Goal: Task Accomplishment & Management: Complete application form

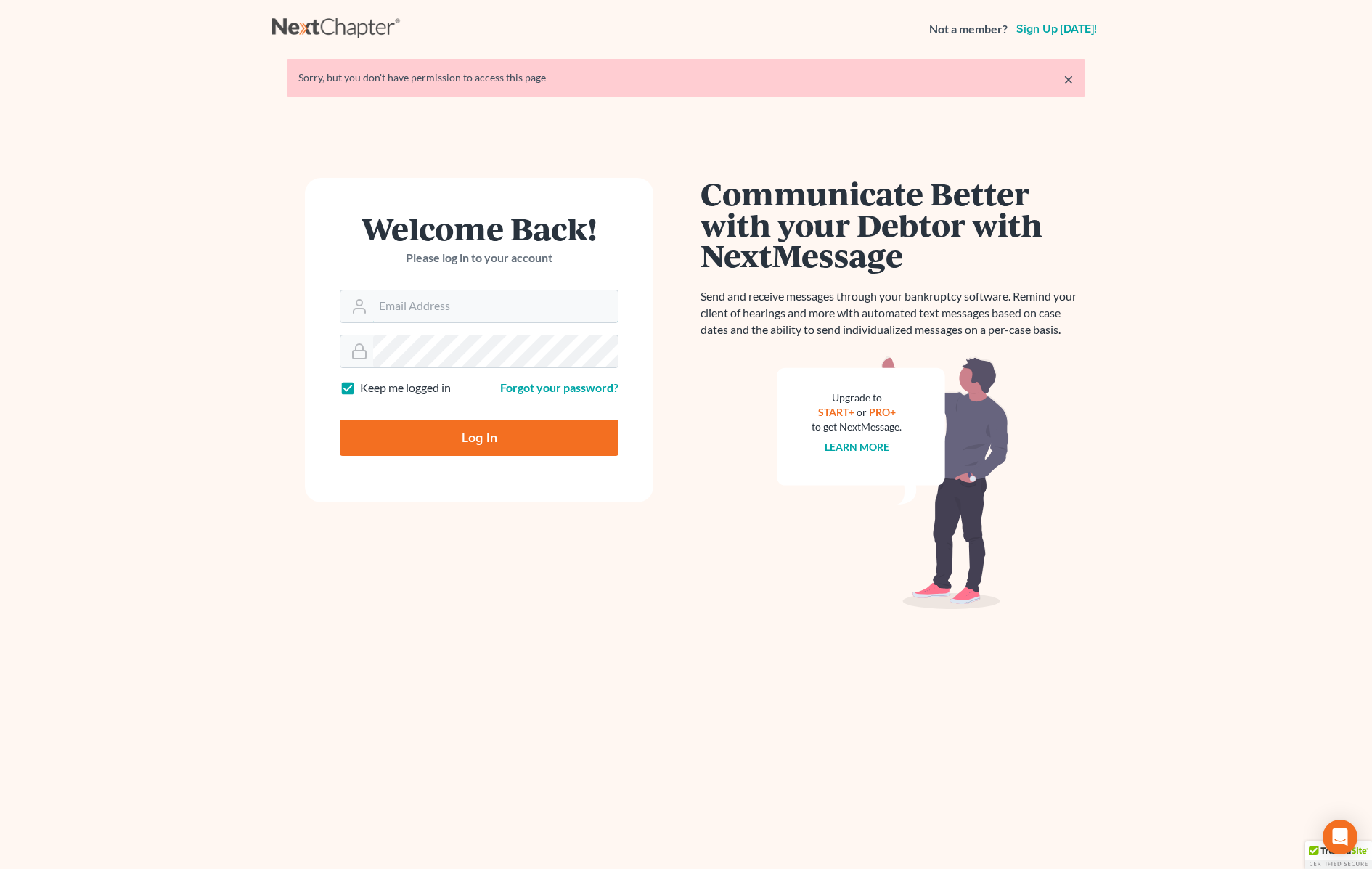
type input "[PERSON_NAME][EMAIL_ADDRESS][DOMAIN_NAME]"
click at [497, 445] on input "Log In" at bounding box center [479, 437] width 279 height 37
type input "Thinking..."
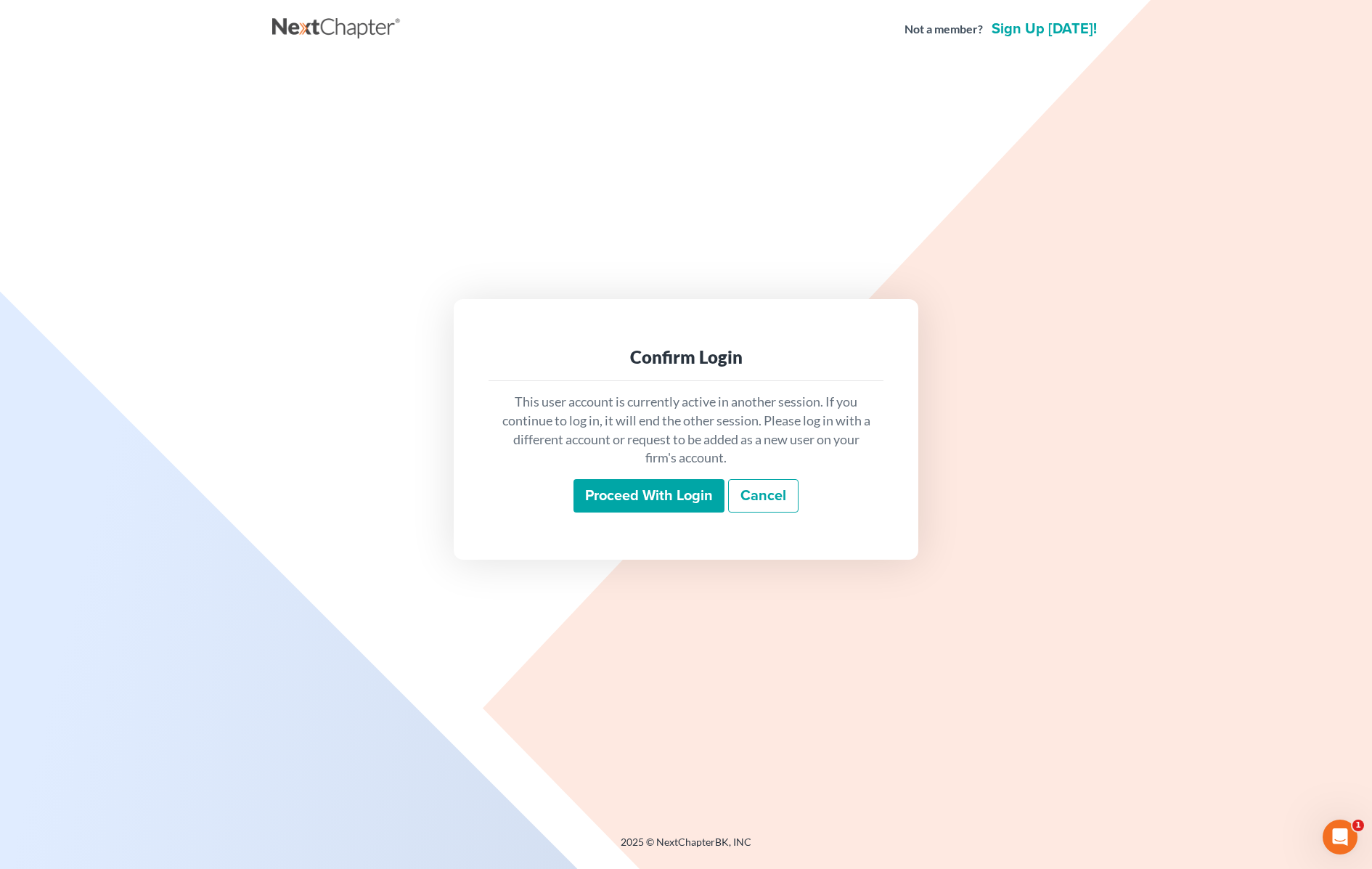
click at [649, 498] on input "Proceed with login" at bounding box center [649, 495] width 151 height 33
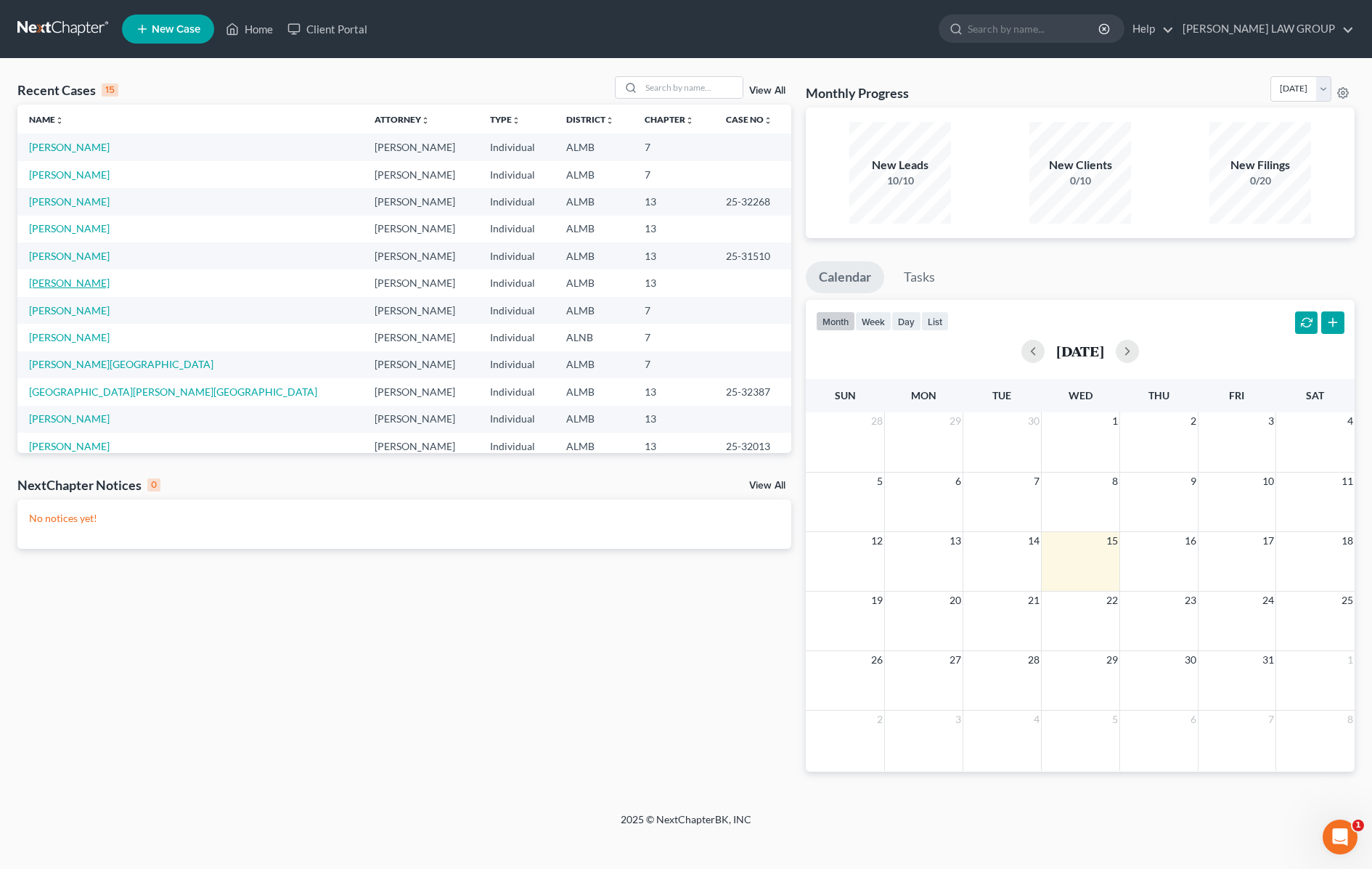
click at [74, 288] on link "[PERSON_NAME]" at bounding box center [69, 282] width 80 height 12
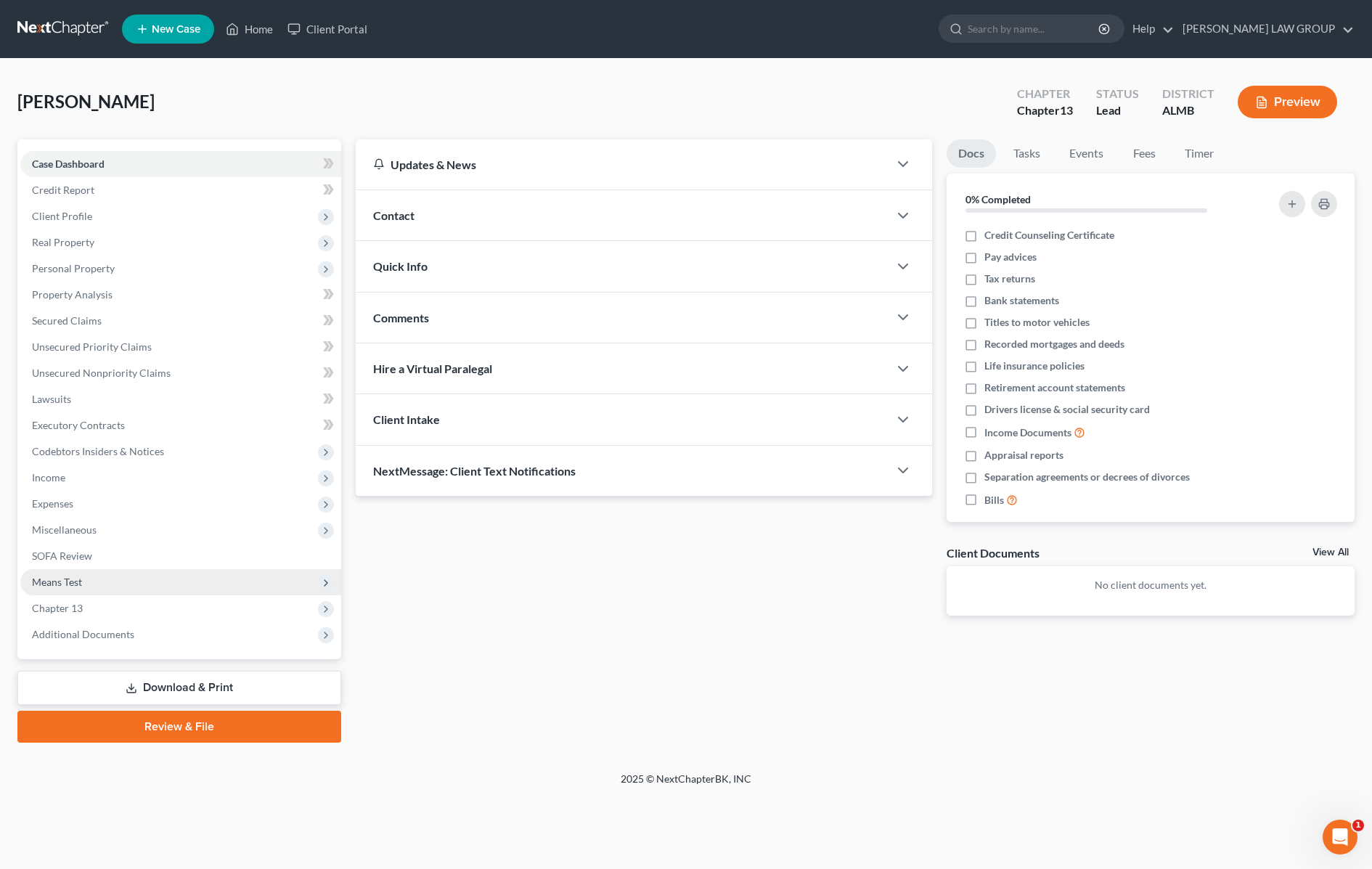
click at [89, 583] on span "Means Test" at bounding box center [180, 582] width 321 height 26
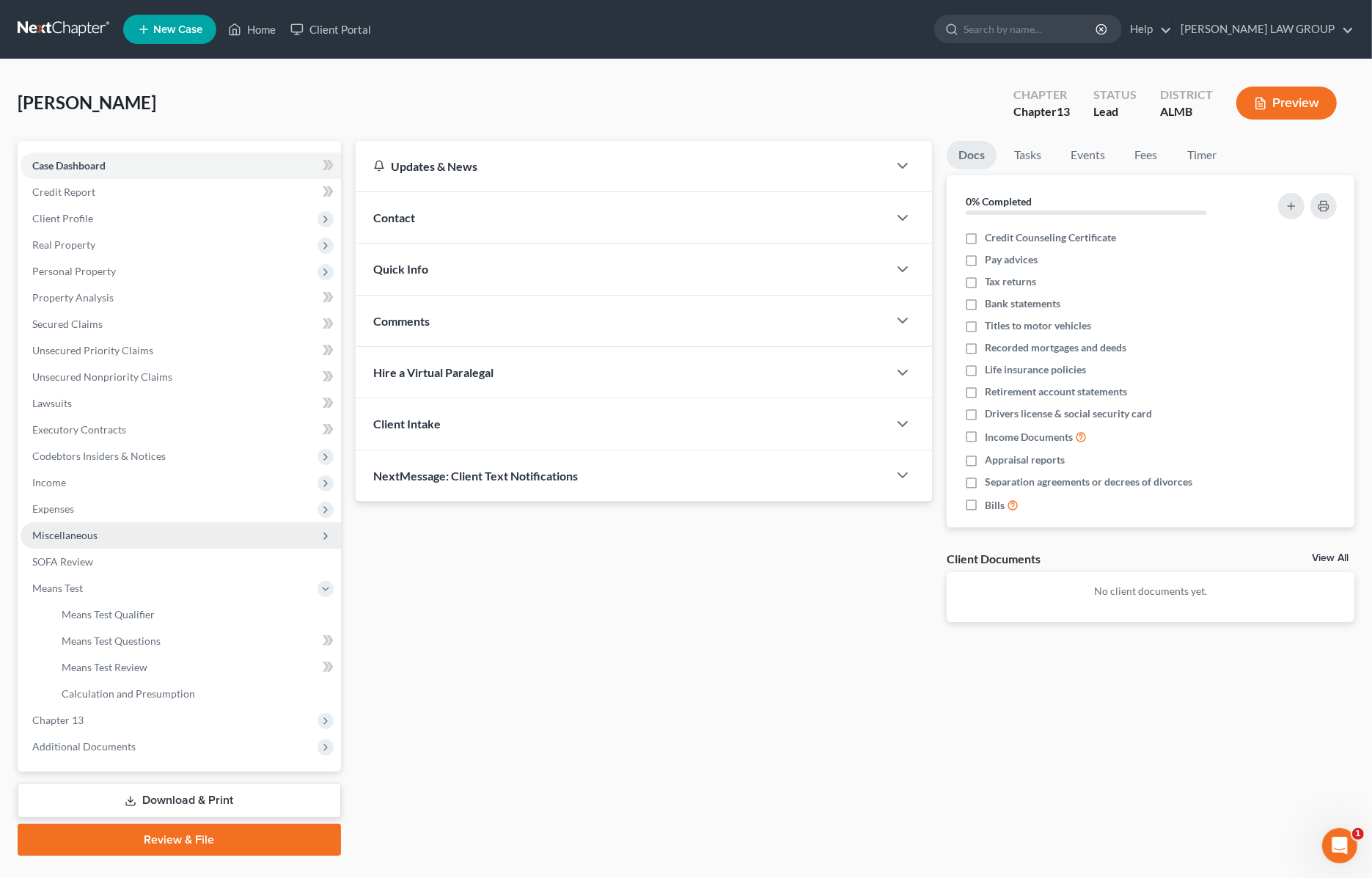
click at [79, 540] on span "Miscellaneous" at bounding box center [181, 536] width 320 height 26
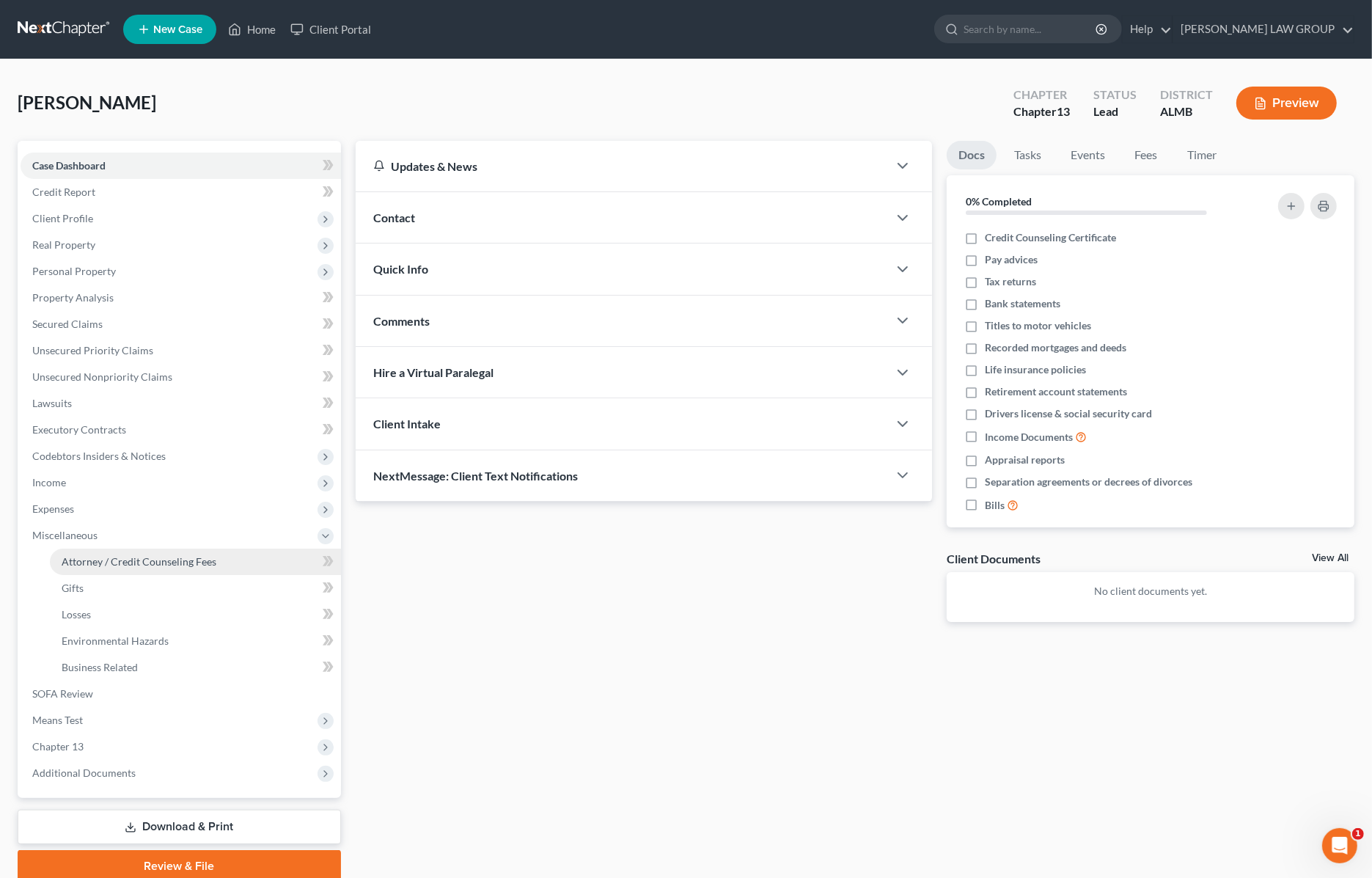
click at [83, 559] on span "Attorney / Credit Counseling Fees" at bounding box center [139, 561] width 154 height 12
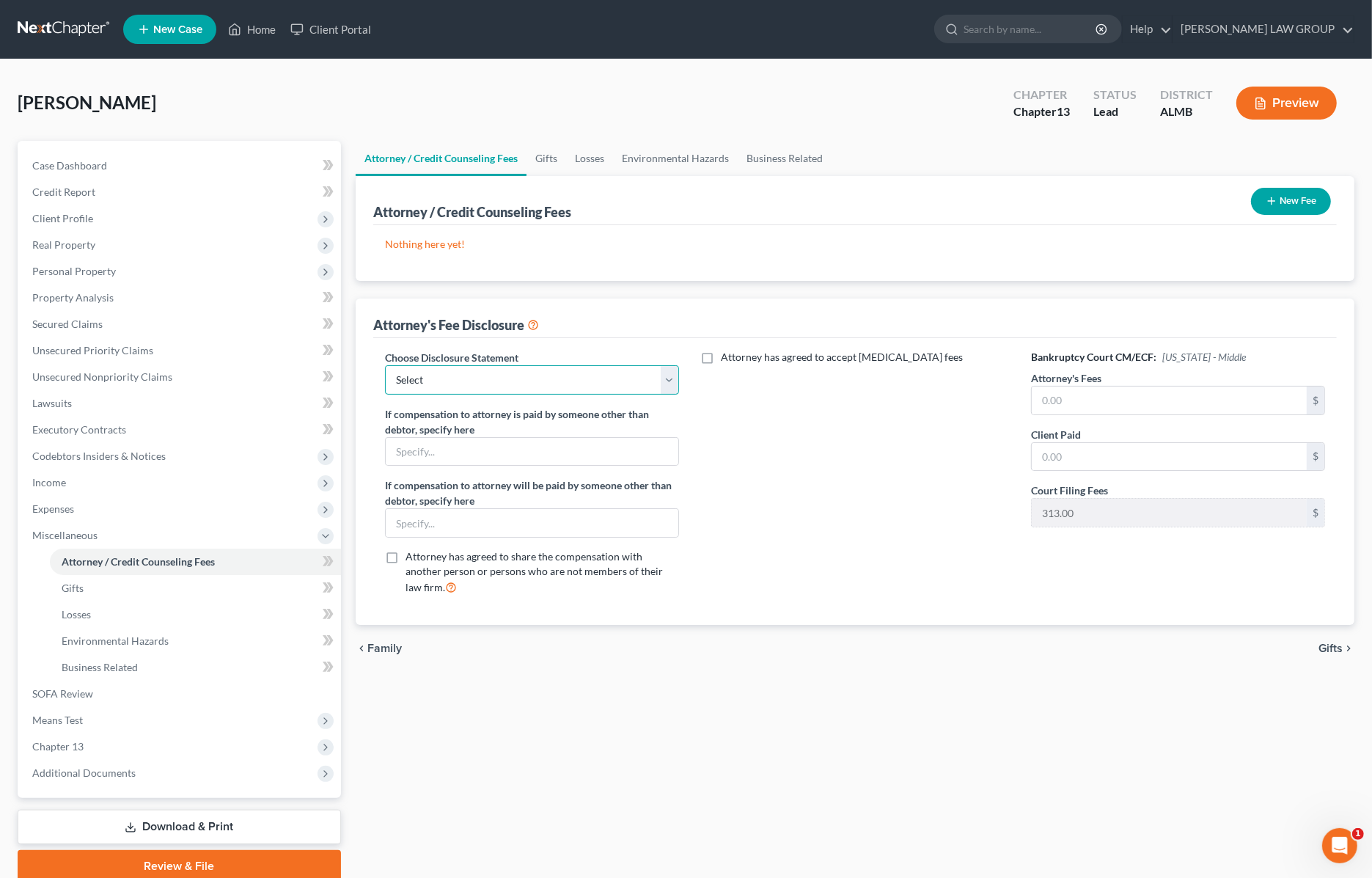
click at [570, 375] on select "Select Disclosure" at bounding box center [532, 380] width 294 height 30
select select "0"
click at [385, 365] on select "Select Disclosure" at bounding box center [532, 380] width 294 height 30
click at [1093, 394] on input "text" at bounding box center [1169, 401] width 275 height 28
type input "4,800"
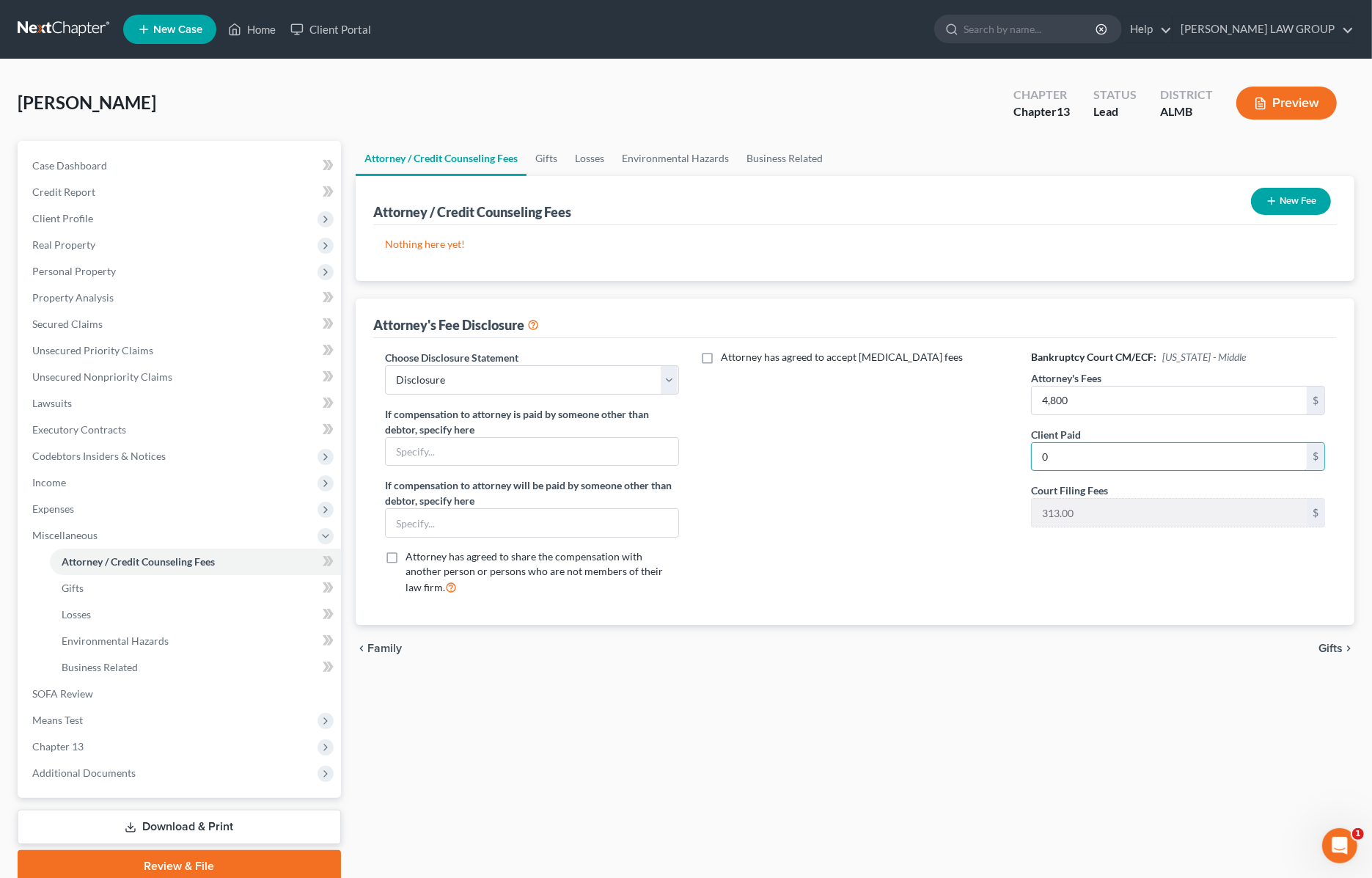
type input "0"
click at [965, 451] on div "Attorney has agreed to accept retainer fees" at bounding box center [856, 478] width 323 height 257
click at [63, 486] on span "Income" at bounding box center [48, 482] width 34 height 12
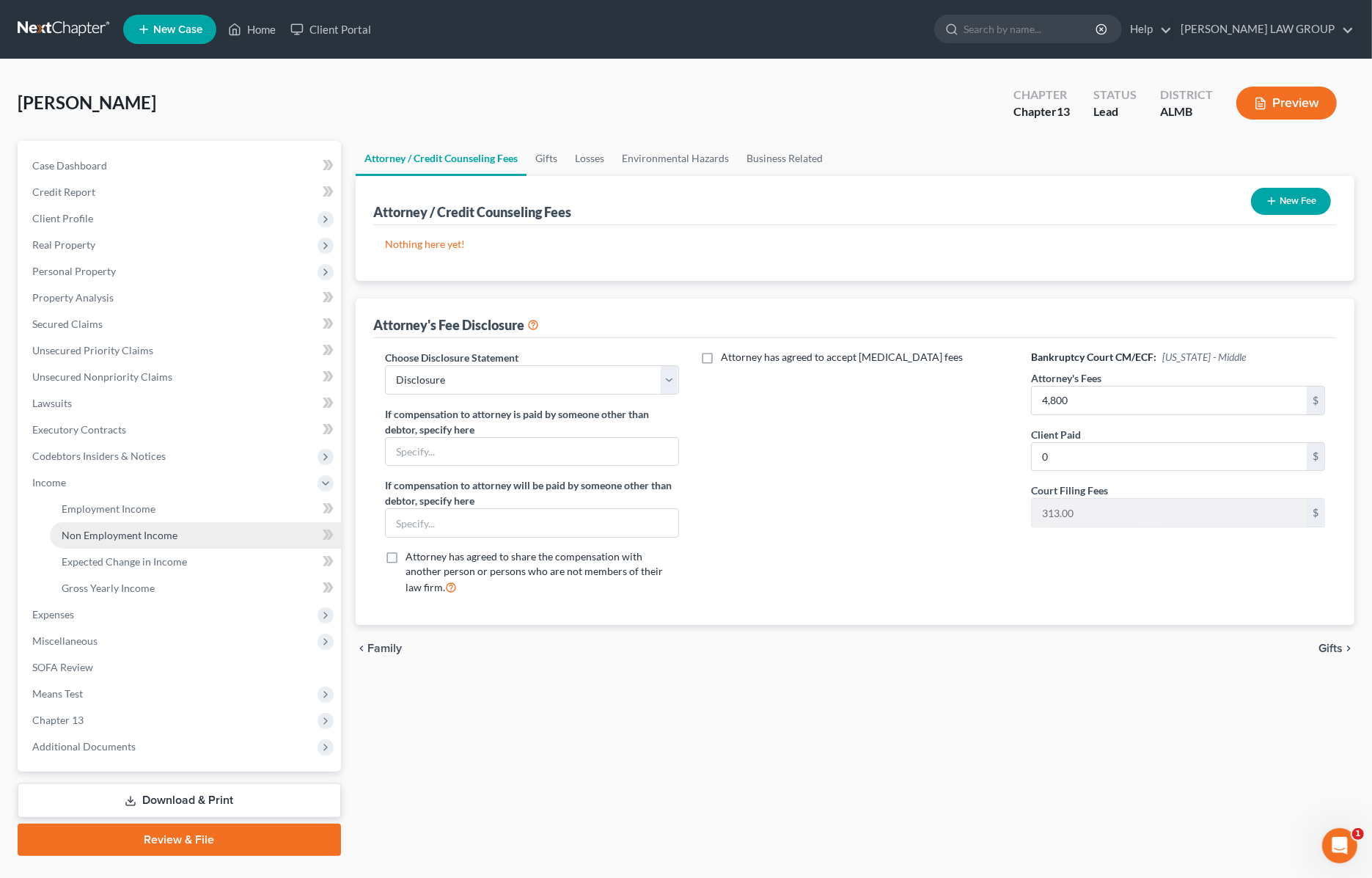
click at [117, 533] on span "Non Employment Income" at bounding box center [119, 535] width 116 height 12
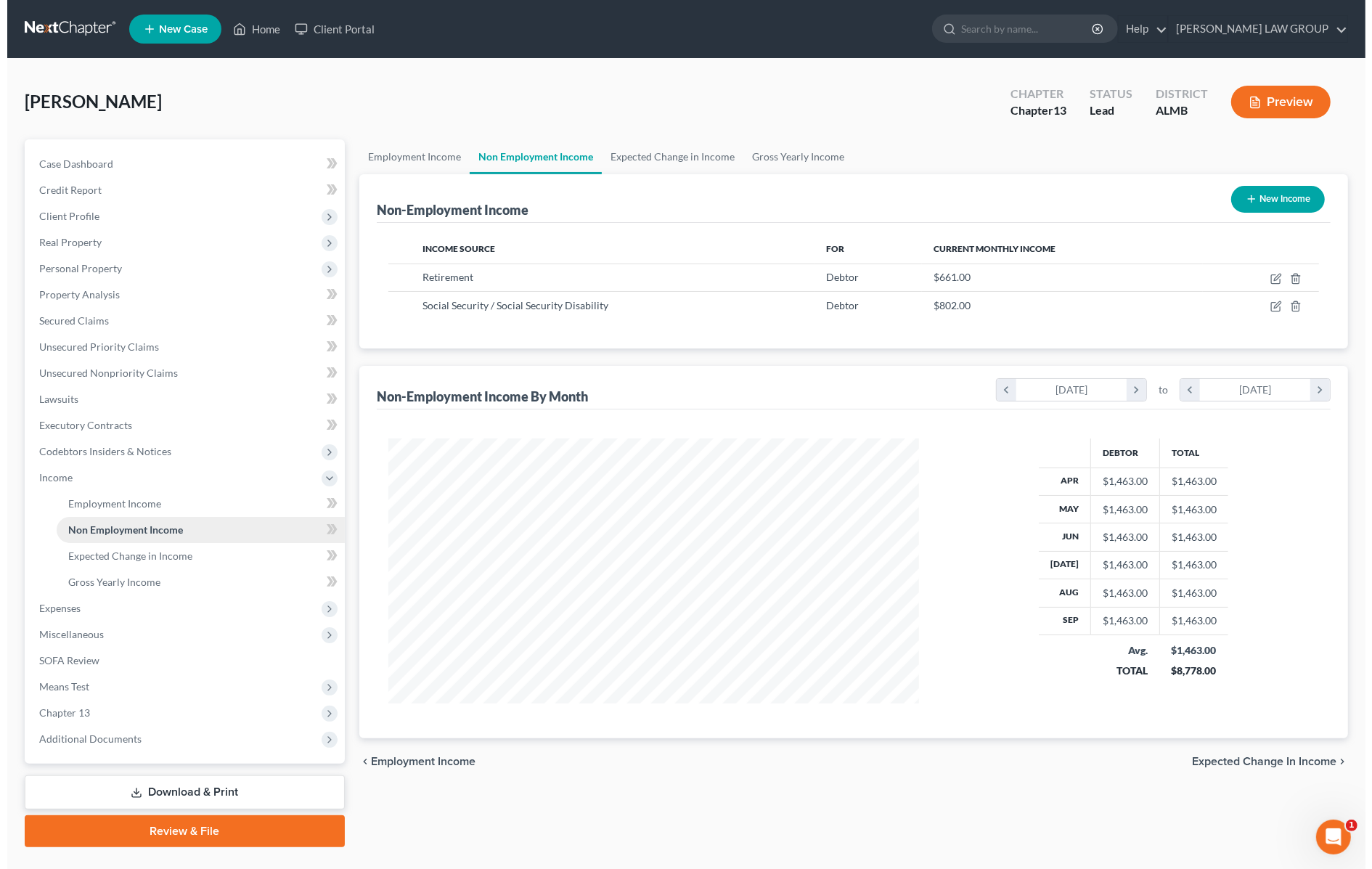
scroll to position [265, 560]
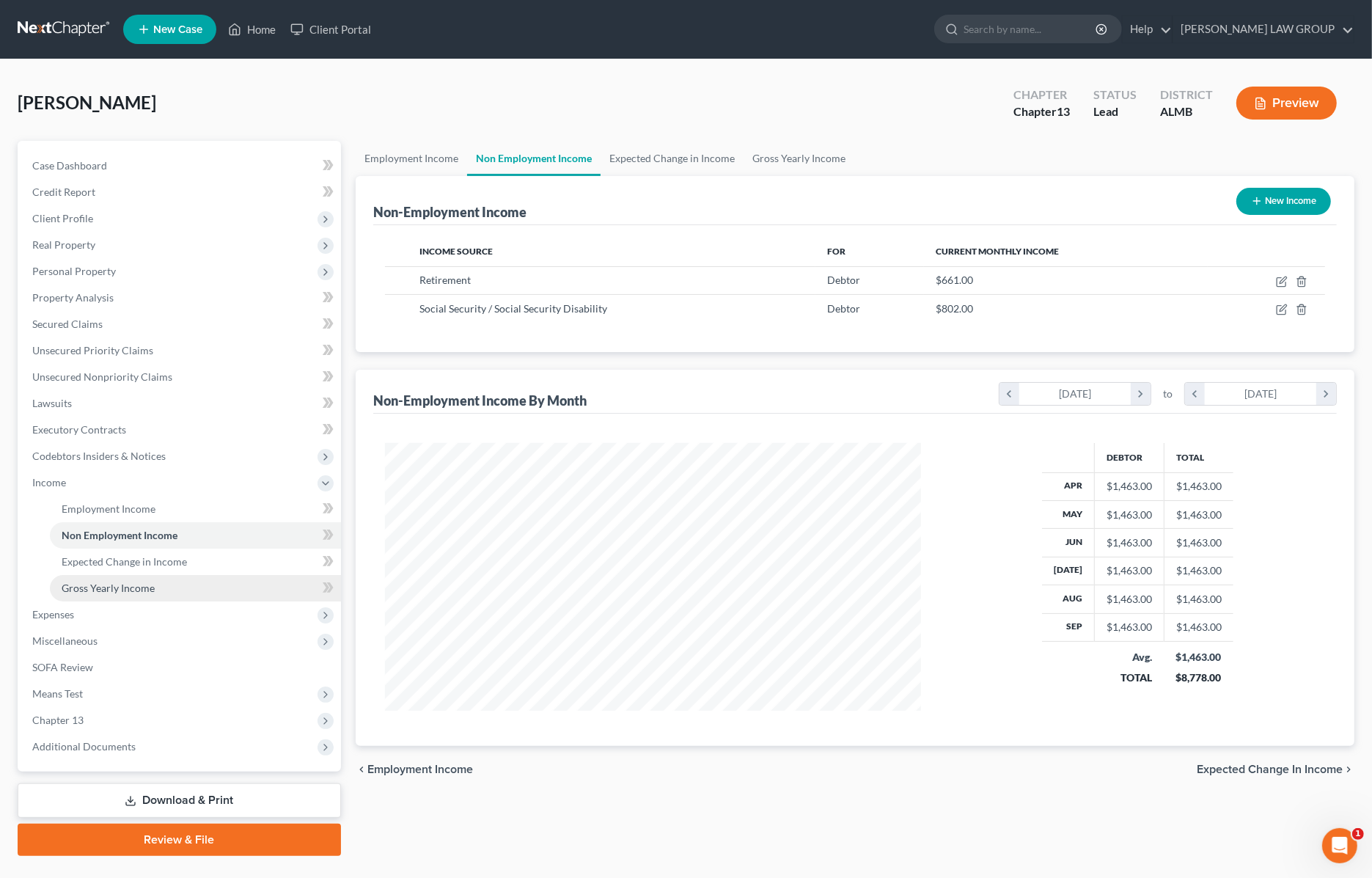
click at [99, 586] on span "Gross Yearly Income" at bounding box center [108, 587] width 93 height 12
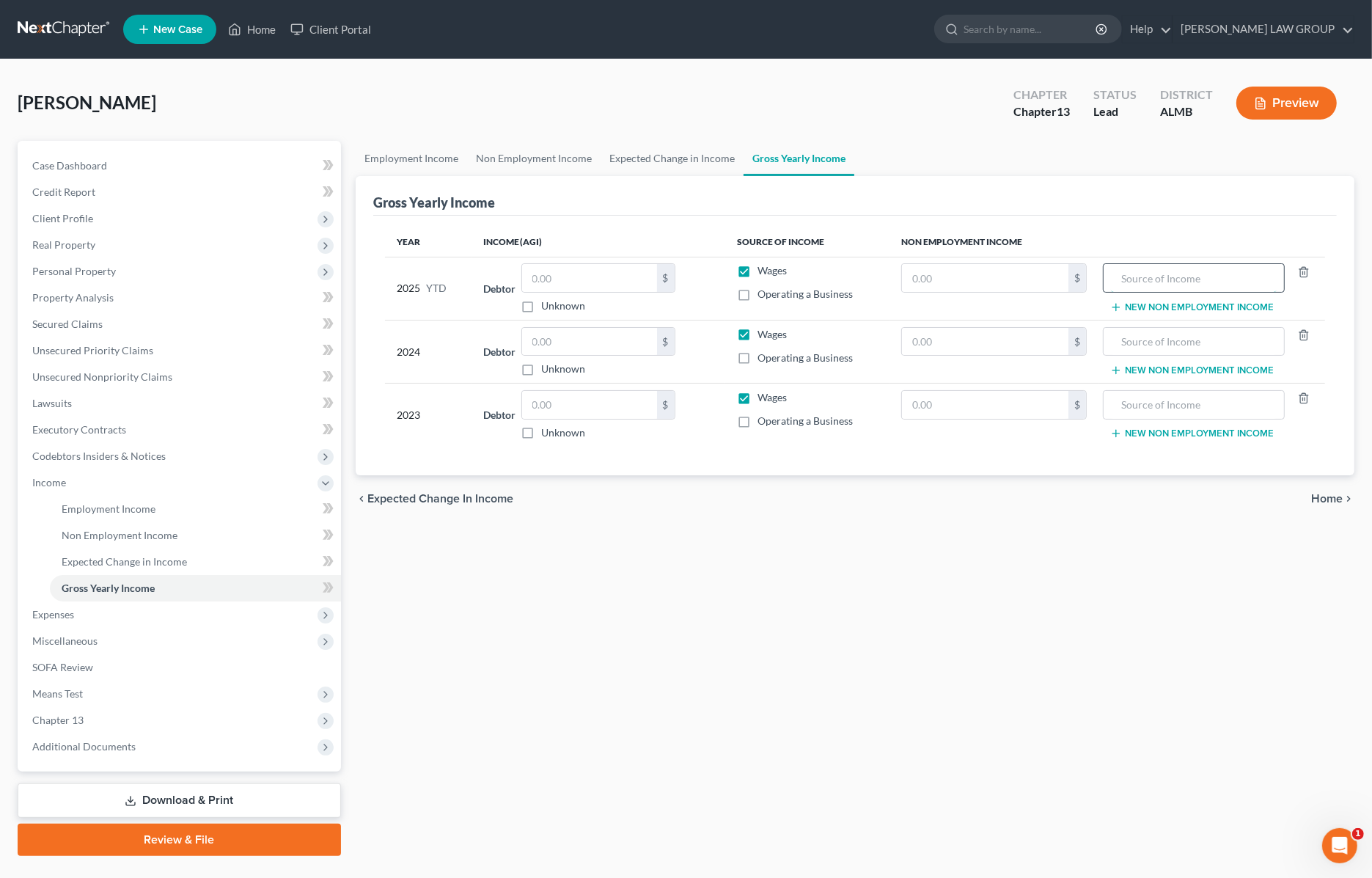
click at [1170, 277] on input "text" at bounding box center [1193, 278] width 165 height 28
drag, startPoint x: 1211, startPoint y: 273, endPoint x: 1106, endPoint y: 281, distance: 105.3
click at [1106, 281] on div "Social Security" at bounding box center [1193, 278] width 181 height 30
type input "Social Security"
click at [1149, 343] on input "text" at bounding box center [1193, 342] width 165 height 28
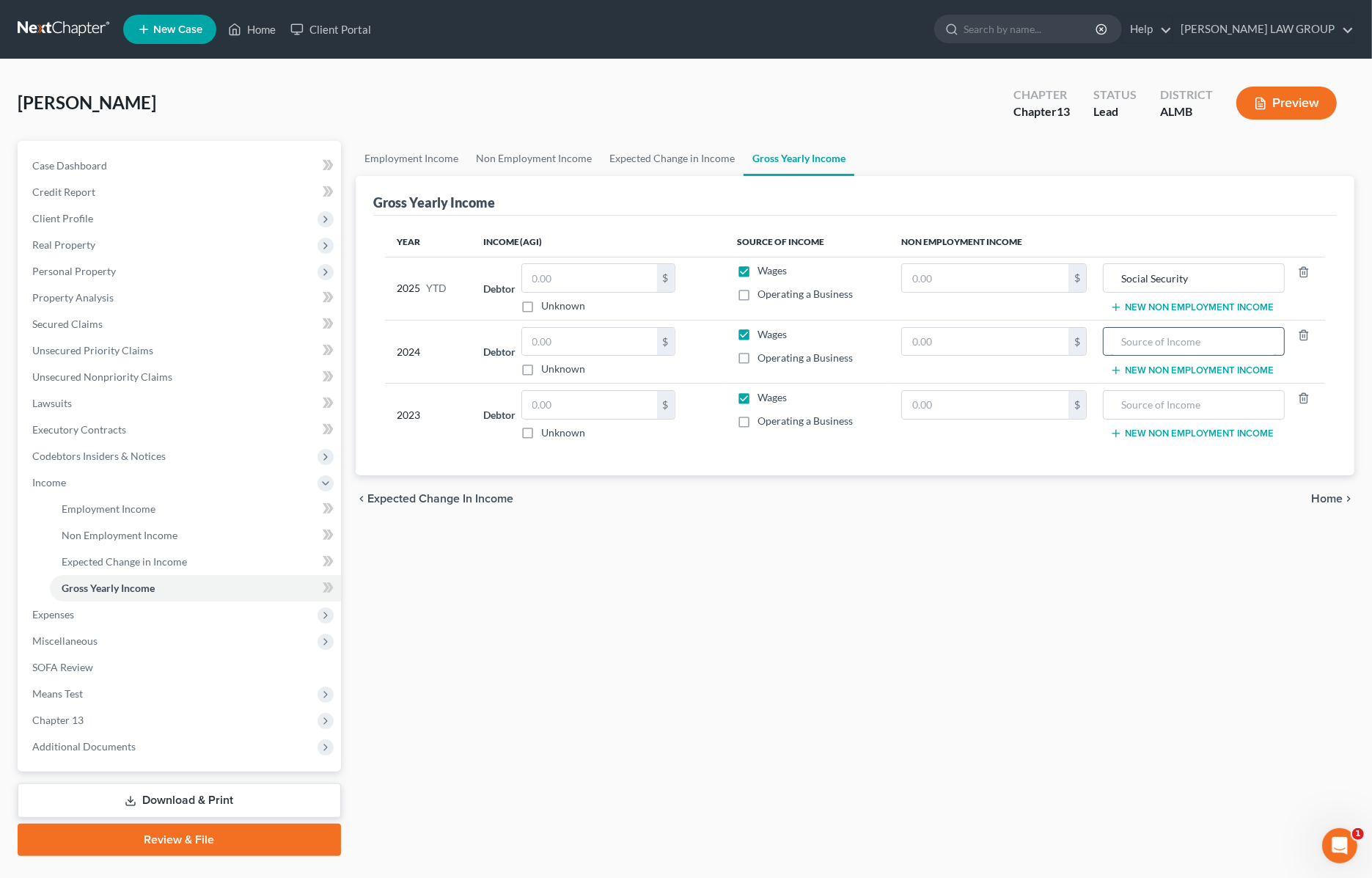
paste input "Social Security"
type input "Social Security"
click at [1151, 401] on input "text" at bounding box center [1193, 405] width 165 height 28
paste input "Social Security"
type input "Social Security"
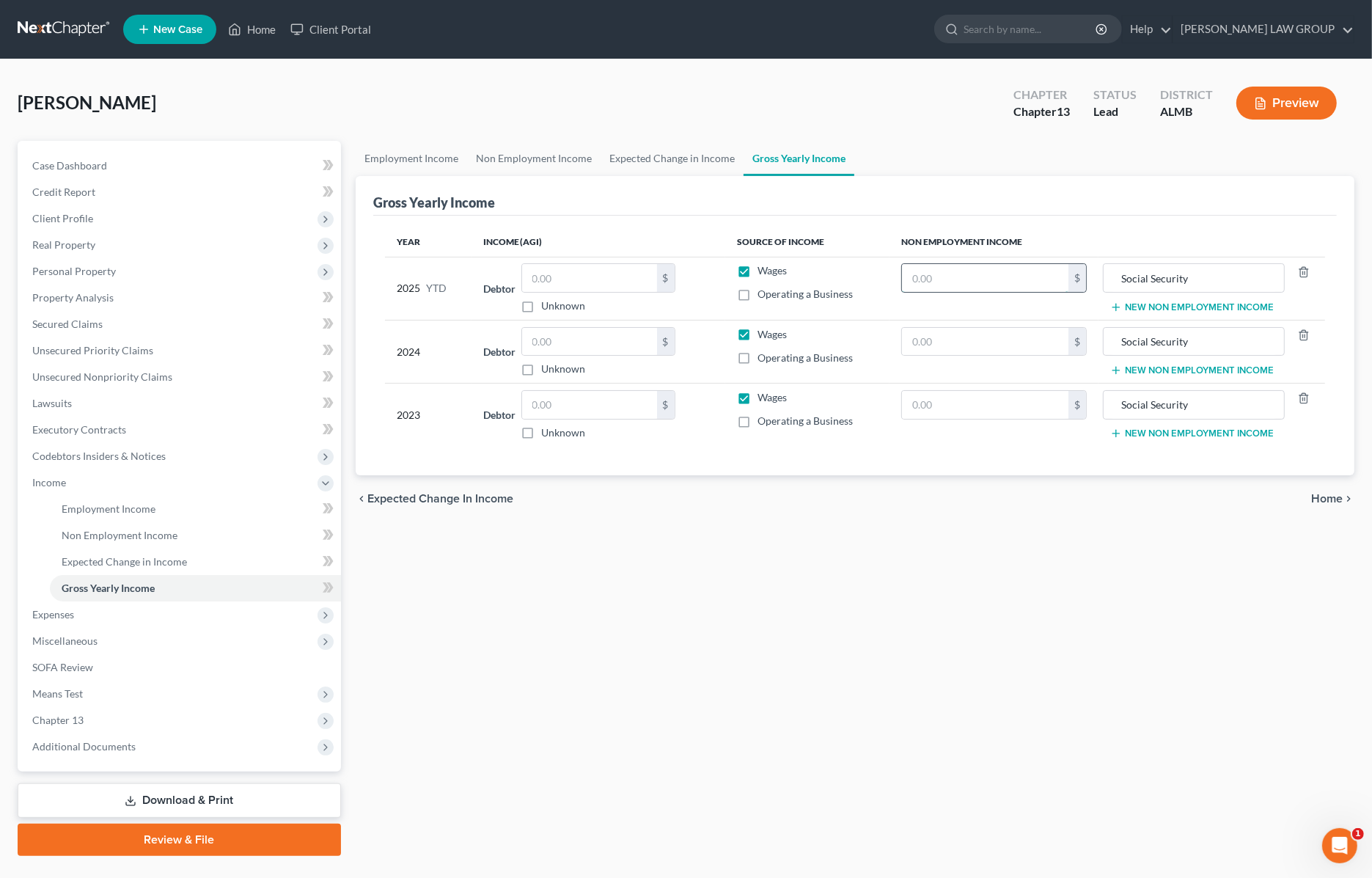
click at [939, 275] on input "text" at bounding box center [985, 278] width 167 height 28
type input "5,096"
click at [939, 333] on input "text" at bounding box center [985, 342] width 167 height 28
type input "10,514"
click at [981, 401] on input "text" at bounding box center [985, 405] width 167 height 28
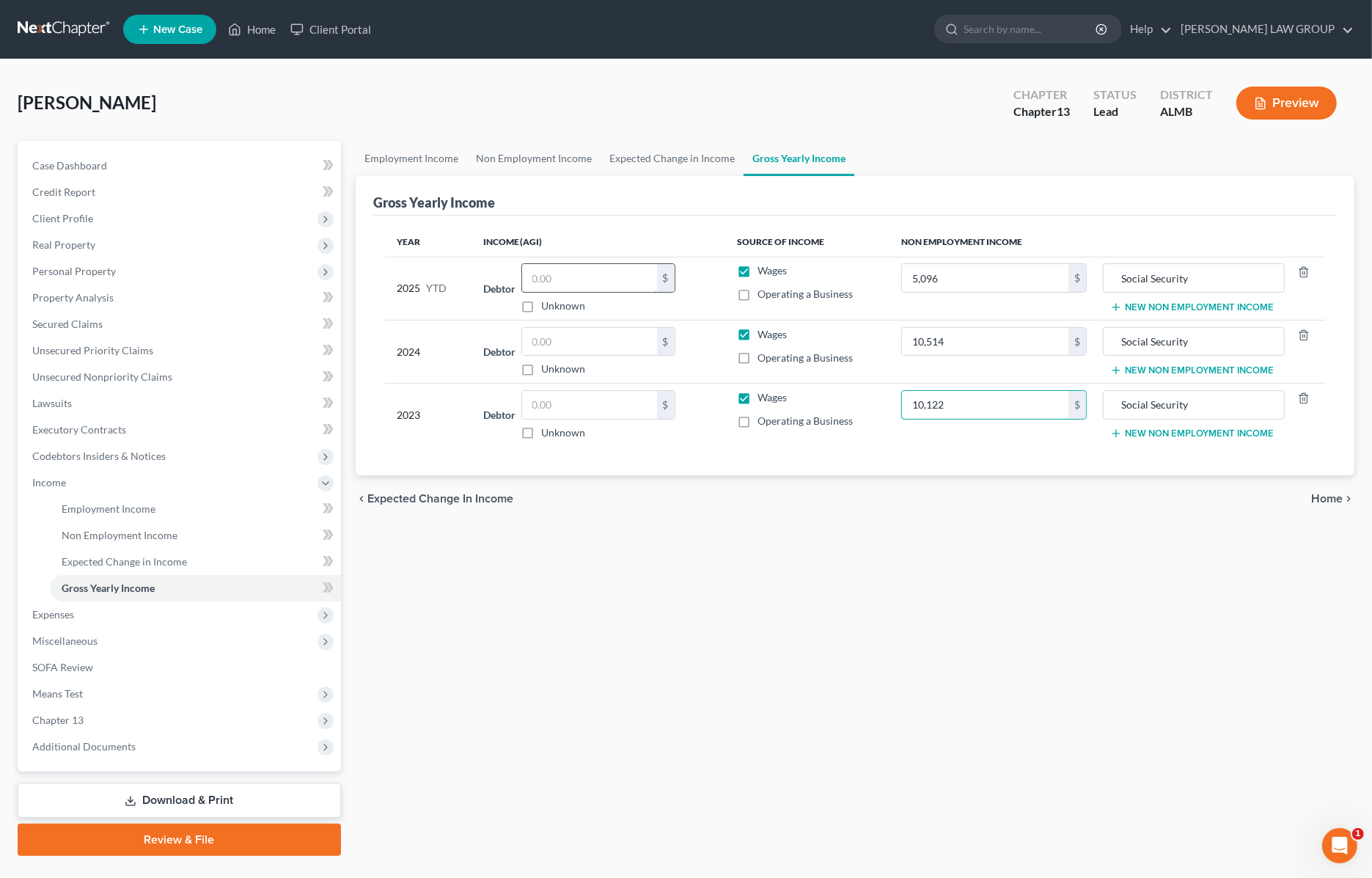
type input "10,122"
click at [599, 277] on input "text" at bounding box center [590, 278] width 135 height 28
click at [573, 339] on input "text" at bounding box center [590, 342] width 135 height 28
type input "4,631.48"
click at [566, 402] on input "text" at bounding box center [590, 405] width 135 height 28
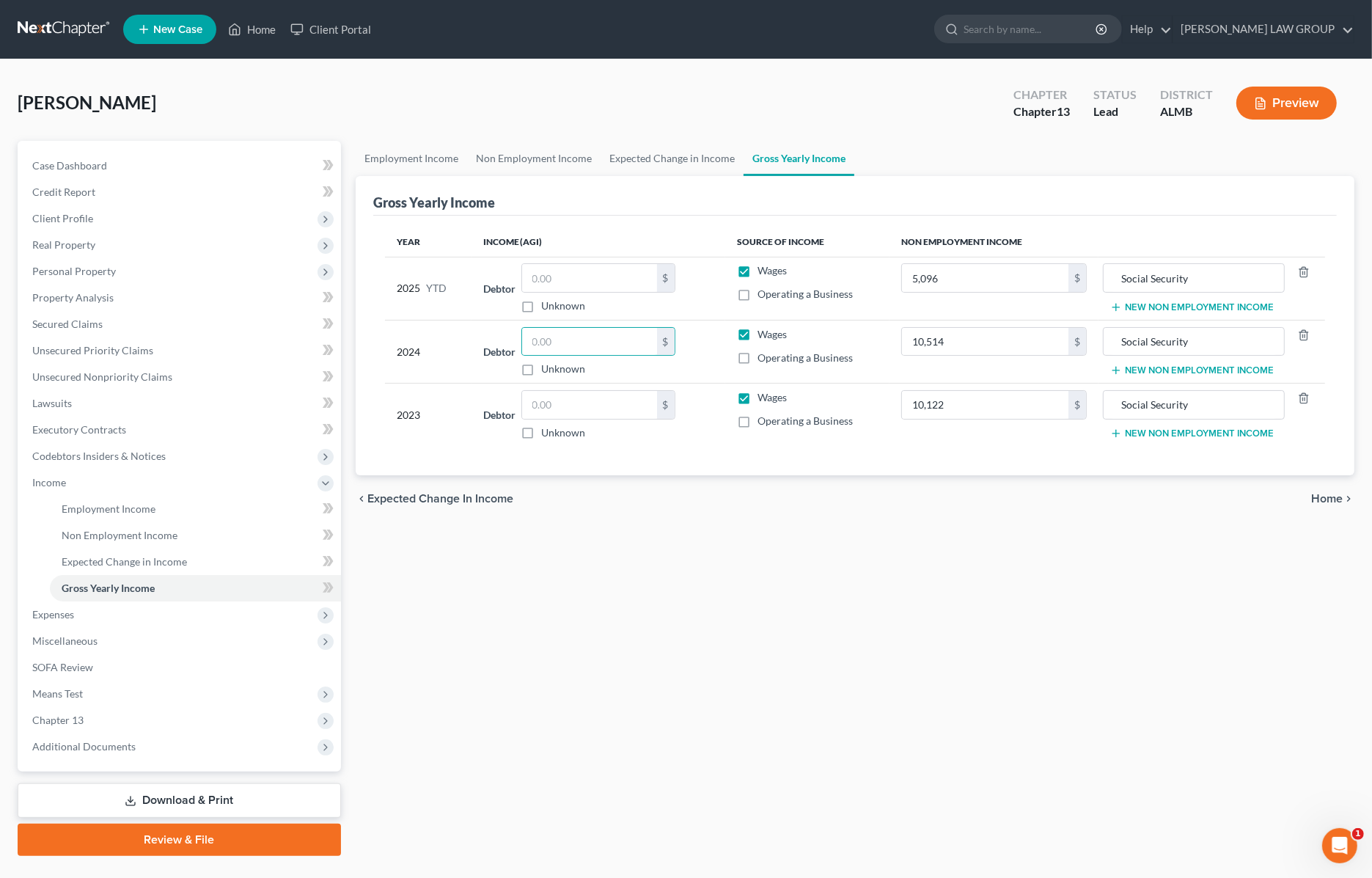
click at [758, 336] on label "Wages" at bounding box center [773, 334] width 30 height 15
click at [764, 336] on input "Wages" at bounding box center [769, 332] width 10 height 10
checkbox input "false"
click at [758, 264] on label "Wages" at bounding box center [773, 271] width 30 height 15
click at [764, 264] on input "Wages" at bounding box center [769, 269] width 10 height 10
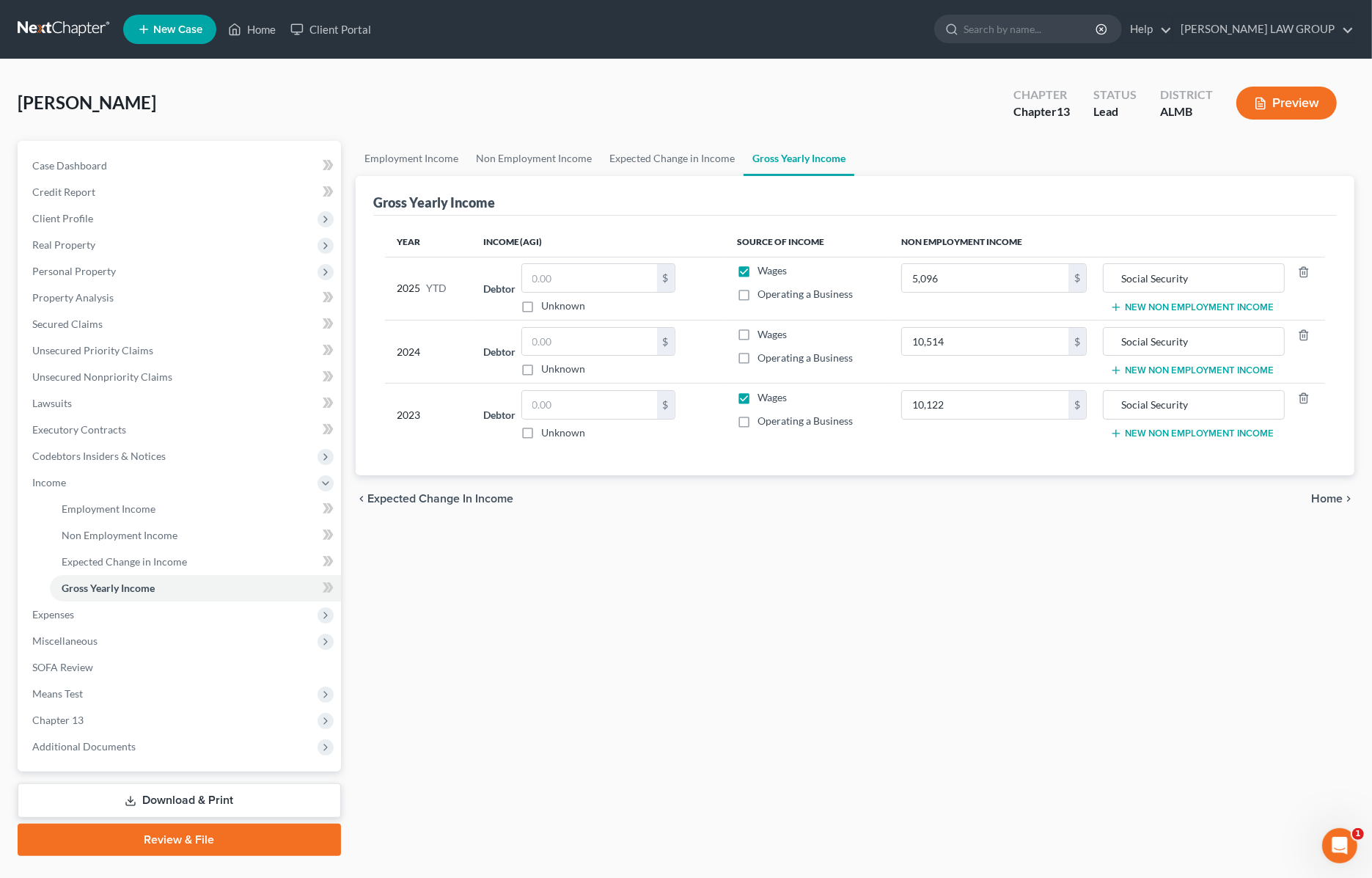
checkbox input "false"
click at [758, 396] on label "Wages" at bounding box center [773, 398] width 30 height 15
click at [764, 396] on input "Wages" at bounding box center [769, 395] width 10 height 10
checkbox input "false"
click at [1154, 305] on button "New Non Employment Income" at bounding box center [1191, 307] width 163 height 11
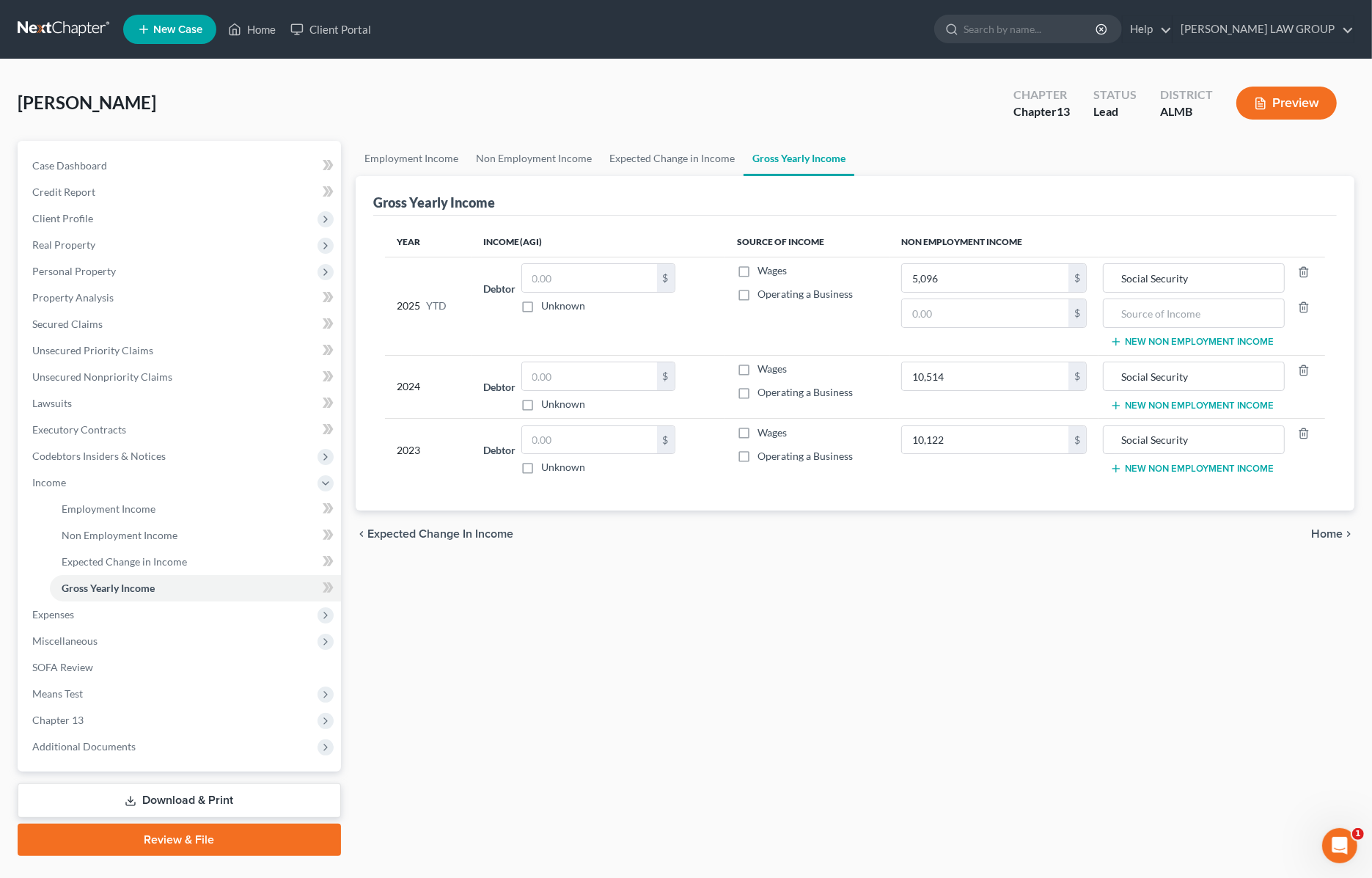
click at [1157, 406] on button "New Non Employment Income" at bounding box center [1191, 406] width 163 height 11
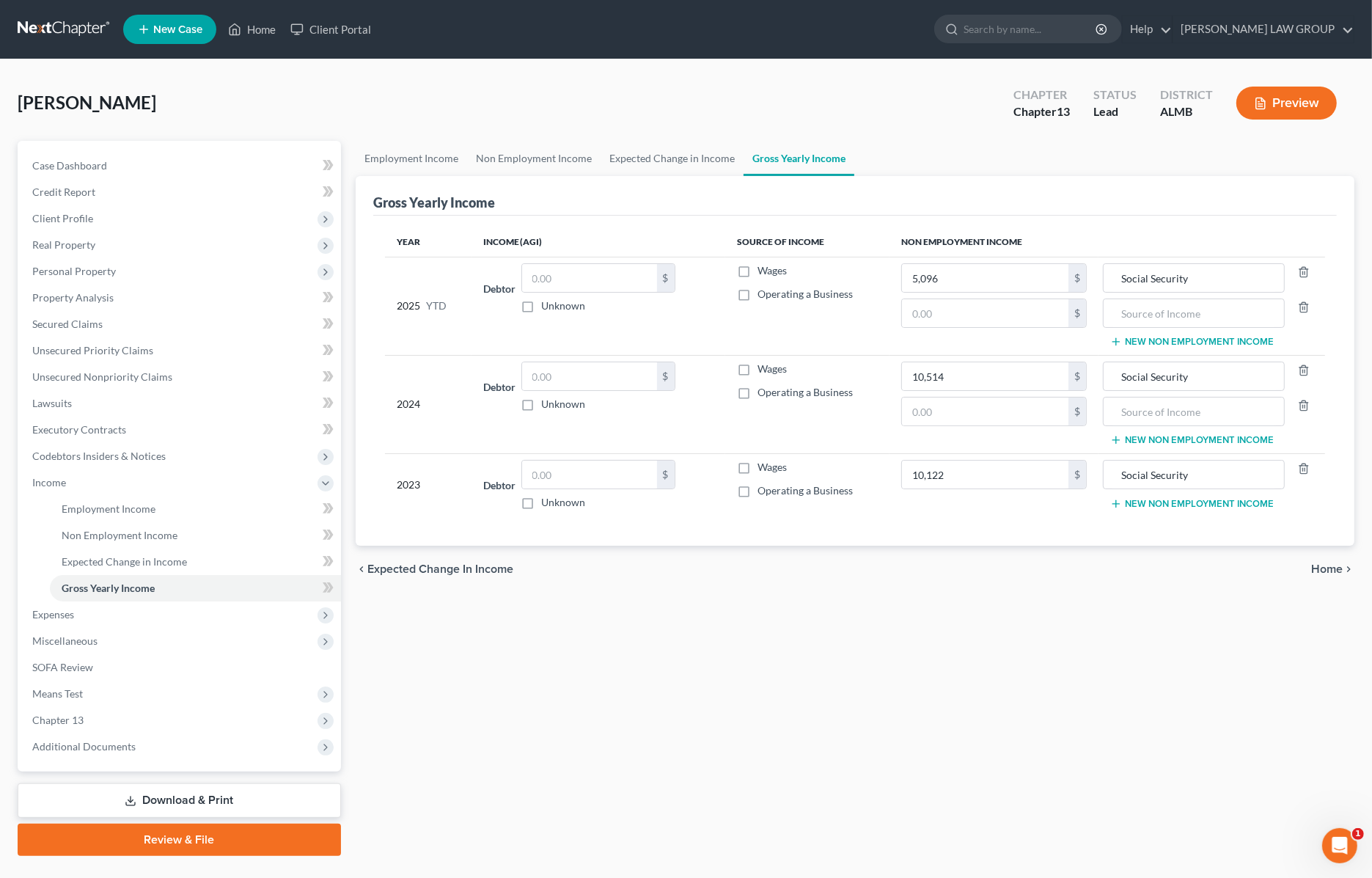
click at [1156, 504] on button "New Non Employment Income" at bounding box center [1191, 503] width 163 height 11
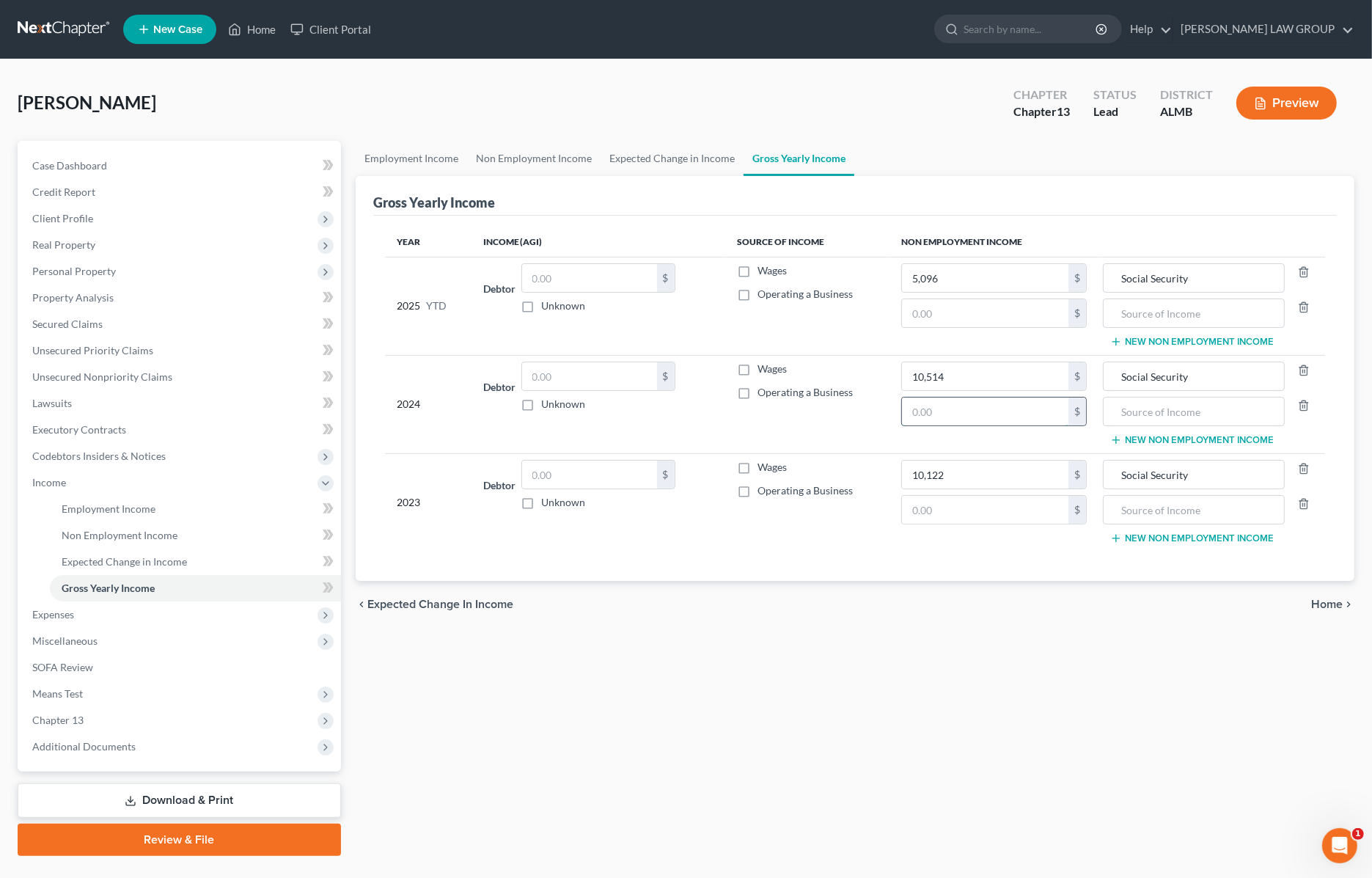
click at [980, 421] on input "text" at bounding box center [985, 411] width 167 height 28
paste input "4,631.48"
type input "4,631.48"
click at [979, 512] on input "text" at bounding box center [985, 510] width 167 height 28
type input "16,170"
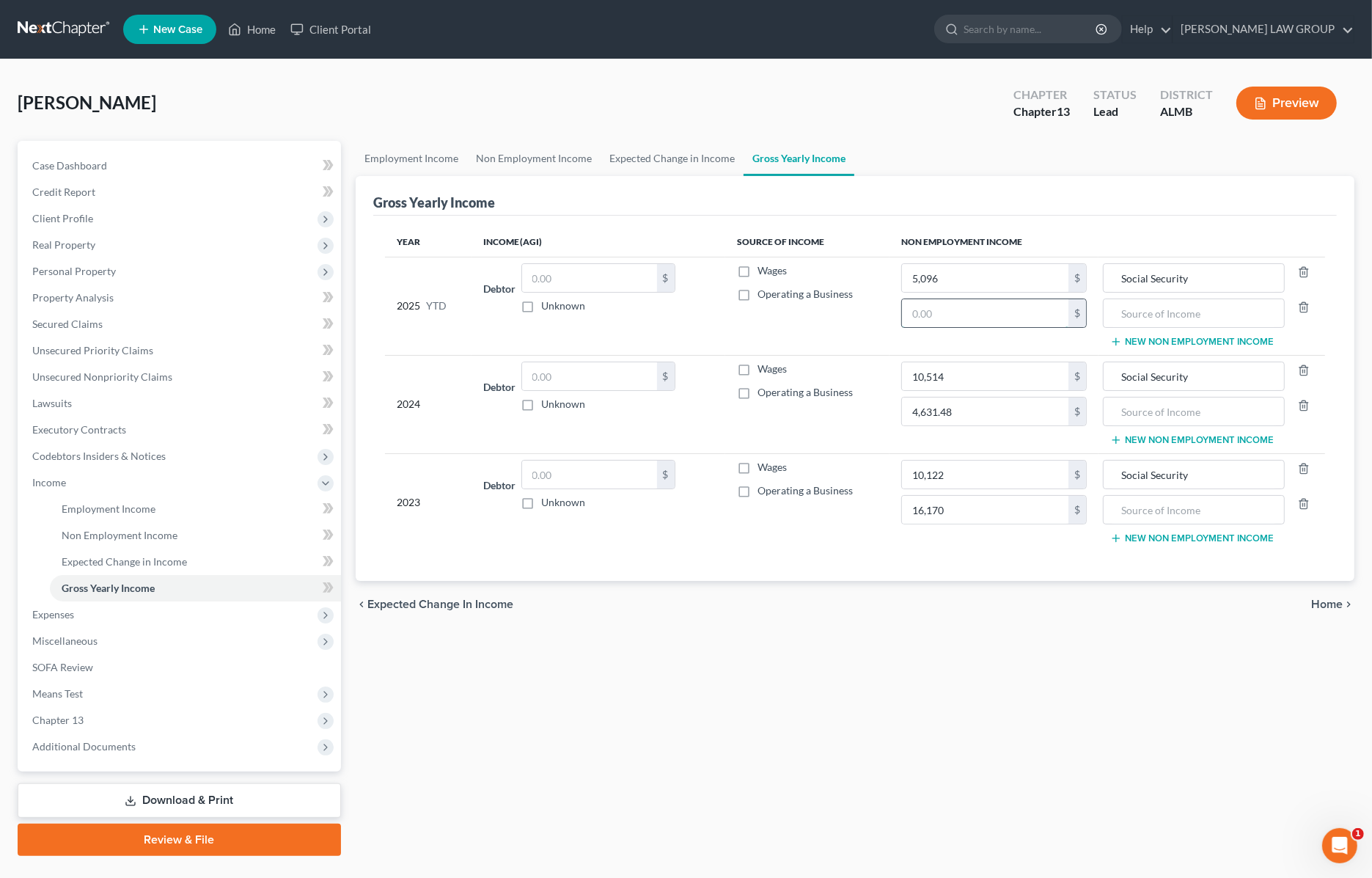
click at [961, 310] on input "text" at bounding box center [985, 313] width 167 height 28
type input "4,631.48"
click at [1141, 312] on input "text" at bounding box center [1193, 313] width 165 height 28
drag, startPoint x: 1200, startPoint y: 312, endPoint x: 1104, endPoint y: 324, distance: 96.7
click at [1104, 324] on div "Retirement" at bounding box center [1193, 314] width 181 height 30
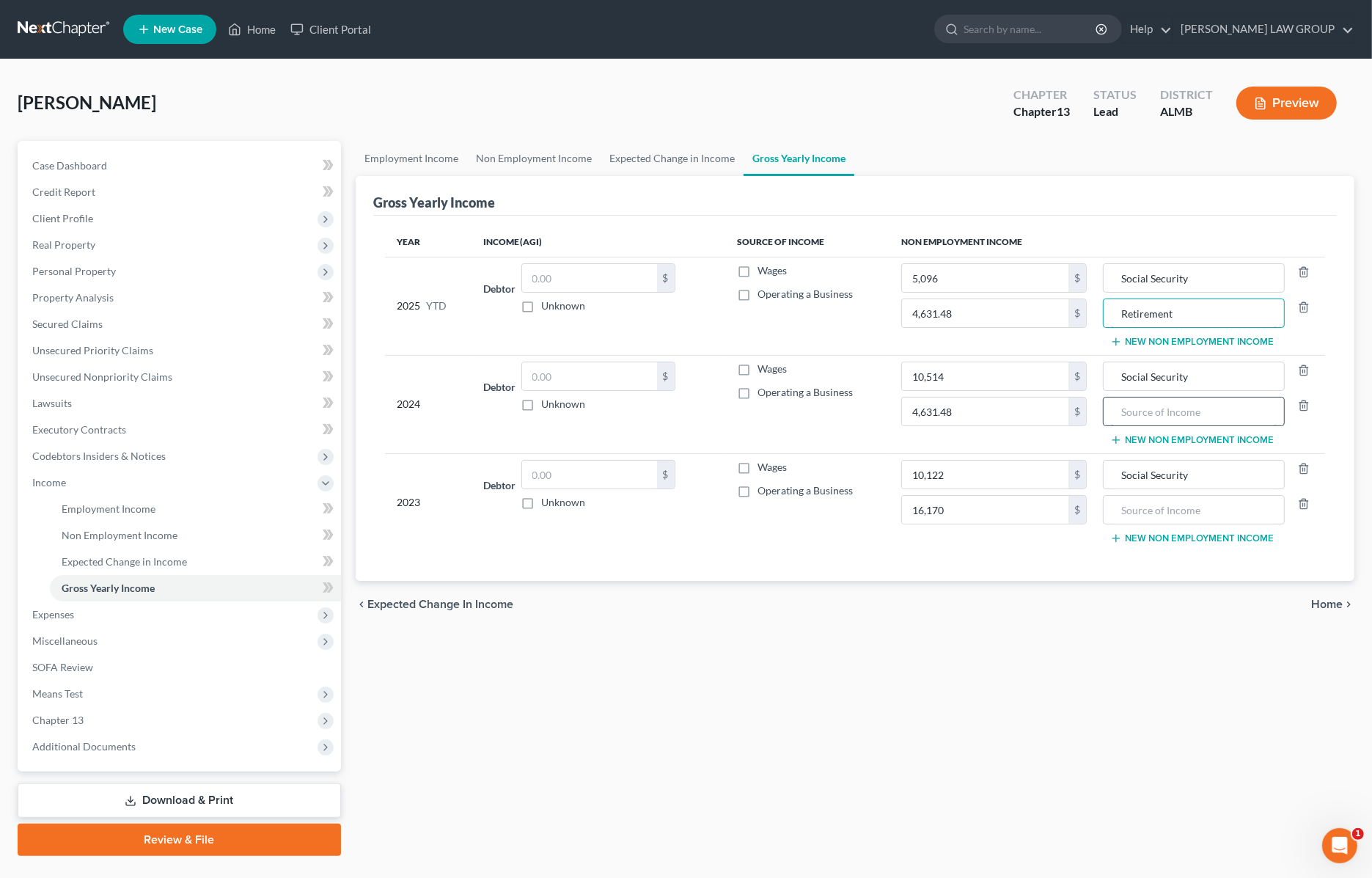
type input "Retirement"
click at [1181, 420] on input "text" at bounding box center [1193, 411] width 165 height 28
paste input "Retirement"
type input "Retirement"
type input "0"
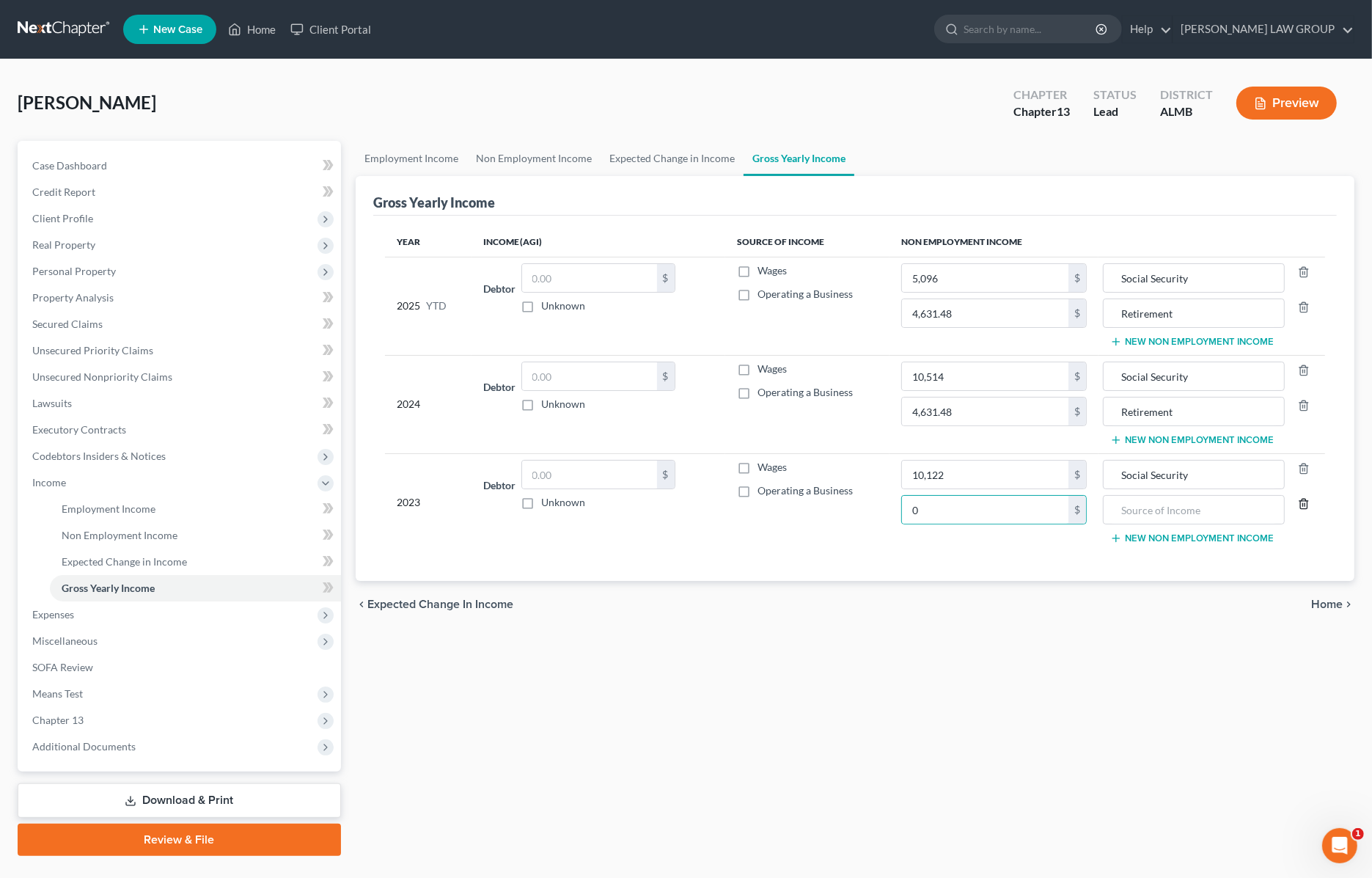
click at [1301, 506] on icon "button" at bounding box center [1304, 503] width 11 height 11
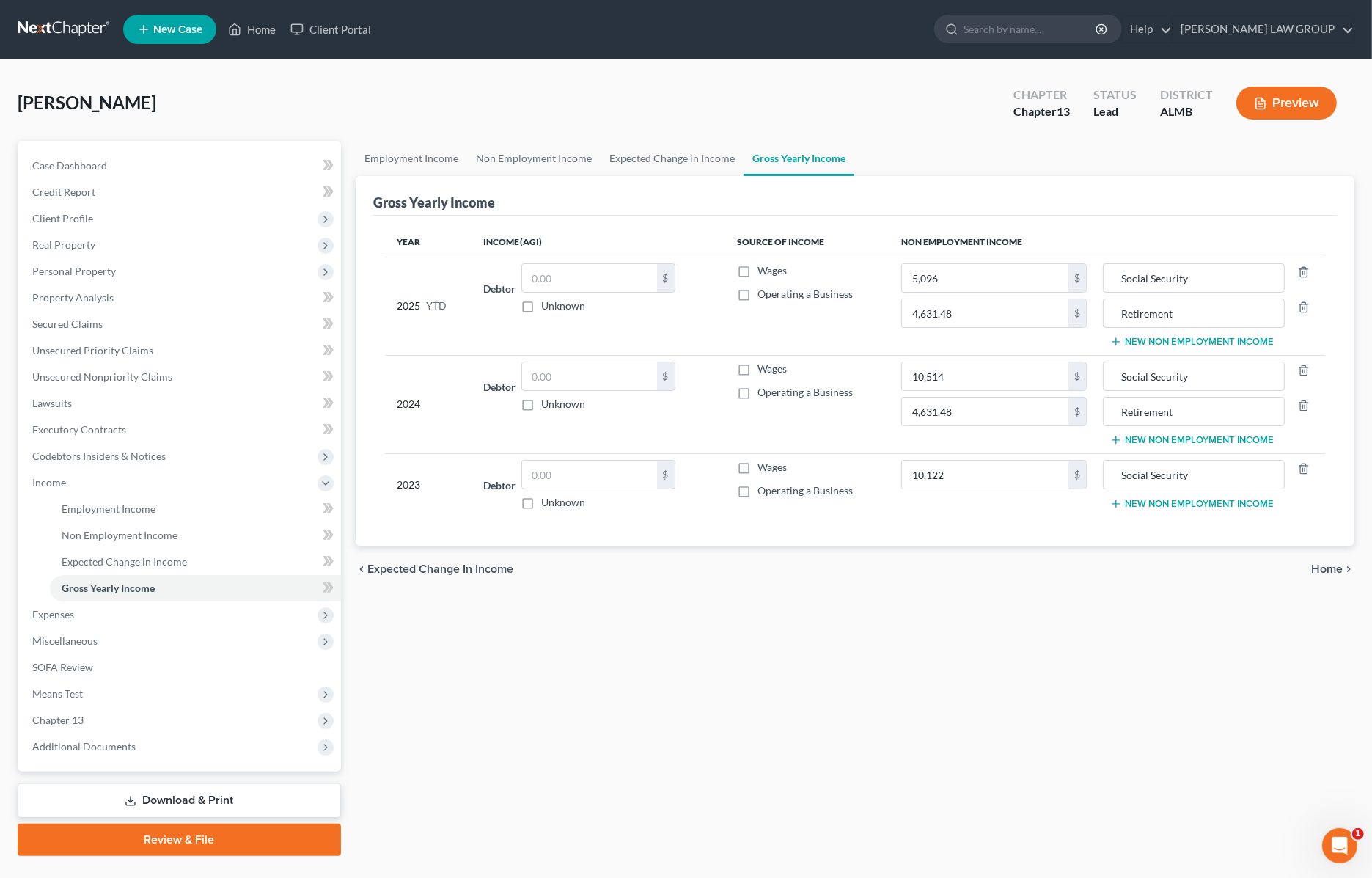
click at [758, 470] on label "Wages" at bounding box center [773, 467] width 30 height 15
click at [764, 470] on input "Wages" at bounding box center [769, 465] width 10 height 10
checkbox input "true"
click at [614, 477] on input "text" at bounding box center [590, 475] width 135 height 28
type input "16,170"
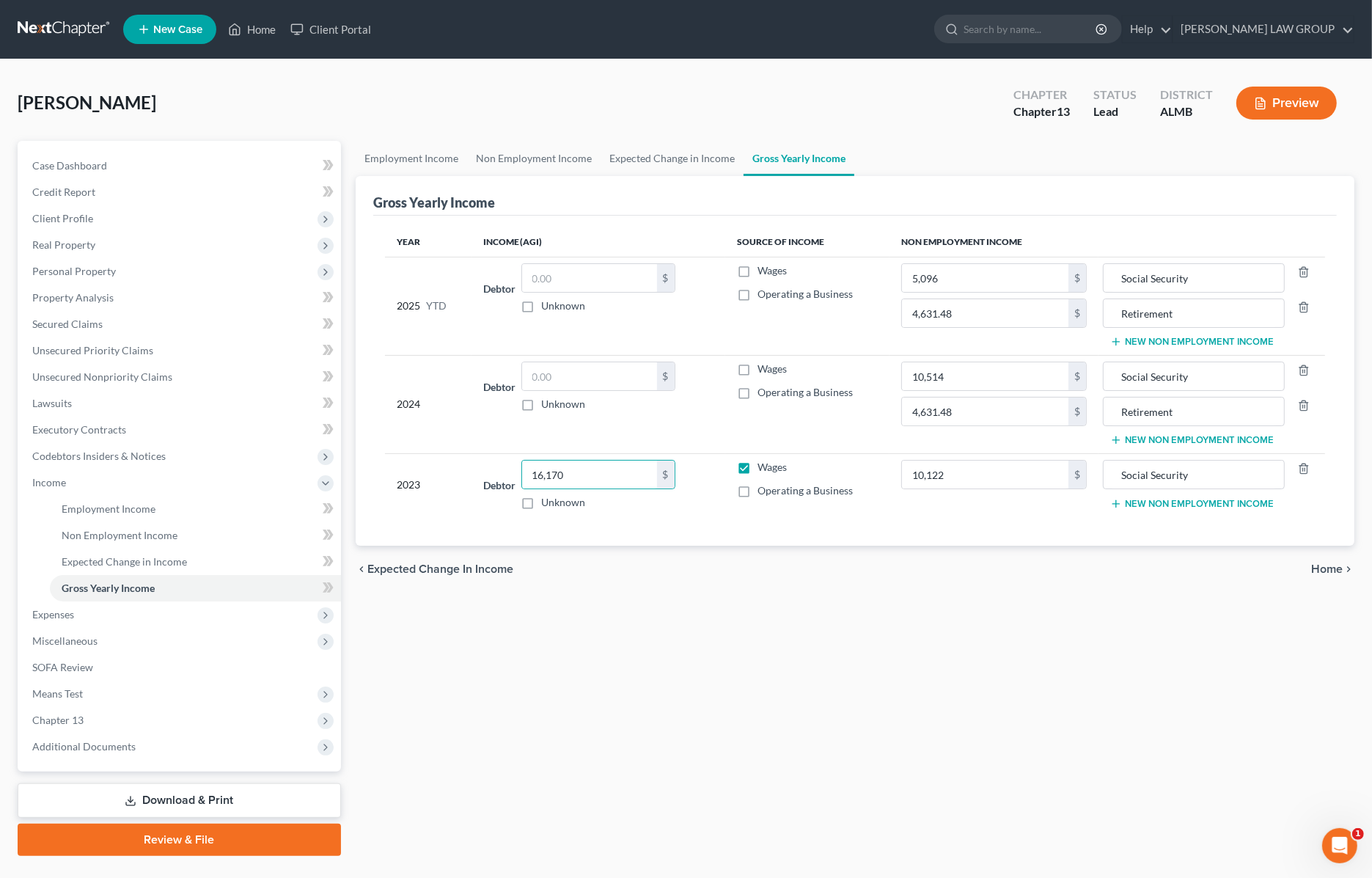
click at [715, 559] on div "chevron_left Expected Change in Income Home chevron_right" at bounding box center [855, 568] width 998 height 47
click at [572, 375] on input "text" at bounding box center [590, 376] width 135 height 28
type input "12,194"
click at [758, 370] on label "Wages" at bounding box center [773, 369] width 30 height 15
click at [764, 370] on input "Wages" at bounding box center [769, 366] width 10 height 10
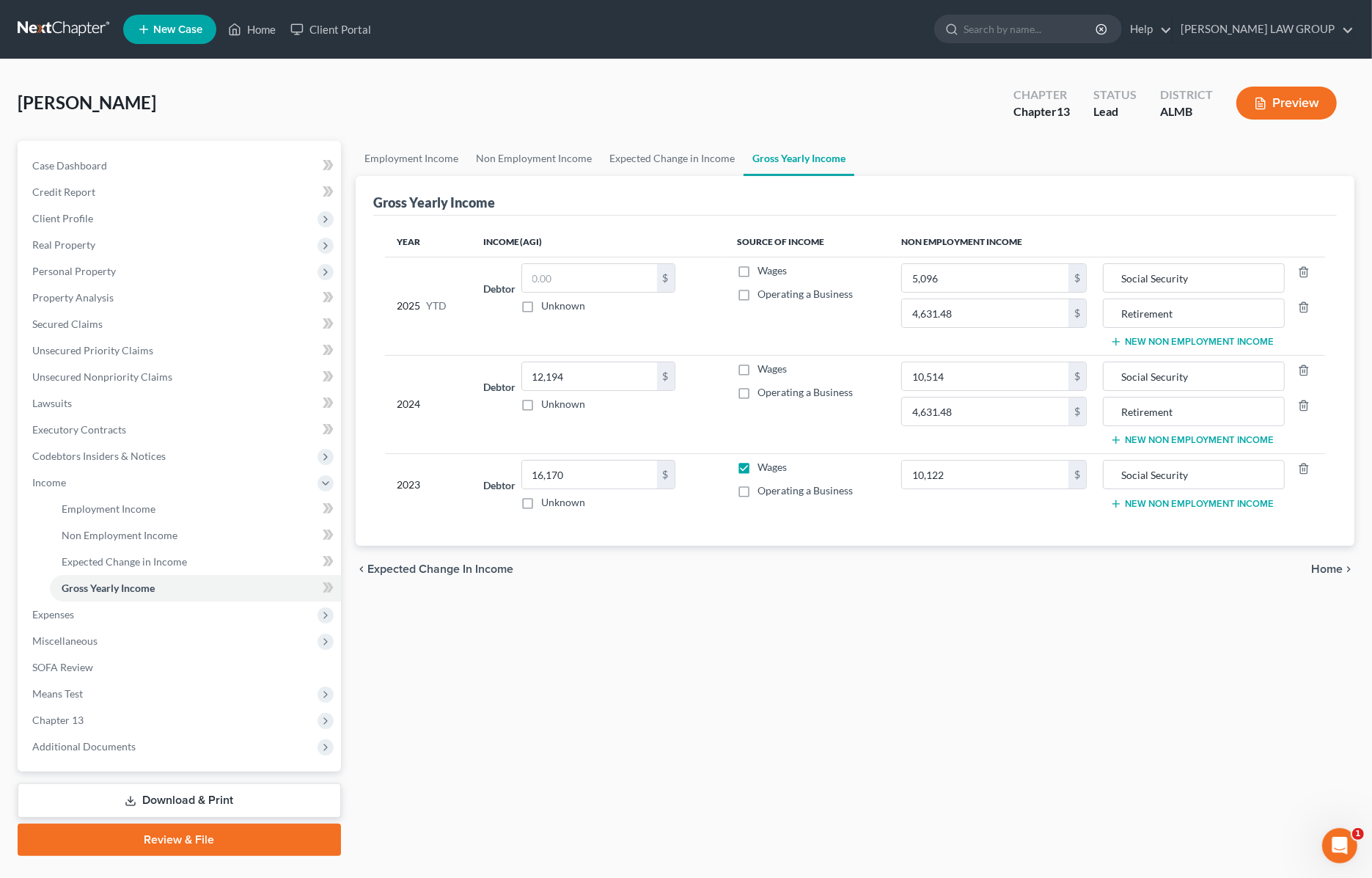
checkbox input "true"
click at [89, 217] on span "Client Profile" at bounding box center [62, 218] width 61 height 12
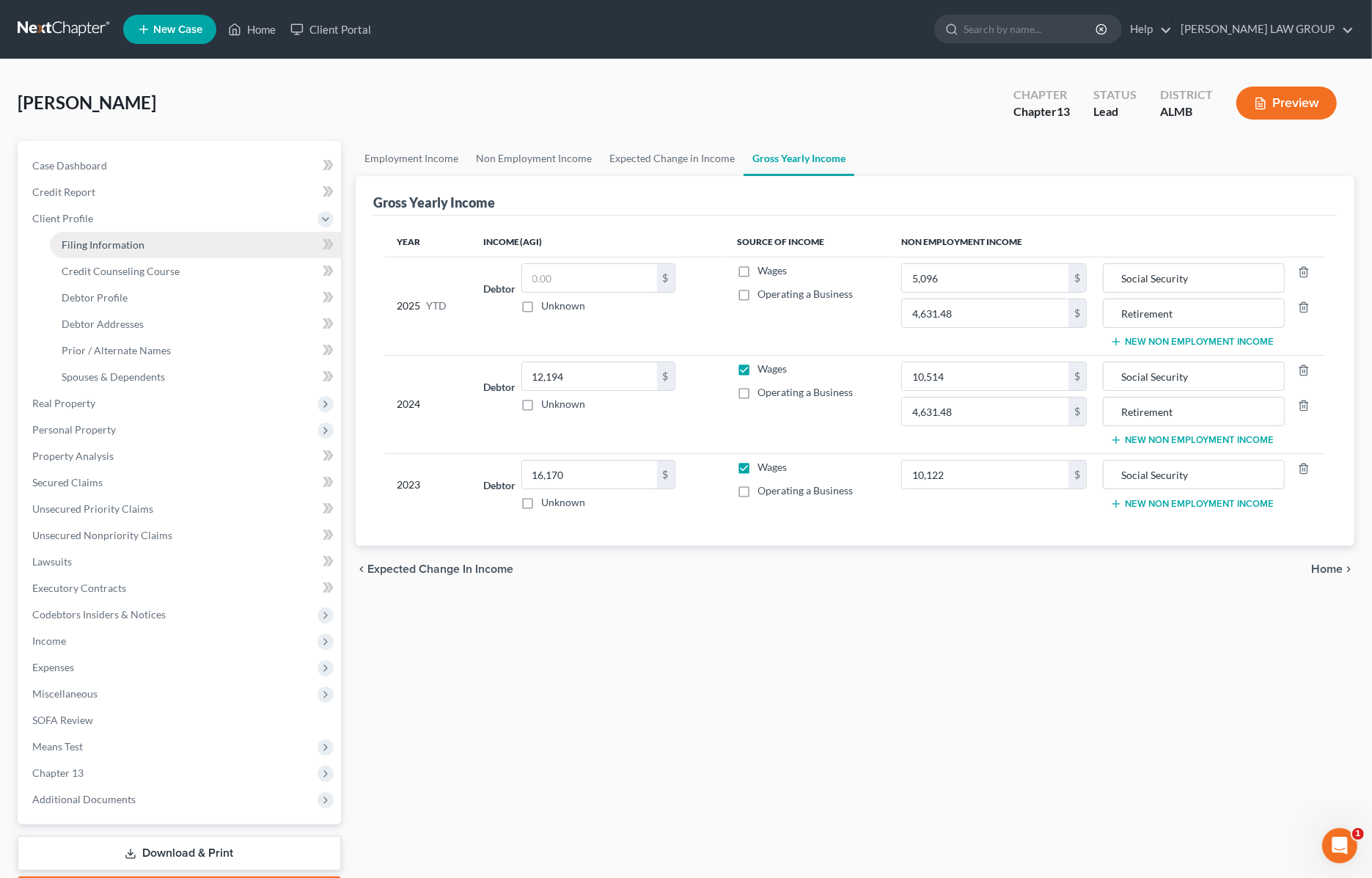
click at [123, 237] on link "Filing Information" at bounding box center [195, 245] width 291 height 26
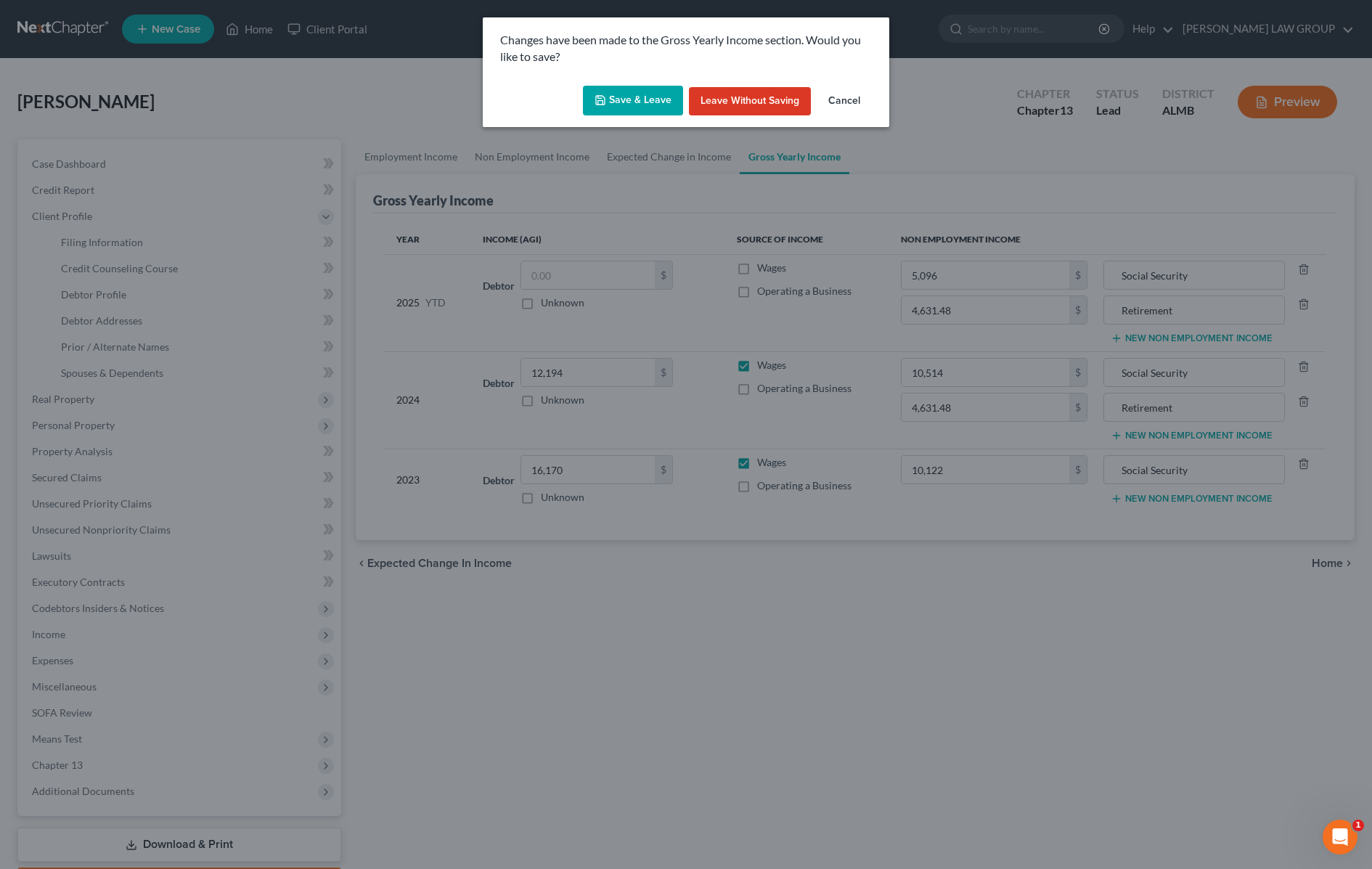
click at [612, 103] on button "Save & Leave" at bounding box center [632, 101] width 100 height 31
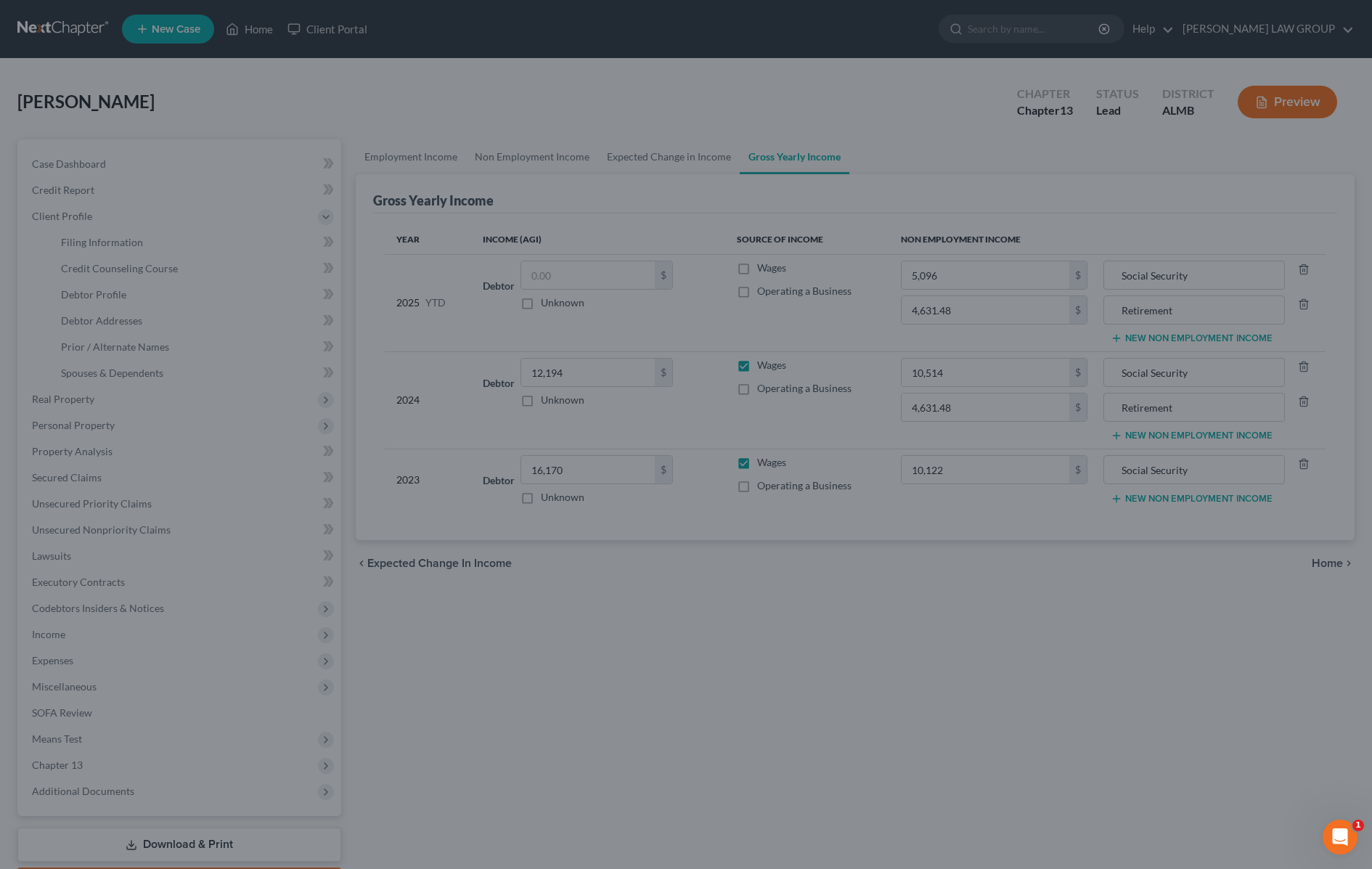
type input "4,631.48"
type input "Retirement"
type input "4,631.48"
type input "Retirement"
select select "1"
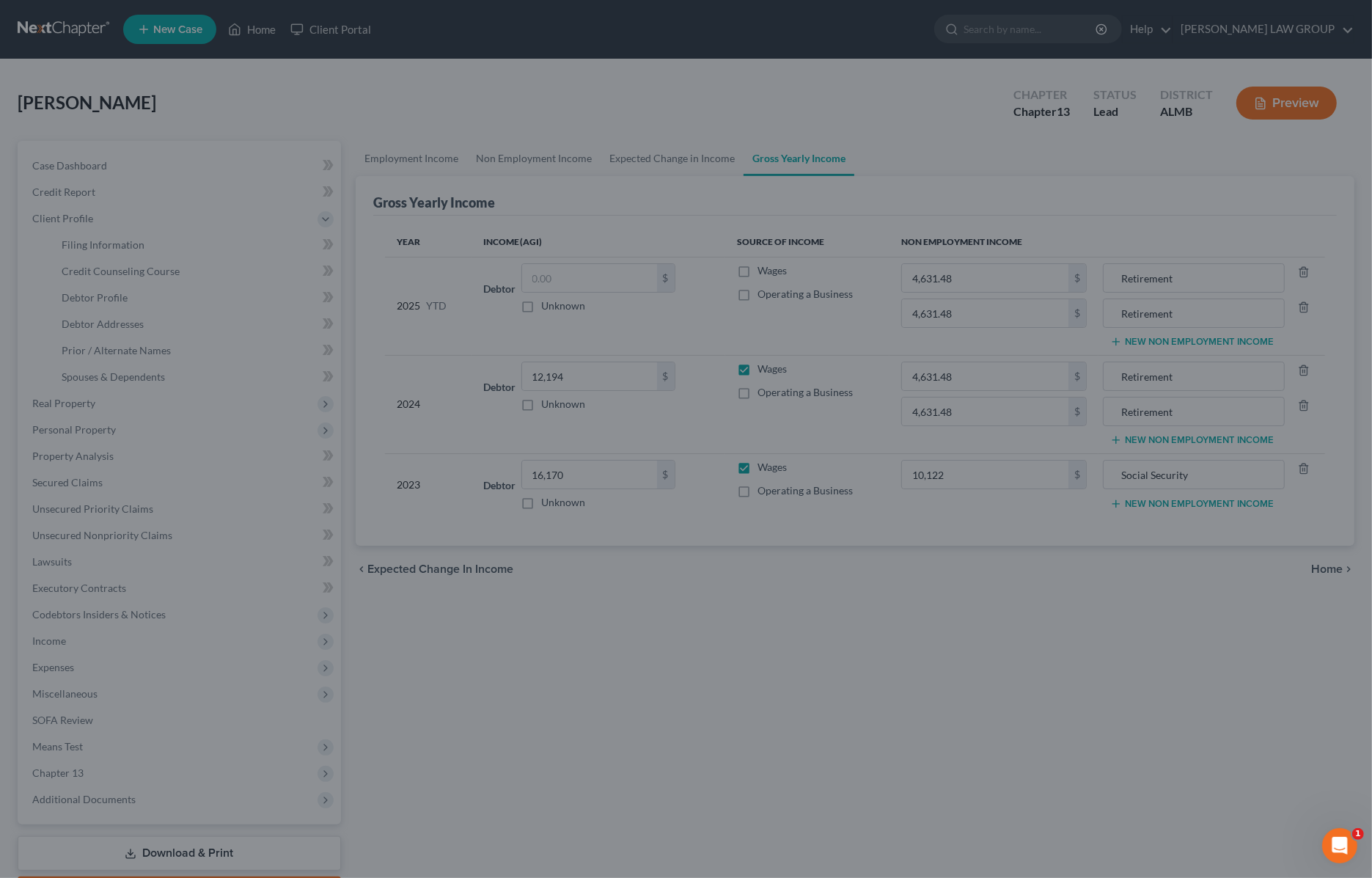
select select "0"
select select "3"
select select "0"
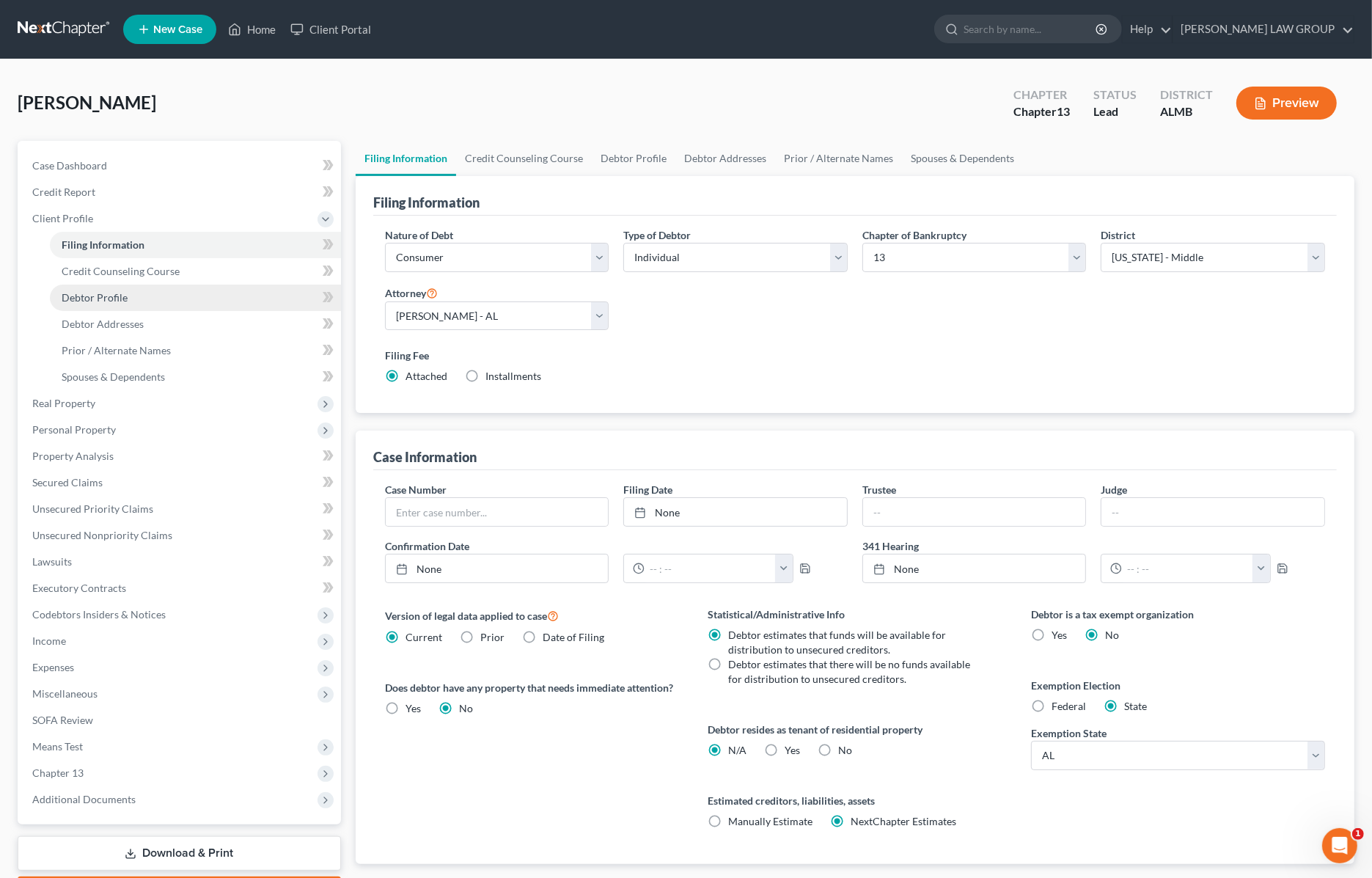
click at [126, 292] on link "Debtor Profile" at bounding box center [195, 298] width 291 height 26
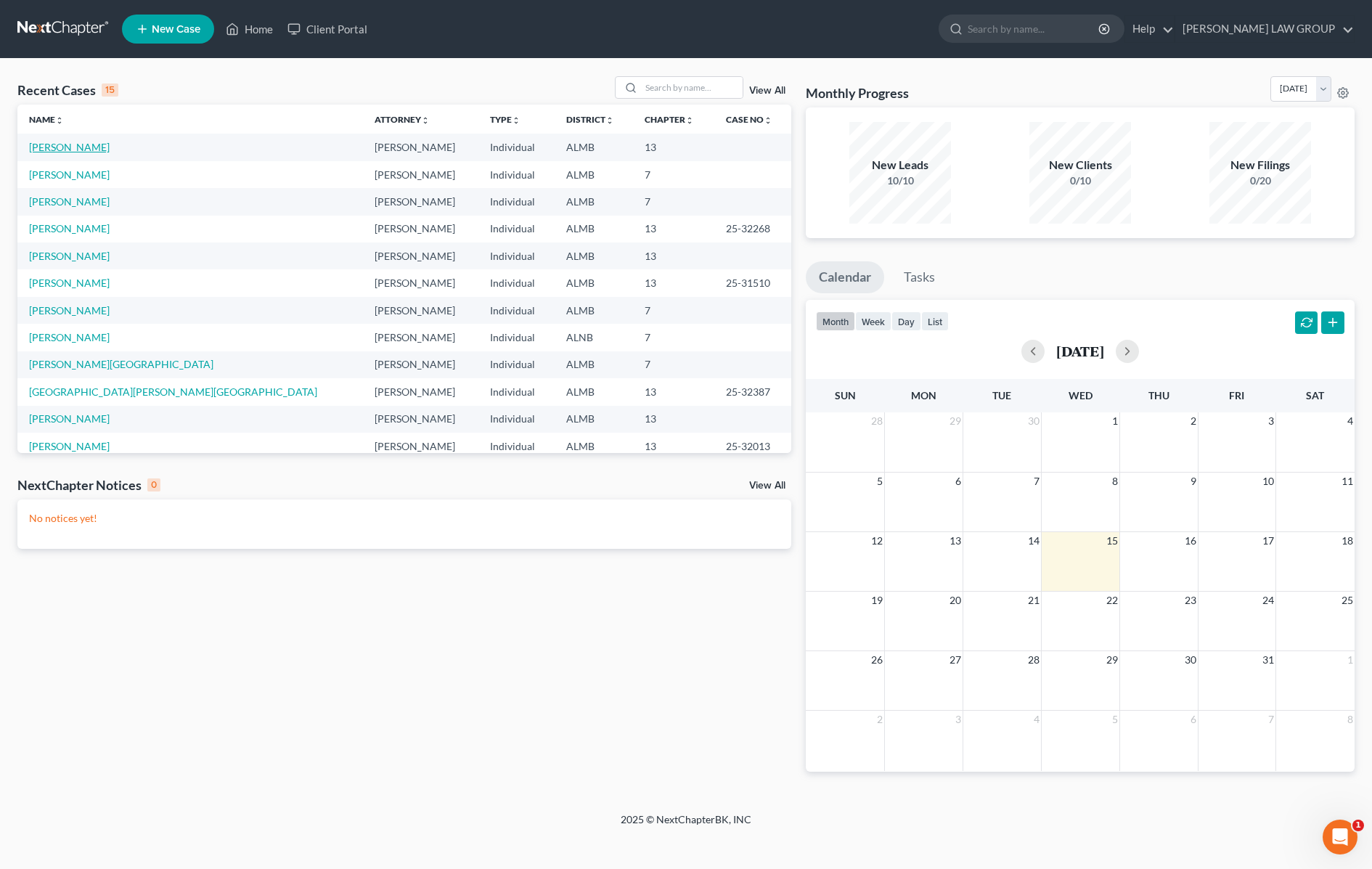
click at [50, 147] on link "[PERSON_NAME]" at bounding box center [69, 146] width 80 height 12
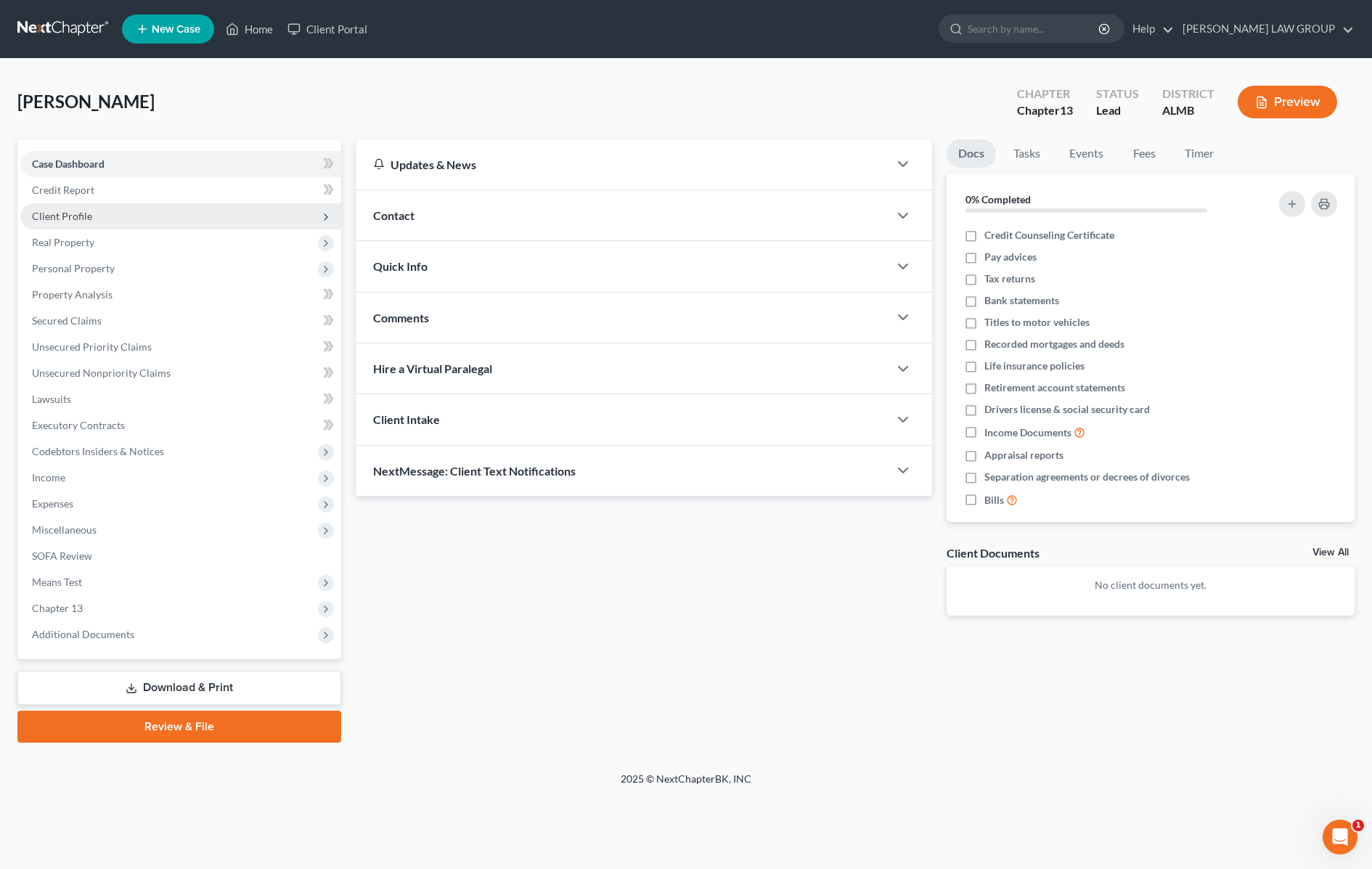
click at [85, 219] on span "Client Profile" at bounding box center [62, 215] width 60 height 12
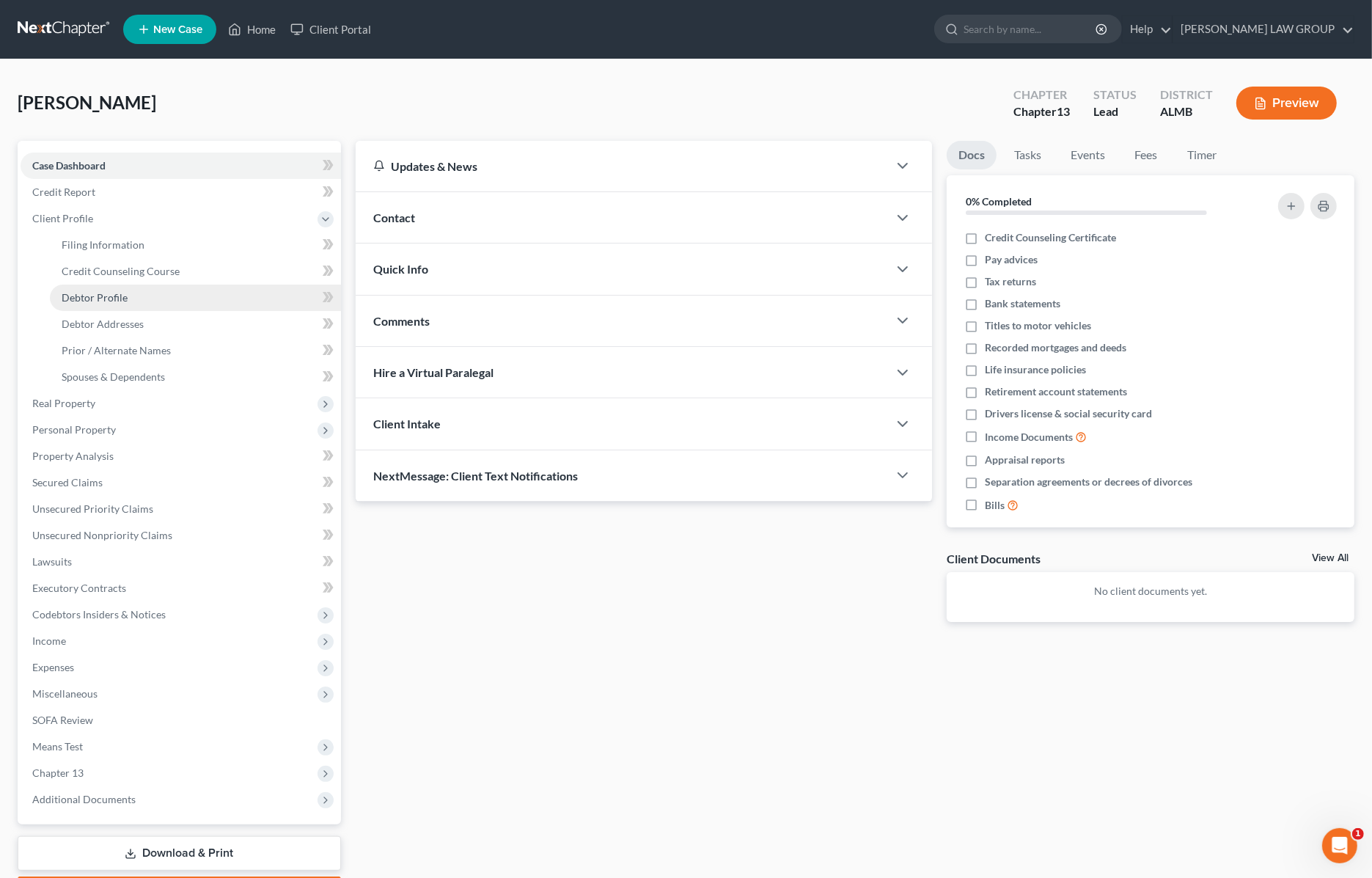
click at [96, 299] on span "Debtor Profile" at bounding box center [94, 297] width 66 height 12
select select "3"
select select "0"
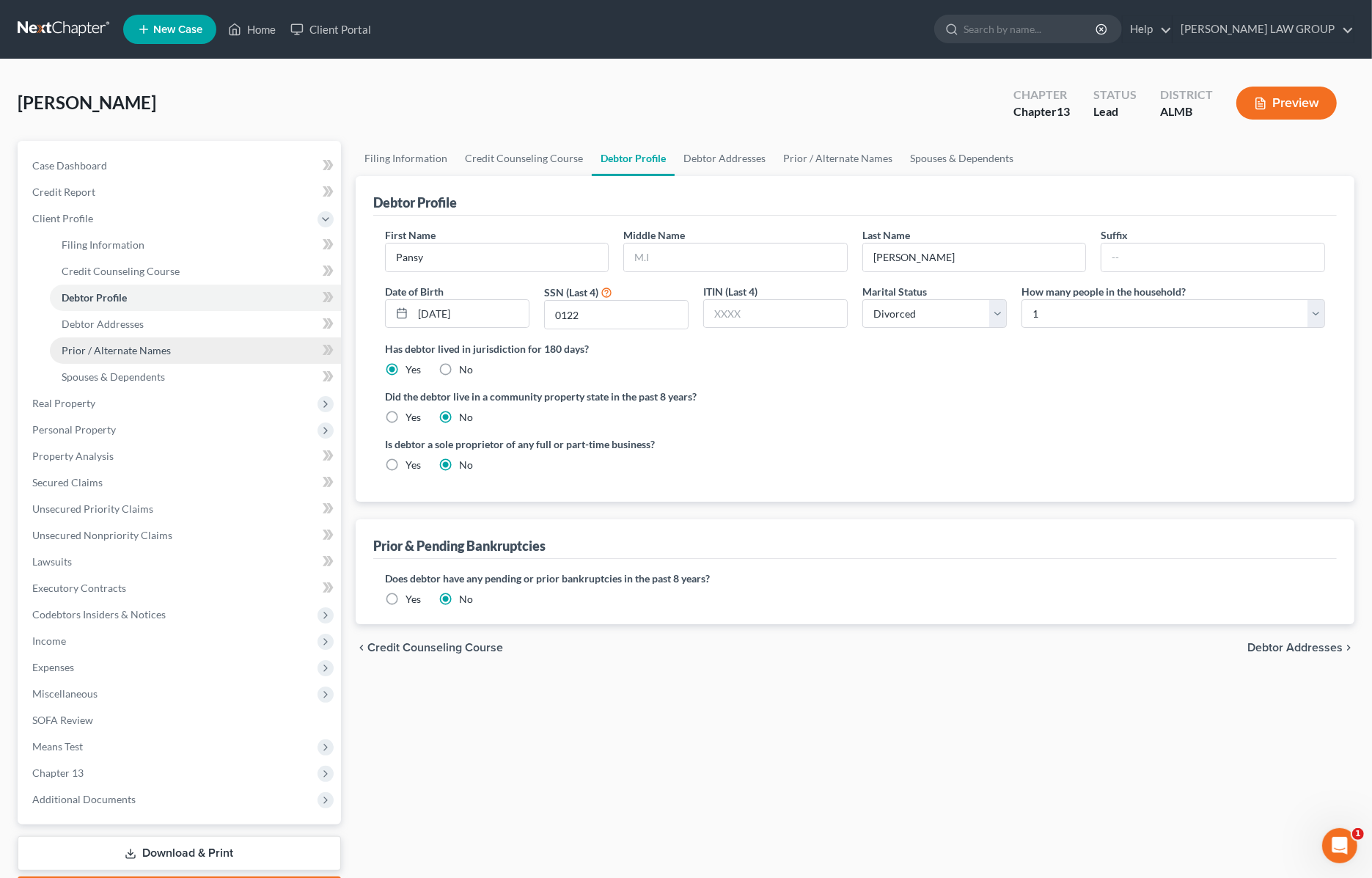
click at [122, 350] on span "Prior / Alternate Names" at bounding box center [116, 350] width 109 height 12
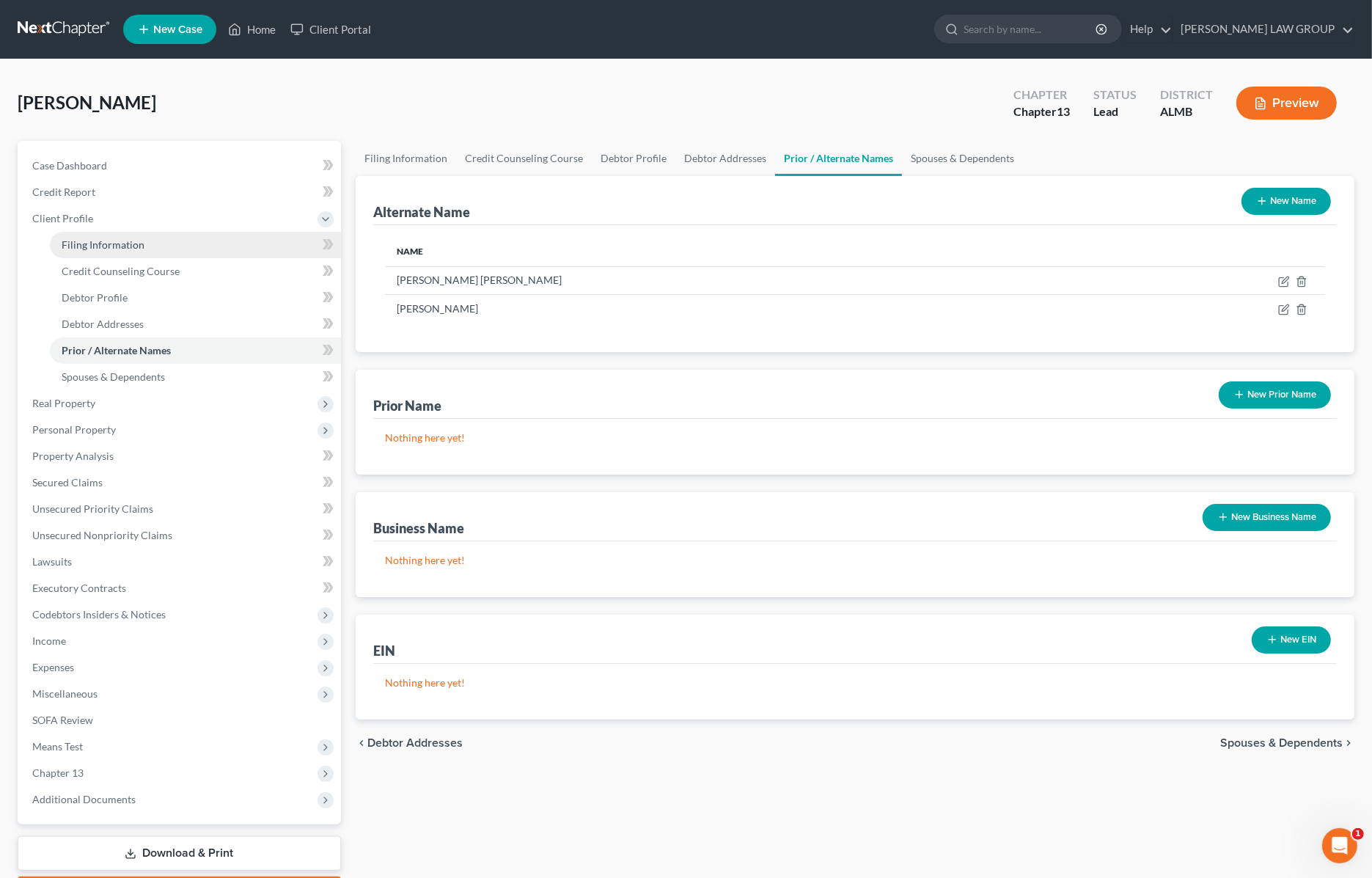
click at [112, 236] on link "Filing Information" at bounding box center [195, 245] width 291 height 26
select select "1"
select select "0"
select select "3"
select select "0"
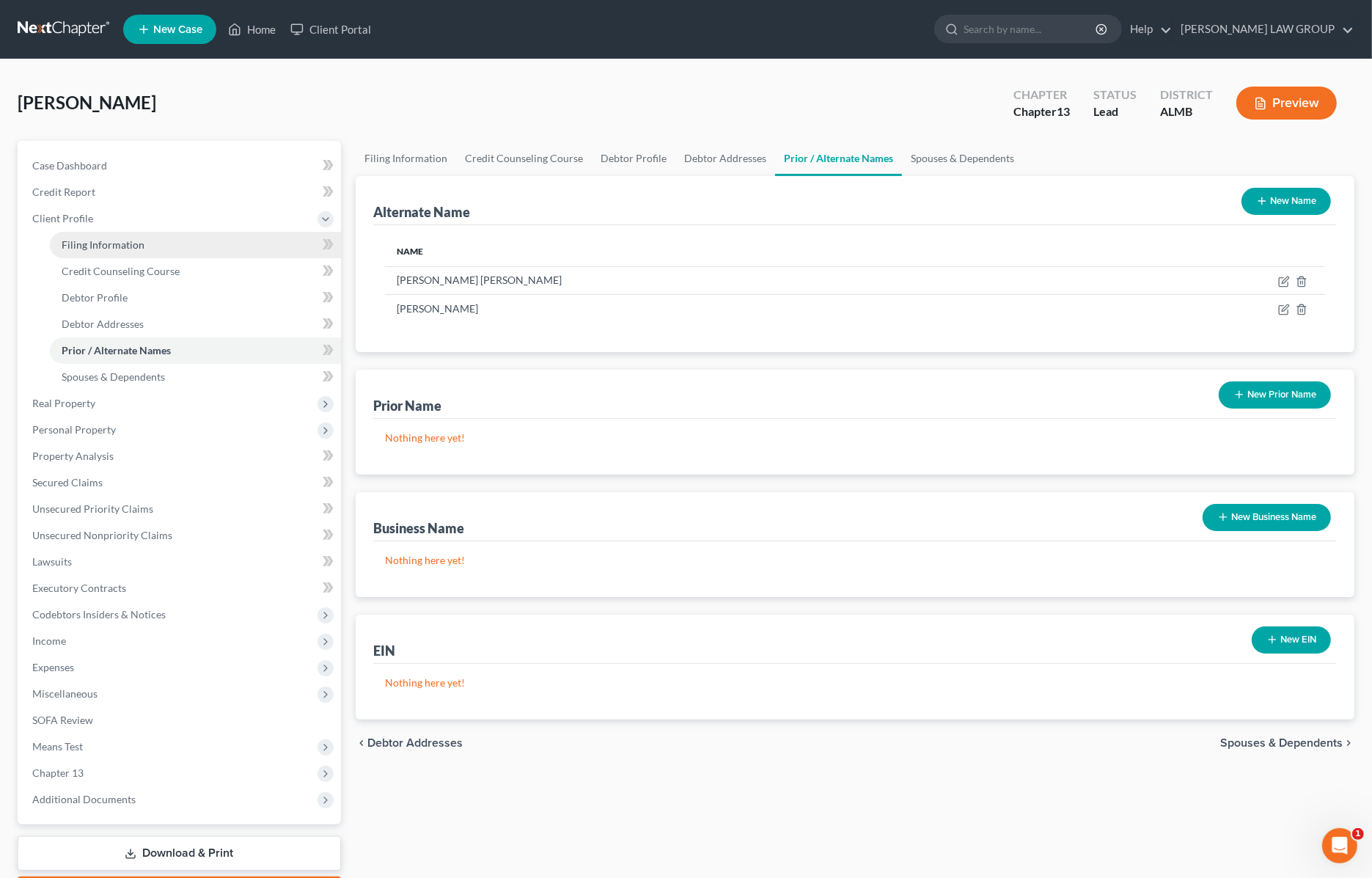
select select "0"
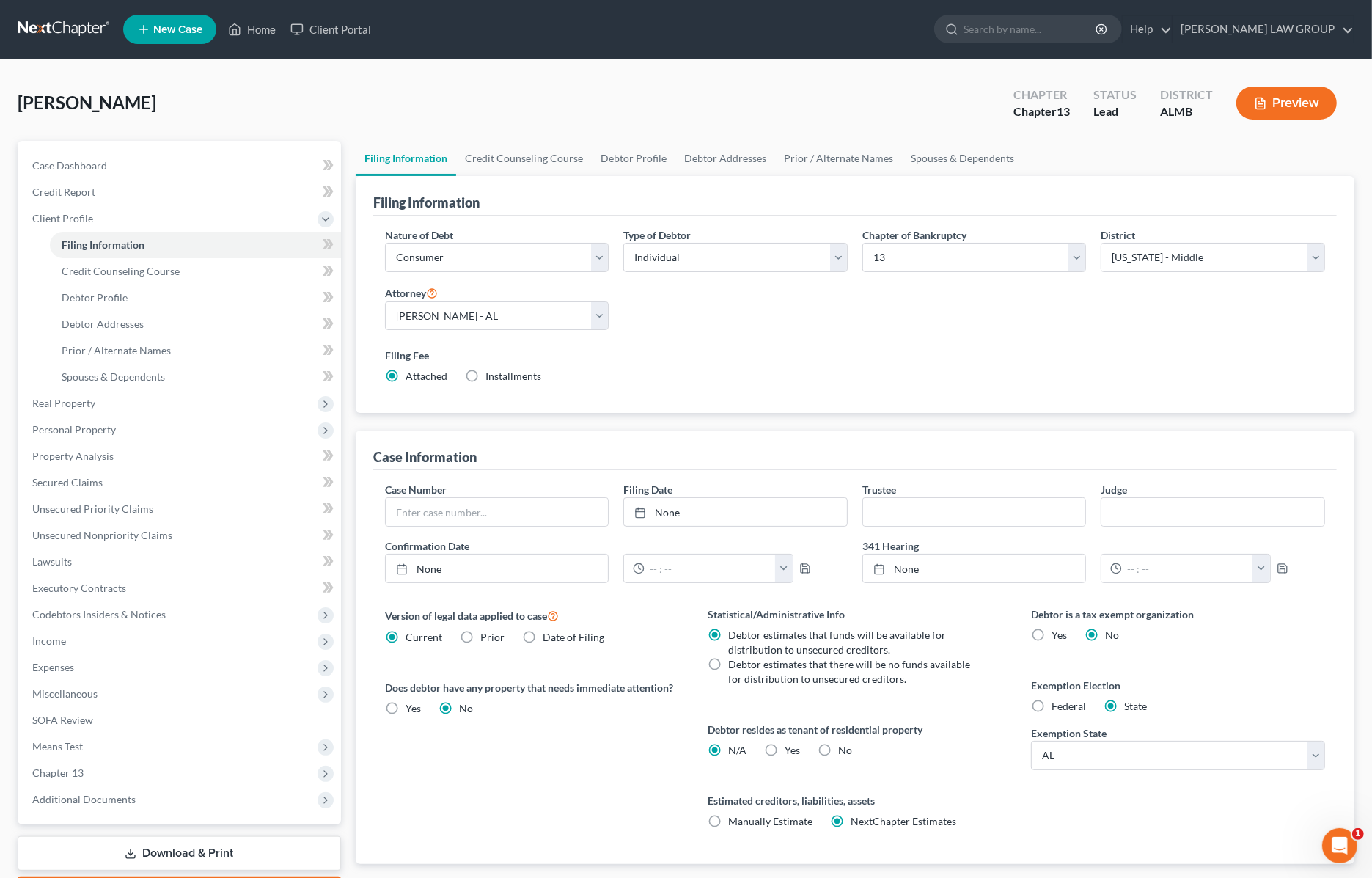
click at [485, 375] on label "Installments Installments" at bounding box center [513, 376] width 56 height 15
click at [491, 375] on input "Installments Installments" at bounding box center [496, 374] width 10 height 10
radio input "true"
radio input "false"
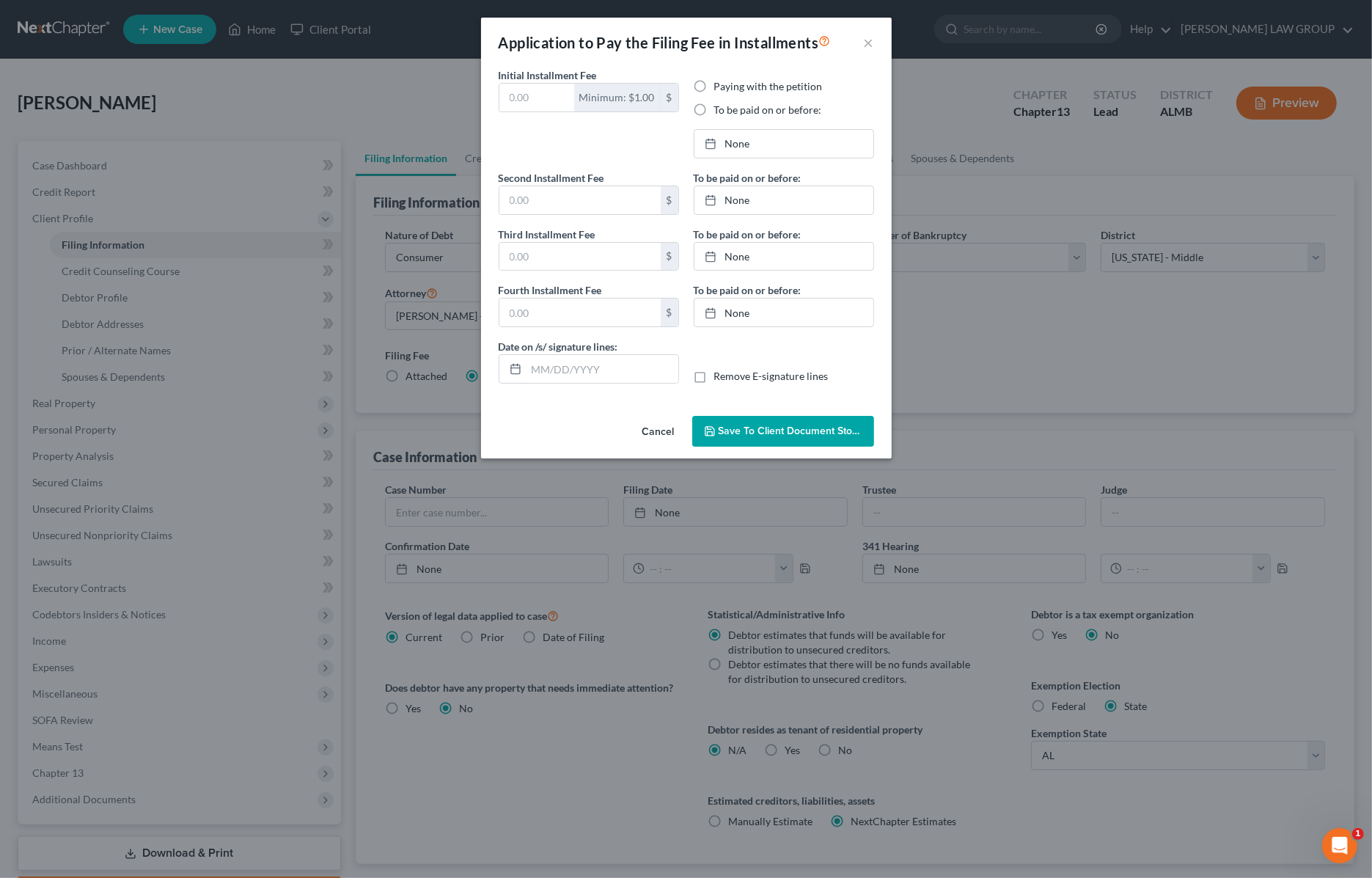
type input "0.00"
radio input "true"
type input "0.00"
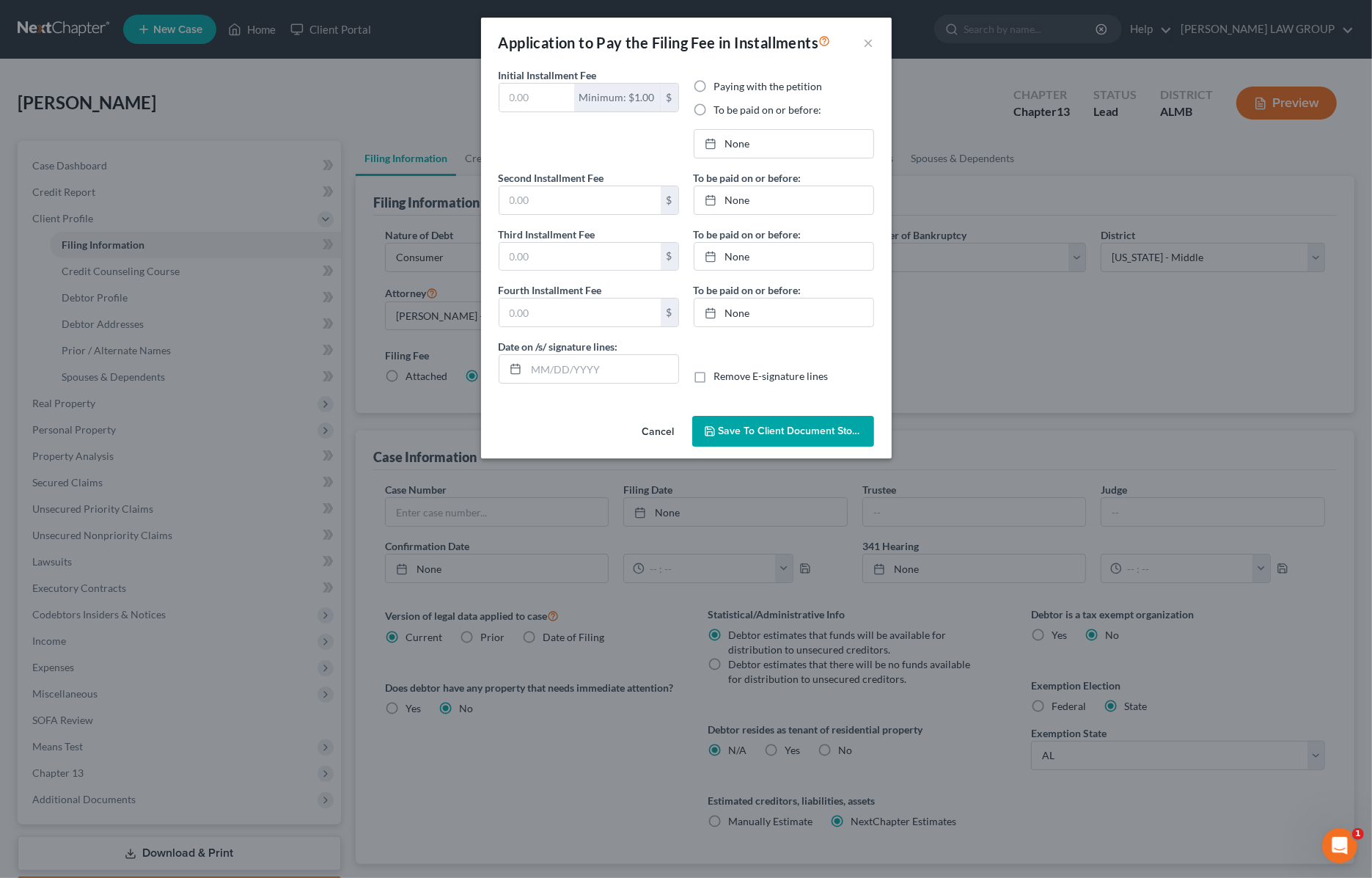
type input "[DATE]"
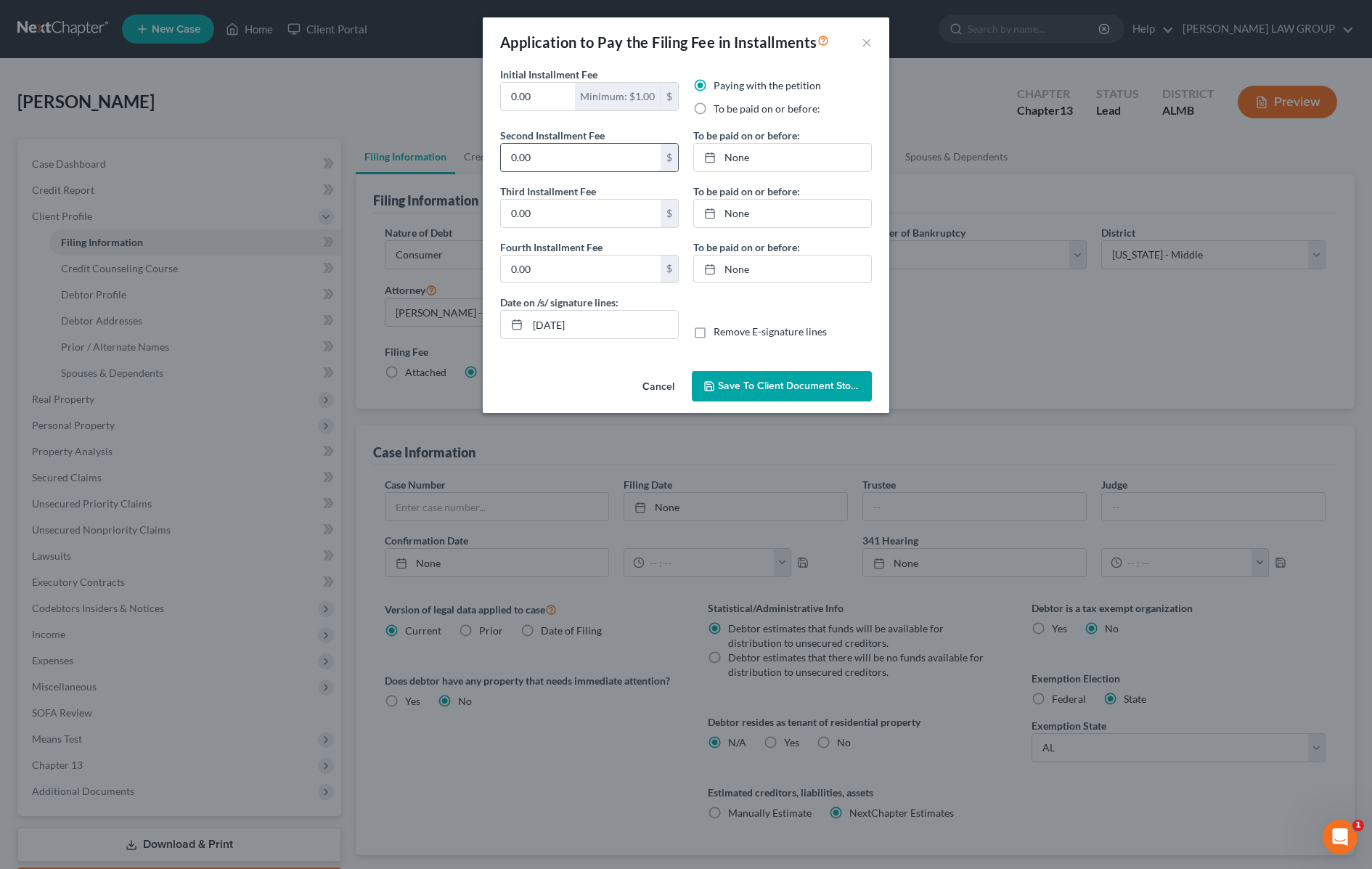
click at [558, 162] on input "0.00" at bounding box center [580, 158] width 159 height 28
type input "313"
click at [758, 385] on span "Save to Client Document Storage" at bounding box center [794, 385] width 154 height 12
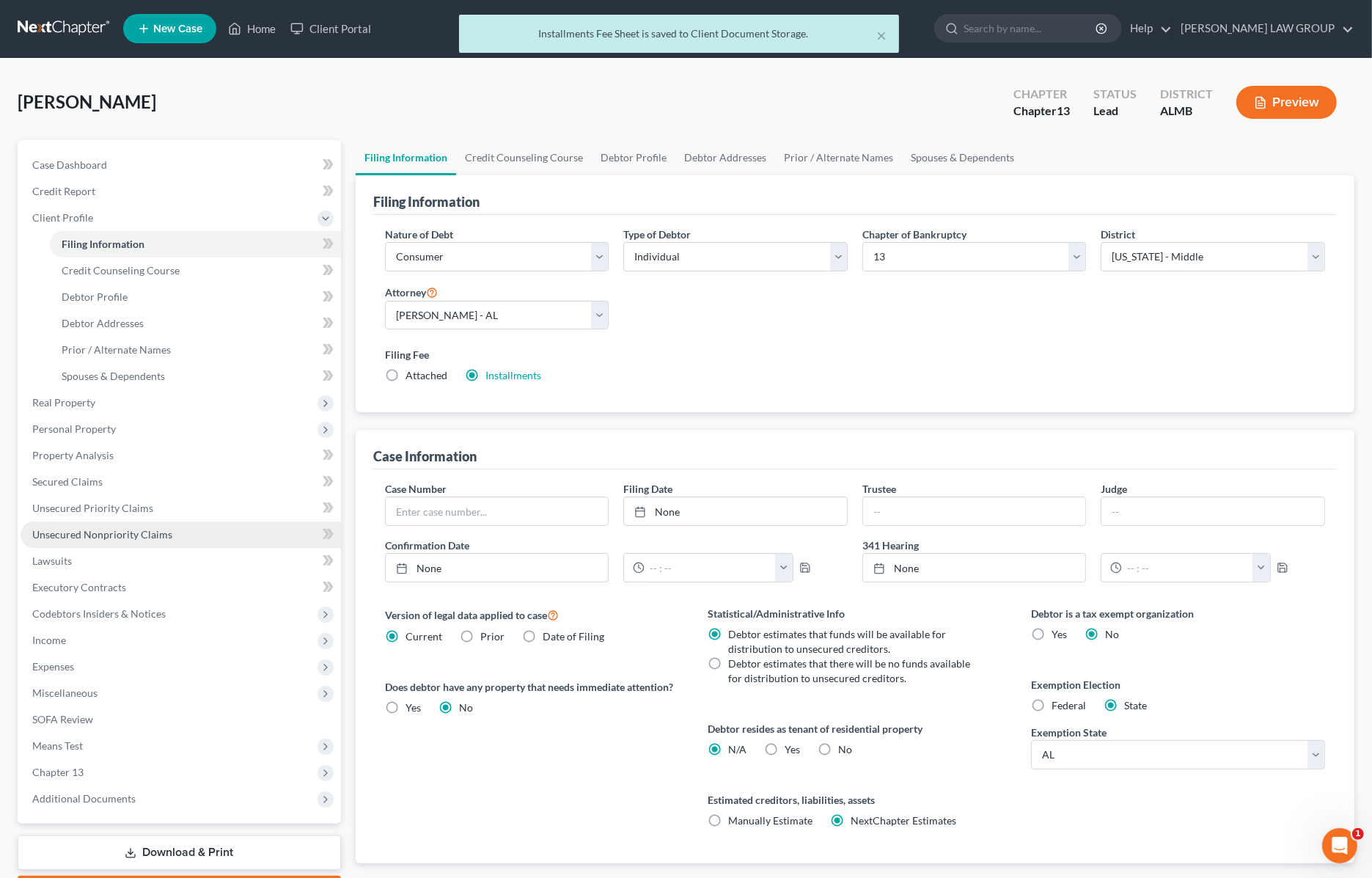
scroll to position [89, 0]
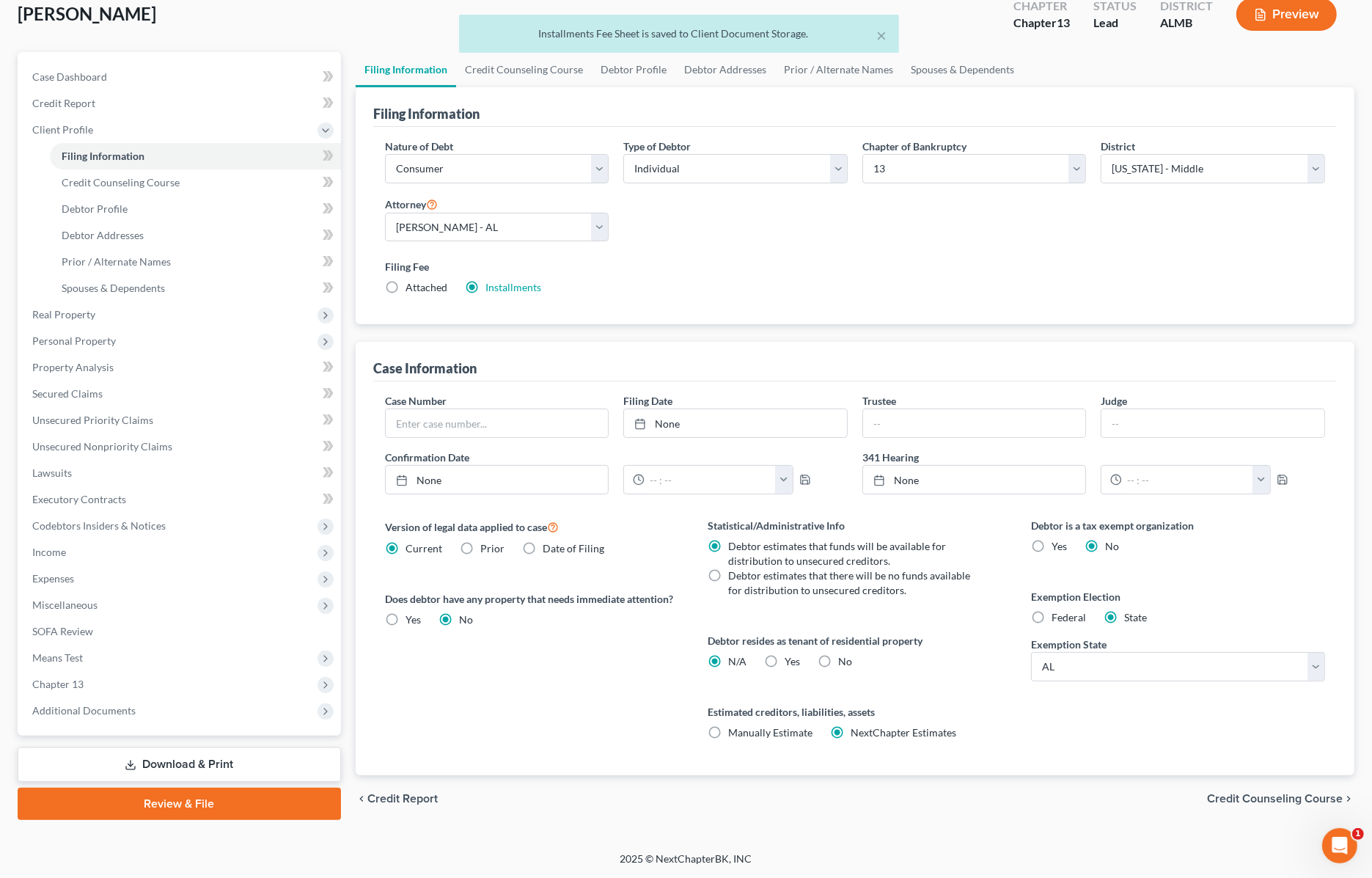
click at [200, 767] on link "Download & Print" at bounding box center [179, 765] width 323 height 34
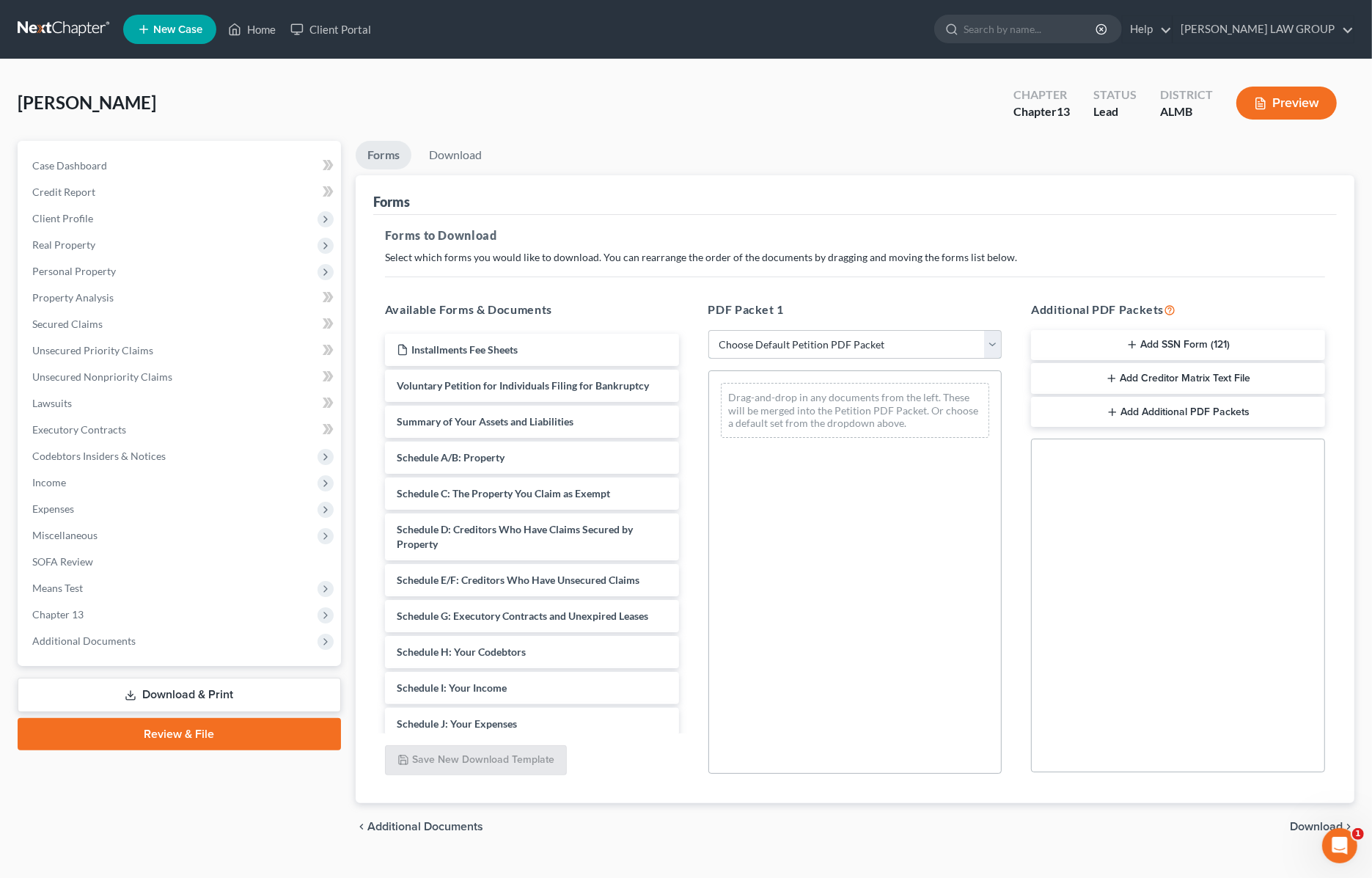
click at [893, 342] on select "Choose Default Petition PDF Packet Complete Bankruptcy Petition (all forms and …" at bounding box center [856, 345] width 294 height 30
select select "0"
click at [709, 330] on select "Choose Default Petition PDF Packet Complete Bankruptcy Petition (all forms and …" at bounding box center [856, 345] width 294 height 30
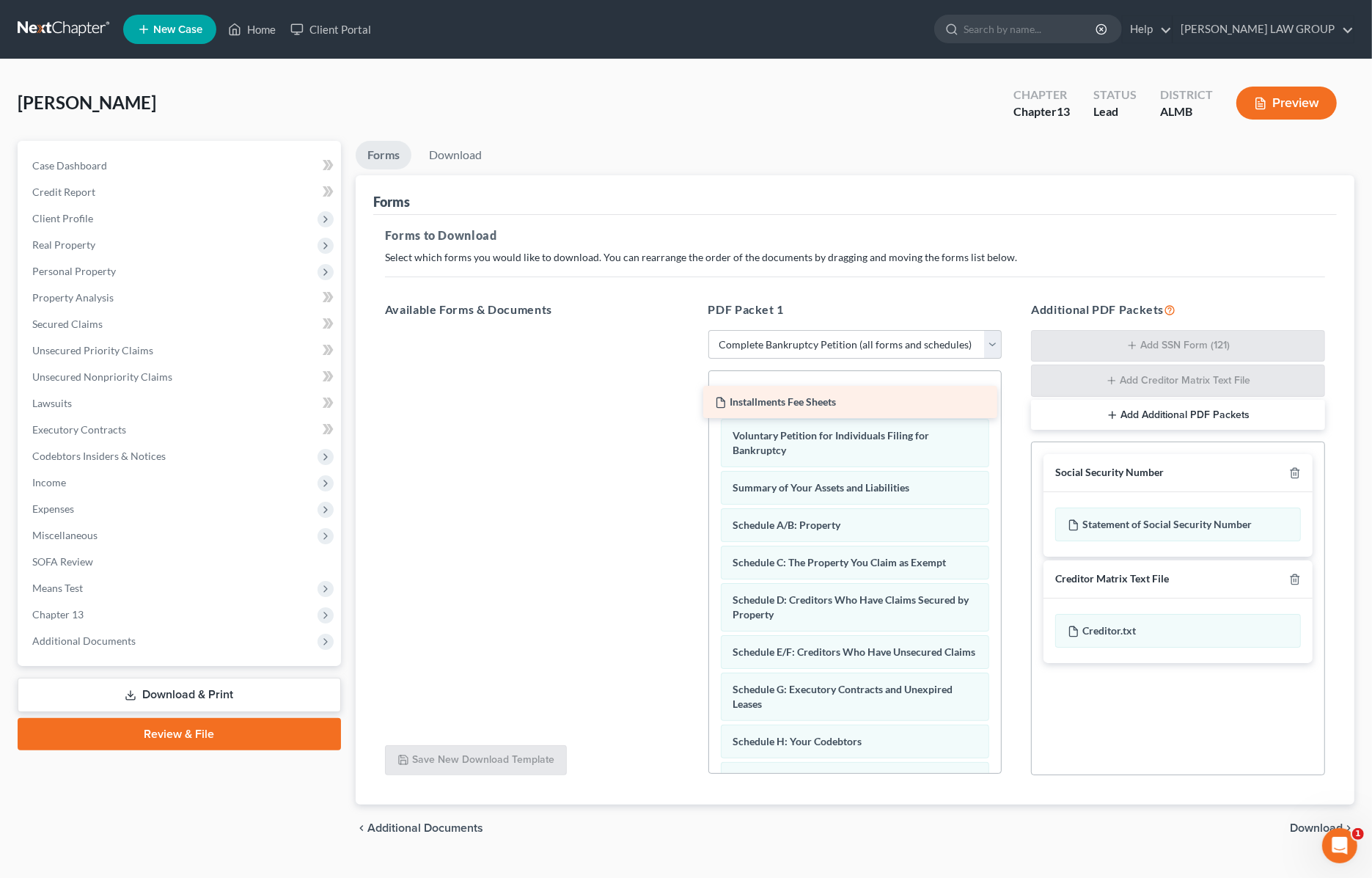
drag, startPoint x: 567, startPoint y: 348, endPoint x: 885, endPoint y: 402, distance: 322.6
click at [691, 330] on div "Installments Fee Sheets Installments Fee Sheets" at bounding box center [532, 330] width 318 height 0
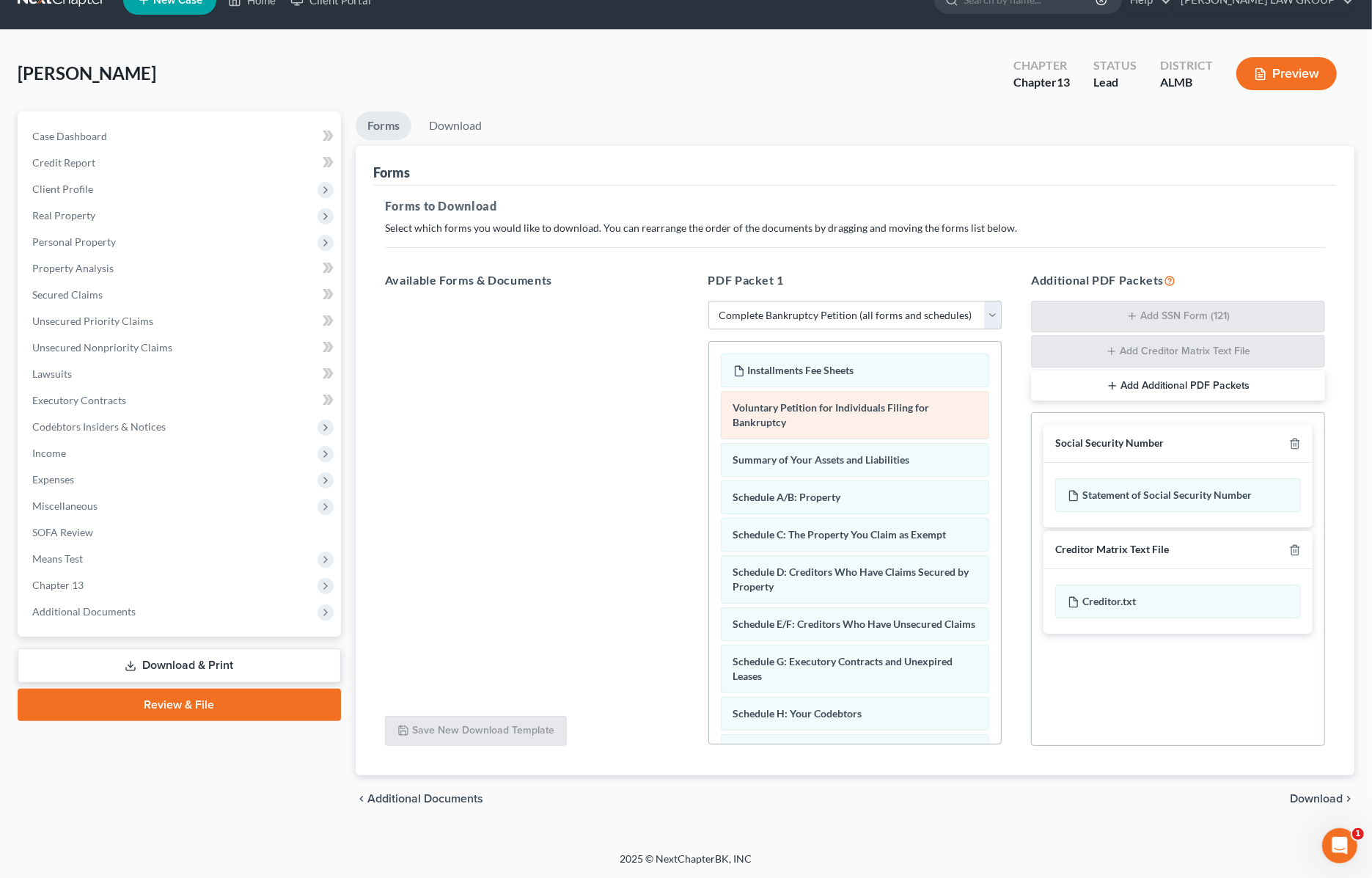
scroll to position [92, 0]
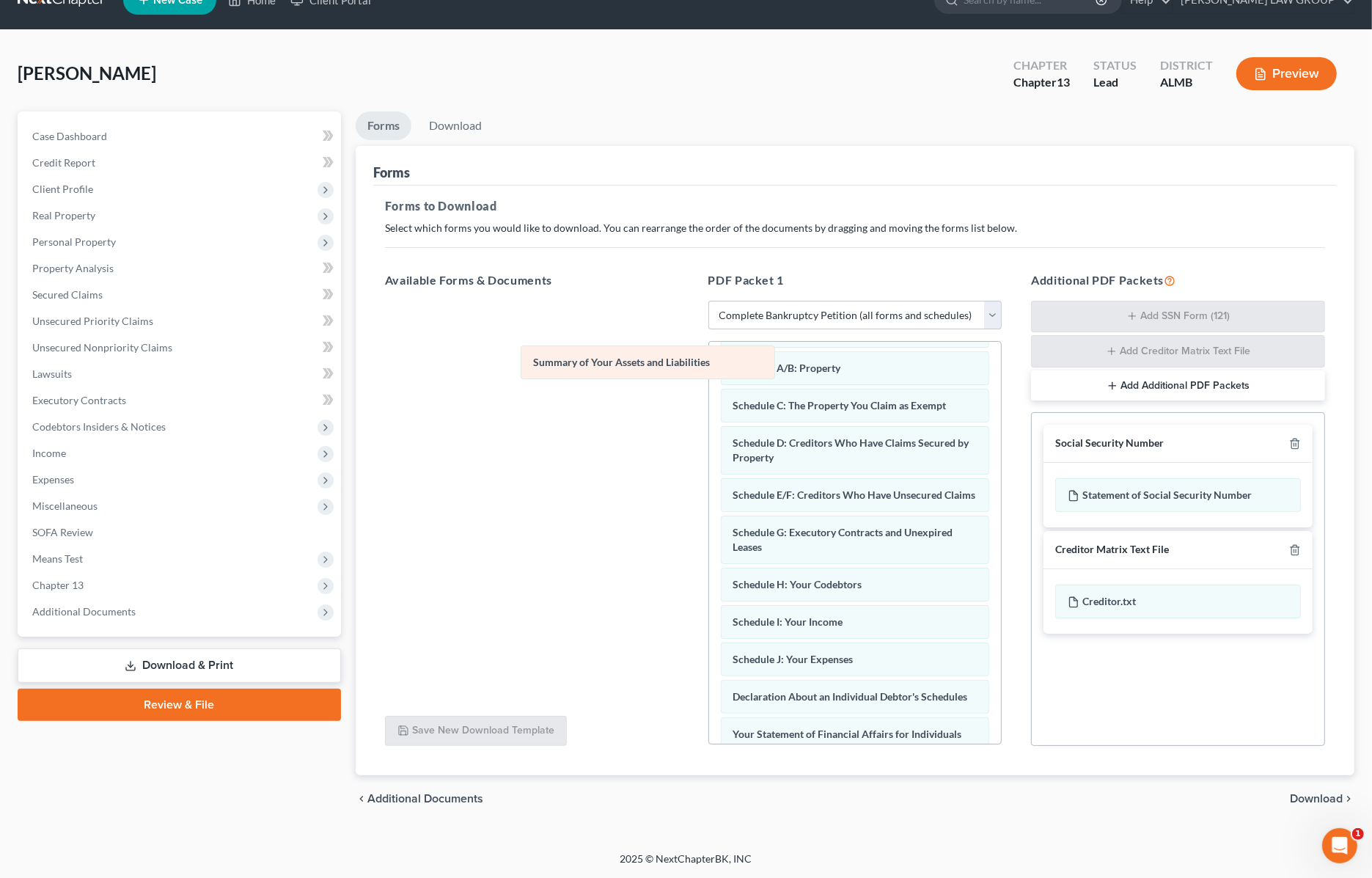
drag, startPoint x: 825, startPoint y: 378, endPoint x: 536, endPoint y: 364, distance: 289.3
click at [709, 364] on div "Summary of Your Assets and Liabilities Installments Fee Sheets Voluntary Petiti…" at bounding box center [856, 651] width 292 height 802
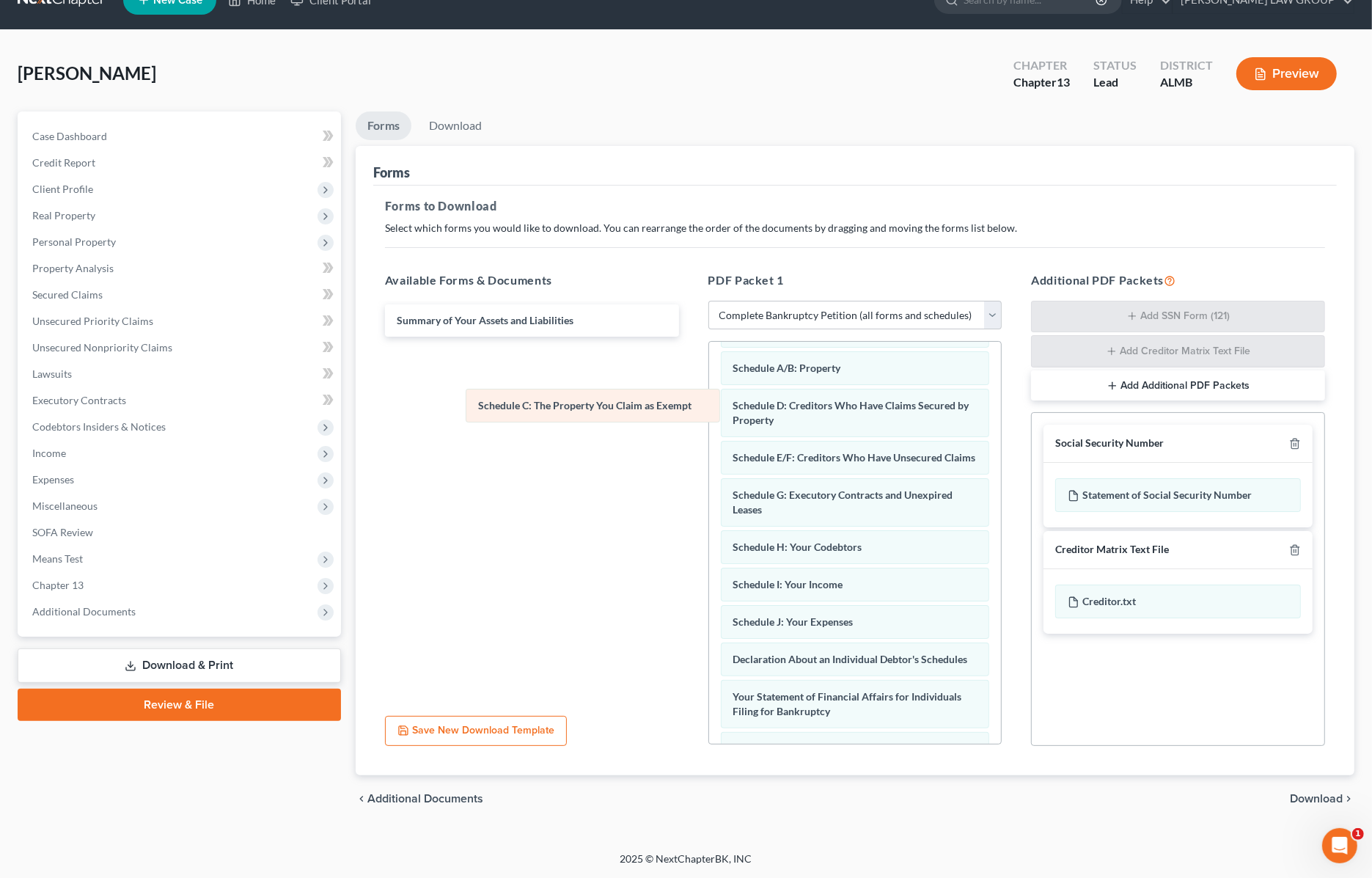
drag, startPoint x: 822, startPoint y: 411, endPoint x: 530, endPoint y: 404, distance: 292.1
click at [709, 405] on div "Schedule C: The Property You Claim as Exempt Installments Fee Sheets Voluntary …" at bounding box center [856, 633] width 292 height 765
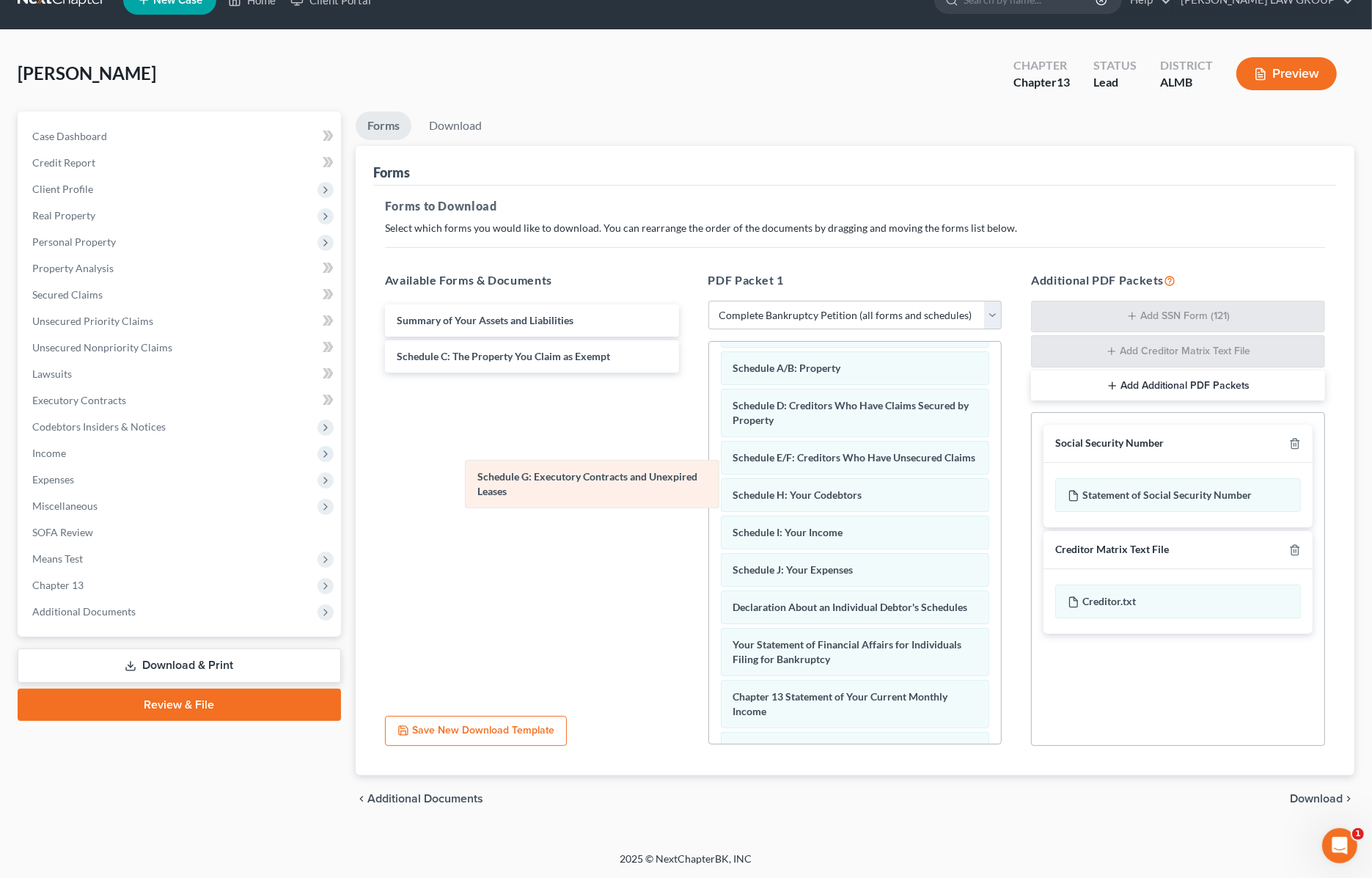
drag, startPoint x: 829, startPoint y: 519, endPoint x: 495, endPoint y: 456, distance: 339.9
click at [709, 457] on div "Schedule G: Executory Contracts and Unexpired Leases Installments Fee Sheets Vo…" at bounding box center [856, 607] width 292 height 713
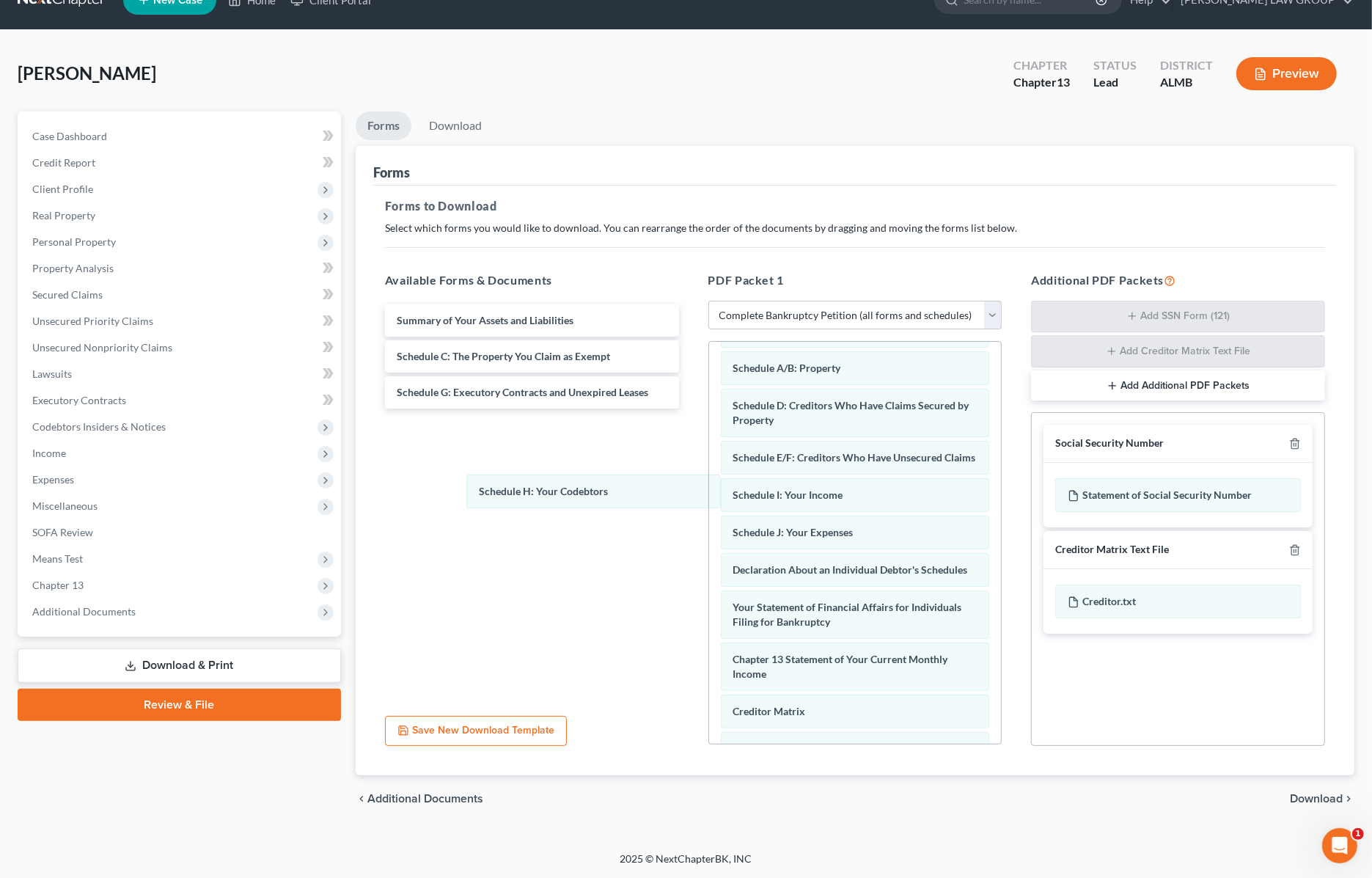
drag, startPoint x: 813, startPoint y: 519, endPoint x: 491, endPoint y: 489, distance: 323.4
click at [709, 492] on div "Schedule H: Your Codebtors Installments Fee Sheets Voluntary Petition for Indiv…" at bounding box center [856, 588] width 292 height 676
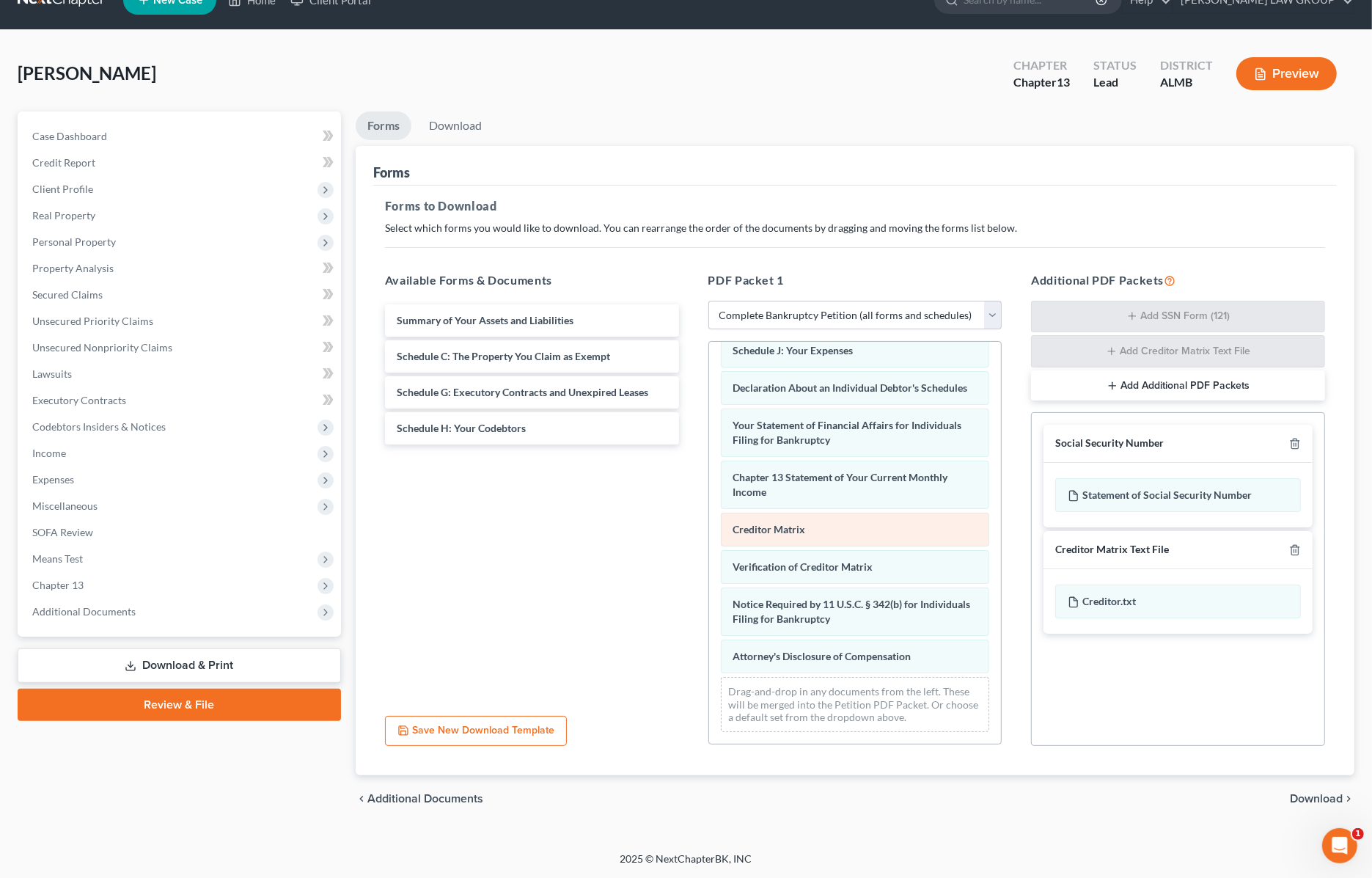
scroll to position [270, 0]
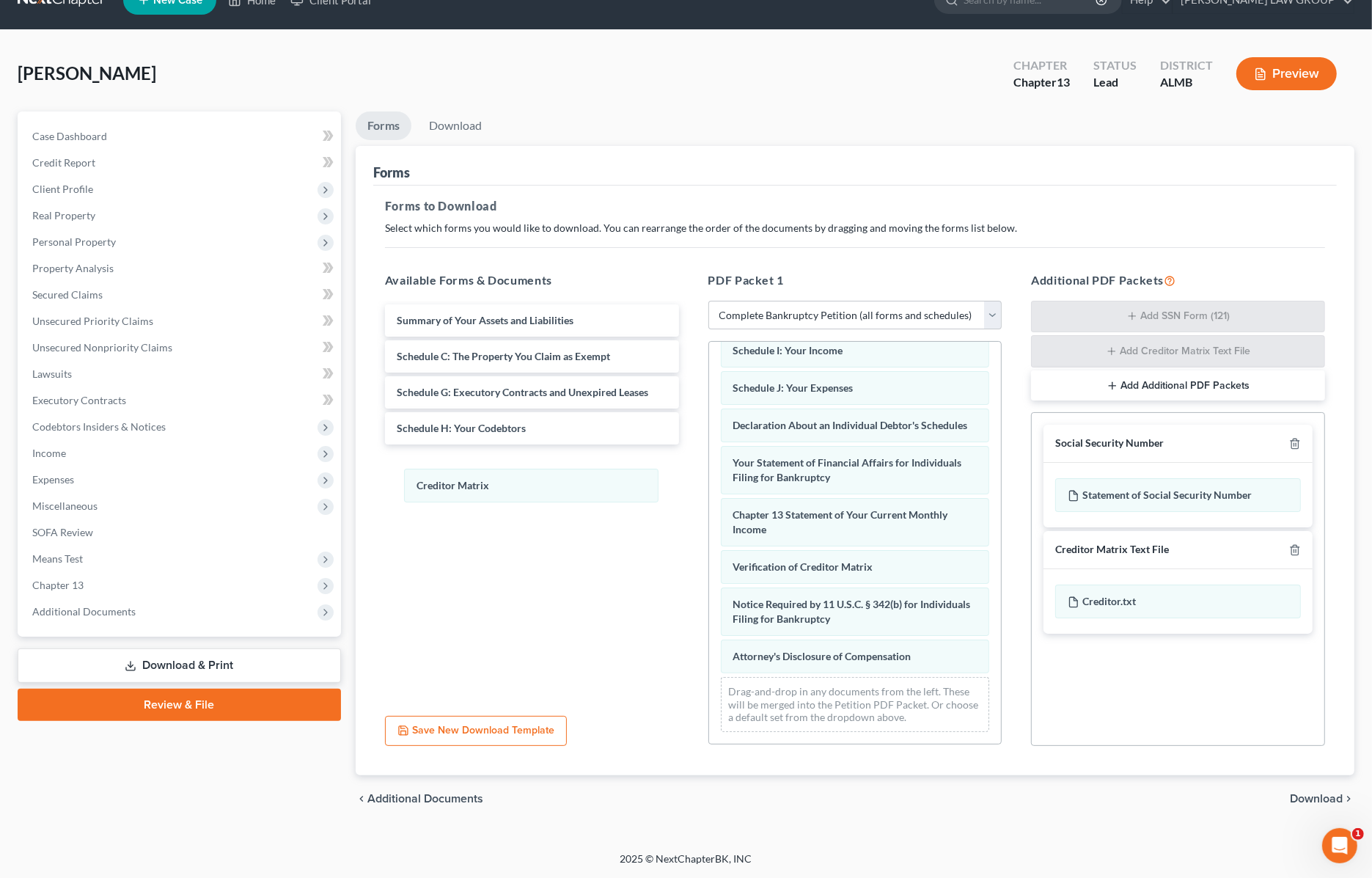
drag, startPoint x: 797, startPoint y: 563, endPoint x: 662, endPoint y: 621, distance: 146.9
click at [709, 482] on div "Creditor Matrix Installments Fee Sheets Voluntary Petition for Individuals Fili…" at bounding box center [856, 425] width 292 height 638
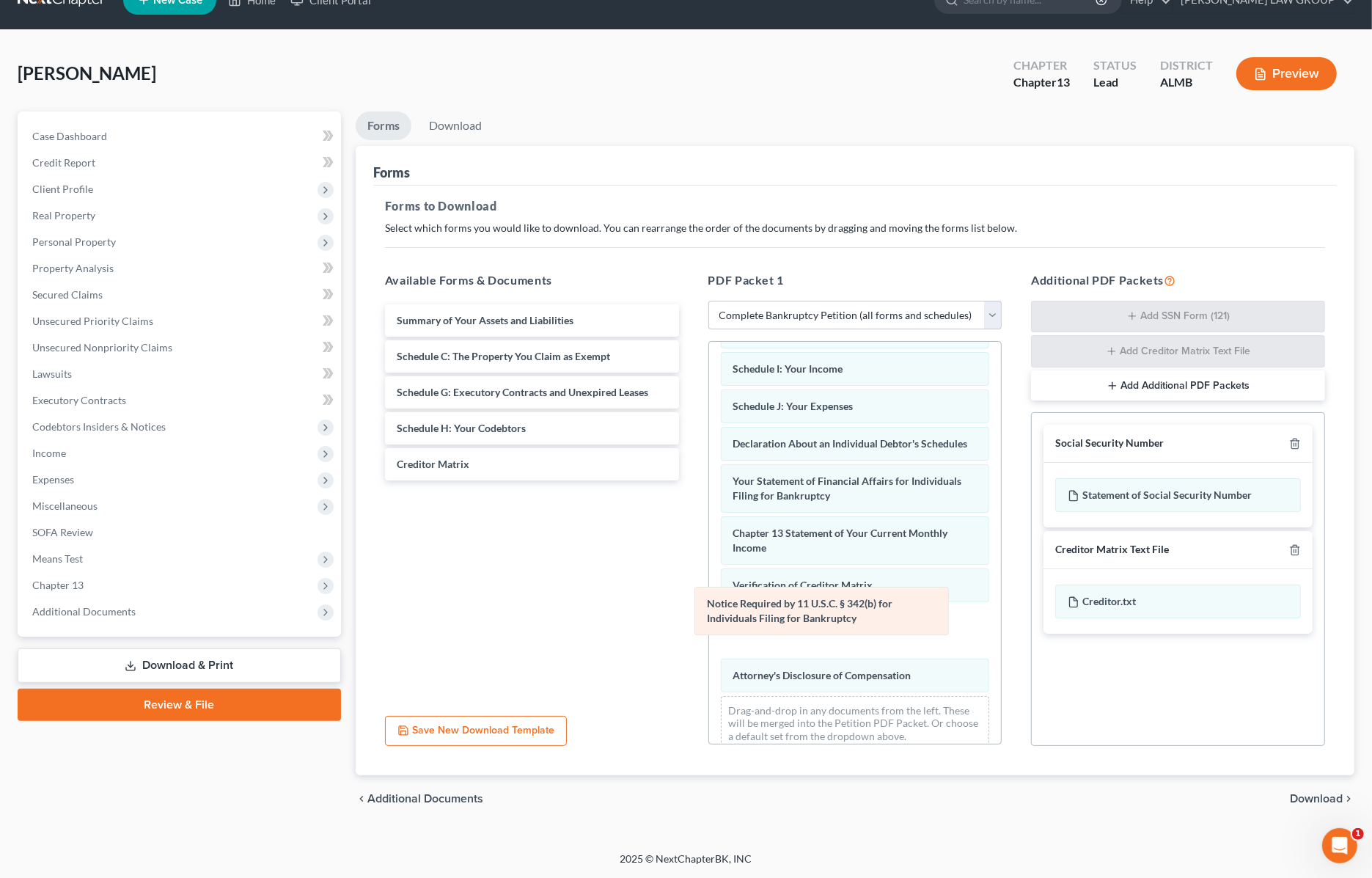
drag, startPoint x: 847, startPoint y: 604, endPoint x: 470, endPoint y: 506, distance: 389.5
click at [709, 506] on div "Notice Required by 11 U.S.C. § 342(b) for Individuals Filing for Bankruptcy Ins…" at bounding box center [856, 443] width 292 height 638
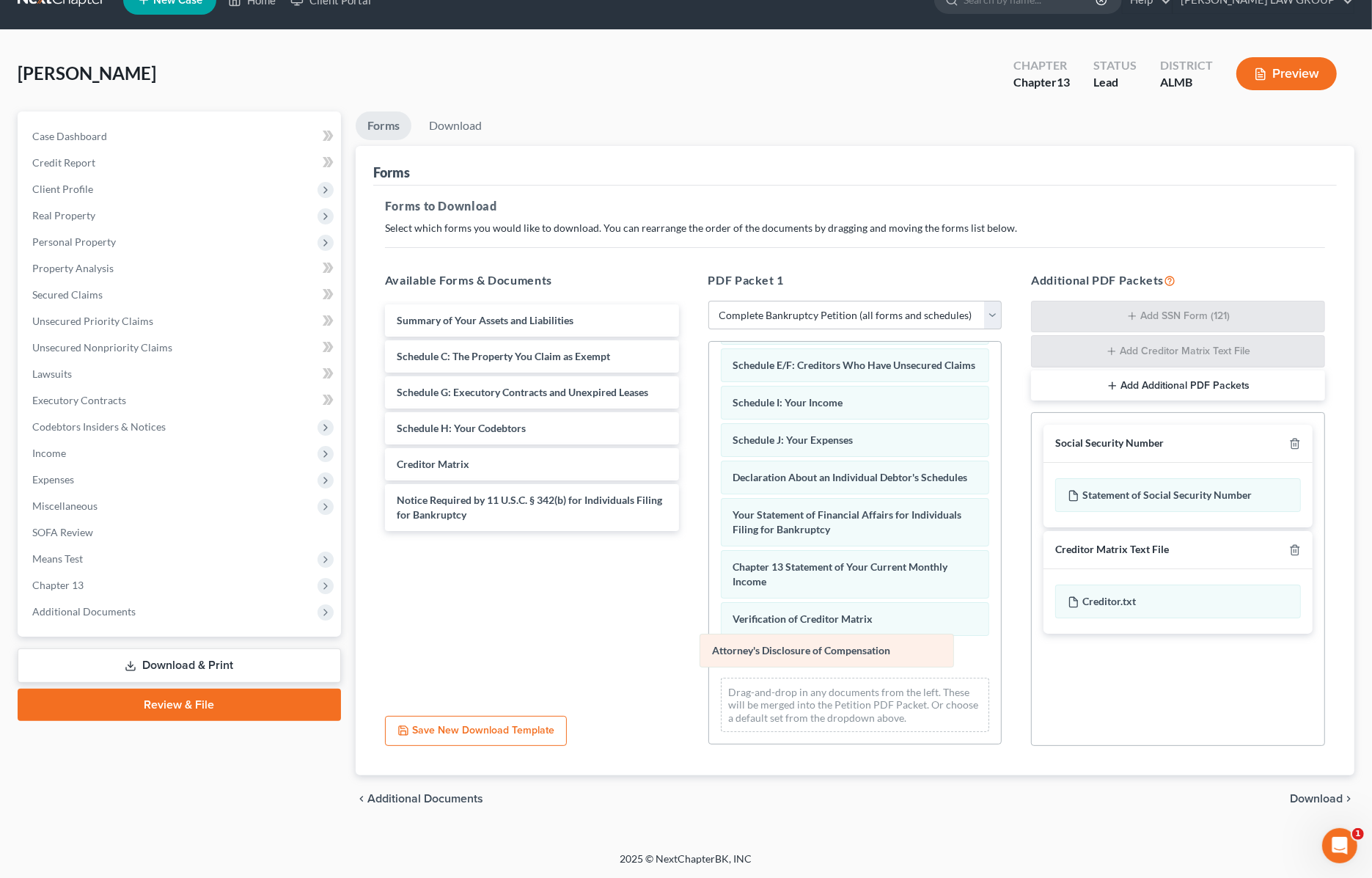
scroll to position [181, 0]
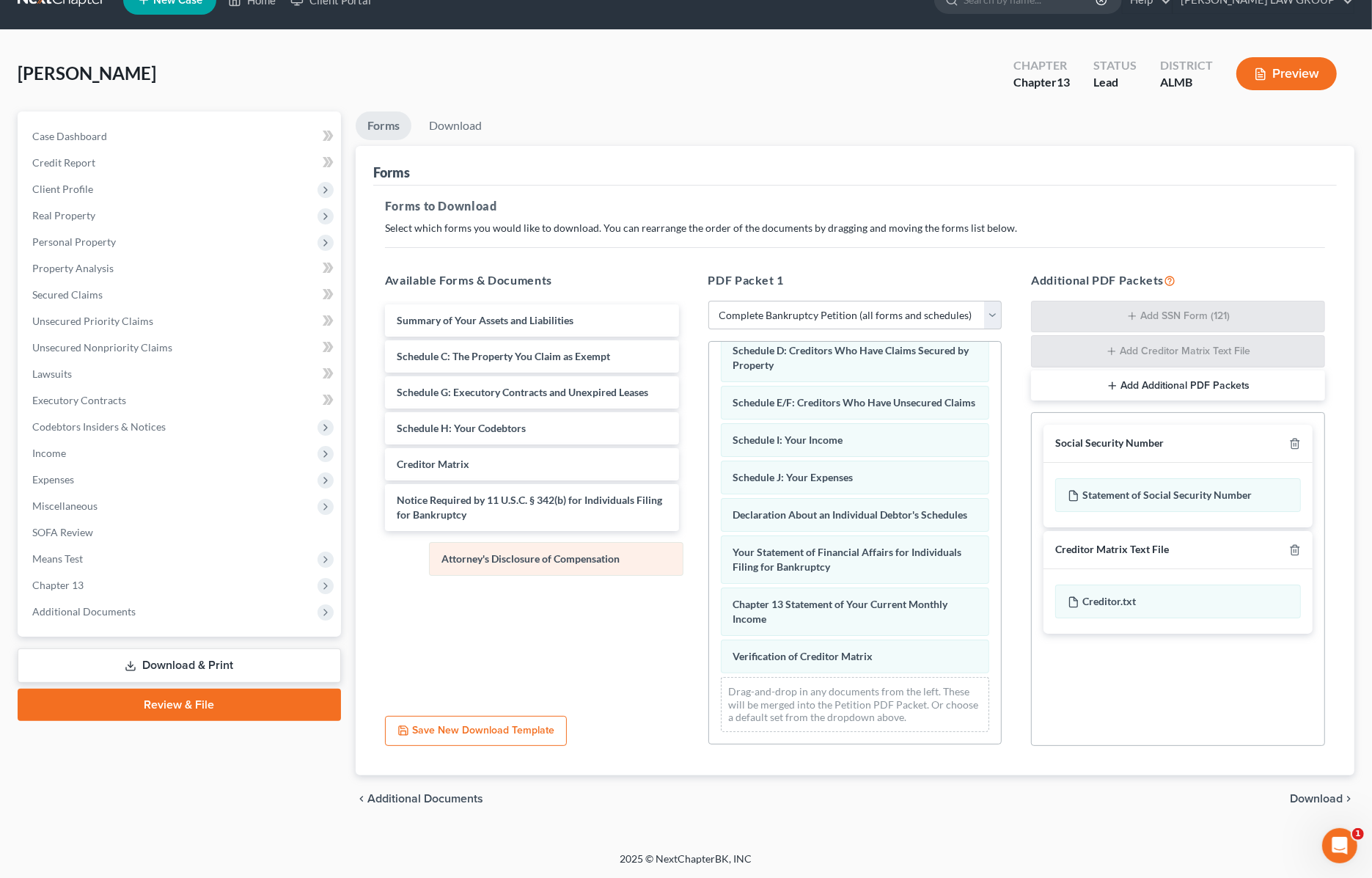
drag, startPoint x: 826, startPoint y: 664, endPoint x: 508, endPoint y: 561, distance: 334.3
click at [709, 561] on div "Attorney's Disclosure of Compensation Installments Fee Sheets Voluntary Petitio…" at bounding box center [856, 470] width 292 height 549
click at [1313, 793] on span "Download" at bounding box center [1316, 798] width 53 height 11
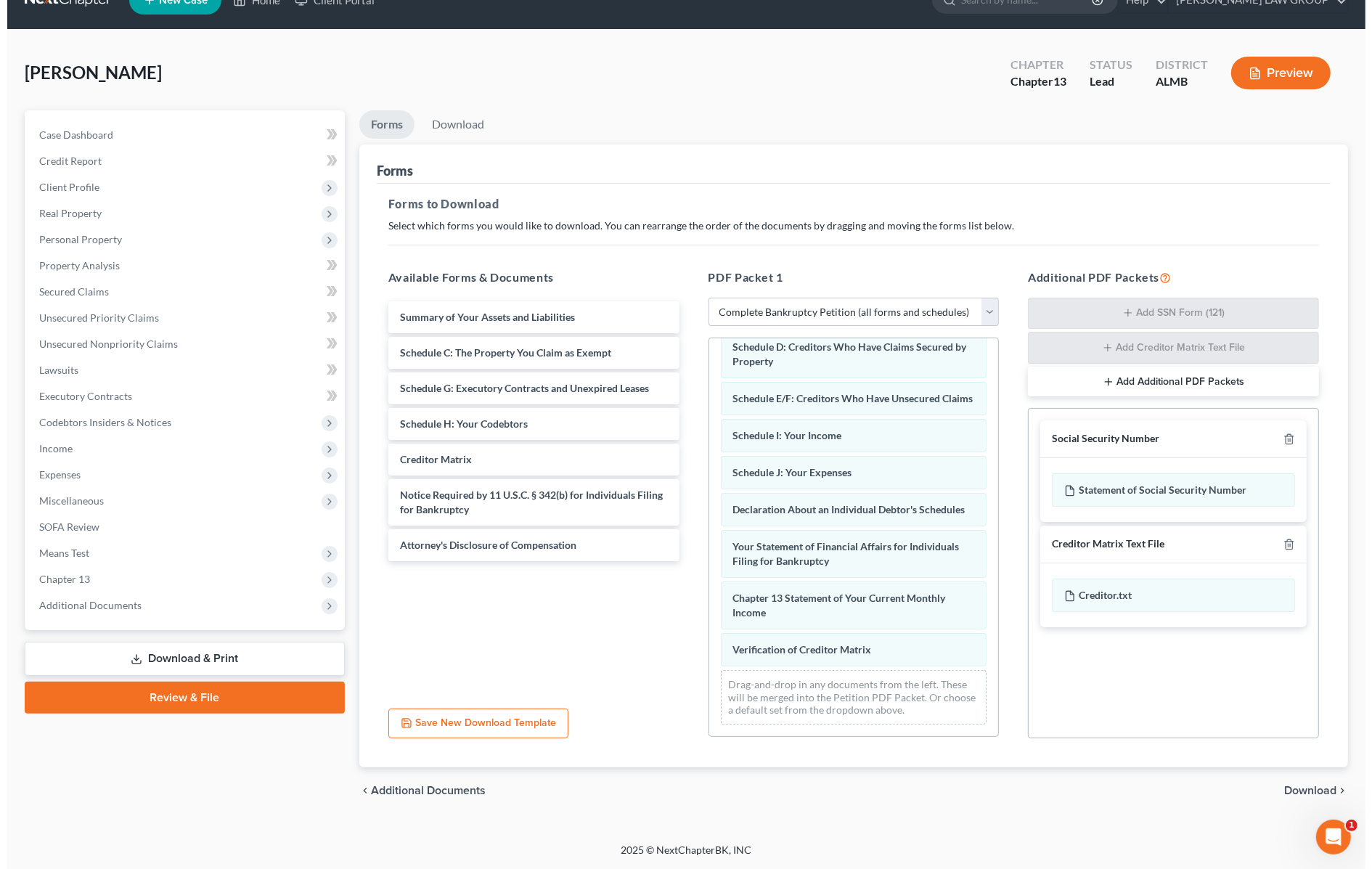
scroll to position [0, 0]
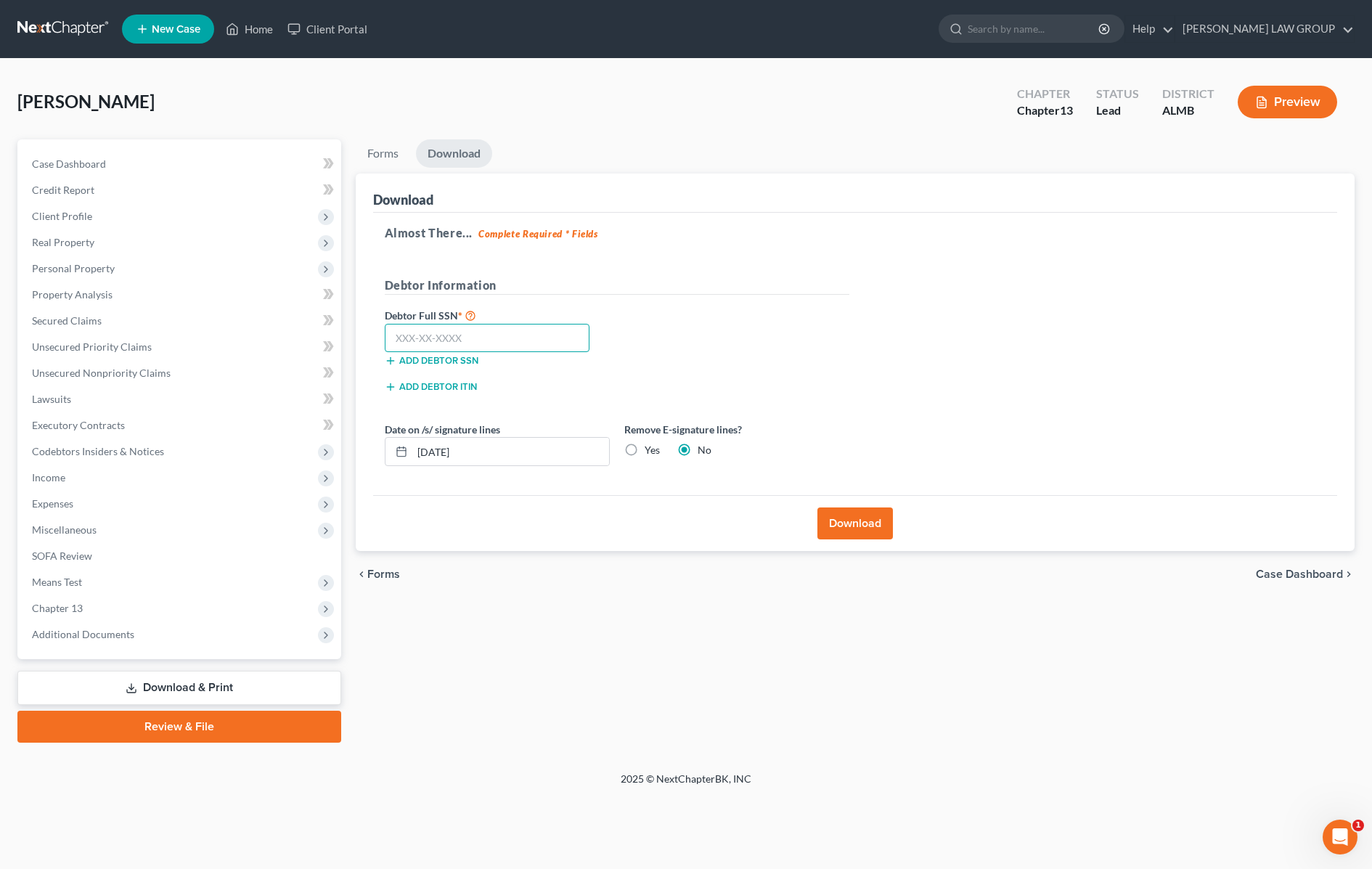
click at [502, 329] on input "text" at bounding box center [487, 338] width 206 height 29
type input "257-11-0122"
click at [854, 521] on button "Download" at bounding box center [855, 523] width 76 height 32
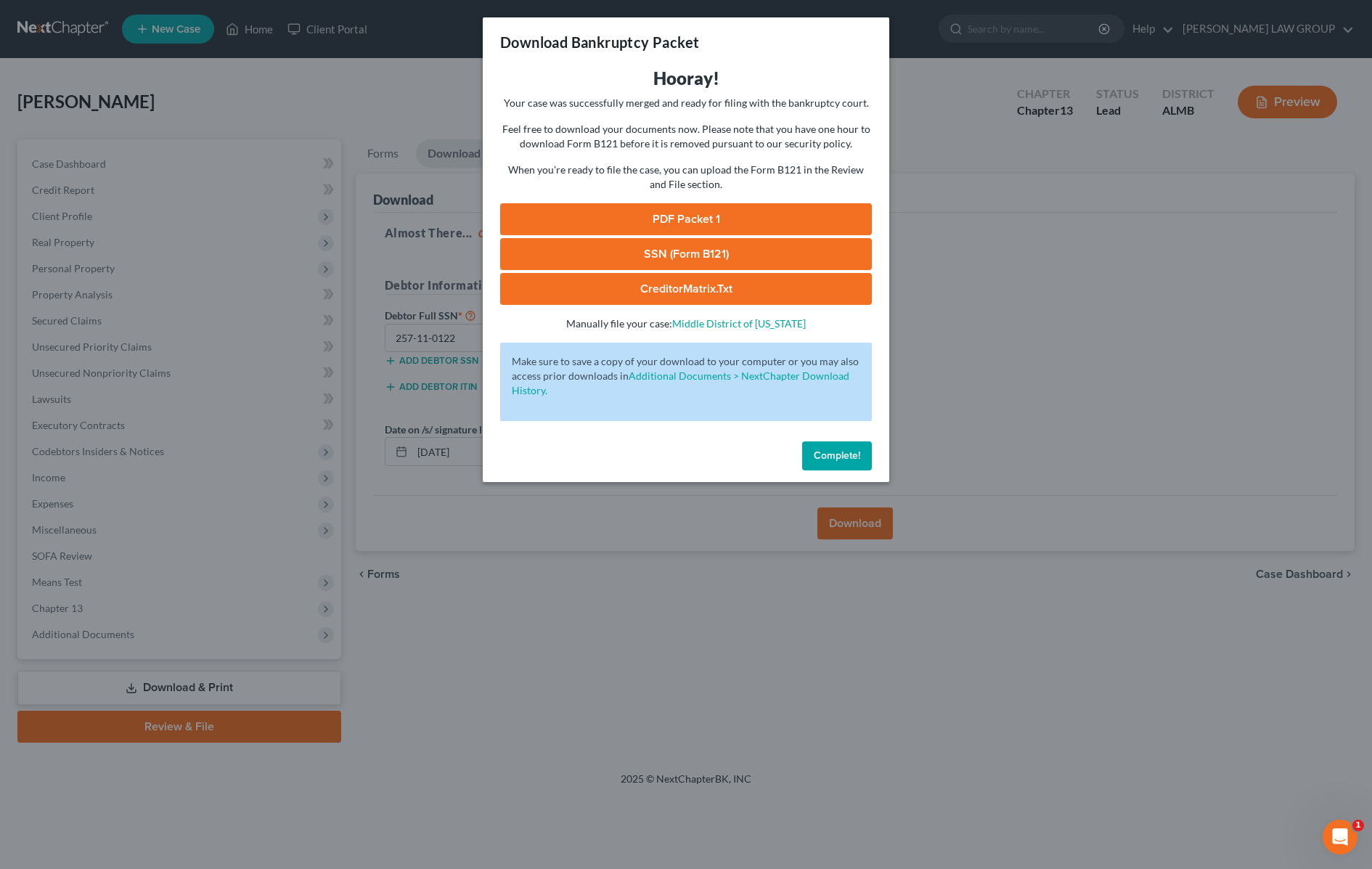
click at [702, 256] on link "SSN (Form B121)" at bounding box center [685, 254] width 371 height 32
click at [739, 208] on link "PDF Packet 1" at bounding box center [685, 219] width 371 height 32
click at [1014, 322] on div "Download Bankruptcy Packet Hooray! Your case was successfully merged and ready …" at bounding box center [686, 434] width 1372 height 869
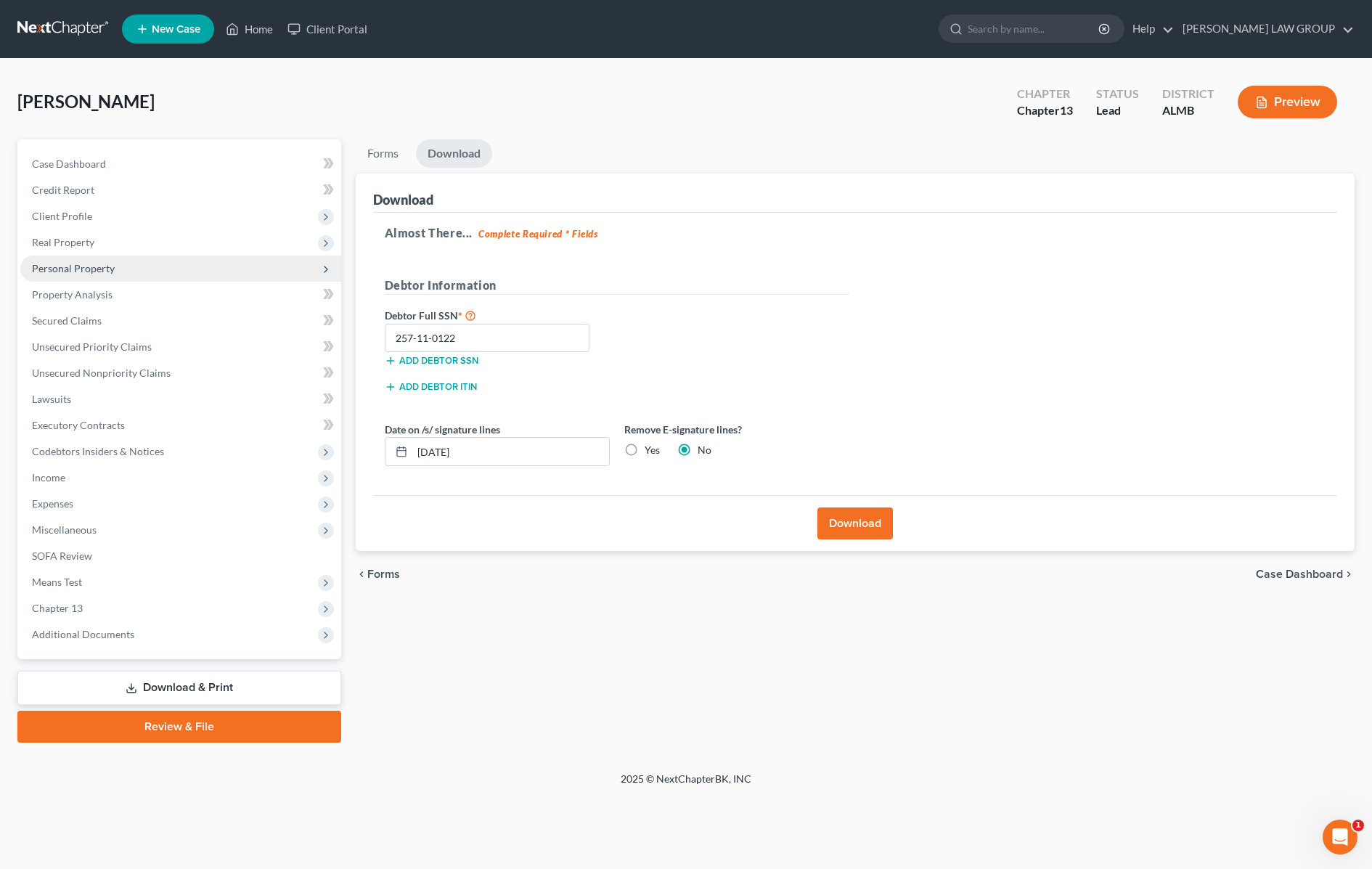
click at [74, 267] on span "Personal Property" at bounding box center [73, 267] width 83 height 12
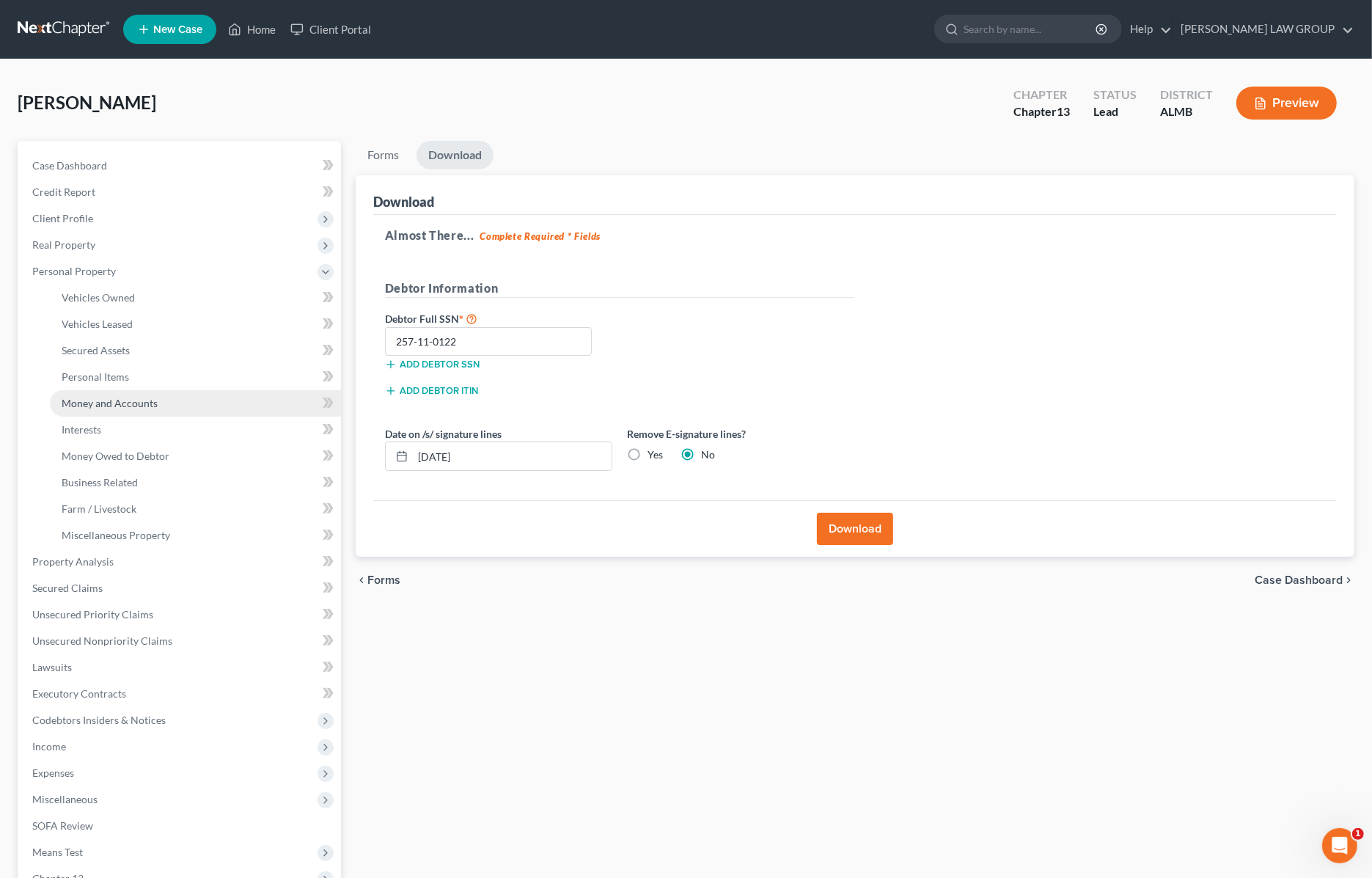
click at [114, 407] on span "Money and Accounts" at bounding box center [109, 402] width 96 height 12
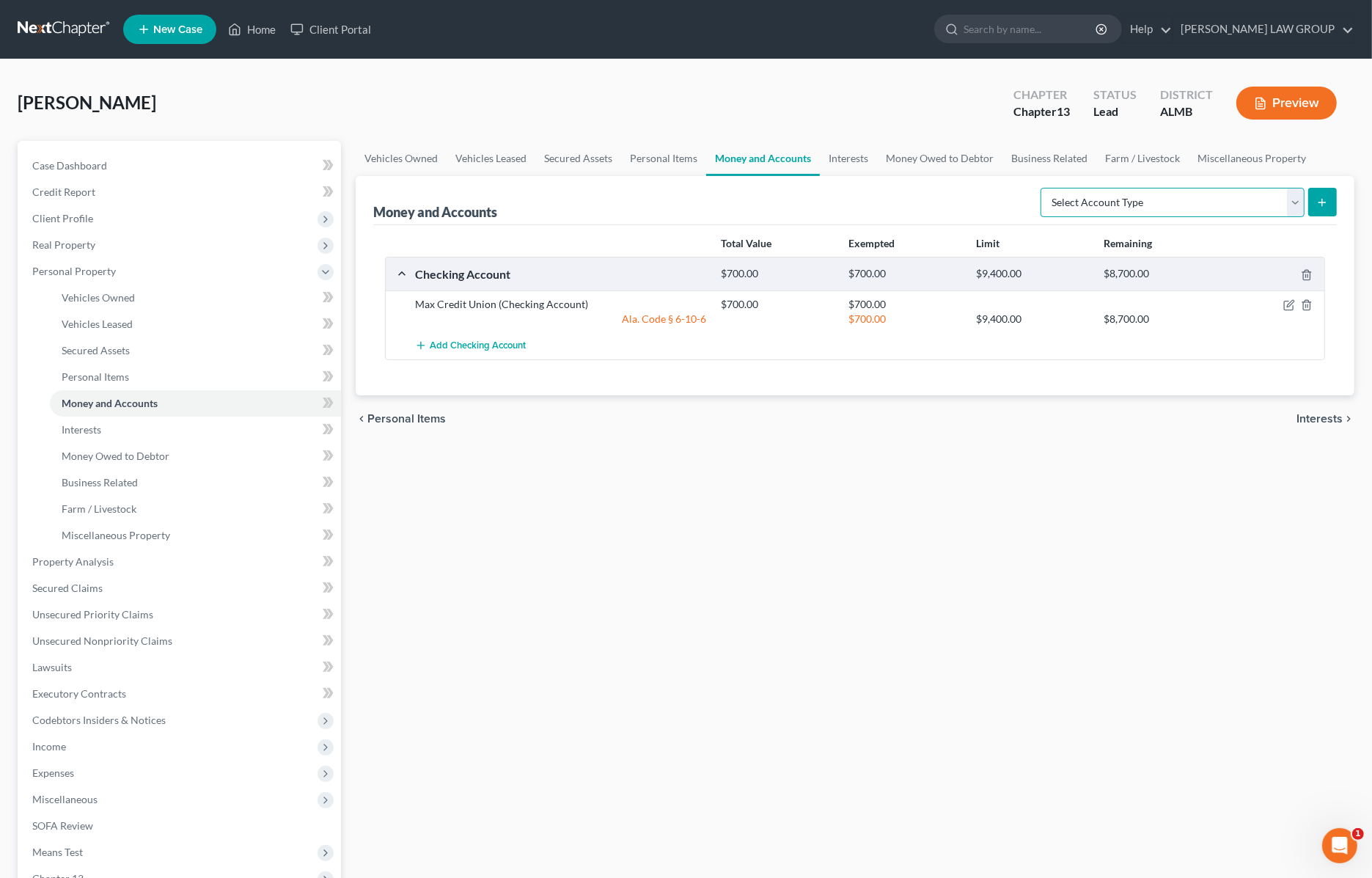
click at [1293, 202] on select "Select Account Type Brokerage Cash on Hand Certificates of Deposit Checking Acc…" at bounding box center [1172, 203] width 264 height 30
select select "checking"
click at [1044, 188] on select "Select Account Type Brokerage Cash on Hand Certificates of Deposit Checking Acc…" at bounding box center [1172, 203] width 264 height 30
click at [1326, 200] on icon "submit" at bounding box center [1322, 202] width 11 height 11
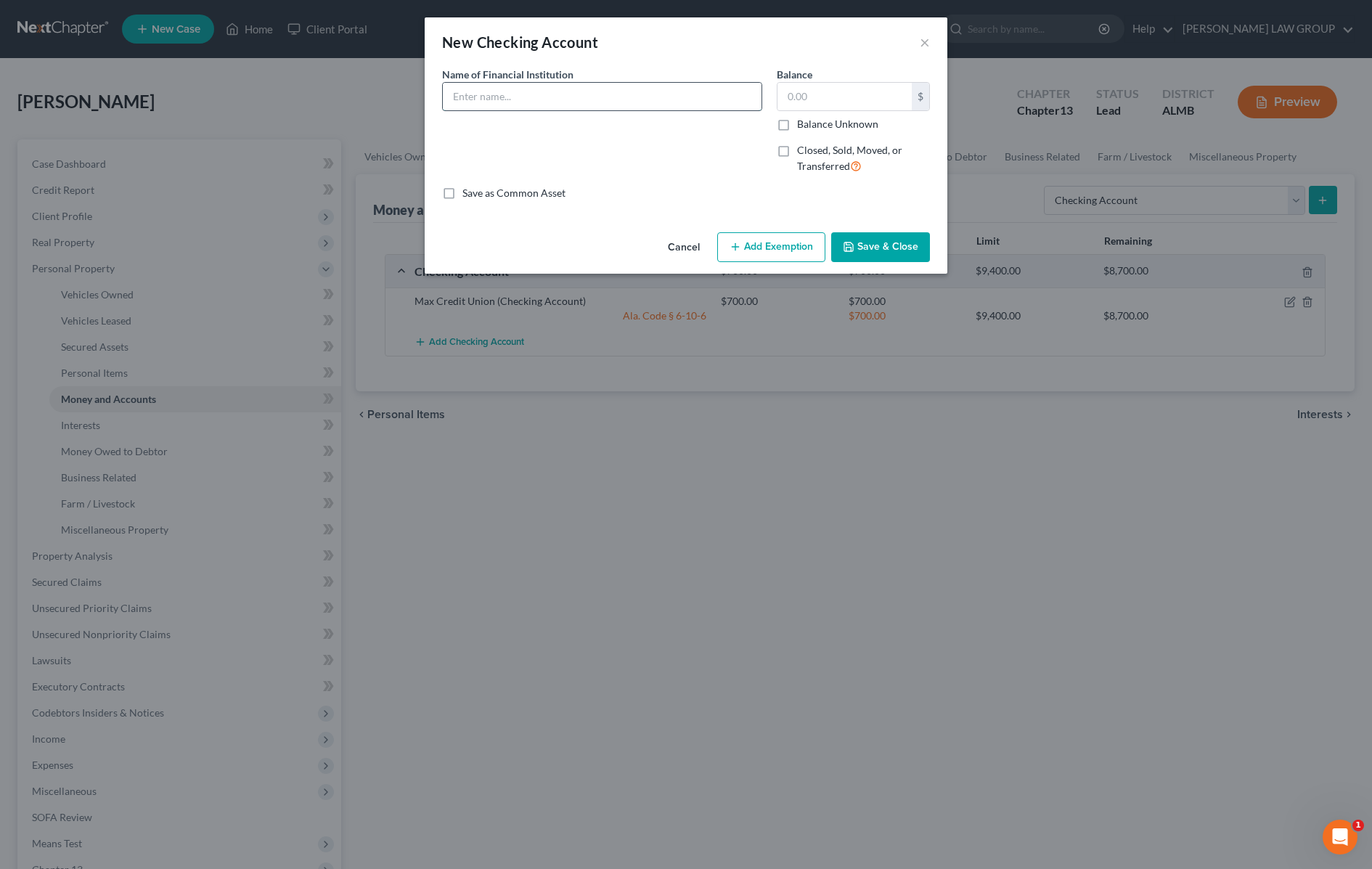
click at [567, 91] on input "text" at bounding box center [602, 97] width 319 height 28
type input "Guardian CU"
click at [840, 92] on input "text" at bounding box center [844, 97] width 134 height 28
type input "0"
click at [865, 252] on button "Save & Close" at bounding box center [880, 248] width 98 height 31
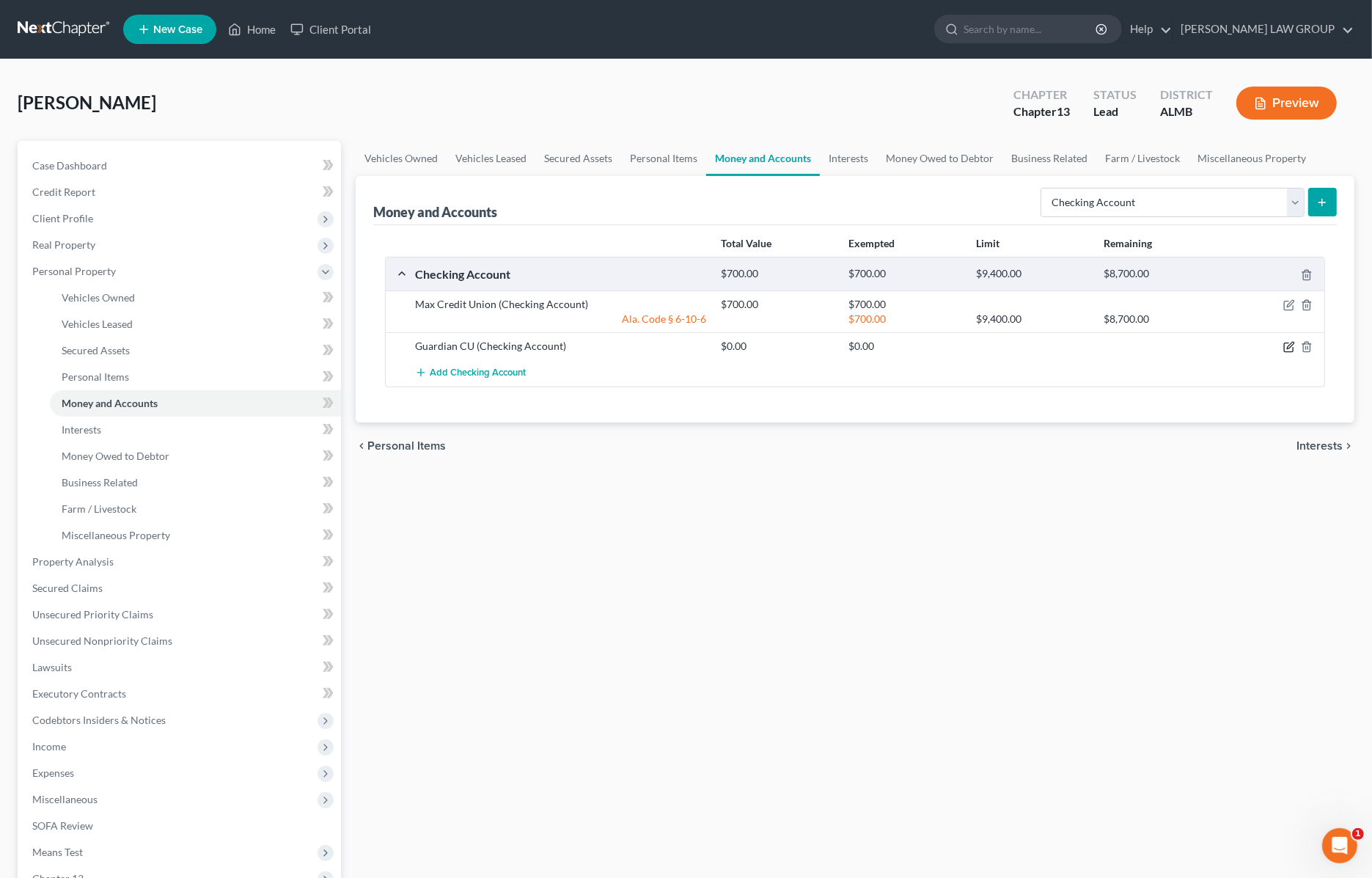
click at [1289, 347] on icon "button" at bounding box center [1289, 347] width 11 height 11
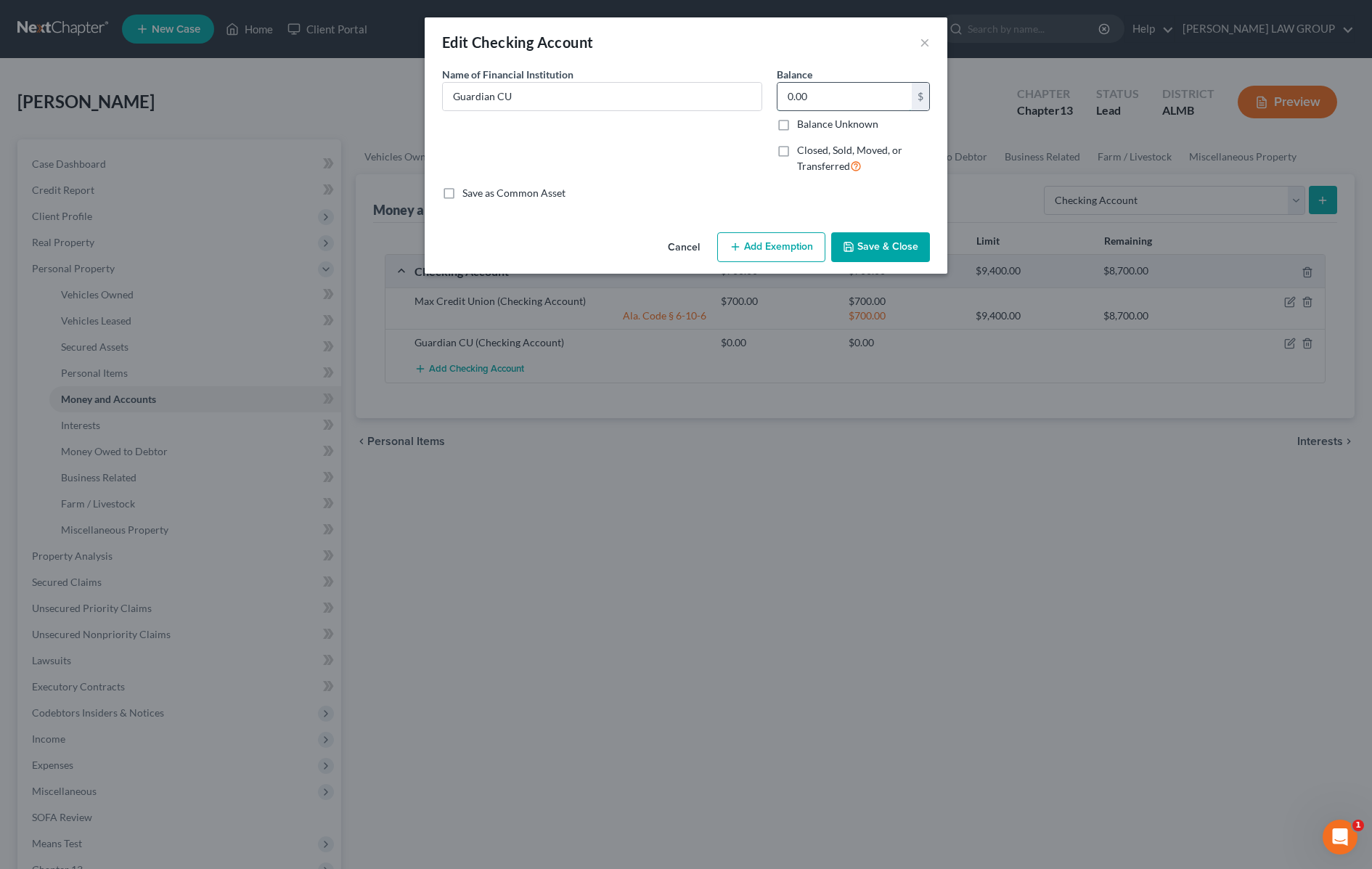
click at [835, 99] on input "0.00" at bounding box center [844, 97] width 134 height 28
type input "800"
click at [902, 247] on button "Save & Close" at bounding box center [880, 248] width 98 height 31
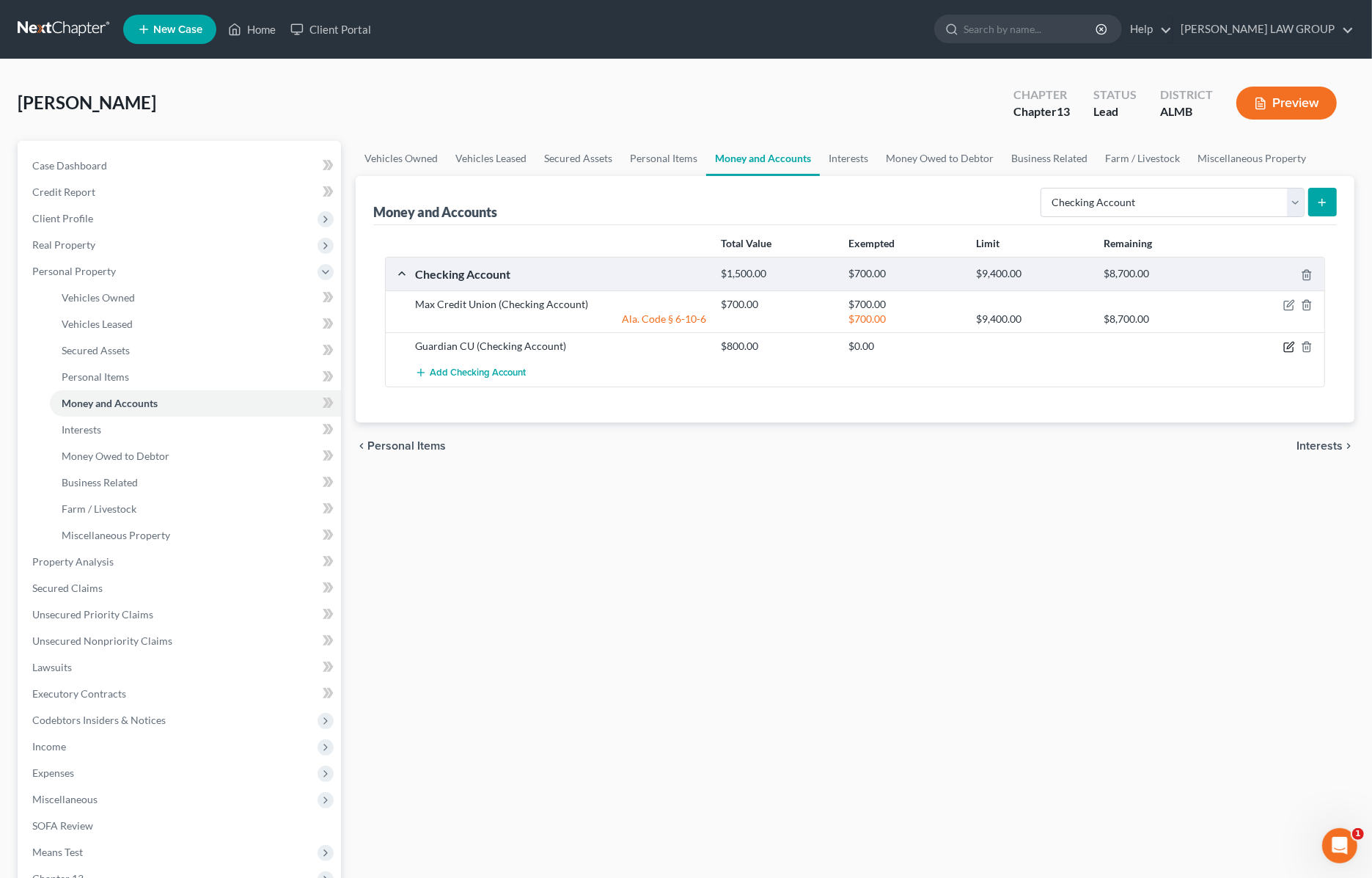
click at [1287, 353] on icon "button" at bounding box center [1289, 347] width 11 height 11
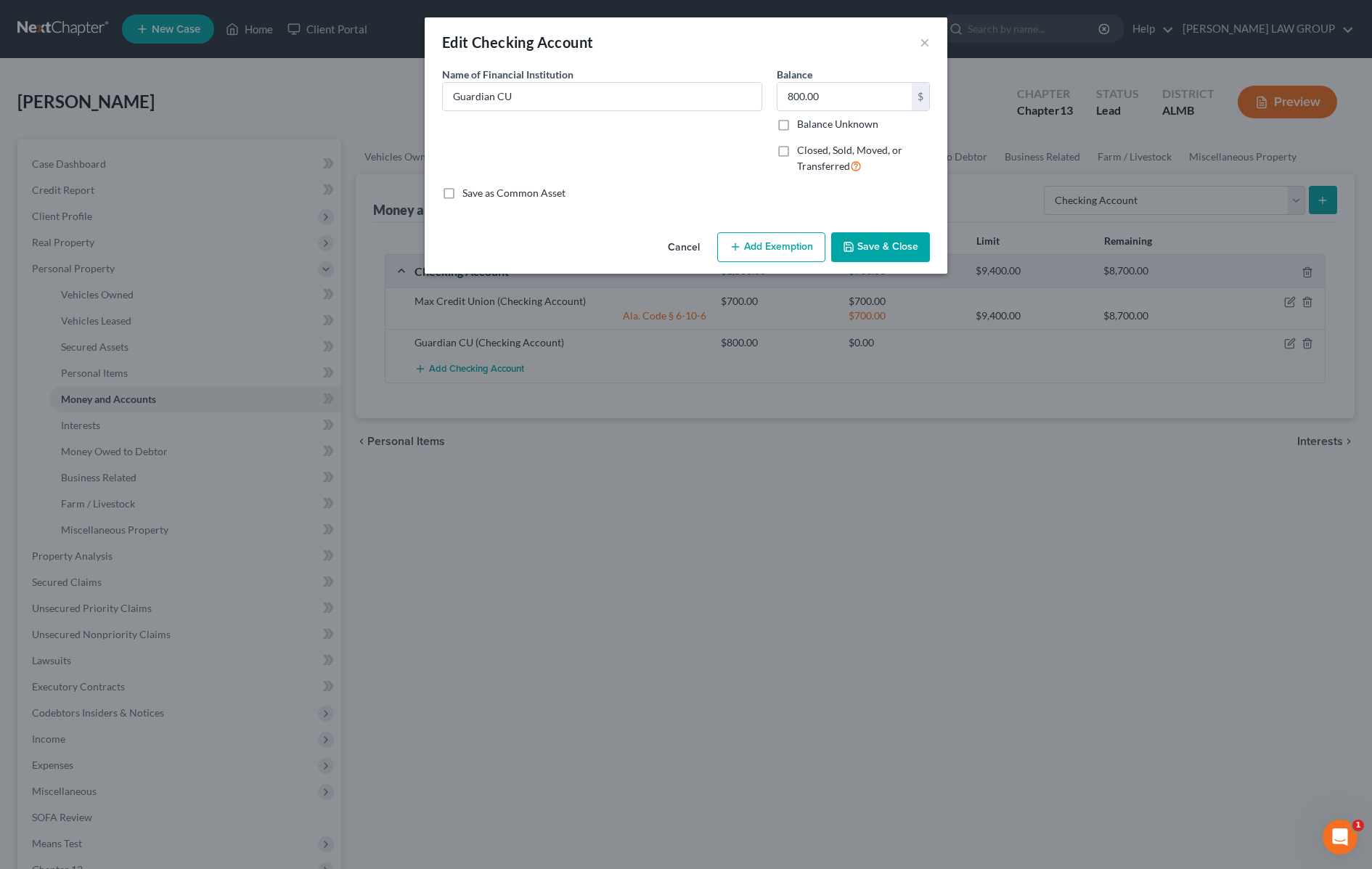
click at [774, 244] on button "Add Exemption" at bounding box center [771, 248] width 108 height 31
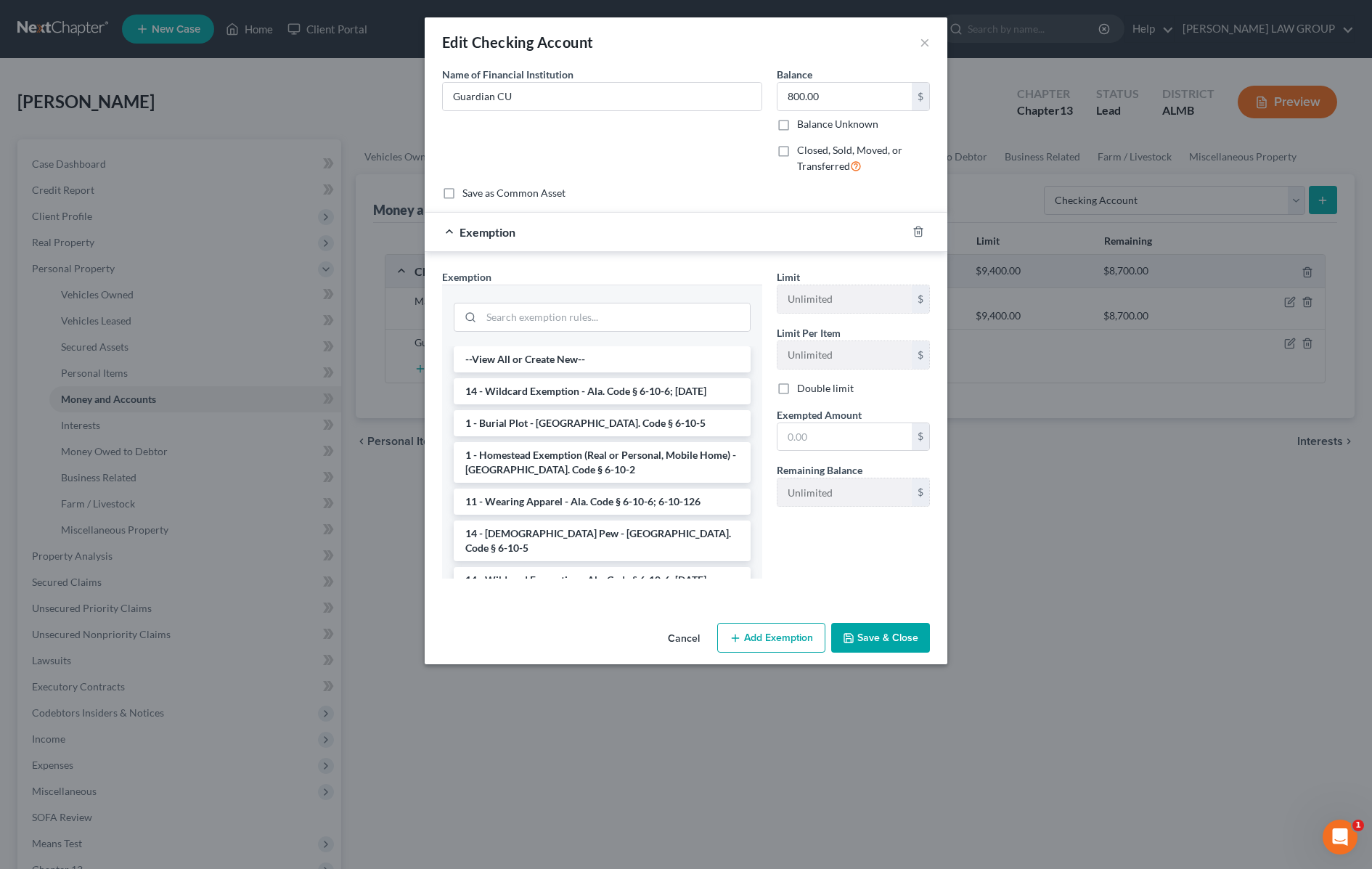
scroll to position [1239, 0]
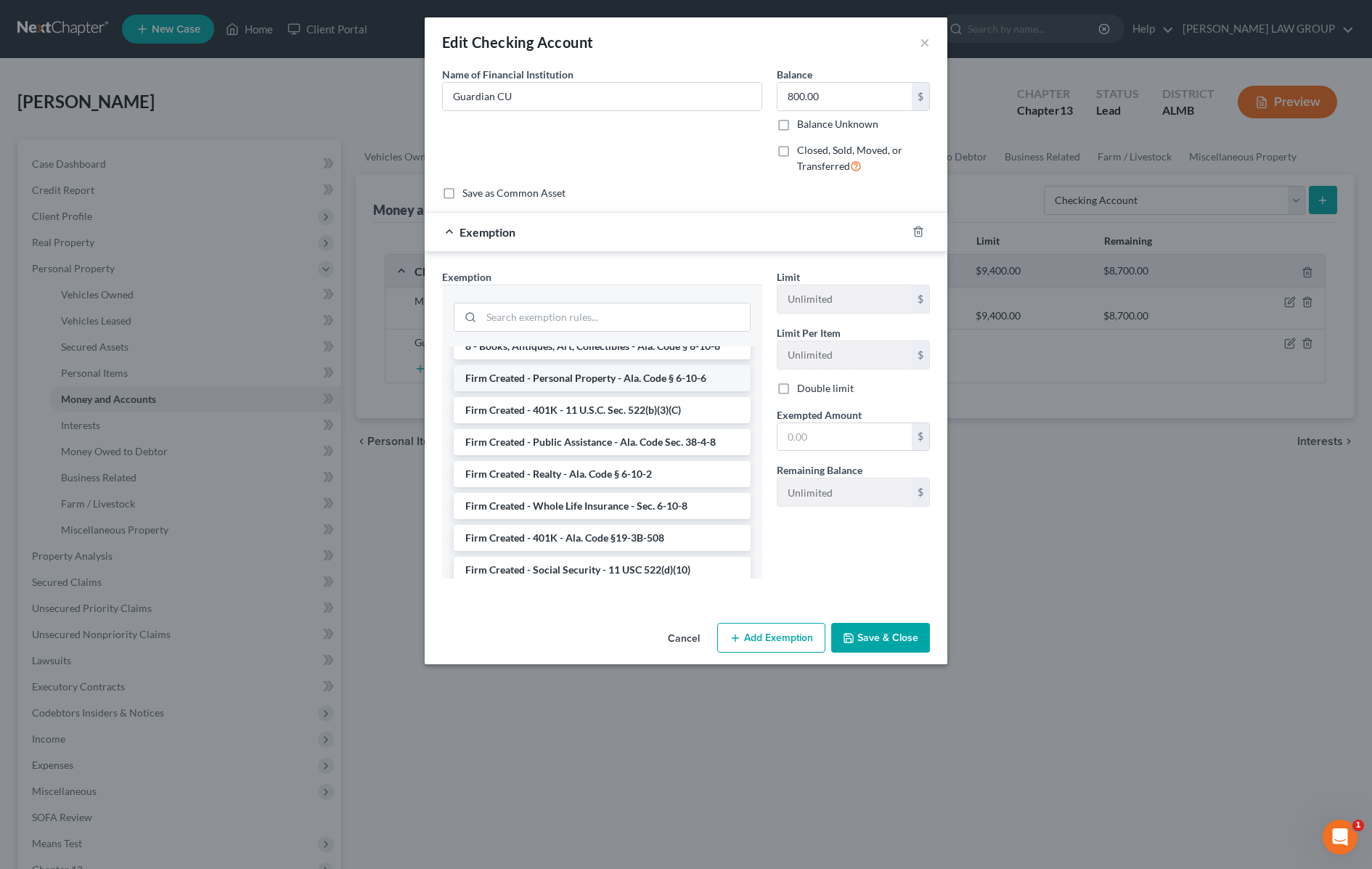
click at [648, 365] on li "Firm Created - Personal Property - Ala. Code § 6-10-6" at bounding box center [601, 378] width 297 height 26
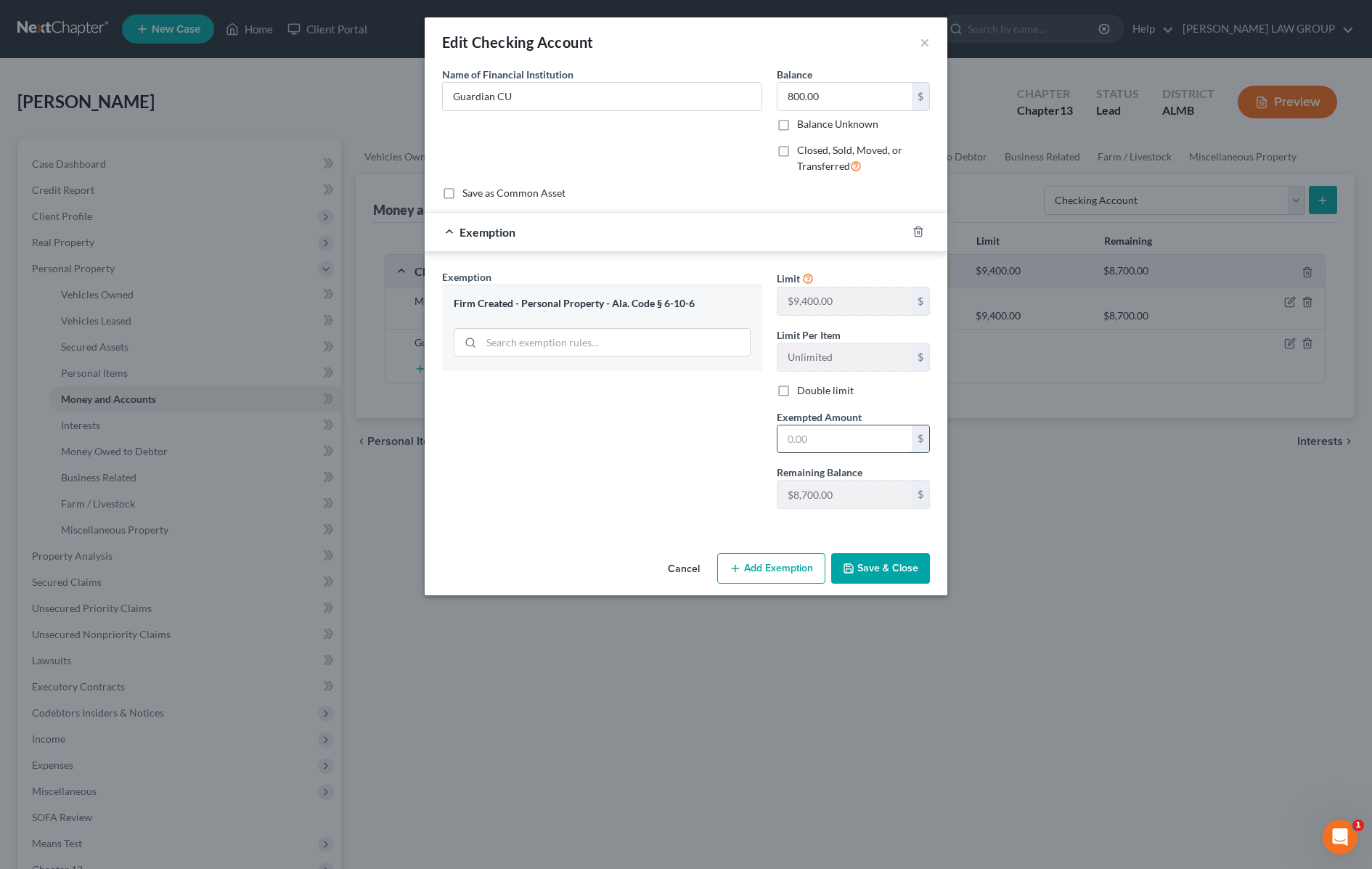
click at [820, 431] on input "text" at bounding box center [844, 439] width 134 height 28
type input "800"
click at [852, 564] on icon "button" at bounding box center [849, 568] width 11 height 11
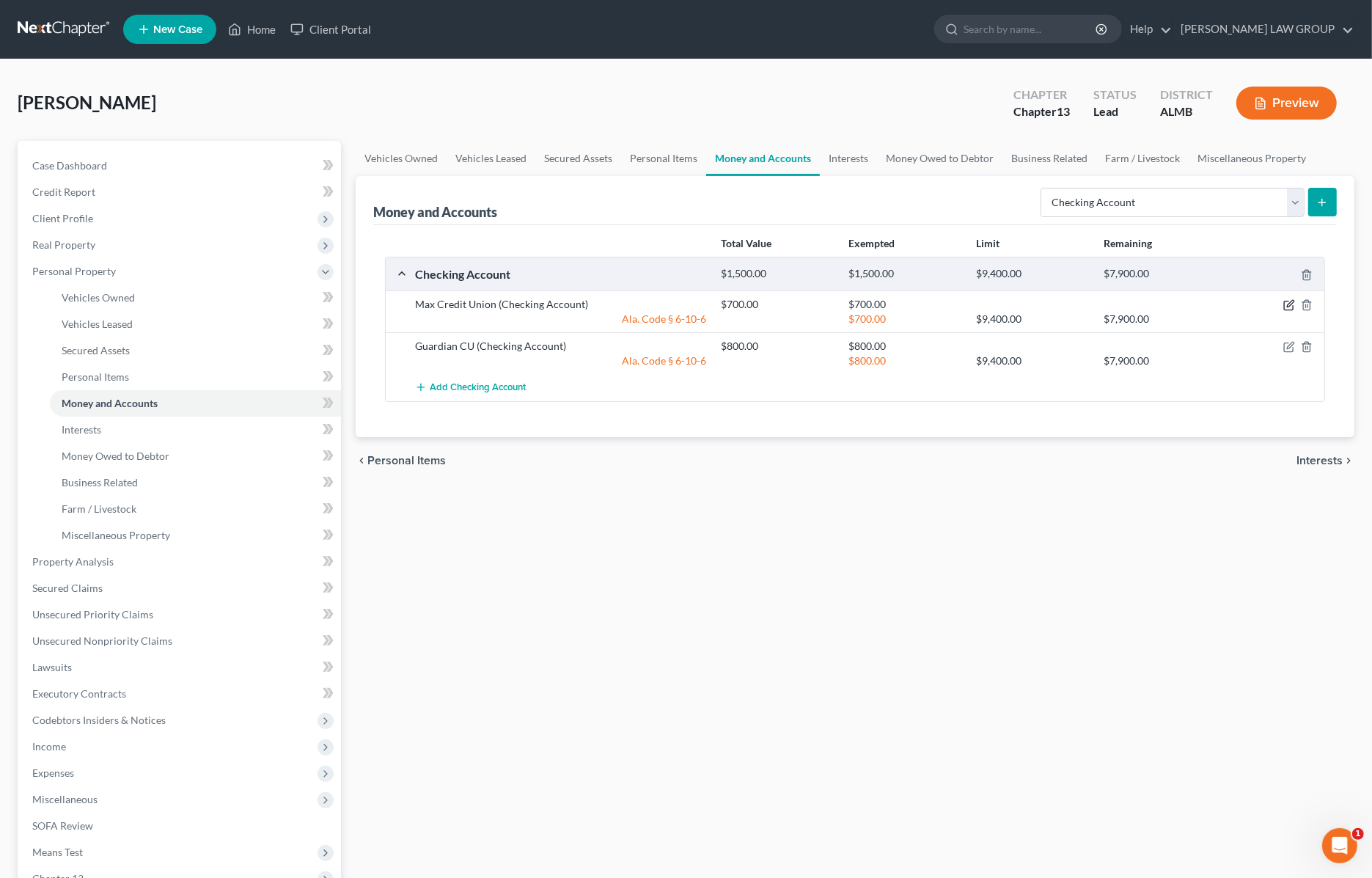
click at [1287, 306] on icon "button" at bounding box center [1289, 305] width 11 height 11
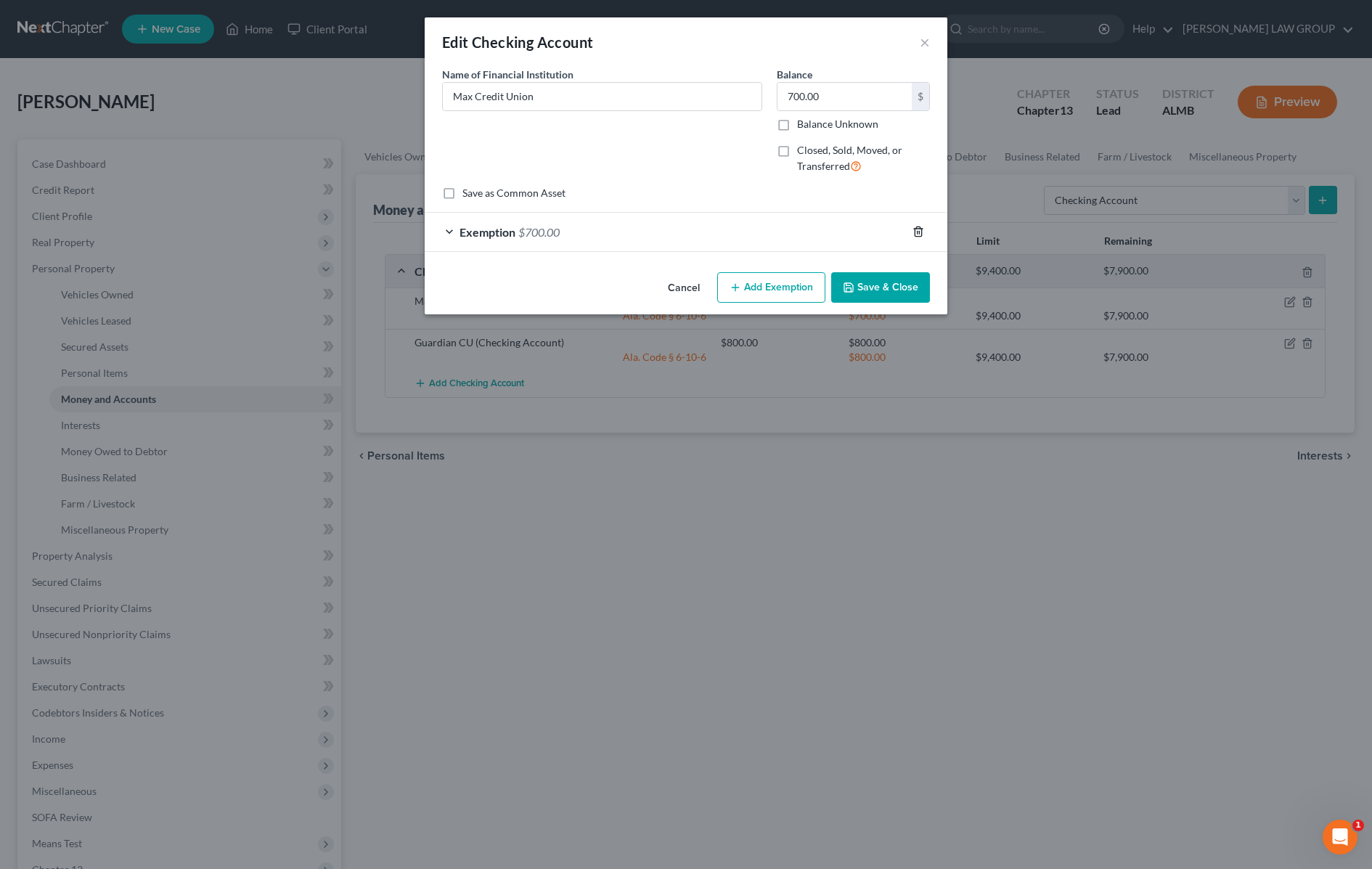
click at [920, 234] on icon "button" at bounding box center [918, 232] width 11 height 11
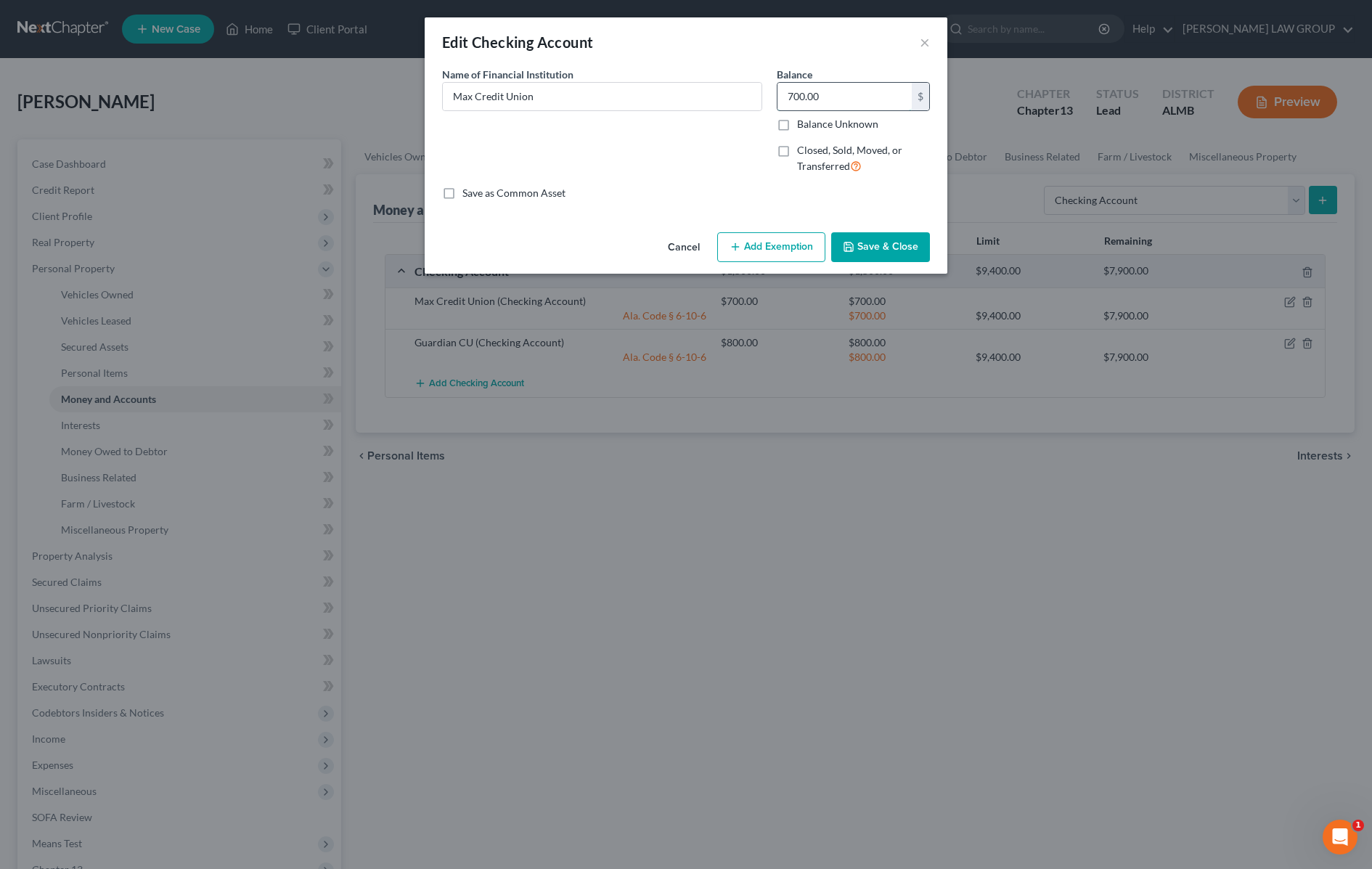
click at [828, 100] on input "700.00" at bounding box center [844, 97] width 134 height 28
type input "5"
click at [862, 243] on button "Save & Close" at bounding box center [880, 248] width 98 height 31
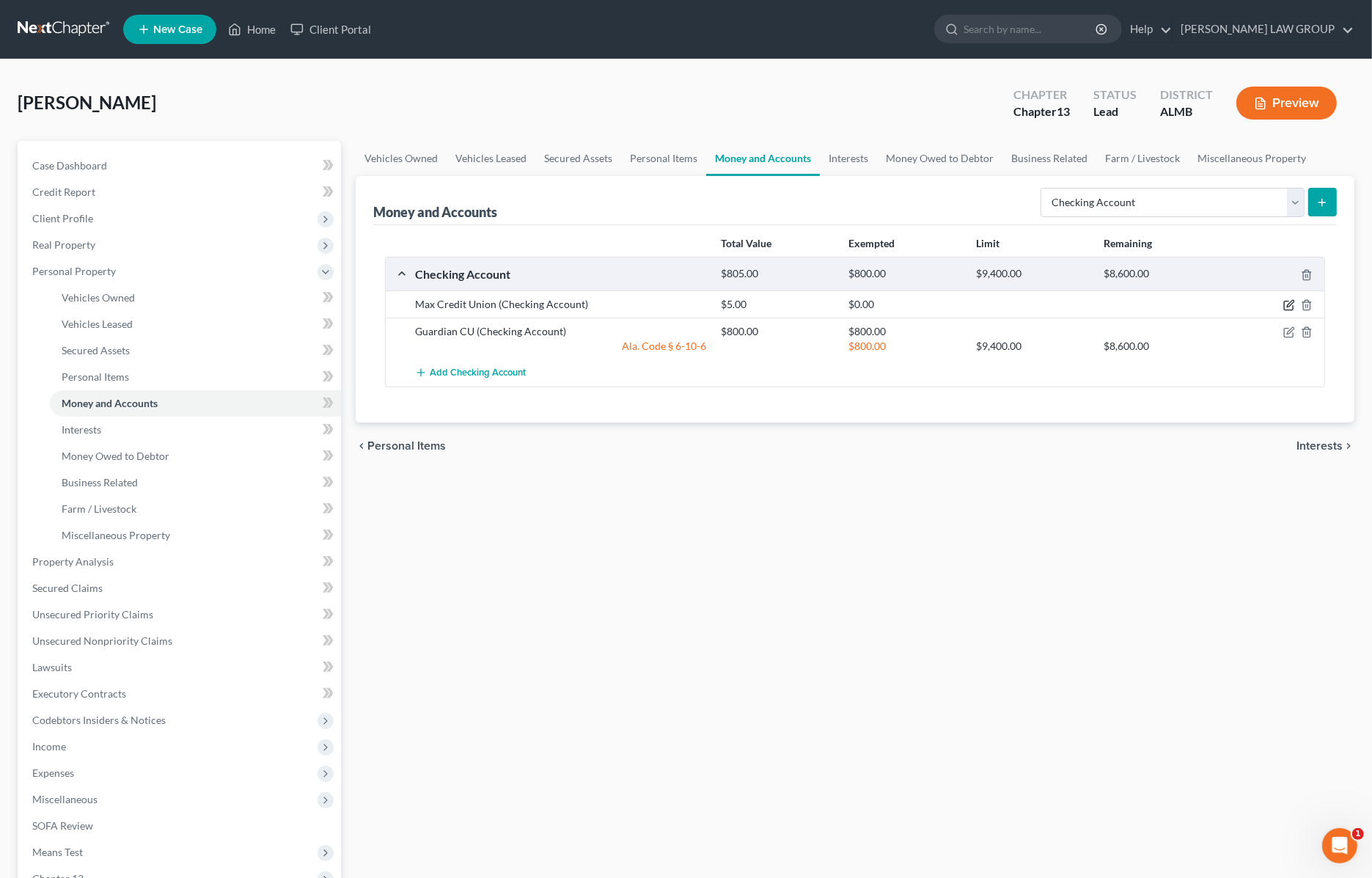
click at [1284, 299] on icon "button" at bounding box center [1289, 305] width 11 height 11
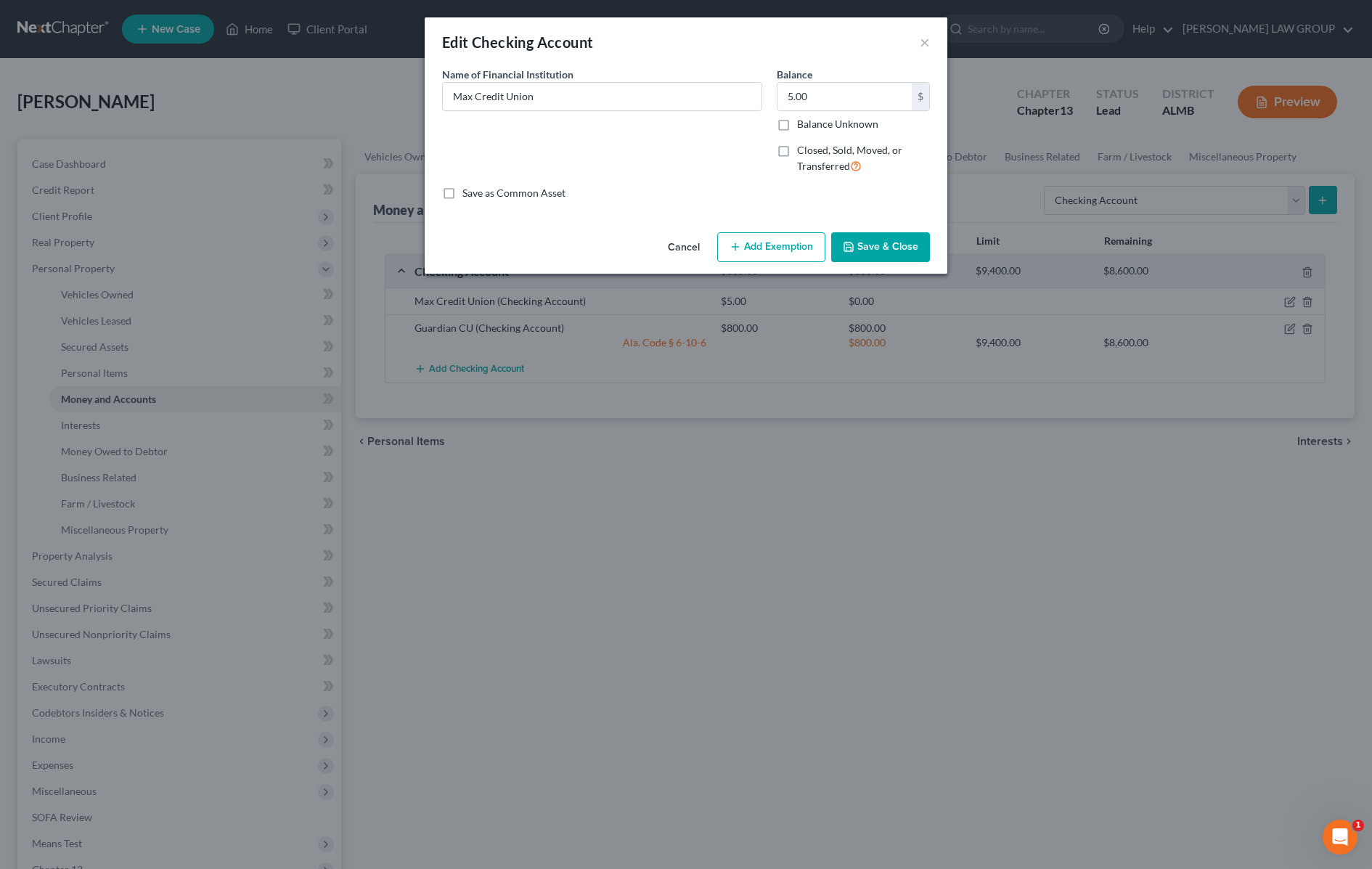
click at [786, 247] on button "Add Exemption" at bounding box center [771, 248] width 108 height 31
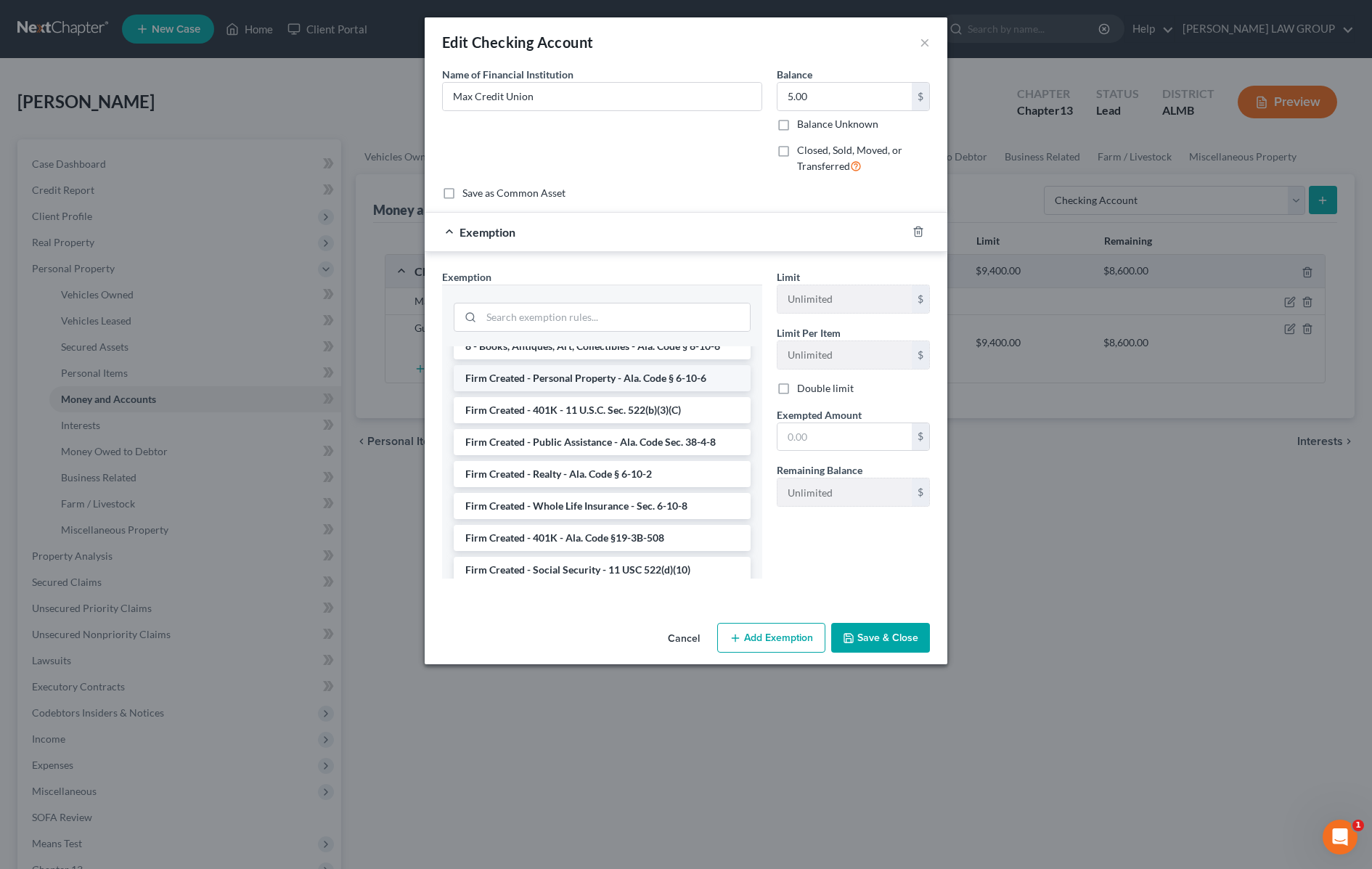
click at [628, 375] on li "Firm Created - Personal Property - Ala. Code § 6-10-6" at bounding box center [601, 378] width 297 height 26
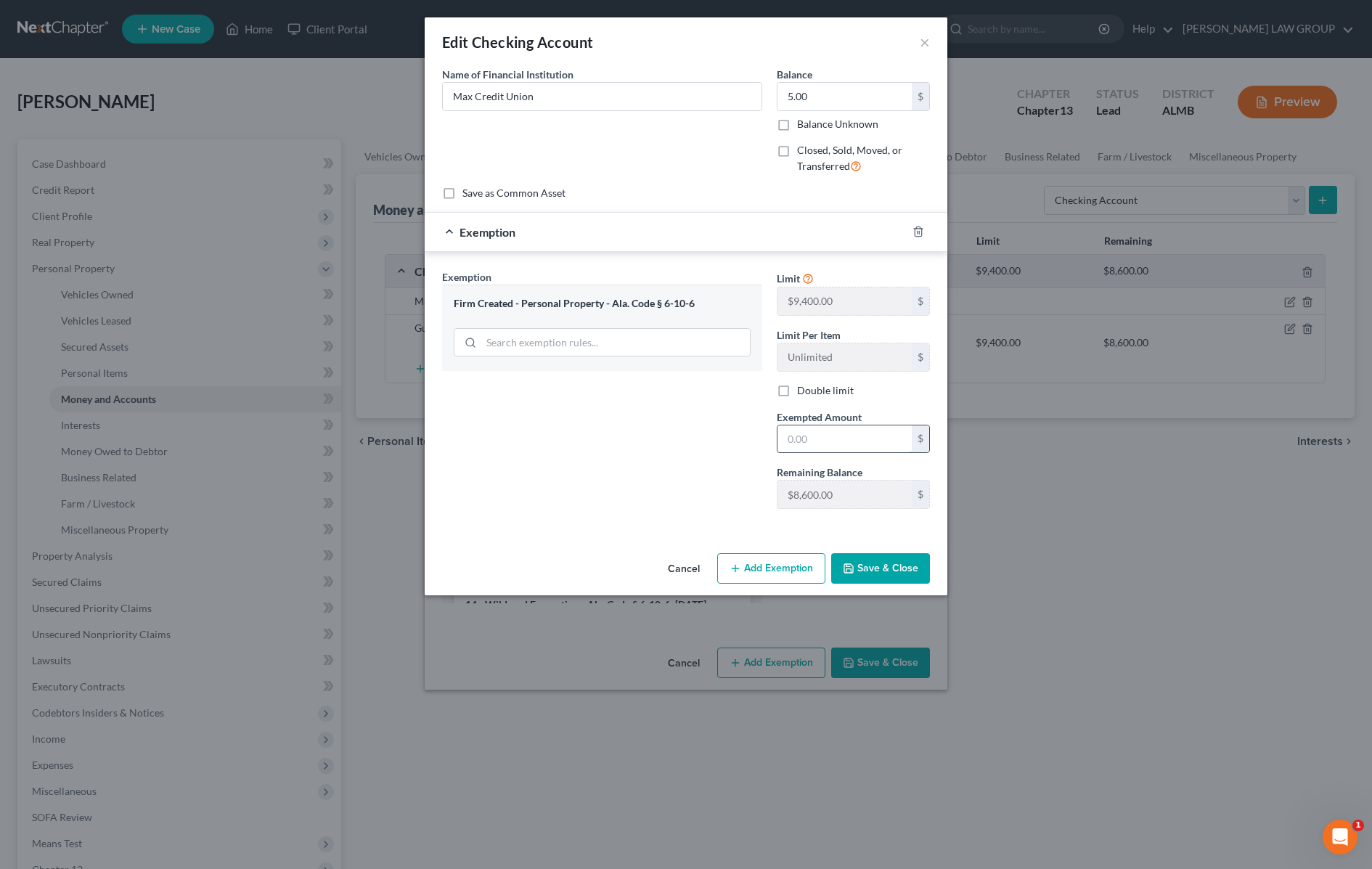
click at [844, 446] on input "text" at bounding box center [844, 439] width 134 height 28
type input "5.00"
type input "5"
click at [746, 431] on div "Exemption Set must be selected for CA. Exemption * Firm Created - Personal Prop…" at bounding box center [602, 394] width 335 height 251
click at [875, 578] on button "Save & Close" at bounding box center [880, 569] width 98 height 31
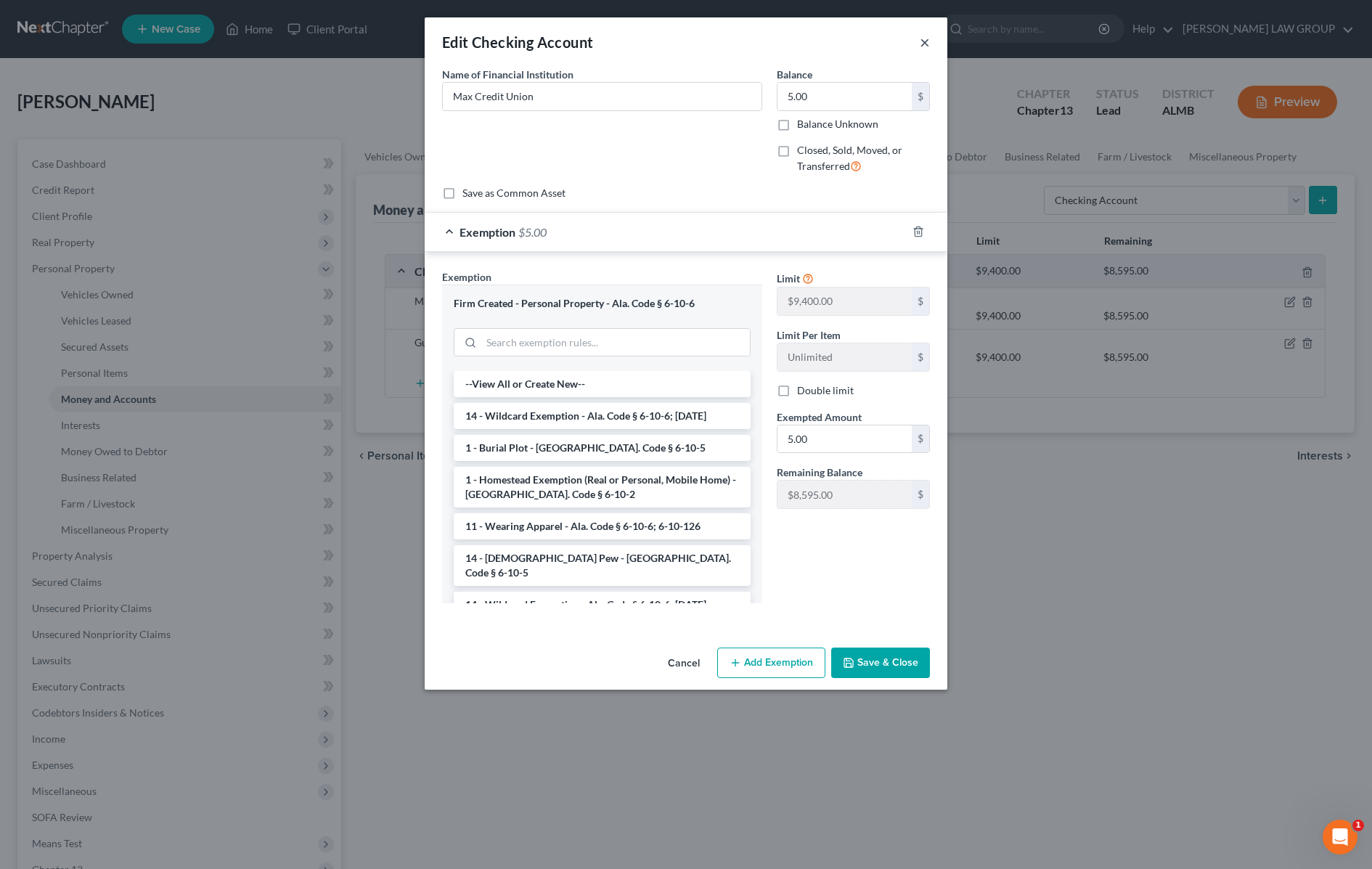
click at [926, 41] on button "×" at bounding box center [925, 41] width 11 height 17
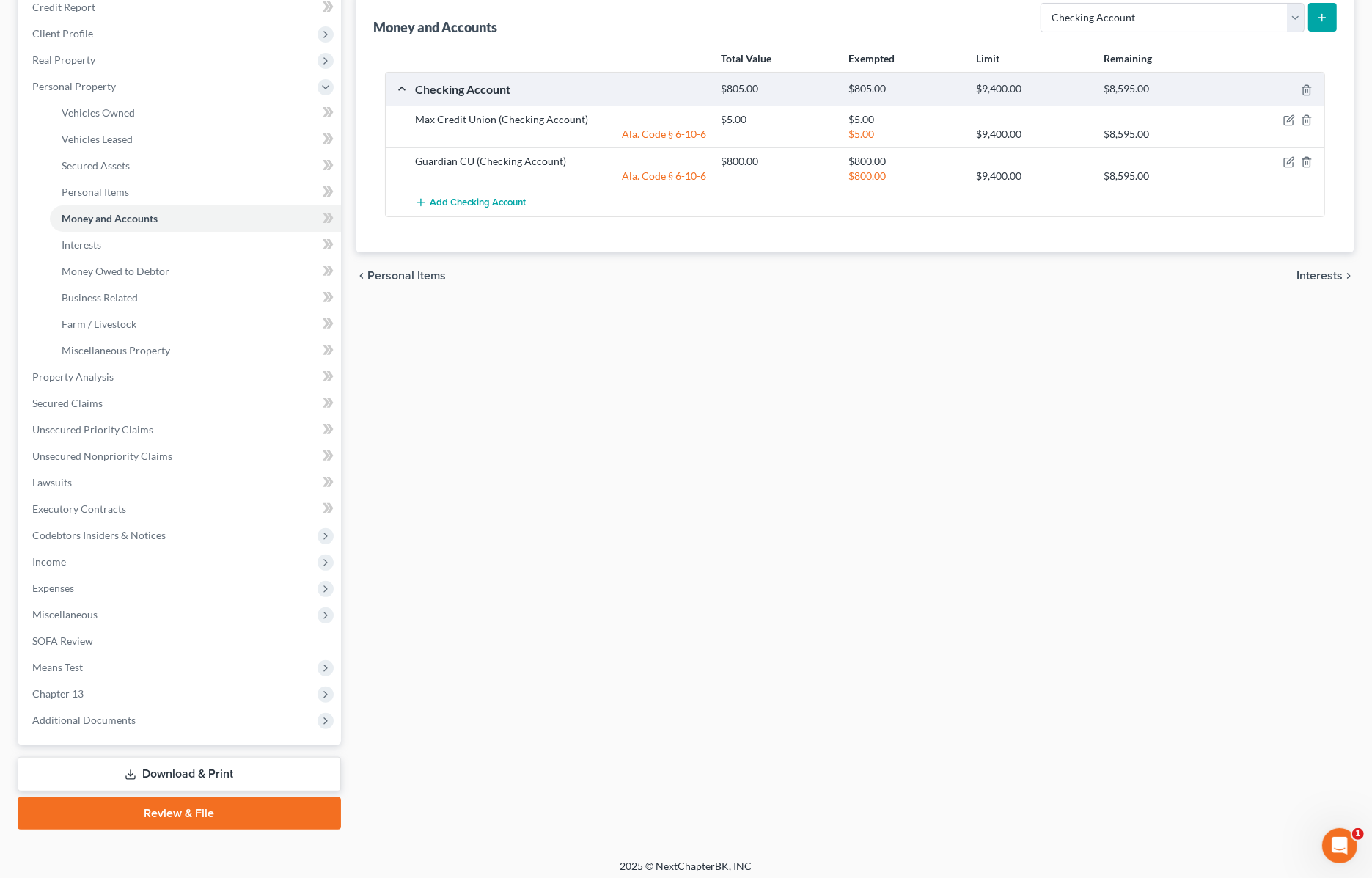
scroll to position [191, 0]
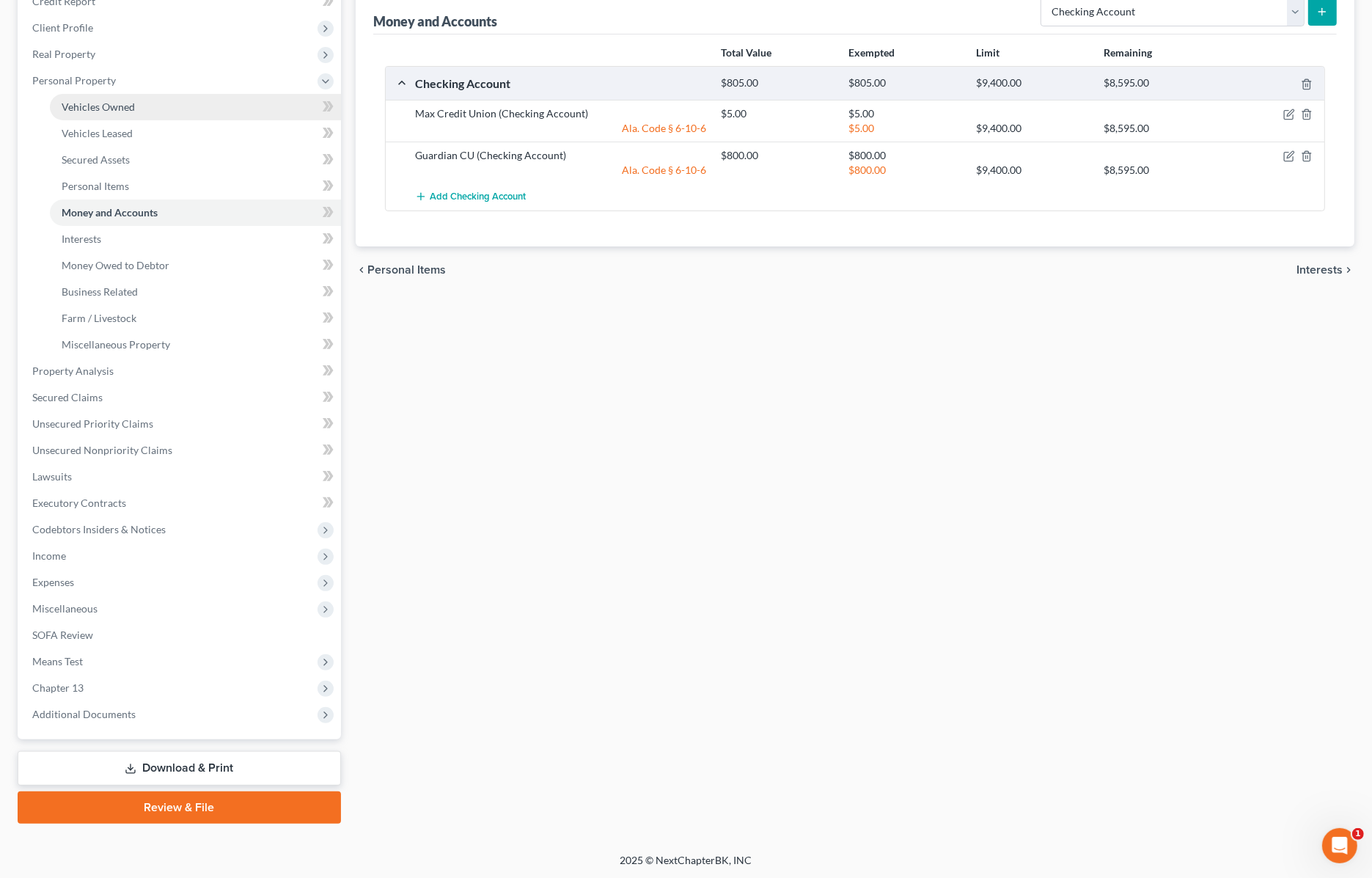
click at [99, 107] on span "Vehicles Owned" at bounding box center [98, 106] width 73 height 12
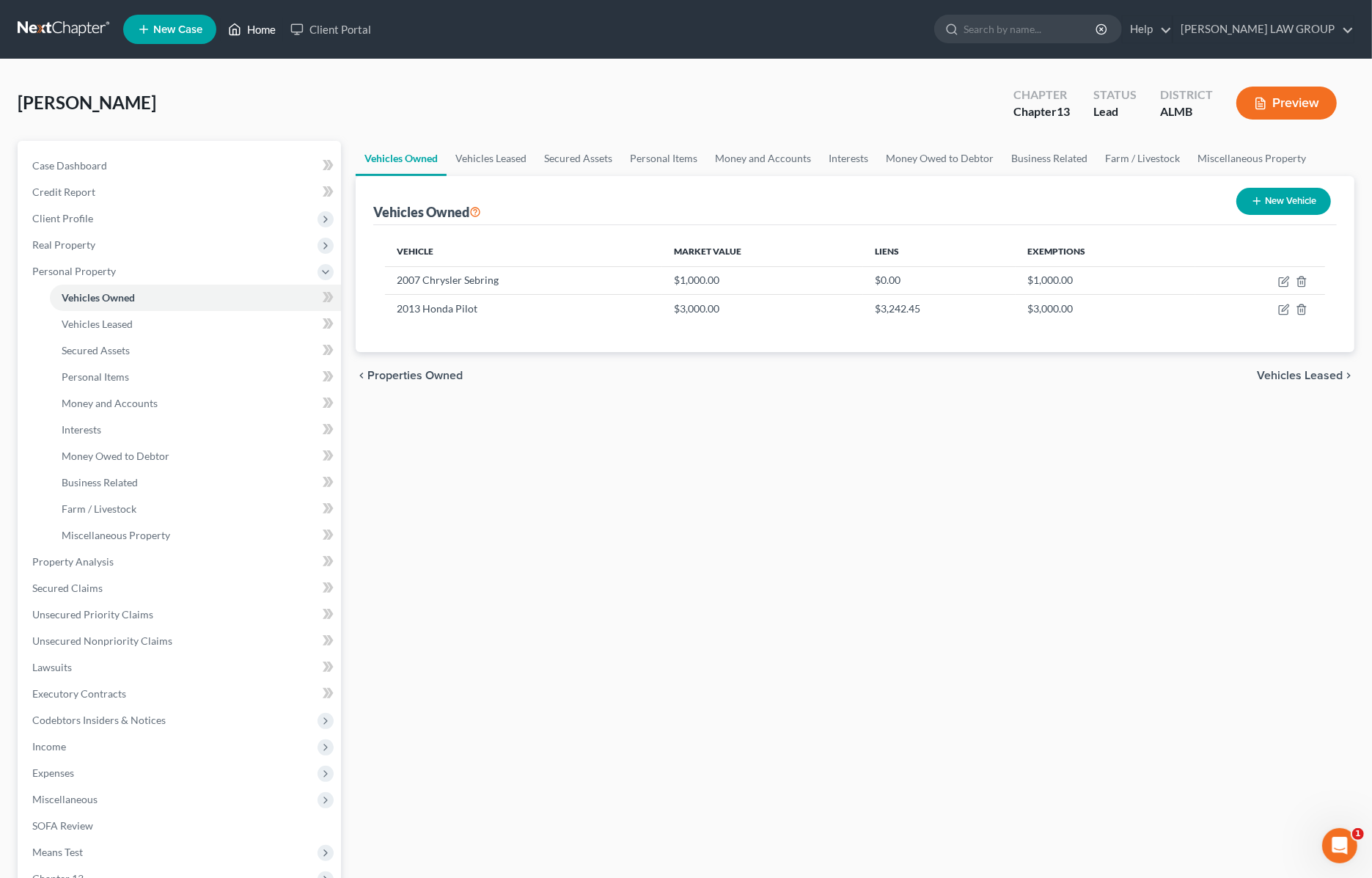
click at [257, 25] on link "Home" at bounding box center [252, 30] width 62 height 26
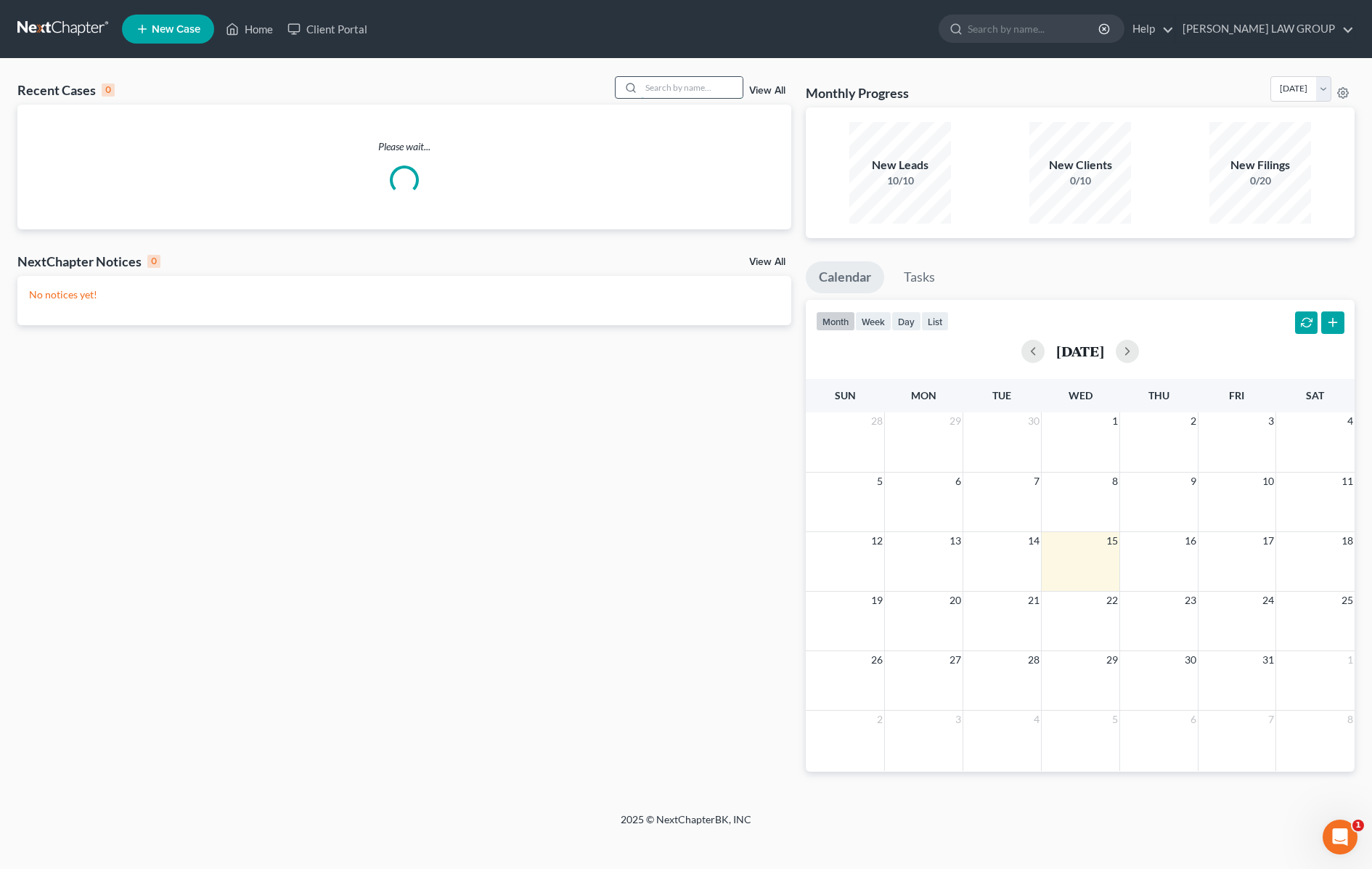
click at [693, 82] on input "search" at bounding box center [692, 88] width 102 height 21
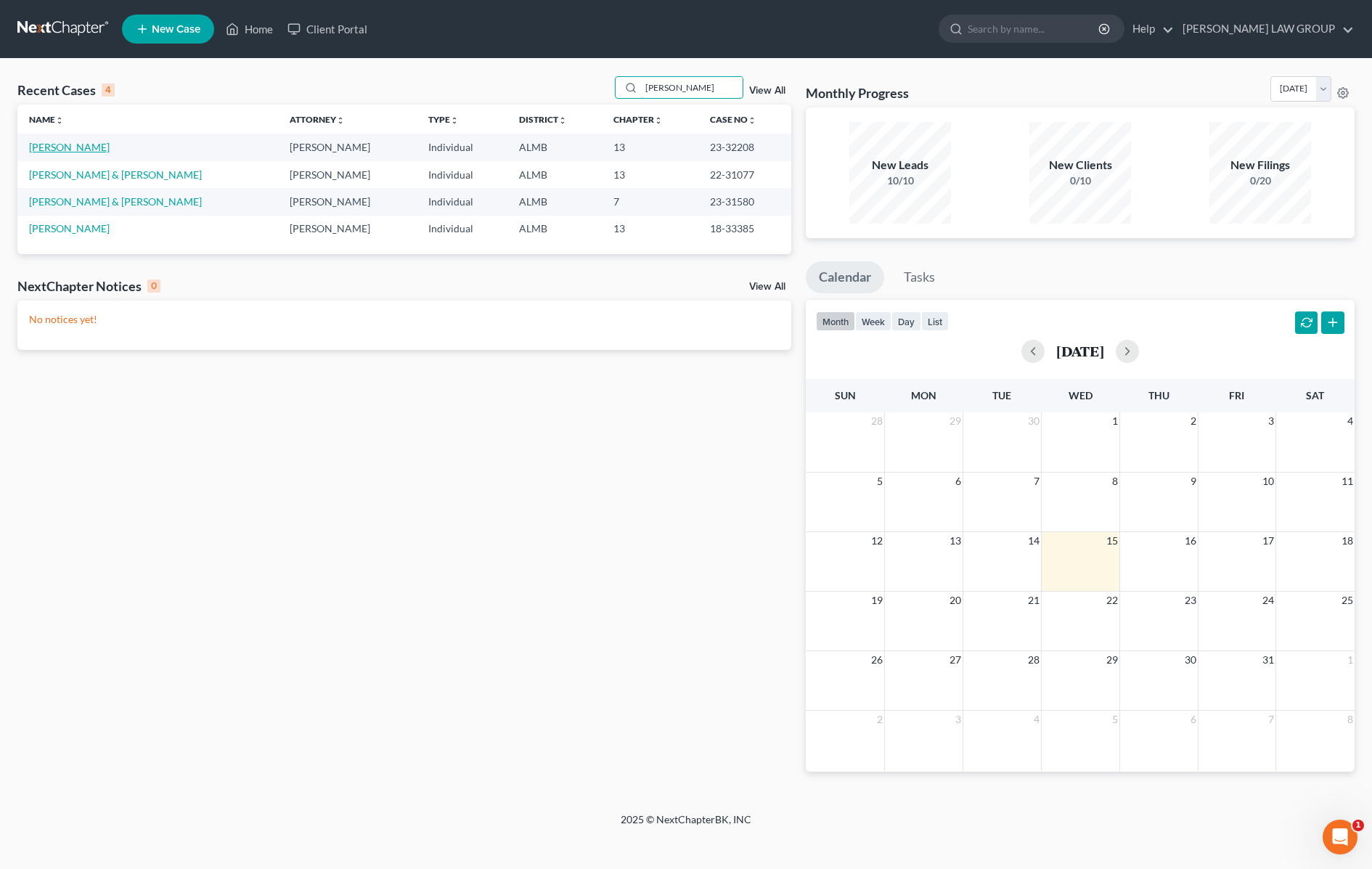
type input "[PERSON_NAME]"
click at [65, 153] on link "[PERSON_NAME]" at bounding box center [69, 146] width 80 height 12
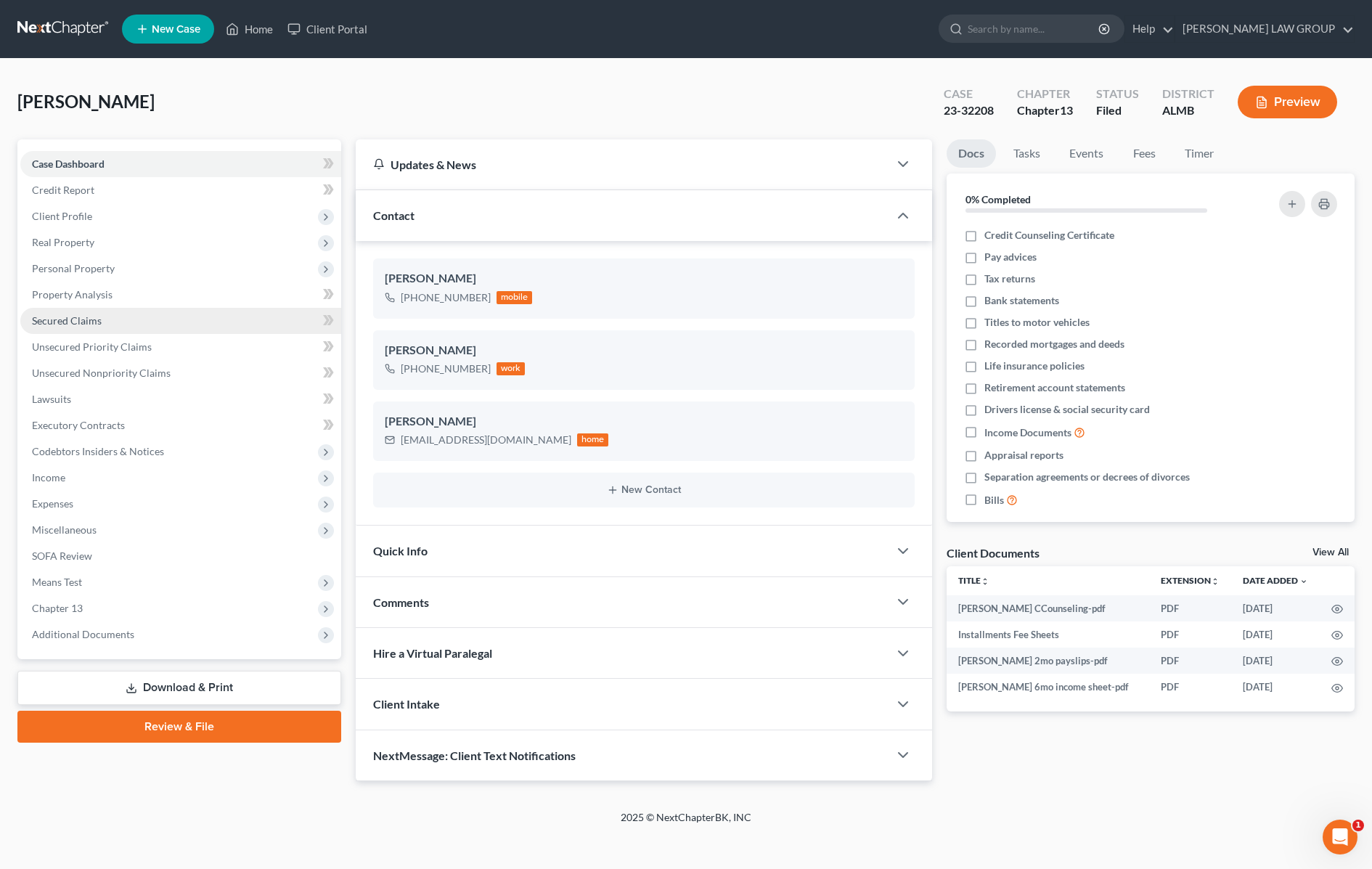
click at [65, 317] on span "Secured Claims" at bounding box center [67, 320] width 70 height 12
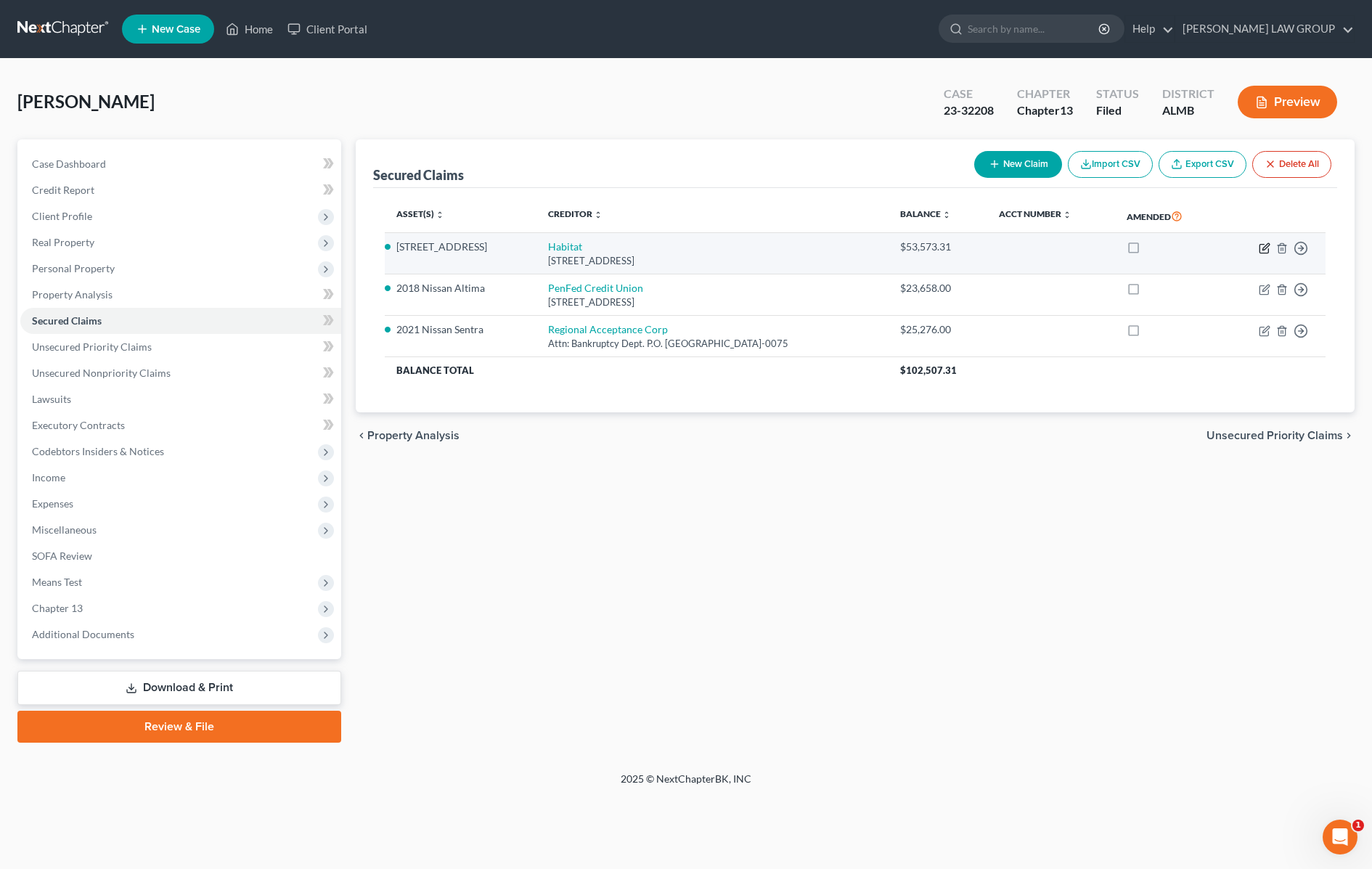
click at [1264, 245] on icon "button" at bounding box center [1265, 248] width 11 height 11
select select "0"
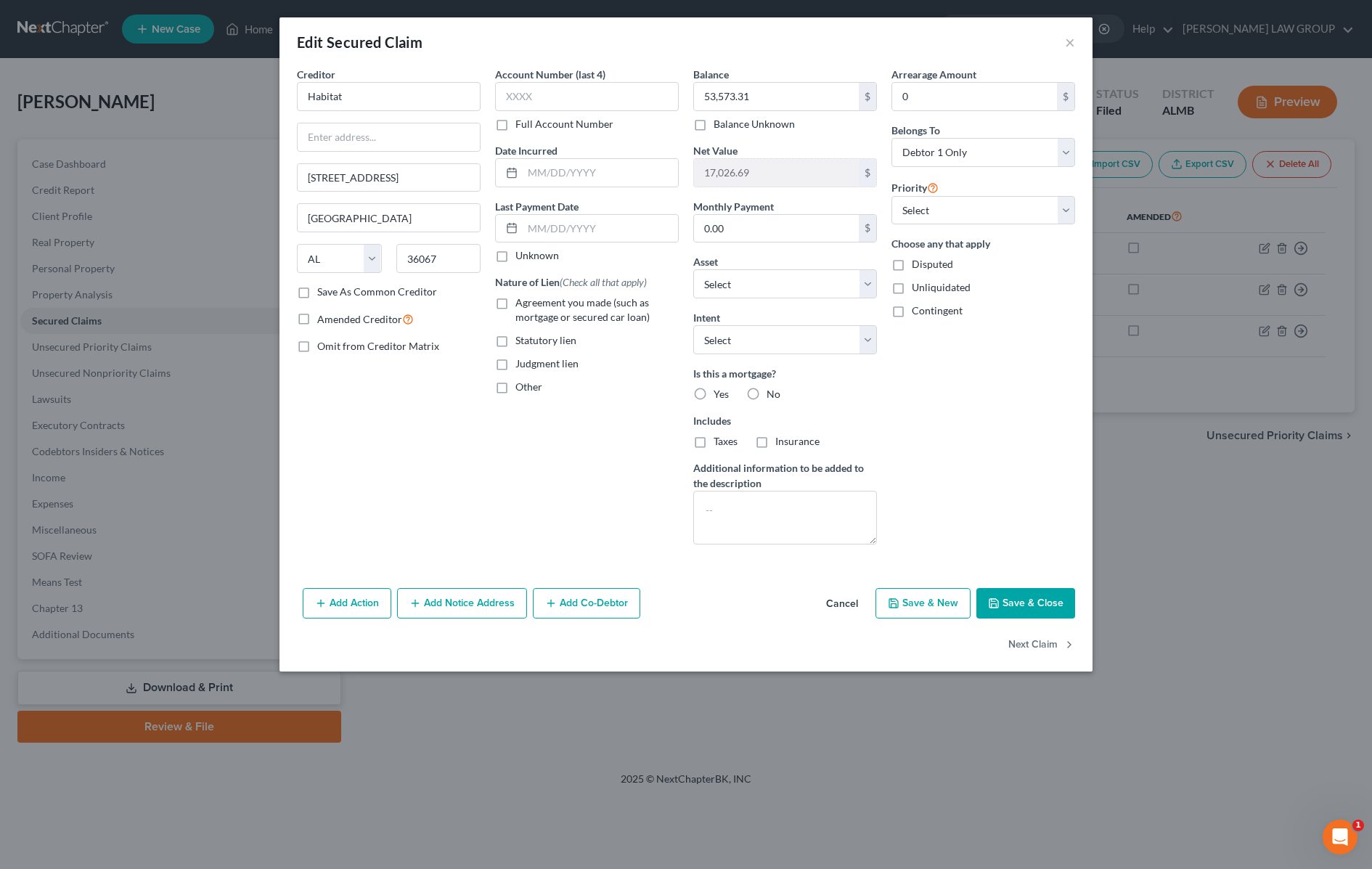
click at [1031, 601] on button "Save & Close" at bounding box center [1025, 603] width 98 height 31
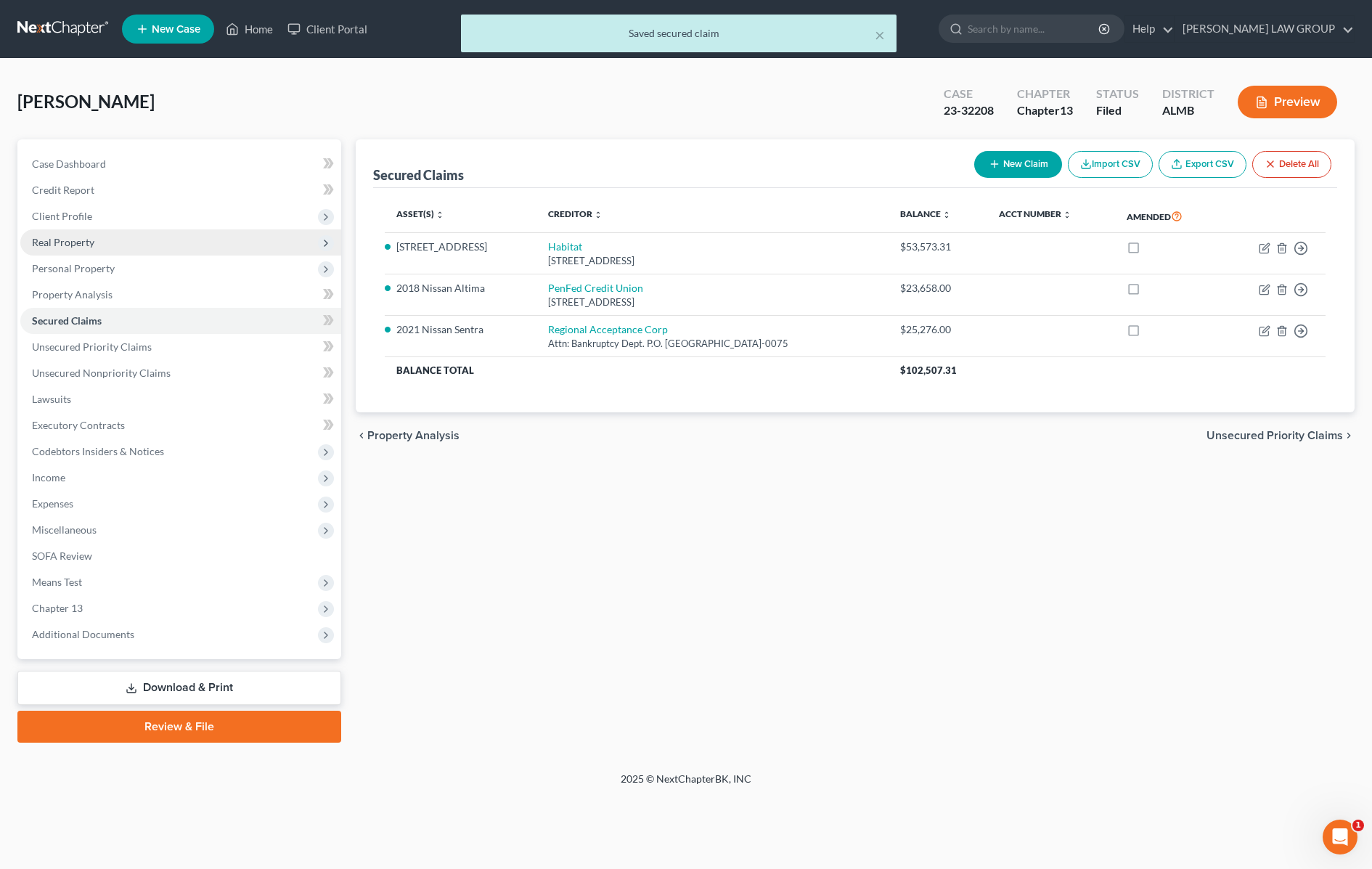
click at [78, 238] on span "Real Property" at bounding box center [63, 241] width 63 height 12
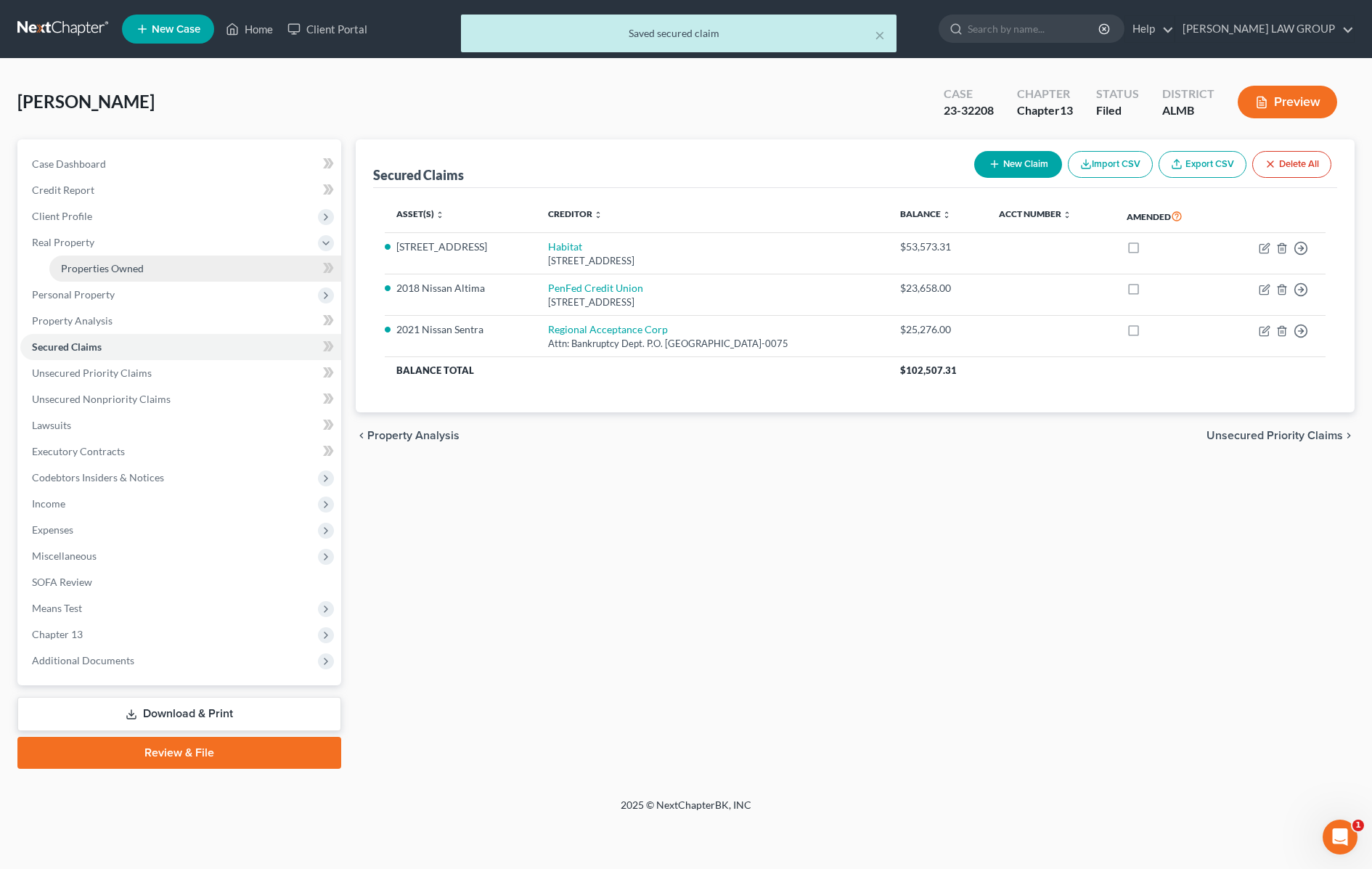
click at [189, 272] on link "Properties Owned" at bounding box center [195, 268] width 292 height 26
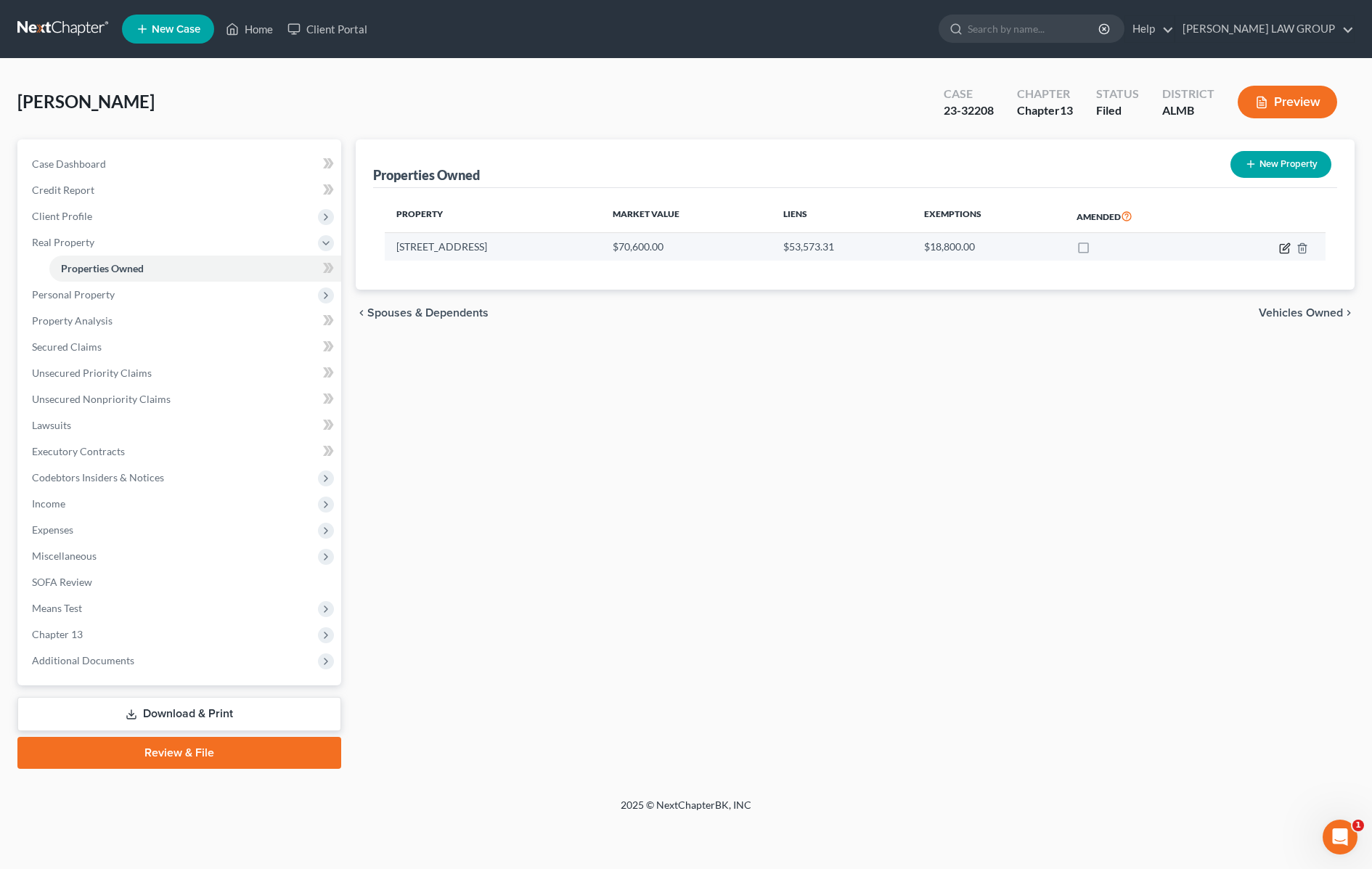
click at [1285, 248] on icon "button" at bounding box center [1285, 248] width 11 height 11
select select "0"
select select "10"
select select "3"
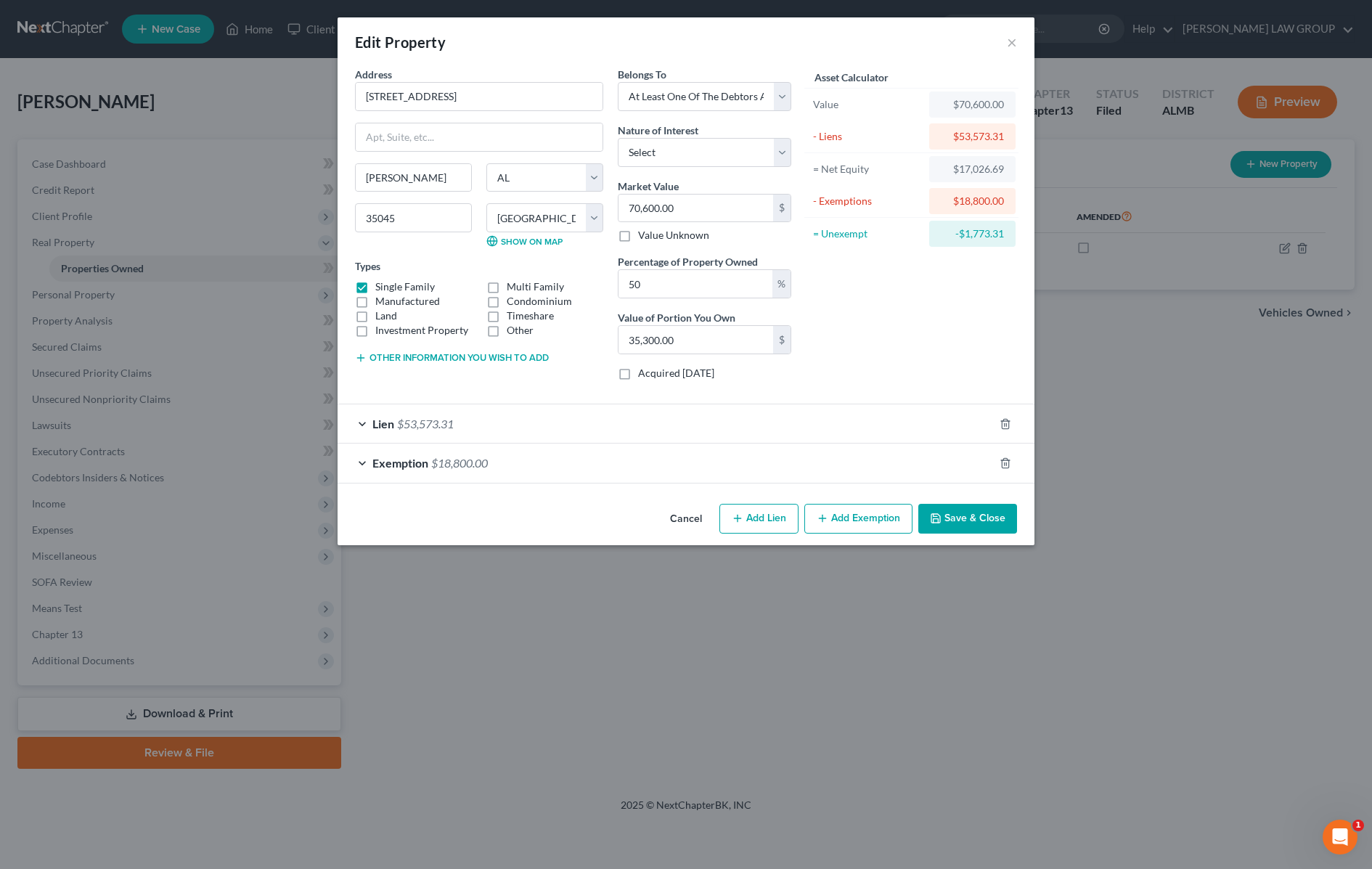
click at [600, 459] on div "Exemption $18,800.00" at bounding box center [665, 463] width 656 height 38
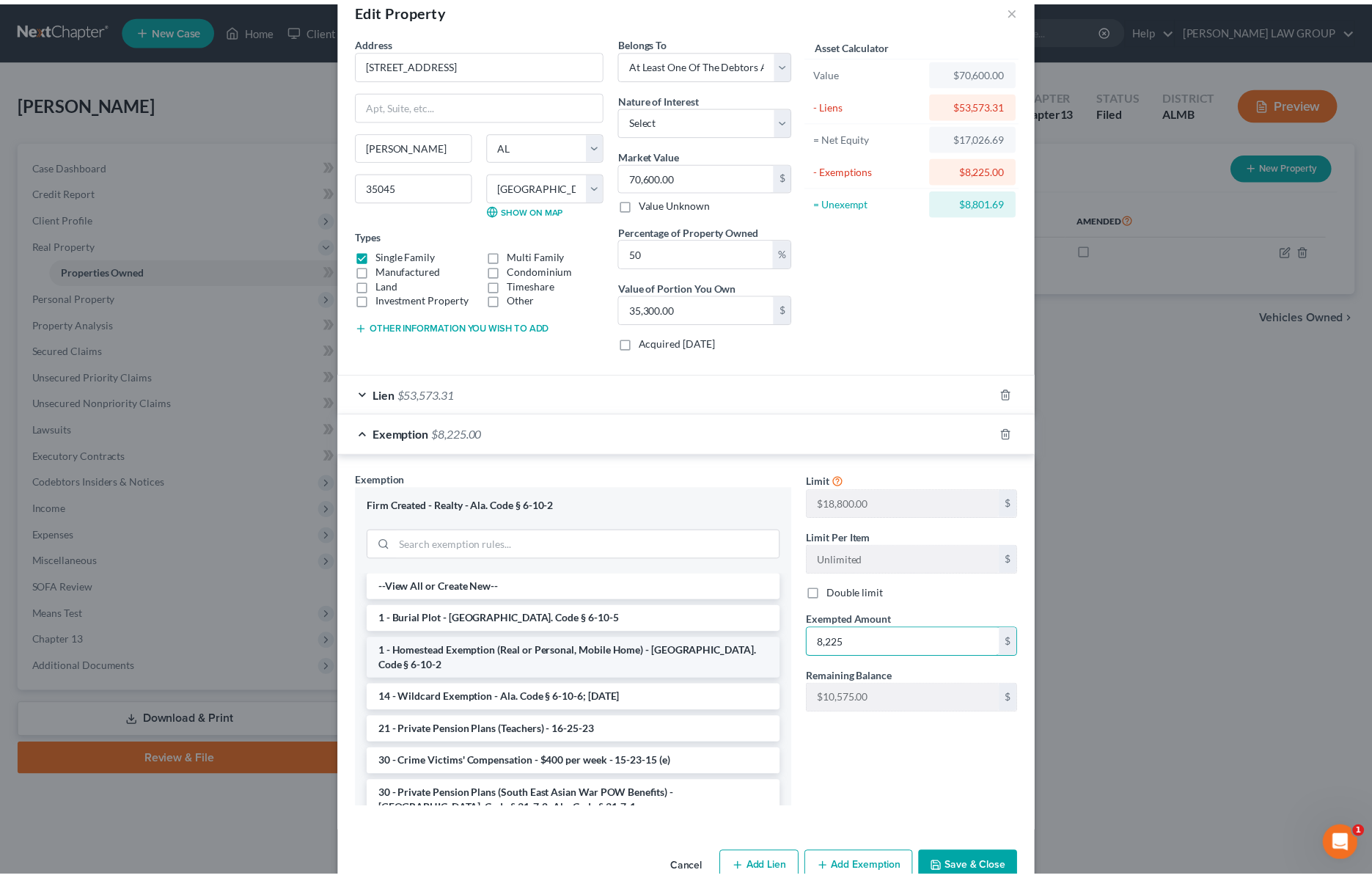
scroll to position [72, 0]
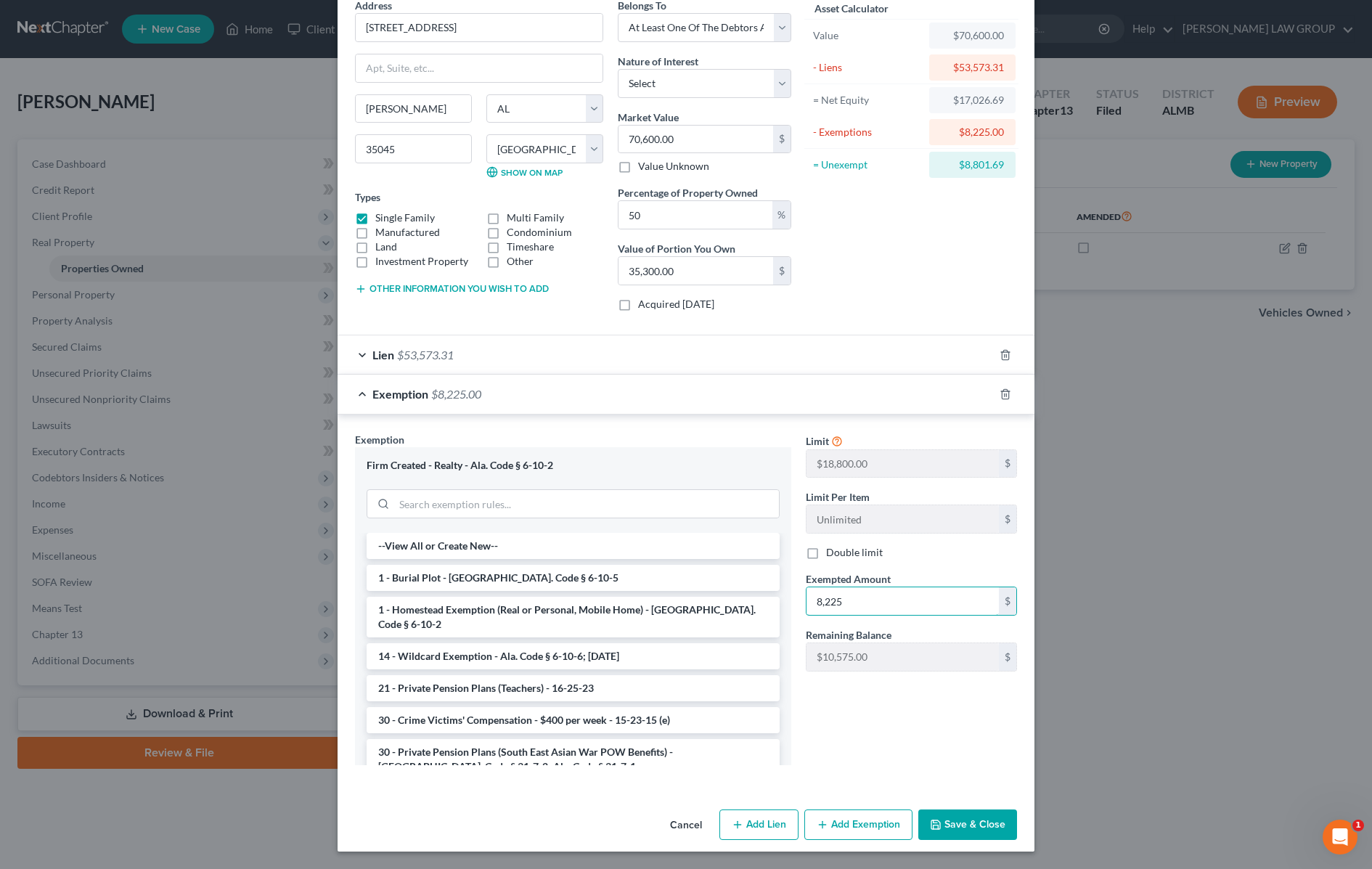
type input "8,225"
click at [962, 825] on button "Save & Close" at bounding box center [967, 825] width 98 height 31
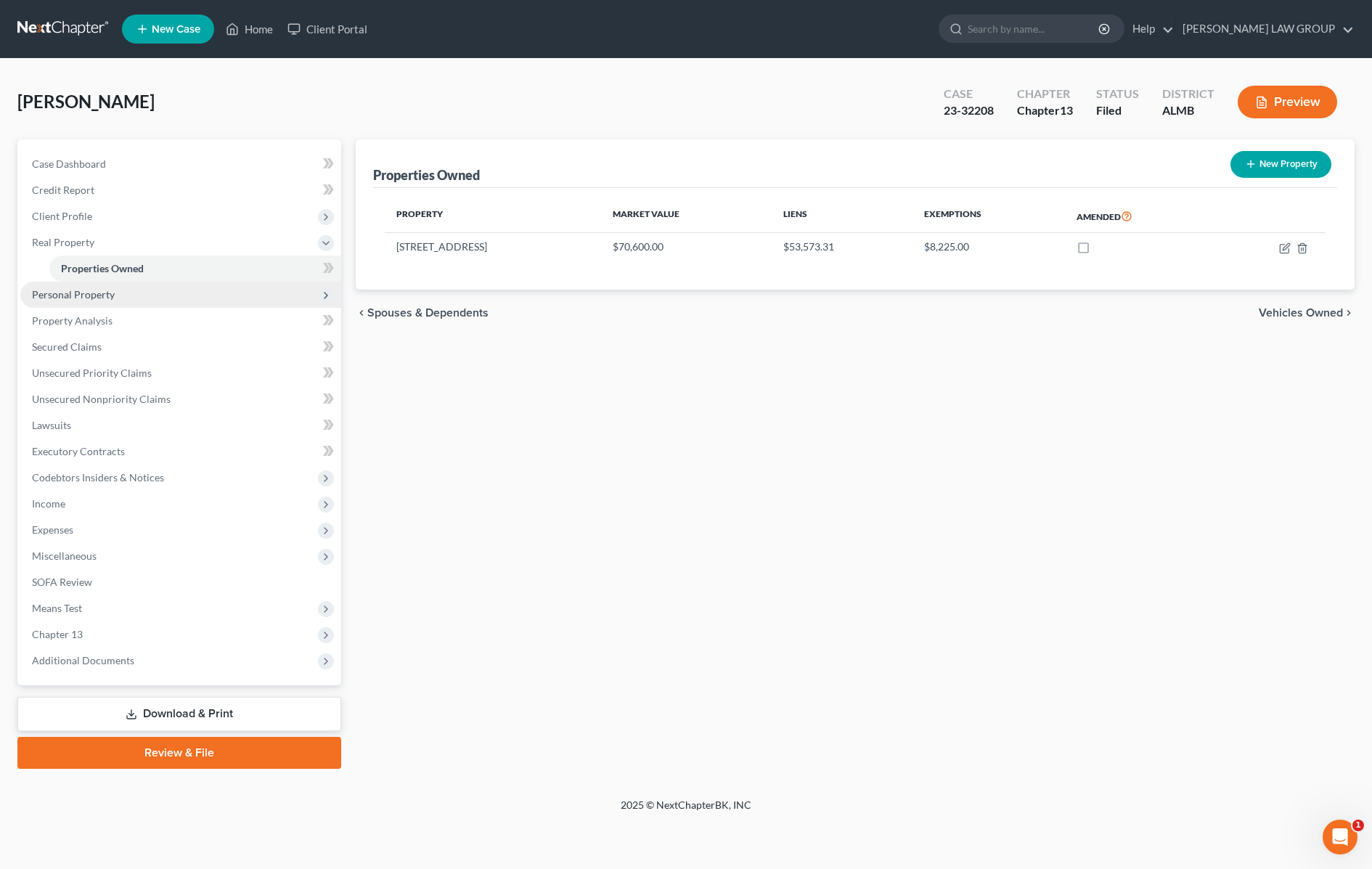
click at [80, 292] on span "Personal Property" at bounding box center [73, 294] width 83 height 12
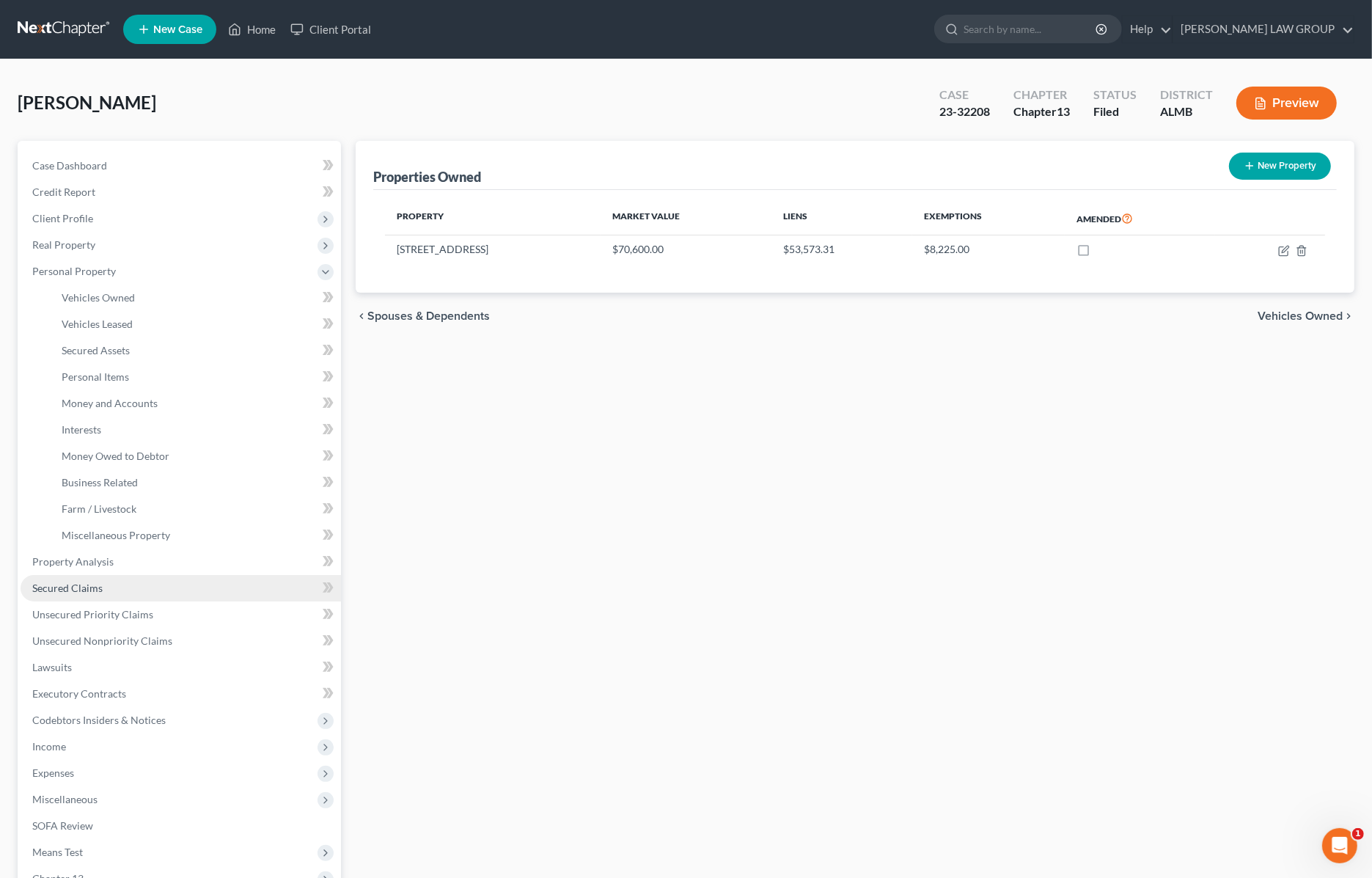
click at [76, 586] on span "Secured Claims" at bounding box center [67, 587] width 71 height 12
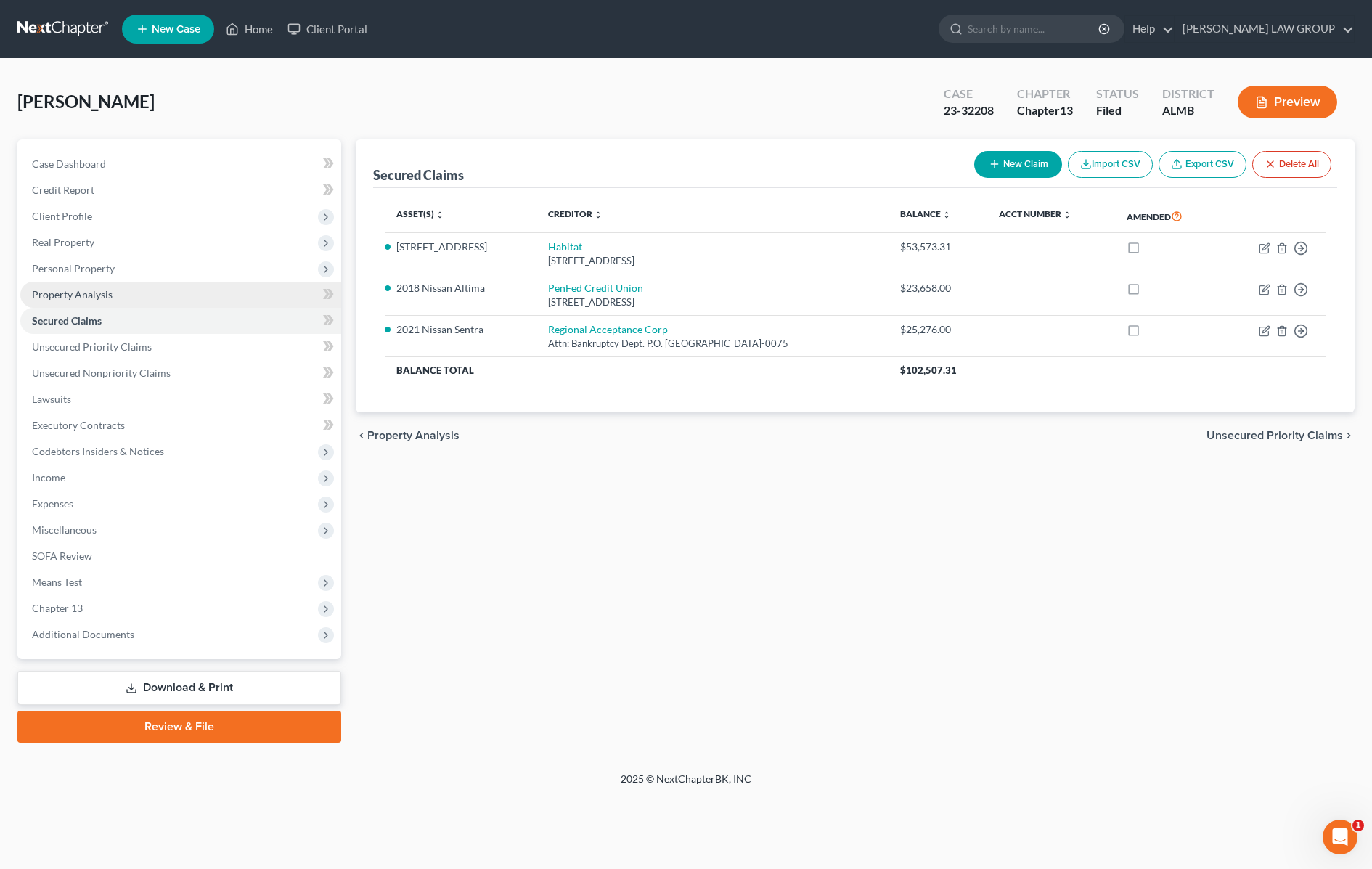
click at [72, 289] on span "Property Analysis" at bounding box center [72, 294] width 80 height 12
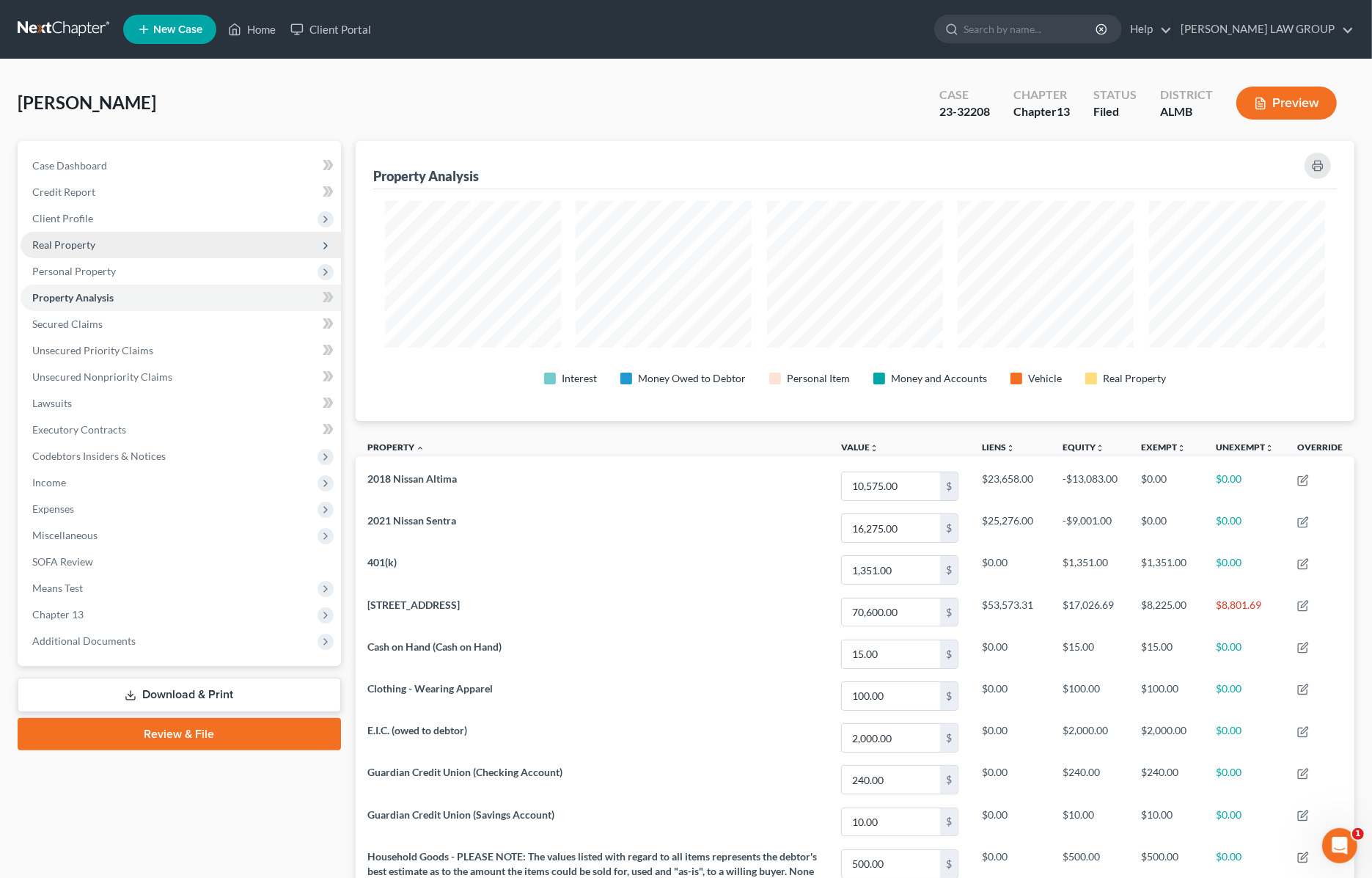
click at [77, 244] on span "Real Property" at bounding box center [63, 244] width 63 height 12
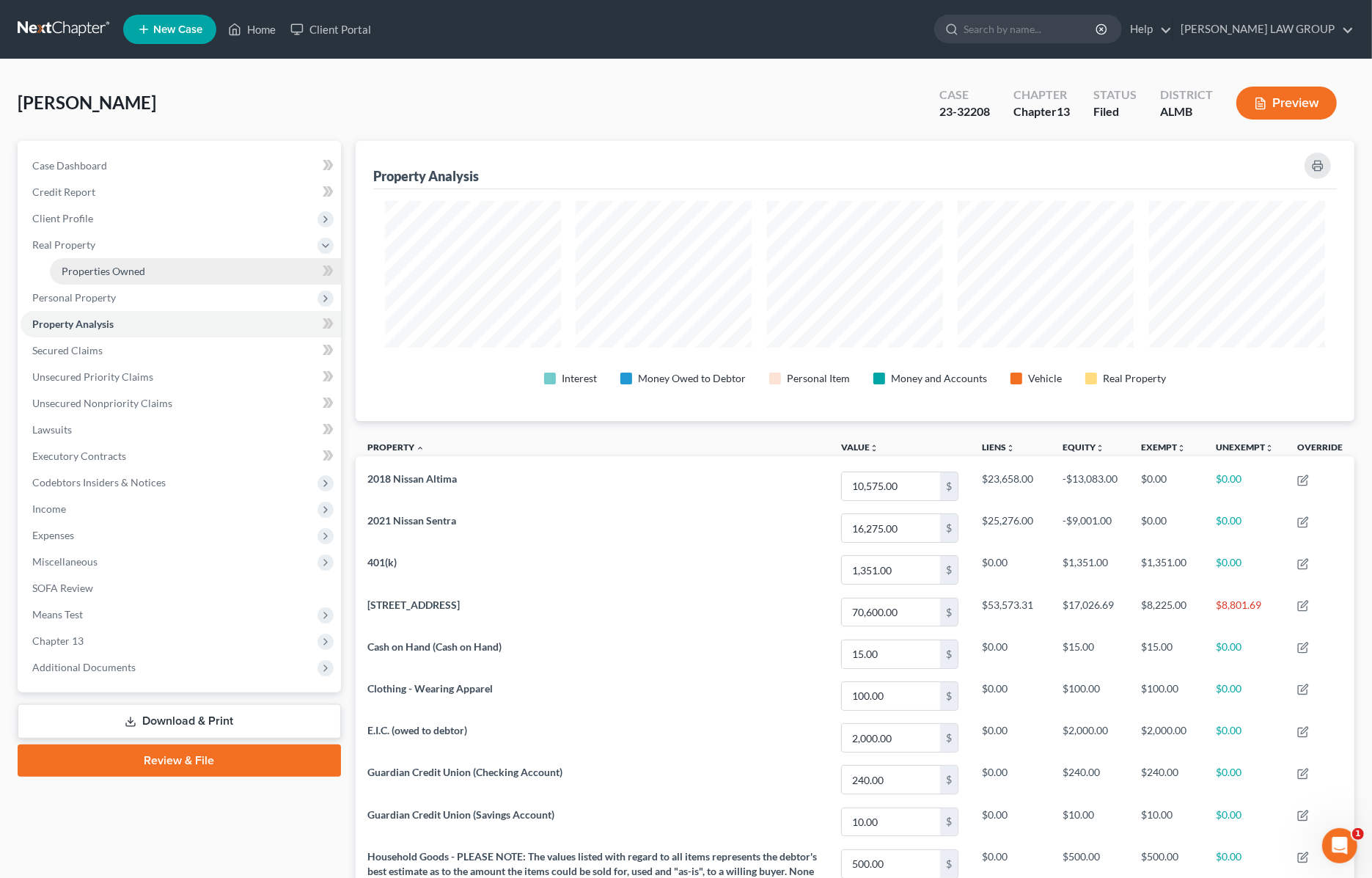
click at [113, 270] on span "Properties Owned" at bounding box center [103, 270] width 84 height 12
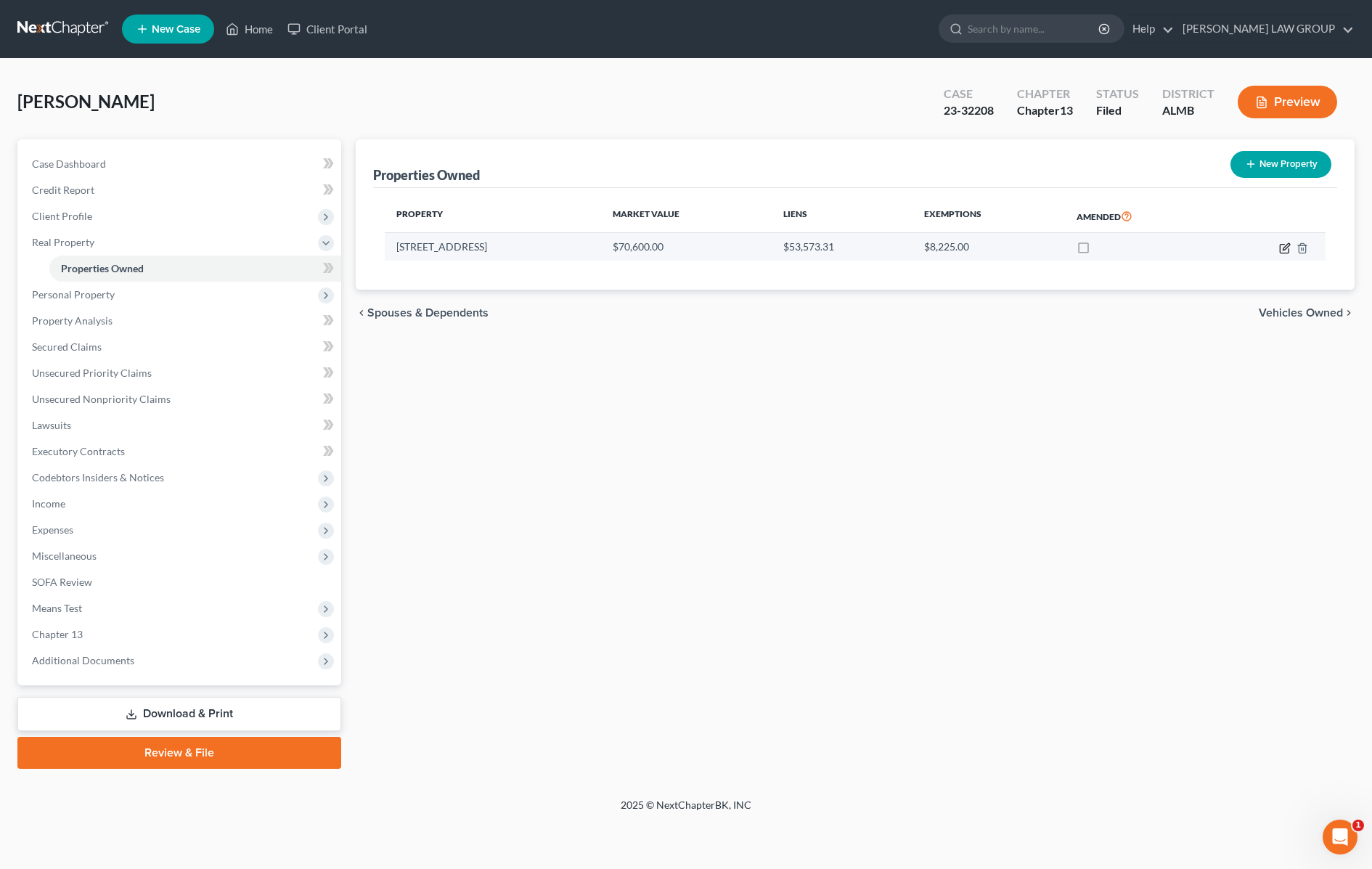
click at [1283, 247] on icon "button" at bounding box center [1285, 248] width 11 height 11
select select "0"
select select "10"
select select "3"
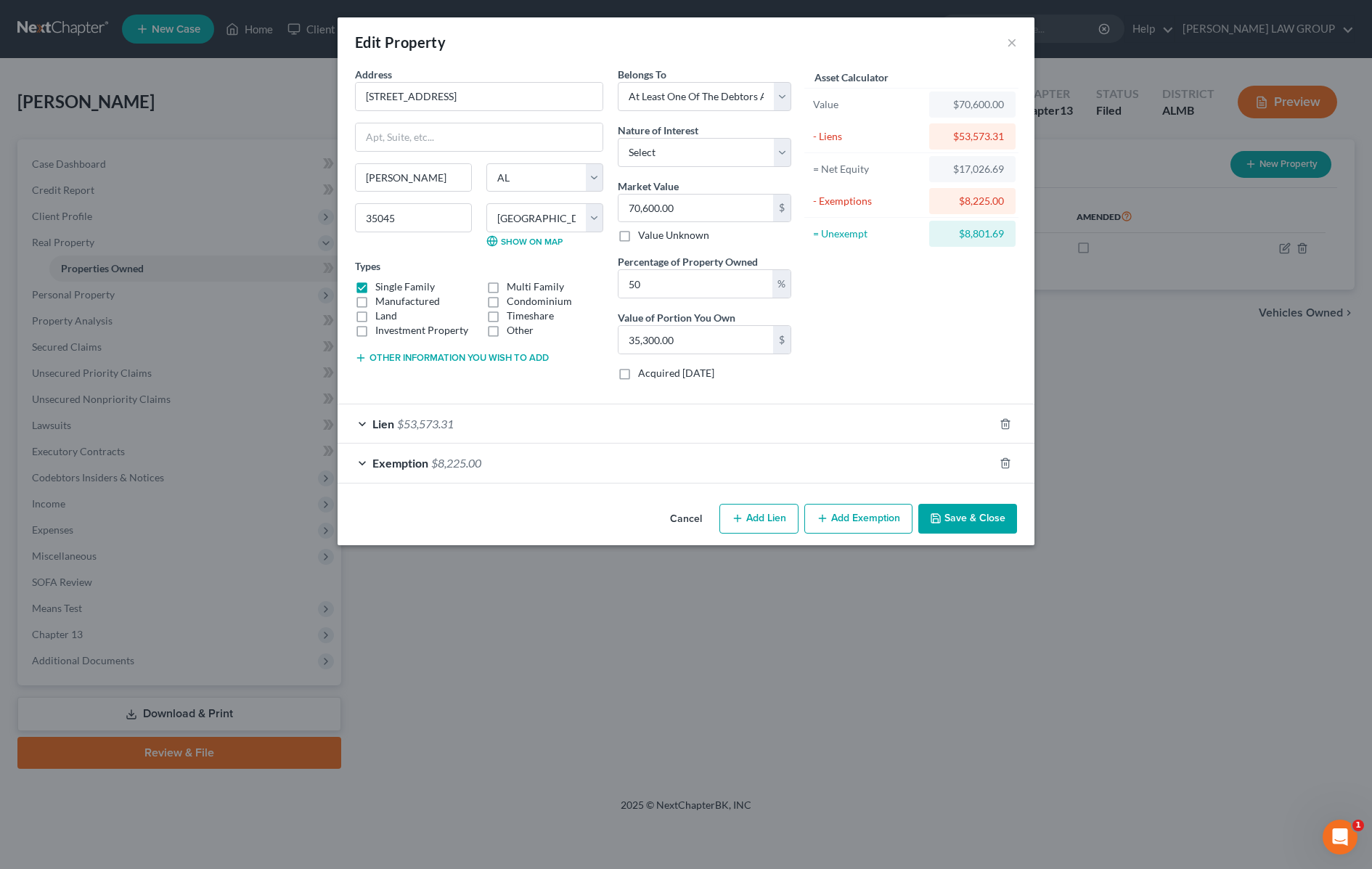
click at [636, 463] on div "Exemption $8,225.00" at bounding box center [665, 463] width 656 height 38
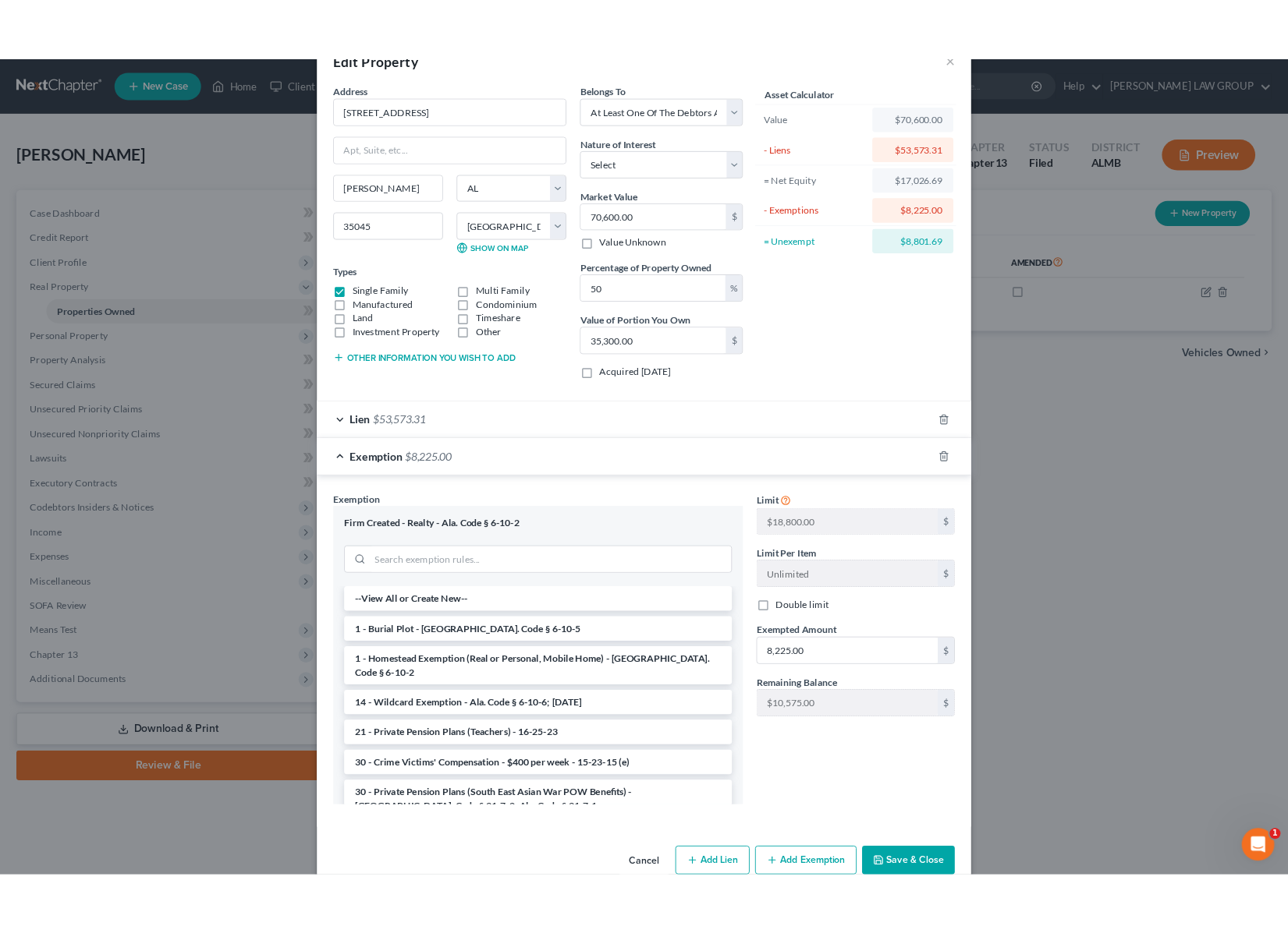
scroll to position [77, 0]
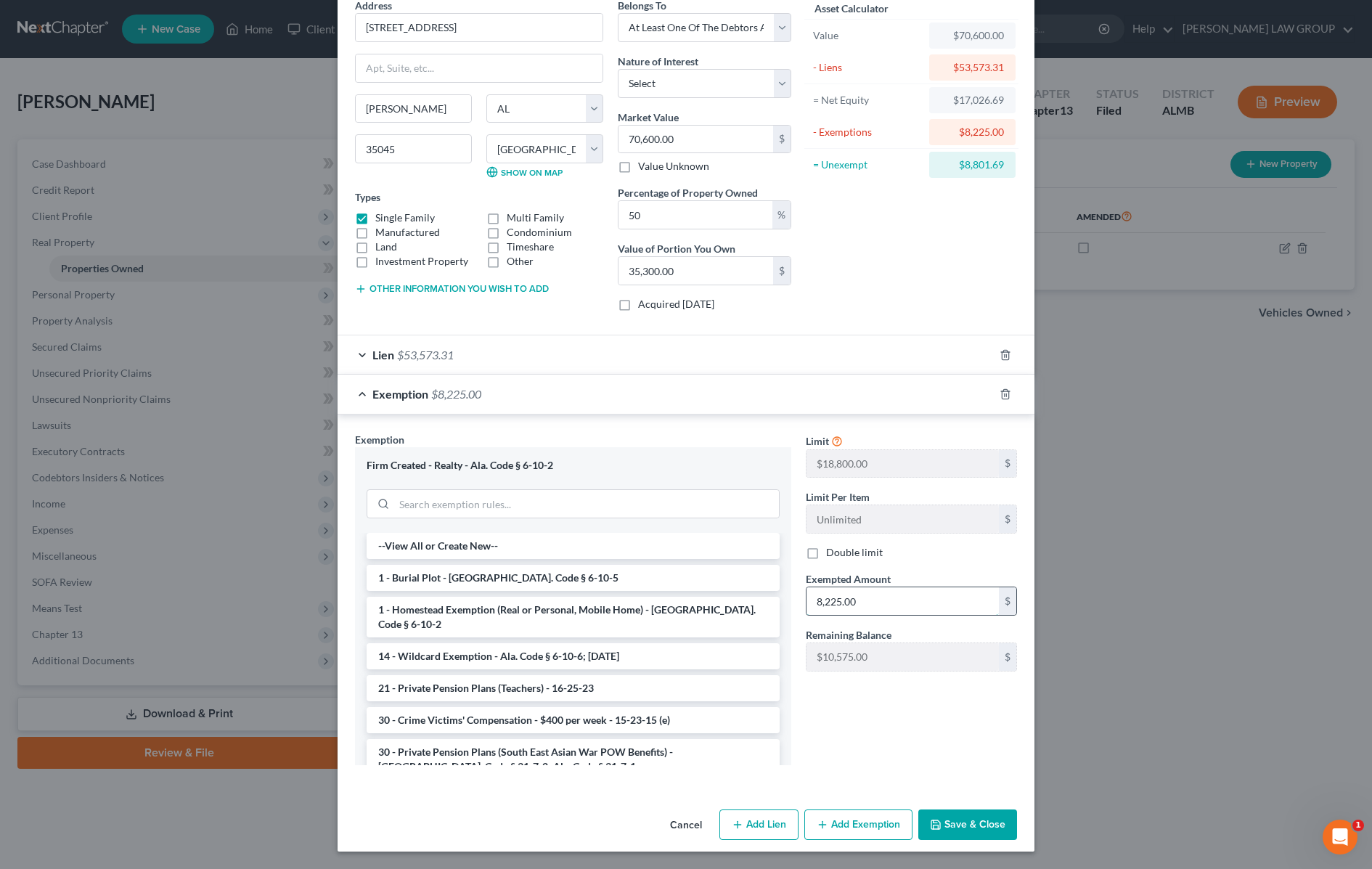
click at [854, 594] on input "8,225.00" at bounding box center [902, 602] width 193 height 28
type input "16,450"
click at [945, 824] on button "Save & Close" at bounding box center [967, 825] width 98 height 31
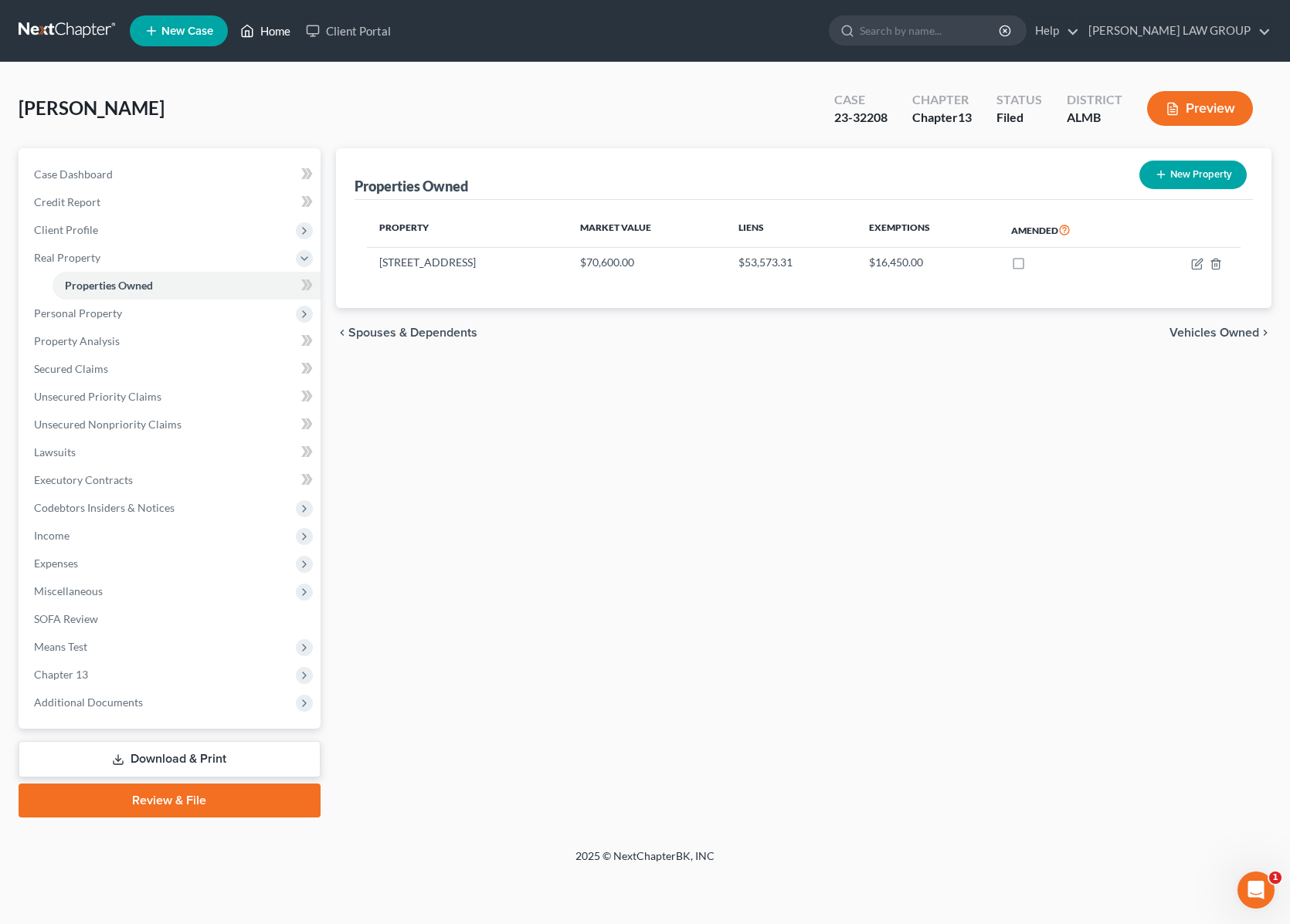
click at [268, 32] on link "Home" at bounding box center [265, 31] width 66 height 28
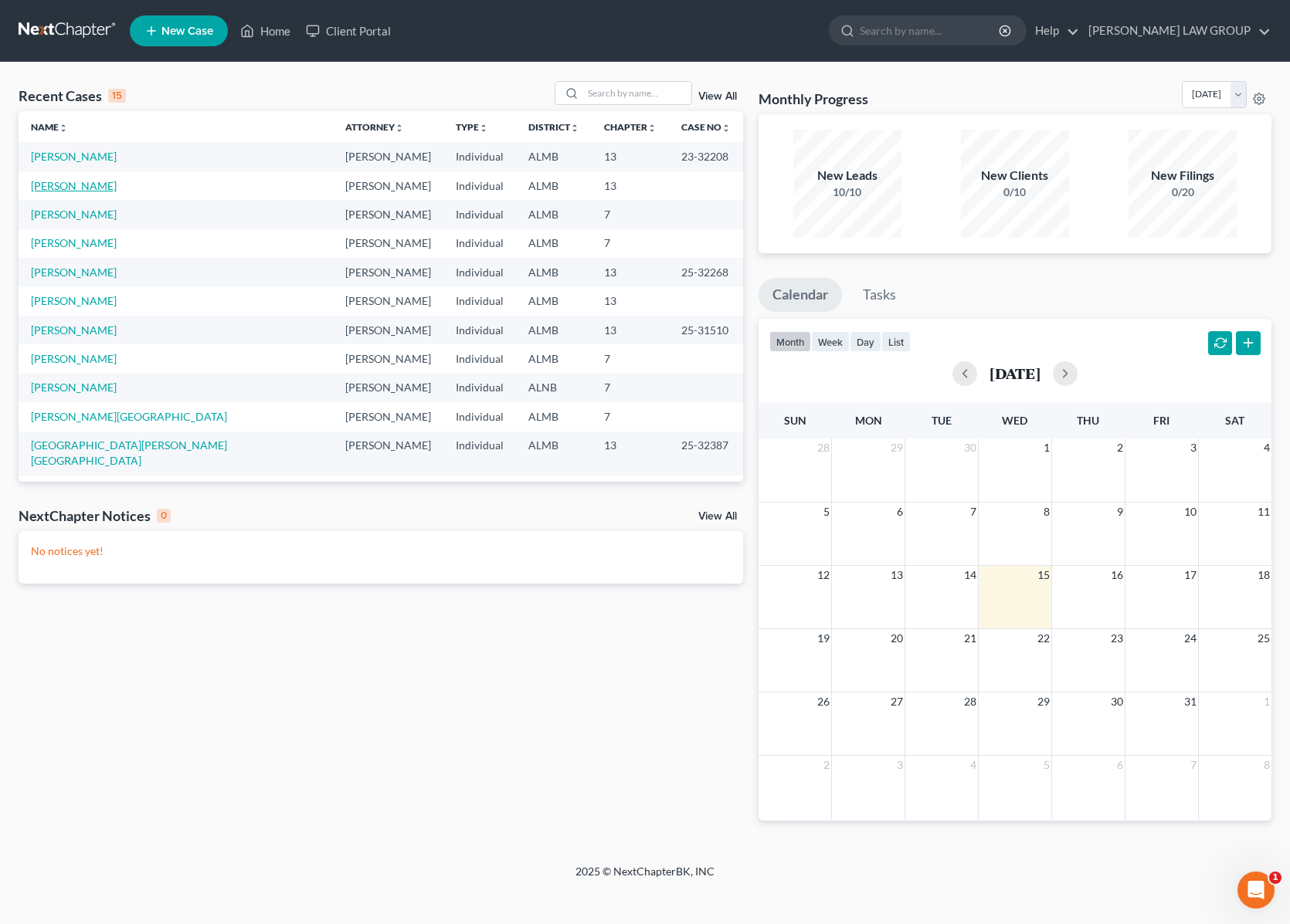
click at [52, 187] on link "[PERSON_NAME]" at bounding box center [73, 185] width 86 height 13
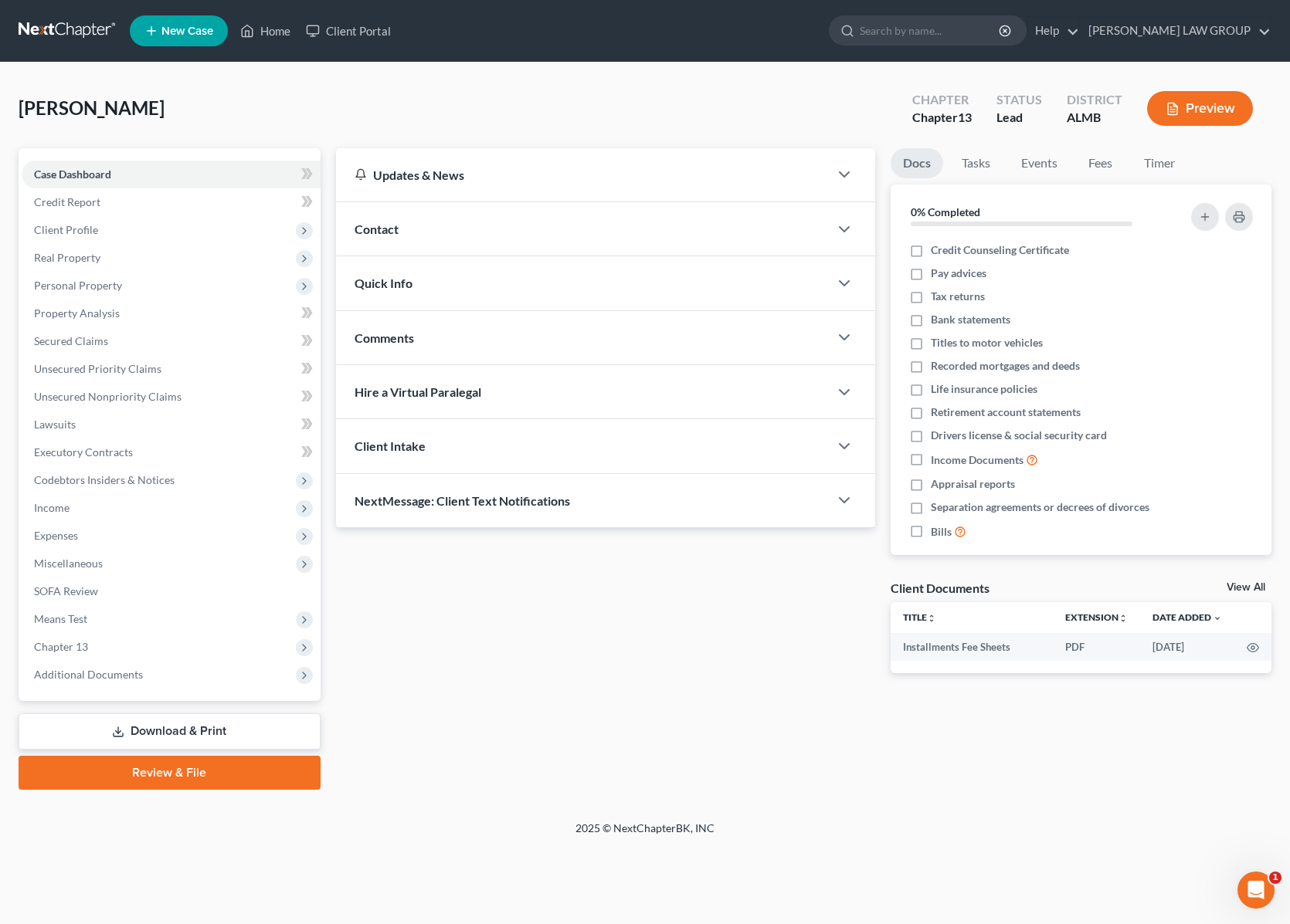
click at [203, 731] on link "Download & Print" at bounding box center [169, 731] width 302 height 36
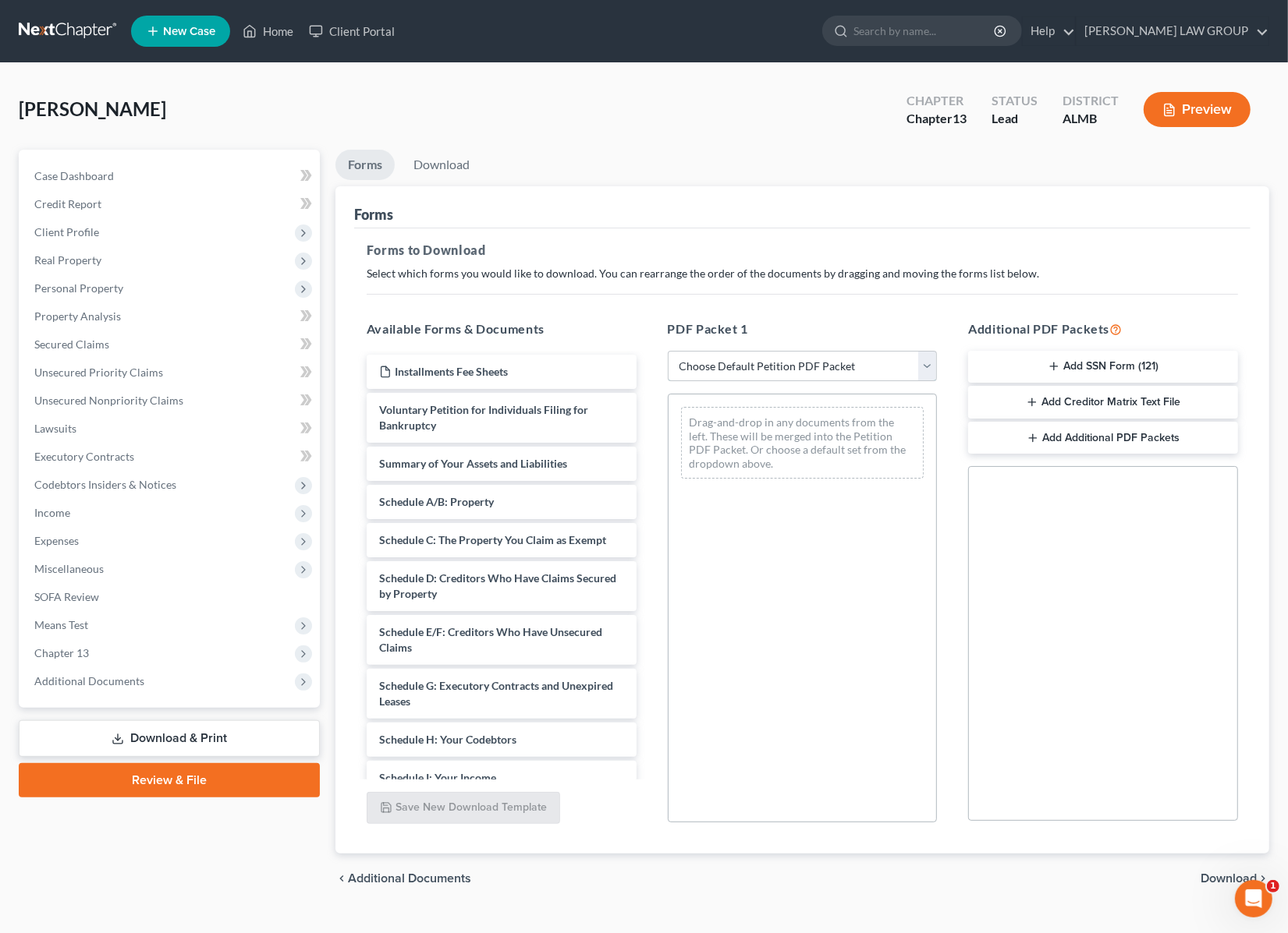
click at [792, 368] on select "Choose Default Petition PDF Packet Complete Bankruptcy Petition (all forms and …" at bounding box center [802, 367] width 270 height 31
click at [351, 491] on div "Available Forms & Documents Installments Fee Sheets Voluntary Petition for Indi…" at bounding box center [501, 572] width 301 height 529
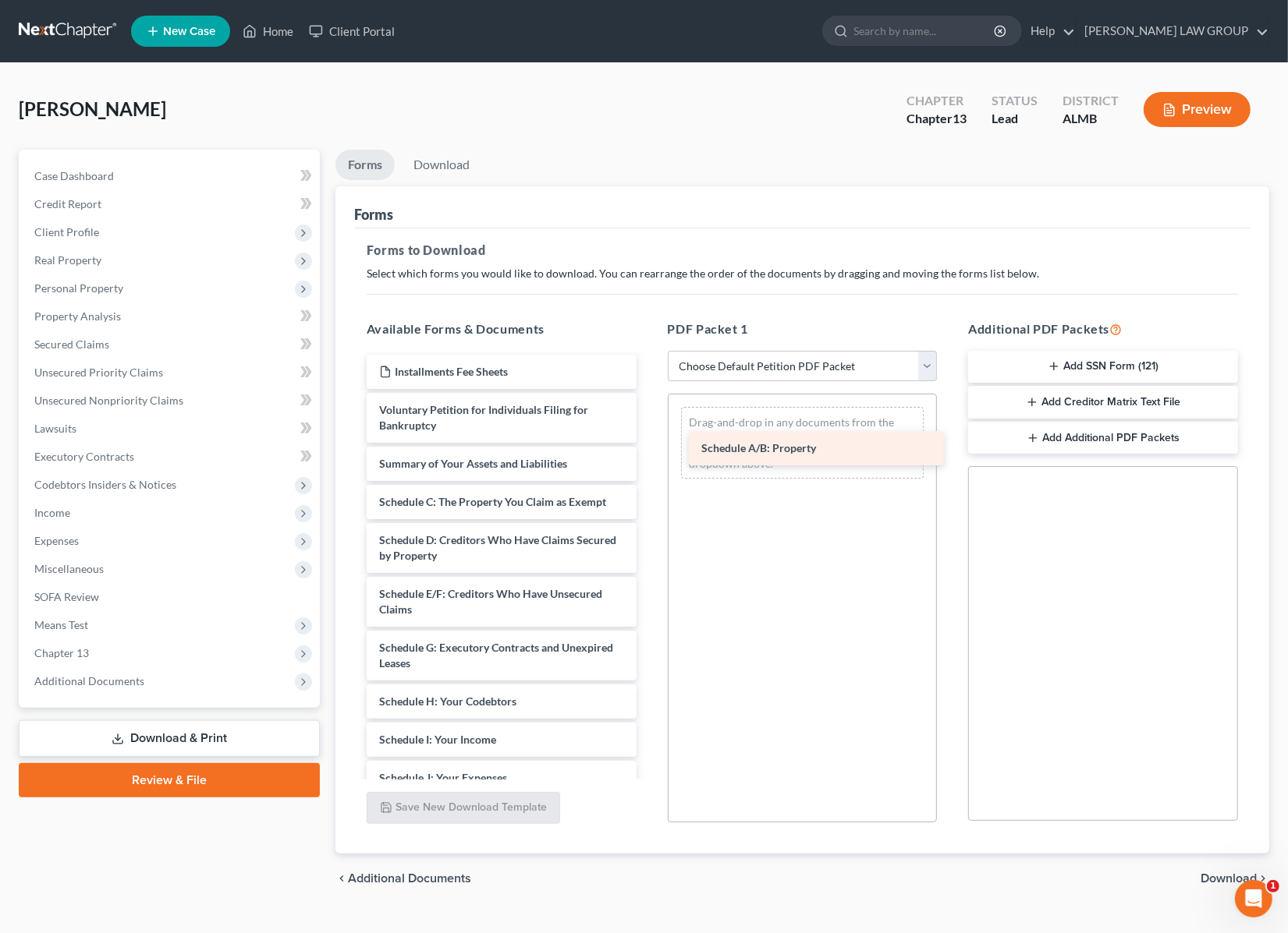
drag, startPoint x: 458, startPoint y: 501, endPoint x: 781, endPoint y: 449, distance: 327.2
click at [649, 449] on div "Schedule A/B: Property Installments Fee Sheets Voluntary Petition for Individua…" at bounding box center [501, 739] width 295 height 770
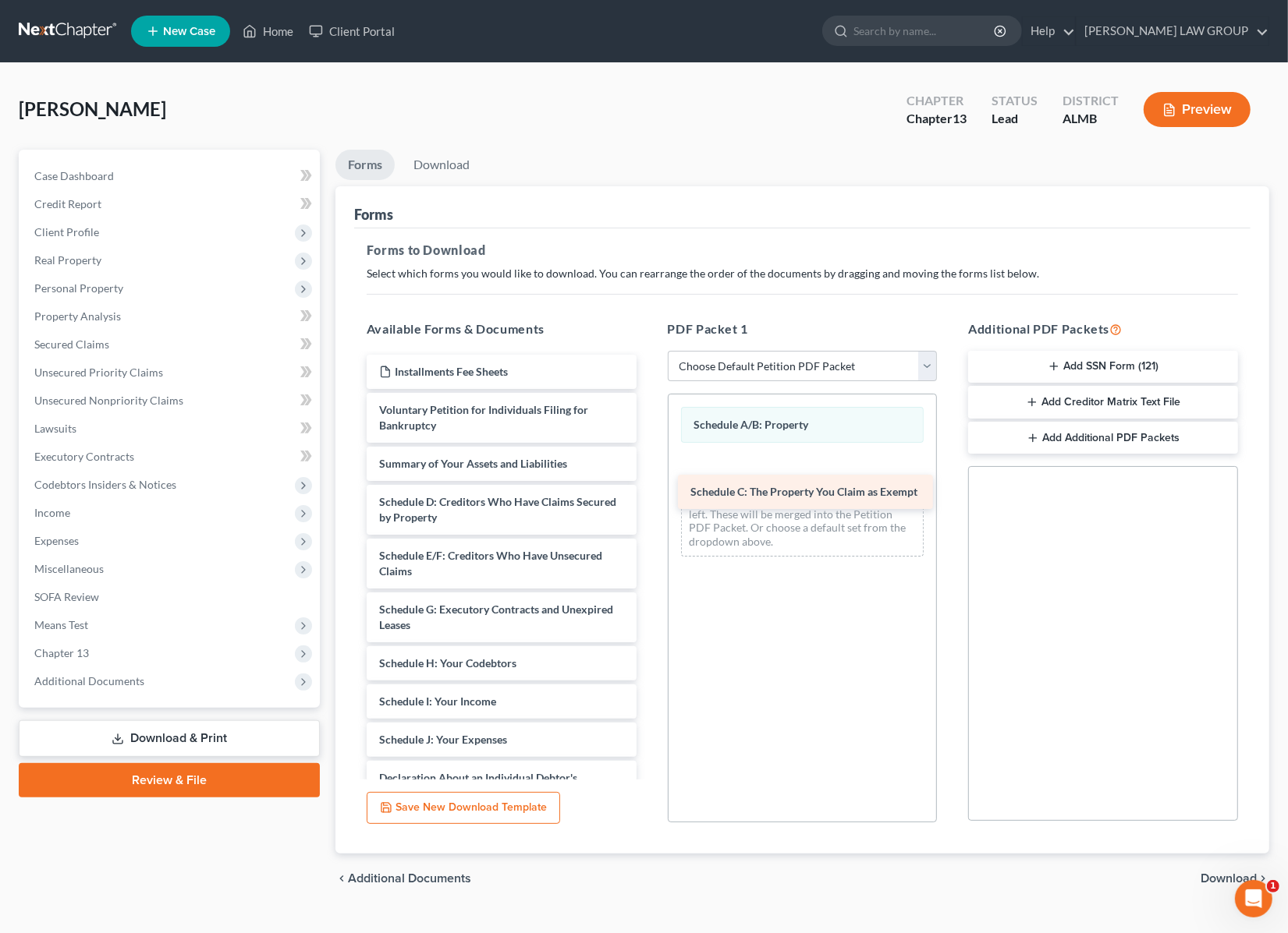
drag, startPoint x: 421, startPoint y: 500, endPoint x: 731, endPoint y: 492, distance: 310.1
click at [649, 492] on div "Schedule C: The Property You Claim as Exempt Installments Fee Sheets Voluntary …" at bounding box center [501, 720] width 295 height 732
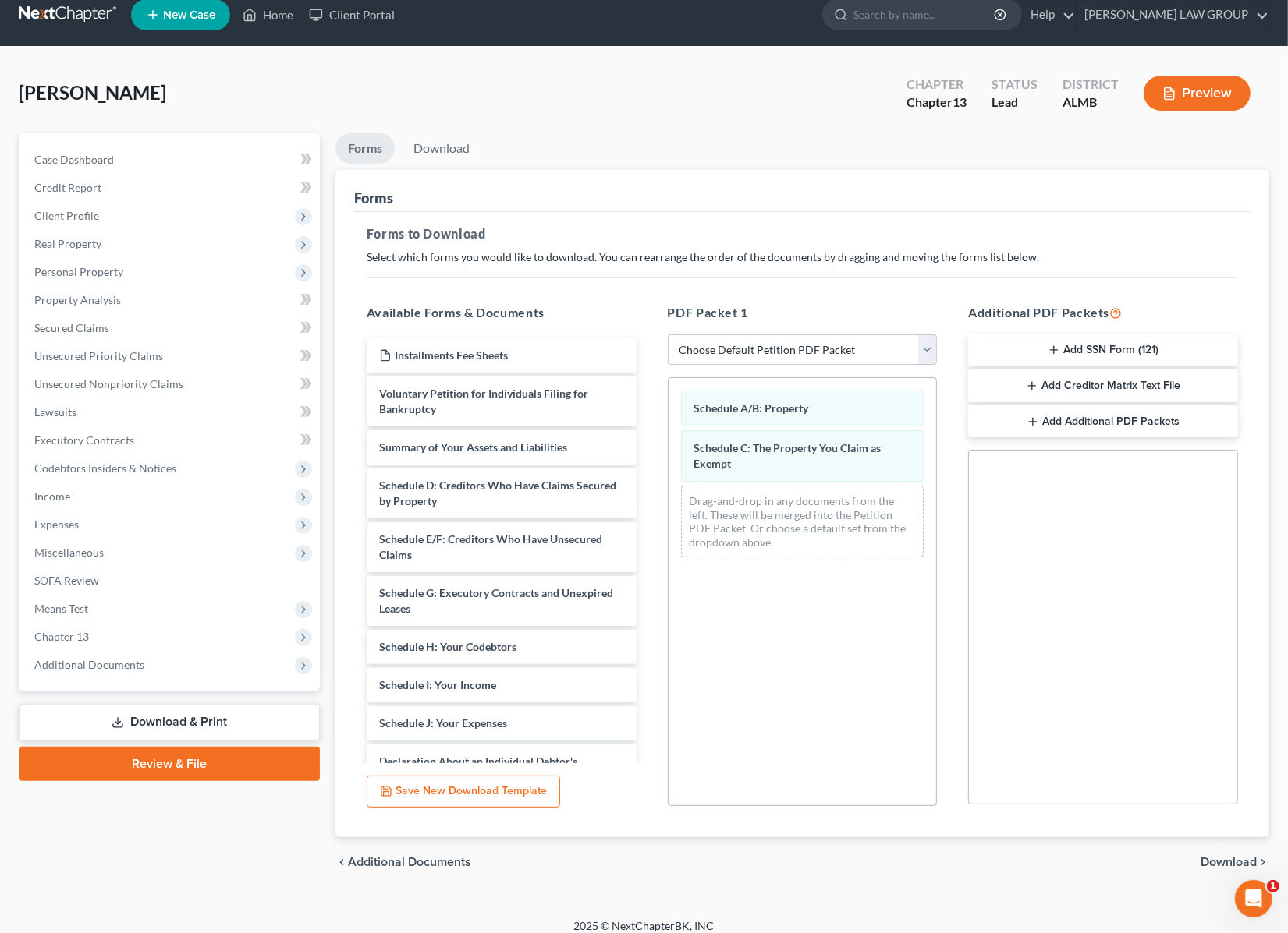
scroll to position [29, 0]
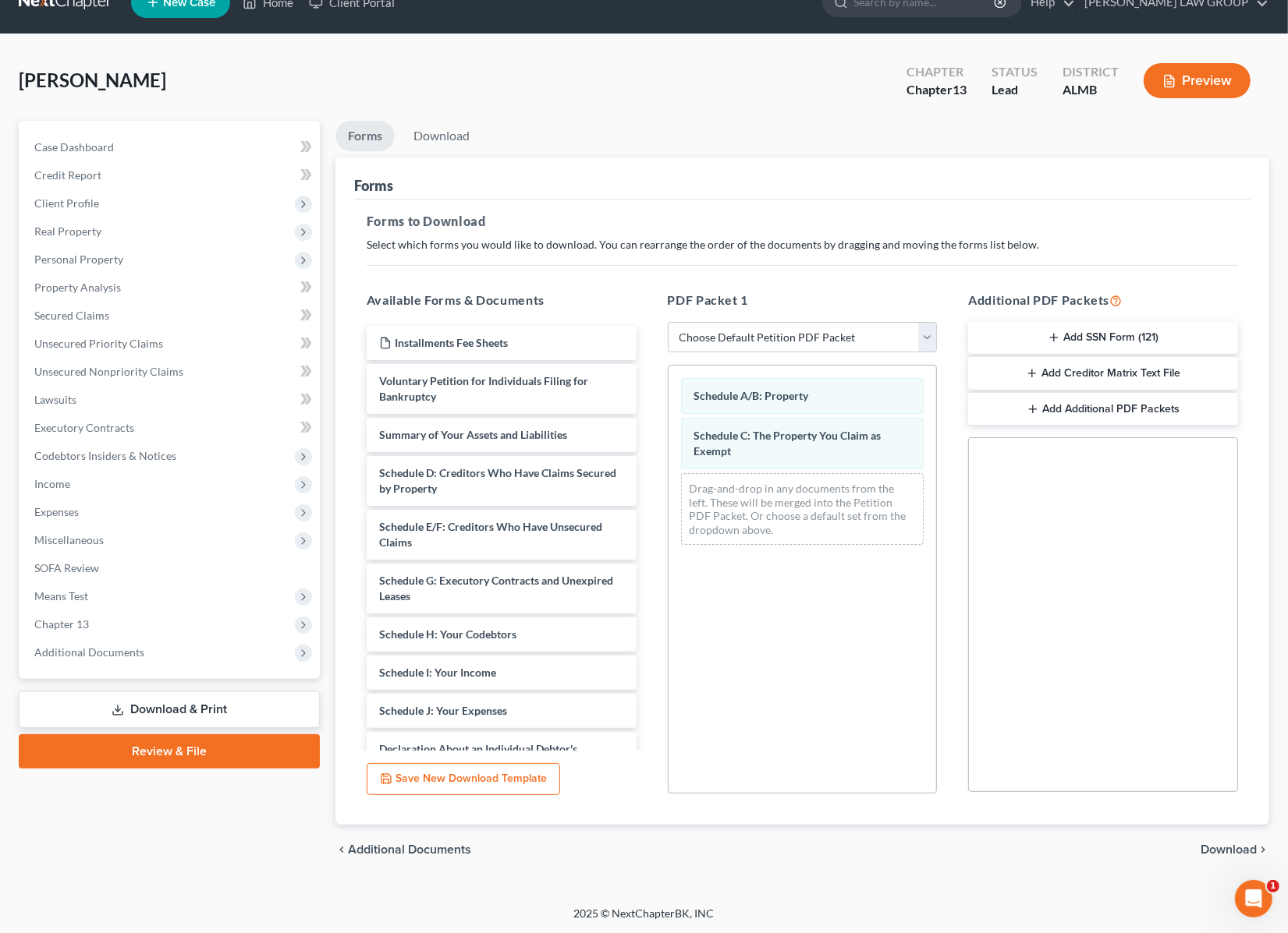
click at [1215, 850] on span "Download" at bounding box center [1229, 849] width 56 height 12
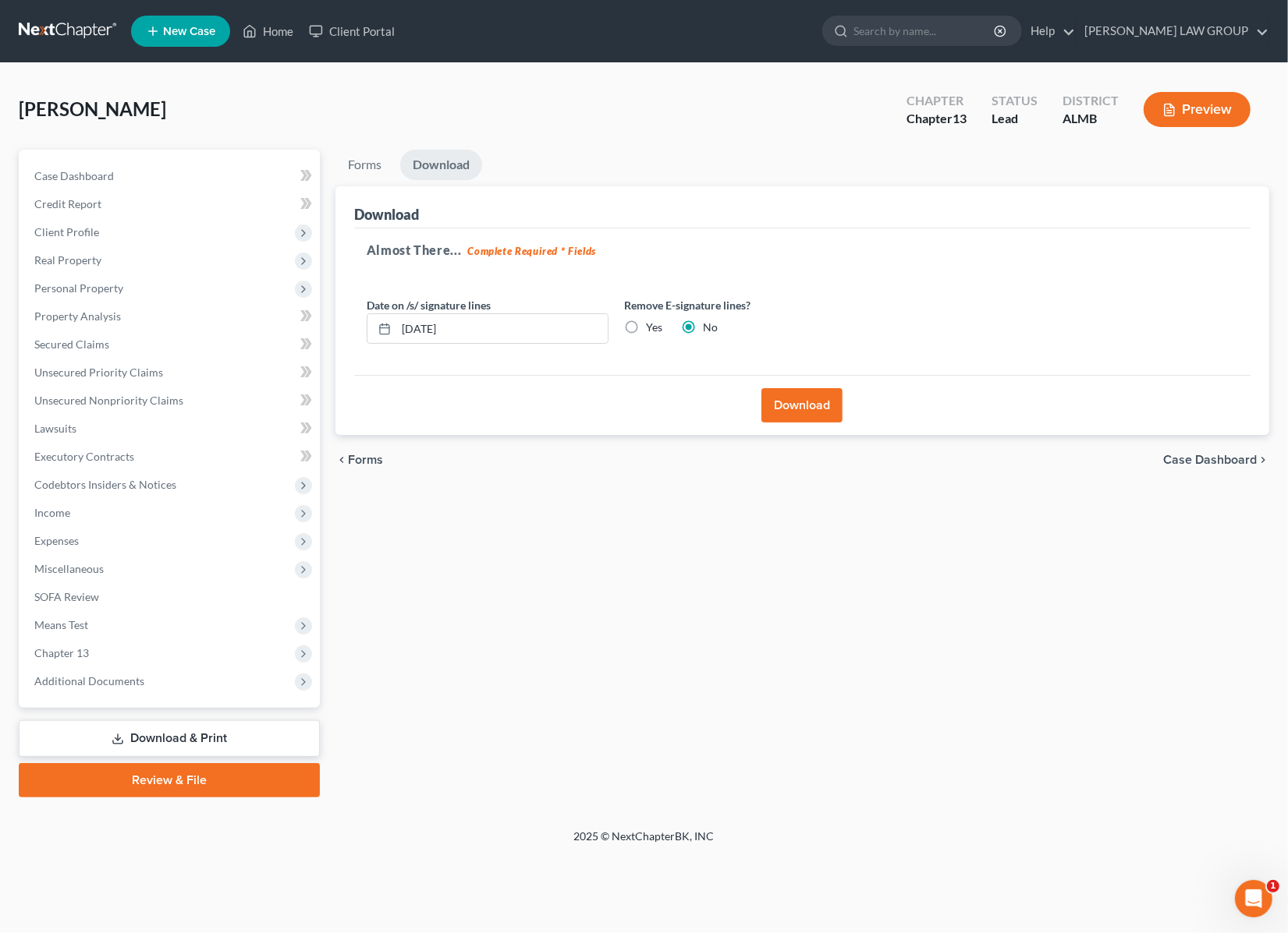
scroll to position [0, 0]
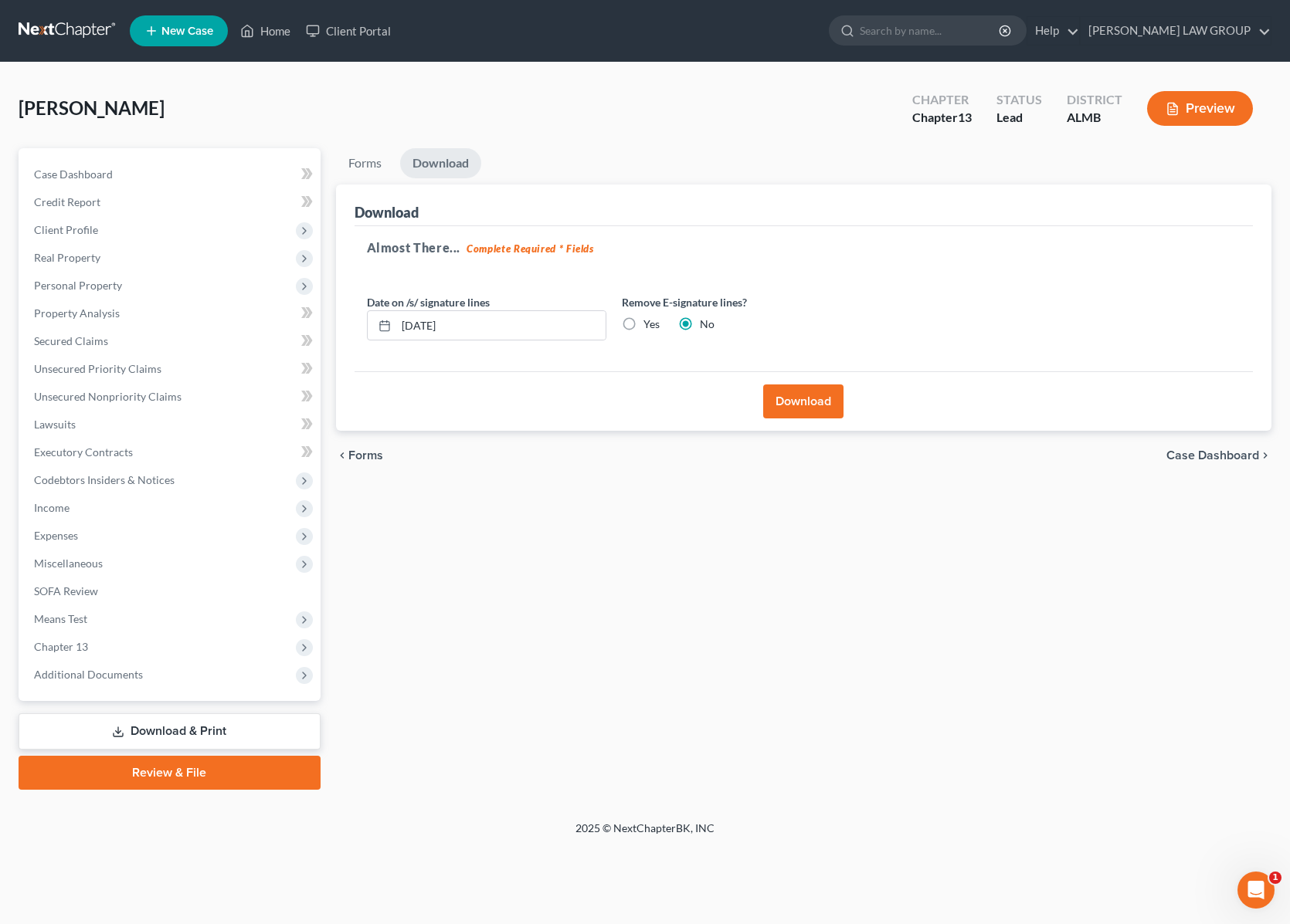
click at [804, 396] on button "Download" at bounding box center [802, 401] width 80 height 34
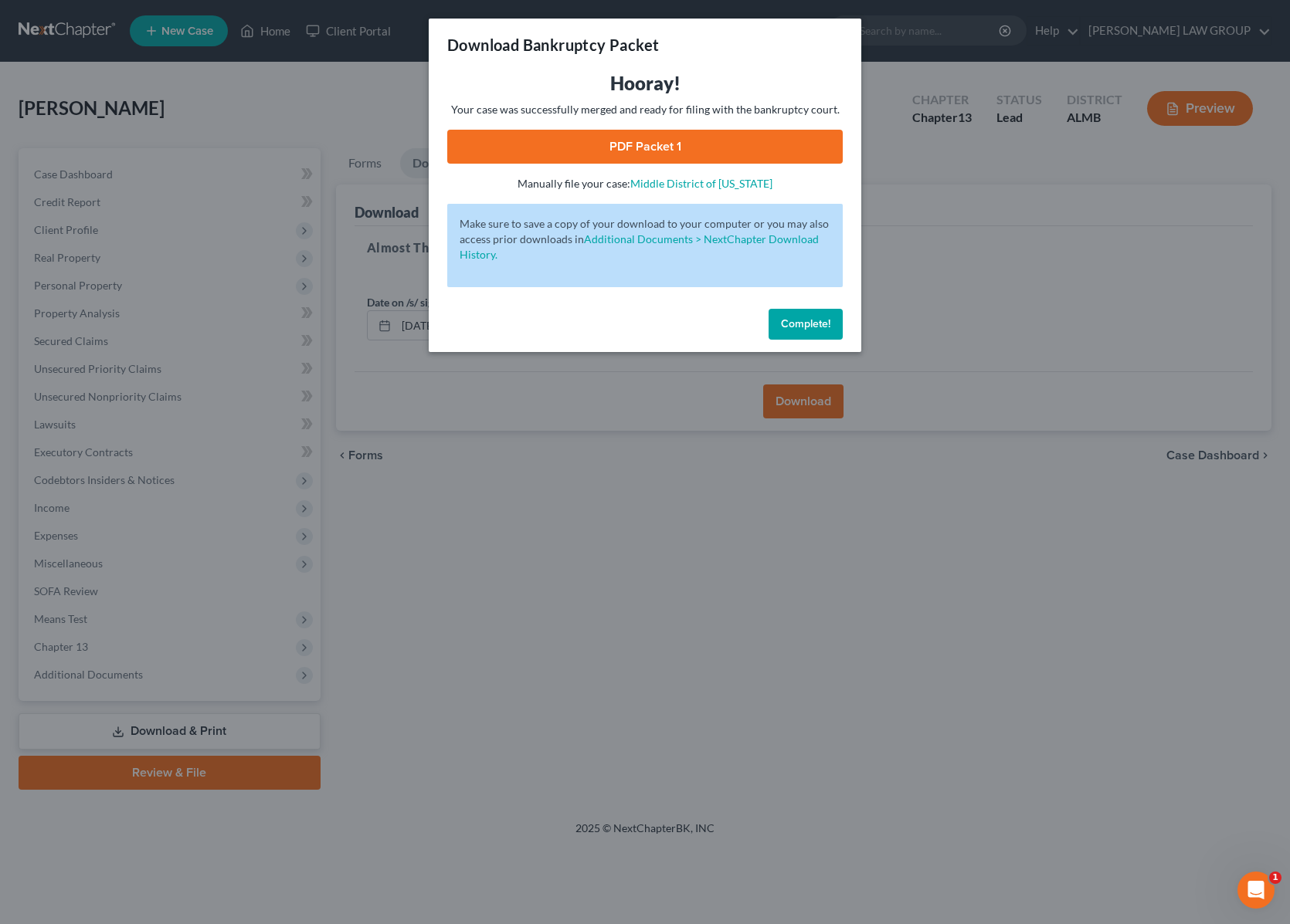
click at [525, 143] on link "PDF Packet 1" at bounding box center [644, 146] width 395 height 34
click at [941, 242] on div "Download Bankruptcy Packet Hooray! Your case was successfully merged and ready …" at bounding box center [645, 462] width 1290 height 924
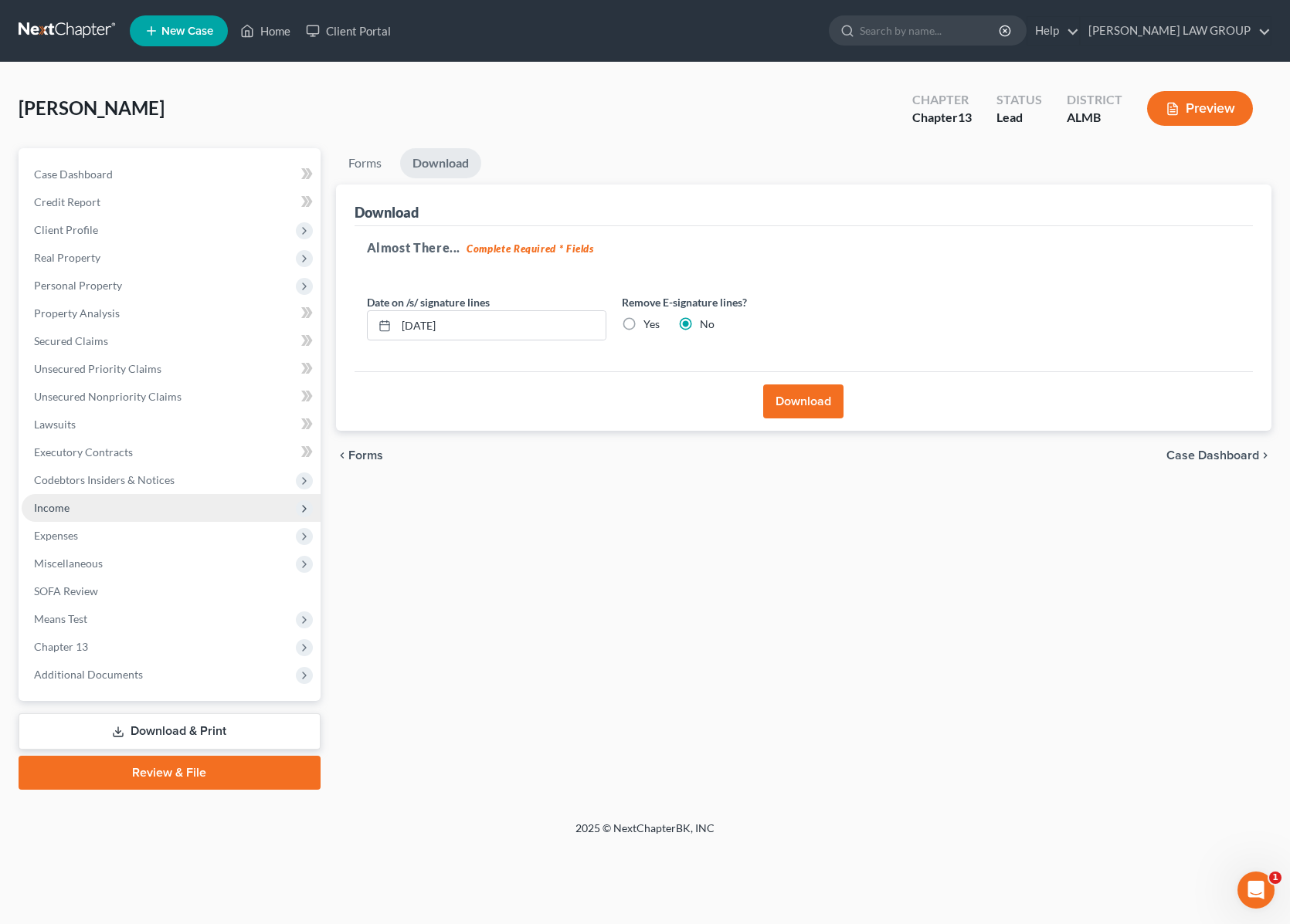
click at [101, 504] on span "Income" at bounding box center [171, 508] width 299 height 28
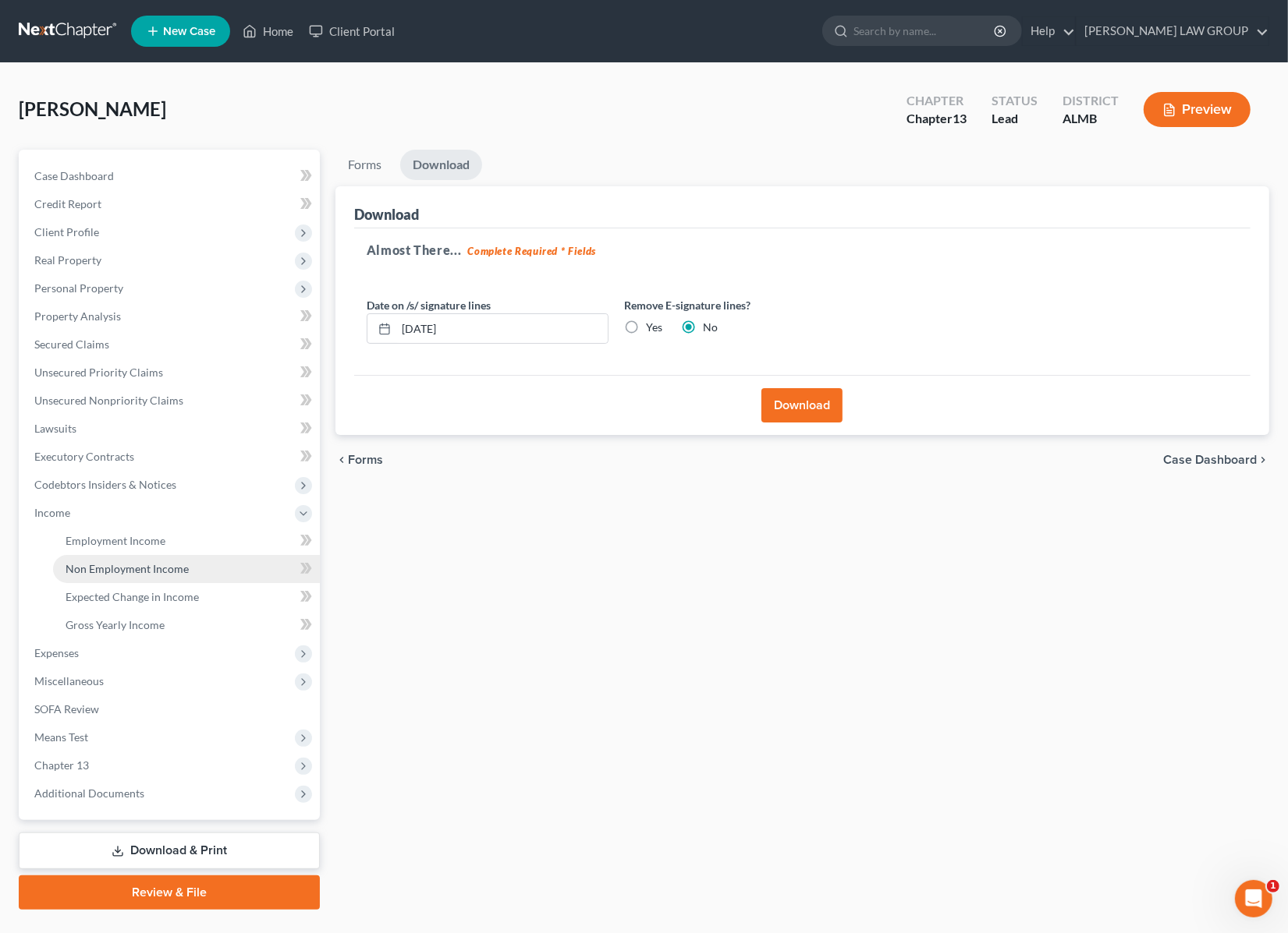
click at [162, 562] on span "Non Employment Income" at bounding box center [127, 568] width 123 height 13
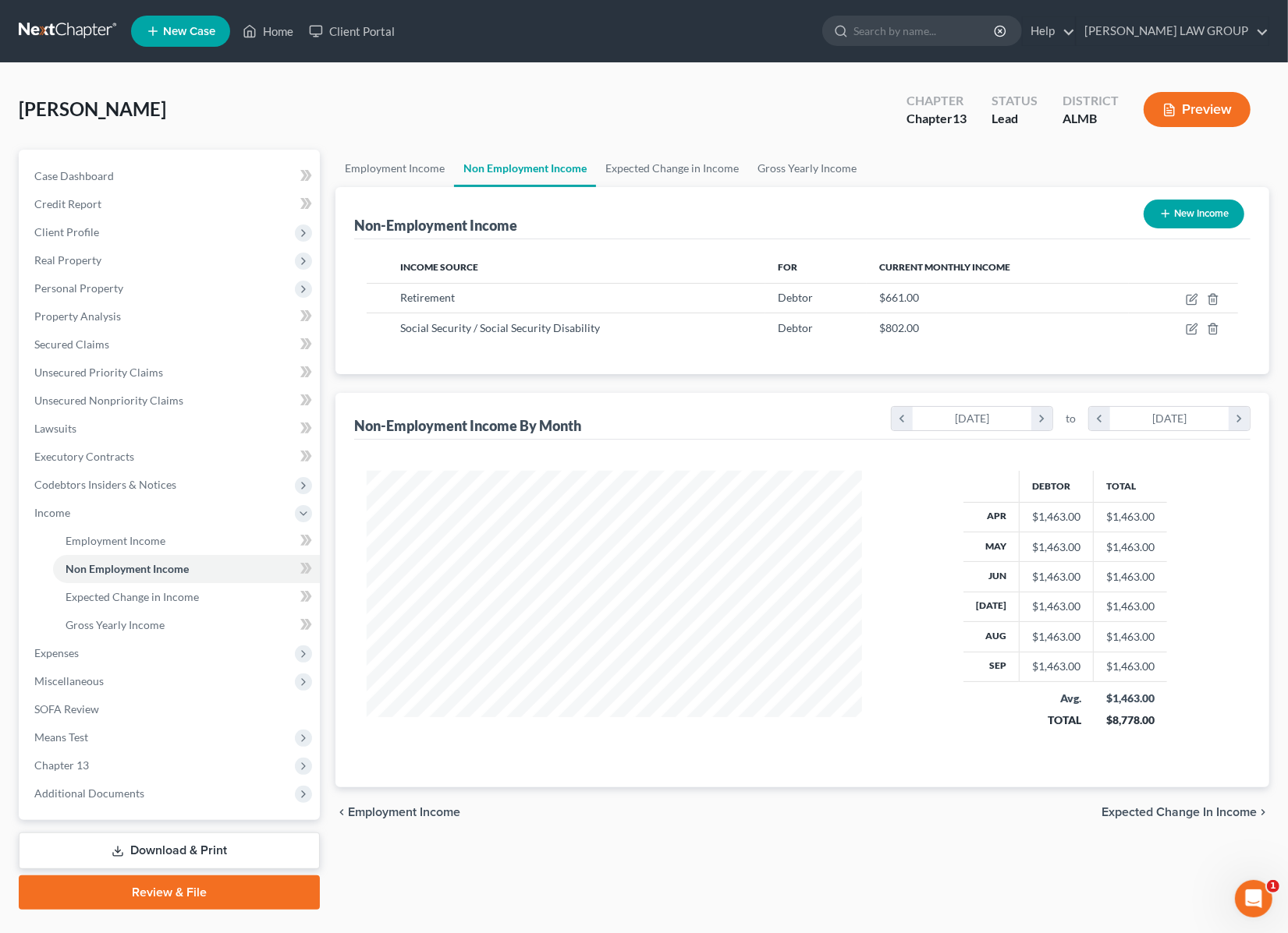
scroll to position [281, 527]
click at [103, 788] on span "Additional Documents" at bounding box center [89, 792] width 110 height 13
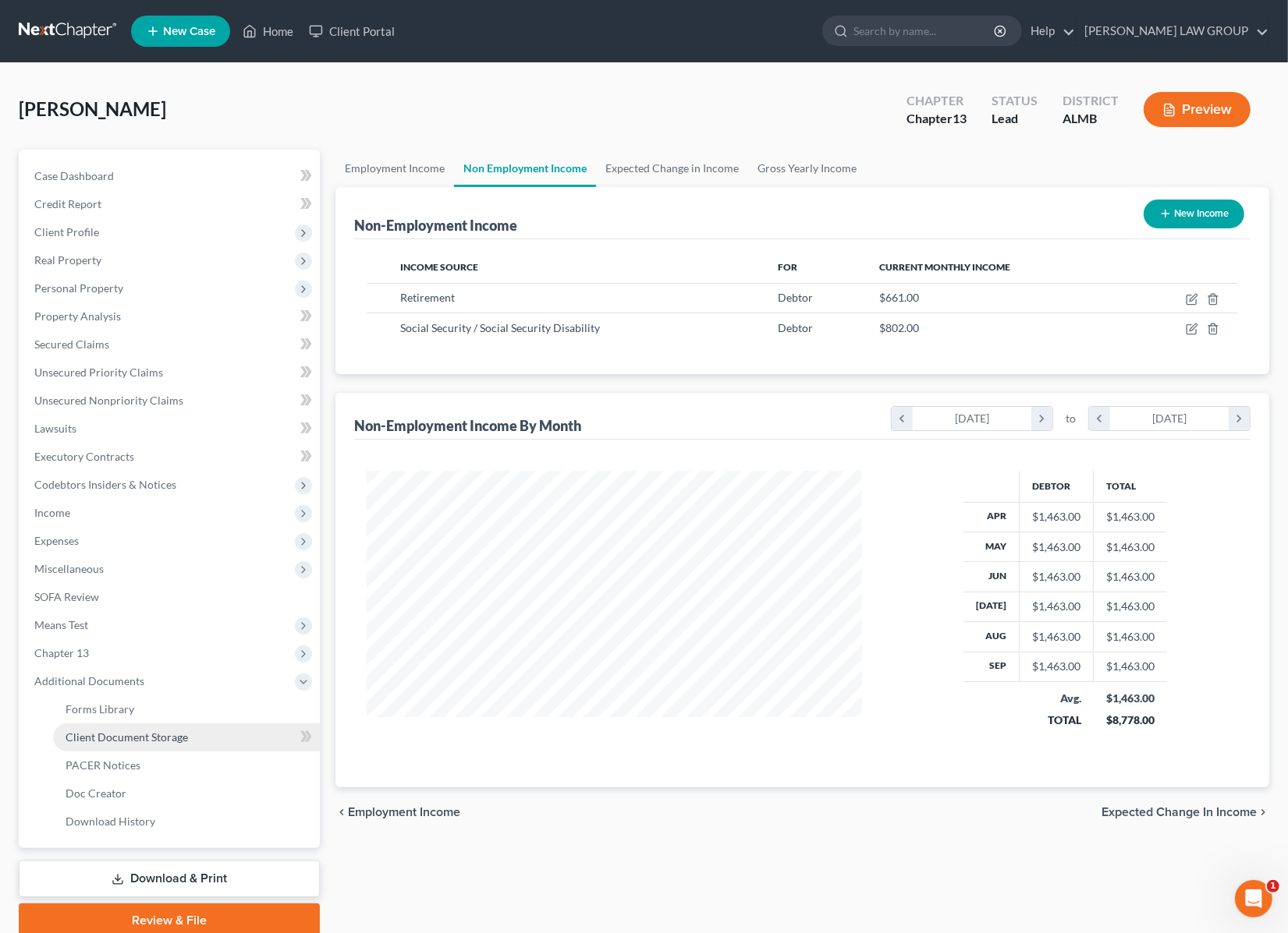
click at [126, 731] on span "Client Document Storage" at bounding box center [127, 737] width 122 height 13
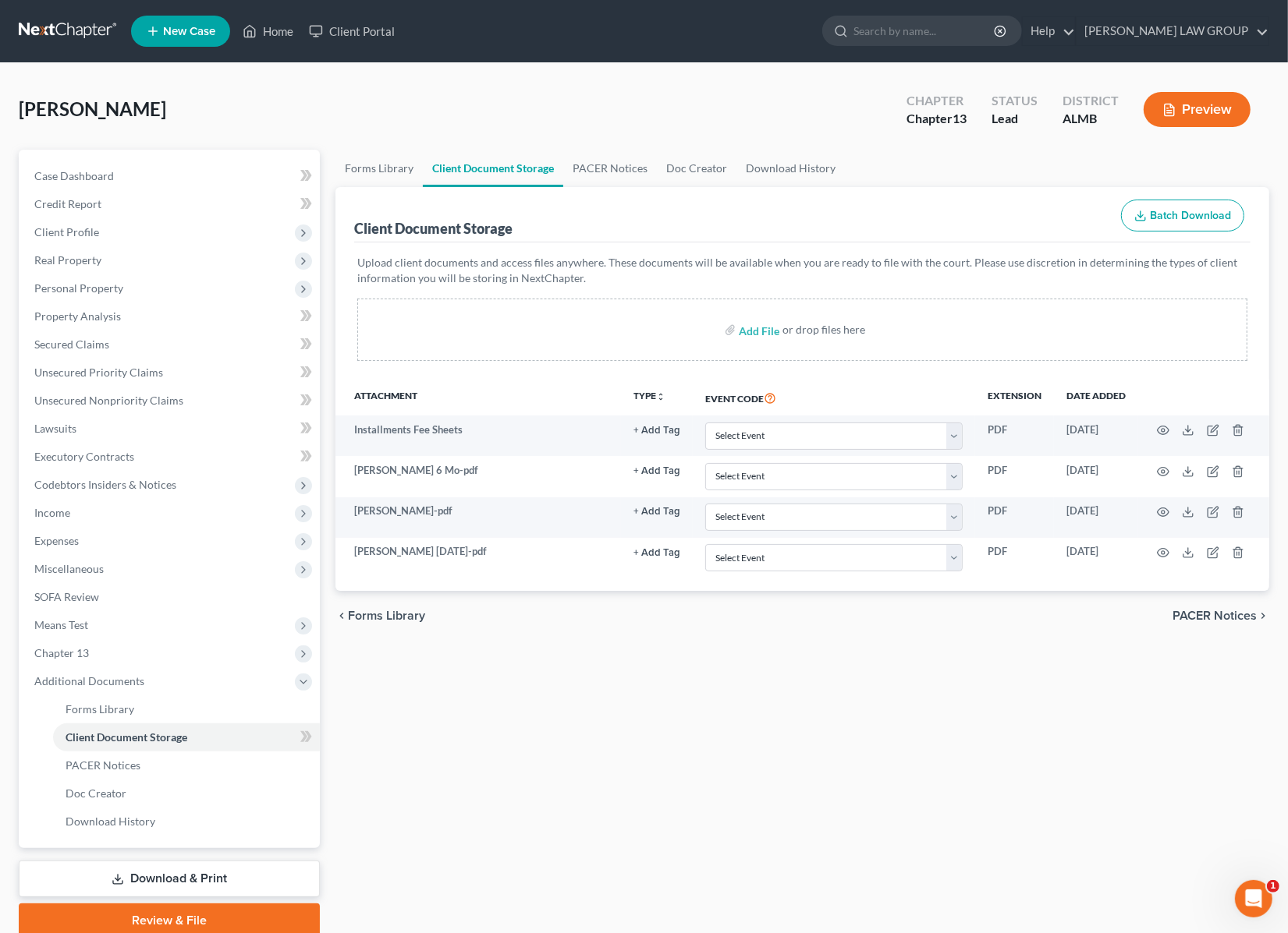
click at [1102, 742] on div "Forms Library Client Document Storage PACER Notices Doc Creator Download Histor…" at bounding box center [802, 543] width 949 height 788
click at [102, 287] on span "Personal Property" at bounding box center [79, 287] width 89 height 13
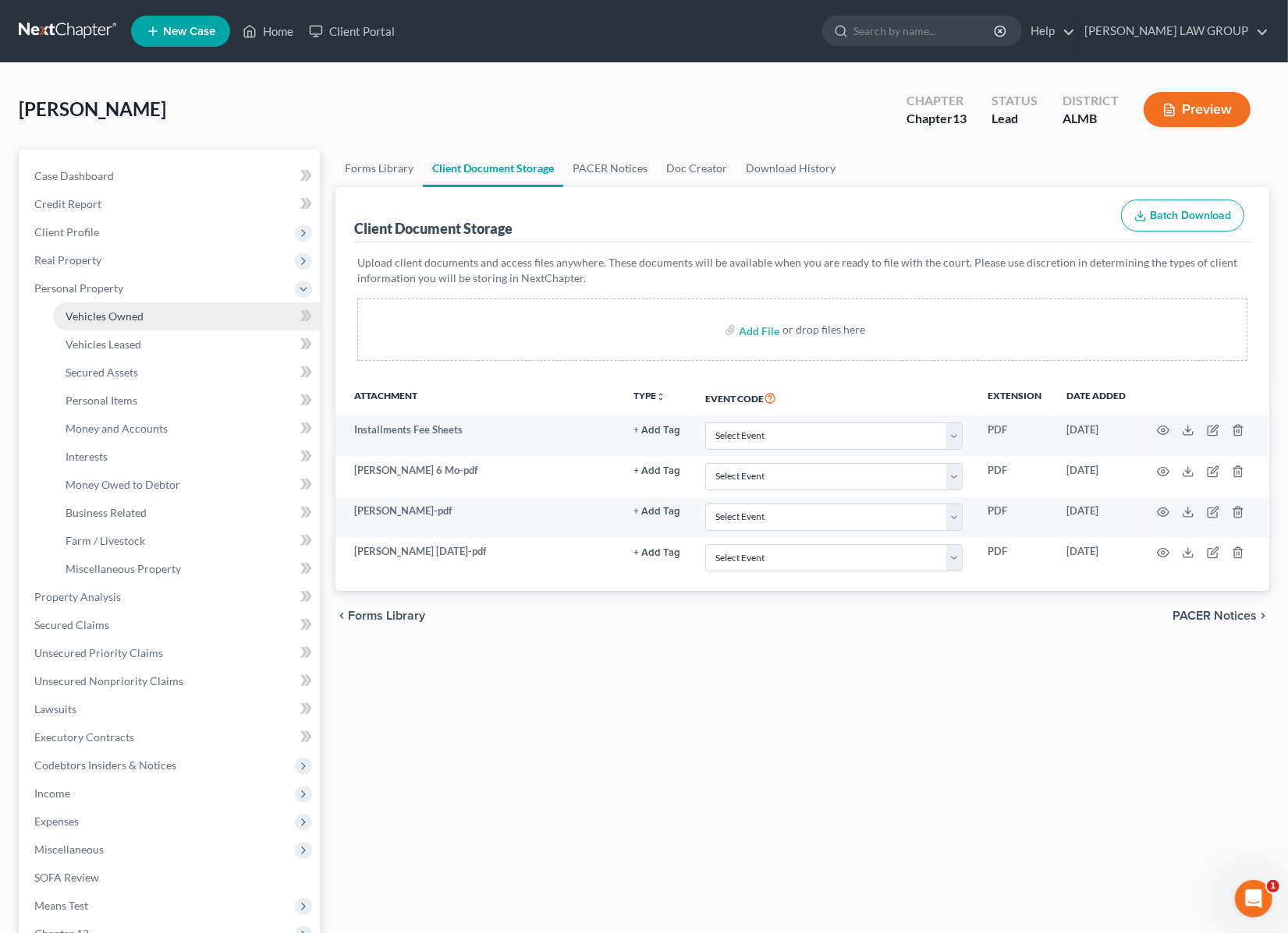
click at [118, 312] on span "Vehicles Owned" at bounding box center [104, 316] width 78 height 13
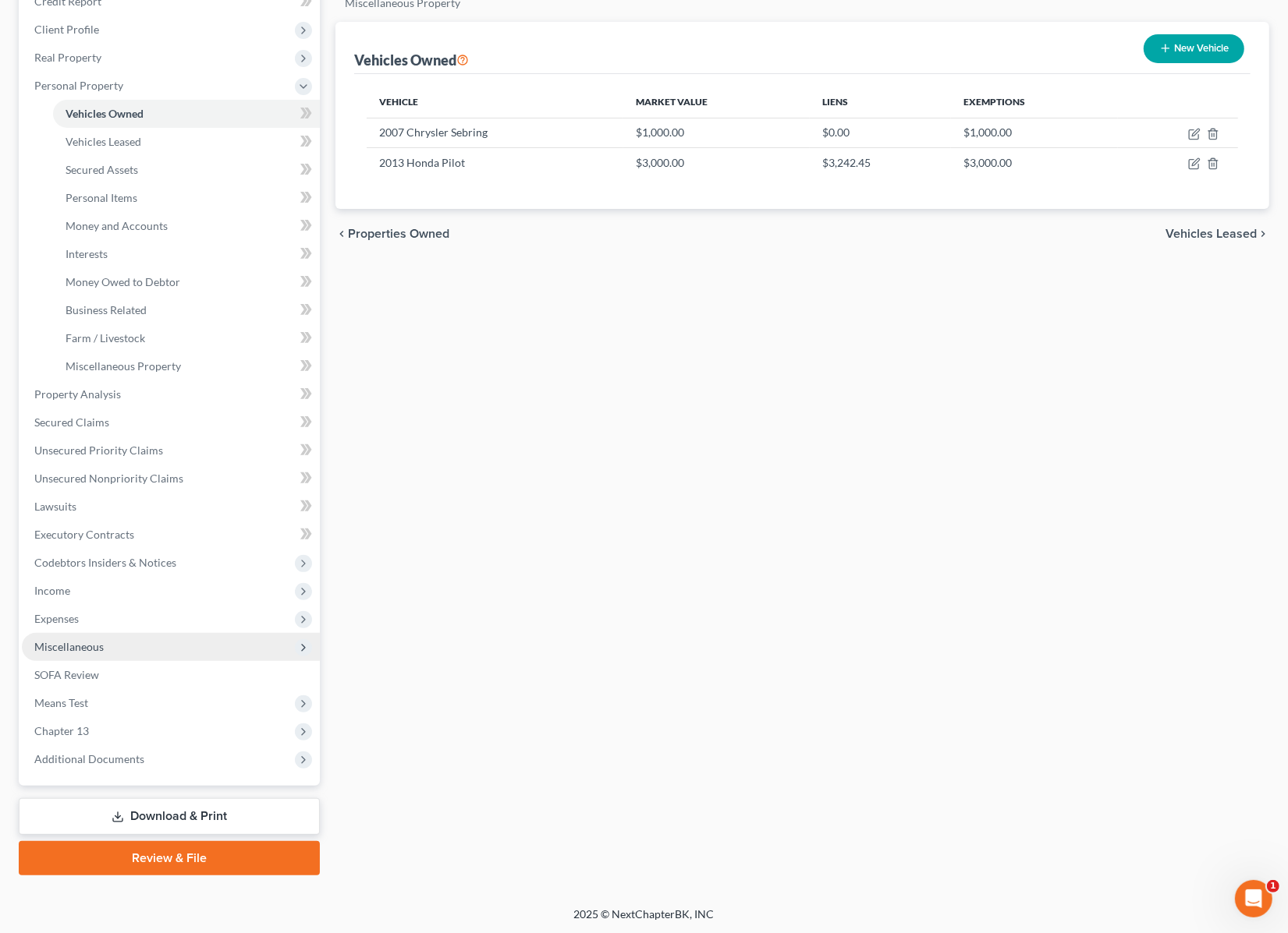
click at [75, 648] on span "Miscellaneous" at bounding box center [68, 646] width 69 height 13
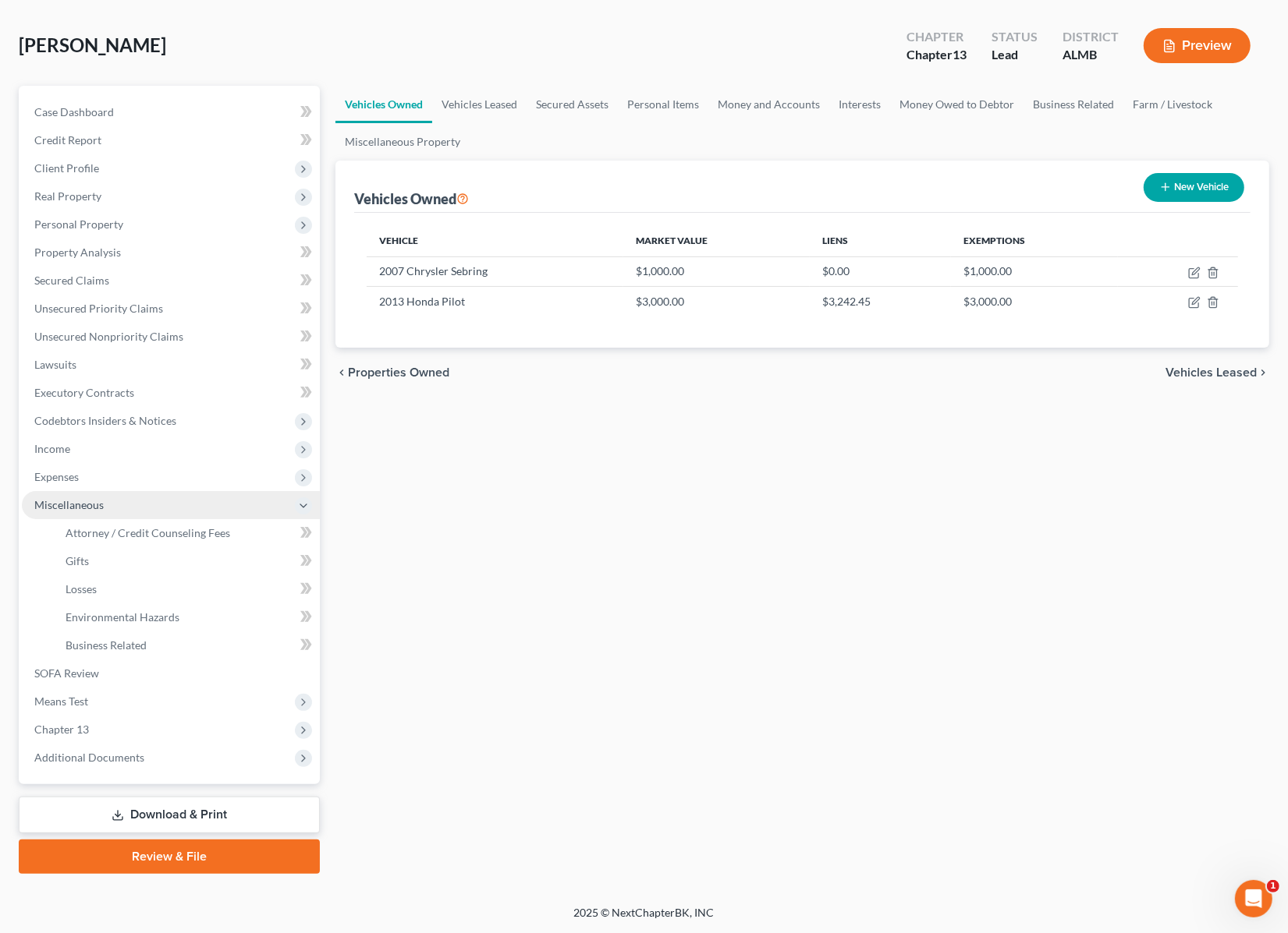
scroll to position [62, 0]
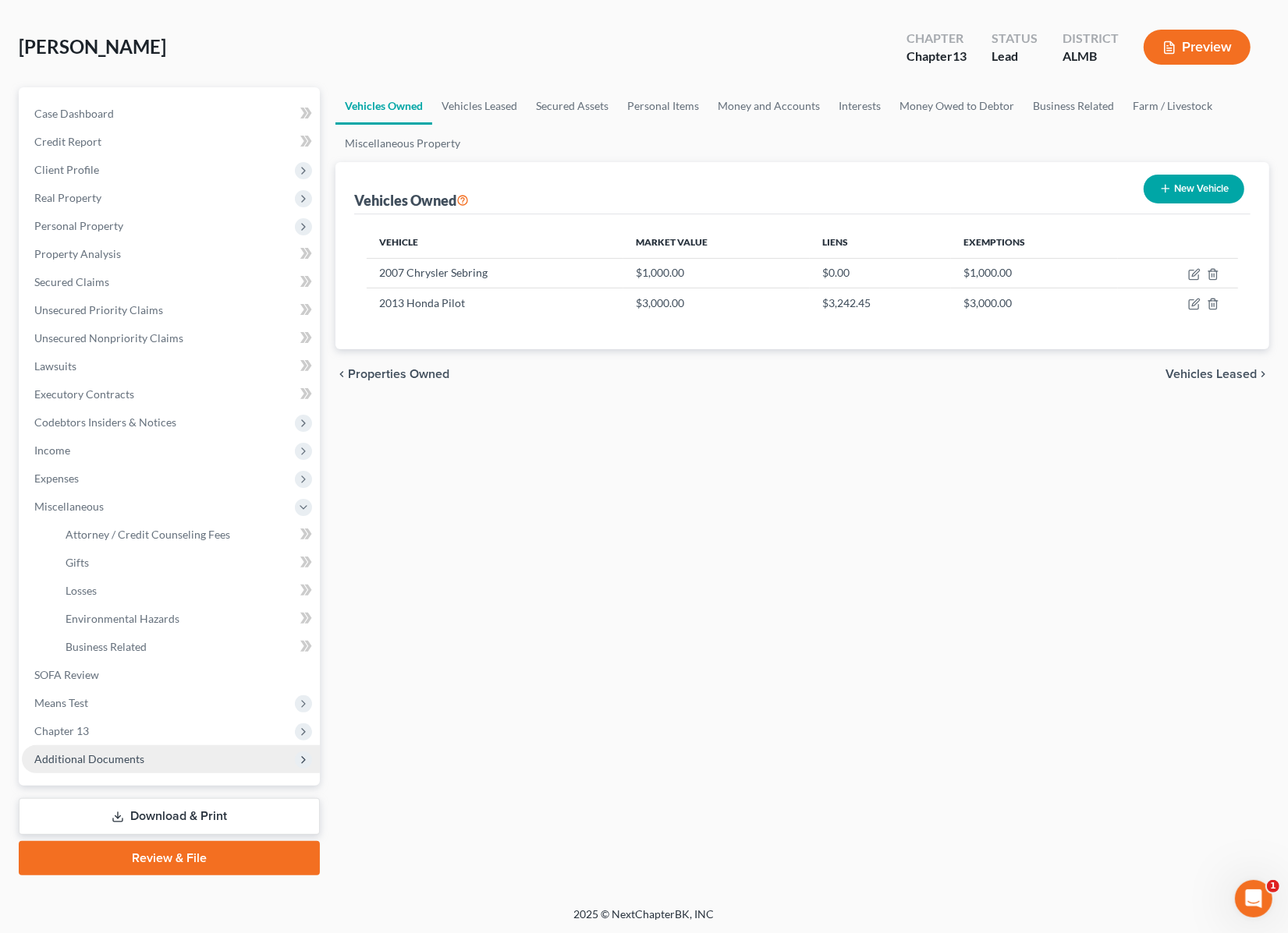
click at [115, 758] on span "Additional Documents" at bounding box center [89, 758] width 110 height 13
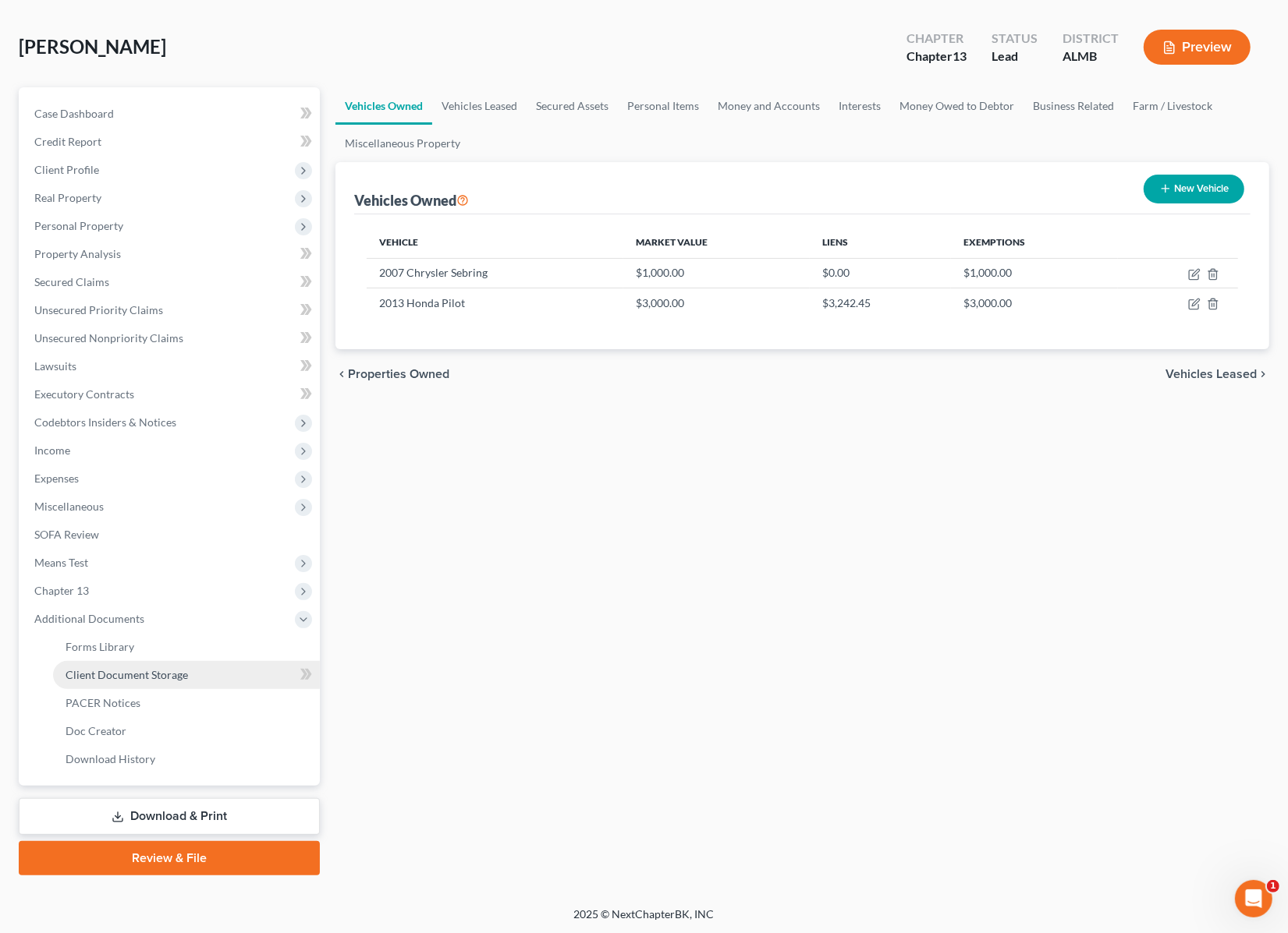
click at [128, 676] on span "Client Document Storage" at bounding box center [127, 674] width 122 height 13
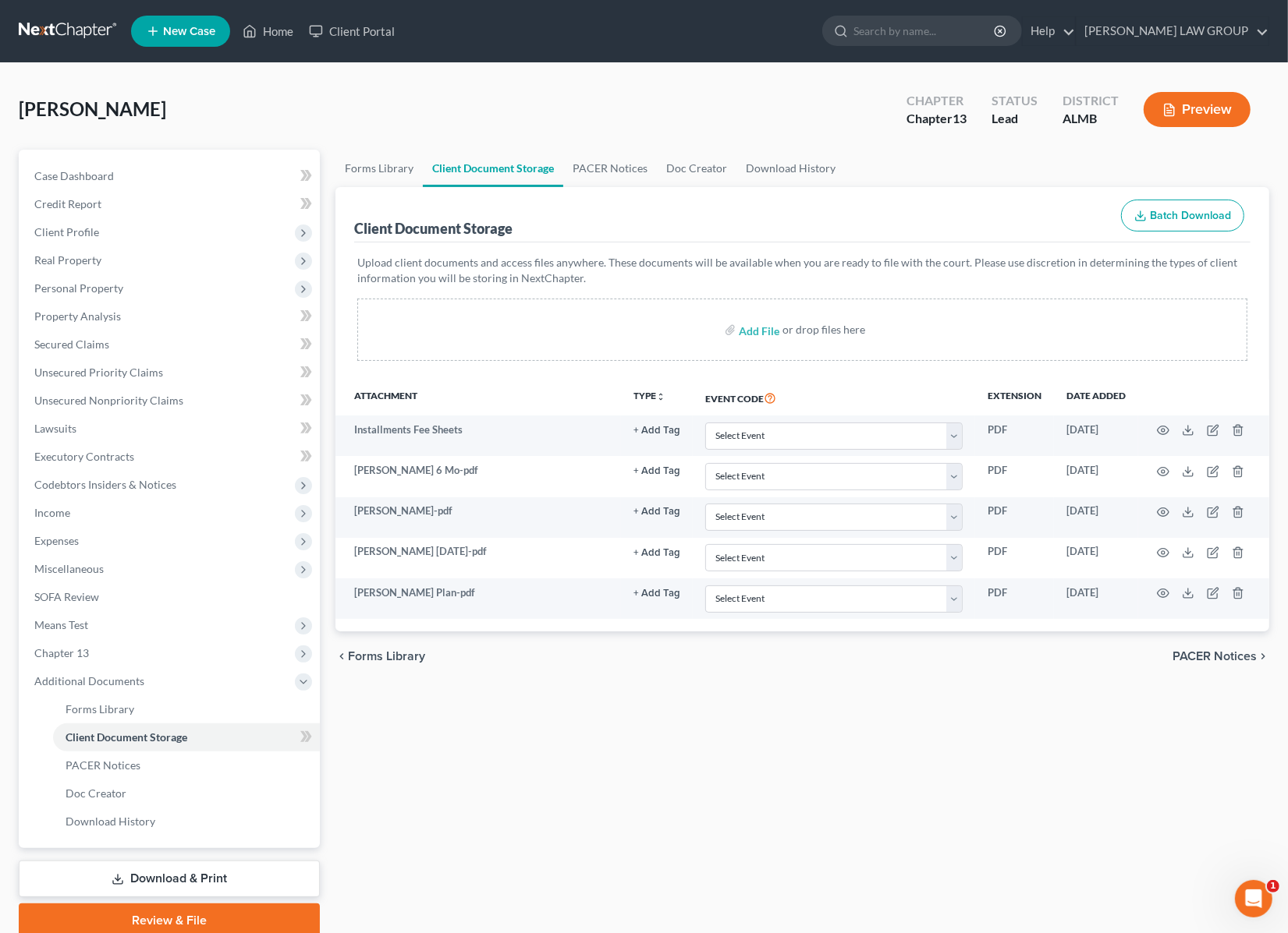
scroll to position [62, 0]
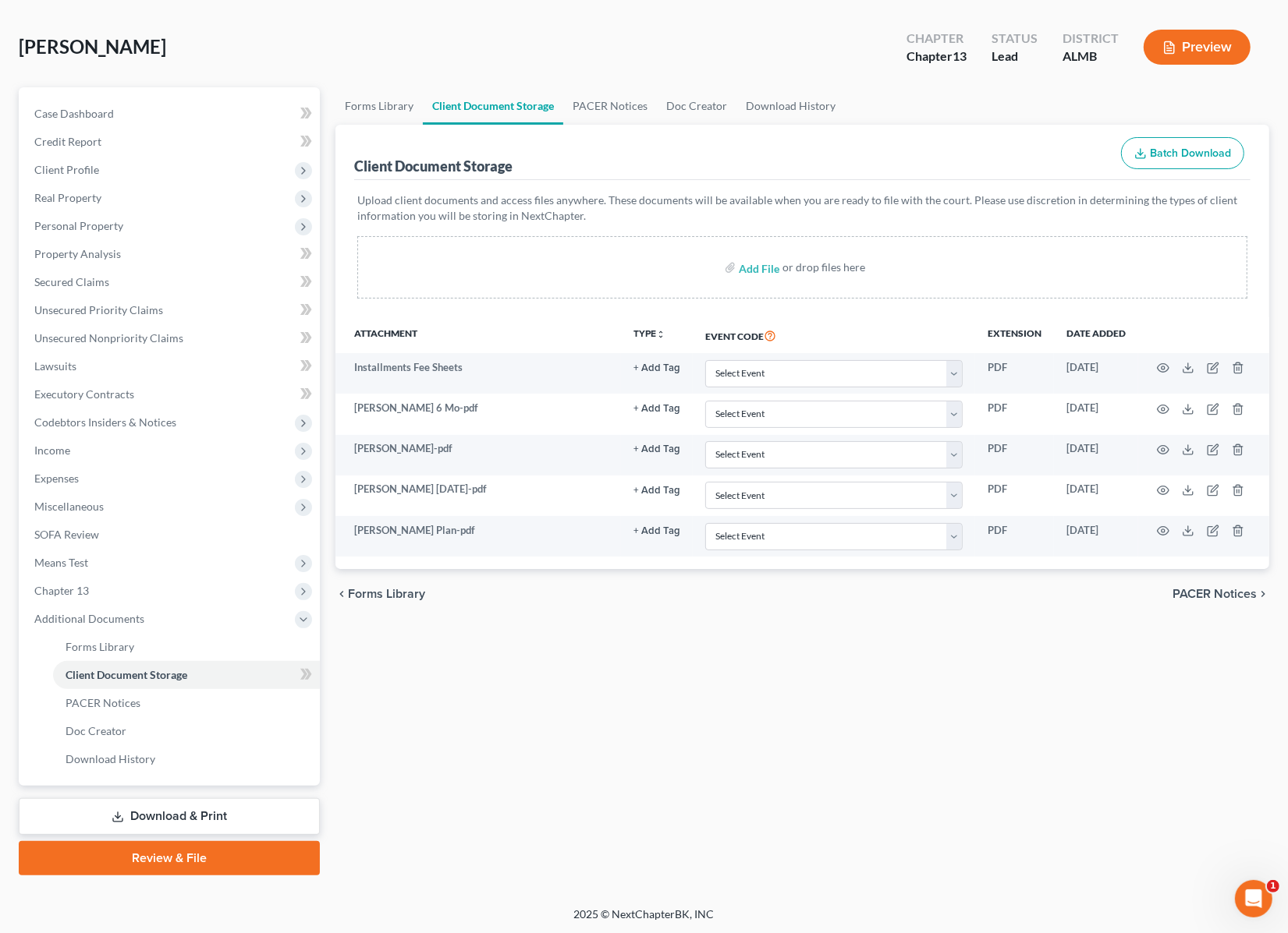
click at [171, 820] on link "Download & Print" at bounding box center [169, 817] width 301 height 37
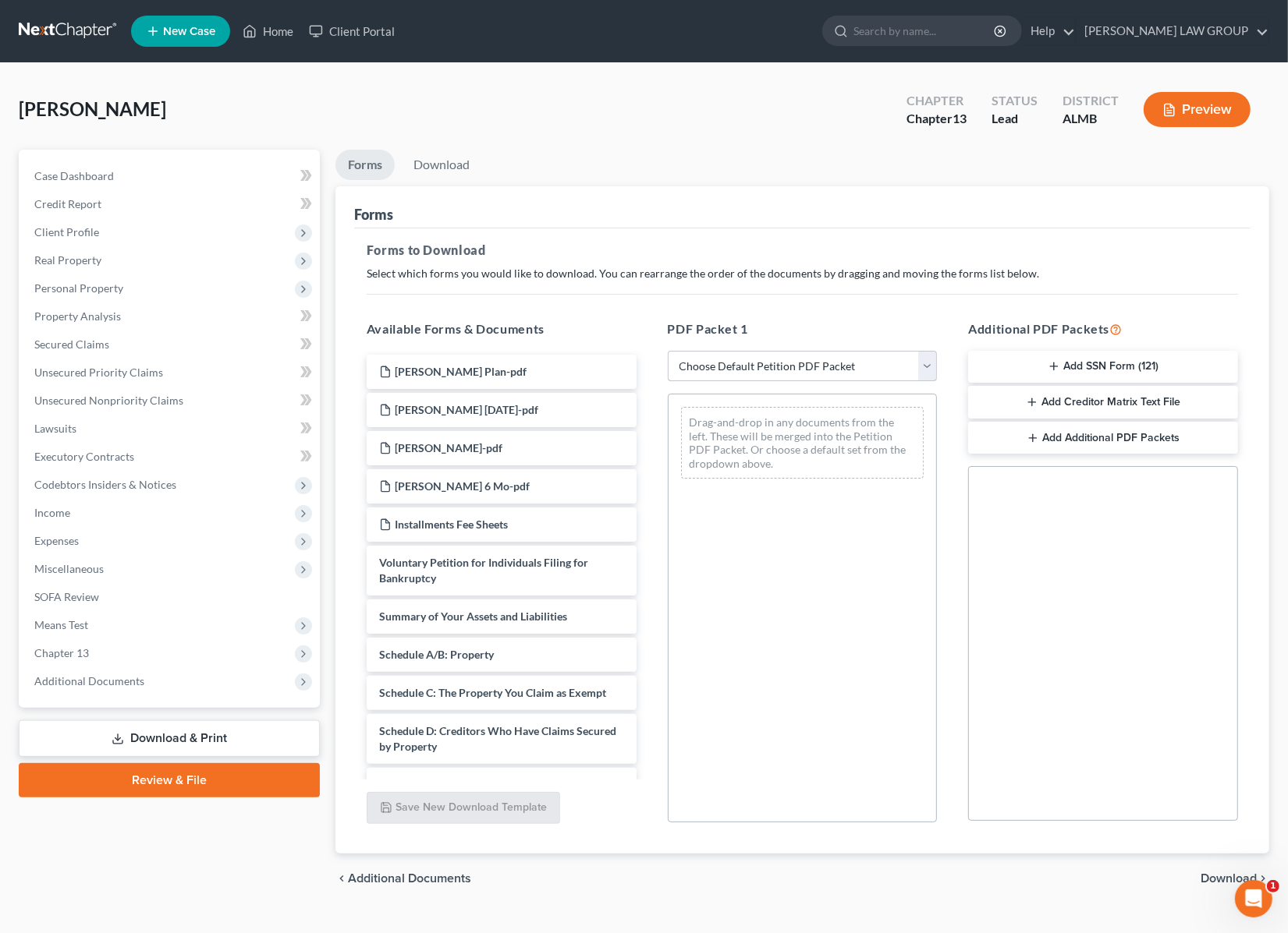
click at [777, 359] on select "Choose Default Petition PDF Packet Complete Bankruptcy Petition (all forms and …" at bounding box center [802, 367] width 270 height 31
select select "0"
click at [668, 351] on select "Choose Default Petition PDF Packet Complete Bankruptcy Petition (all forms and …" at bounding box center [802, 367] width 270 height 31
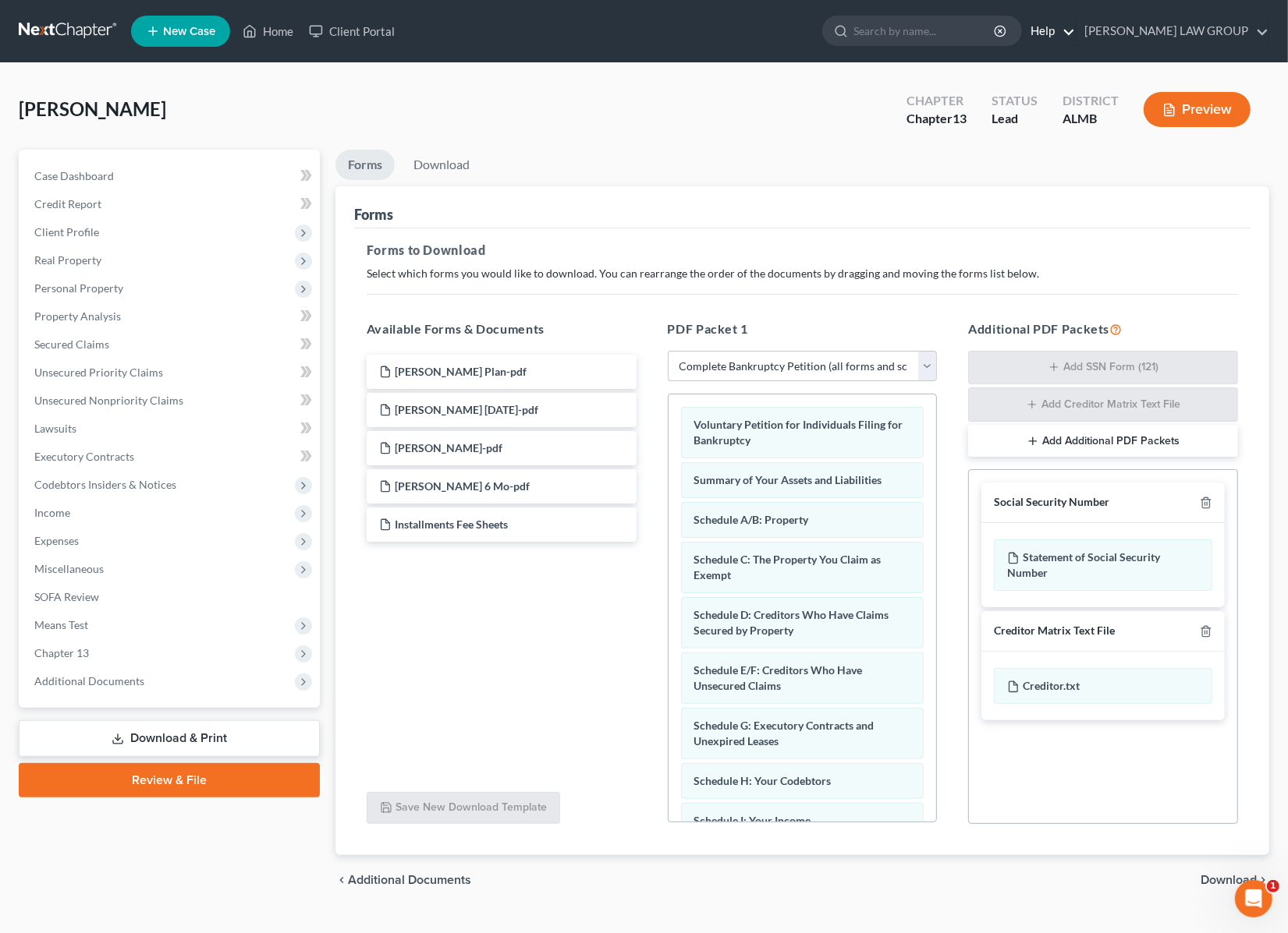
click at [1075, 30] on link "Help" at bounding box center [1049, 31] width 52 height 28
click at [1071, 61] on link "Help Center" at bounding box center [1013, 65] width 124 height 26
click at [179, 777] on link "Review & File" at bounding box center [169, 779] width 301 height 34
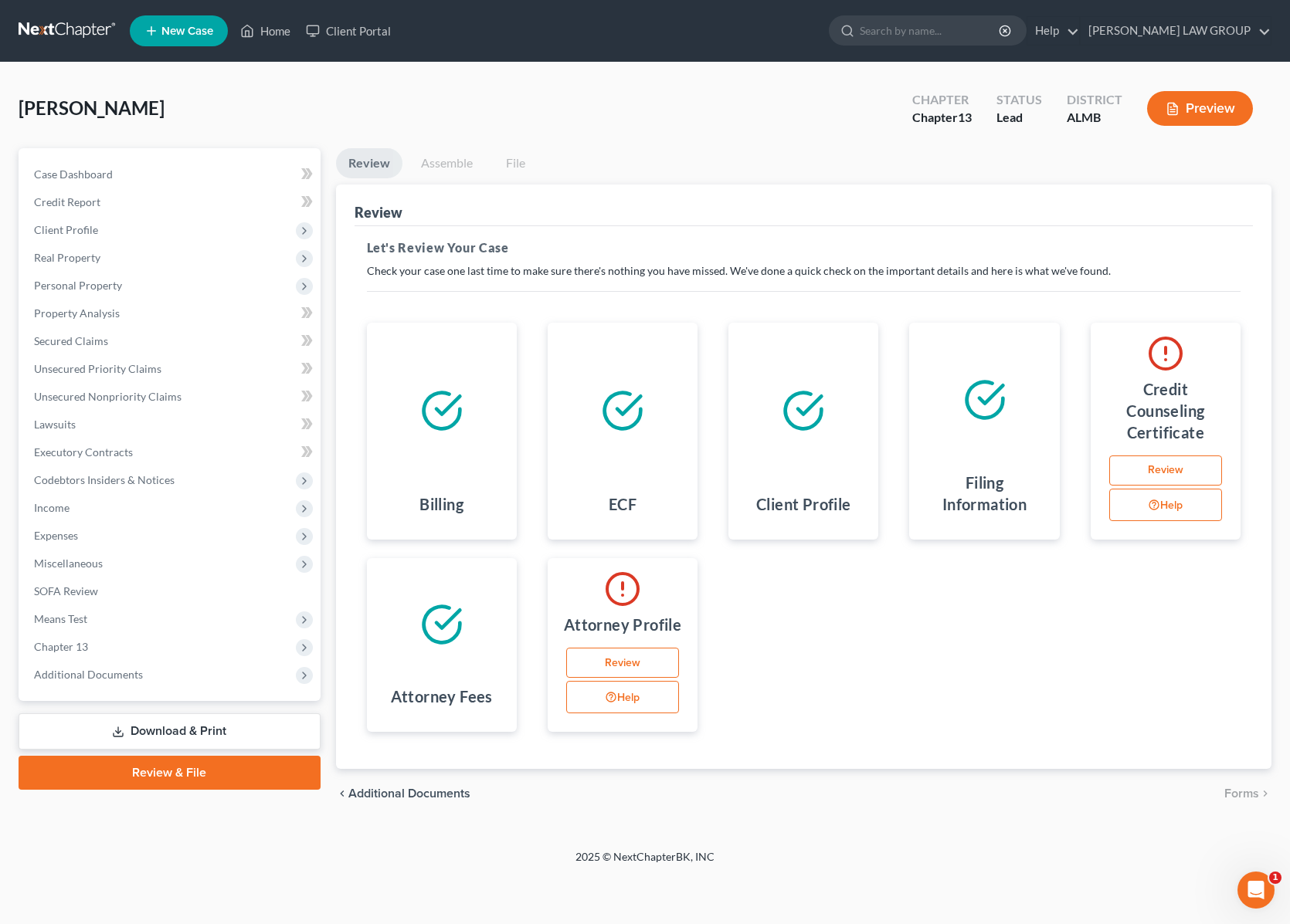
click at [1155, 466] on link "Review" at bounding box center [1165, 471] width 112 height 31
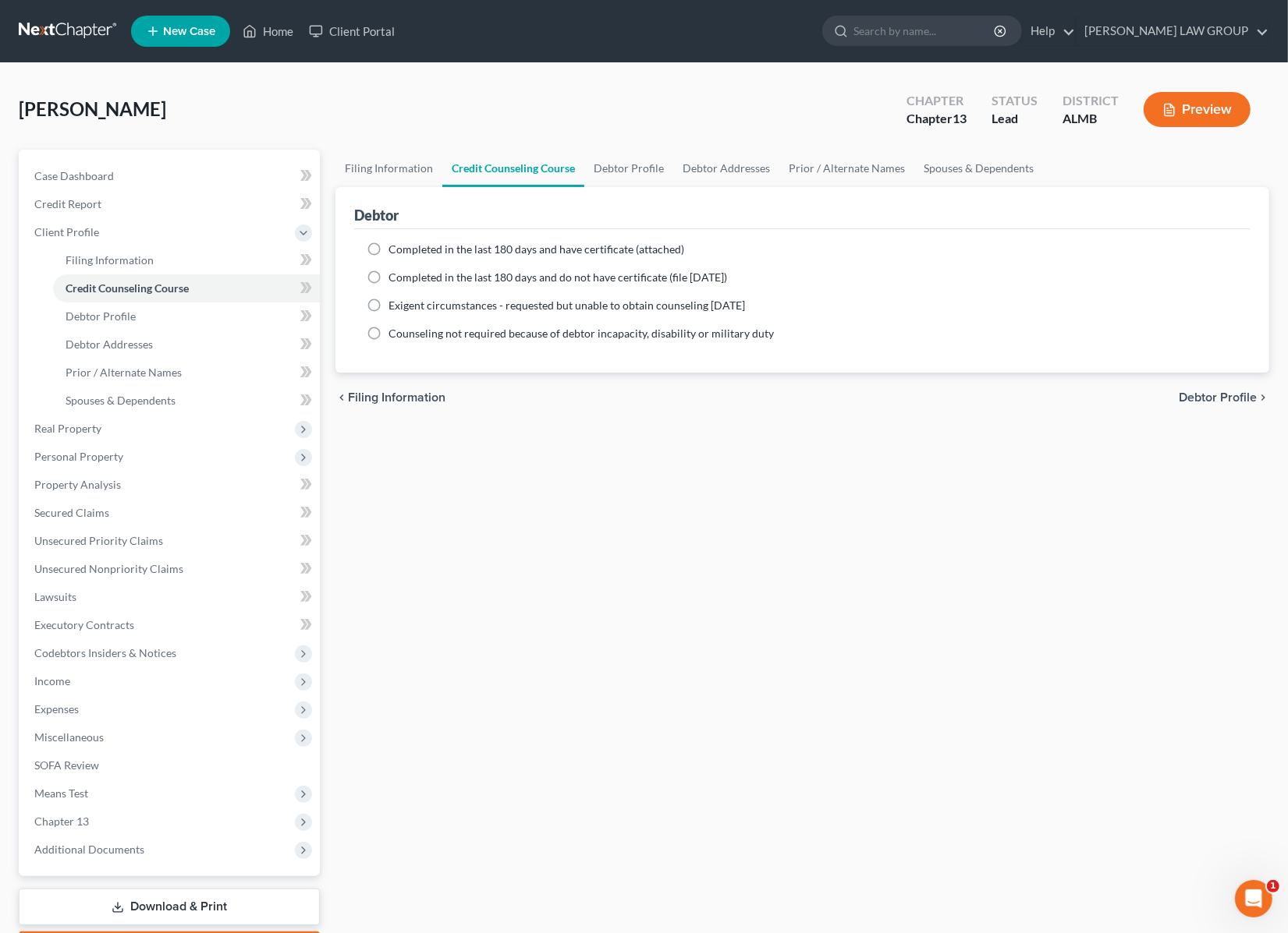
click at [389, 246] on label "Completed in the last 180 days and have certificate (attached)" at bounding box center [536, 250] width 296 height 16
click at [395, 246] on input "Completed in the last 180 days and have certificate (attached)" at bounding box center [400, 247] width 10 height 10
radio input "true"
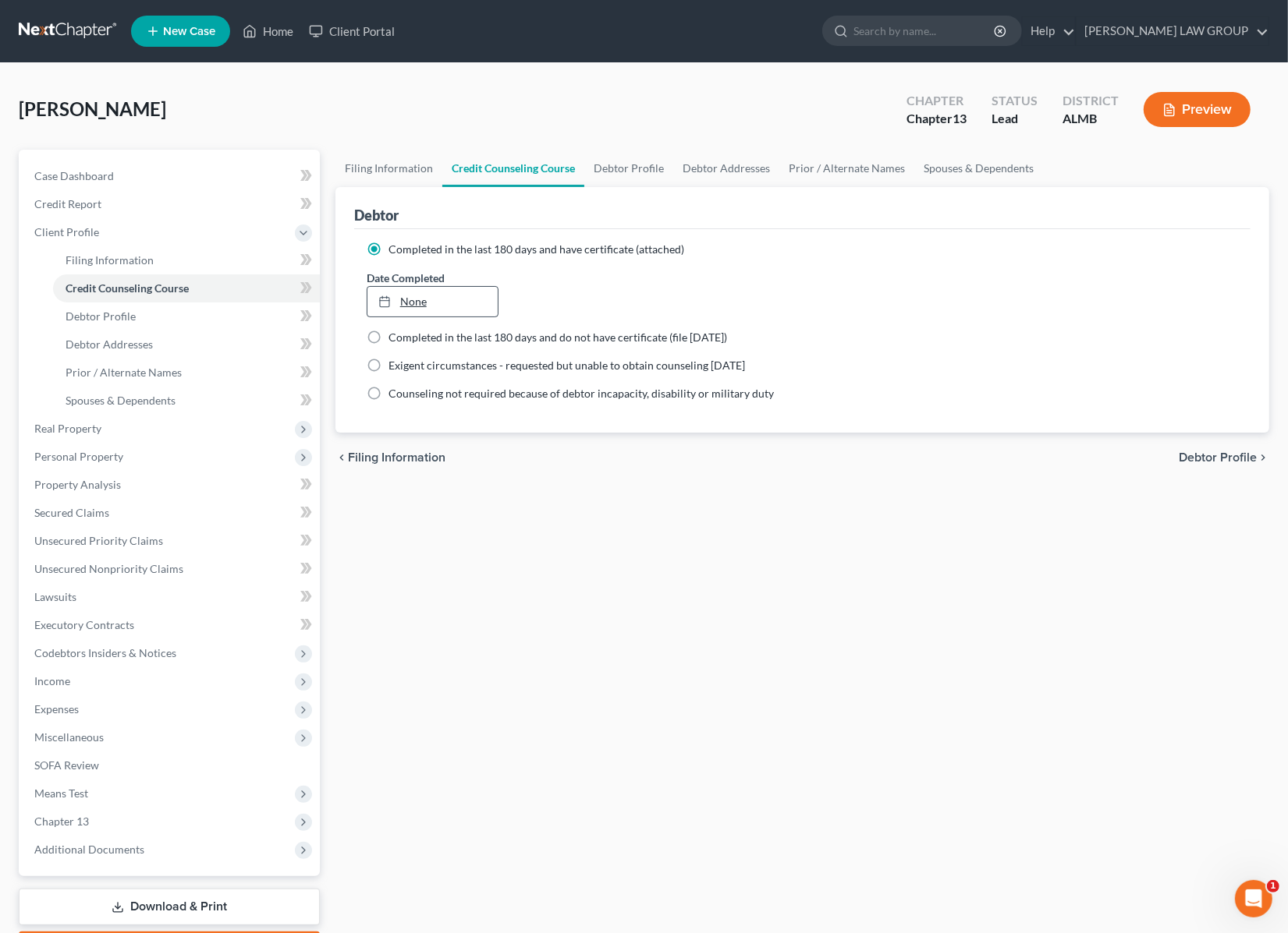
type input "[DATE]"
click at [419, 302] on link "None" at bounding box center [433, 302] width 131 height 30
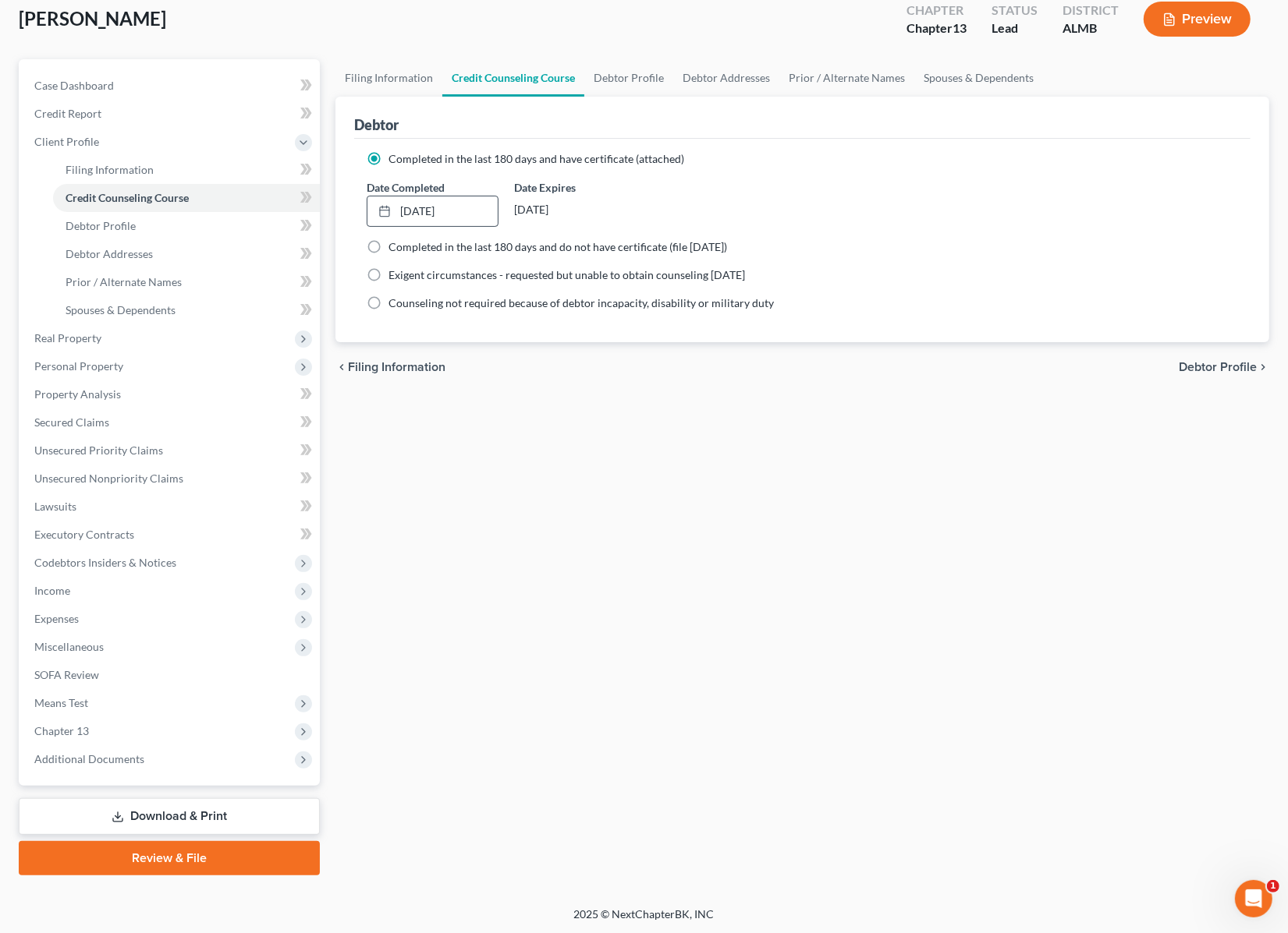
click at [227, 866] on link "Review & File" at bounding box center [169, 858] width 301 height 34
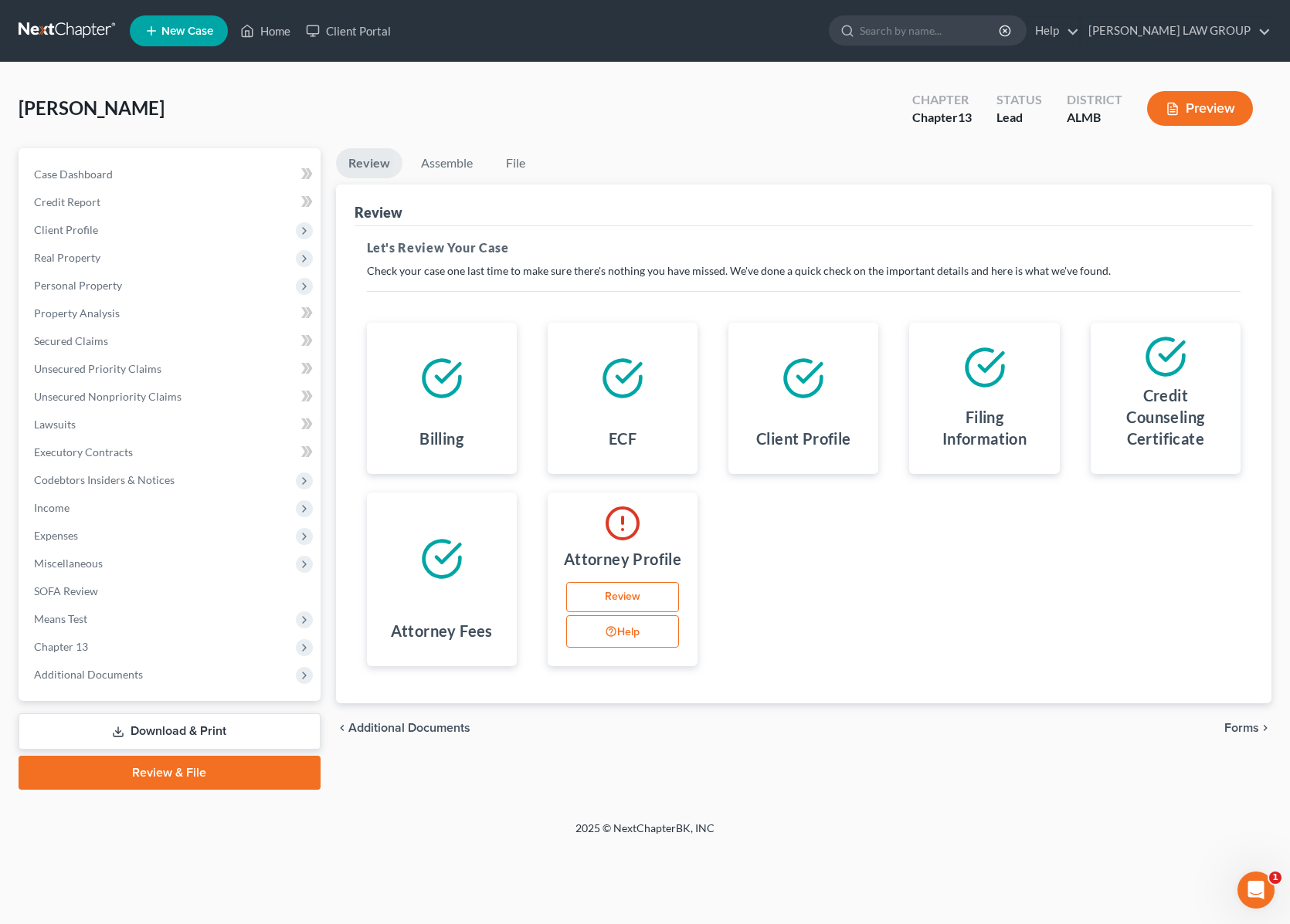
click at [603, 596] on link "Review" at bounding box center [623, 597] width 112 height 31
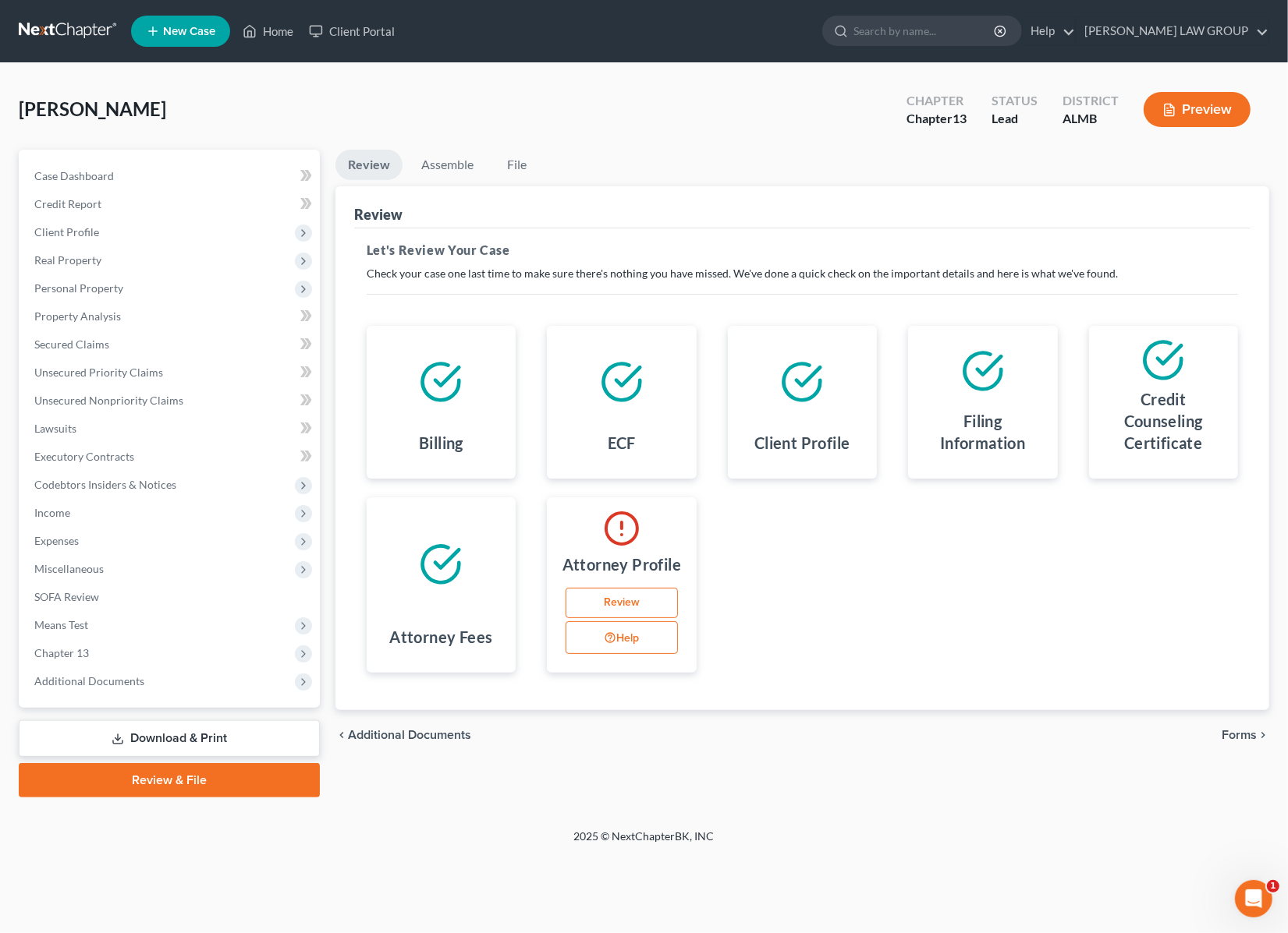
select select "0"
select select "attorney"
select select "0"
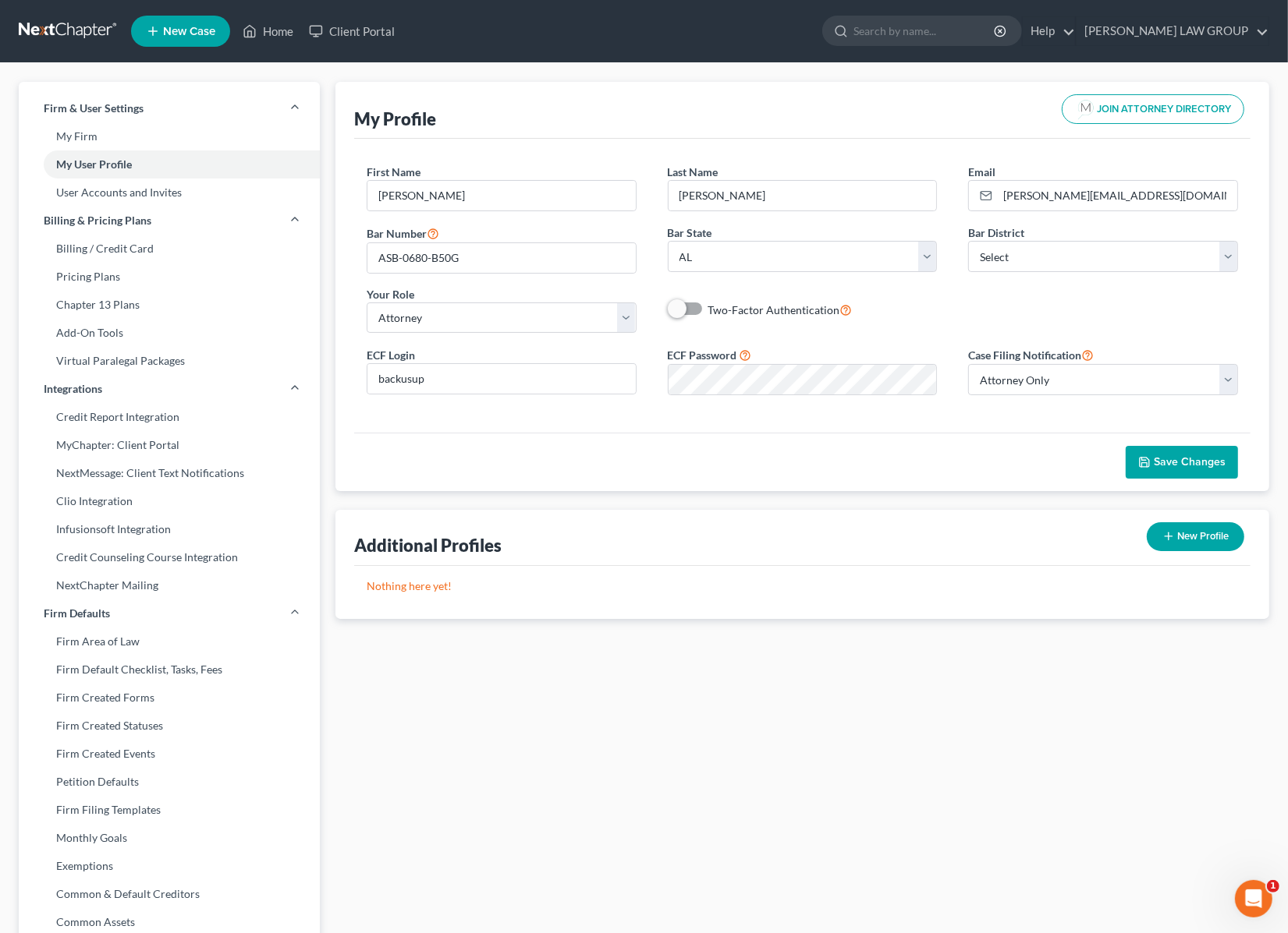
drag, startPoint x: 679, startPoint y: 310, endPoint x: 720, endPoint y: 318, distance: 41.8
click at [720, 318] on label "Two-Factor Authentication" at bounding box center [780, 310] width 144 height 18
click at [708, 314] on label "Two-Factor Authentication" at bounding box center [780, 310] width 144 height 18
click at [714, 311] on input "Two-Factor Authentication" at bounding box center [720, 306] width 10 height 10
checkbox input "true"
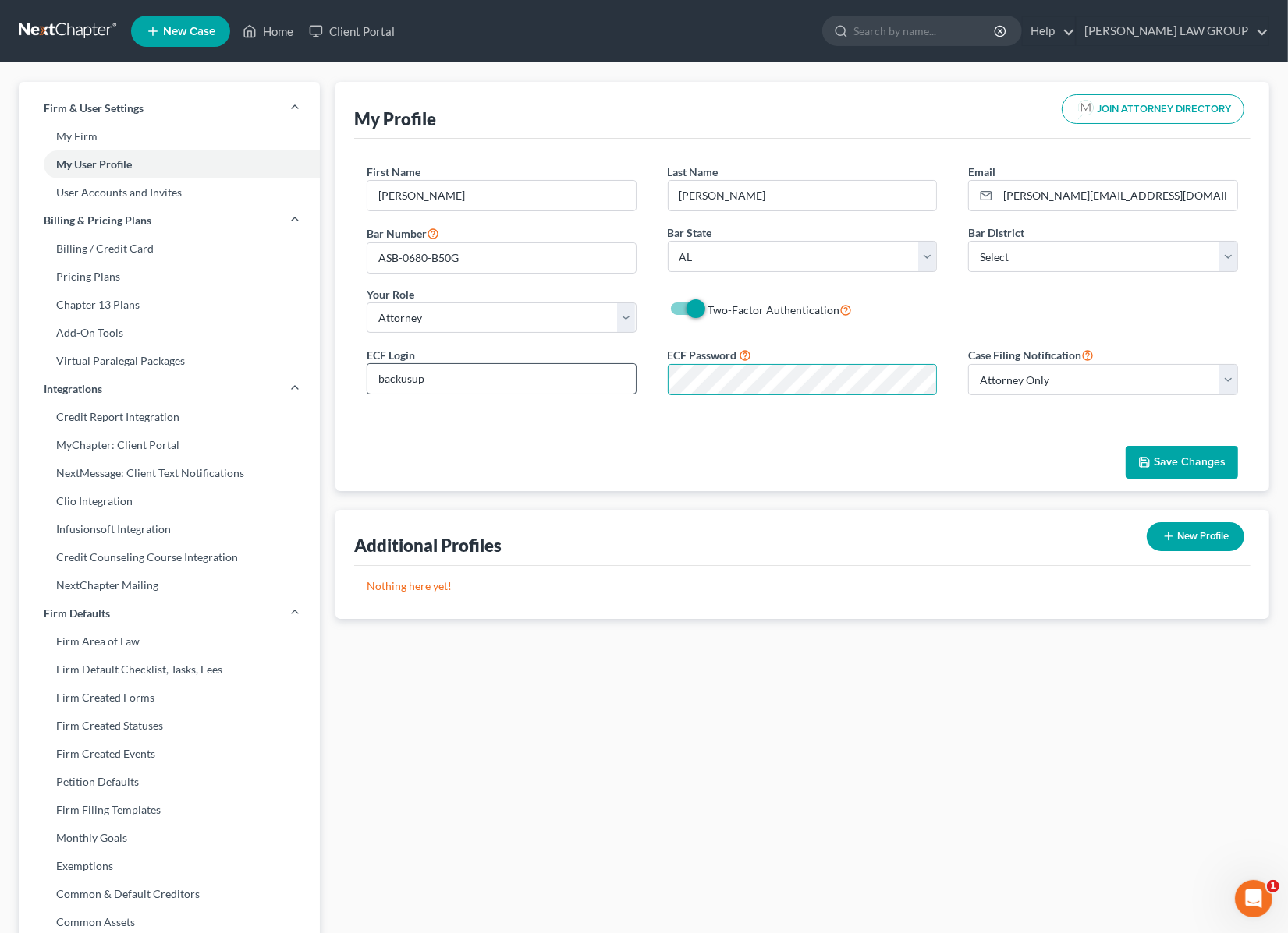
click at [630, 384] on div "ECF Login backusup ECF Password Case Filing Notification Select Attorney Only A…" at bounding box center [802, 376] width 902 height 62
click at [671, 444] on div "Save Changes" at bounding box center [802, 462] width 896 height 58
click at [1172, 464] on span "Save Changes" at bounding box center [1189, 462] width 72 height 13
click at [1070, 259] on select "Select [US_STATE] - [GEOGRAPHIC_DATA] [US_STATE] - [GEOGRAPHIC_DATA][US_STATE] …" at bounding box center [1102, 257] width 270 height 31
select select "0"
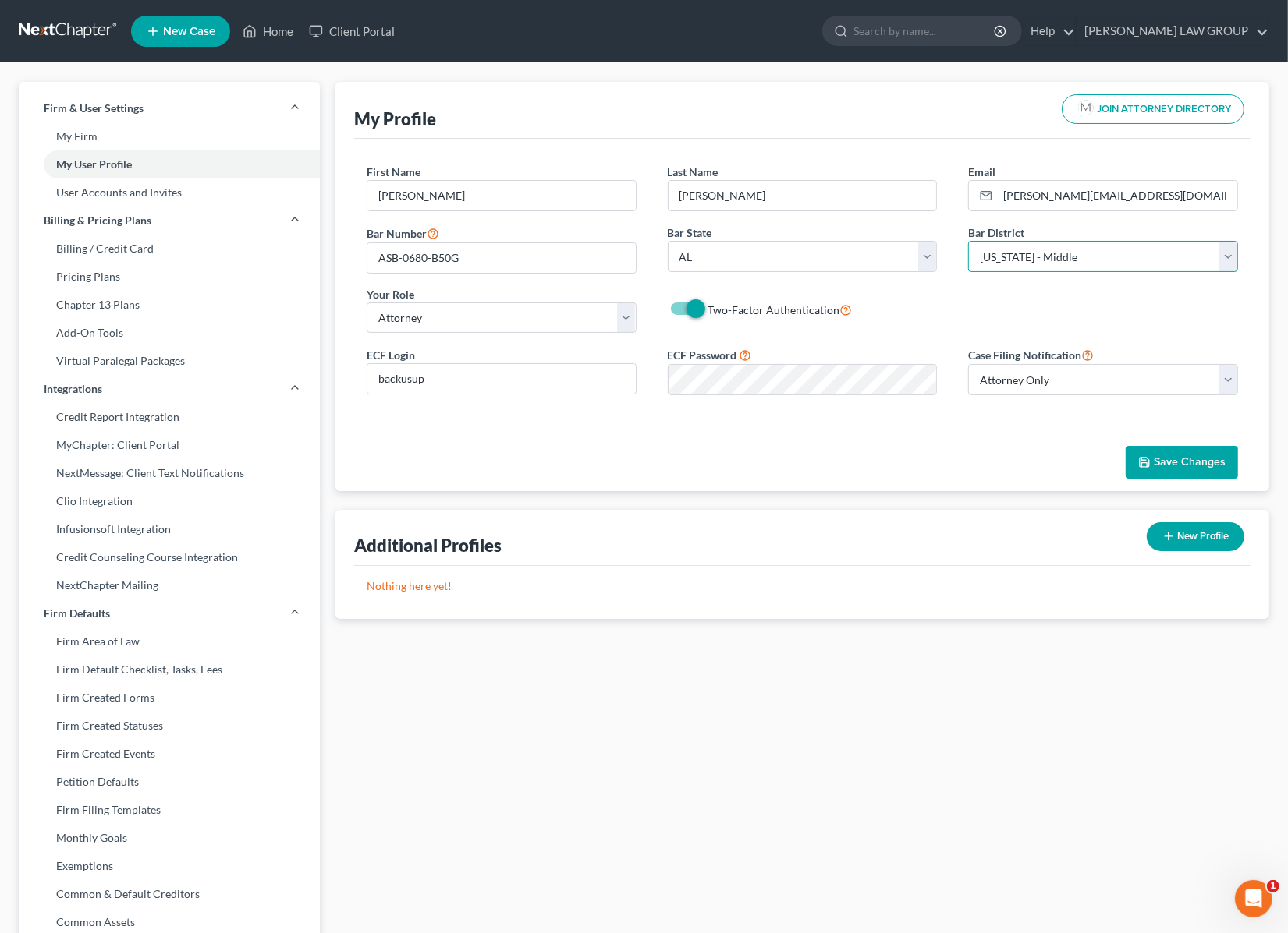
click at [968, 242] on select "Select [US_STATE] - [GEOGRAPHIC_DATA] [US_STATE] - [GEOGRAPHIC_DATA][US_STATE] …" at bounding box center [1102, 257] width 270 height 31
click at [1194, 470] on button "Save Changes" at bounding box center [1181, 463] width 113 height 33
click at [281, 30] on link "Home" at bounding box center [268, 31] width 66 height 28
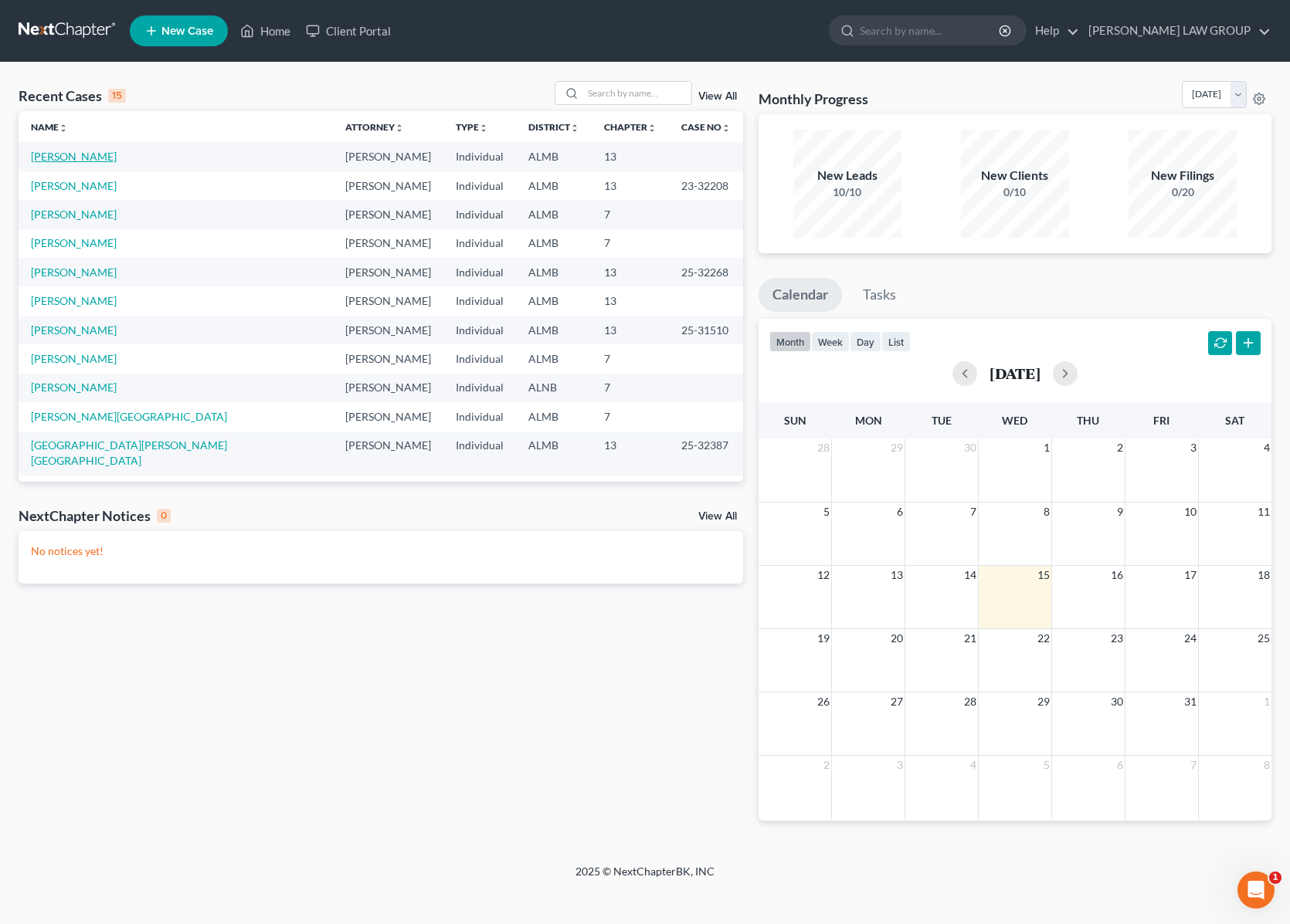
click at [67, 156] on link "[PERSON_NAME]" at bounding box center [73, 156] width 86 height 13
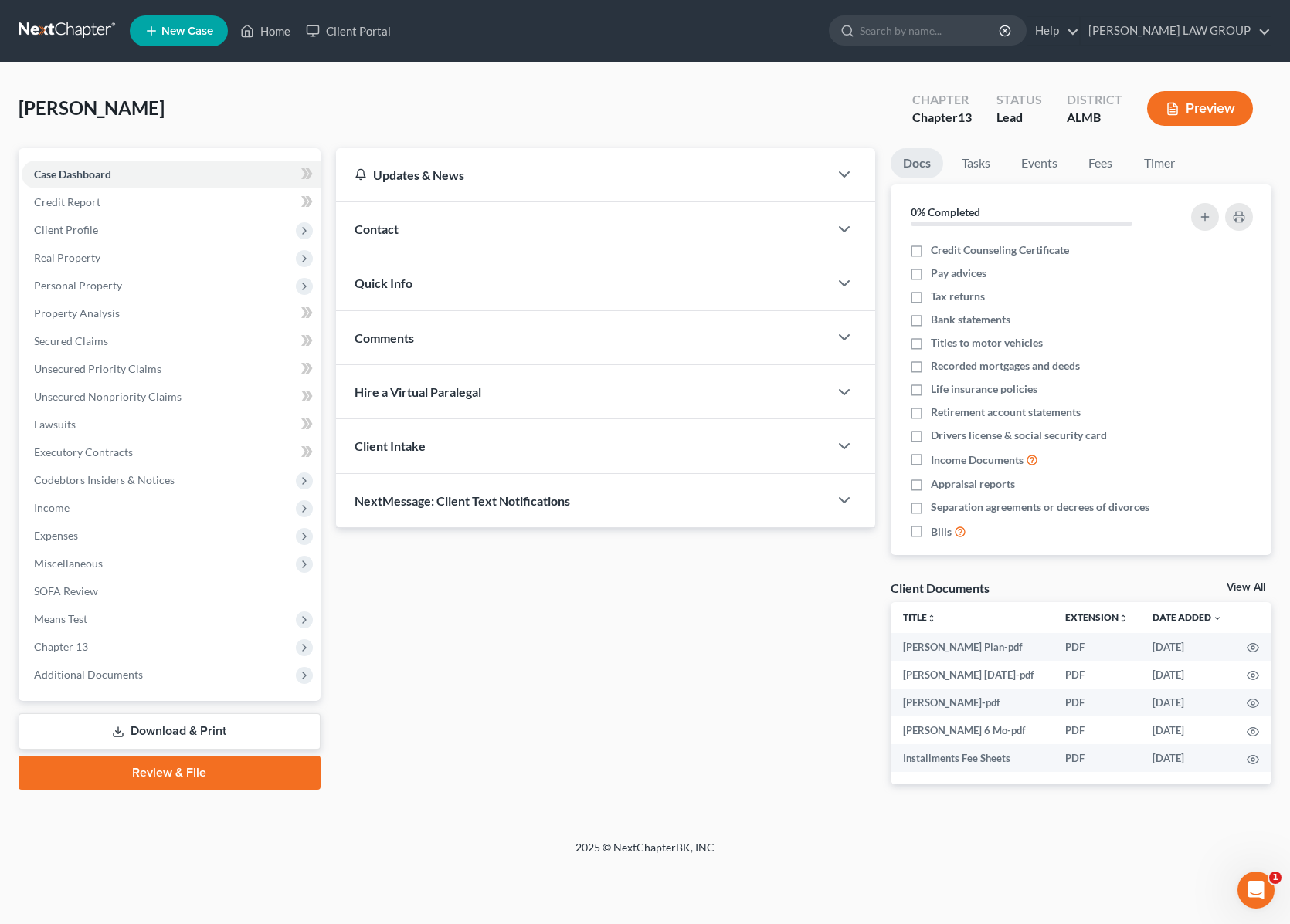
click at [119, 769] on link "Review & File" at bounding box center [169, 772] width 302 height 34
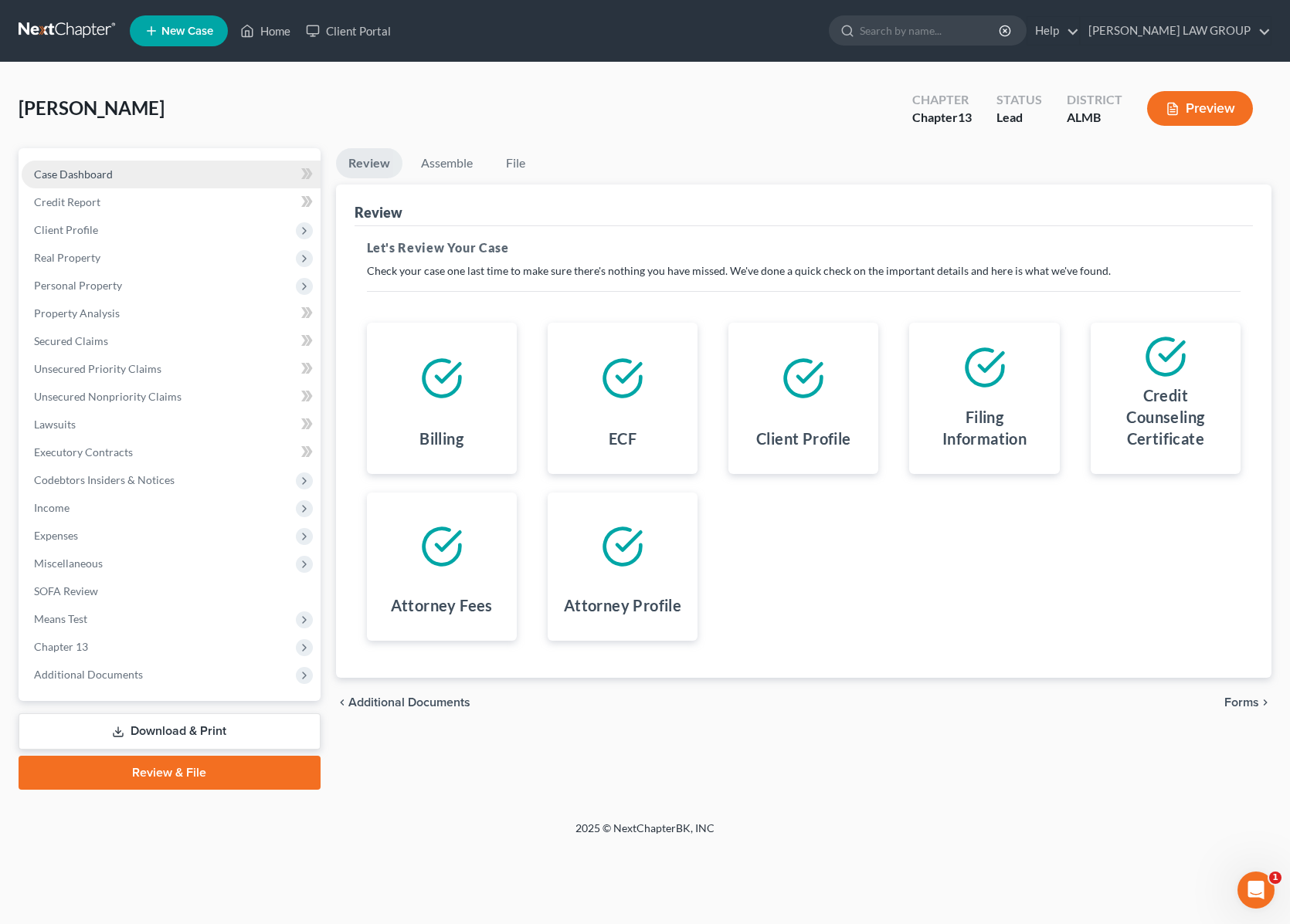
click at [108, 183] on link "Case Dashboard" at bounding box center [171, 175] width 299 height 28
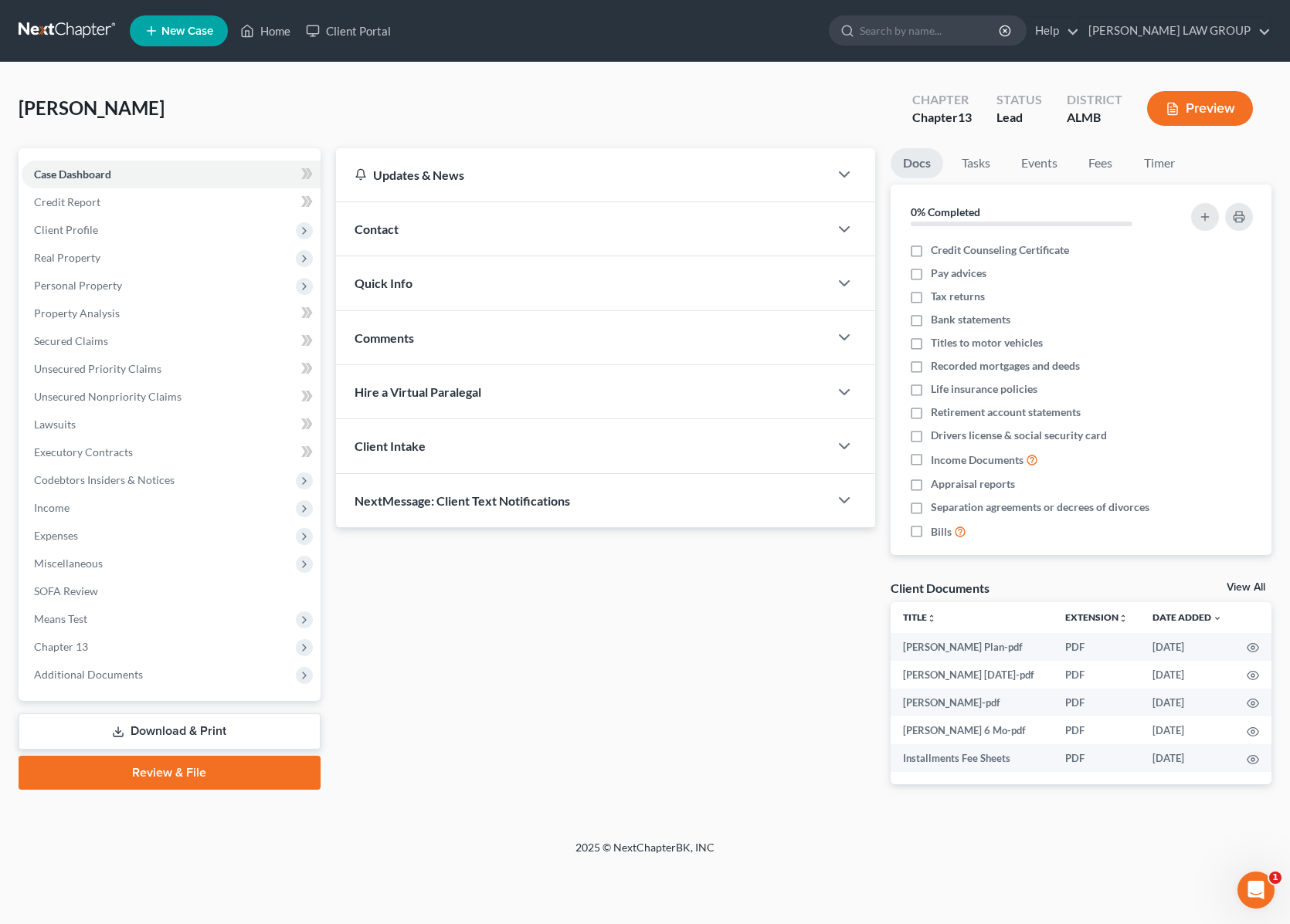
click at [151, 776] on link "Review & File" at bounding box center [169, 772] width 302 height 34
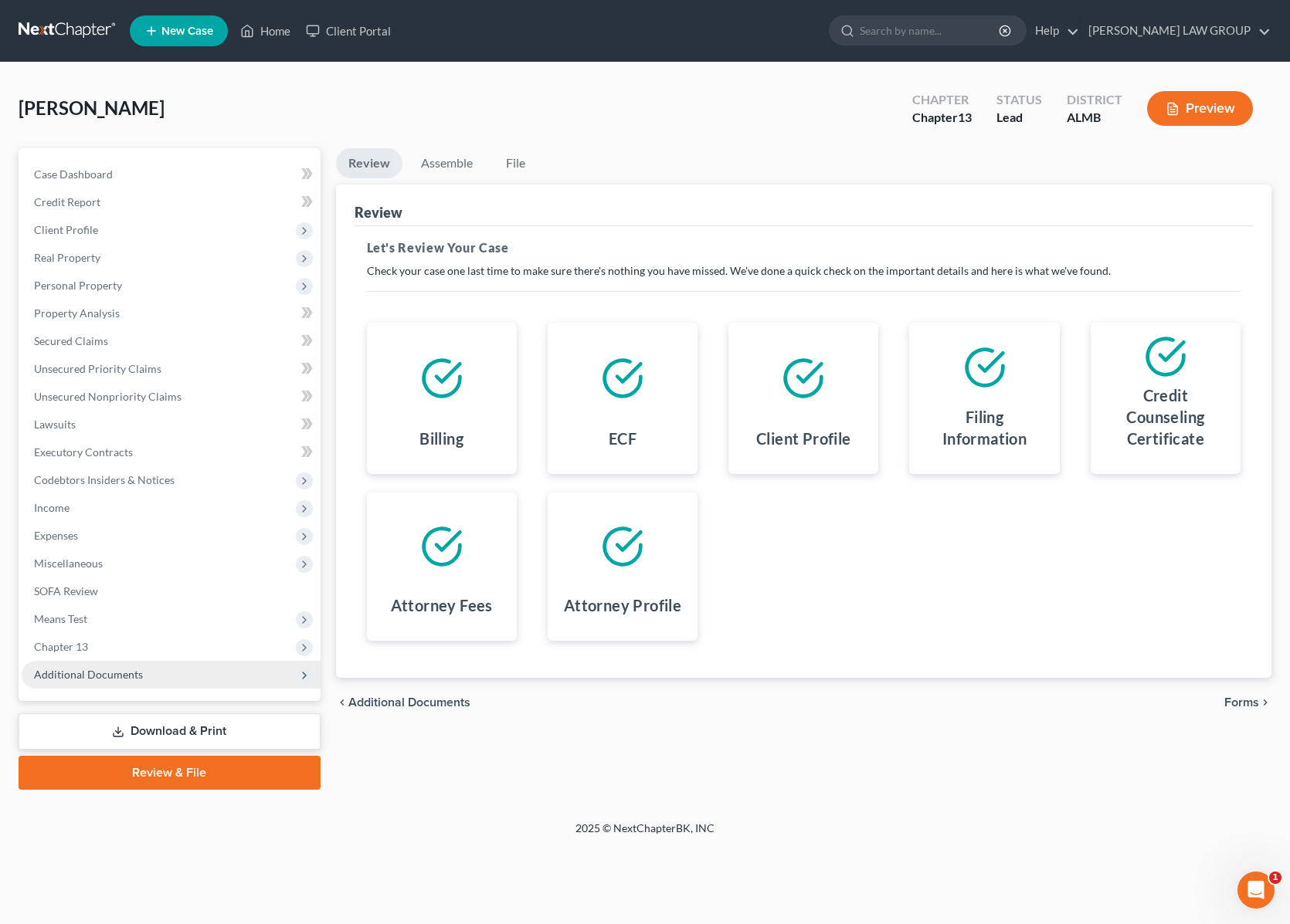
click at [156, 678] on span "Additional Documents" at bounding box center [171, 675] width 299 height 28
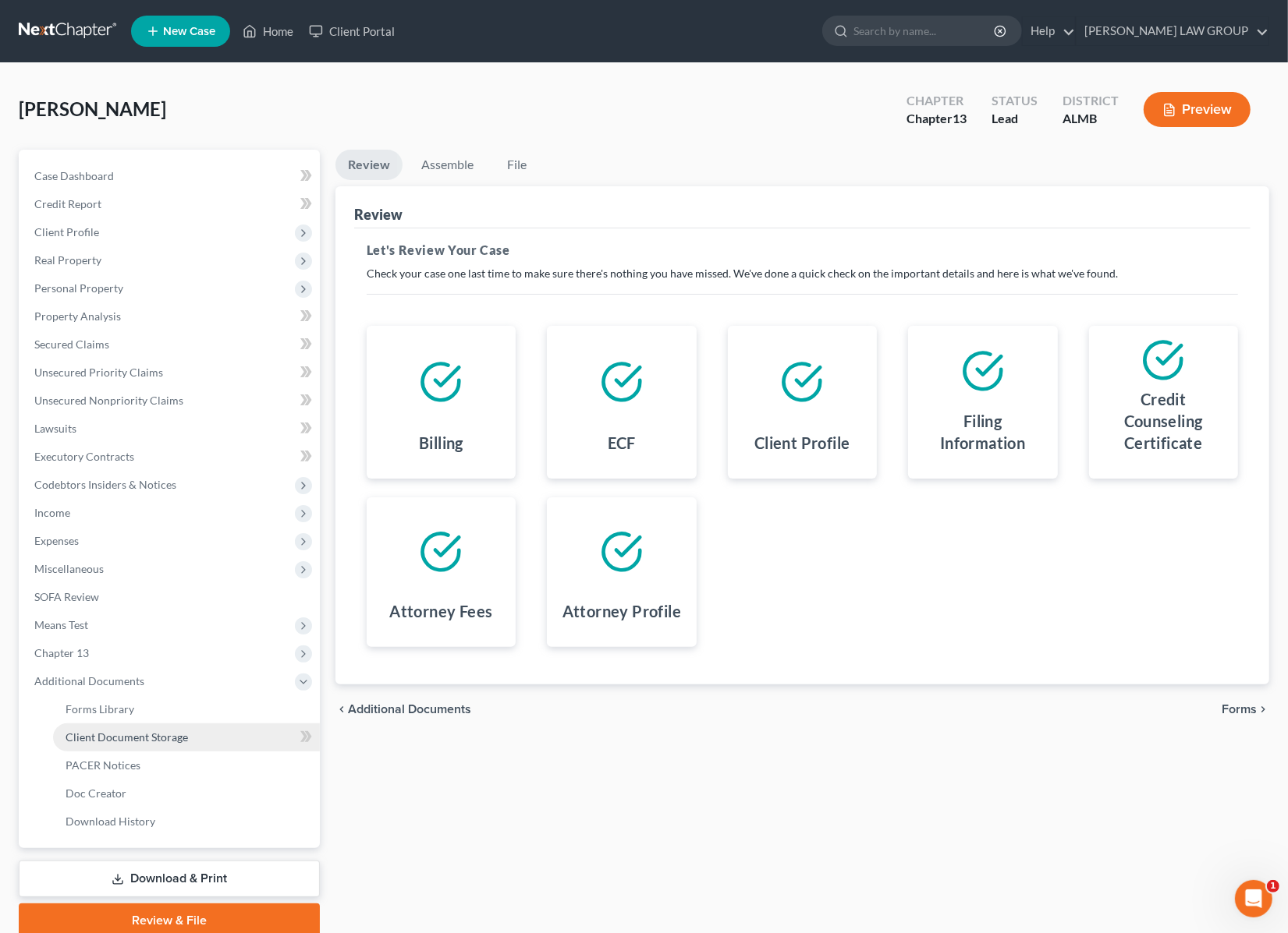
click at [160, 734] on span "Client Document Storage" at bounding box center [127, 737] width 122 height 13
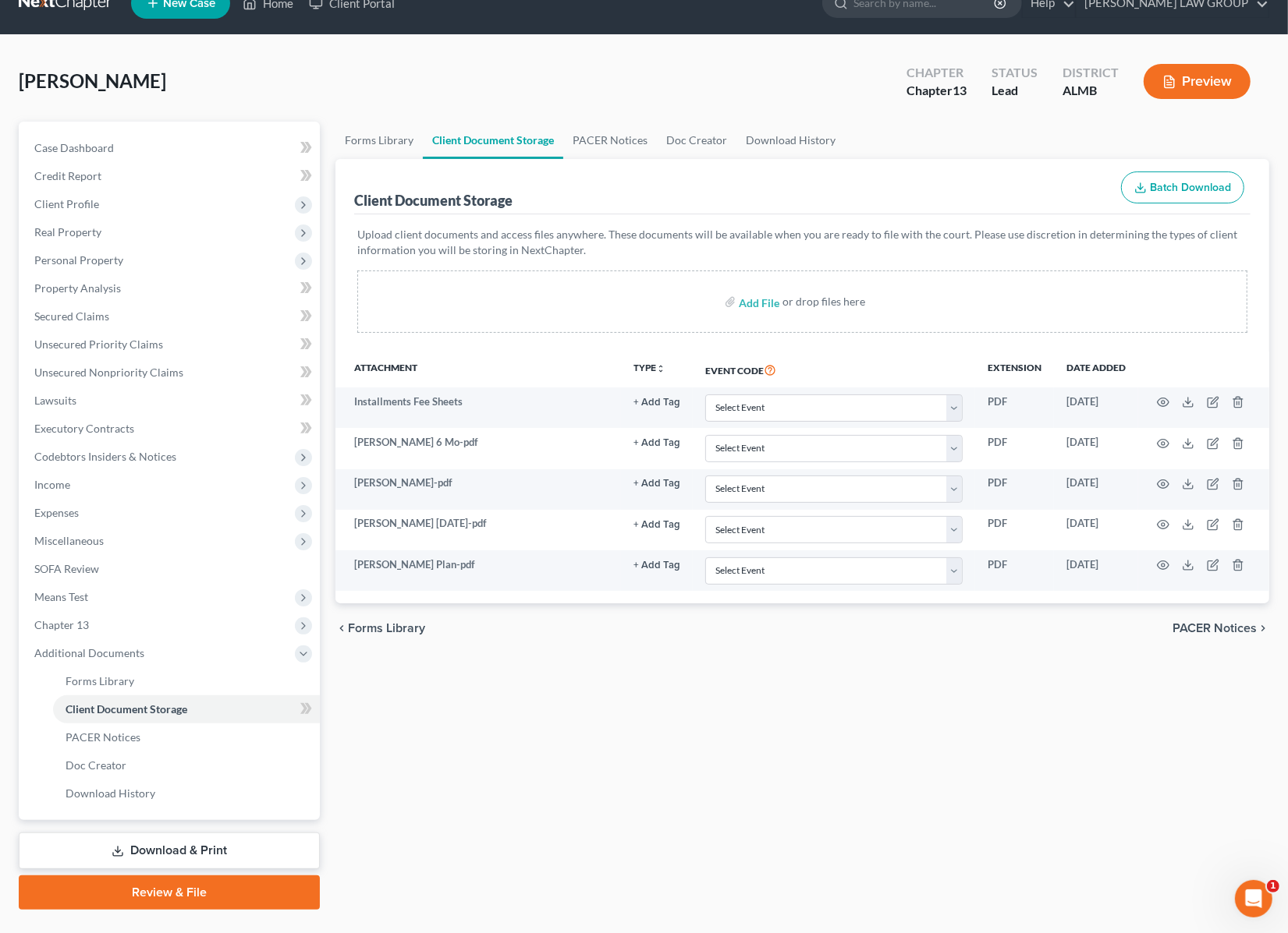
scroll to position [62, 0]
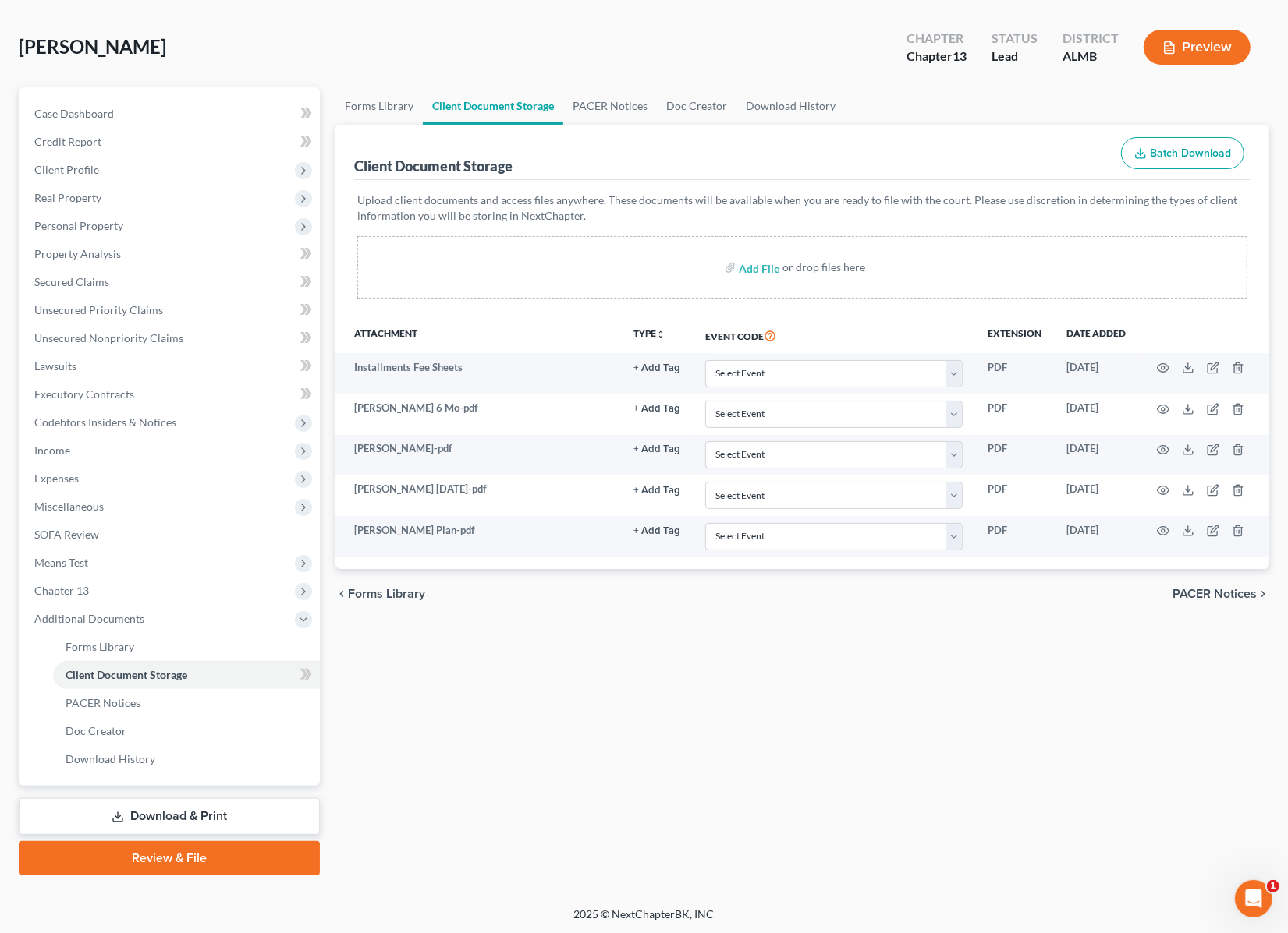
click at [164, 854] on link "Review & File" at bounding box center [169, 858] width 301 height 34
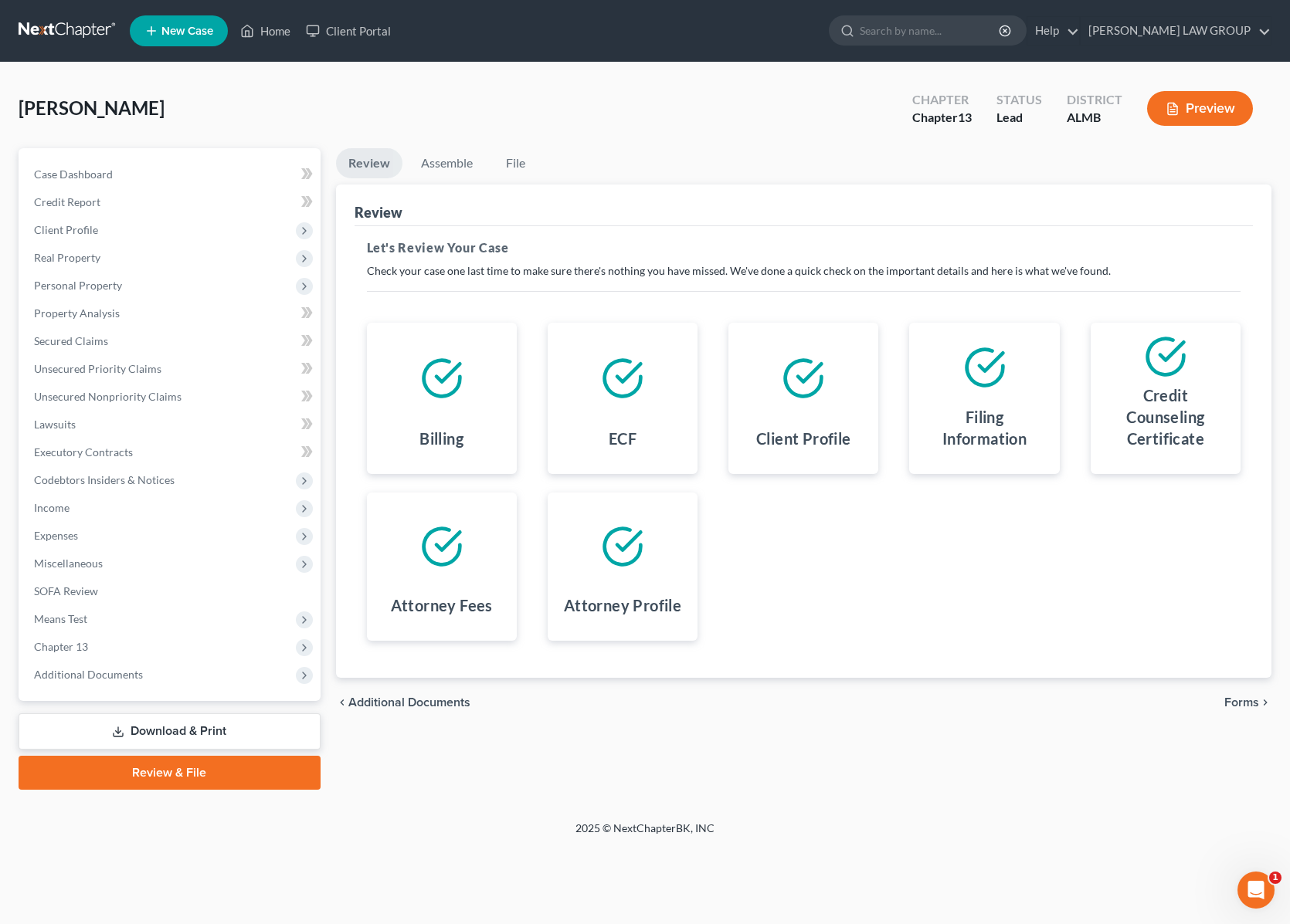
click at [1236, 698] on span "Forms" at bounding box center [1242, 703] width 35 height 12
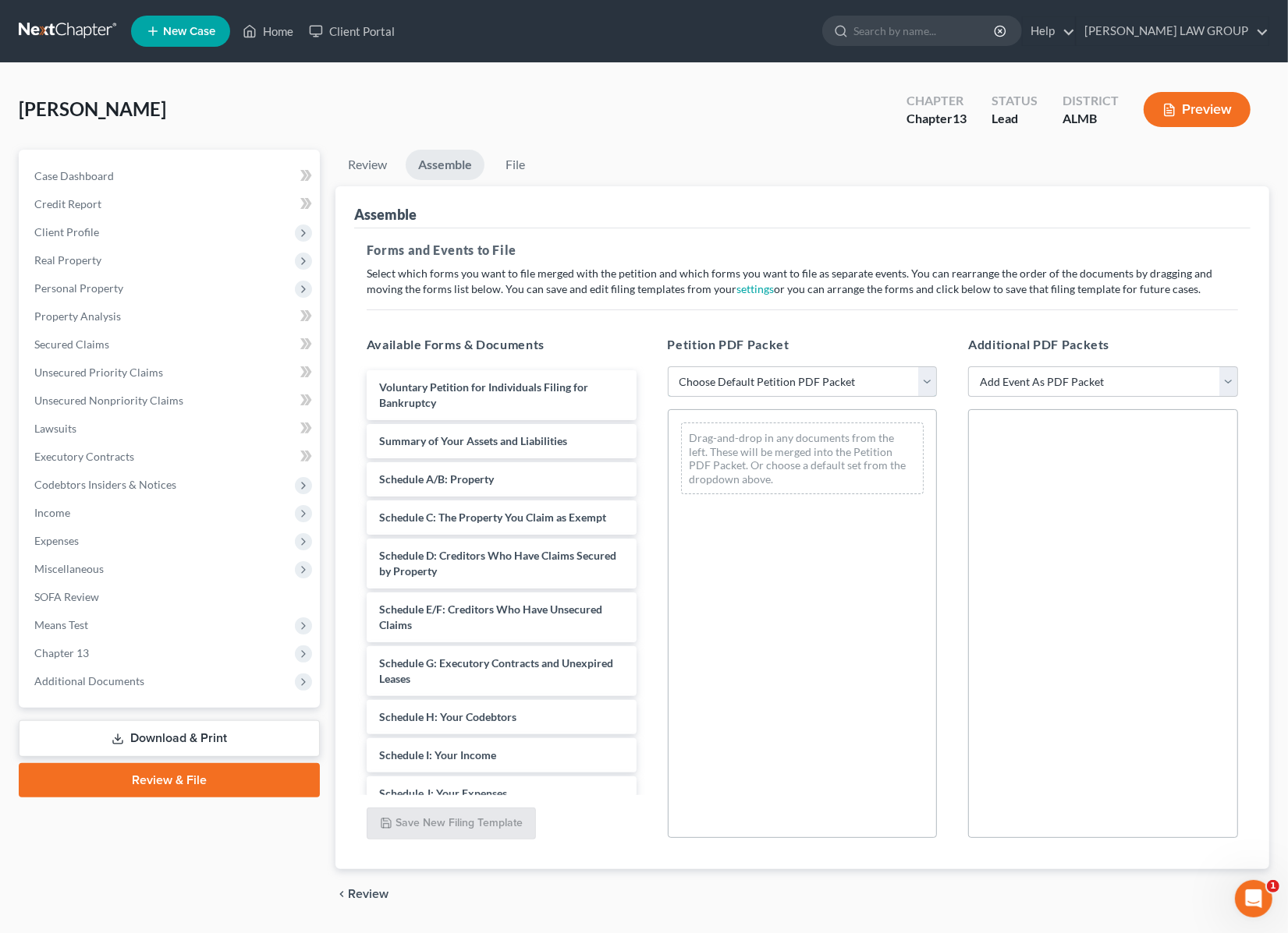
click at [929, 373] on select "Choose Default Petition PDF Packet Complete Bankruptcy Petition (all forms and …" at bounding box center [802, 382] width 270 height 31
select select "0"
click at [668, 367] on select "Choose Default Petition PDF Packet Complete Bankruptcy Petition (all forms and …" at bounding box center [802, 382] width 270 height 31
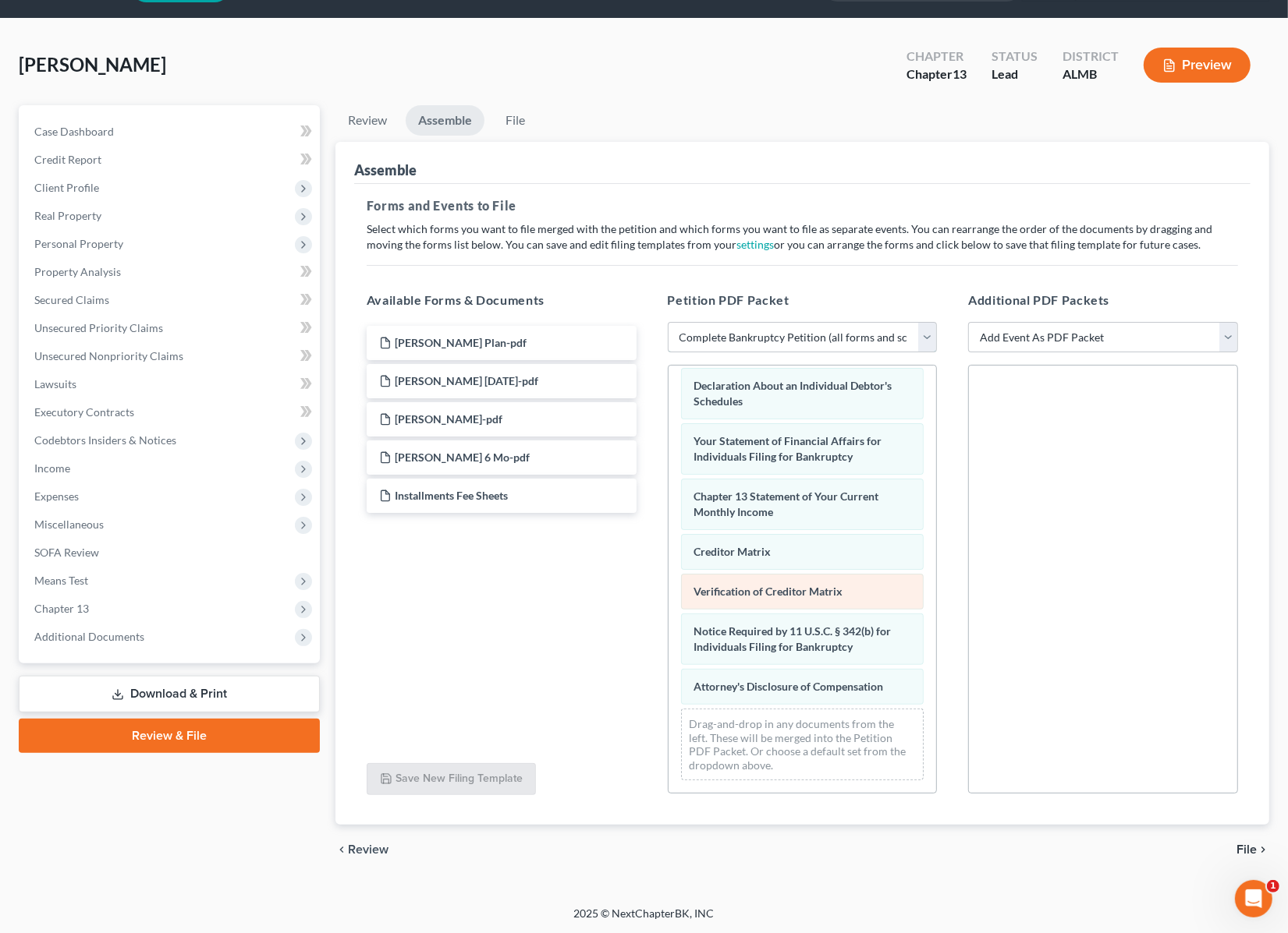
scroll to position [395, 0]
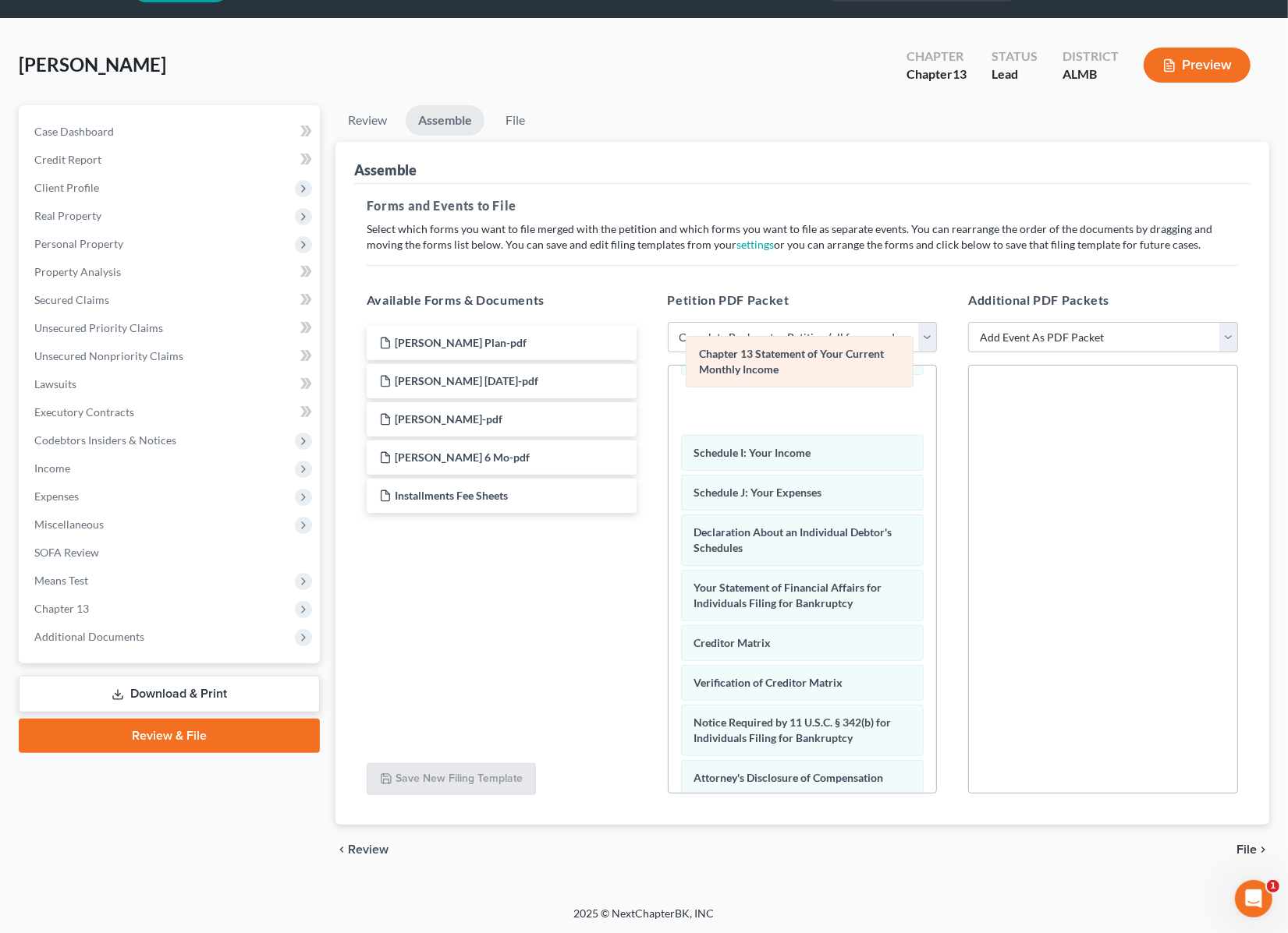
drag, startPoint x: 804, startPoint y: 602, endPoint x: 809, endPoint y: 365, distance: 237.1
click at [809, 365] on div "Chapter 13 Statement of Your Current Monthly Income Voluntary Petition for Indi…" at bounding box center [802, 427] width 268 height 913
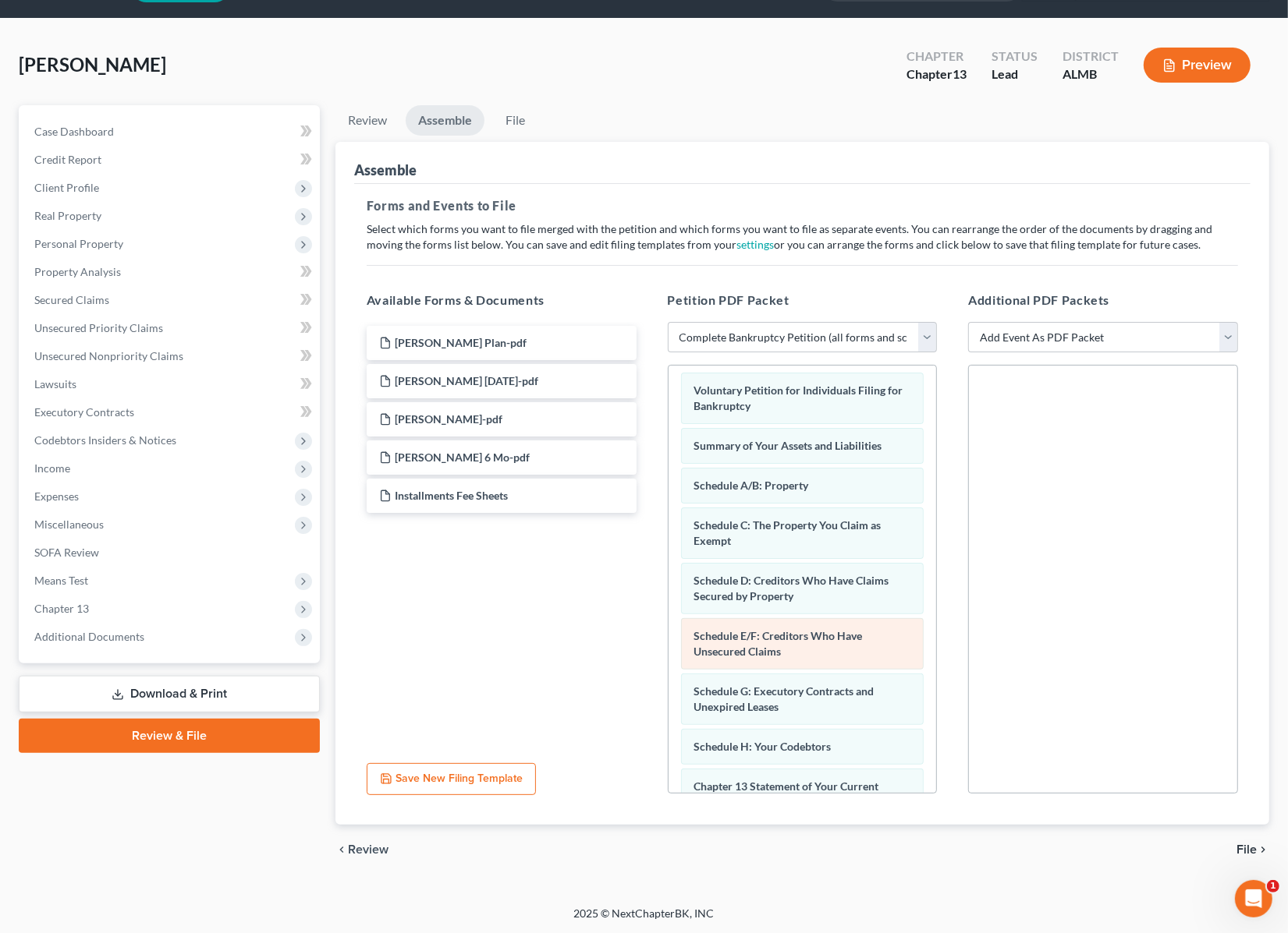
scroll to position [103, 0]
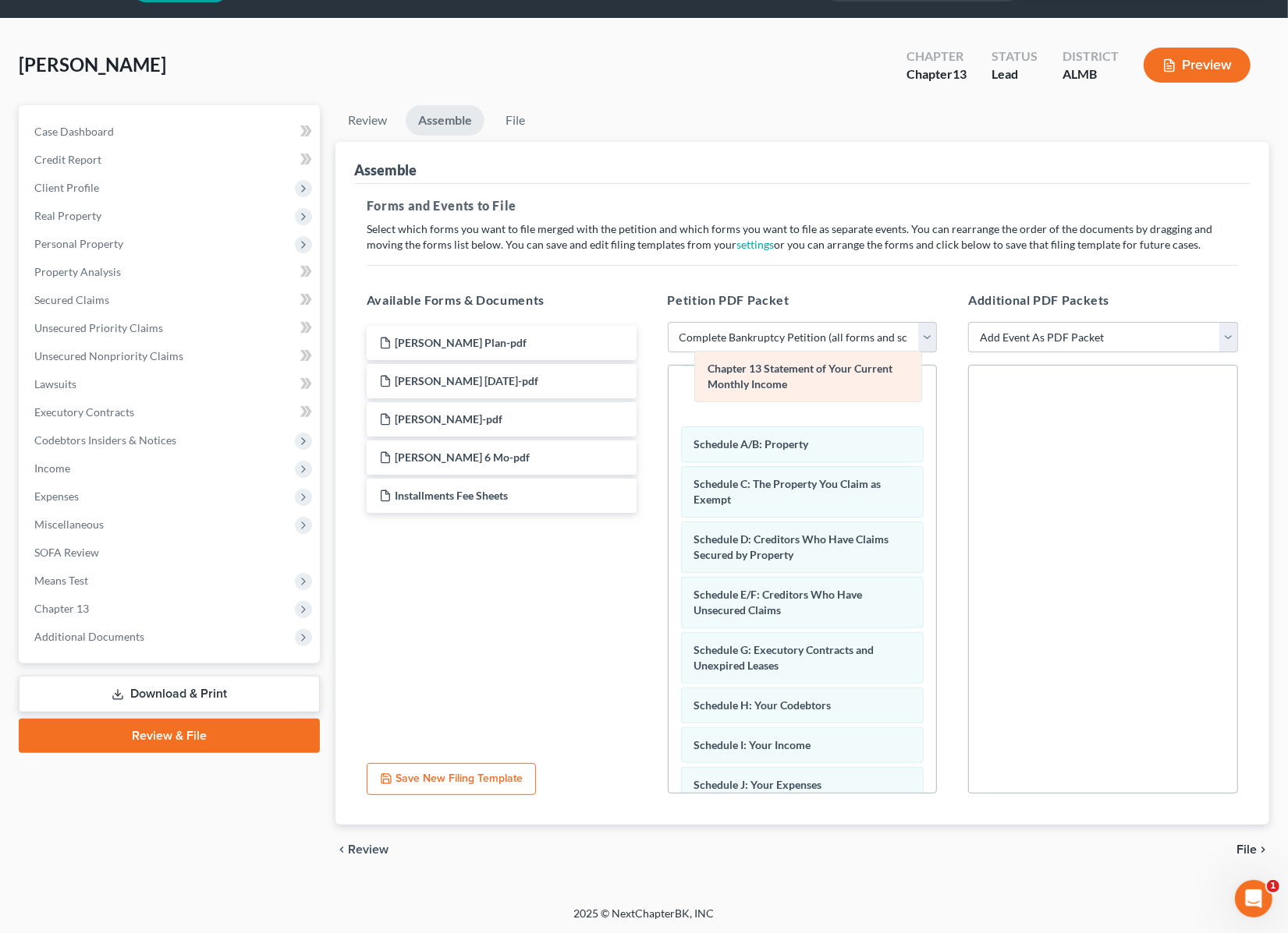
drag, startPoint x: 784, startPoint y: 697, endPoint x: 792, endPoint y: 379, distance: 318.1
click at [792, 379] on div "Chapter 13 Statement of Your Current Monthly Income Voluntary Petition for Indi…" at bounding box center [802, 719] width 268 height 913
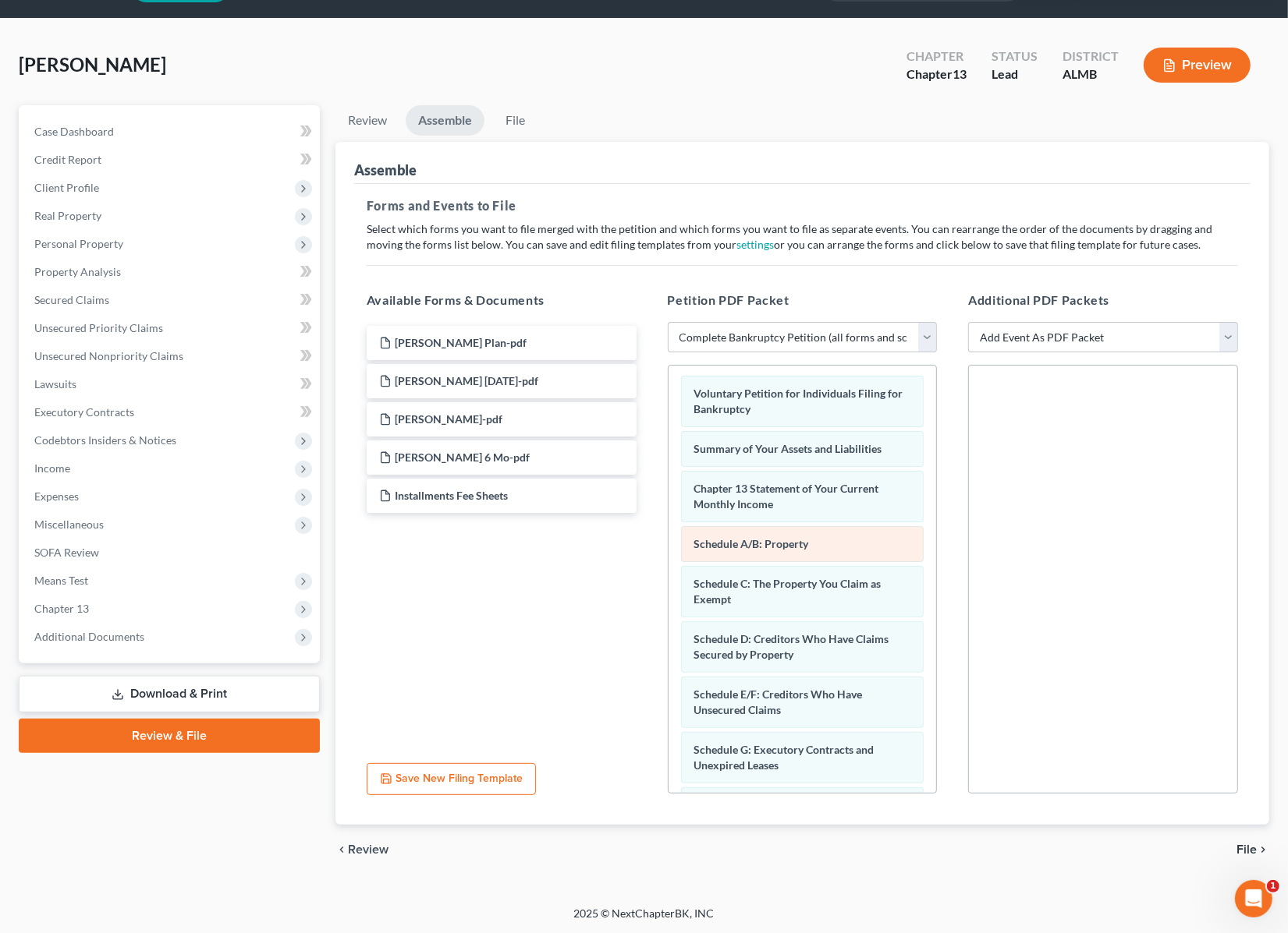
scroll to position [0, 0]
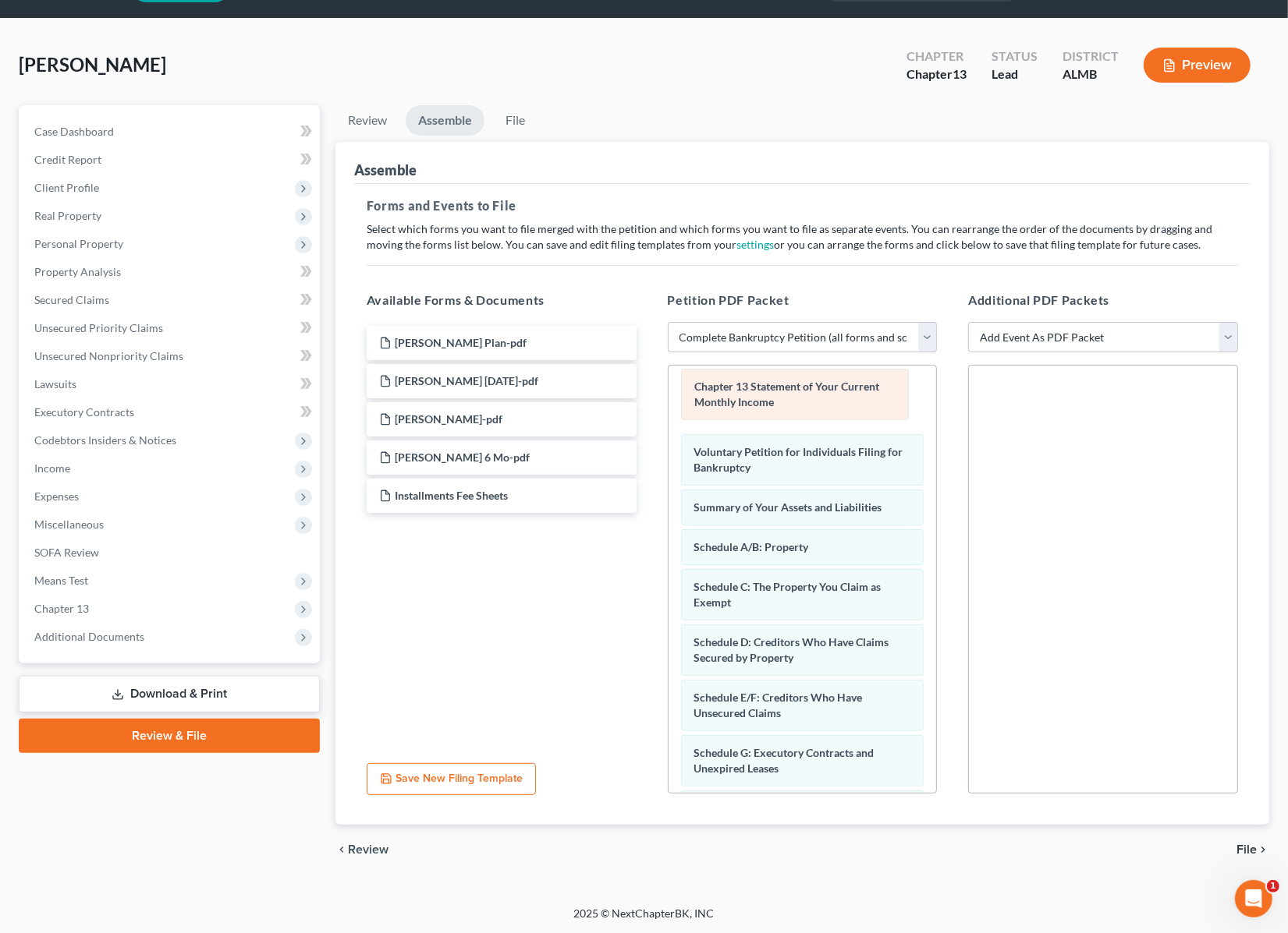
drag, startPoint x: 764, startPoint y: 497, endPoint x: 761, endPoint y: 402, distance: 95.0
click at [761, 402] on div "Chapter 13 Statement of Your Current Monthly Income Chapter 13 Statement of You…" at bounding box center [802, 822] width 268 height 913
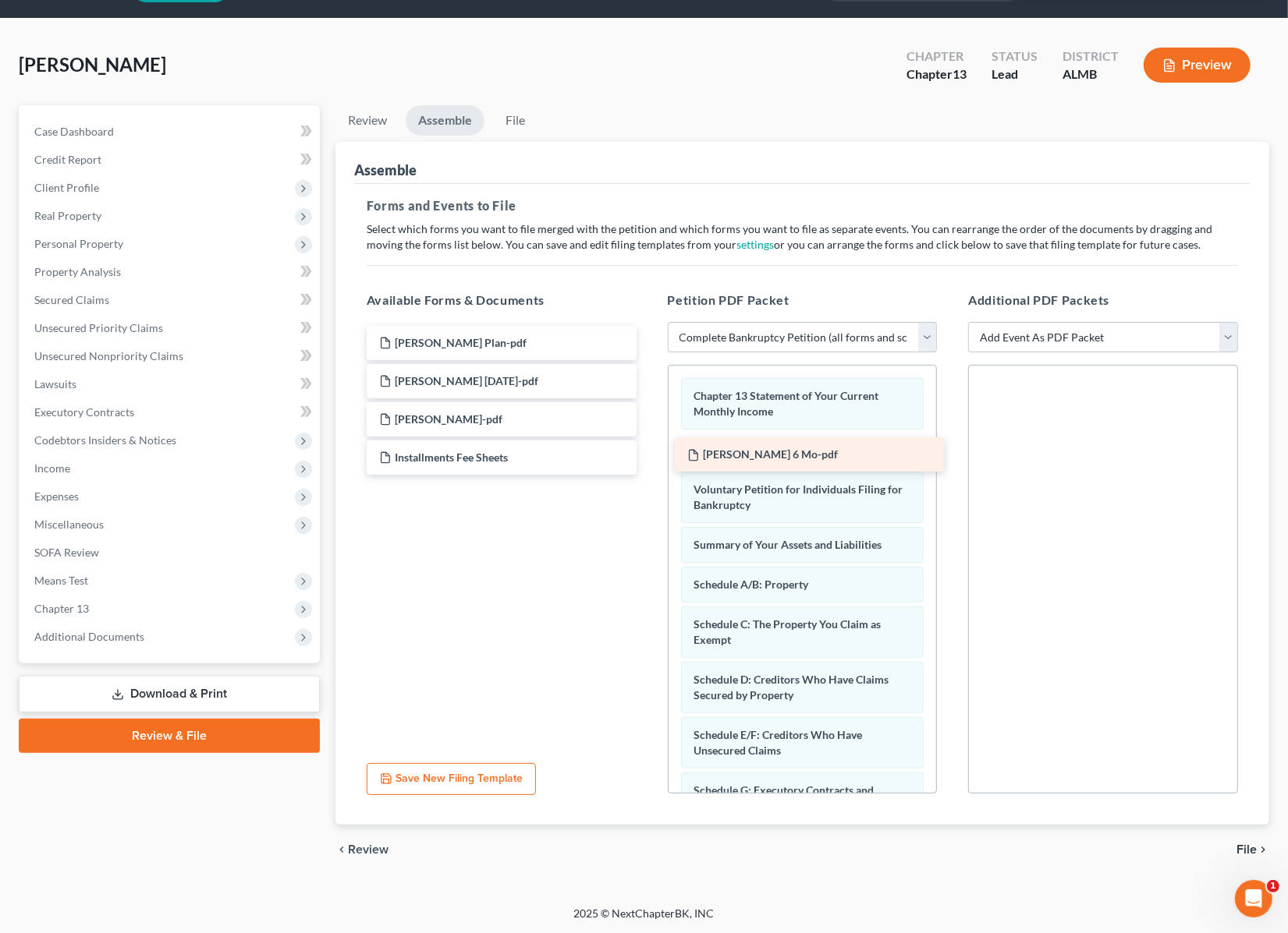
drag, startPoint x: 484, startPoint y: 460, endPoint x: 790, endPoint y: 458, distance: 306.0
click at [649, 458] on div "[PERSON_NAME] 6 Mo-pdf [PERSON_NAME] Plan-pdf [PERSON_NAME] [DATE]-pdf [PERSON_…" at bounding box center [501, 400] width 295 height 149
click at [1227, 336] on select "Add Event As PDF Packet Certificate of Credit Counseling for Debtor Certificate…" at bounding box center [1102, 338] width 270 height 31
select select "0"
click at [968, 322] on select "Add Event As PDF Packet Certificate of Credit Counseling for Debtor Certificate…" at bounding box center [1102, 338] width 270 height 31
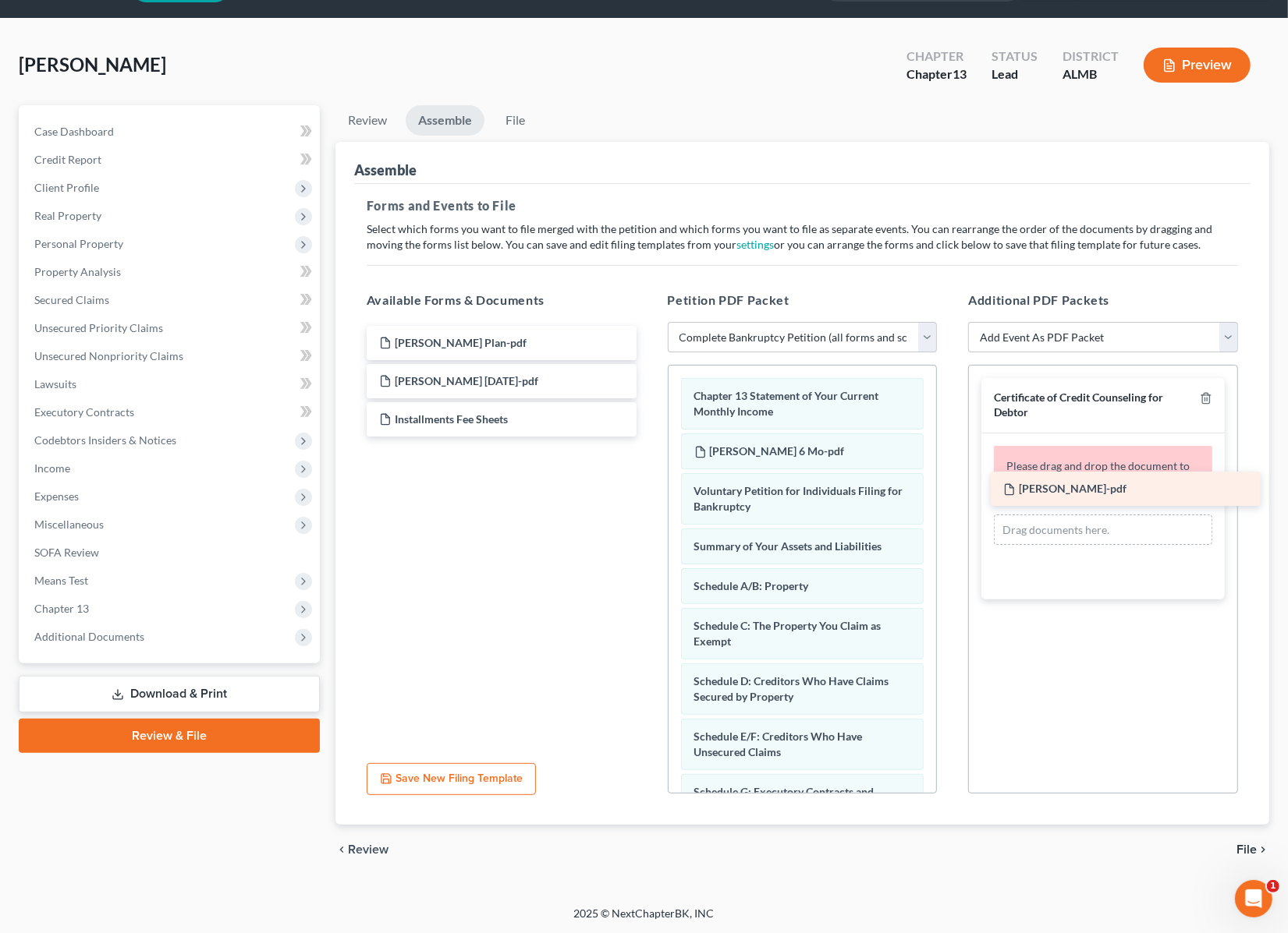
drag, startPoint x: 454, startPoint y: 415, endPoint x: 1078, endPoint y: 485, distance: 627.9
click at [649, 436] on div "[PERSON_NAME]-pdf [PERSON_NAME] Plan-pdf [PERSON_NAME] [DATE]-pdf [PERSON_NAME]…" at bounding box center [501, 381] width 295 height 111
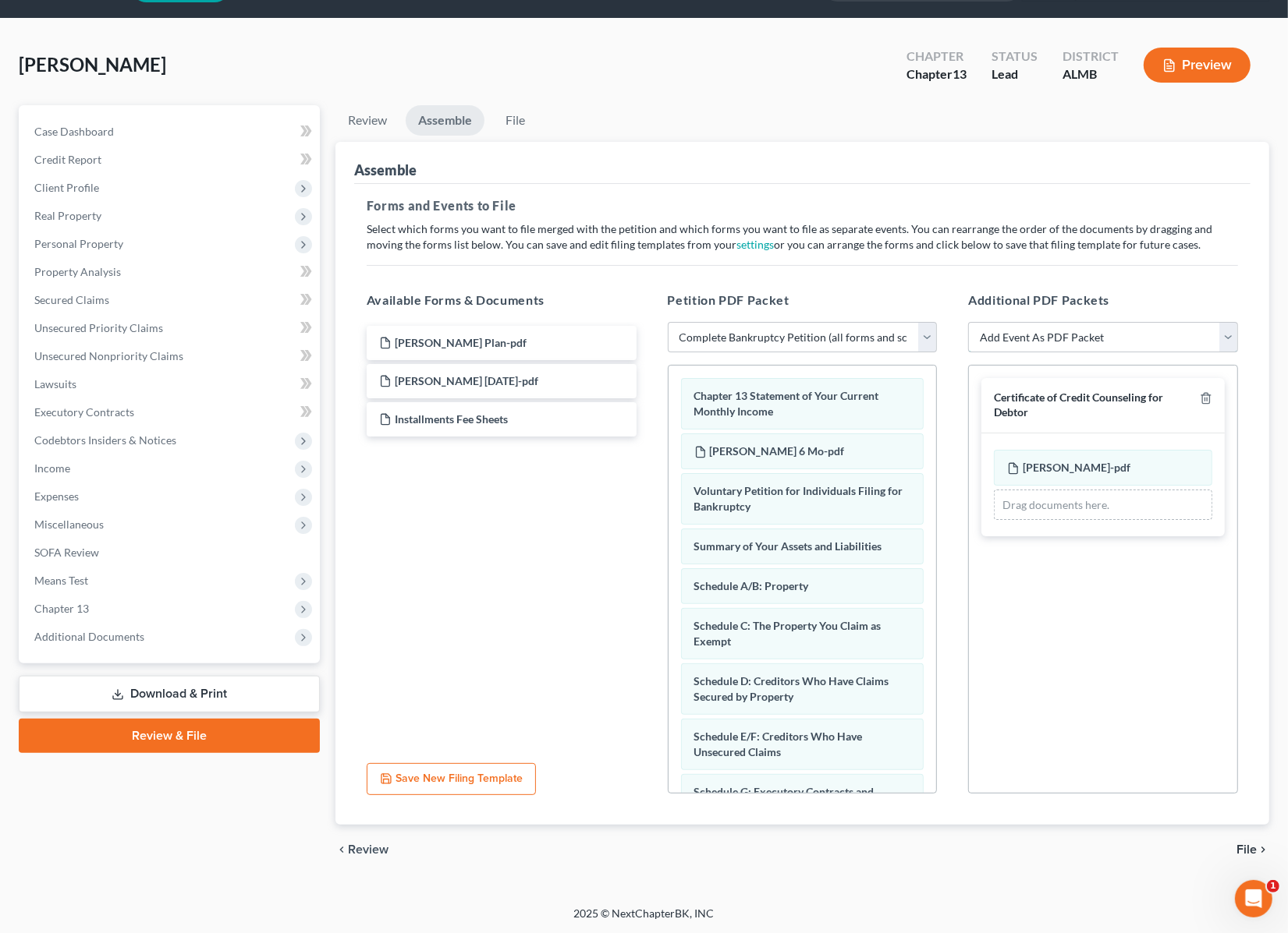
click at [1227, 335] on select "Add Event As PDF Packet Certificate of Credit Counseling for Debtor Certificate…" at bounding box center [1102, 338] width 270 height 31
select select "2"
click at [968, 322] on select "Add Event As PDF Packet Certificate of Credit Counseling for Debtor Certificate…" at bounding box center [1102, 338] width 270 height 31
select select
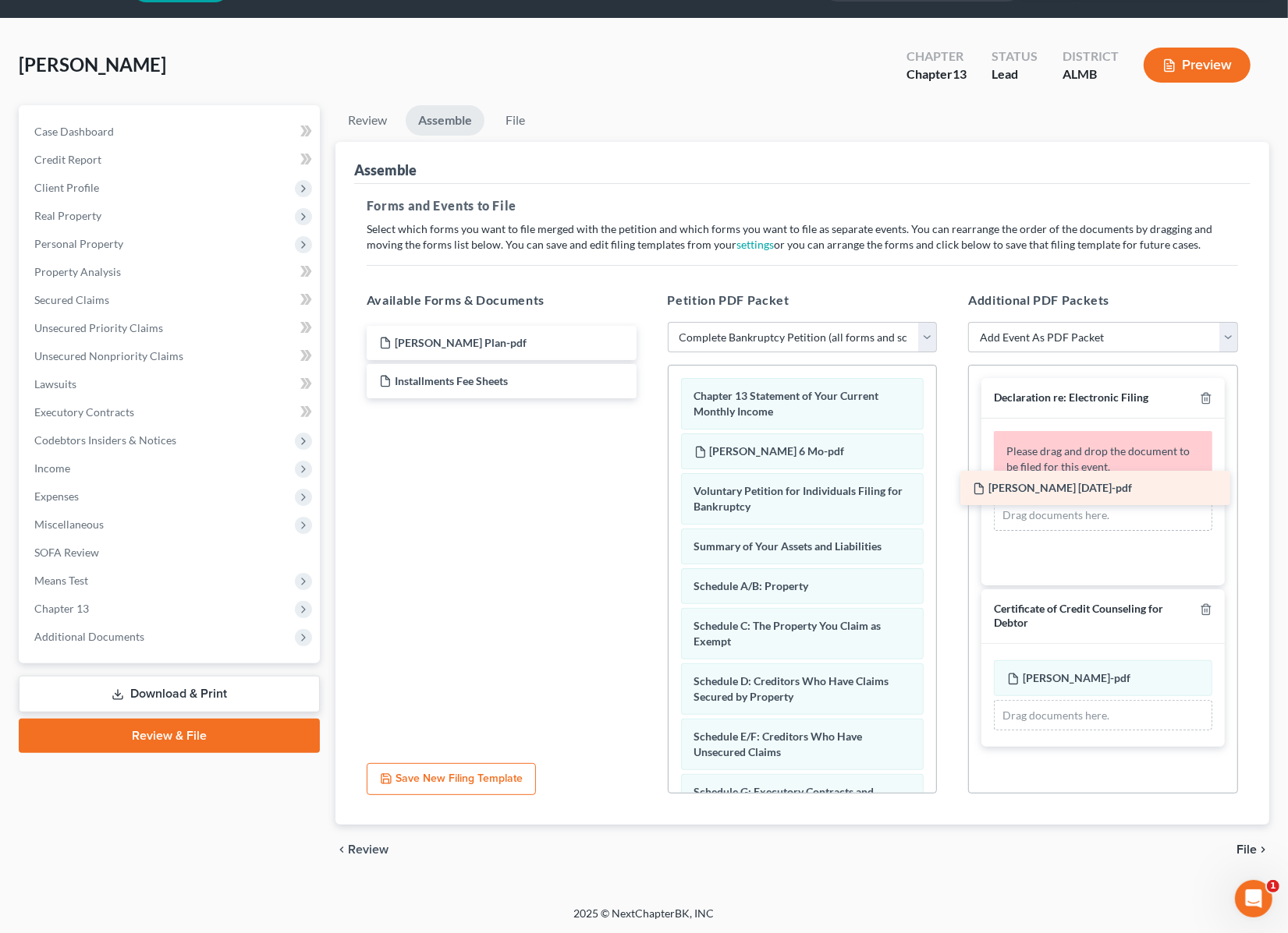
drag, startPoint x: 453, startPoint y: 381, endPoint x: 1047, endPoint y: 490, distance: 603.9
click at [649, 398] on div "[PERSON_NAME] [DATE]-pdf [PERSON_NAME] Plan-pdf [PERSON_NAME] [DATE]-pdf Instal…" at bounding box center [501, 361] width 295 height 72
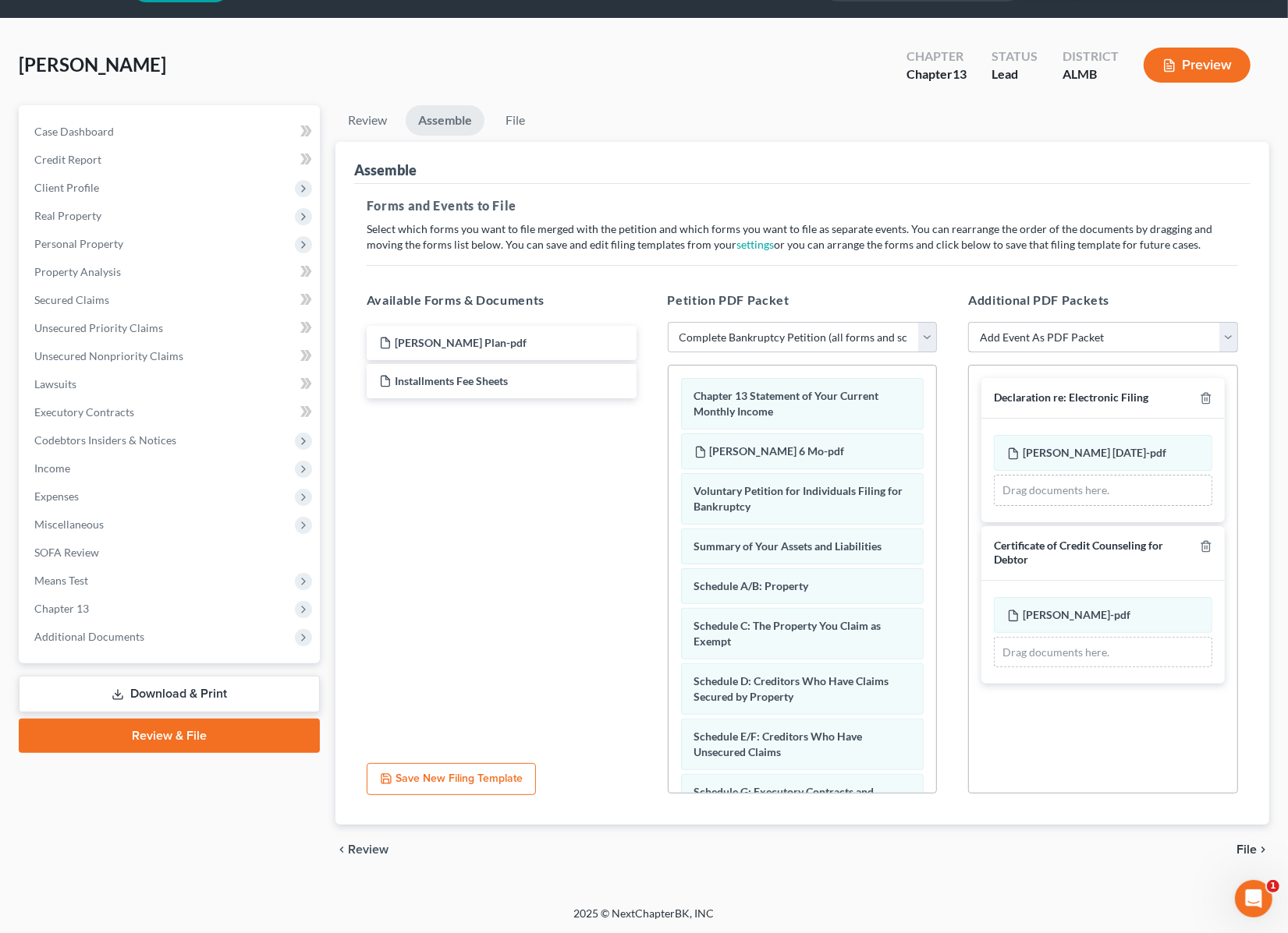
click at [1160, 333] on select "Add Event As PDF Packet Certificate of Credit Counseling for Debtor Certificate…" at bounding box center [1102, 338] width 270 height 31
click at [1213, 297] on h5 "Additional PDF Packets" at bounding box center [1102, 299] width 270 height 18
click at [1089, 335] on select "Add Event As PDF Packet Certificate of Credit Counseling for Debtor Certificate…" at bounding box center [1102, 338] width 270 height 31
click at [1051, 273] on div "Forms and Events to File Select which forms you want to file merged with the pe…" at bounding box center [802, 504] width 896 height 641
click at [121, 634] on span "Additional Documents" at bounding box center [89, 636] width 110 height 13
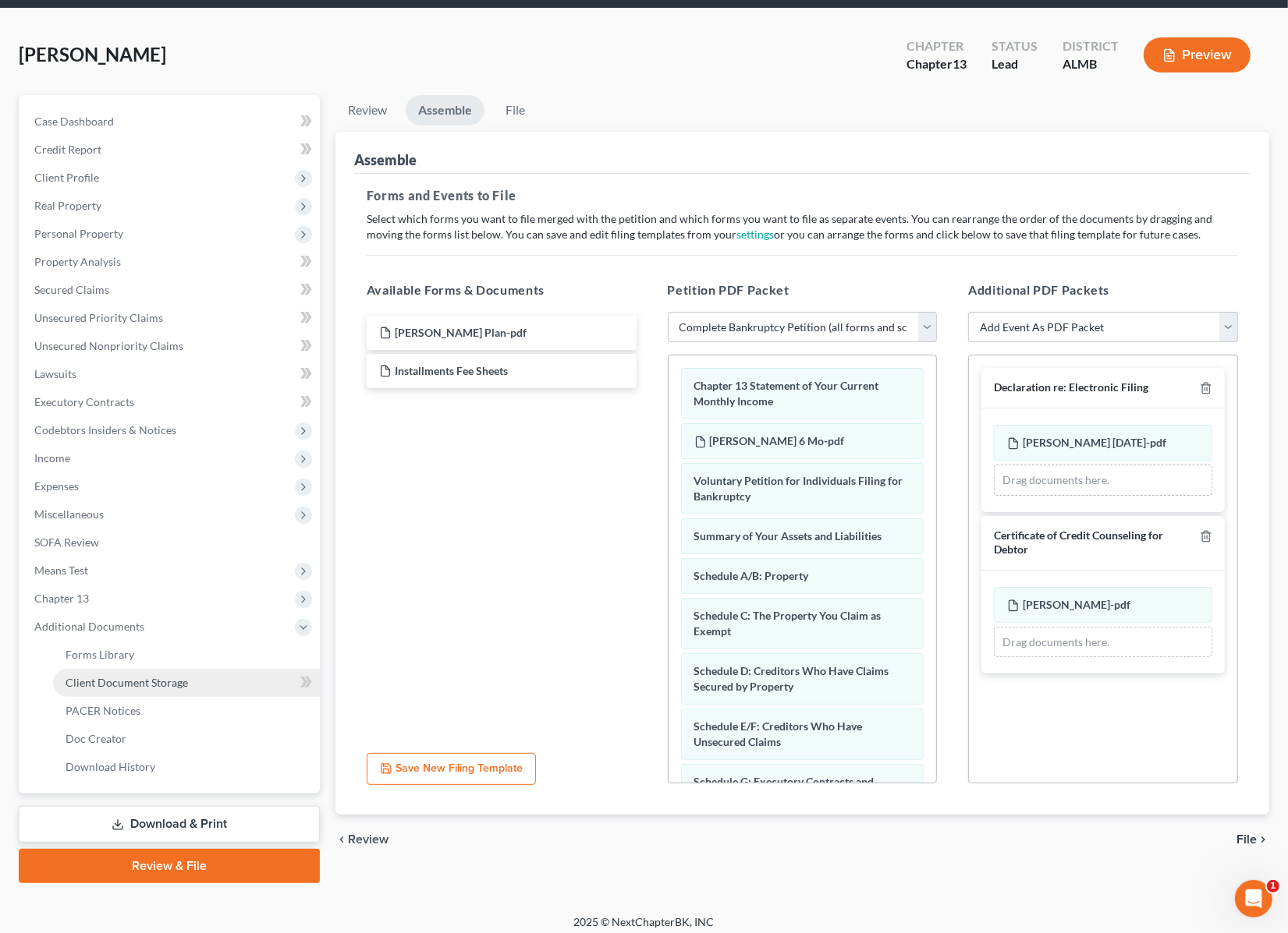
scroll to position [62, 0]
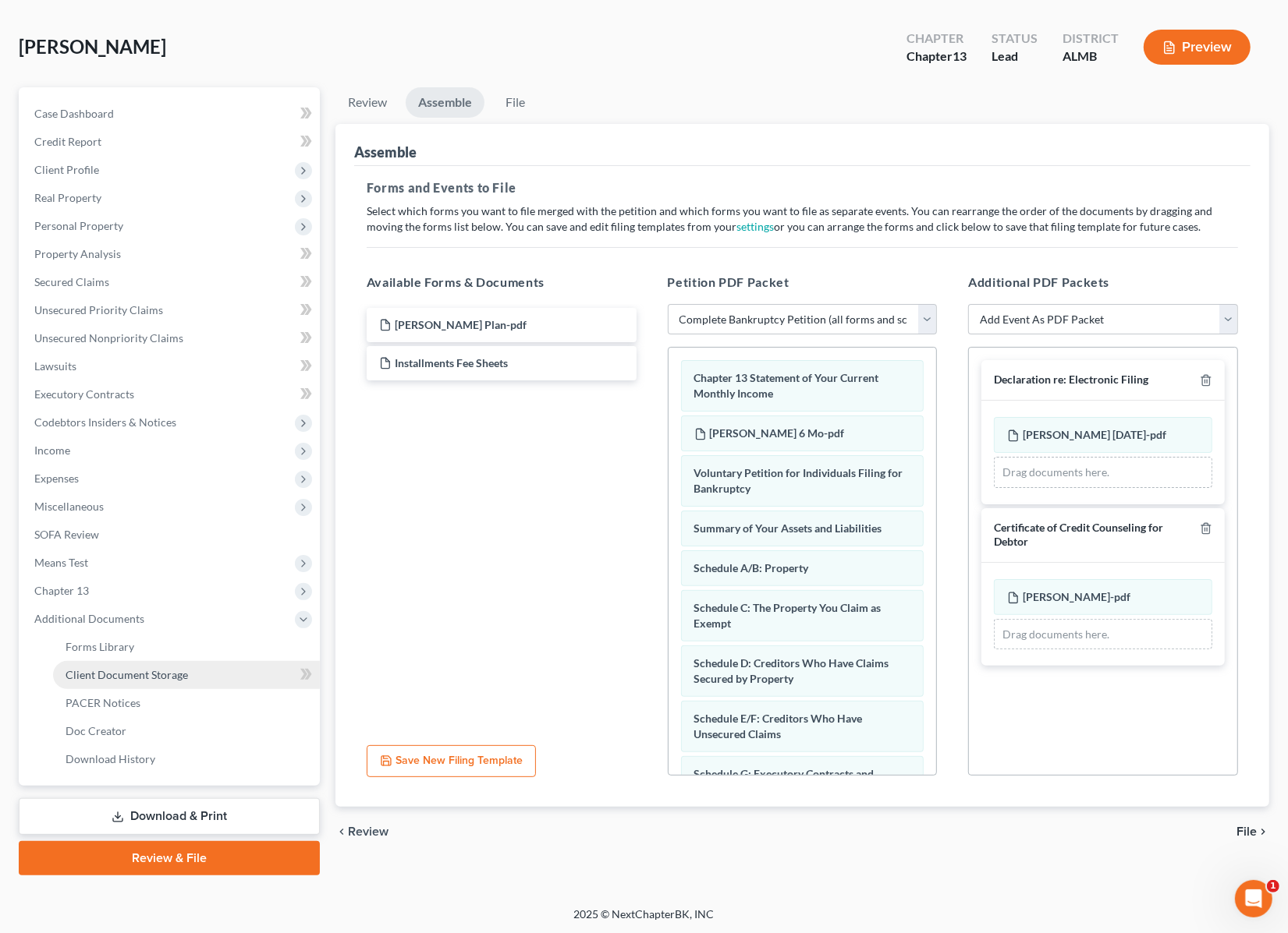
click at [150, 675] on span "Client Document Storage" at bounding box center [127, 674] width 122 height 13
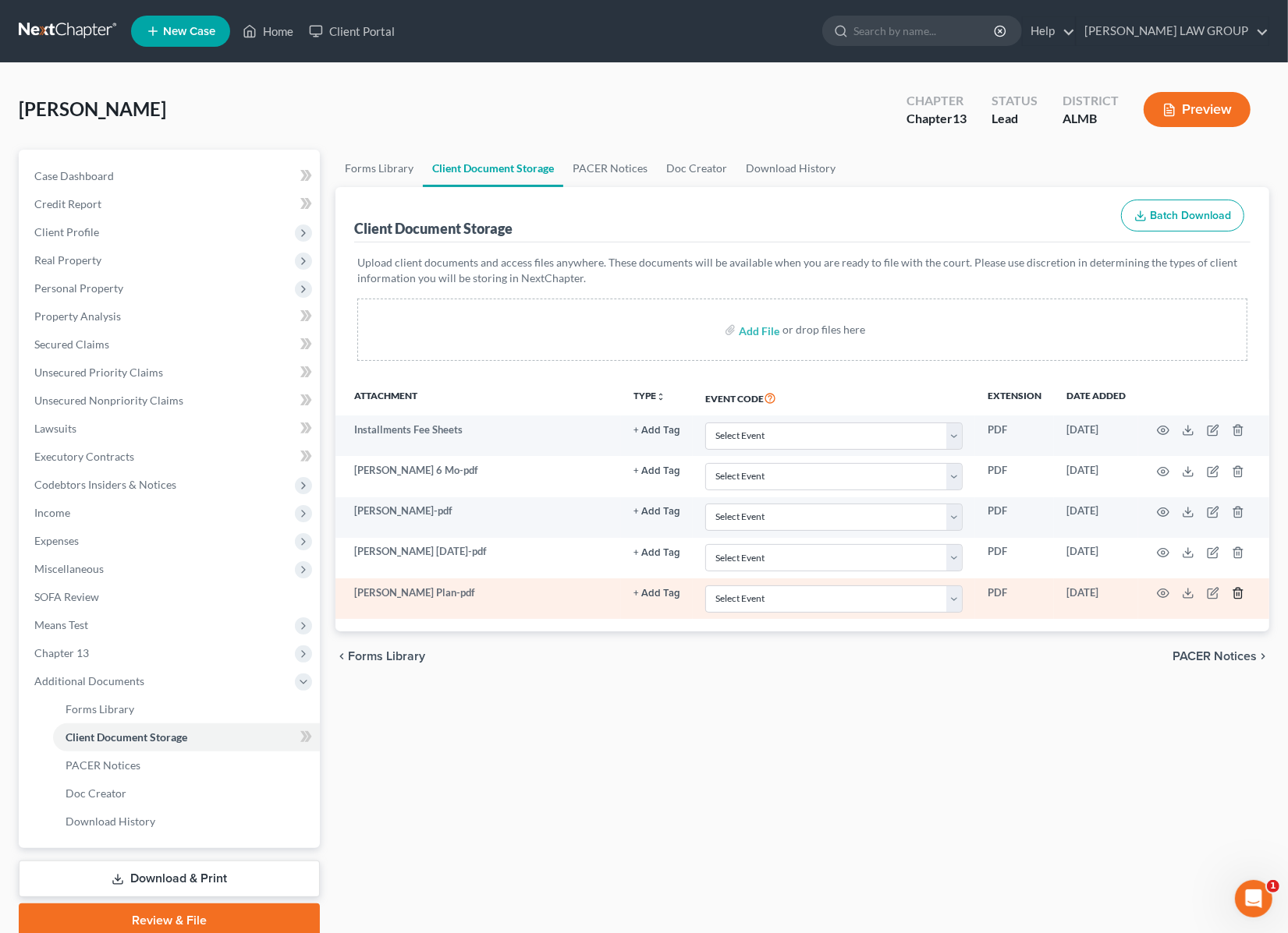
click at [1238, 594] on line "button" at bounding box center [1238, 595] width 0 height 3
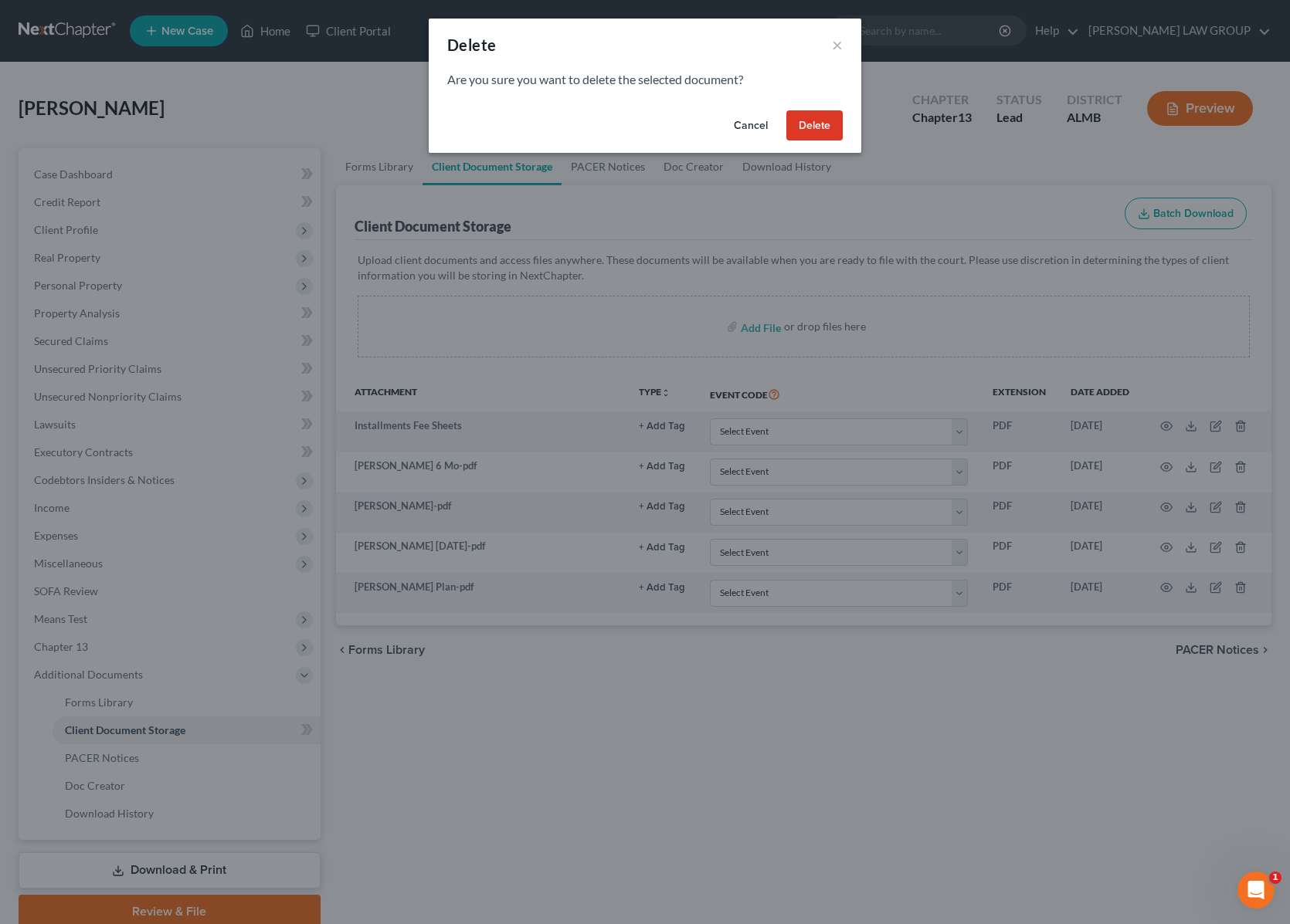
click at [821, 122] on button "Delete" at bounding box center [814, 126] width 56 height 31
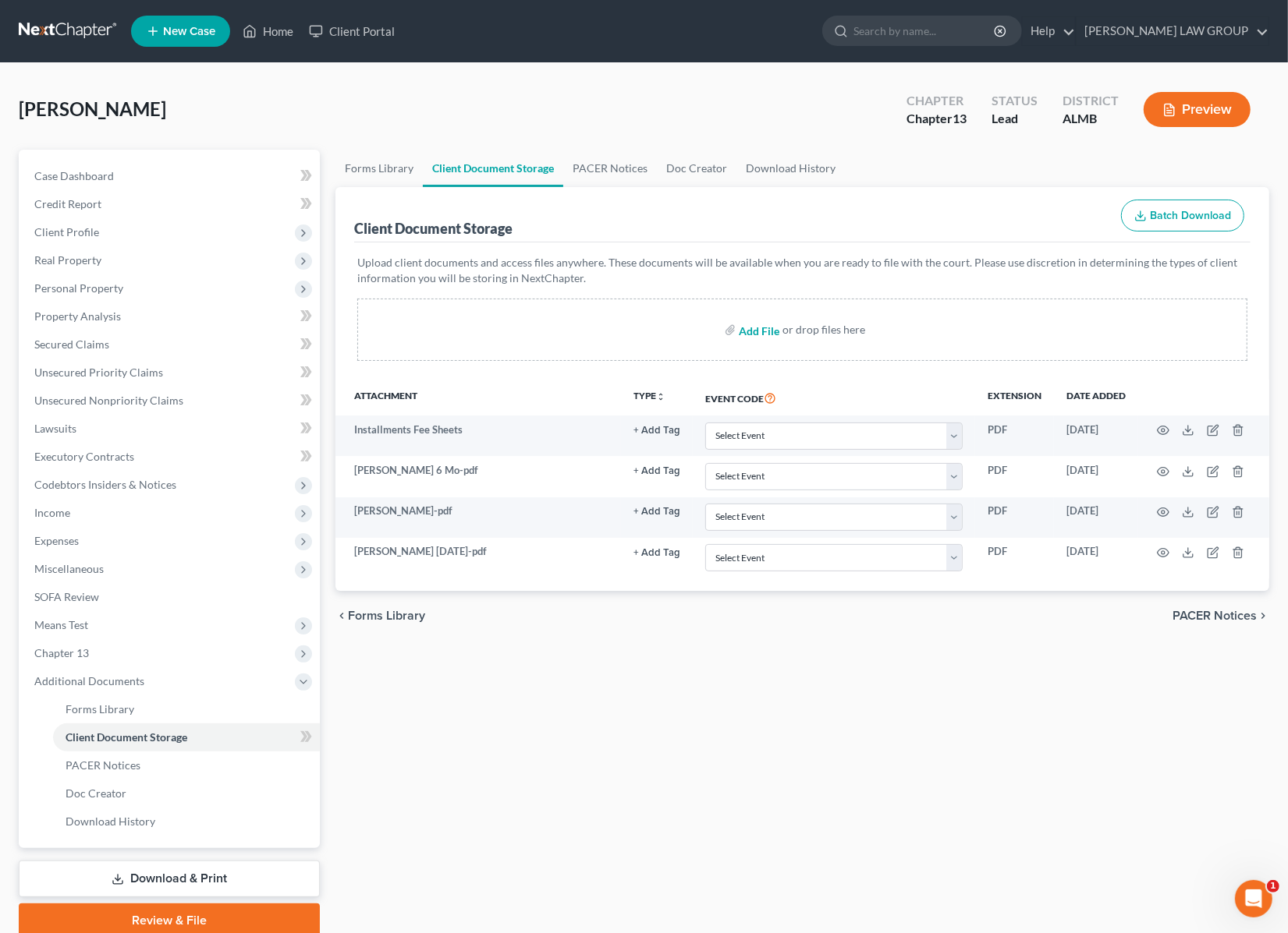
click at [751, 332] on input "file" at bounding box center [757, 330] width 38 height 28
click at [764, 328] on input "file" at bounding box center [757, 330] width 38 height 28
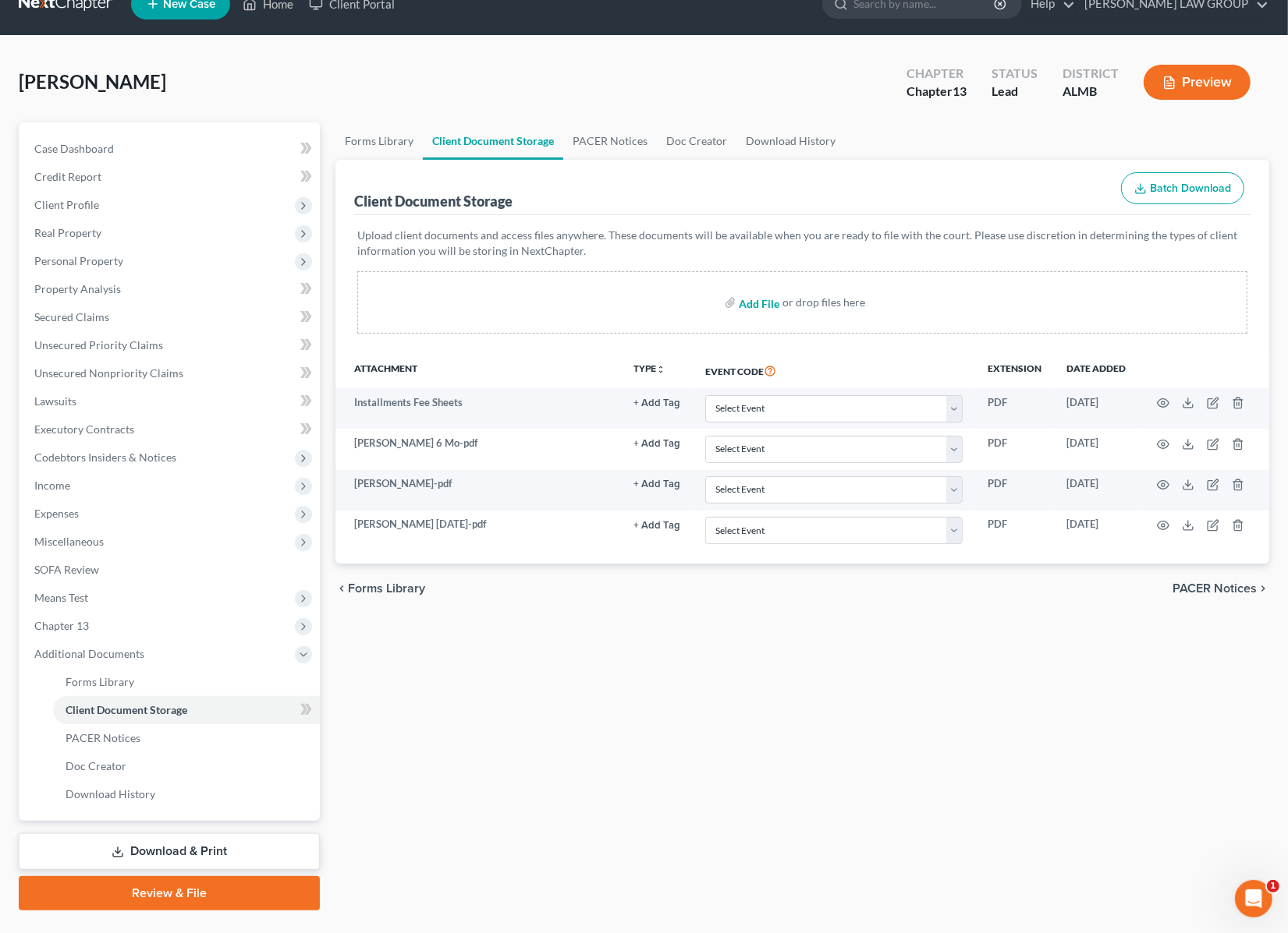
scroll to position [62, 0]
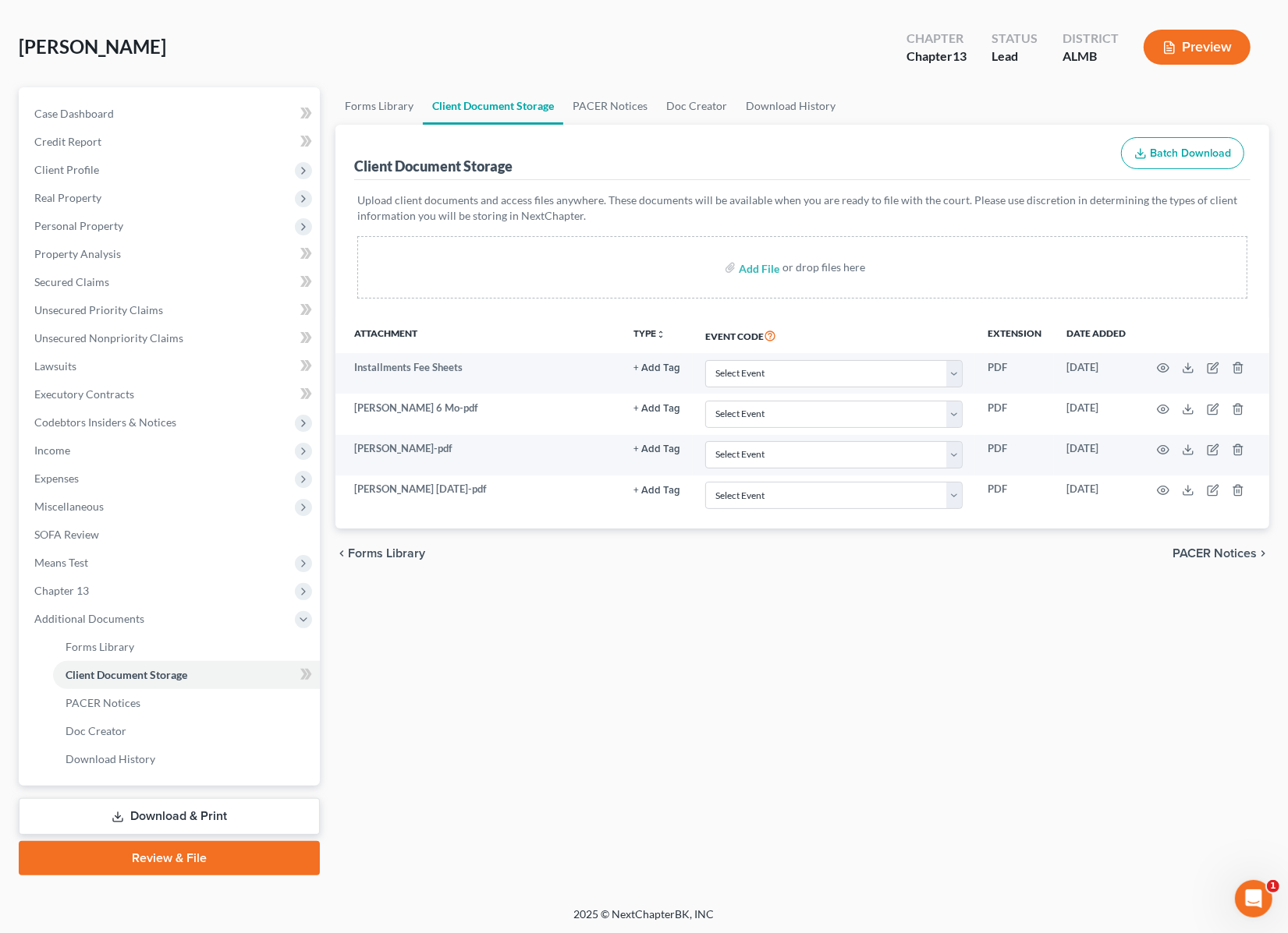
click at [184, 858] on link "Review & File" at bounding box center [169, 858] width 301 height 34
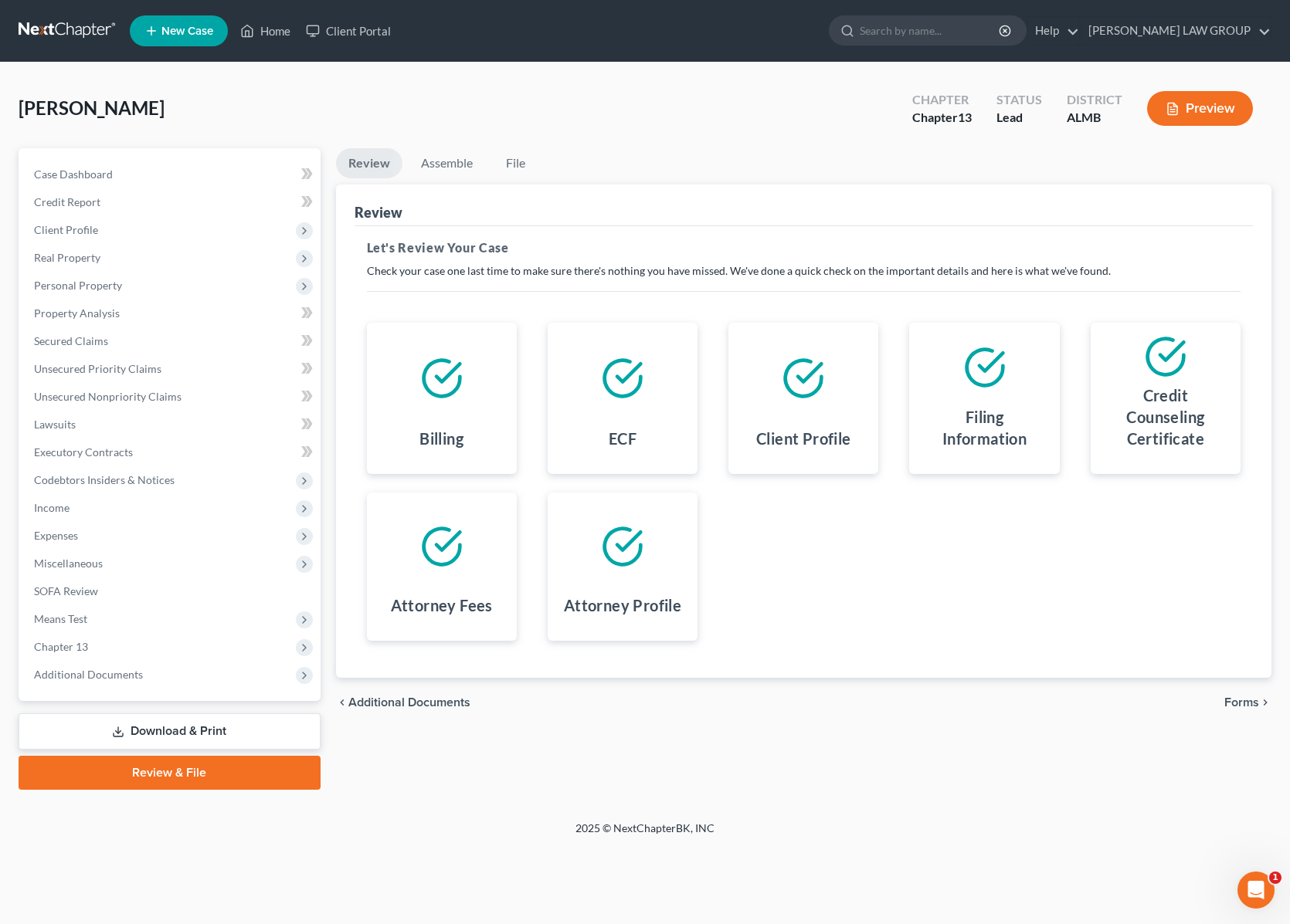
click at [1253, 701] on span "Forms" at bounding box center [1242, 703] width 35 height 12
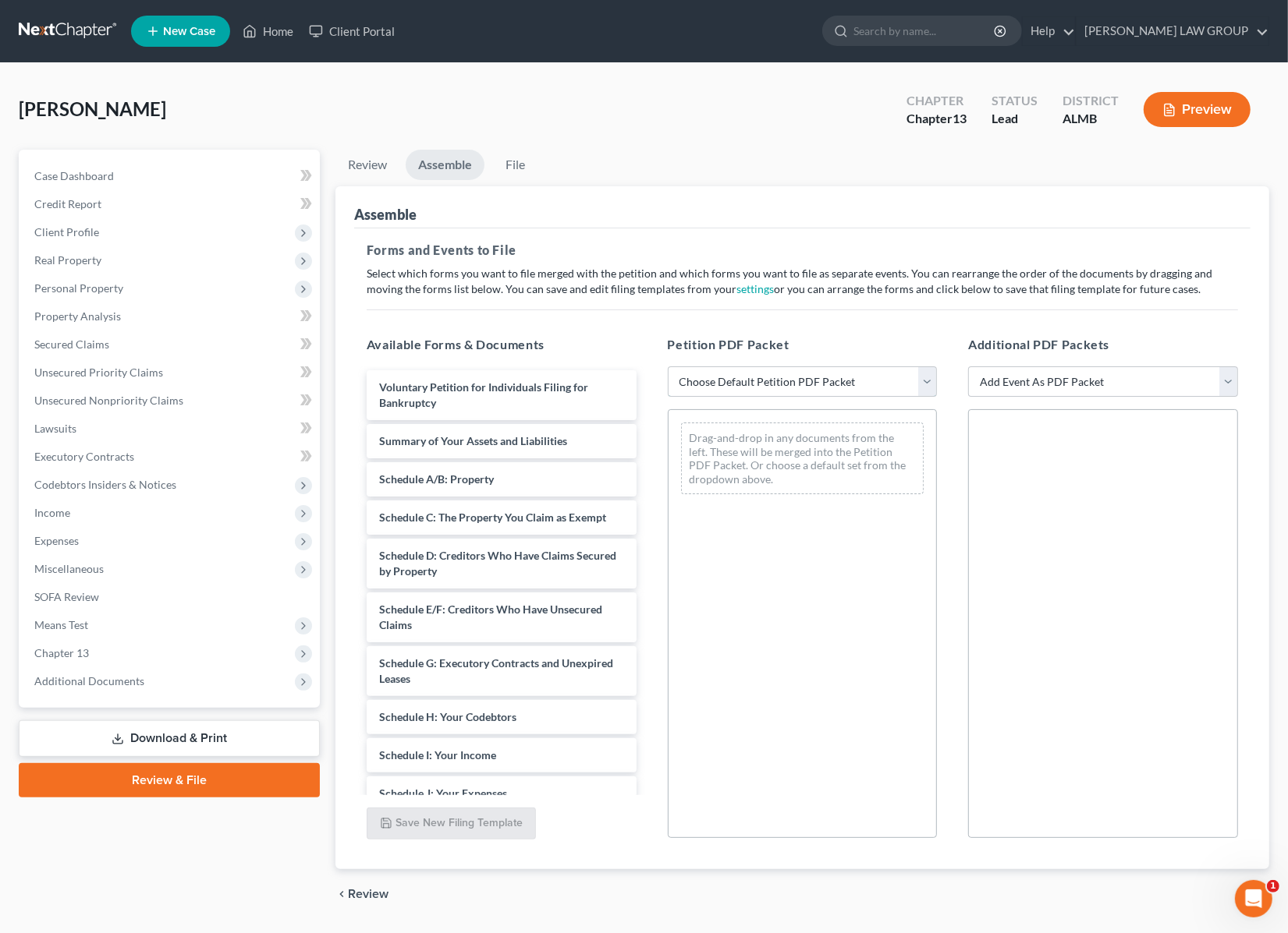
click at [924, 380] on select "Choose Default Petition PDF Packet Complete Bankruptcy Petition (all forms and …" at bounding box center [802, 382] width 270 height 31
select select "0"
click at [668, 367] on select "Choose Default Petition PDF Packet Complete Bankruptcy Petition (all forms and …" at bounding box center [802, 382] width 270 height 31
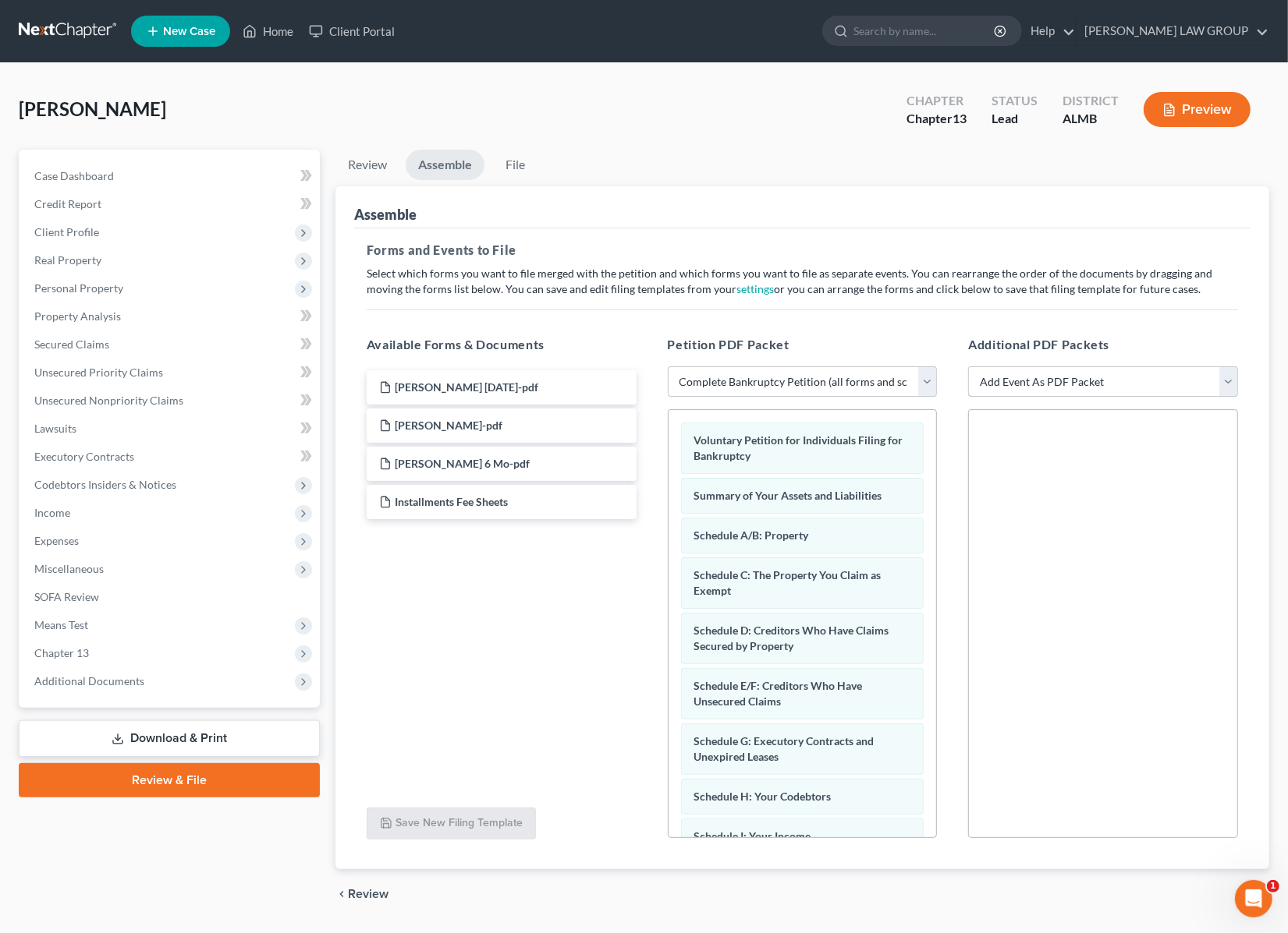
click at [1104, 375] on select "Add Event As PDF Packet Certificate of Credit Counseling for Debtor Certificate…" at bounding box center [1102, 382] width 270 height 31
select select "0"
click at [968, 367] on select "Add Event As PDF Packet Certificate of Credit Counseling for Debtor Certificate…" at bounding box center [1102, 382] width 270 height 31
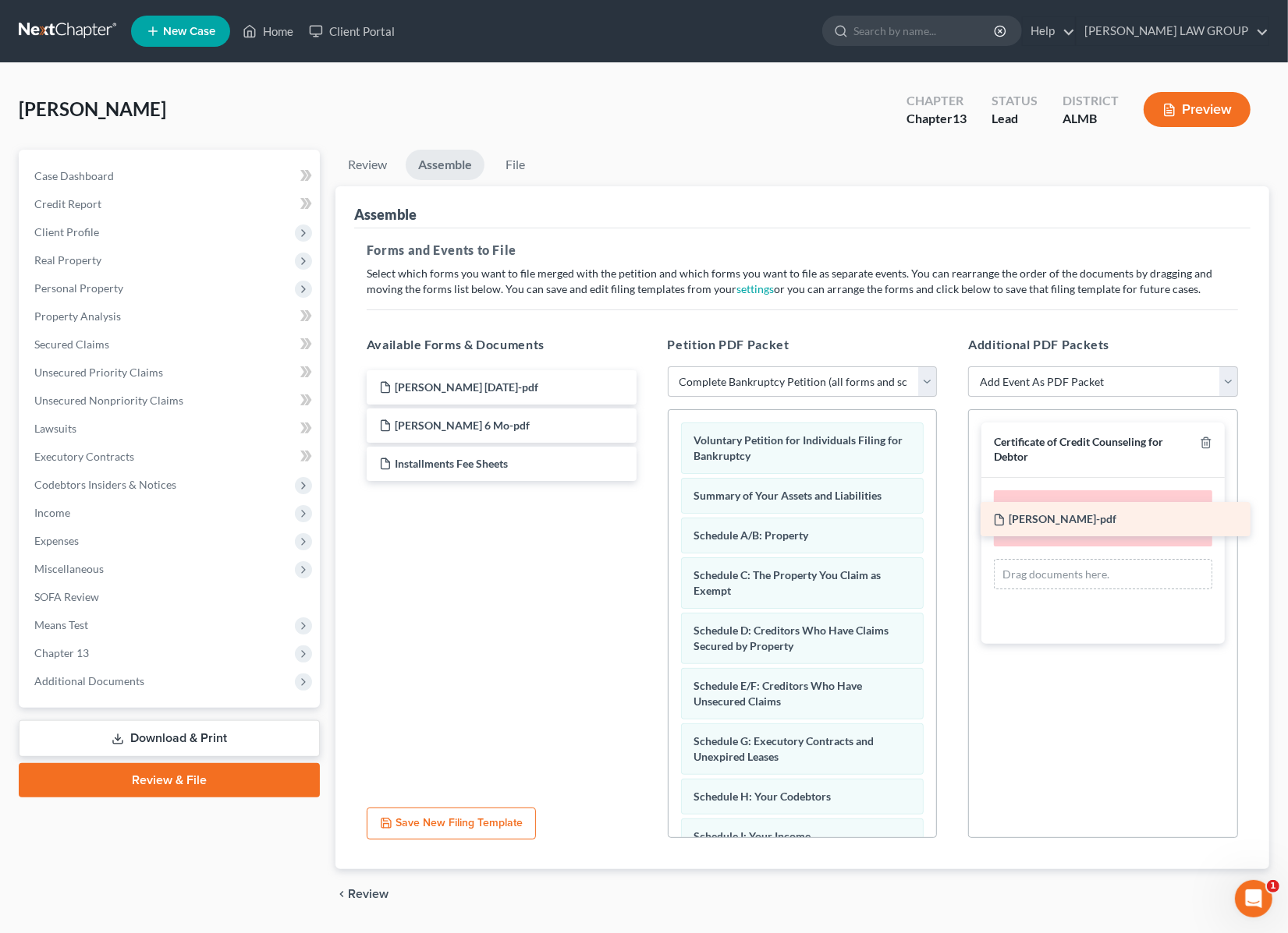
drag, startPoint x: 457, startPoint y: 426, endPoint x: 1071, endPoint y: 520, distance: 621.2
click at [649, 481] on div "[PERSON_NAME]-pdf [PERSON_NAME] [DATE]-pdf [PERSON_NAME]-pdf [PERSON_NAME] 6 Mo…" at bounding box center [501, 425] width 295 height 111
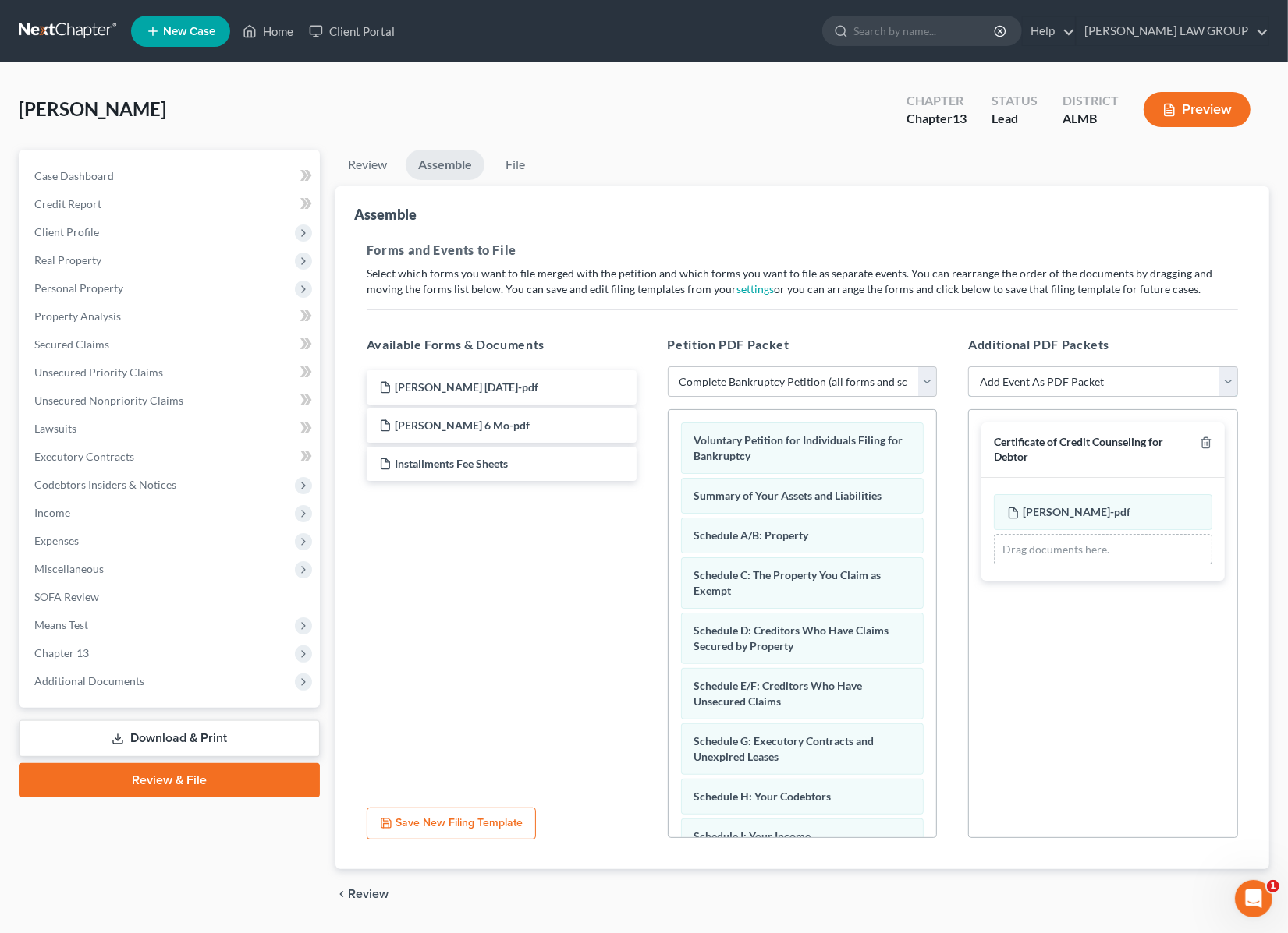
click at [1229, 374] on select "Add Event As PDF Packet Certificate of Credit Counseling for Debtor Certificate…" at bounding box center [1102, 382] width 270 height 31
select select "2"
click at [968, 367] on select "Add Event As PDF Packet Certificate of Credit Counseling for Debtor Certificate…" at bounding box center [1102, 382] width 270 height 31
select select
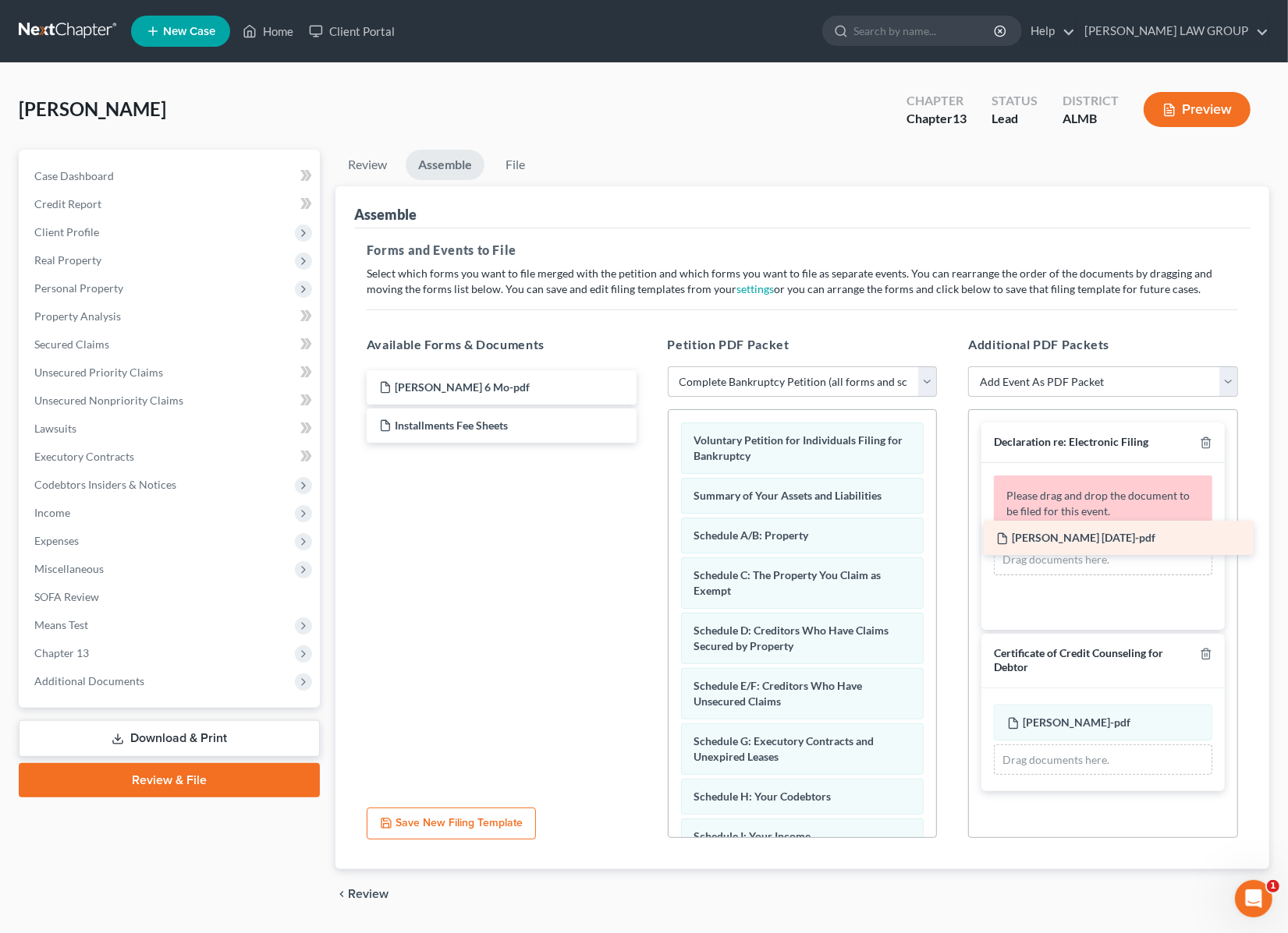
drag, startPoint x: 472, startPoint y: 382, endPoint x: 1089, endPoint y: 532, distance: 635.0
click at [649, 442] on div "[PERSON_NAME] [DATE]-pdf [PERSON_NAME] [DATE]-pdf [PERSON_NAME] 6 Mo-pdf Instal…" at bounding box center [501, 406] width 295 height 72
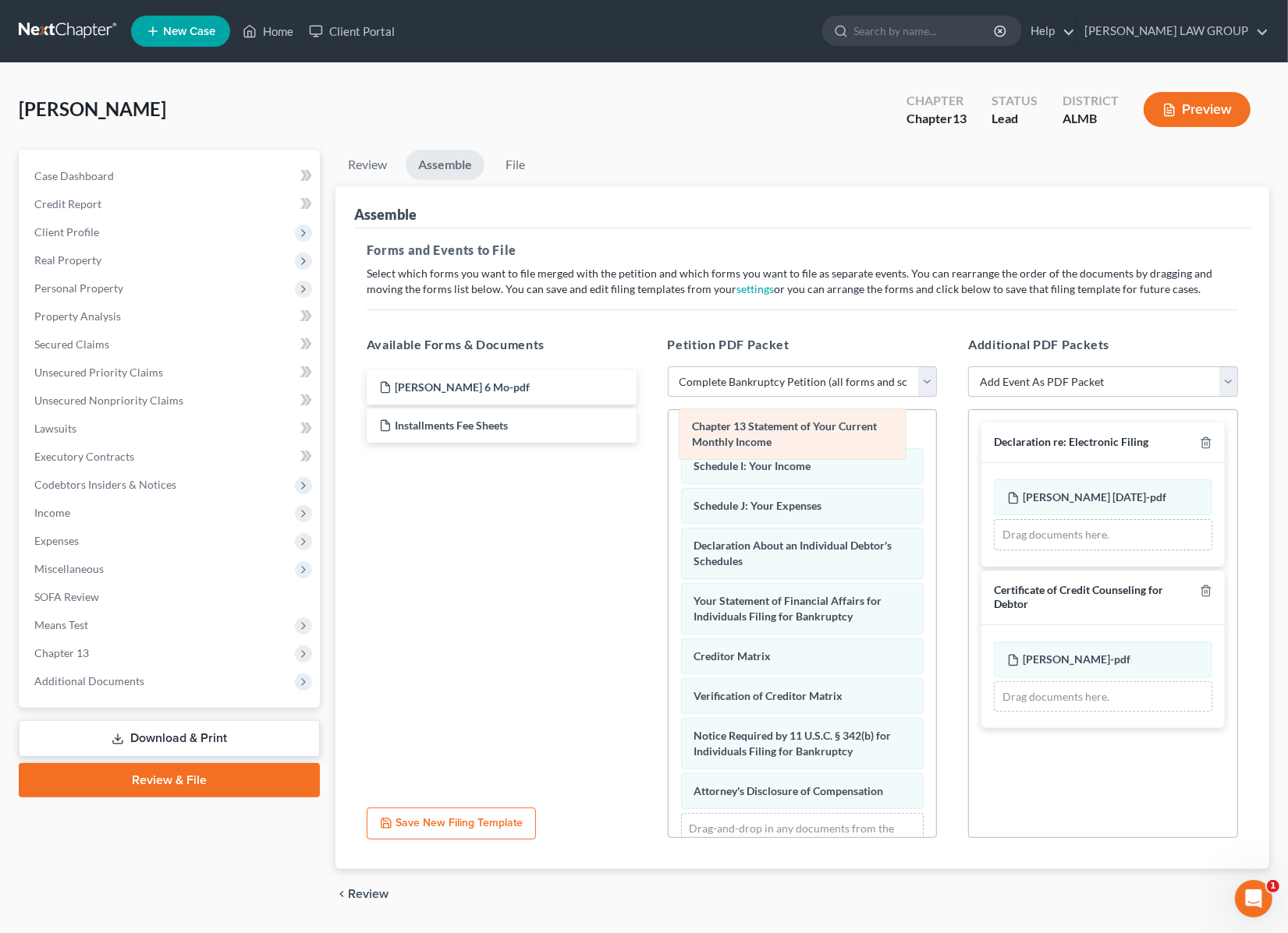
scroll to position [371, 0]
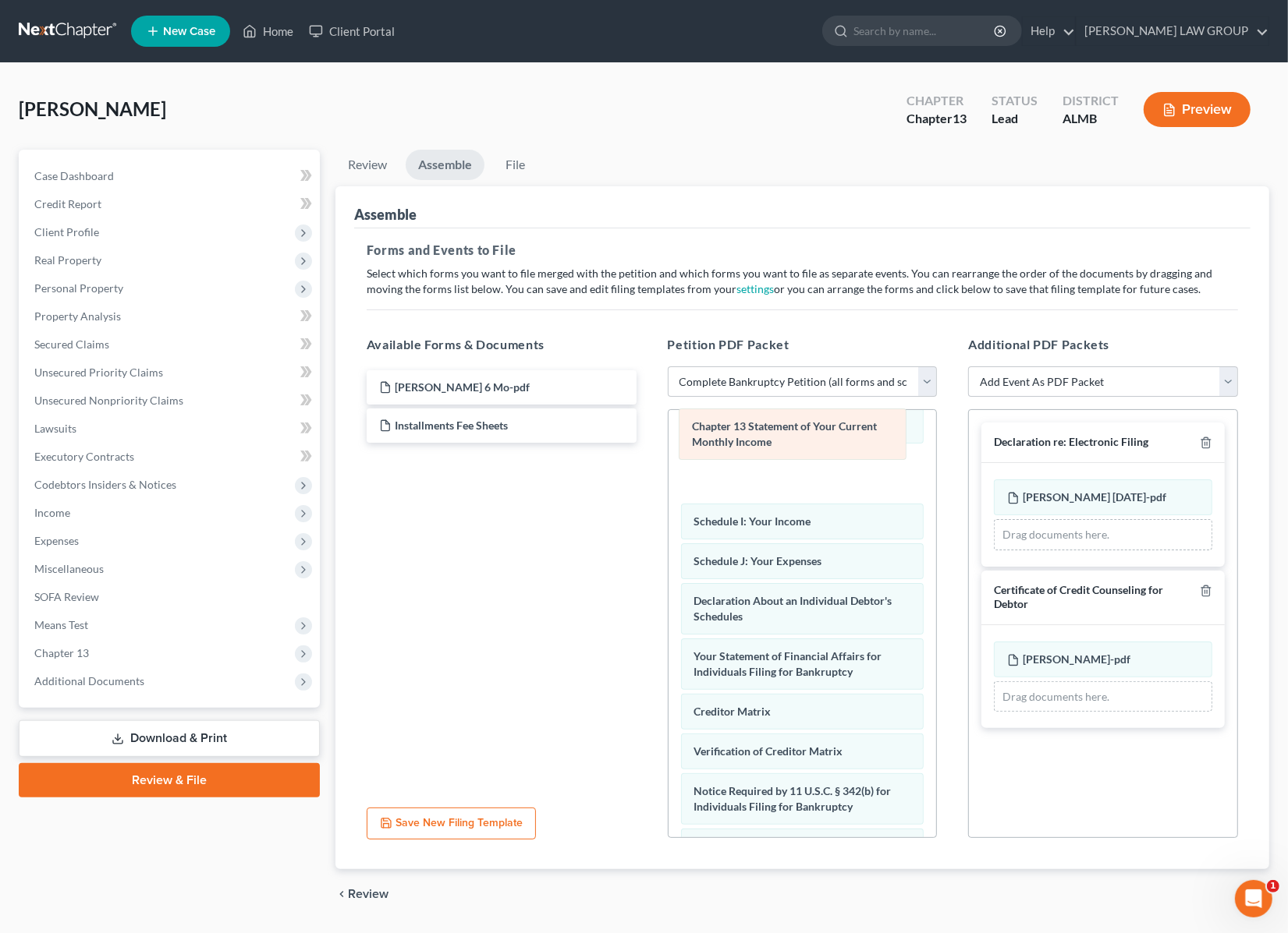
drag, startPoint x: 739, startPoint y: 667, endPoint x: 735, endPoint y: 433, distance: 234.0
click at [735, 433] on div "Chapter 13 Statement of Your Current Monthly Income Voluntary Petition for Indi…" at bounding box center [802, 496] width 268 height 913
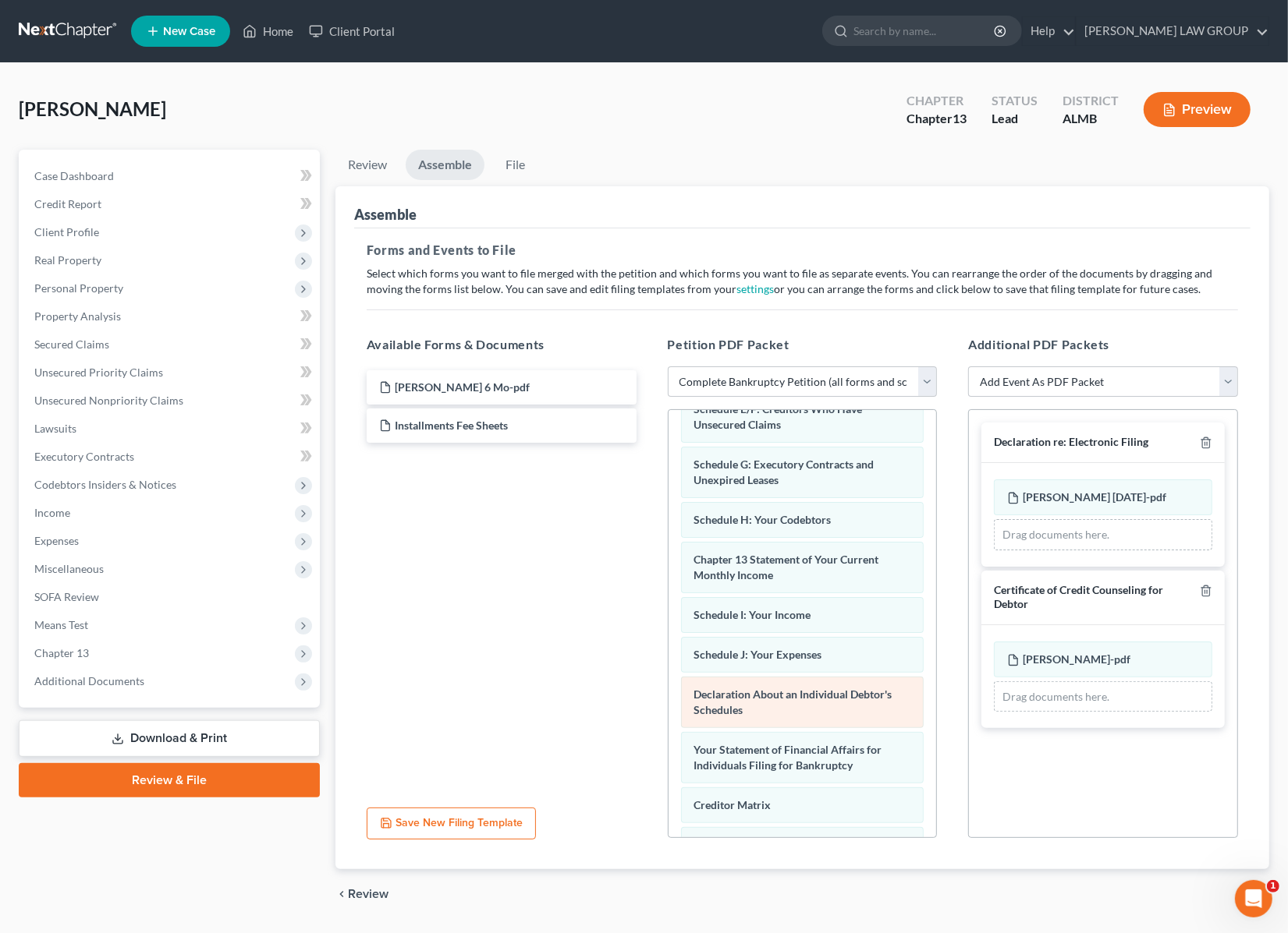
scroll to position [273, 0]
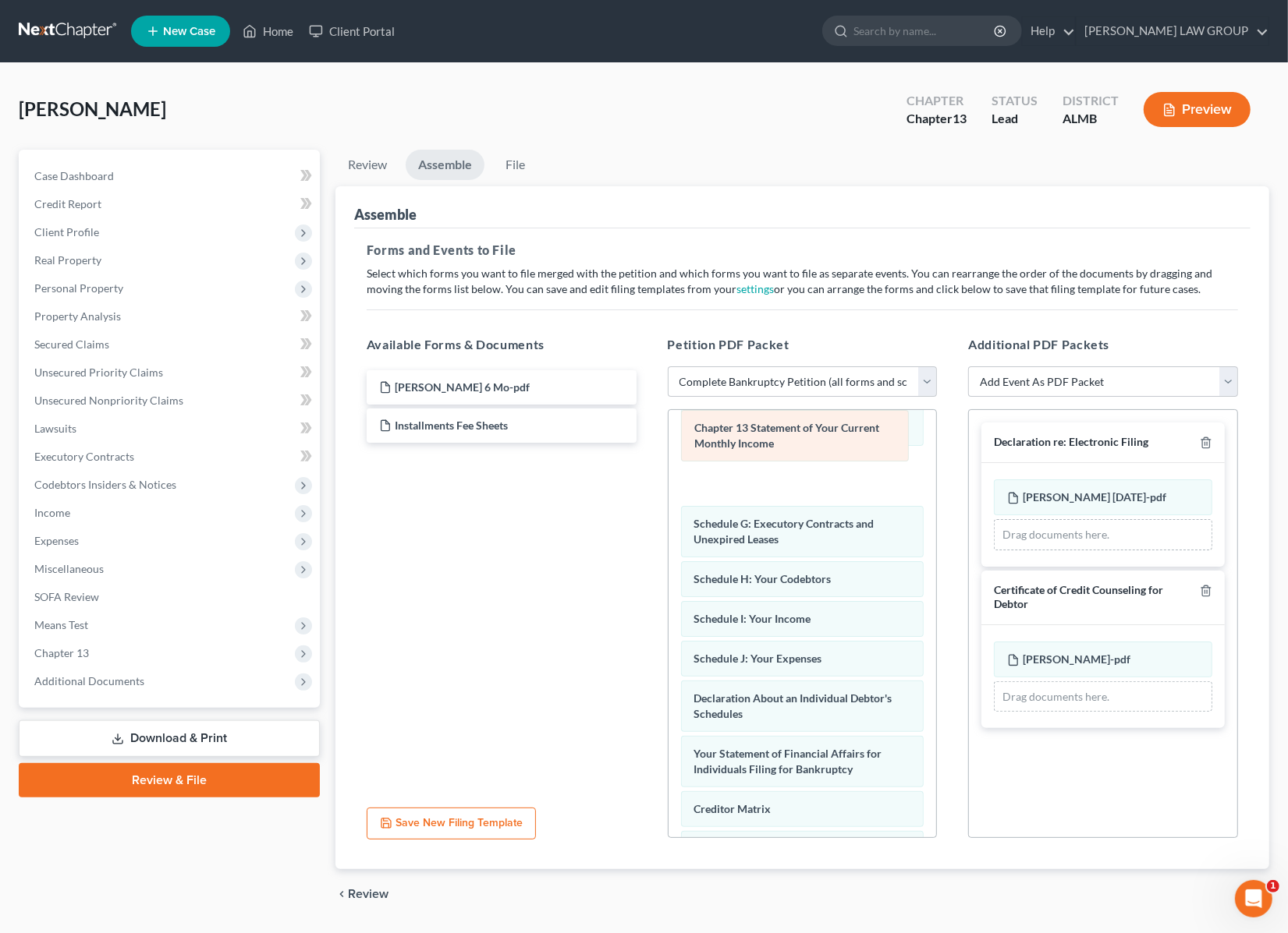
drag, startPoint x: 761, startPoint y: 580, endPoint x: 761, endPoint y: 442, distance: 138.0
click at [761, 442] on div "Chapter 13 Statement of Your Current Monthly Income Voluntary Petition for Indi…" at bounding box center [802, 593] width 268 height 913
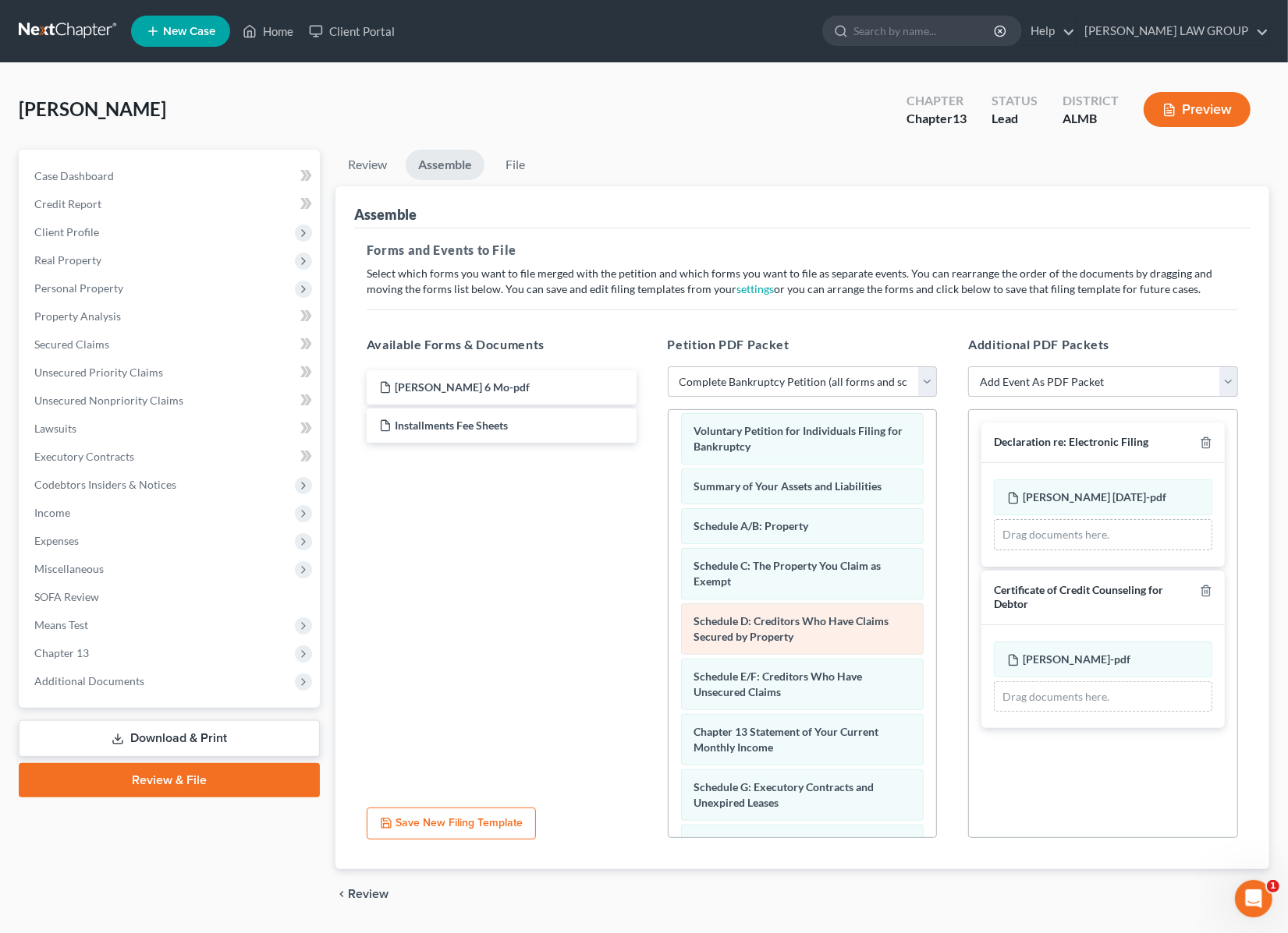
scroll to position [0, 0]
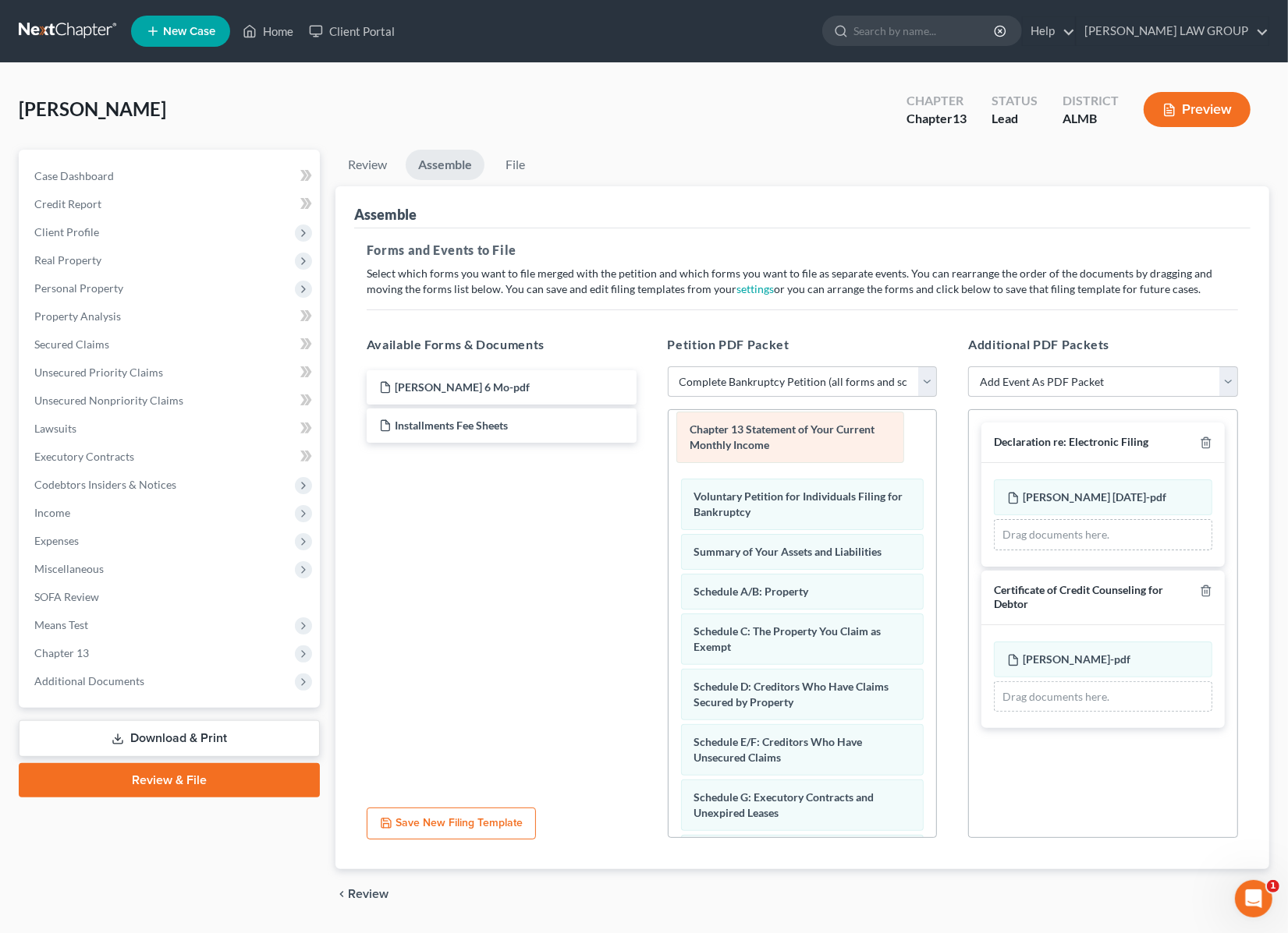
drag, startPoint x: 777, startPoint y: 748, endPoint x: 772, endPoint y: 434, distance: 314.0
click at [772, 434] on div "Chapter 13 Statement of Your Current Monthly Income Chapter 13 Statement of You…" at bounding box center [802, 867] width 268 height 913
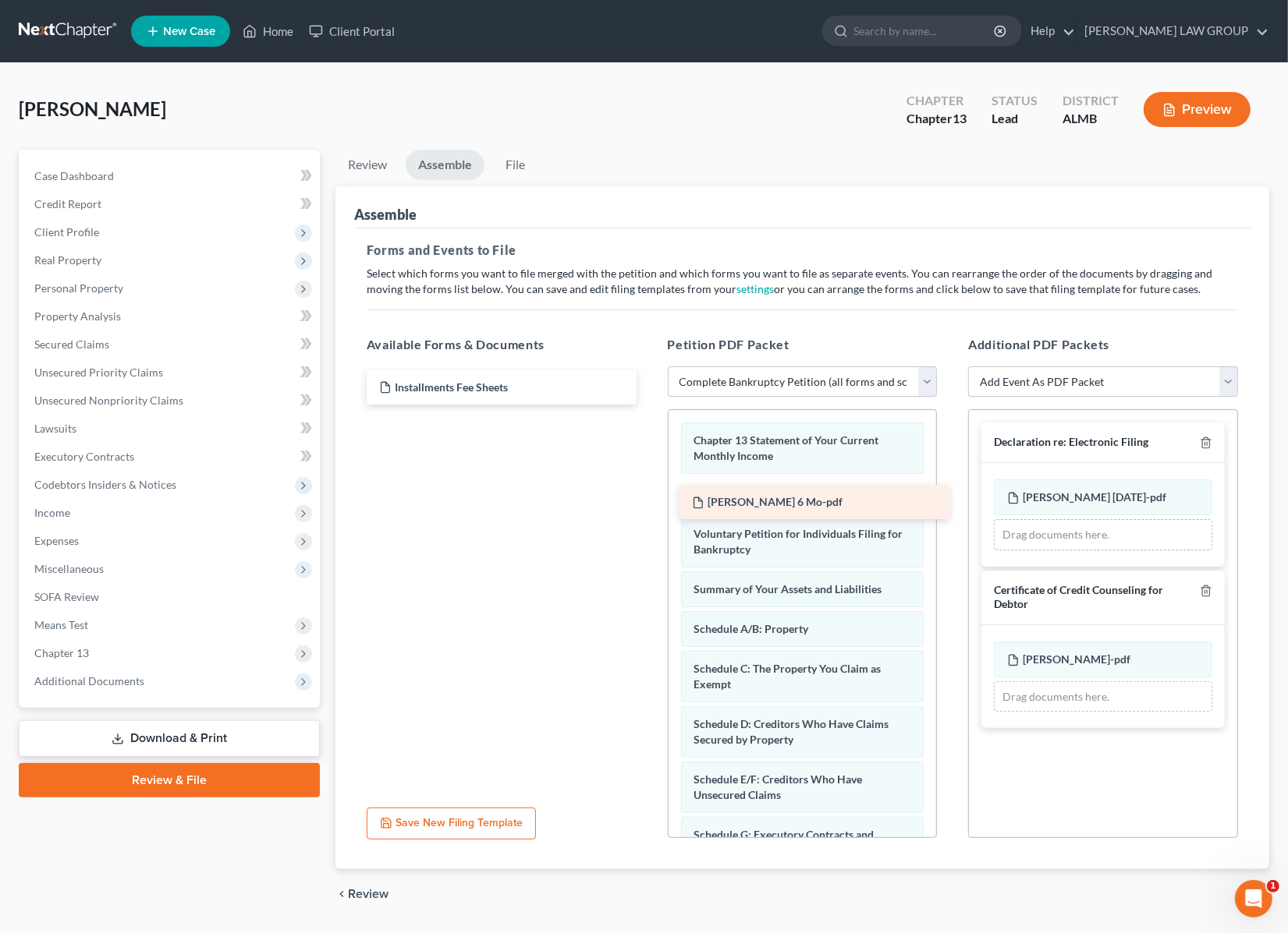
drag, startPoint x: 470, startPoint y: 383, endPoint x: 782, endPoint y: 499, distance: 332.9
click at [649, 405] on div "[PERSON_NAME] 6 Mo-pdf [PERSON_NAME] 6 Mo-pdf Installments Fee Sheets" at bounding box center [501, 387] width 295 height 34
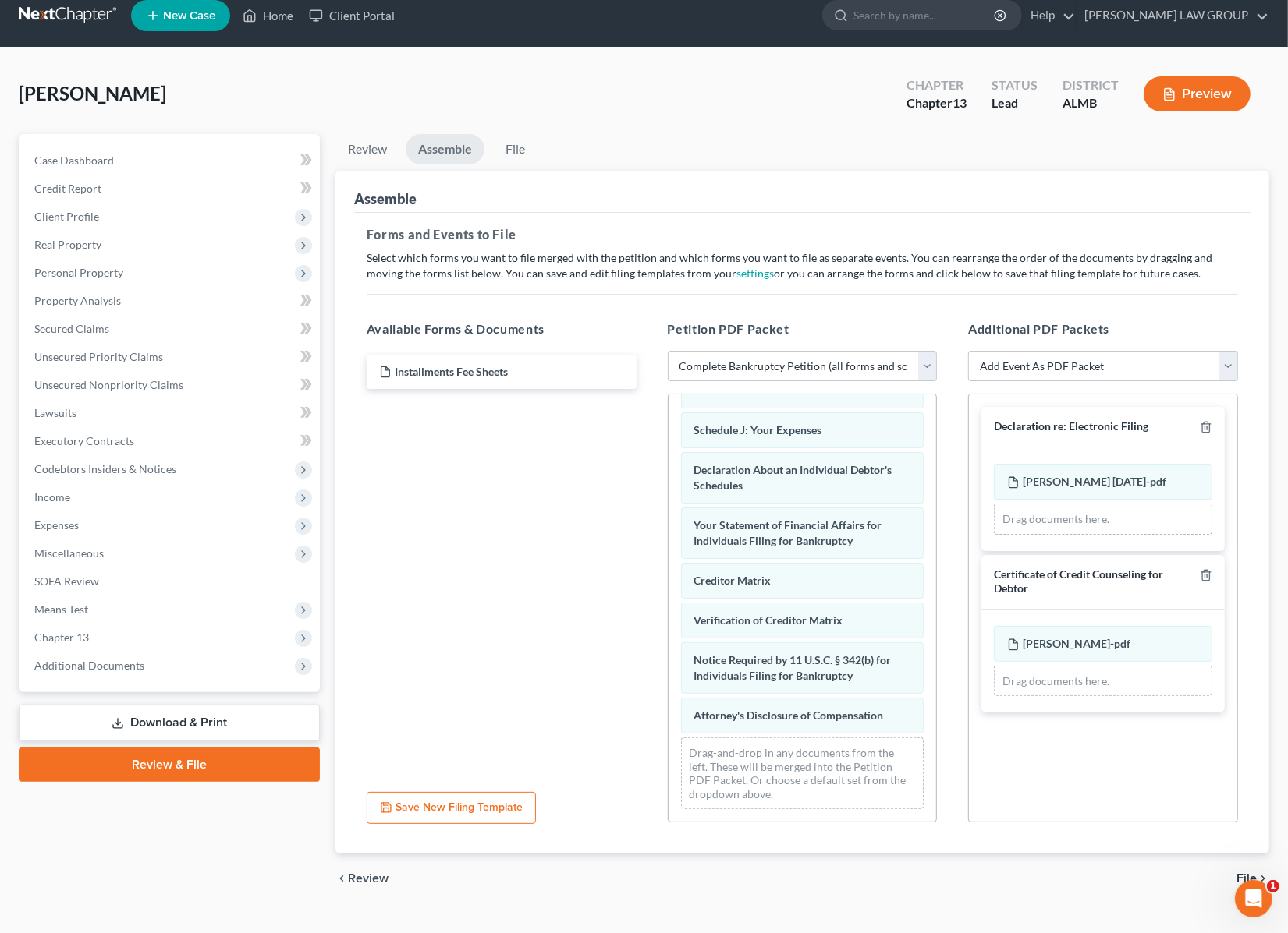
scroll to position [45, 0]
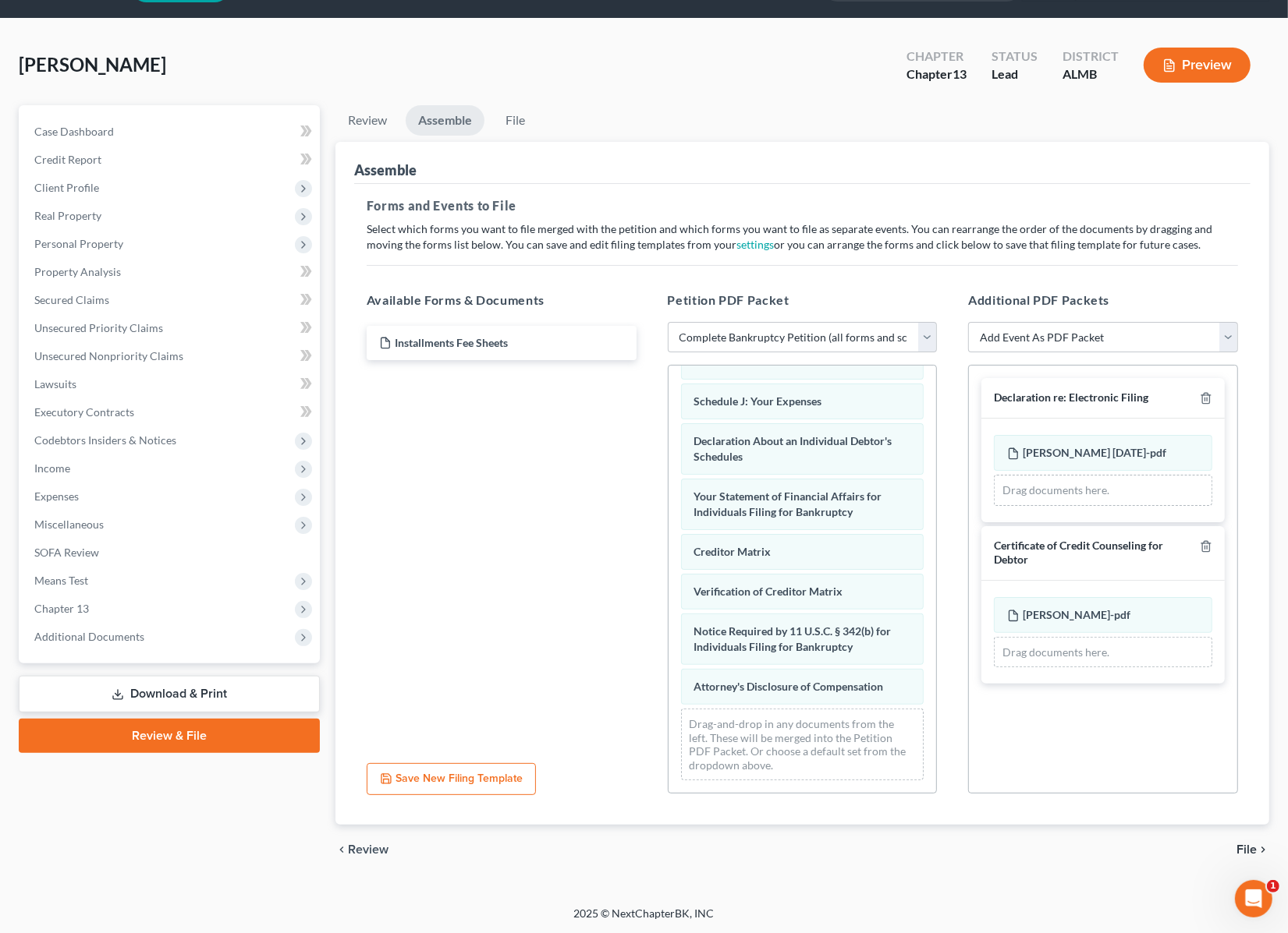
click at [1245, 843] on span "File" at bounding box center [1246, 849] width 20 height 12
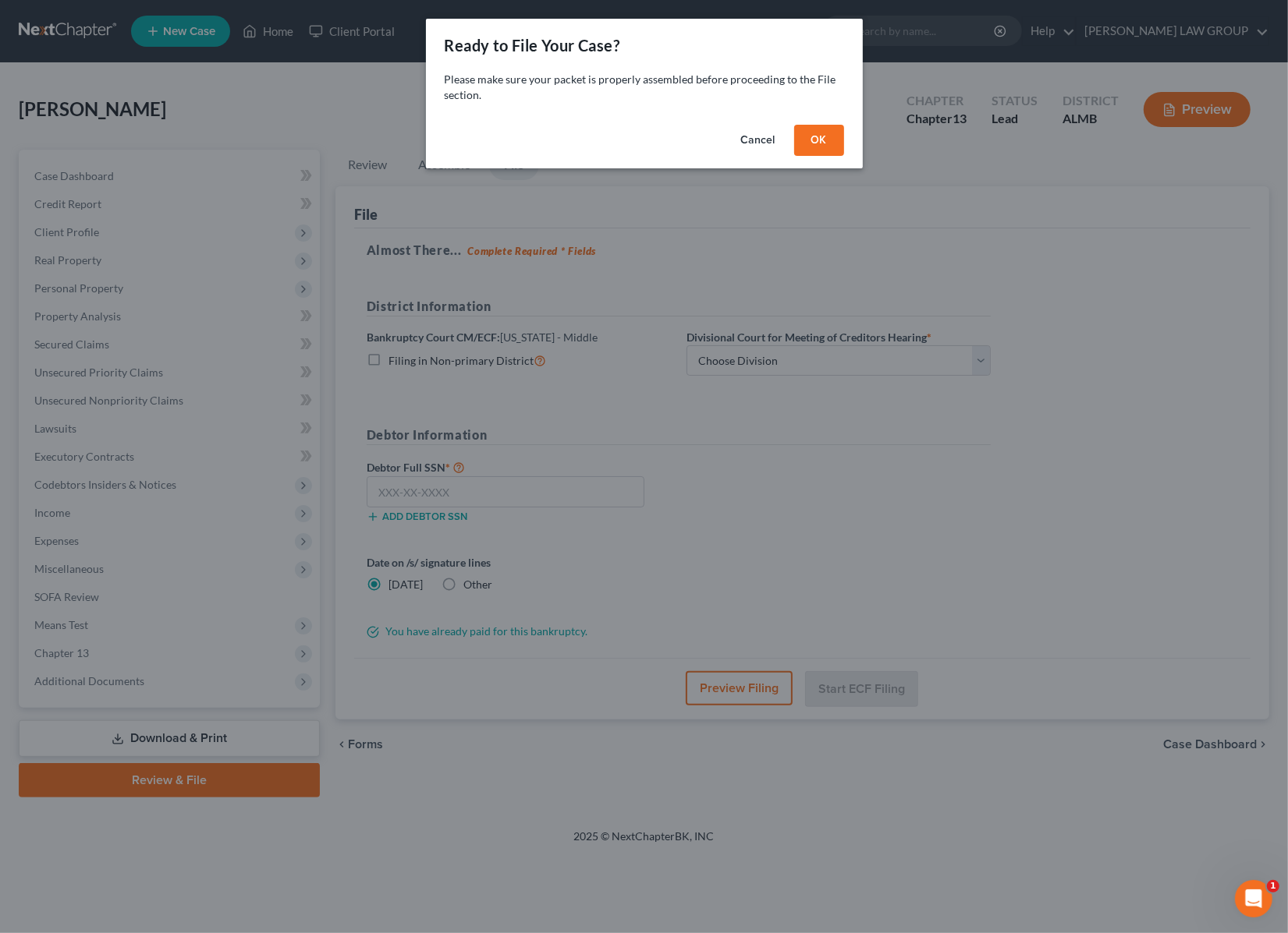
scroll to position [0, 0]
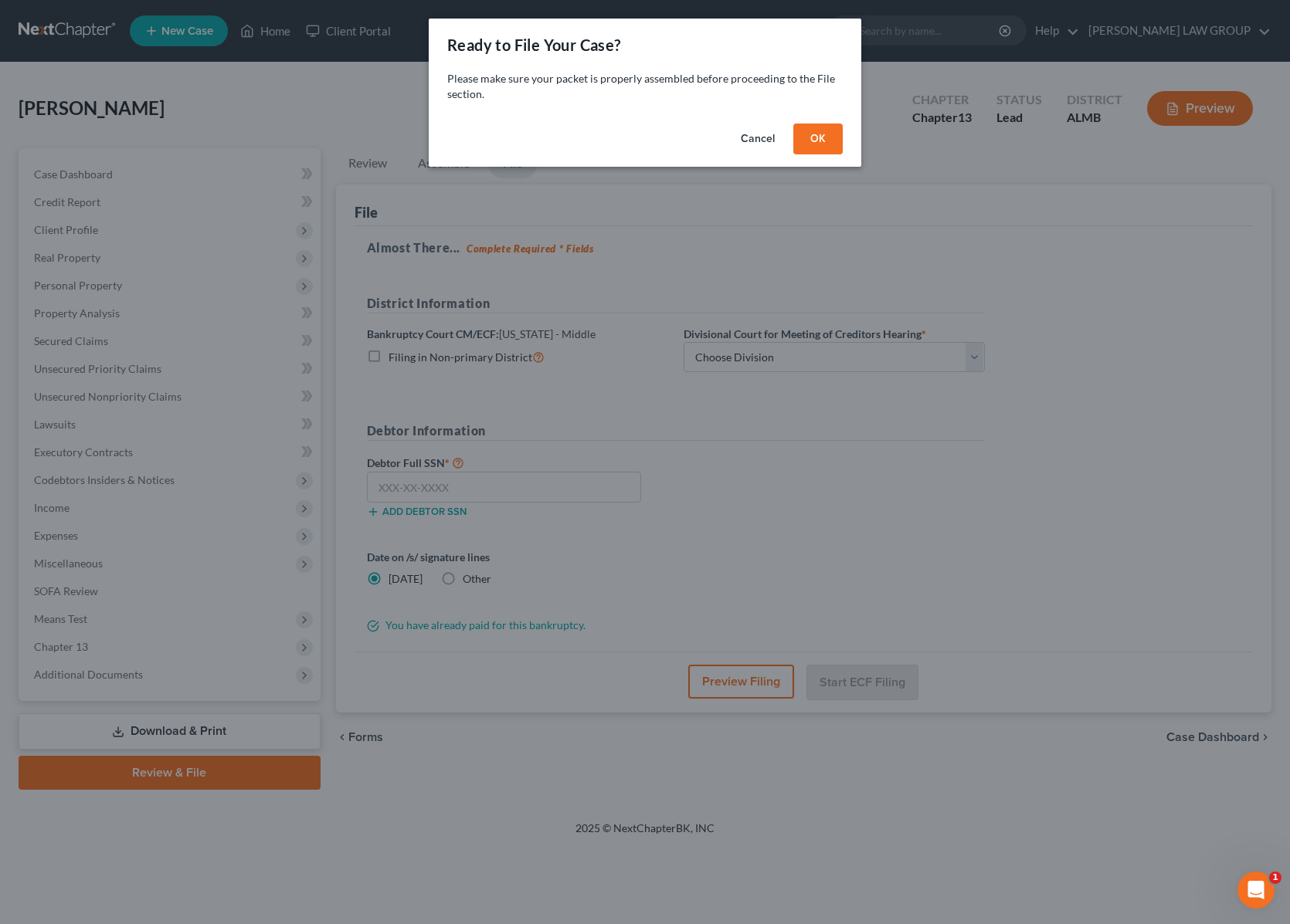
click at [819, 139] on button "OK" at bounding box center [817, 139] width 49 height 31
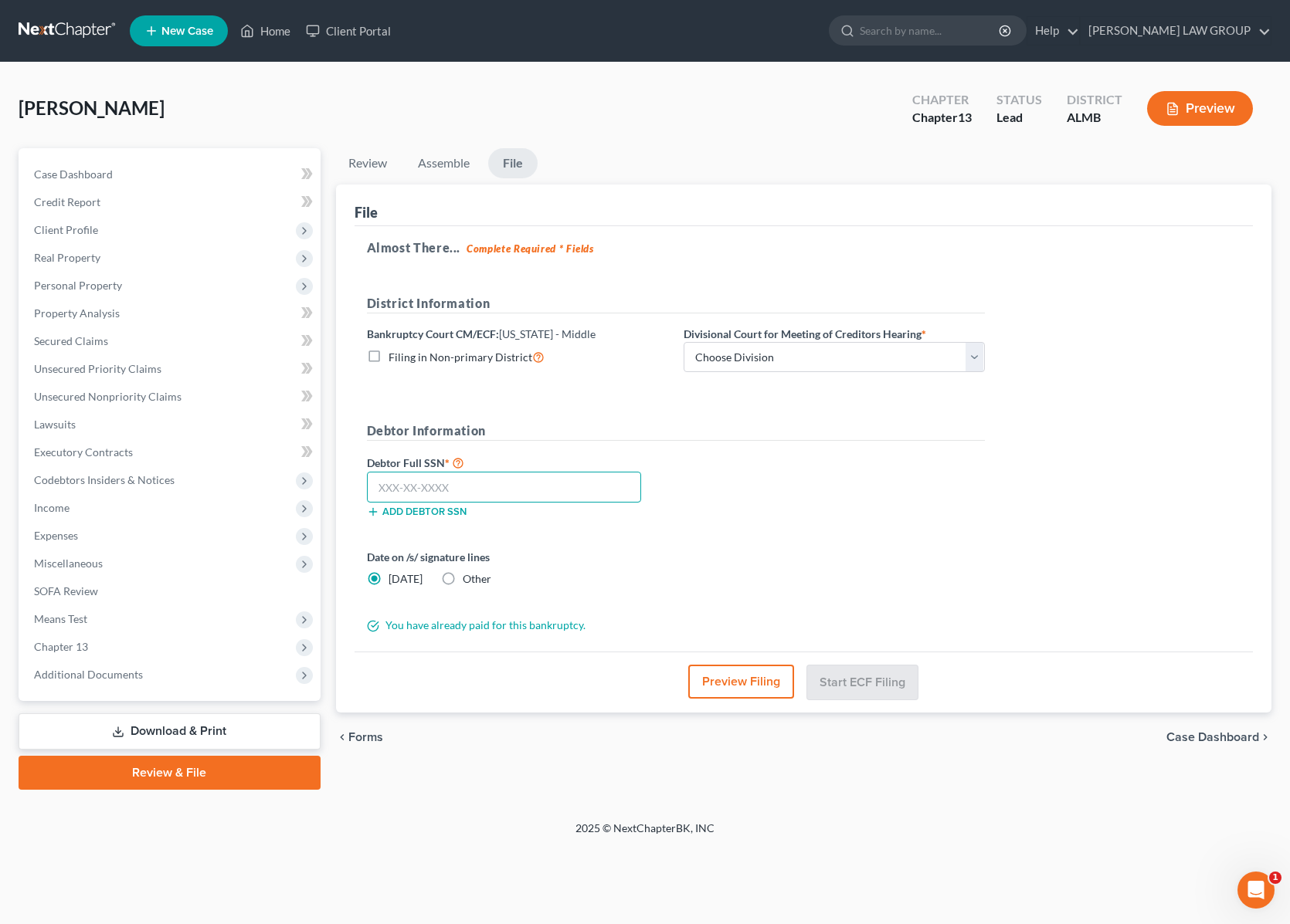
click at [507, 483] on input "text" at bounding box center [504, 487] width 275 height 31
type input "257-11-0122"
click at [865, 359] on select "Choose Division Dothan [PERSON_NAME] Opelika" at bounding box center [833, 358] width 301 height 31
select select "1"
click at [683, 342] on select "Choose Division Dothan [PERSON_NAME] Opelika" at bounding box center [833, 358] width 301 height 31
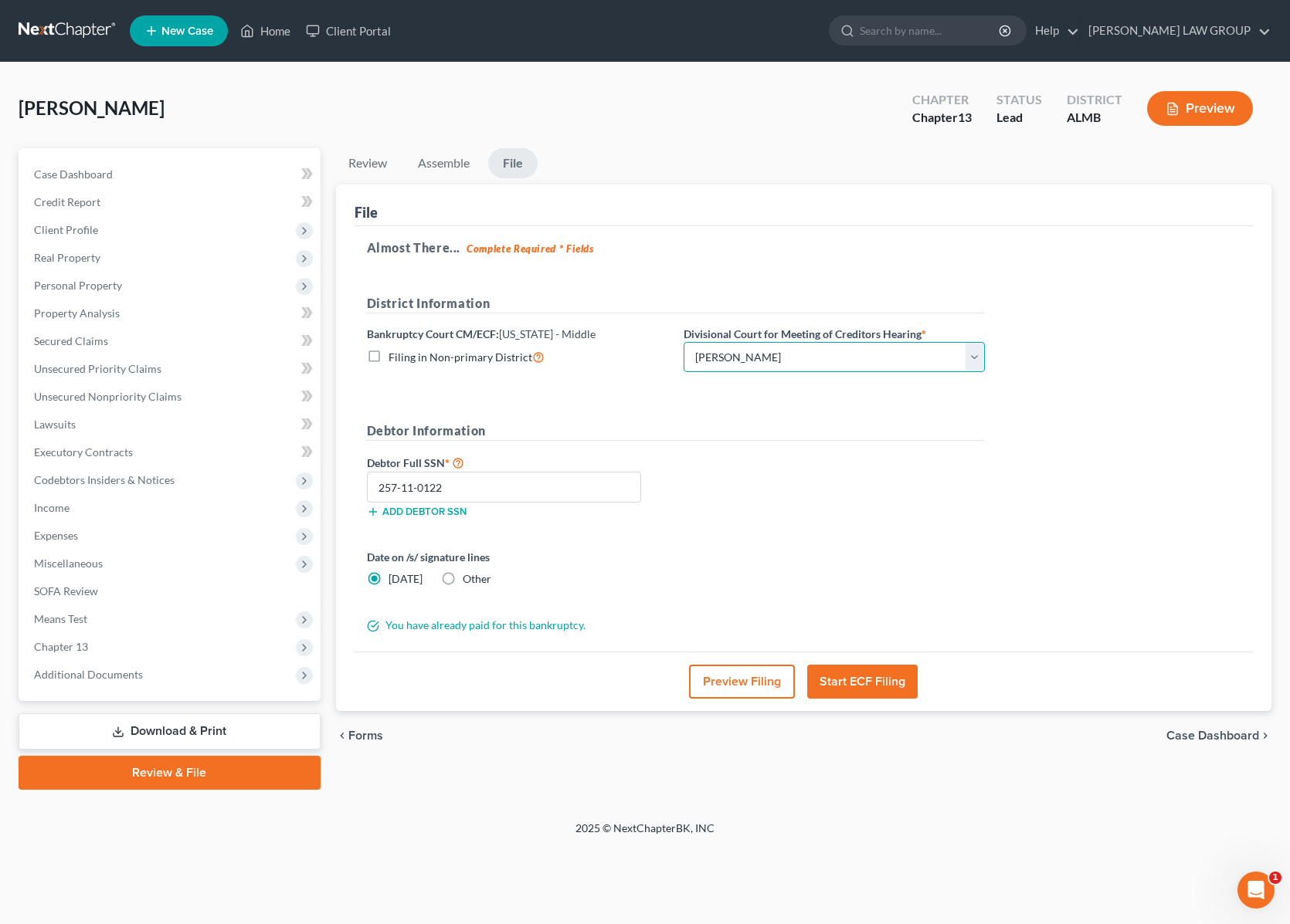
click at [776, 357] on select "Choose Division Dothan [PERSON_NAME] Opelika" at bounding box center [833, 358] width 301 height 31
click at [683, 342] on select "Choose Division Dothan [PERSON_NAME] Opelika" at bounding box center [833, 358] width 301 height 31
click at [765, 358] on select "Choose Division Dothan [PERSON_NAME] Opelika" at bounding box center [833, 358] width 301 height 31
click at [763, 360] on select "Choose Division Dothan [PERSON_NAME] Opelika" at bounding box center [833, 358] width 301 height 31
click at [858, 683] on button "Start ECF Filing" at bounding box center [862, 681] width 111 height 34
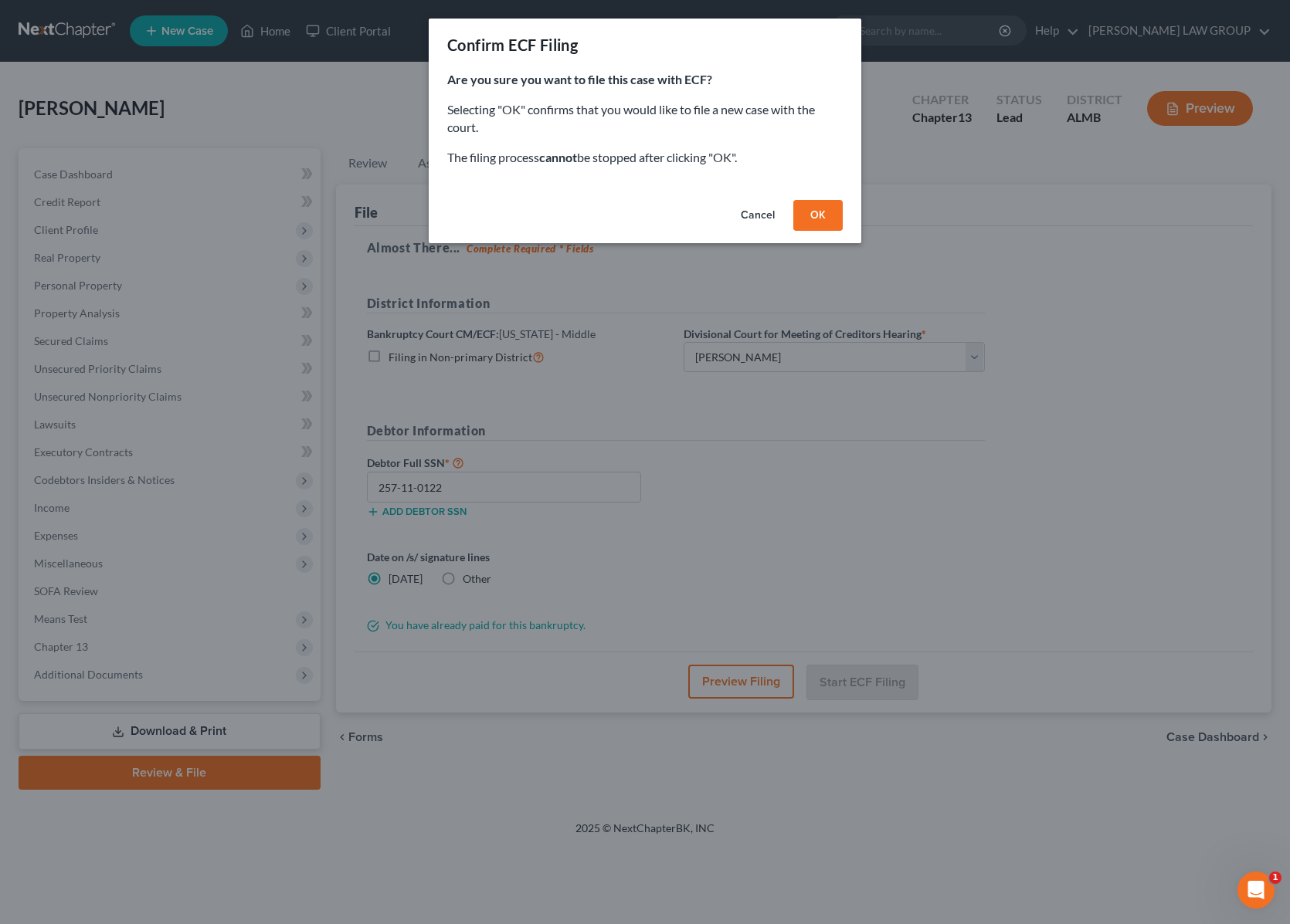
click at [814, 214] on button "OK" at bounding box center [817, 215] width 49 height 31
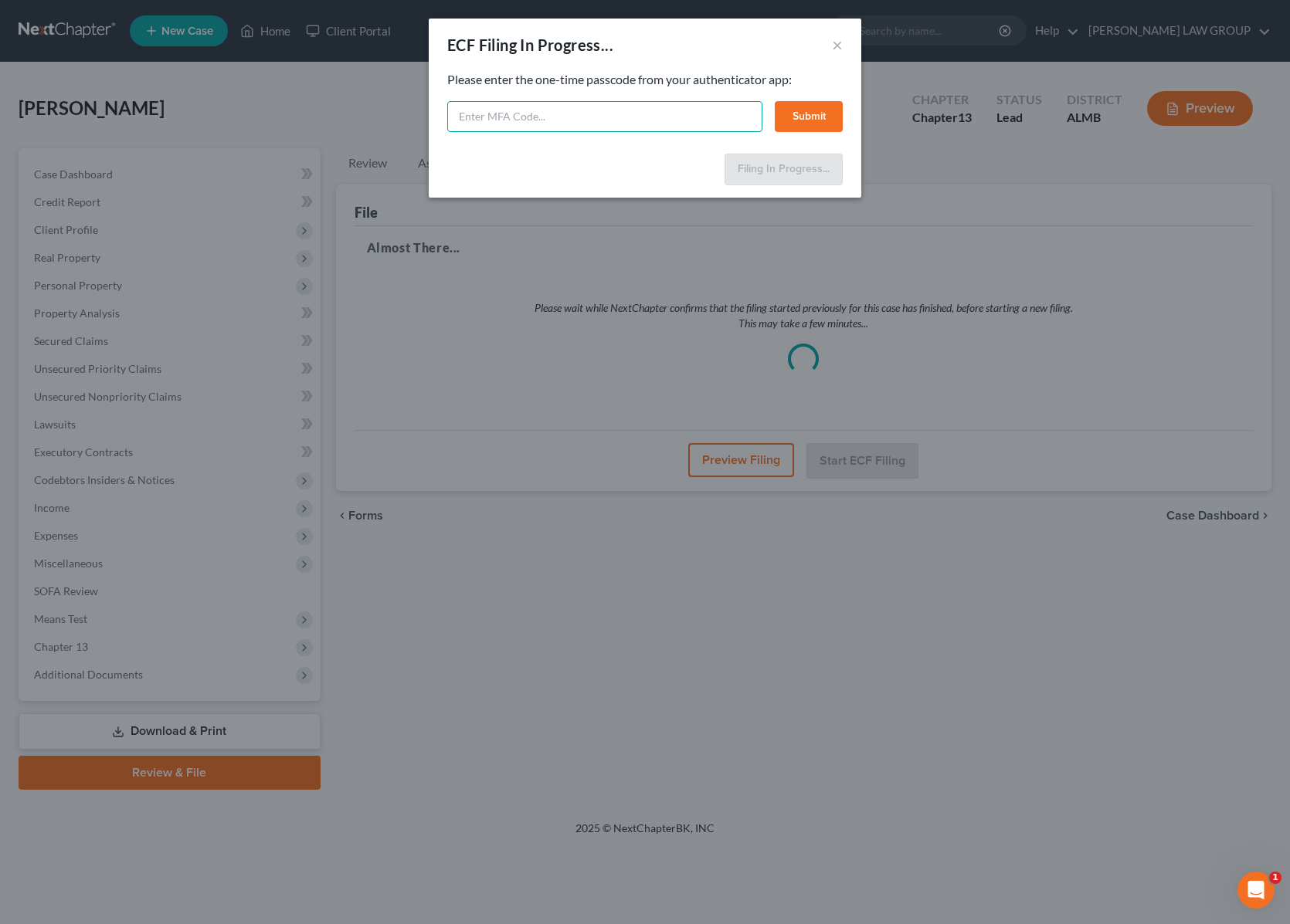
click at [554, 109] on input "text" at bounding box center [604, 117] width 315 height 31
type input "497079"
click at [814, 118] on button "Submit" at bounding box center [808, 117] width 68 height 31
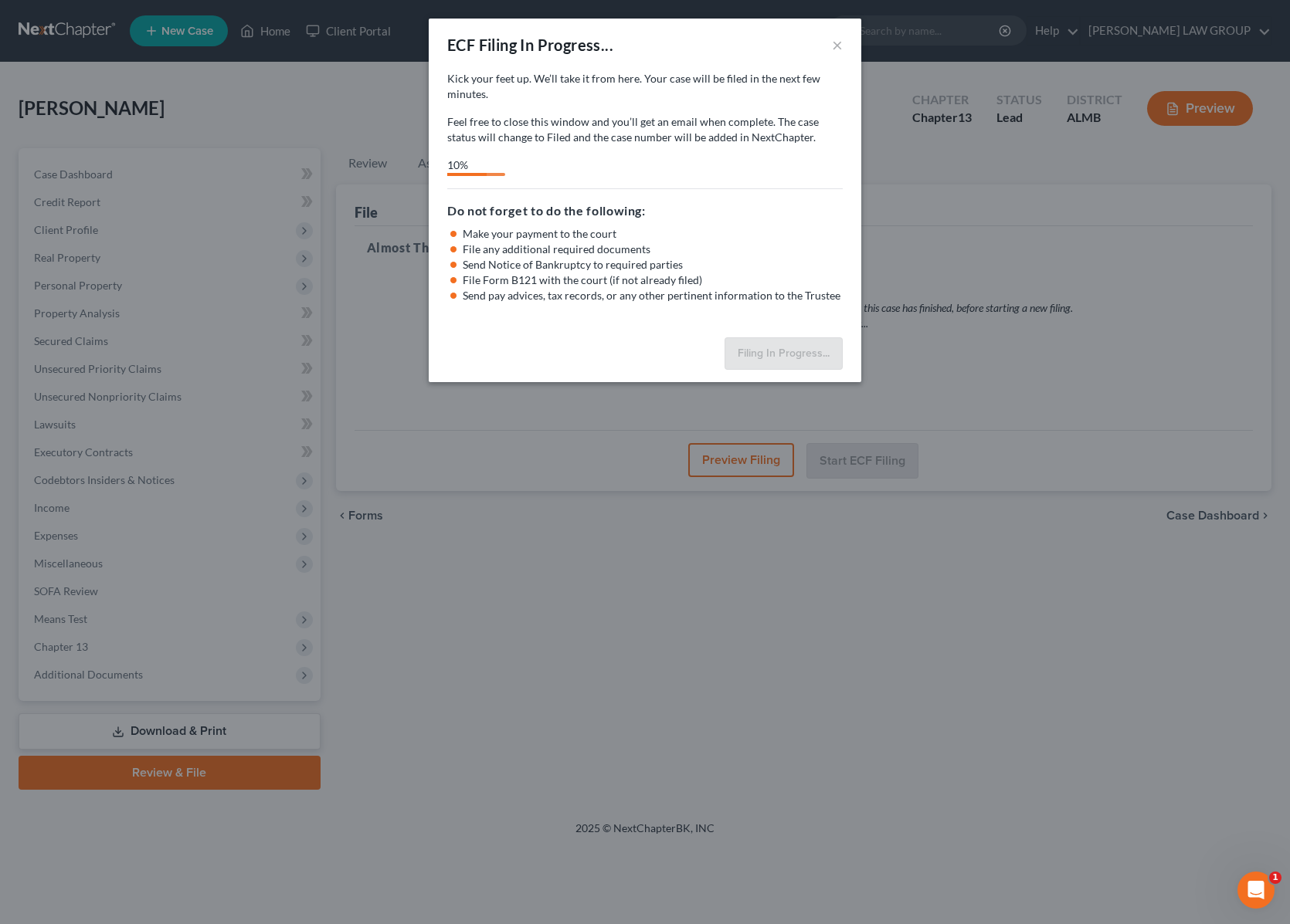
select select "1"
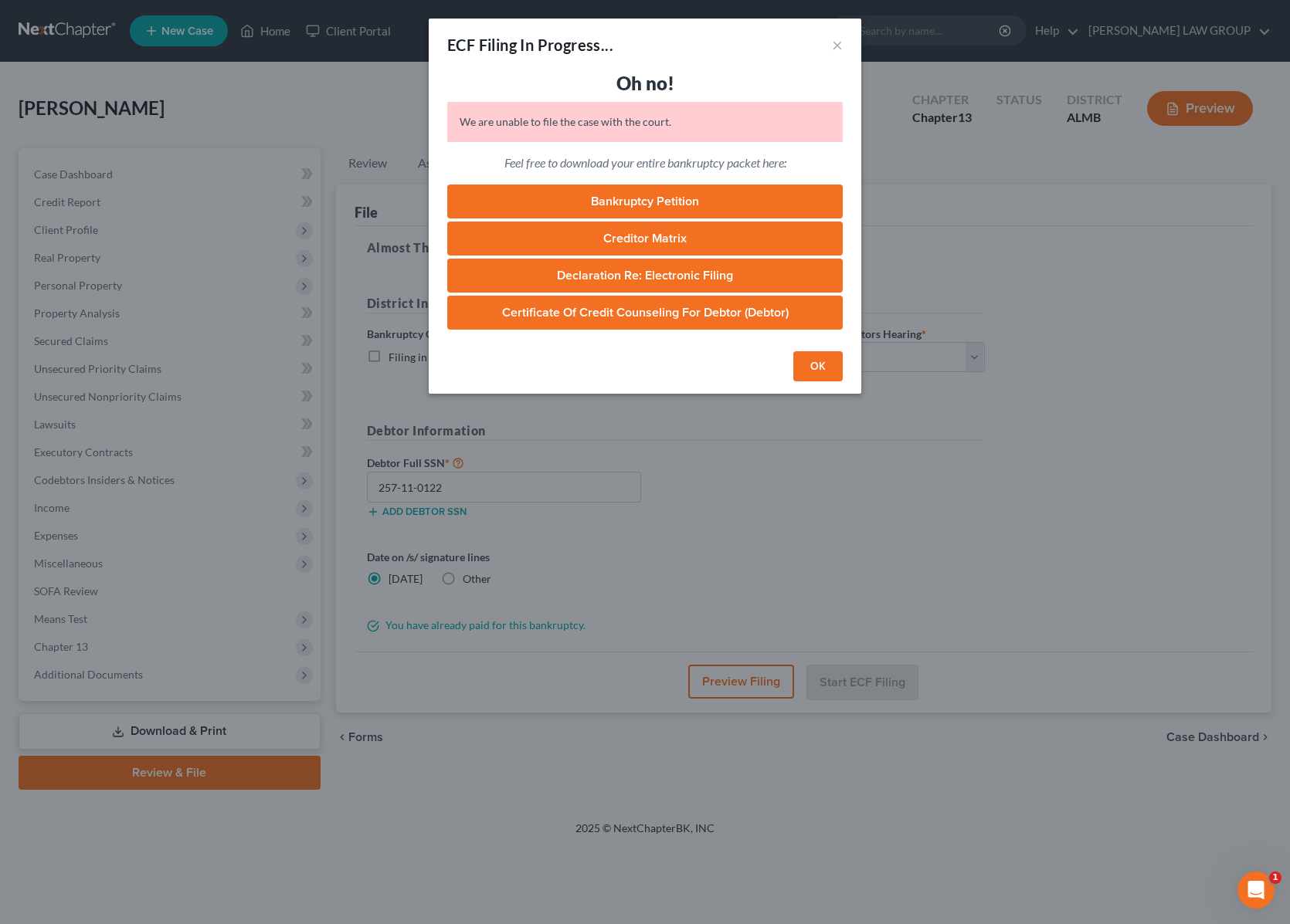
click at [804, 361] on button "OK" at bounding box center [817, 366] width 49 height 31
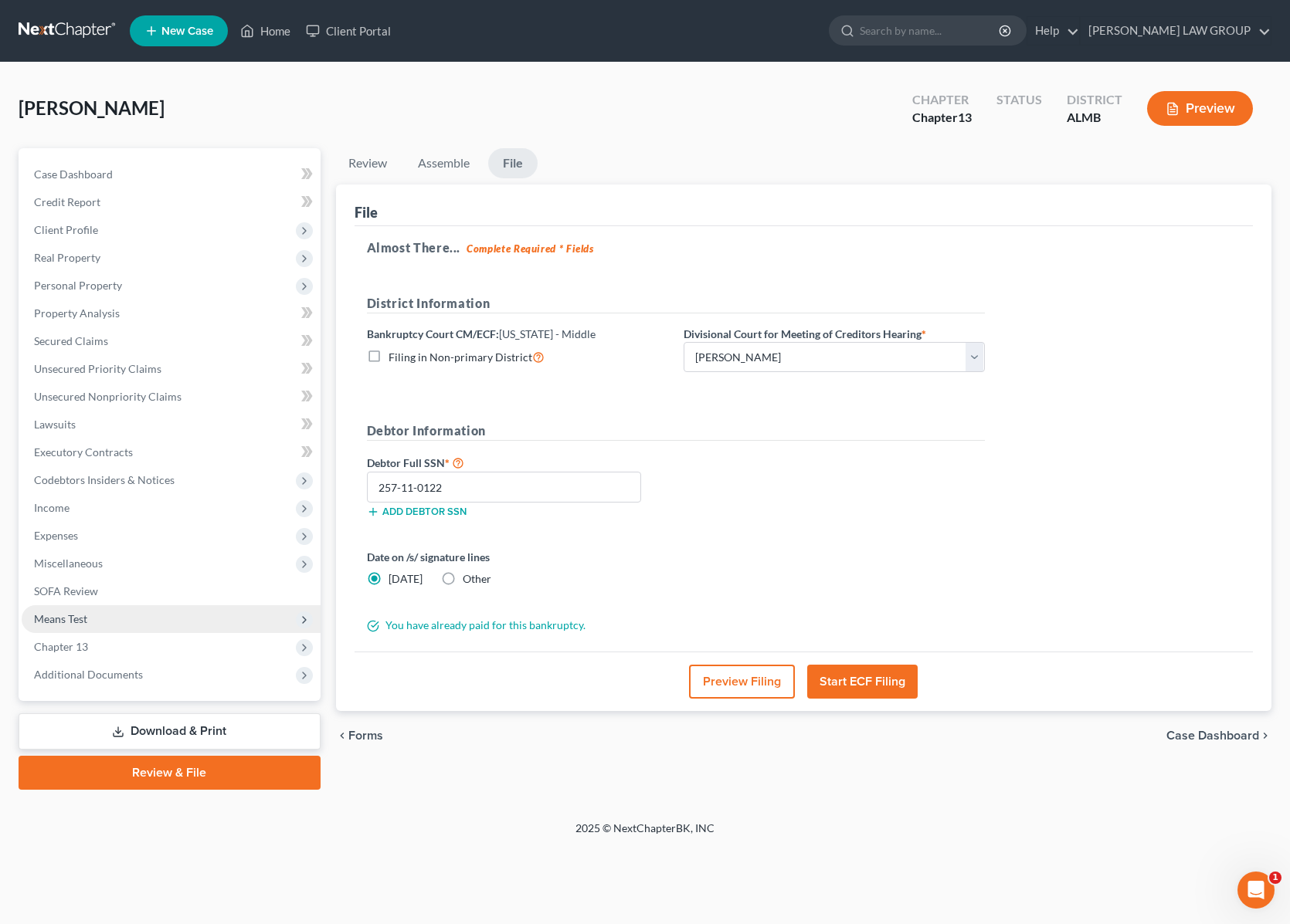
click at [117, 605] on span "Means Test" at bounding box center [171, 619] width 299 height 28
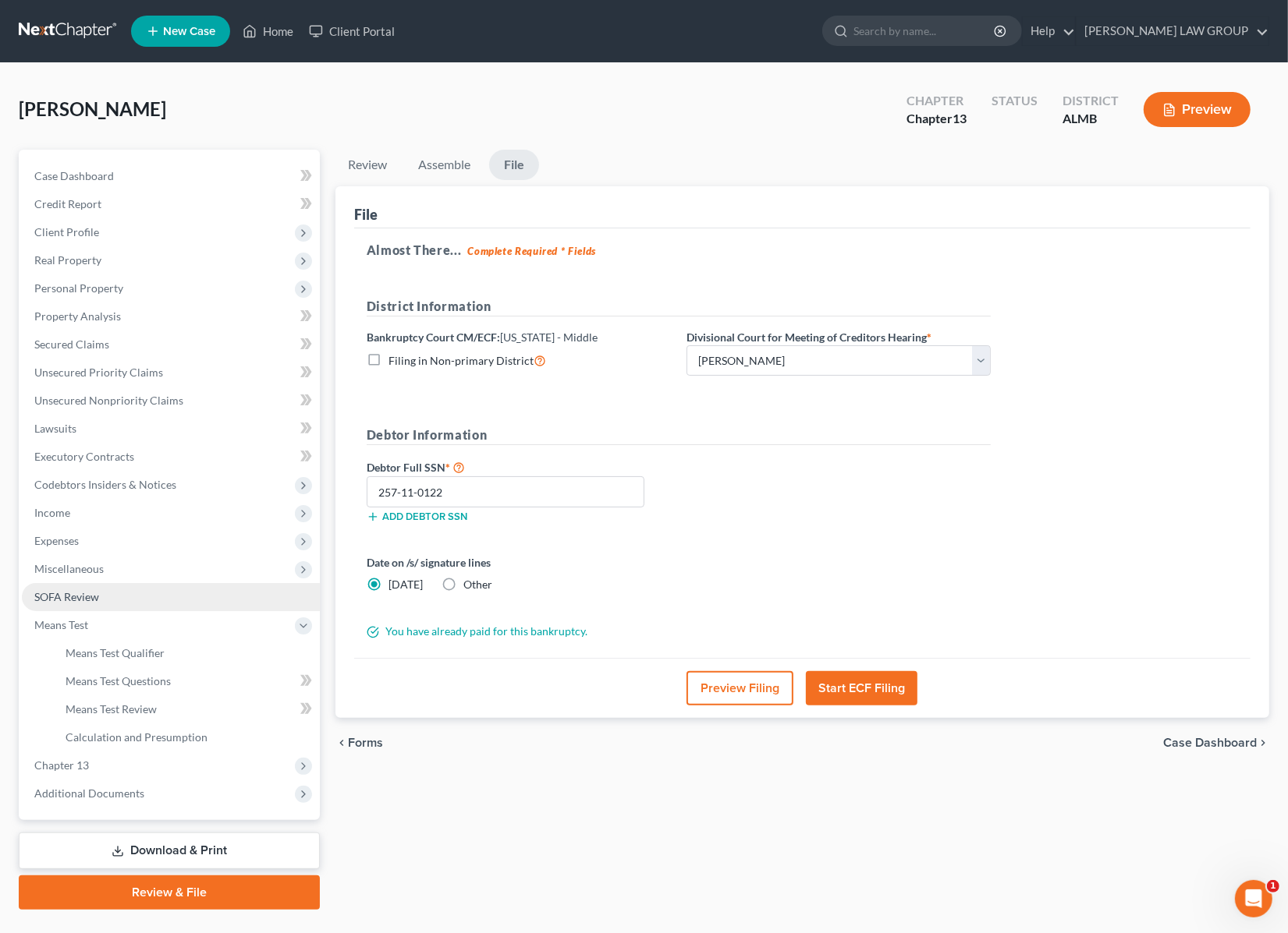
click at [120, 598] on link "SOFA Review" at bounding box center [170, 597] width 298 height 28
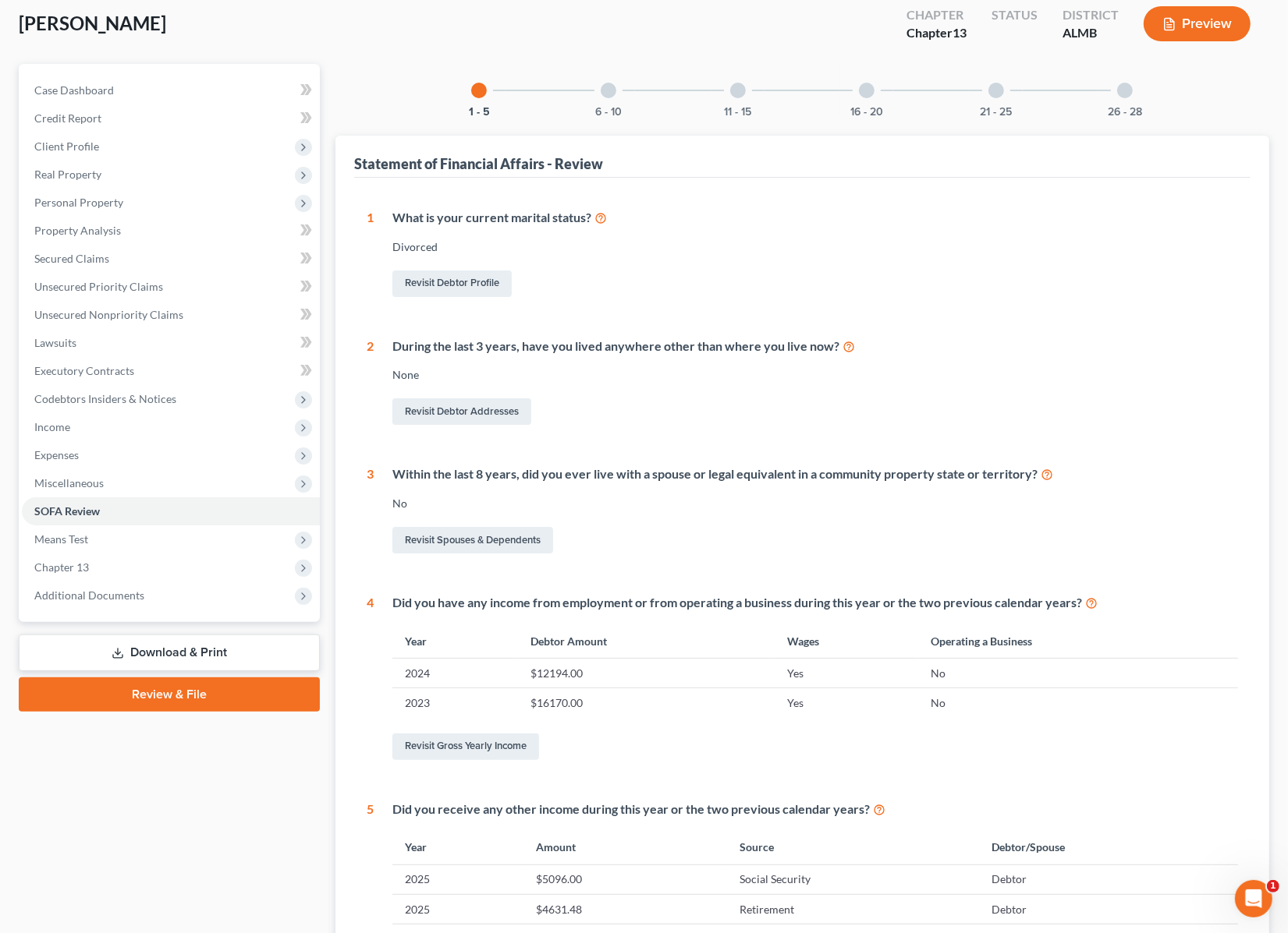
scroll to position [84, 0]
click at [199, 686] on link "Review & File" at bounding box center [169, 696] width 301 height 34
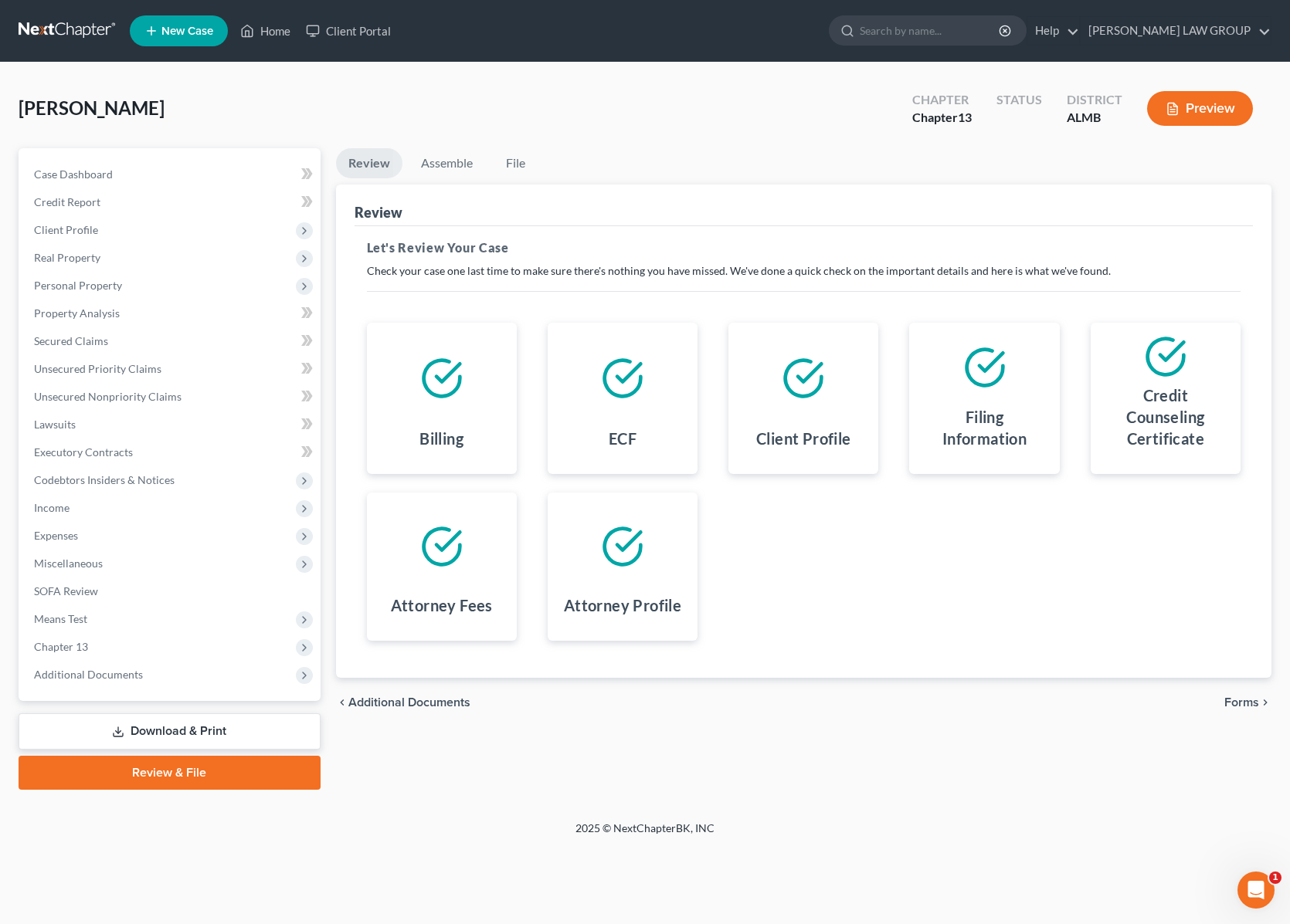
click at [1240, 703] on span "Forms" at bounding box center [1242, 703] width 35 height 12
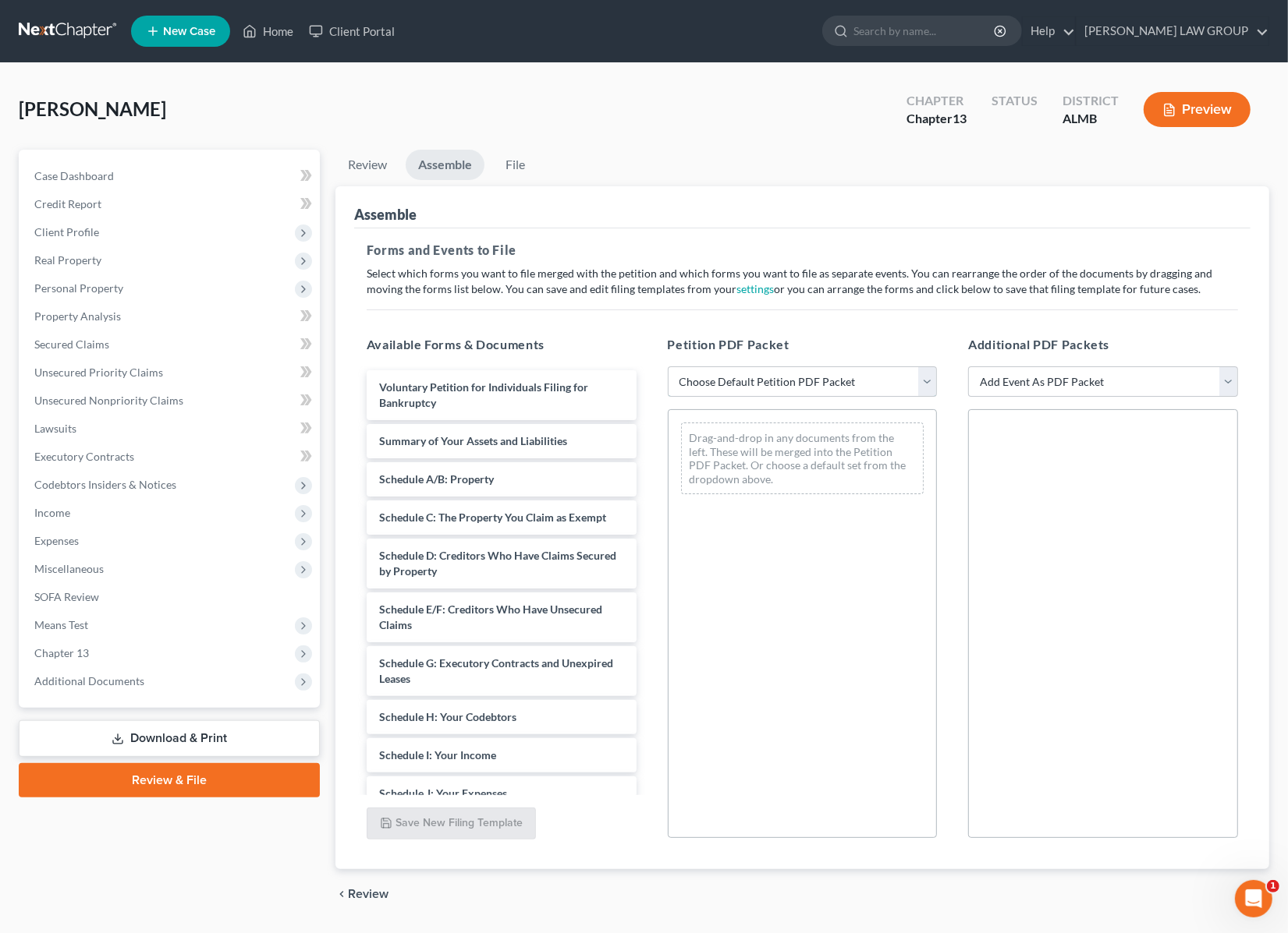
click at [933, 375] on select "Choose Default Petition PDF Packet Complete Bankruptcy Petition (all forms and …" at bounding box center [802, 382] width 270 height 31
select select "0"
click at [668, 367] on select "Choose Default Petition PDF Packet Complete Bankruptcy Petition (all forms and …" at bounding box center [802, 382] width 270 height 31
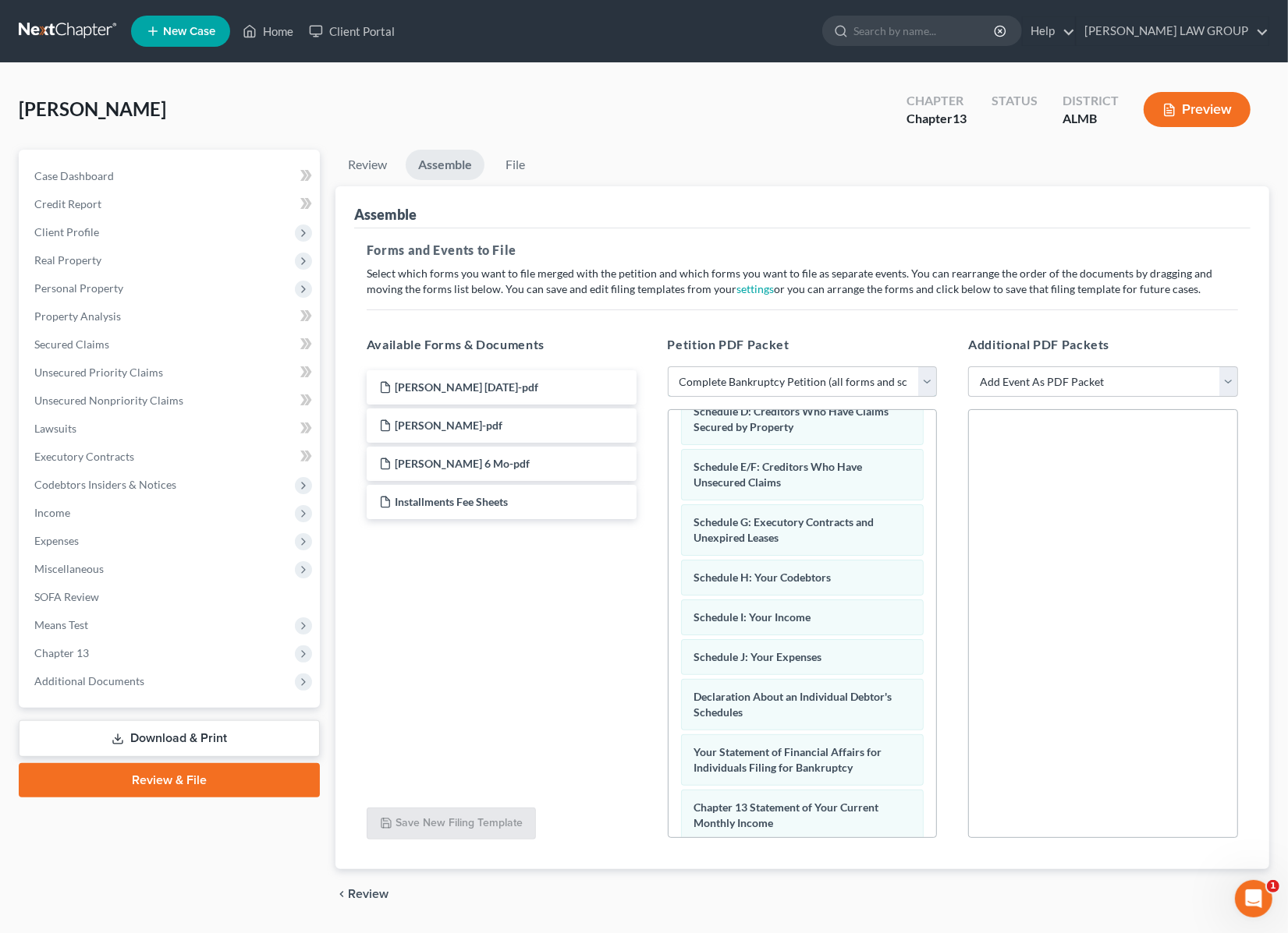
scroll to position [492, 0]
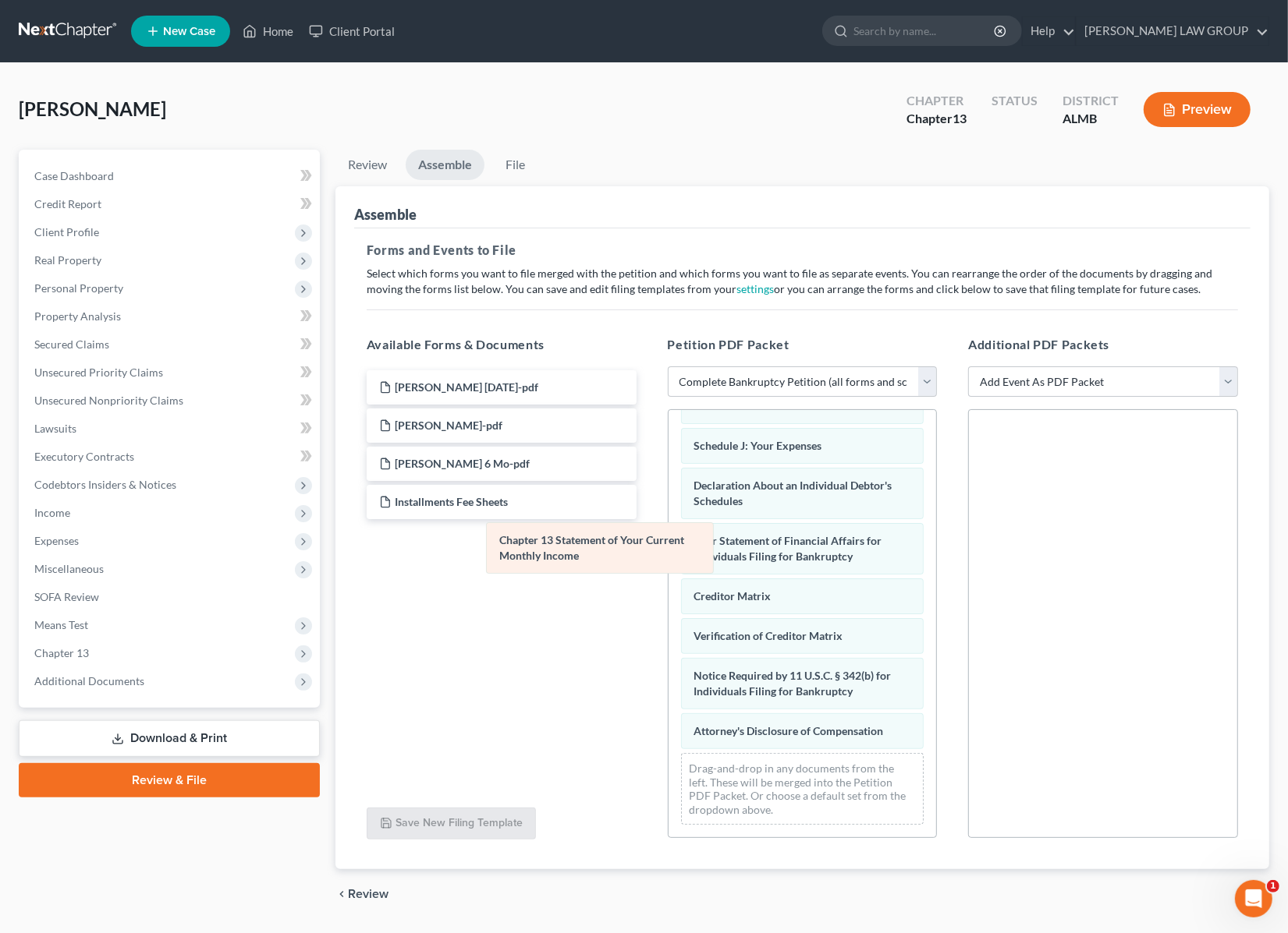
drag, startPoint x: 781, startPoint y: 536, endPoint x: 503, endPoint y: 553, distance: 278.5
click at [668, 551] on div "Chapter 13 Statement of Your Current Monthly Income Voluntary Petition for Indi…" at bounding box center [802, 408] width 268 height 857
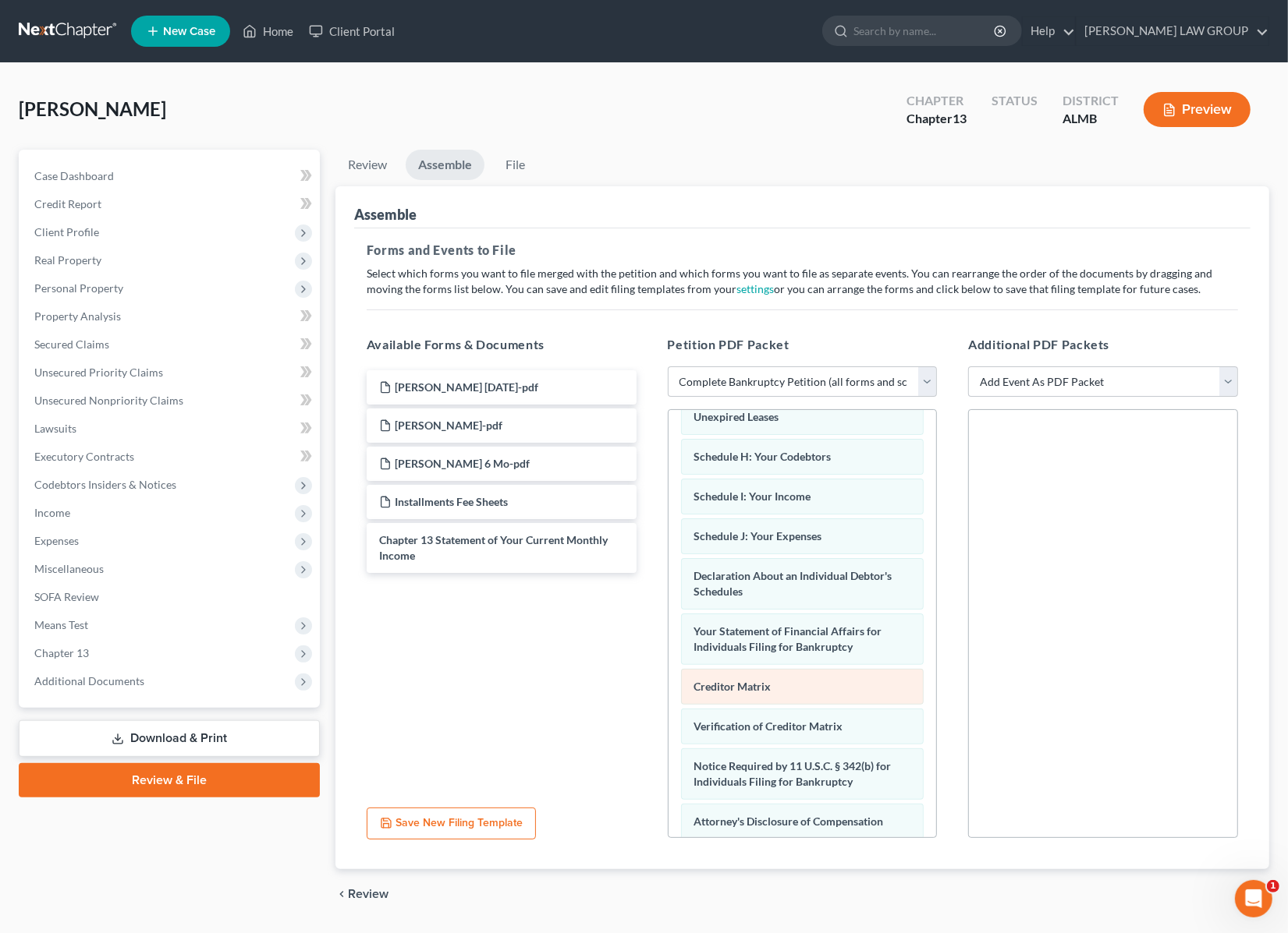
scroll to position [0, 0]
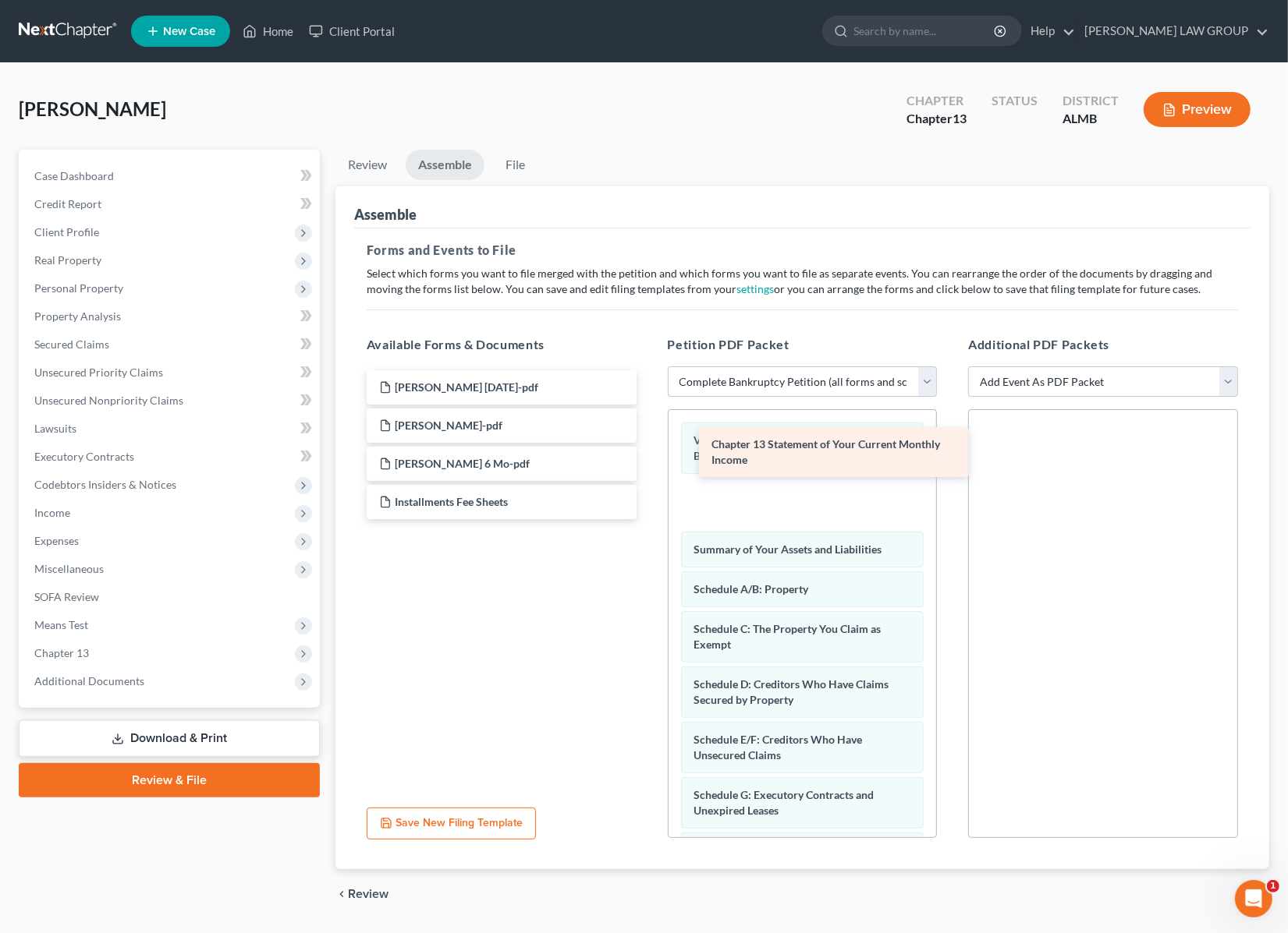
drag, startPoint x: 442, startPoint y: 551, endPoint x: 774, endPoint y: 456, distance: 345.3
click at [649, 456] on div "Chapter 13 Statement of Your Current Monthly Income [PERSON_NAME] [DATE]-pdf [P…" at bounding box center [501, 444] width 295 height 149
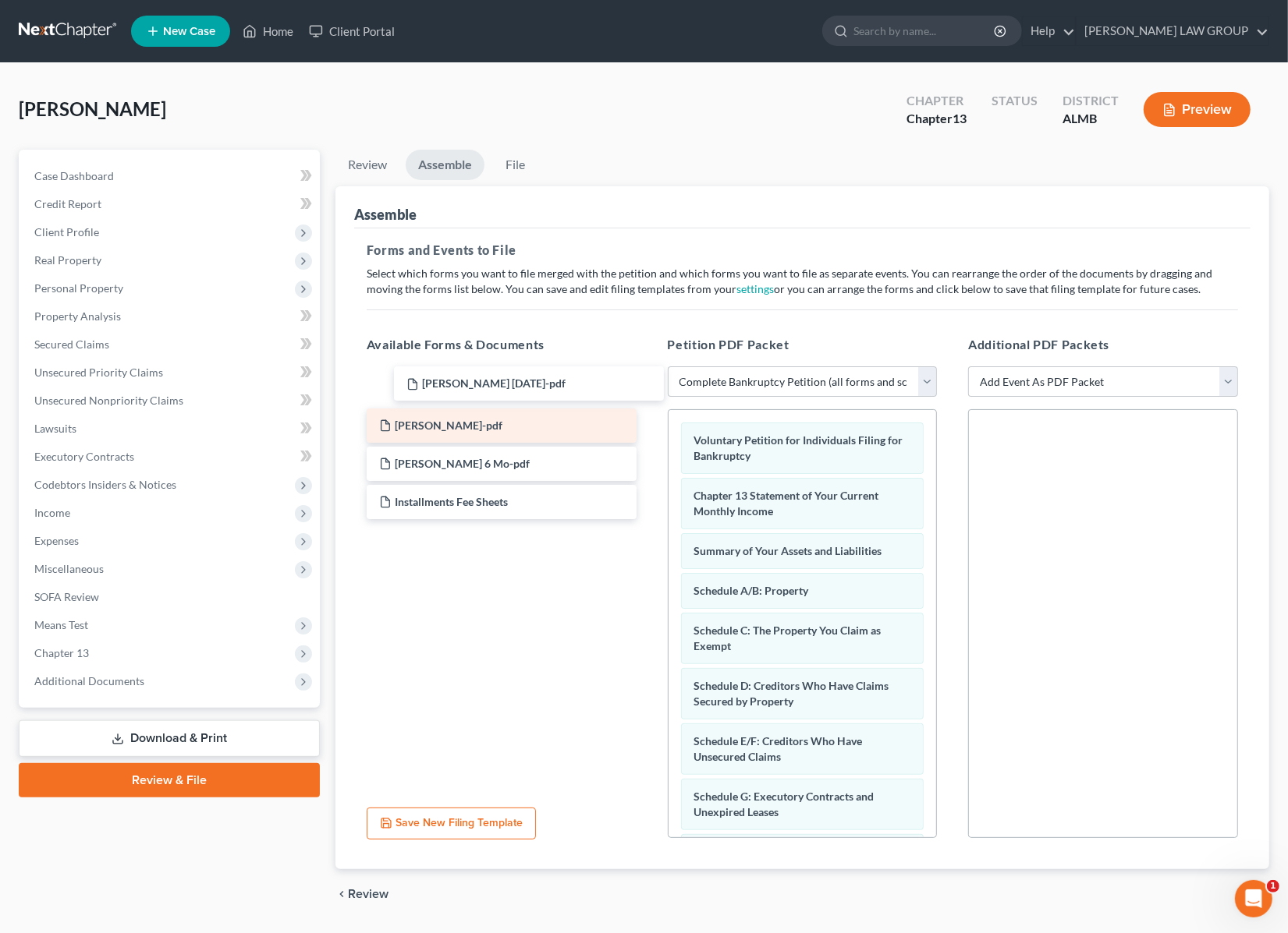
drag, startPoint x: 460, startPoint y: 375, endPoint x: 474, endPoint y: 412, distance: 39.6
click at [487, 373] on div "[PERSON_NAME] [DATE]-pdf [PERSON_NAME] [DATE]-pdf [PERSON_NAME] [DATE]-pdf [PER…" at bounding box center [501, 444] width 295 height 149
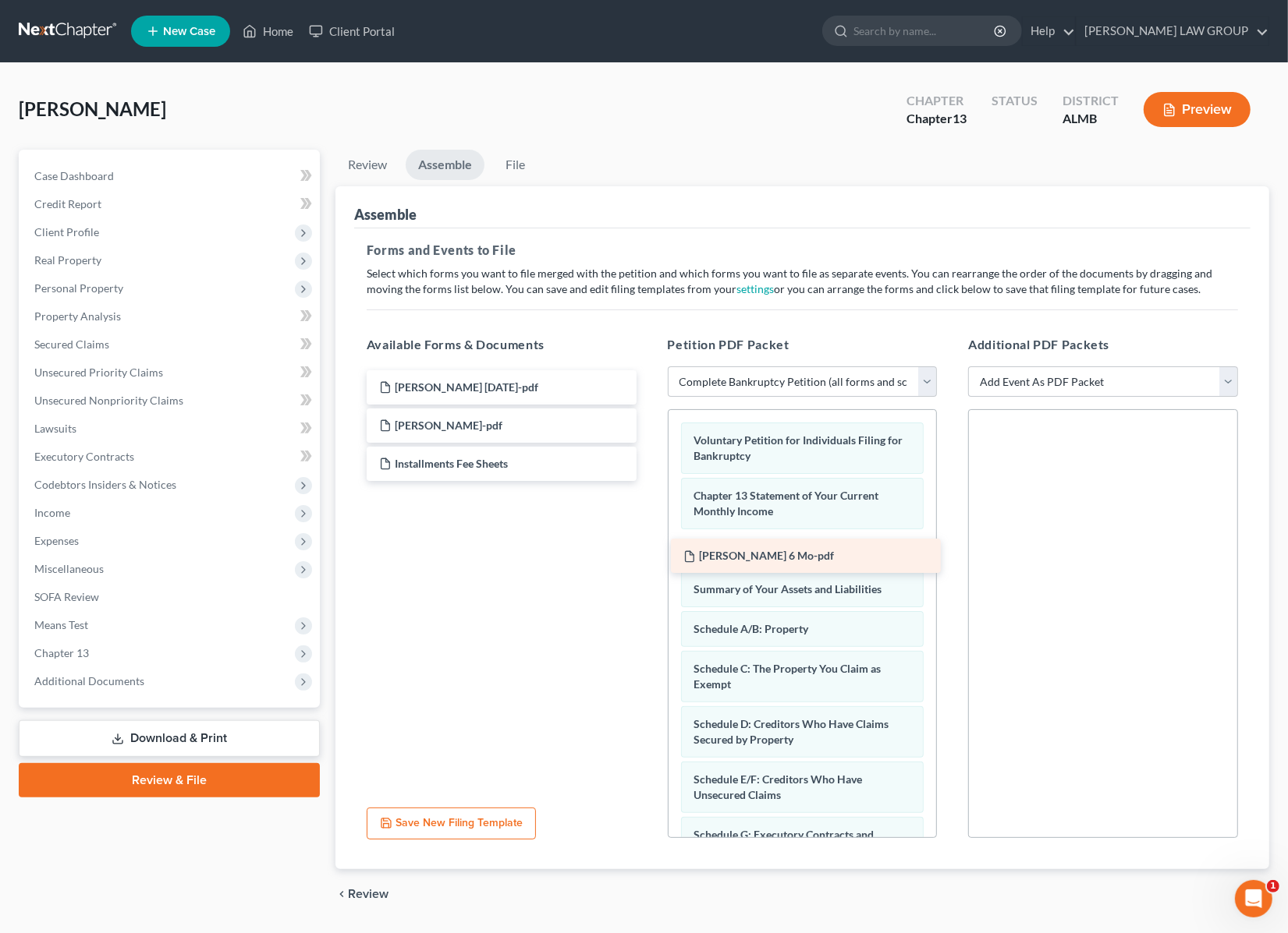
drag, startPoint x: 461, startPoint y: 456, endPoint x: 762, endPoint y: 536, distance: 311.4
click at [649, 481] on div "[PERSON_NAME] 6 Mo-pdf [PERSON_NAME] [DATE]-pdf [PERSON_NAME]-pdf [PERSON_NAME]…" at bounding box center [501, 425] width 295 height 111
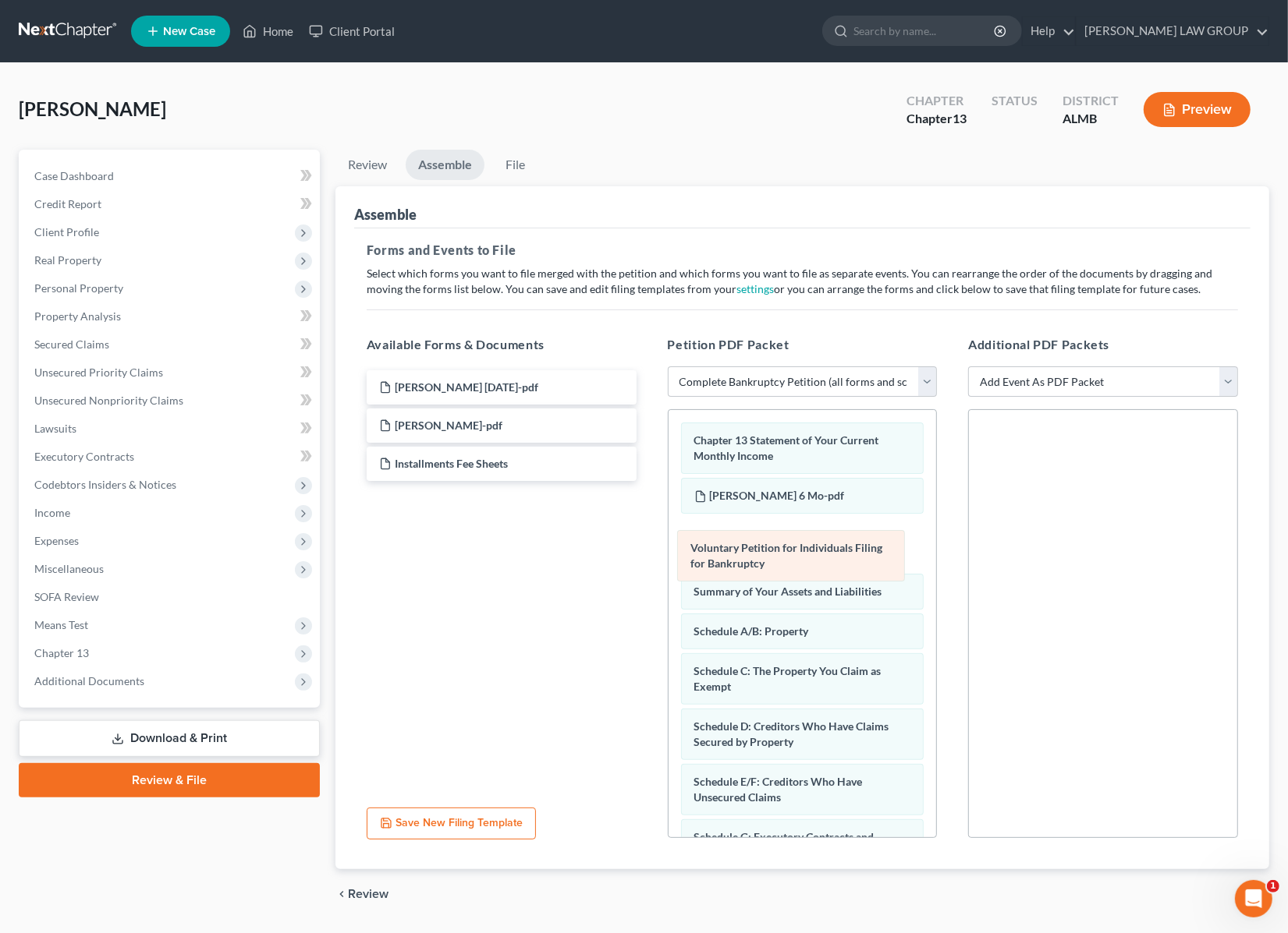
drag, startPoint x: 792, startPoint y: 445, endPoint x: 788, endPoint y: 552, distance: 107.1
click at [788, 552] on div "Voluntary Petition for Individuals Filing for Bankruptcy Voluntary Petition for…" at bounding box center [802, 886] width 268 height 952
click at [1229, 375] on select "Add Event As PDF Packet Certificate of Credit Counseling for Debtor Certificate…" at bounding box center [1102, 382] width 270 height 31
select select "0"
click at [968, 367] on select "Add Event As PDF Packet Certificate of Credit Counseling for Debtor Certificate…" at bounding box center [1102, 382] width 270 height 31
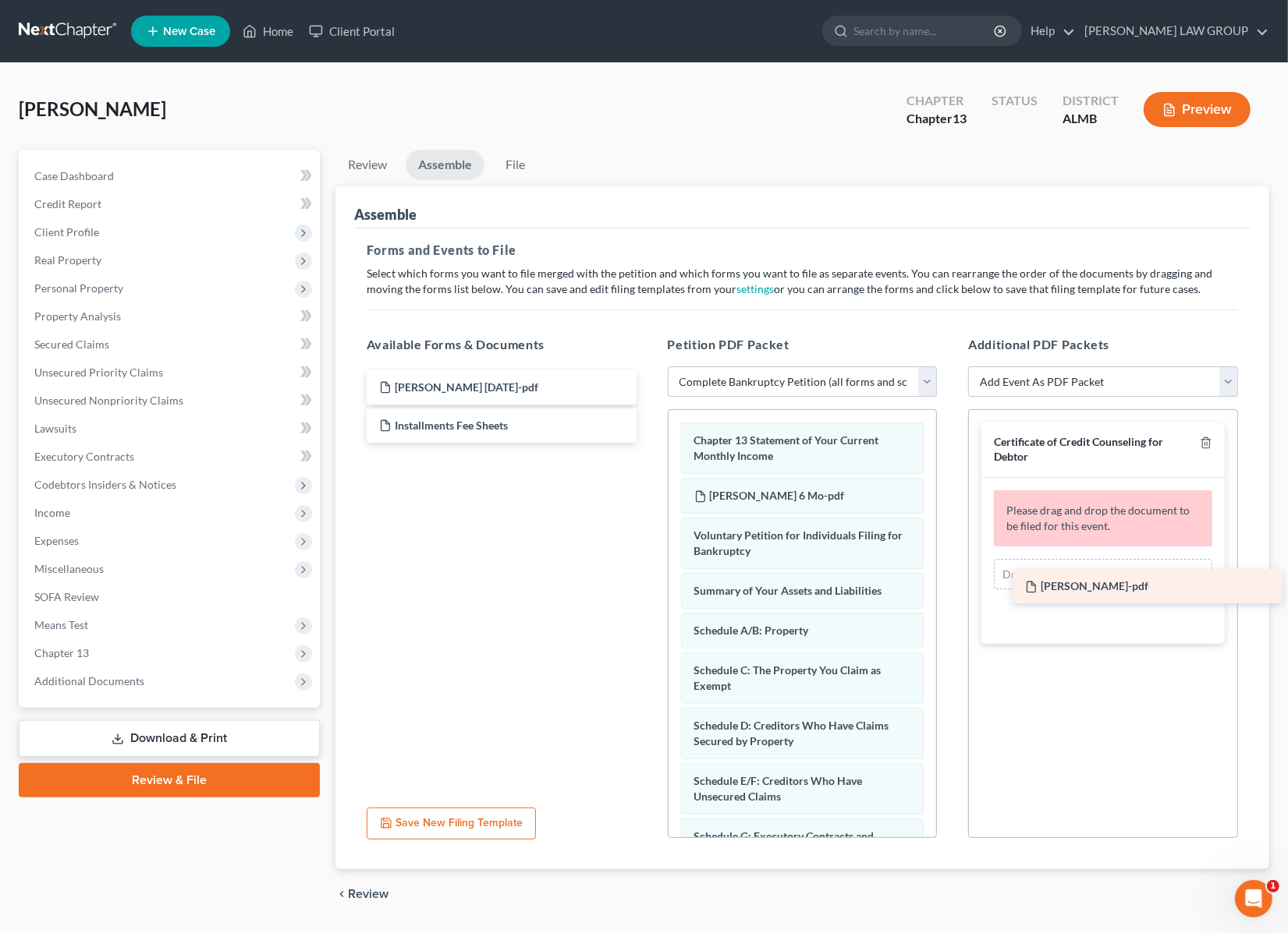
drag, startPoint x: 460, startPoint y: 422, endPoint x: 1105, endPoint y: 583, distance: 664.8
click at [649, 442] on div "[PERSON_NAME]-pdf [PERSON_NAME] [DATE]-pdf [PERSON_NAME]-pdf Installments Fee S…" at bounding box center [501, 406] width 295 height 72
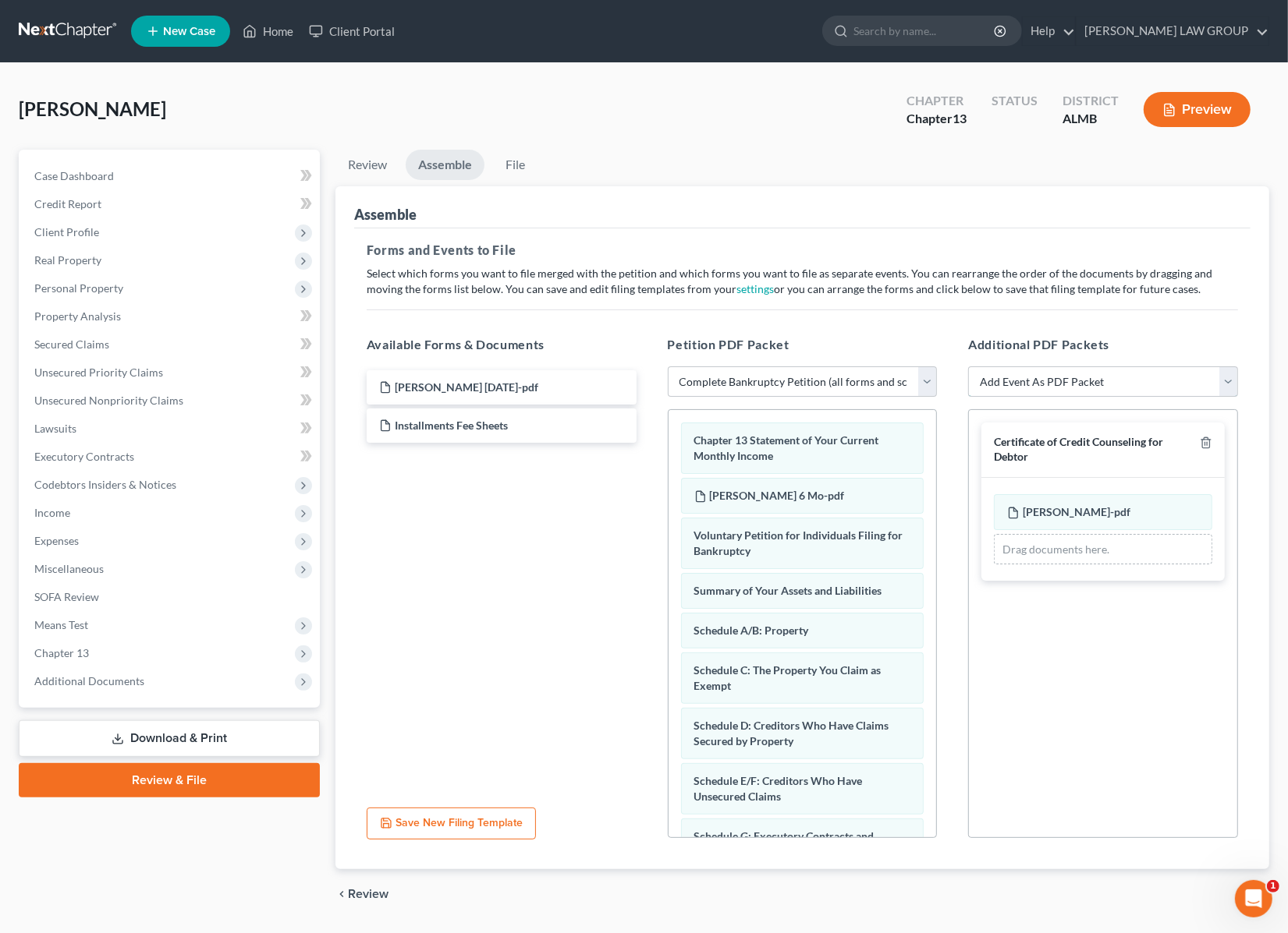
click at [1229, 371] on select "Add Event As PDF Packet Certificate of Credit Counseling for Debtor Certificate…" at bounding box center [1102, 382] width 270 height 31
select select "2"
click at [968, 367] on select "Add Event As PDF Packet Certificate of Credit Counseling for Debtor Certificate…" at bounding box center [1102, 382] width 270 height 31
select select
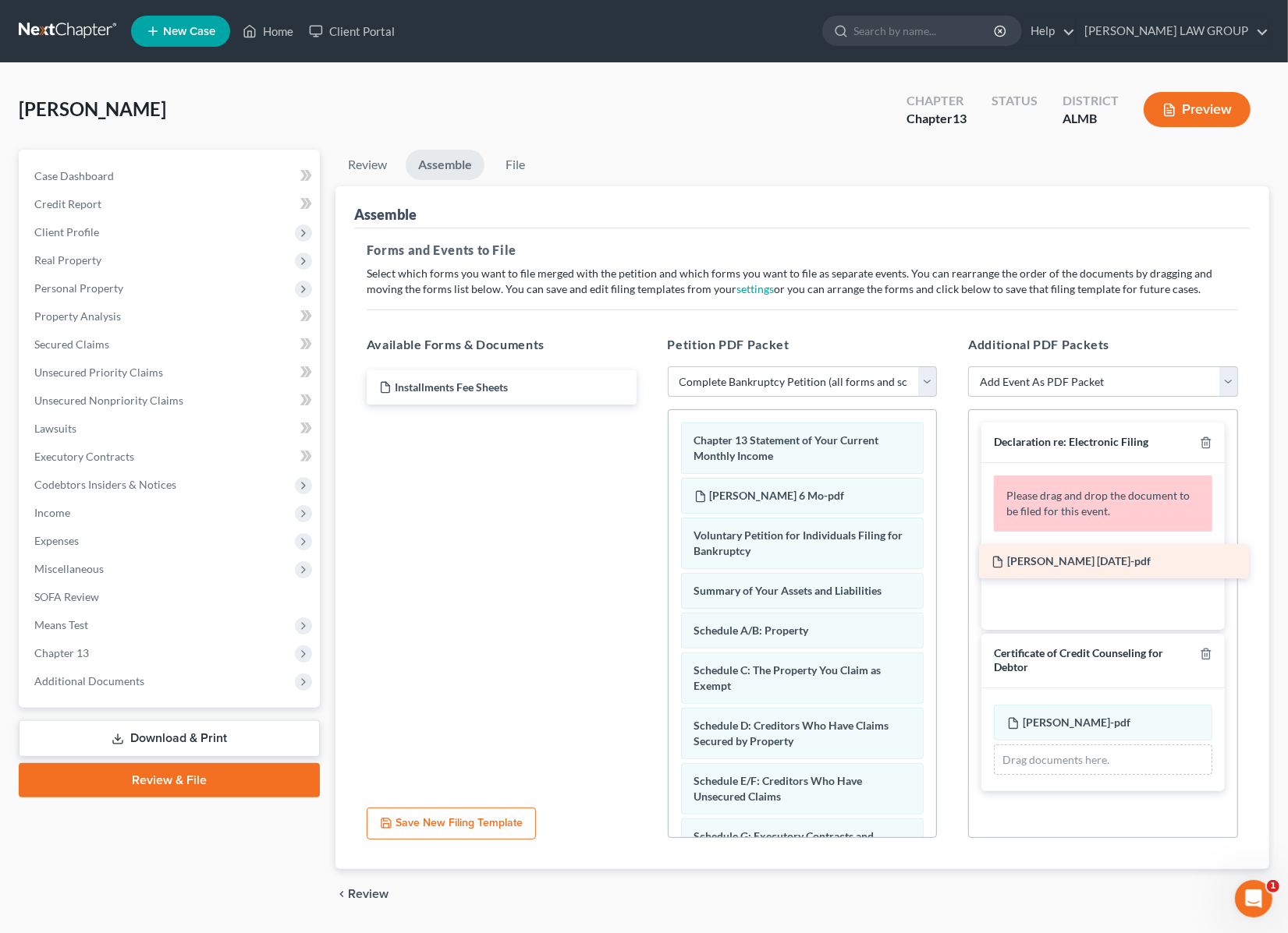
drag, startPoint x: 466, startPoint y: 383, endPoint x: 1078, endPoint y: 558, distance: 636.5
click at [649, 405] on div "[PERSON_NAME] [DATE]-pdf [PERSON_NAME] [DATE]-pdf Installments Fee Sheets" at bounding box center [501, 387] width 295 height 34
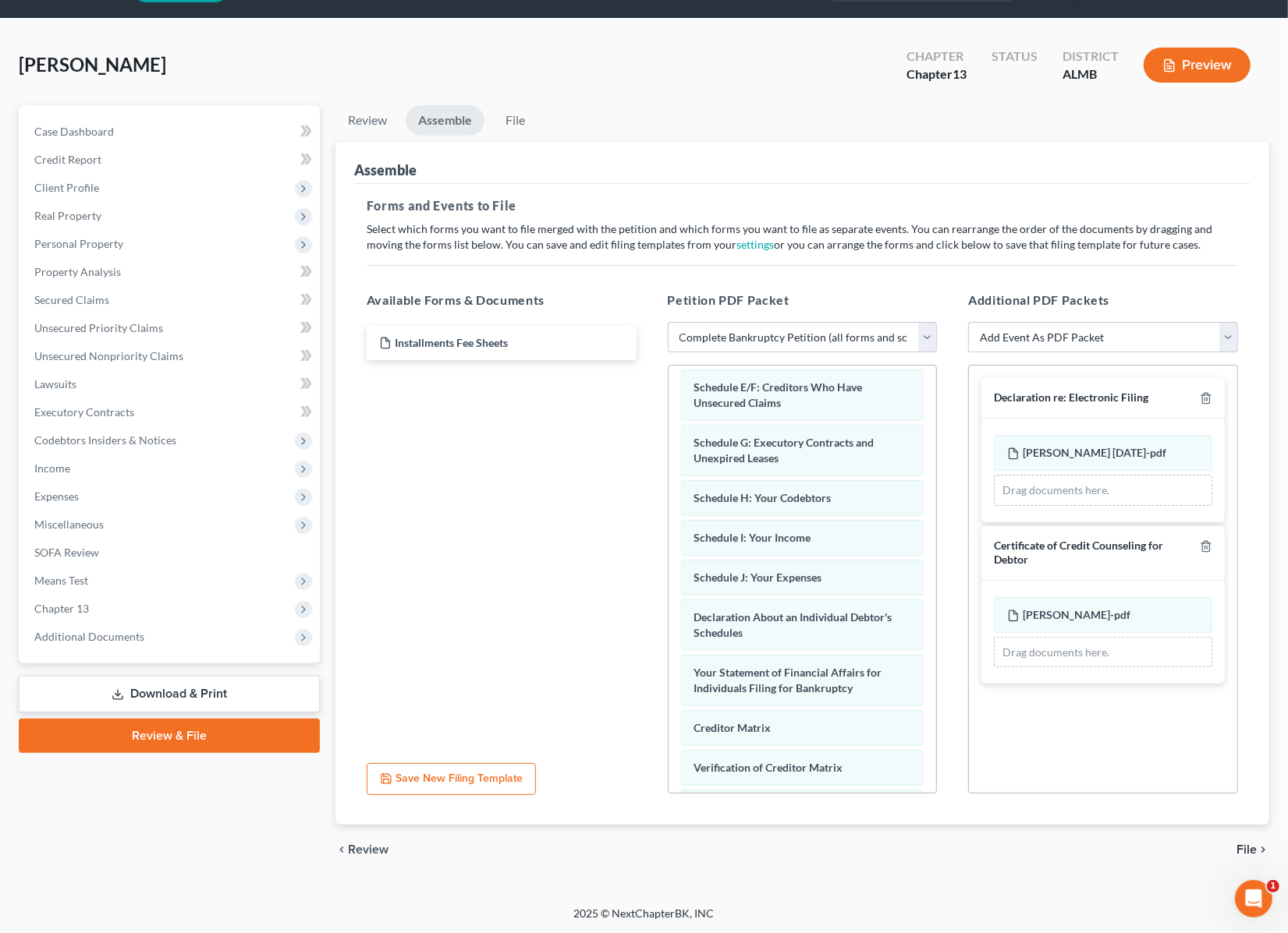
scroll to position [532, 0]
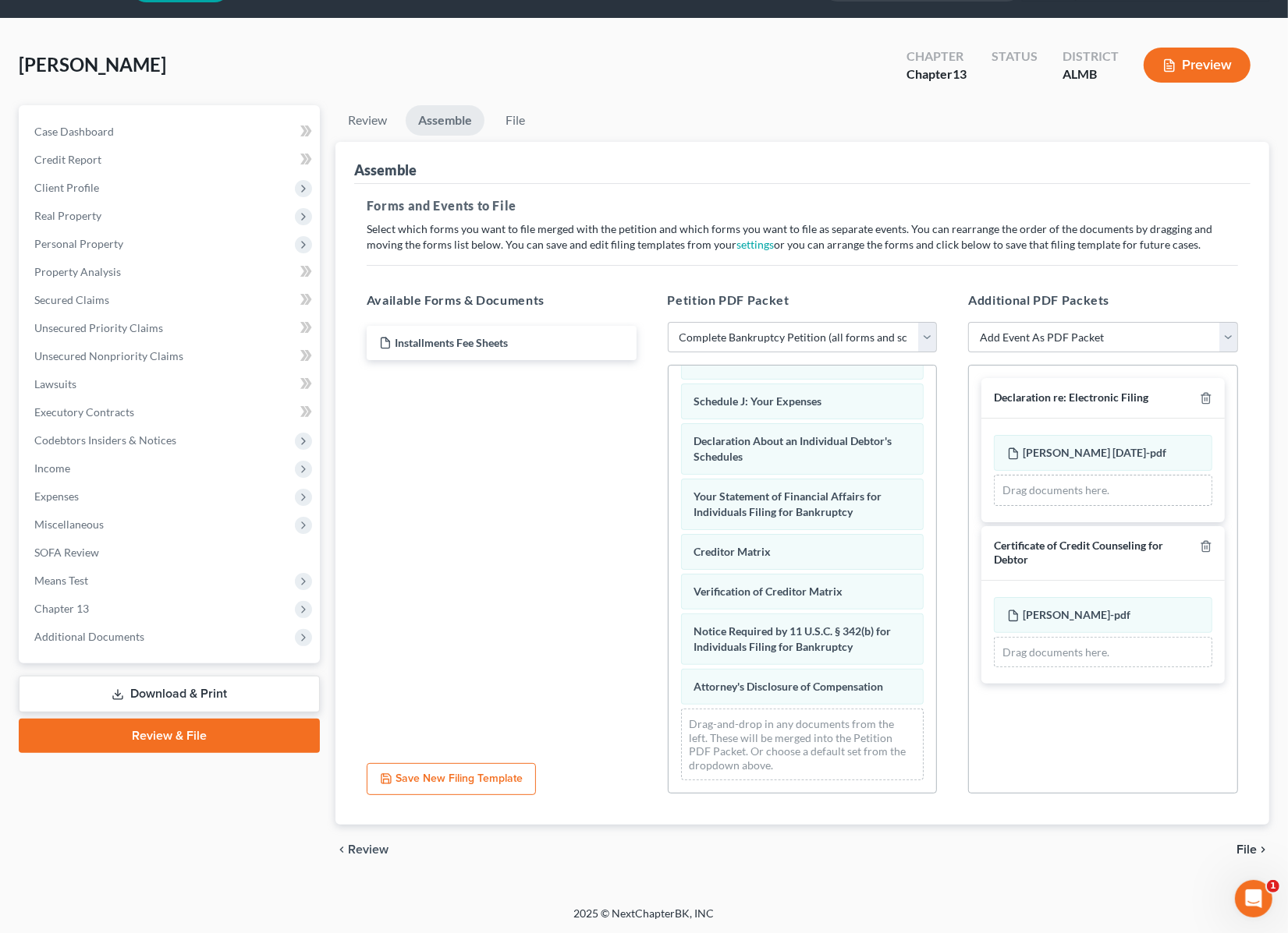
click at [1250, 847] on span "File" at bounding box center [1246, 849] width 20 height 12
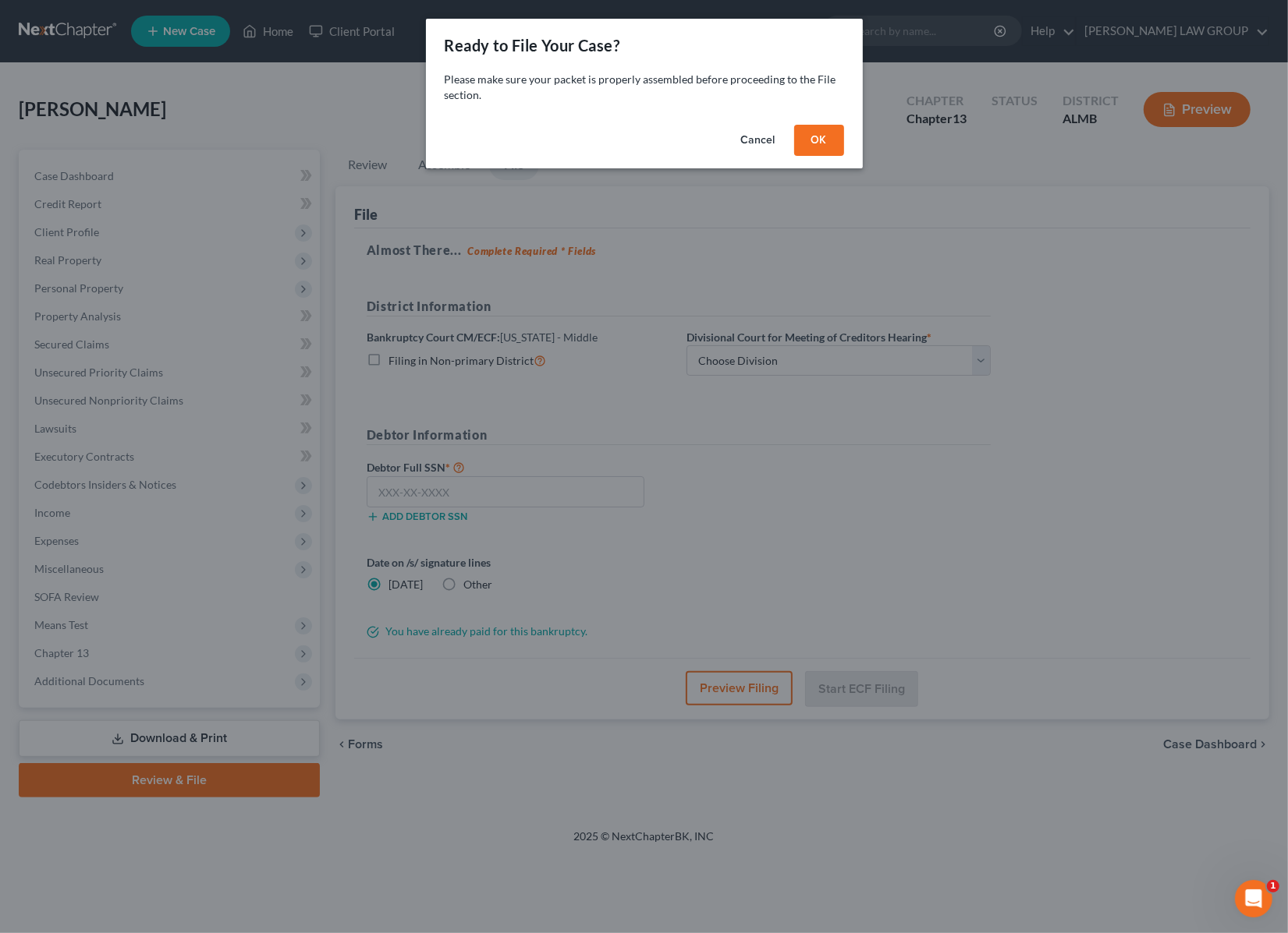
scroll to position [0, 0]
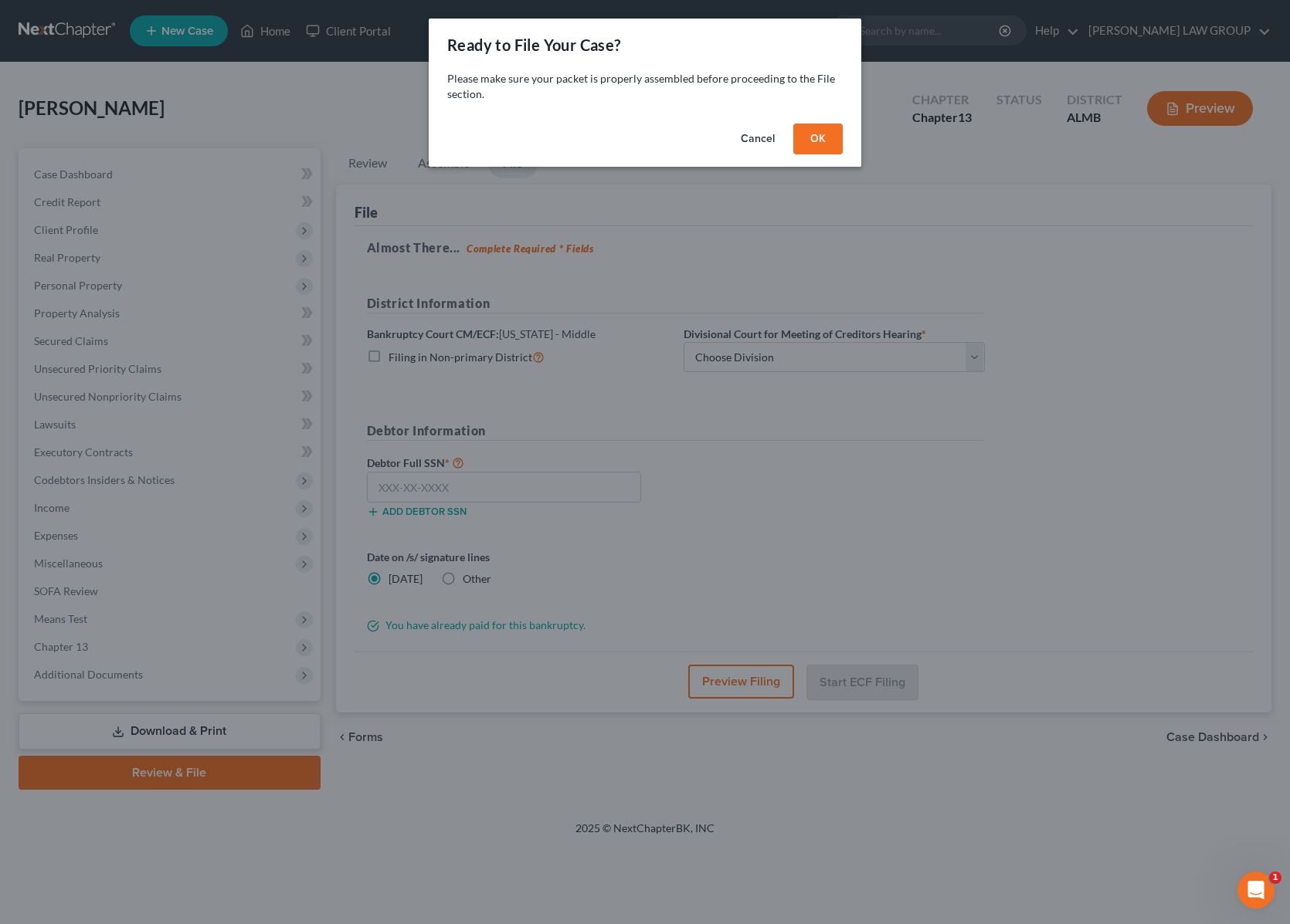
click at [825, 134] on button "OK" at bounding box center [817, 139] width 49 height 31
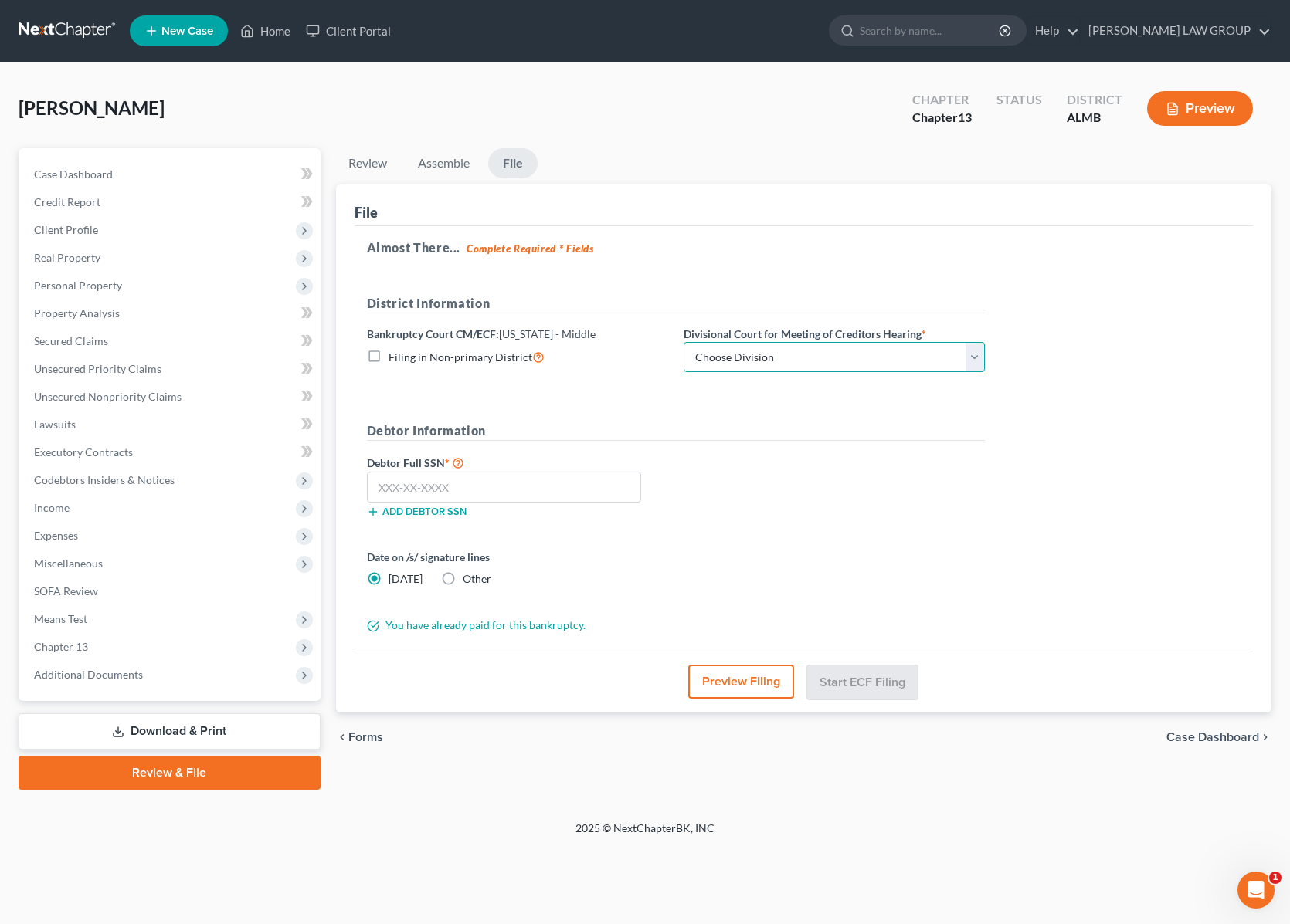
click at [769, 355] on select "Choose Division Dothan [PERSON_NAME] Opelika" at bounding box center [833, 358] width 301 height 31
select select "1"
click at [683, 342] on select "Choose Division Dothan [PERSON_NAME] Opelika" at bounding box center [833, 358] width 301 height 31
click at [490, 487] on input "text" at bounding box center [504, 487] width 275 height 31
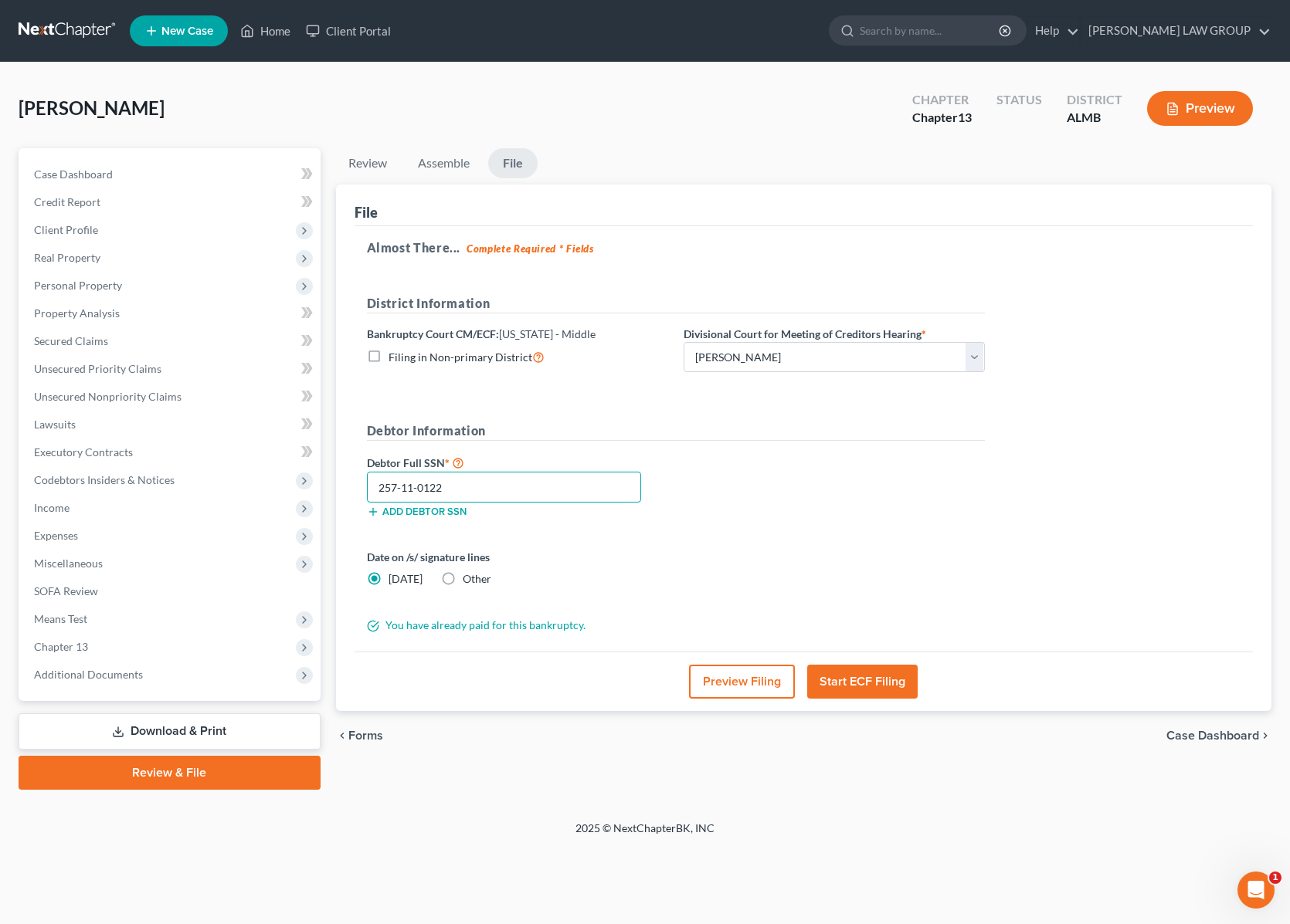
type input "257-11-0122"
click at [871, 673] on button "Start ECF Filing" at bounding box center [862, 681] width 111 height 34
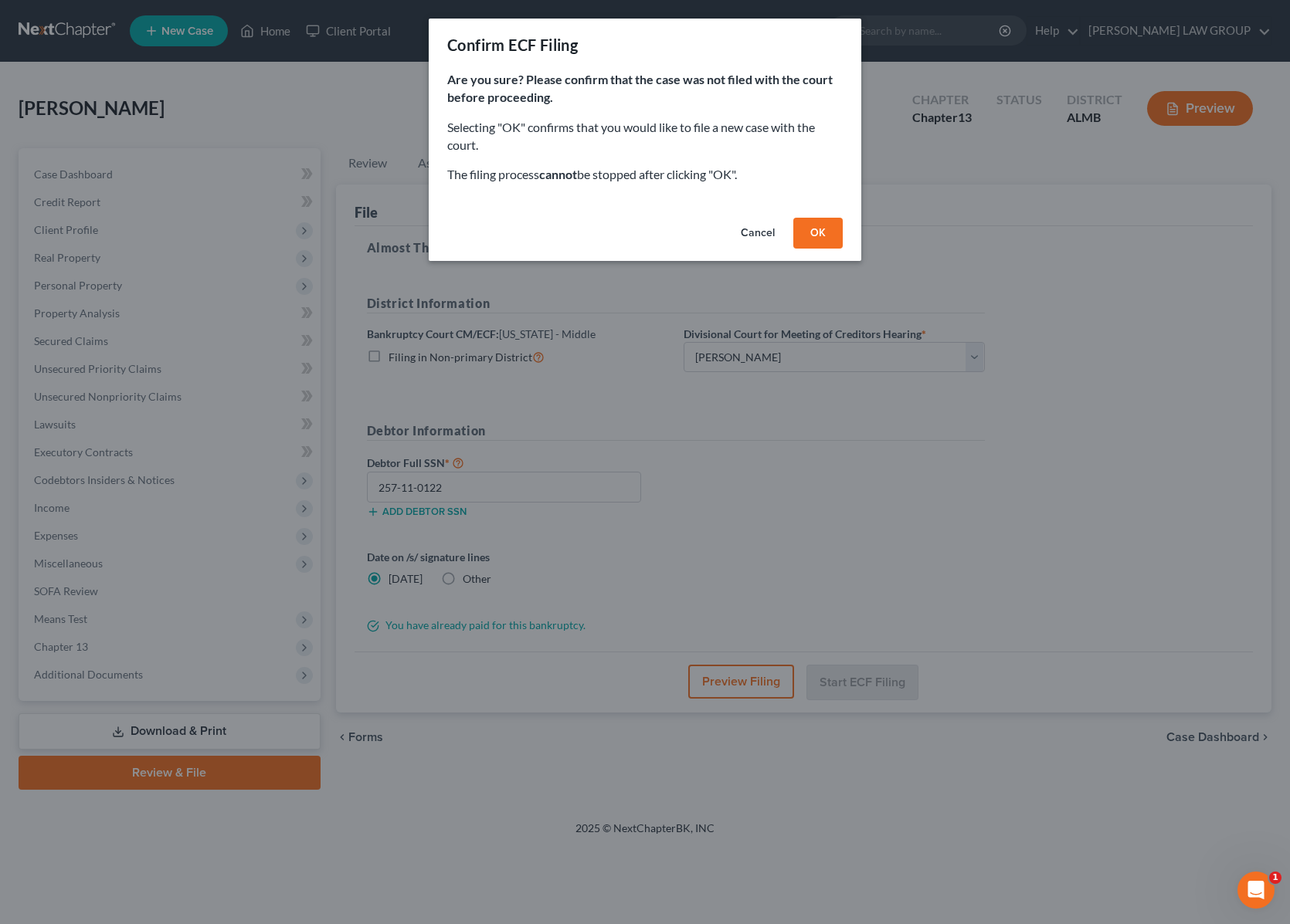
click at [808, 227] on button "OK" at bounding box center [817, 233] width 49 height 31
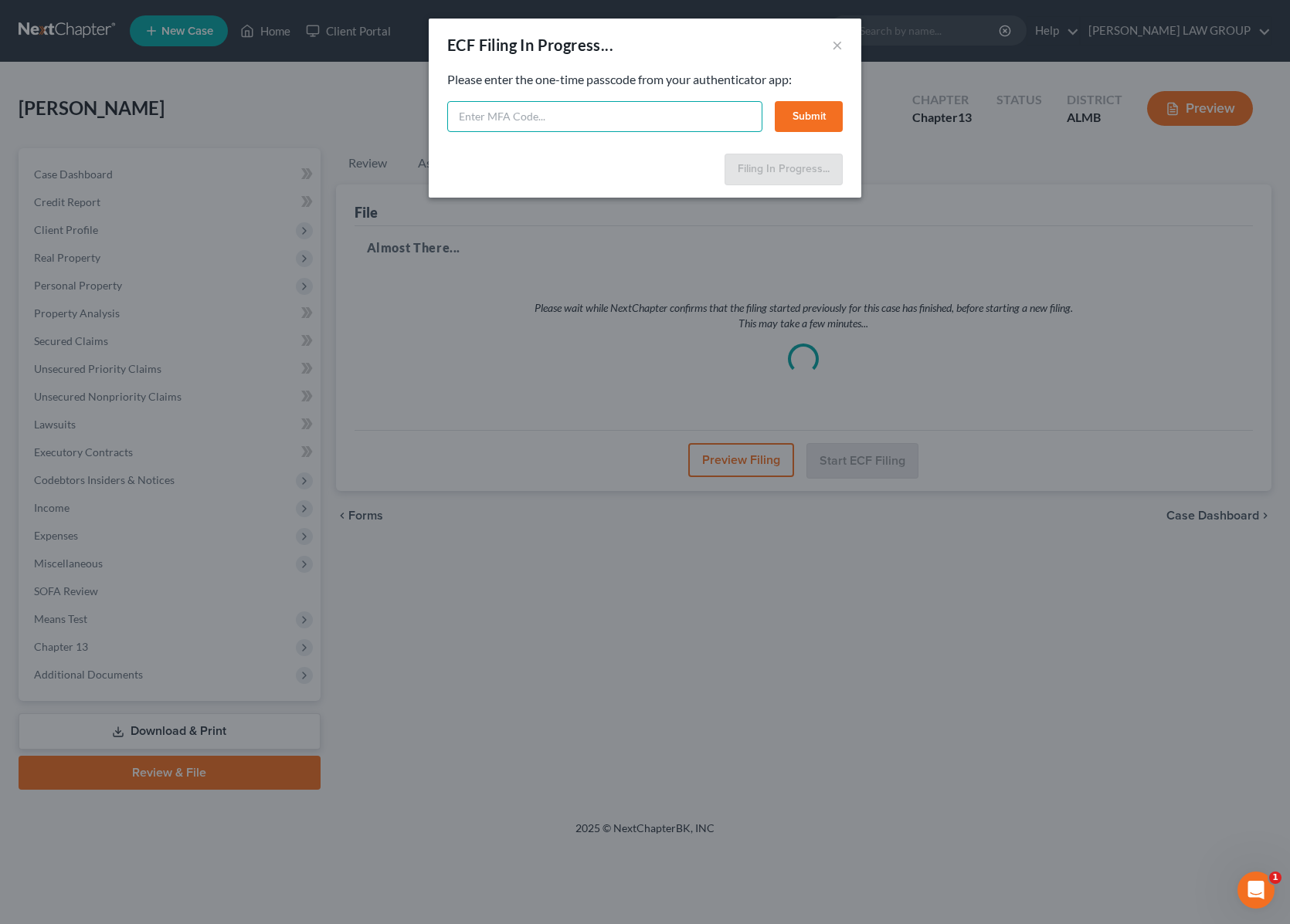
click at [643, 114] on input "text" at bounding box center [604, 117] width 315 height 31
type input "413641"
click at [832, 119] on button "Submit" at bounding box center [808, 117] width 68 height 31
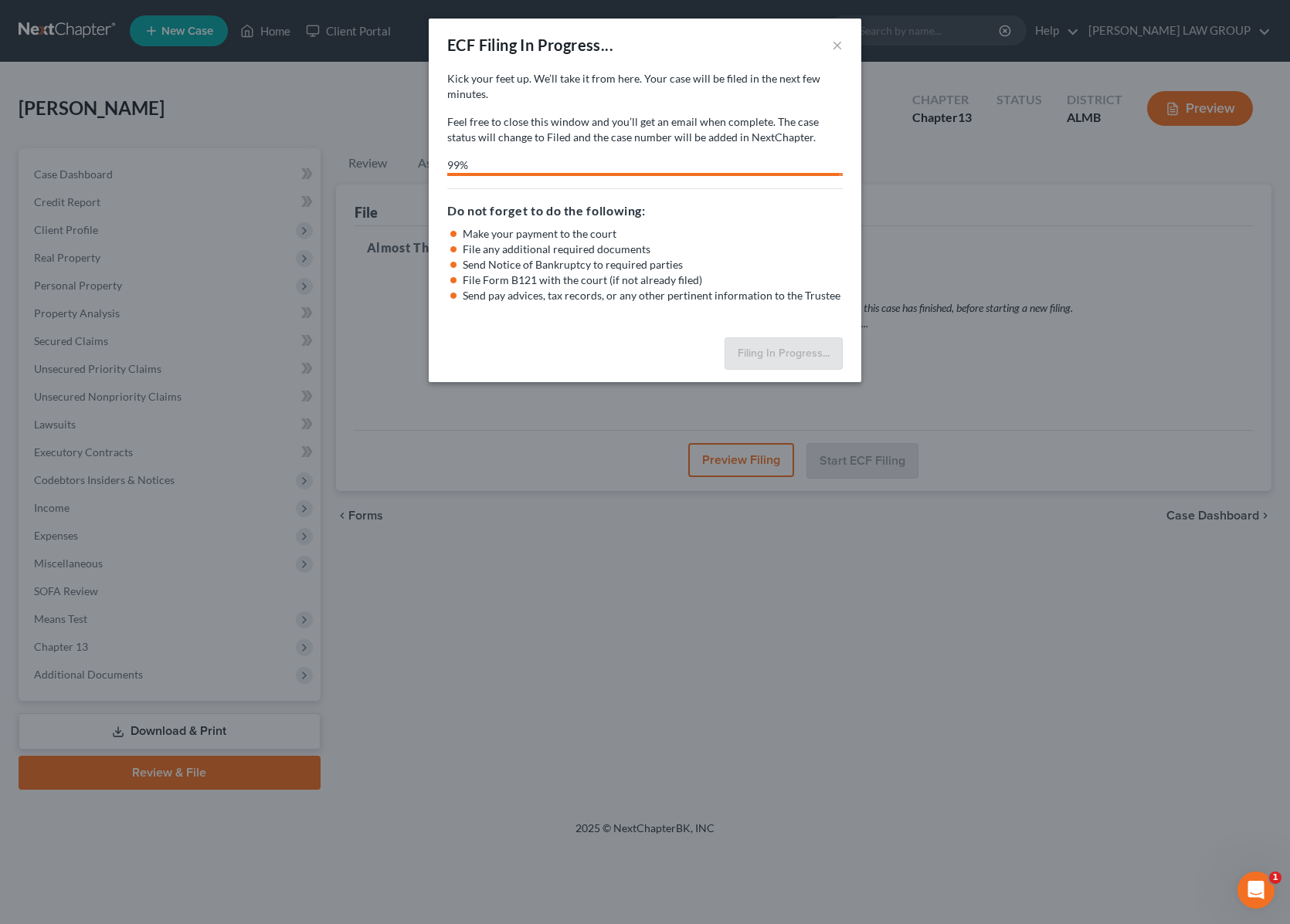
select select "1"
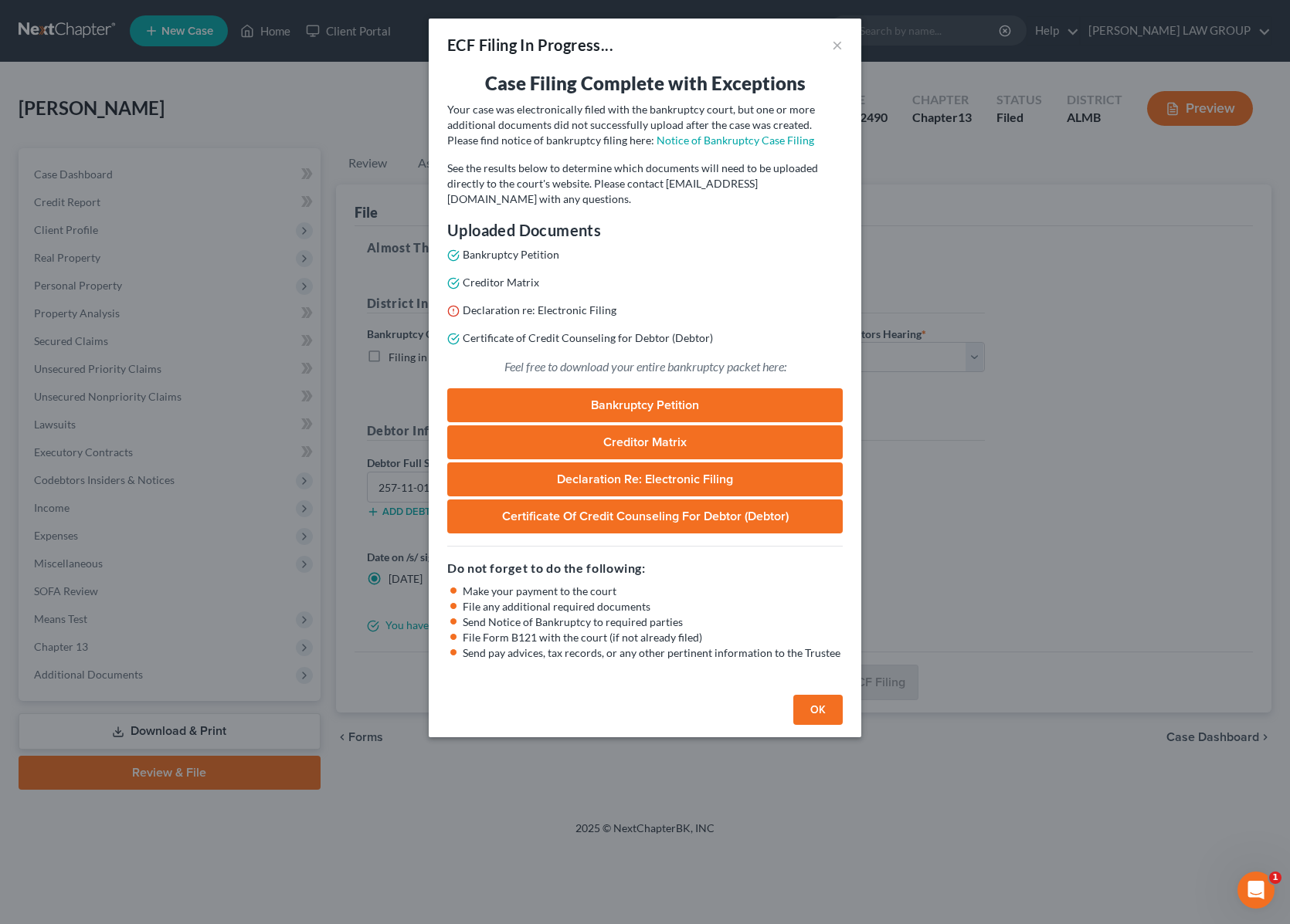
click at [954, 340] on div "ECF Filing In Progress... × Case Filing Complete with Exceptions Your case was …" at bounding box center [645, 462] width 1290 height 924
click at [935, 201] on div "ECF Filing In Progress... × Case Filing Complete with Exceptions Your case was …" at bounding box center [645, 462] width 1290 height 924
click at [812, 701] on button "OK" at bounding box center [817, 711] width 49 height 31
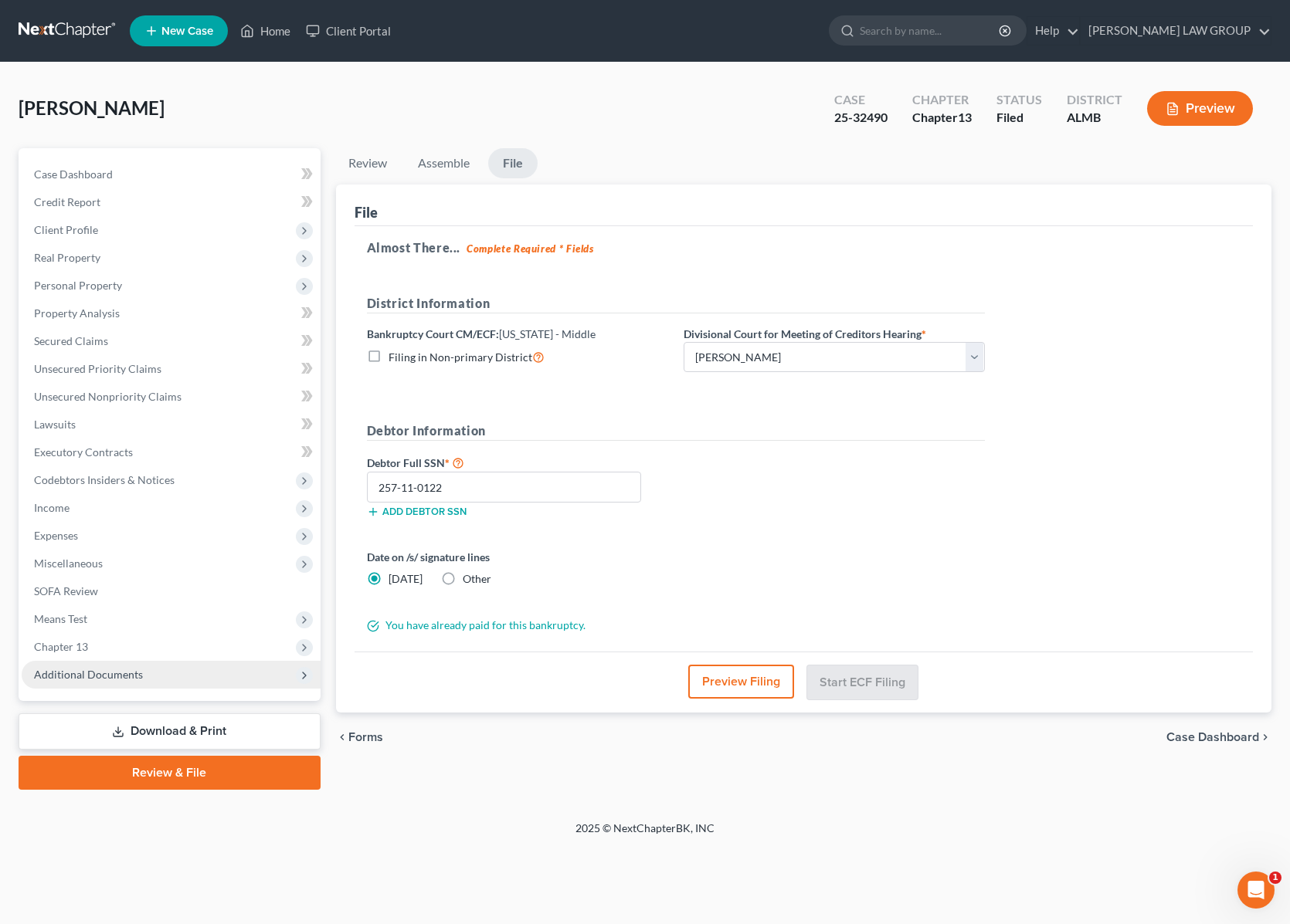
click at [98, 665] on span "Additional Documents" at bounding box center [171, 675] width 299 height 28
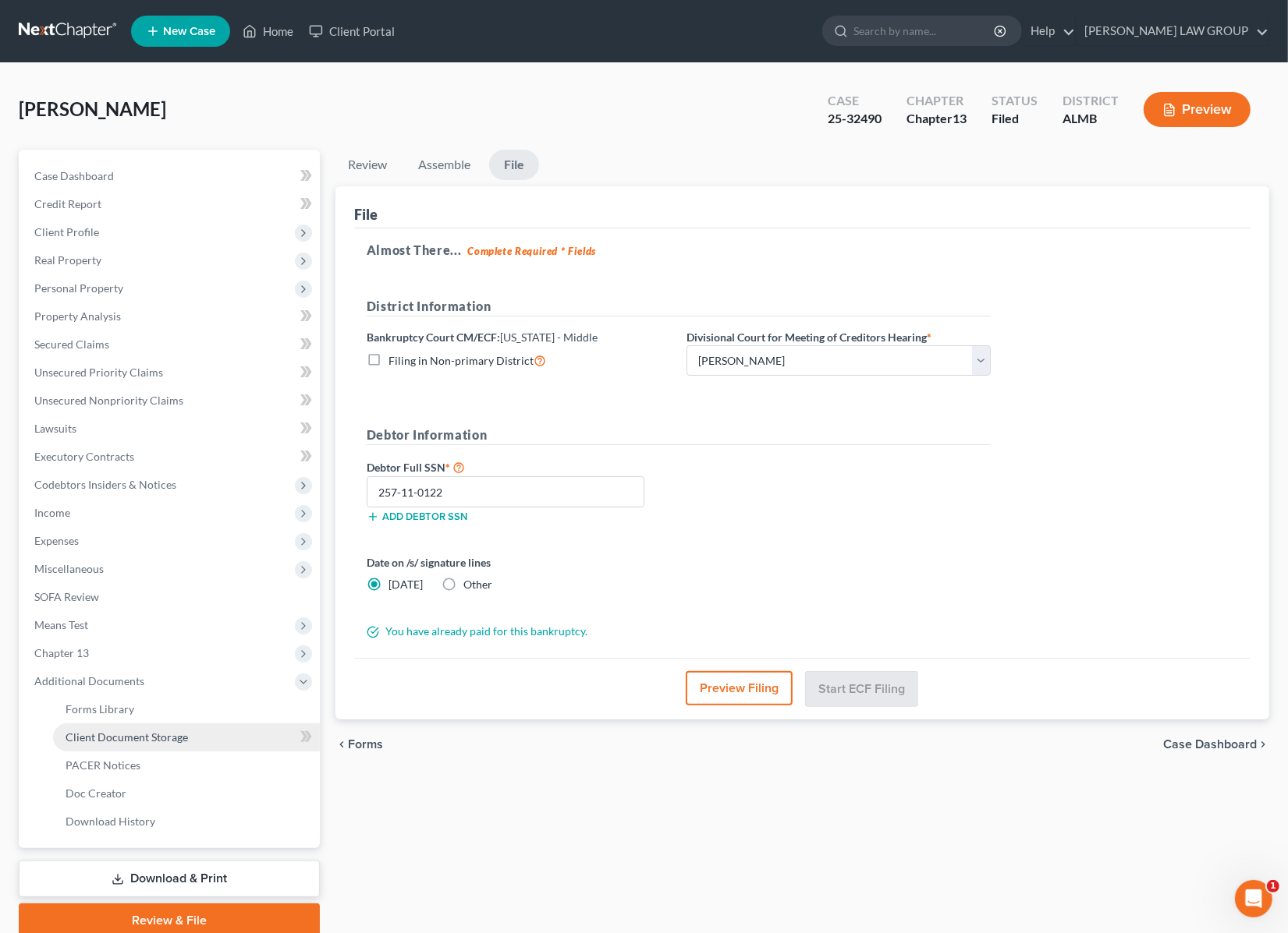
click at [147, 737] on span "Client Document Storage" at bounding box center [127, 737] width 122 height 13
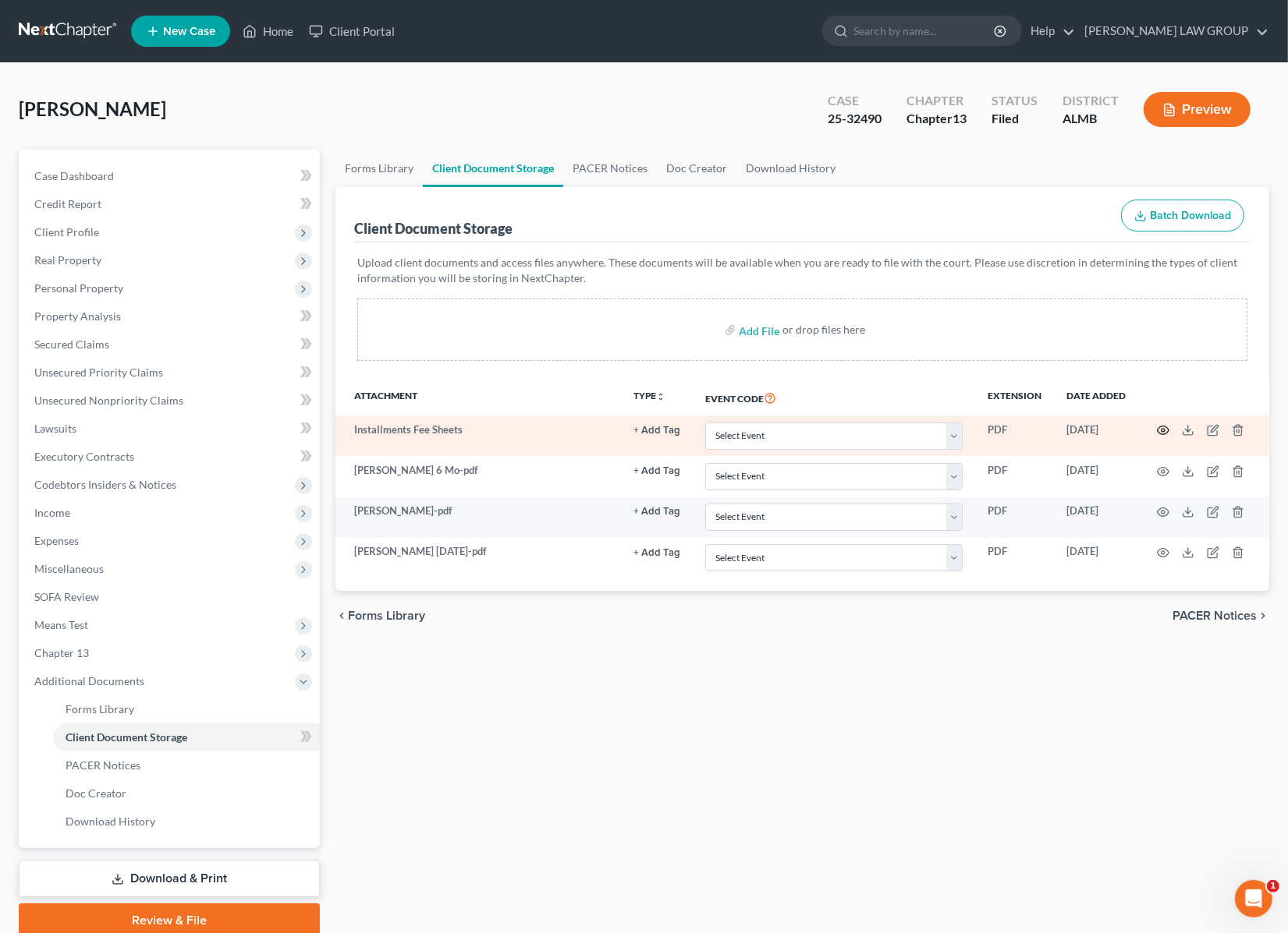
click at [1164, 429] on icon "button" at bounding box center [1163, 430] width 12 height 12
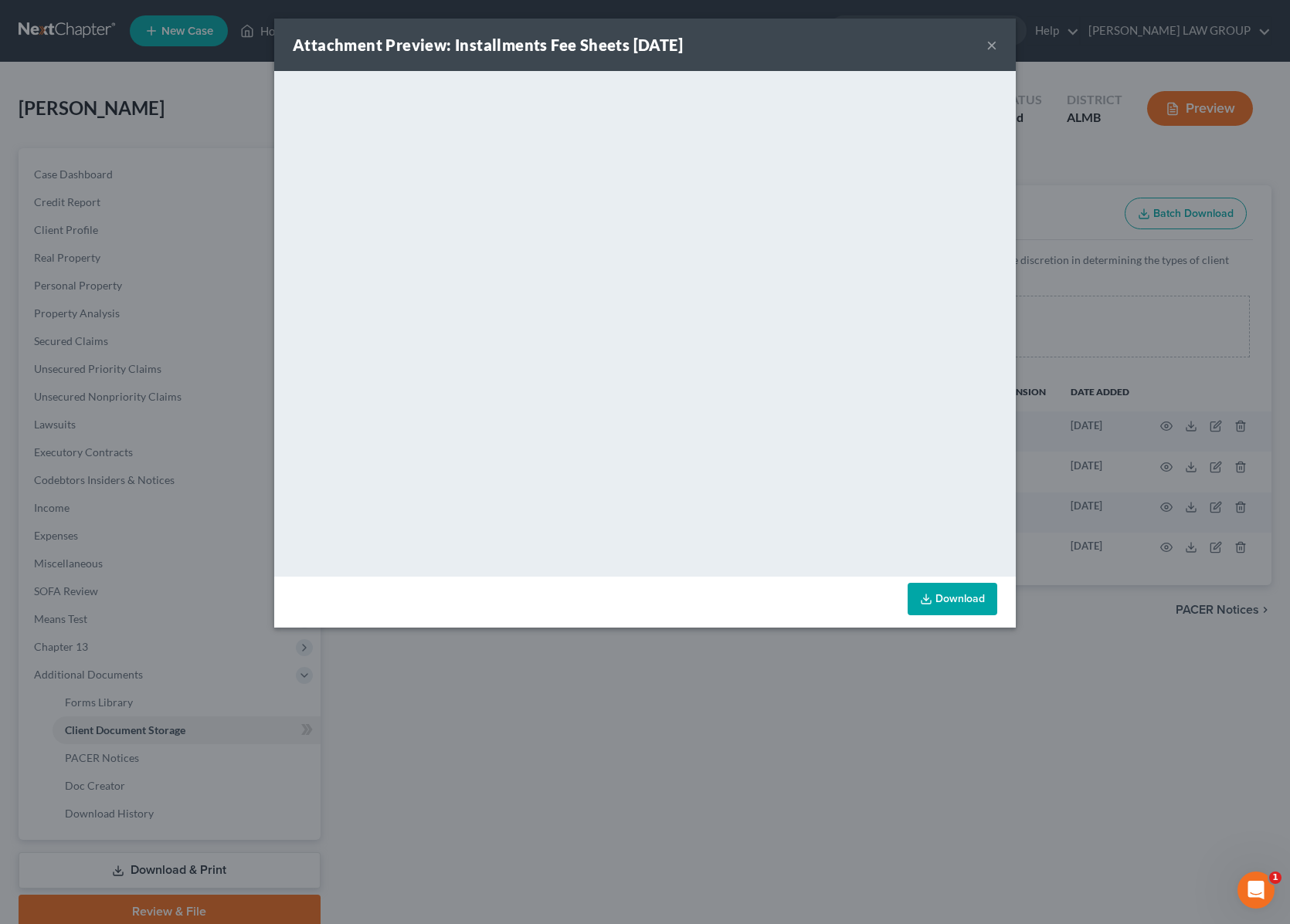
click at [993, 40] on button "×" at bounding box center [992, 44] width 11 height 18
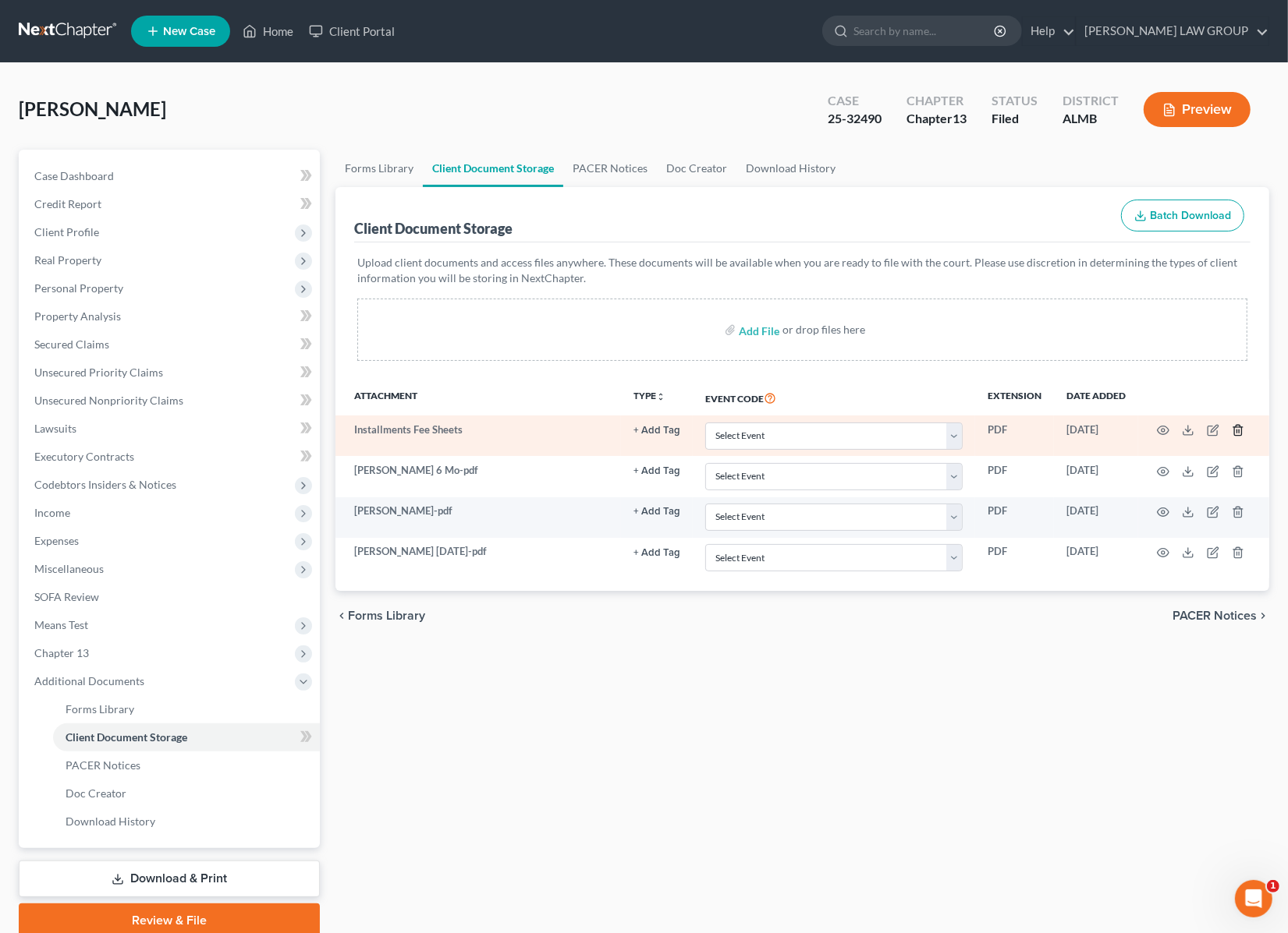
click at [1240, 426] on icon "button" at bounding box center [1237, 431] width 7 height 10
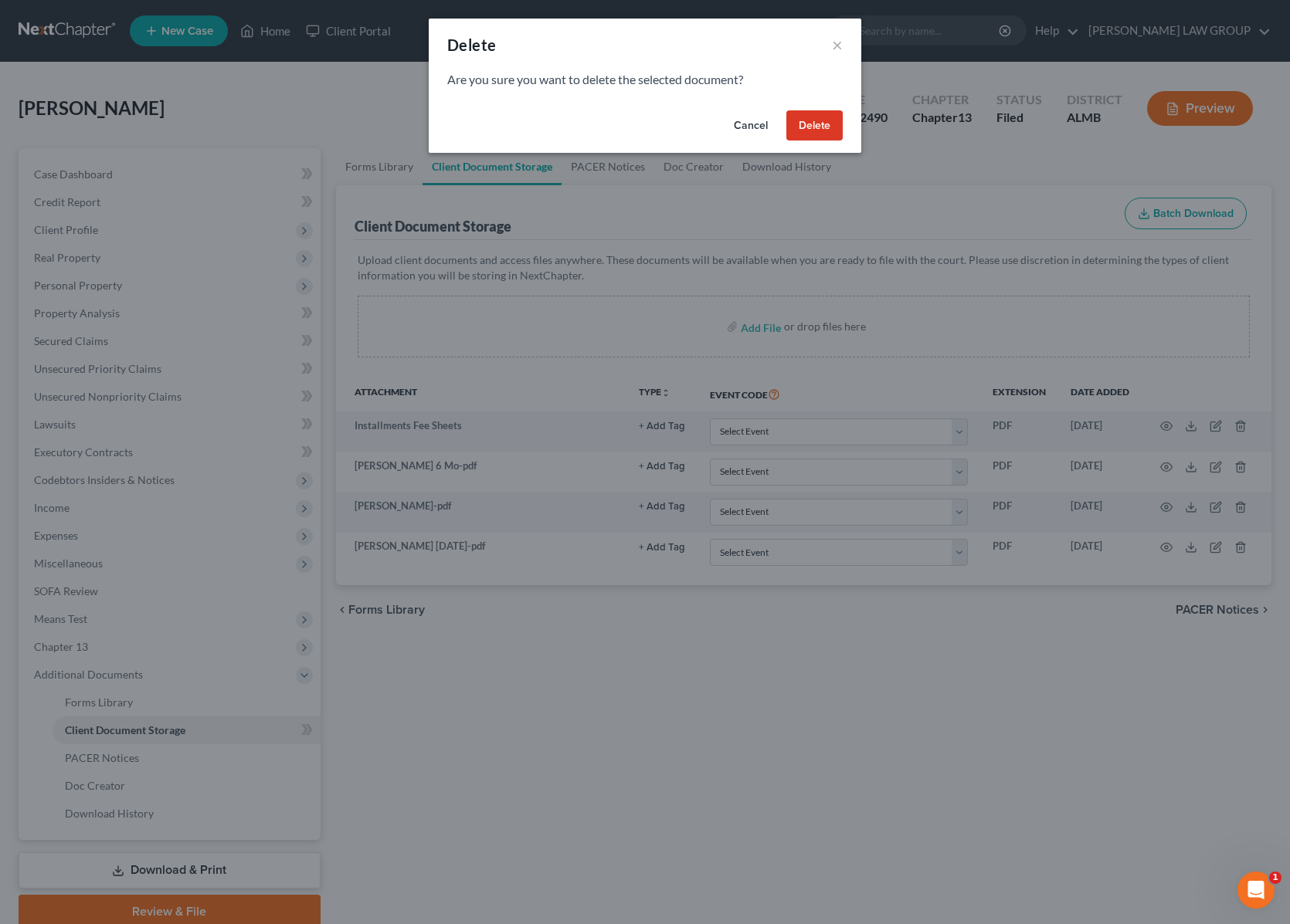
click at [795, 129] on button "Delete" at bounding box center [814, 126] width 56 height 31
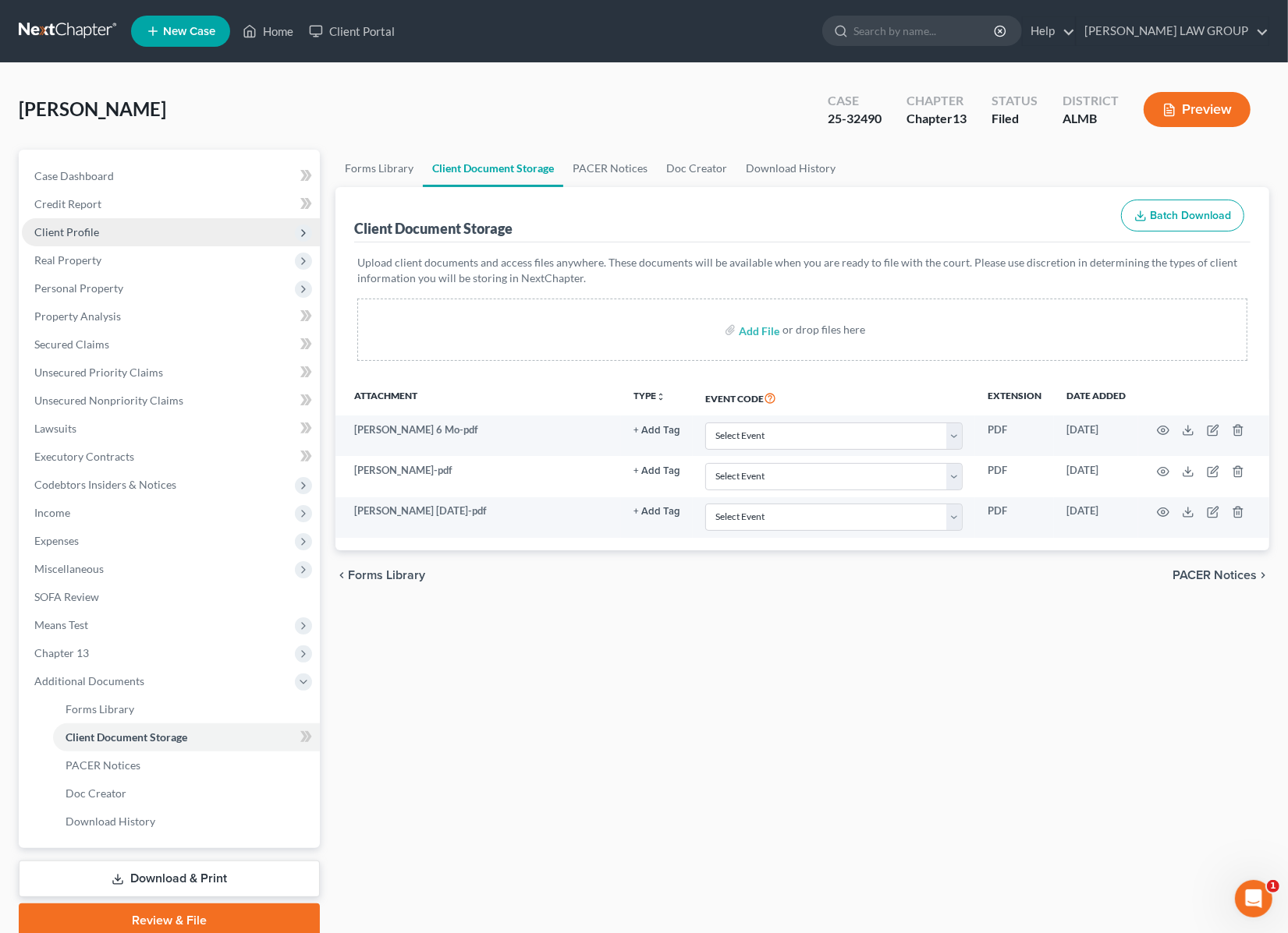
click at [82, 232] on span "Client Profile" at bounding box center [66, 231] width 65 height 13
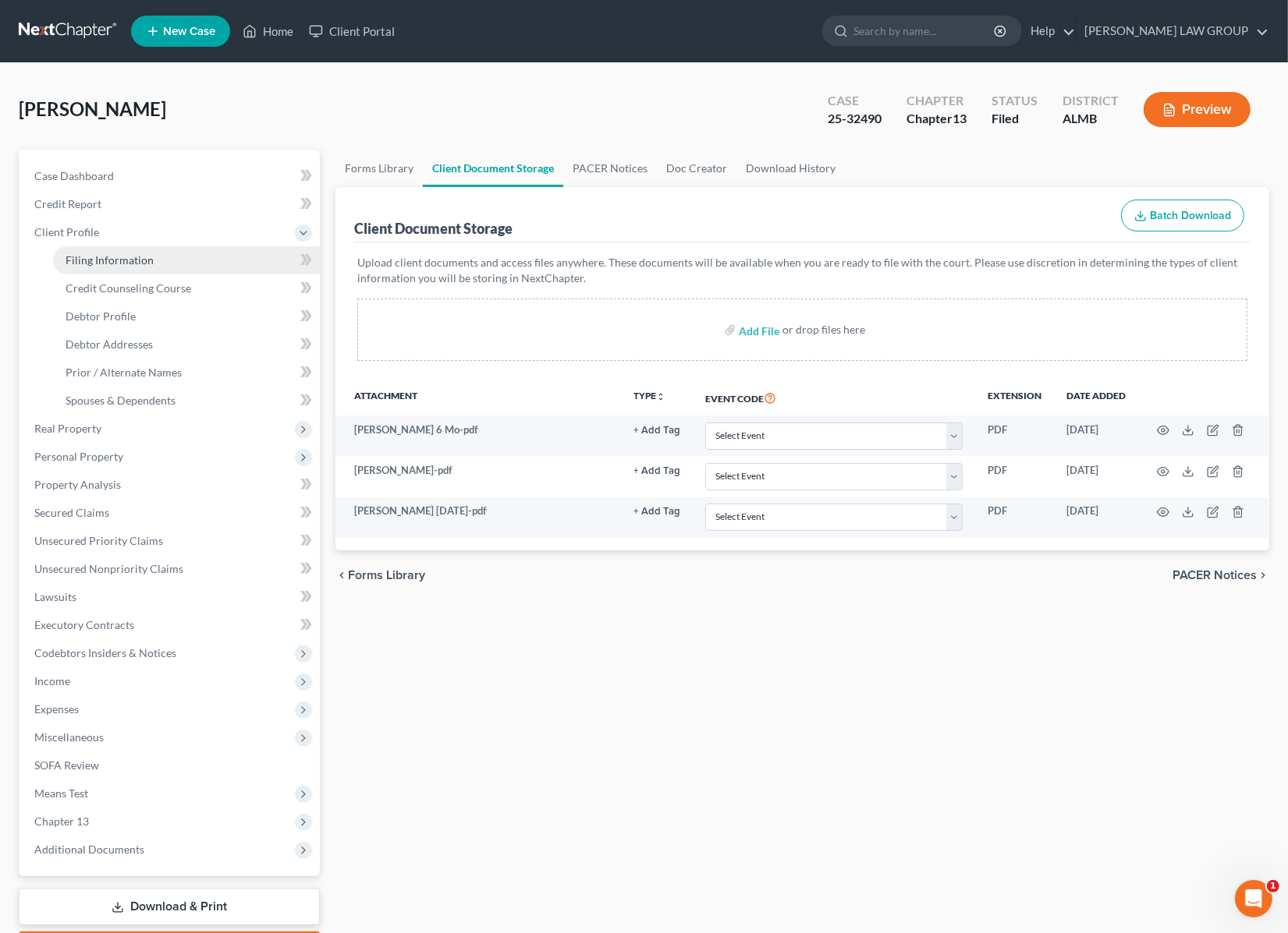
click at [93, 264] on span "Filing Information" at bounding box center [109, 259] width 88 height 13
select select "1"
select select "0"
select select "3"
select select "0"
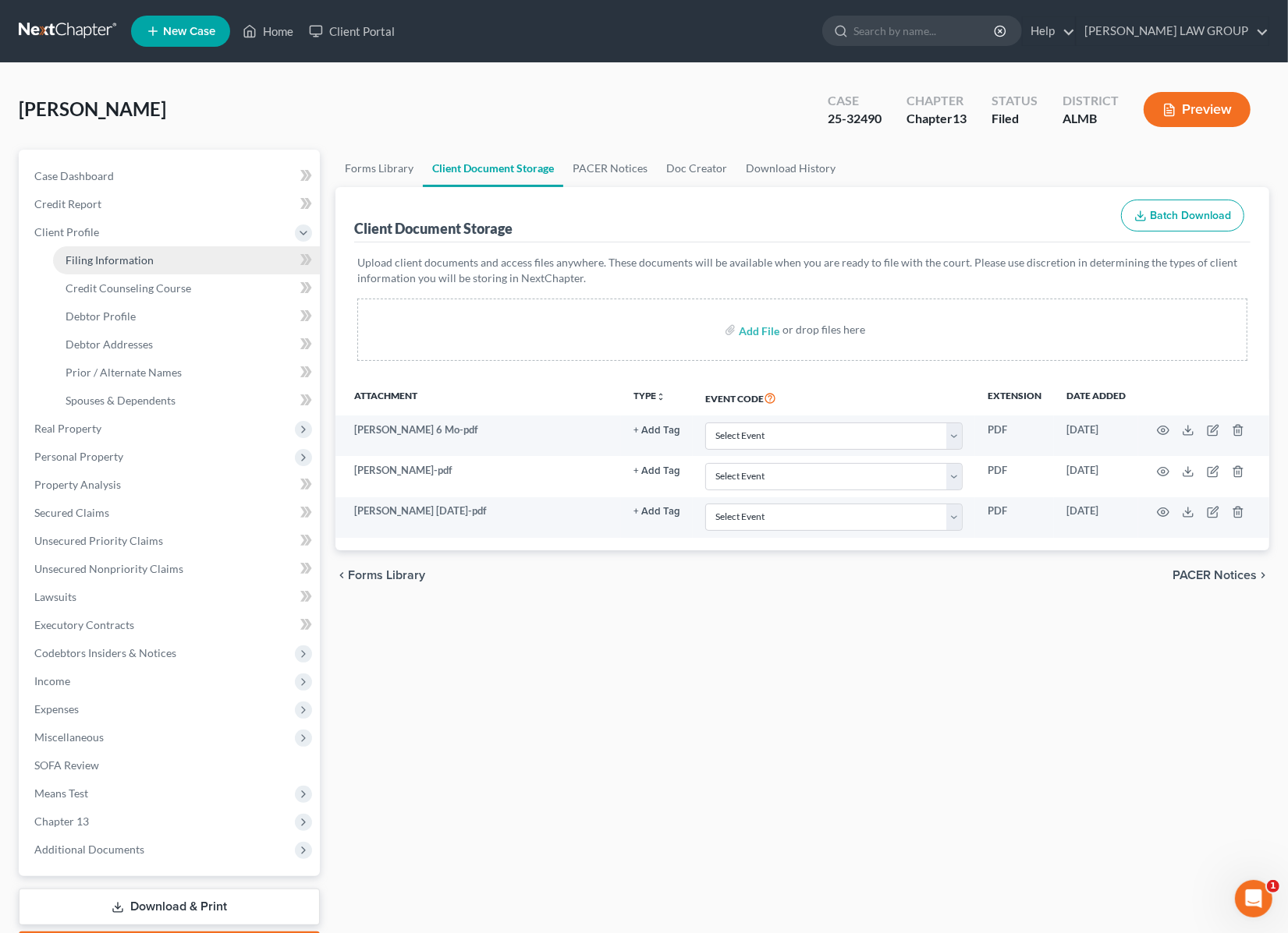
select select "0"
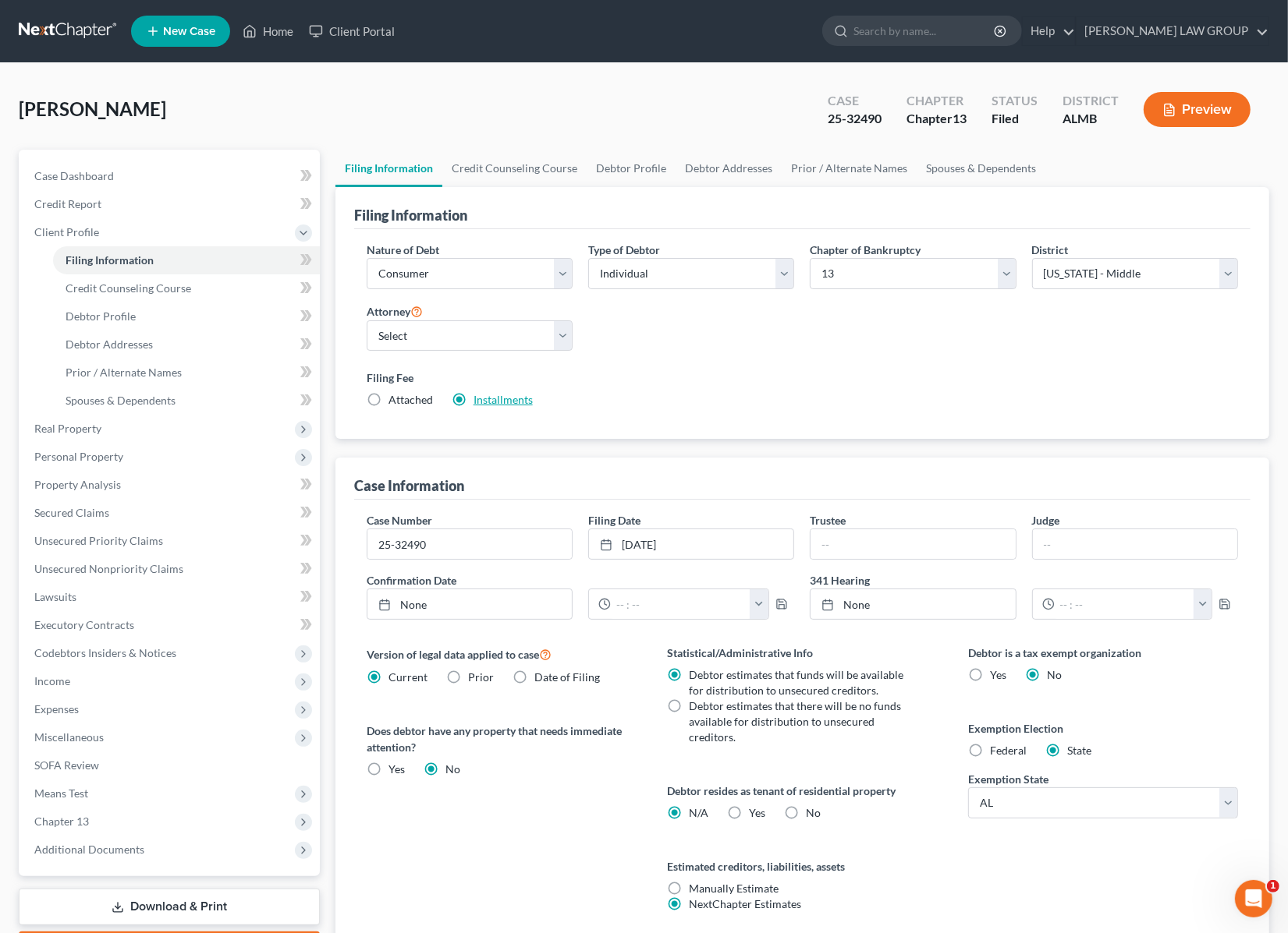
click at [507, 405] on link "Installments" at bounding box center [503, 399] width 59 height 13
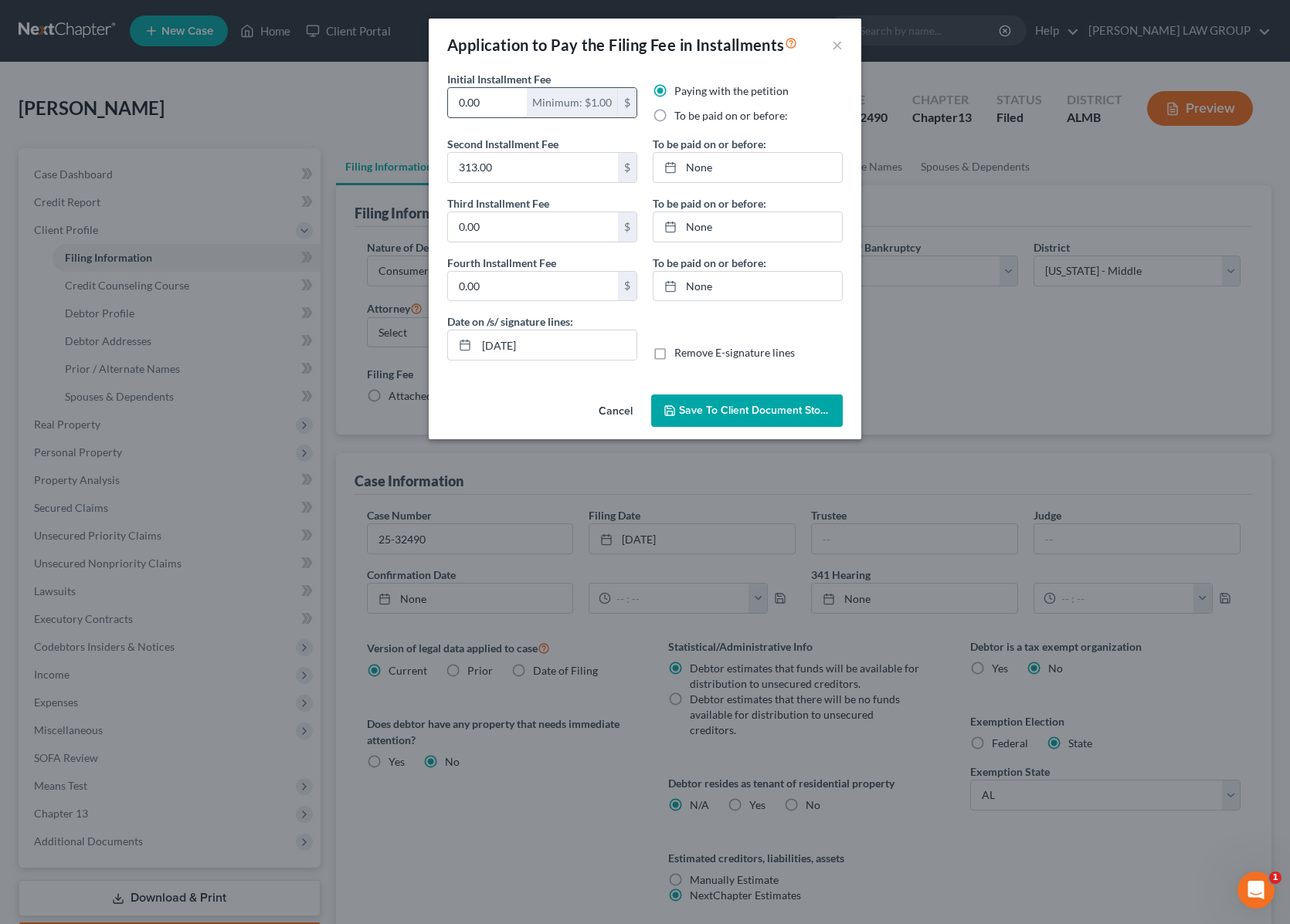
click at [488, 106] on input "0.00" at bounding box center [487, 103] width 79 height 29
type input "1"
click at [507, 164] on input "313.00" at bounding box center [533, 168] width 169 height 29
type input "312"
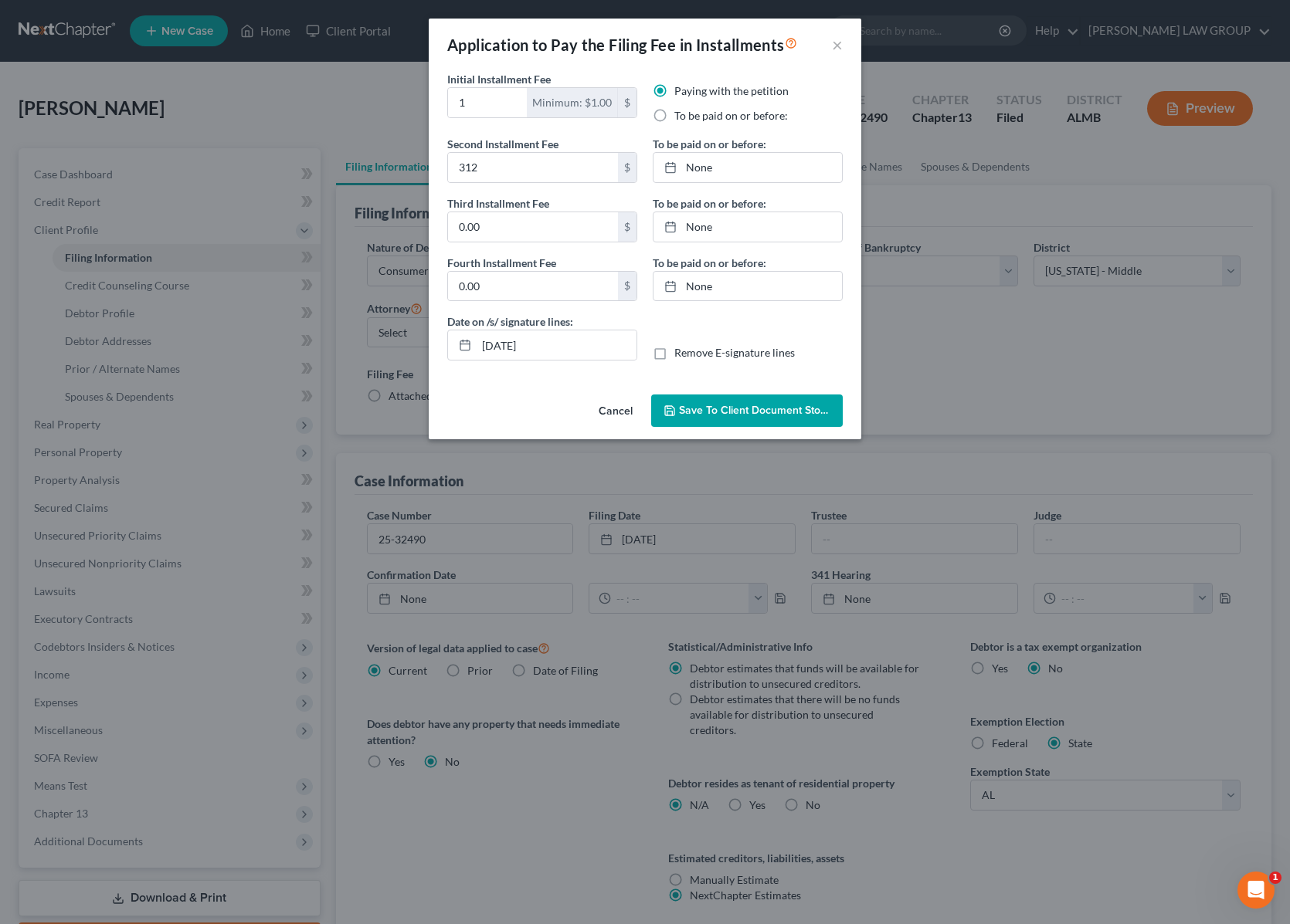
click at [706, 415] on span "Save to Client Document Storage" at bounding box center [760, 410] width 163 height 13
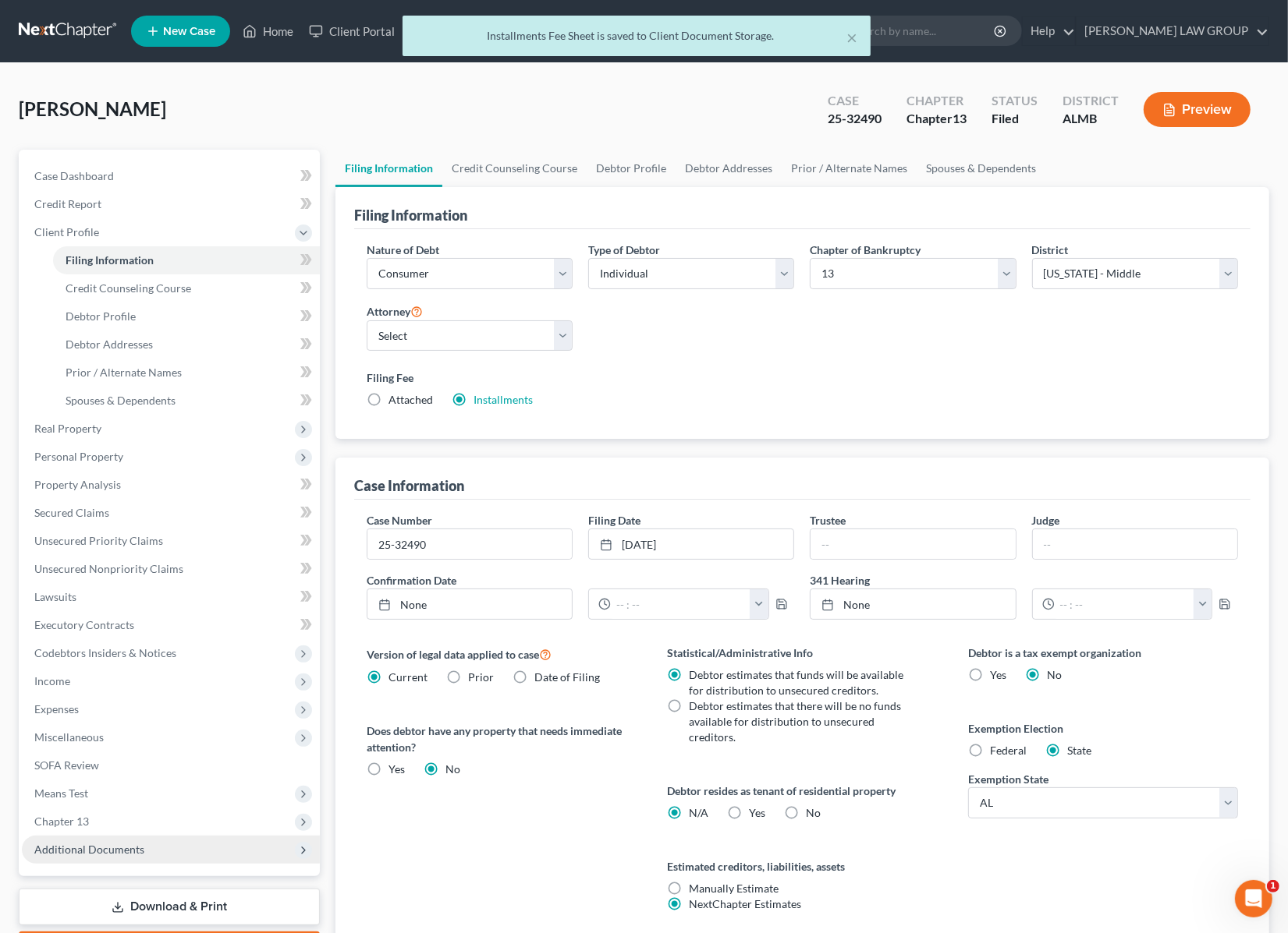
click at [76, 847] on span "Additional Documents" at bounding box center [89, 848] width 110 height 13
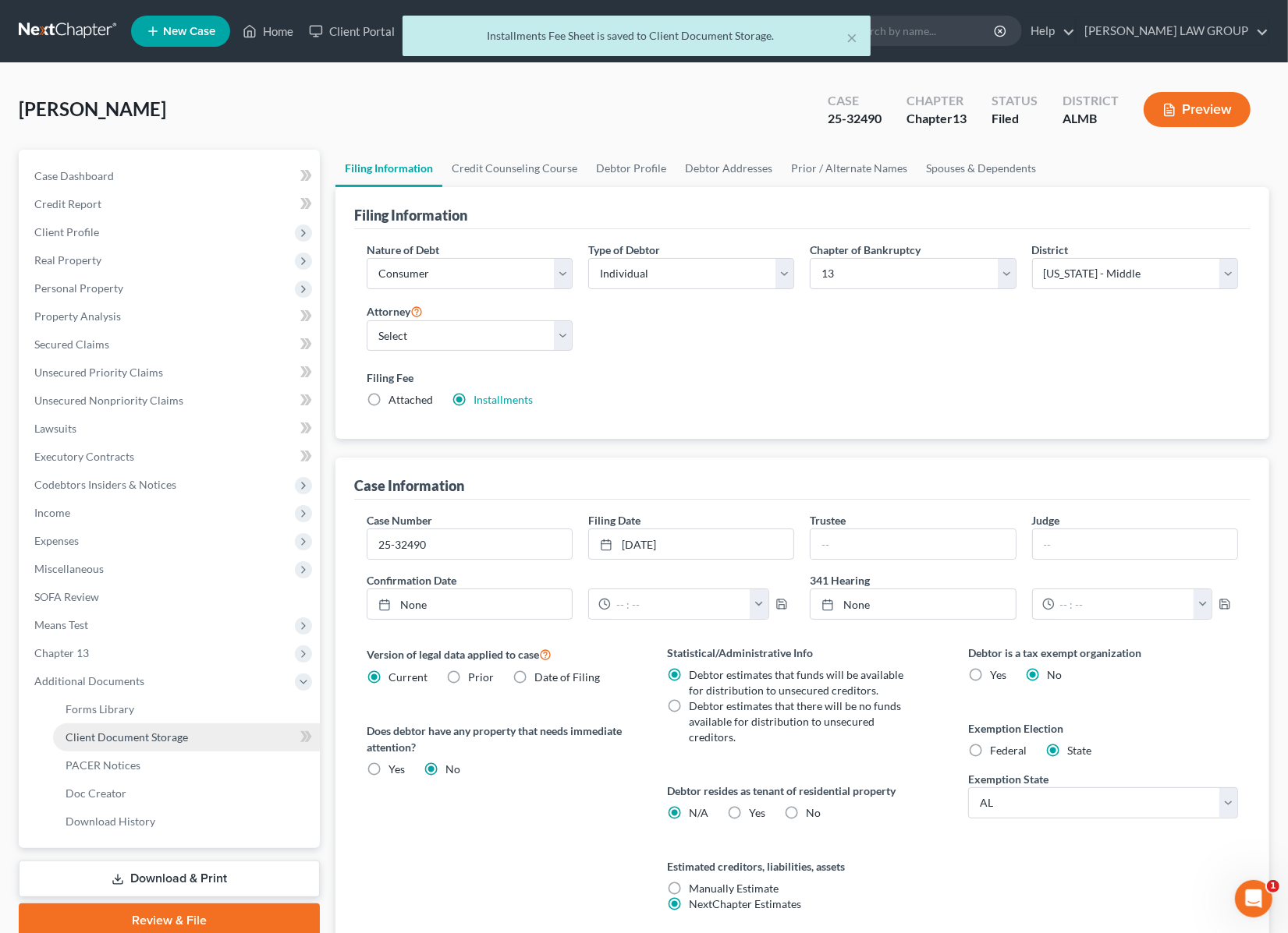
click at [188, 733] on link "Client Document Storage" at bounding box center [186, 737] width 266 height 28
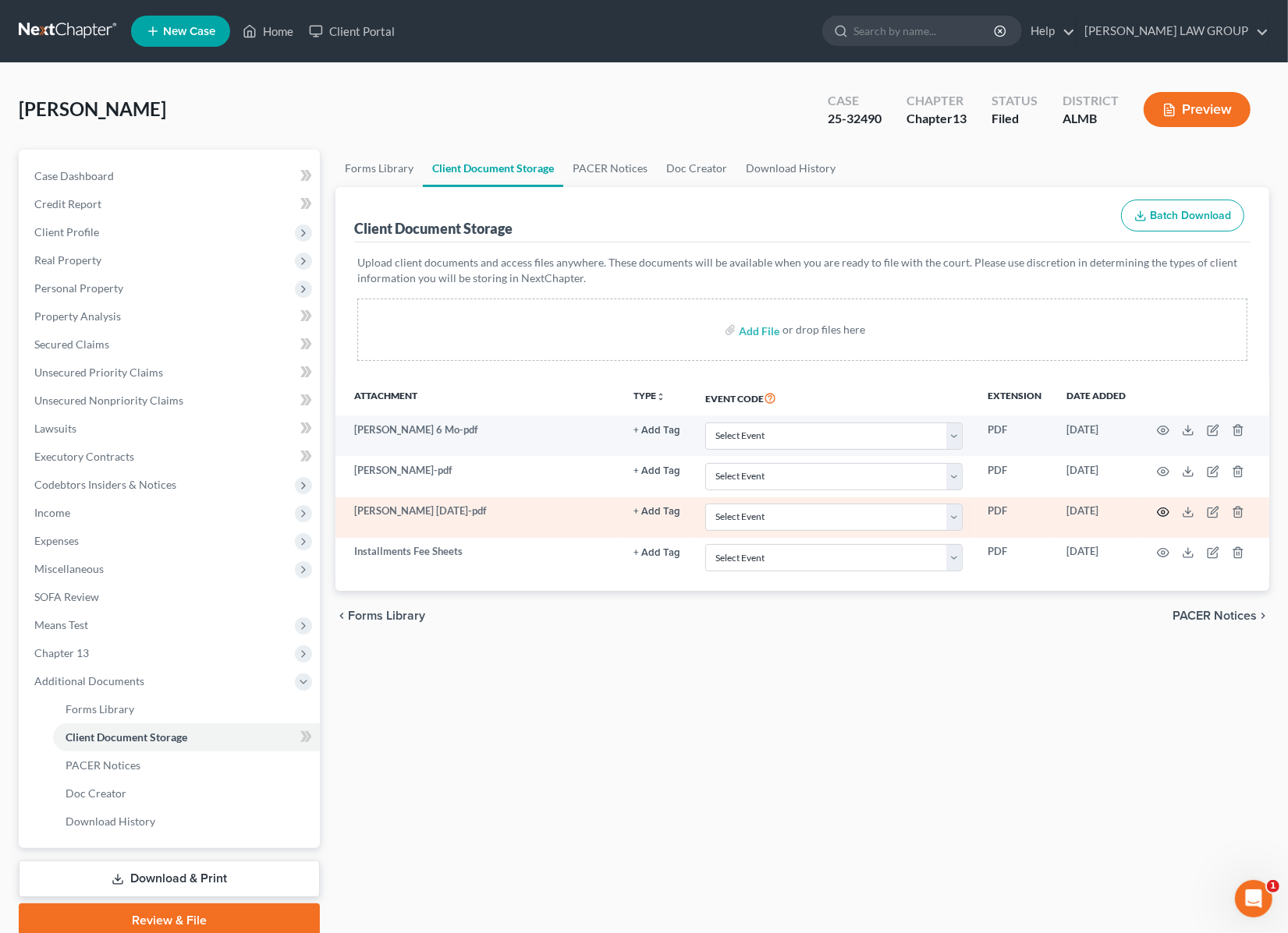
click at [1162, 511] on circle "button" at bounding box center [1163, 512] width 3 height 3
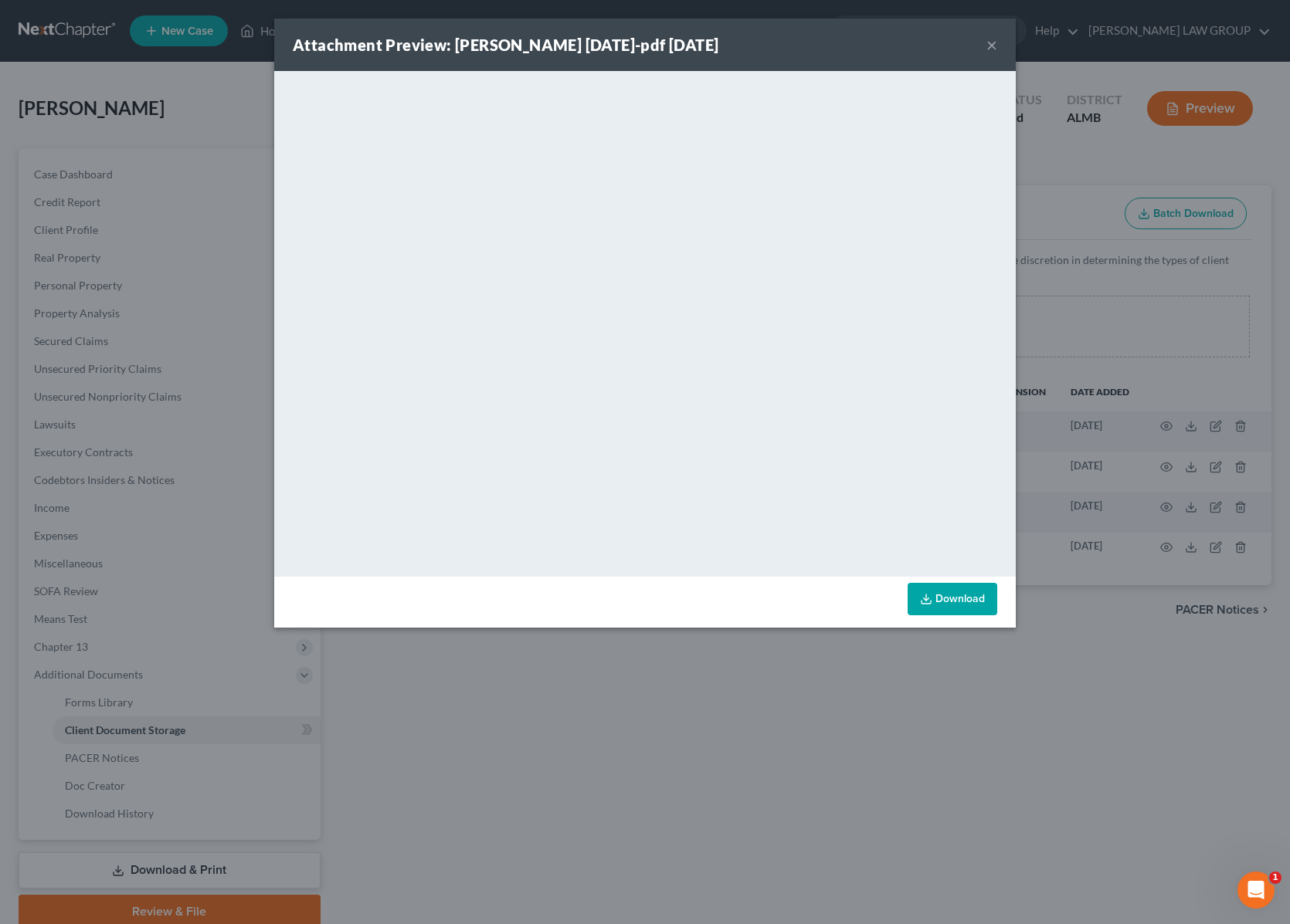
click at [990, 45] on button "×" at bounding box center [992, 44] width 11 height 18
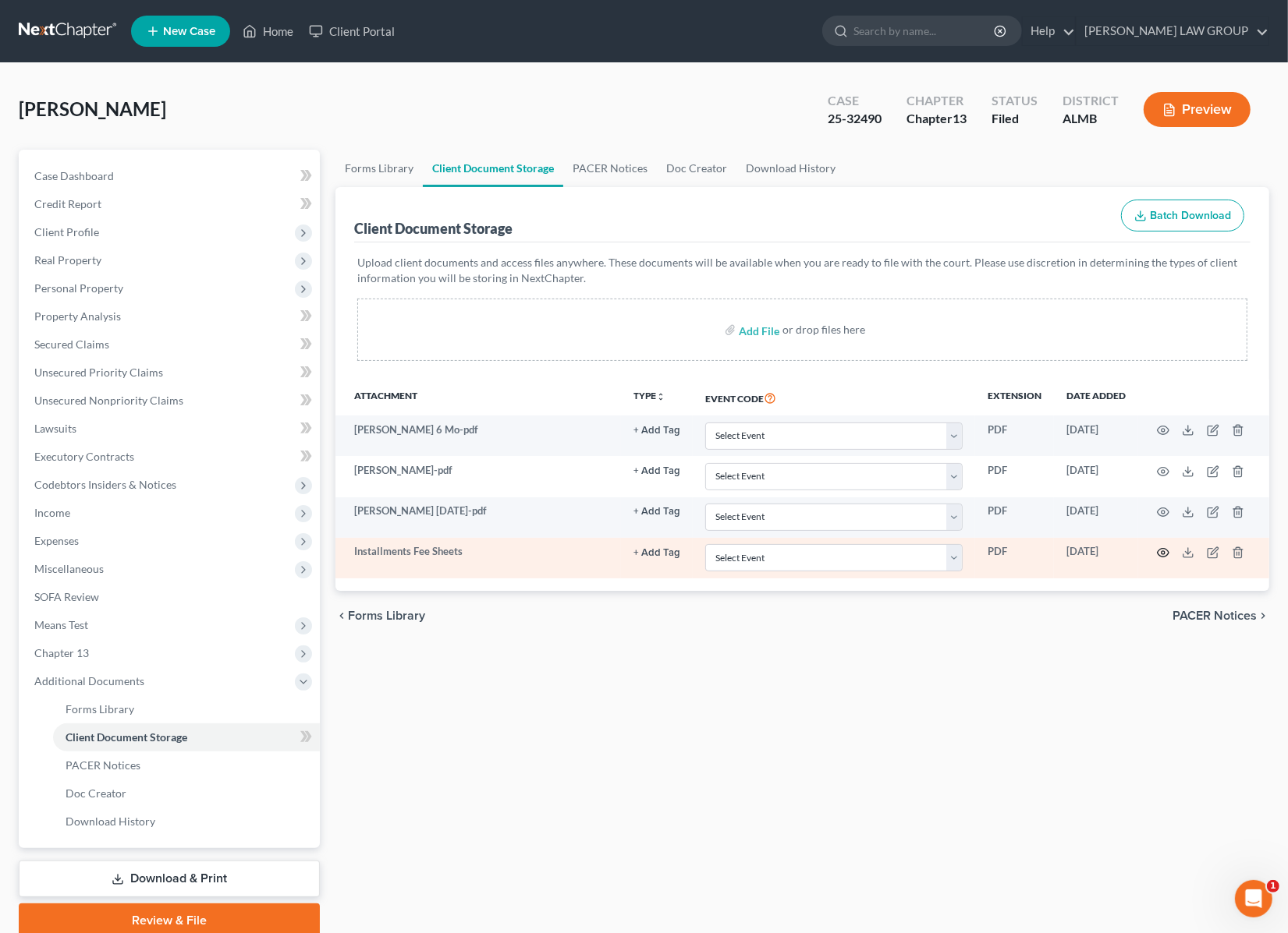
click at [1164, 548] on icon "button" at bounding box center [1163, 552] width 12 height 12
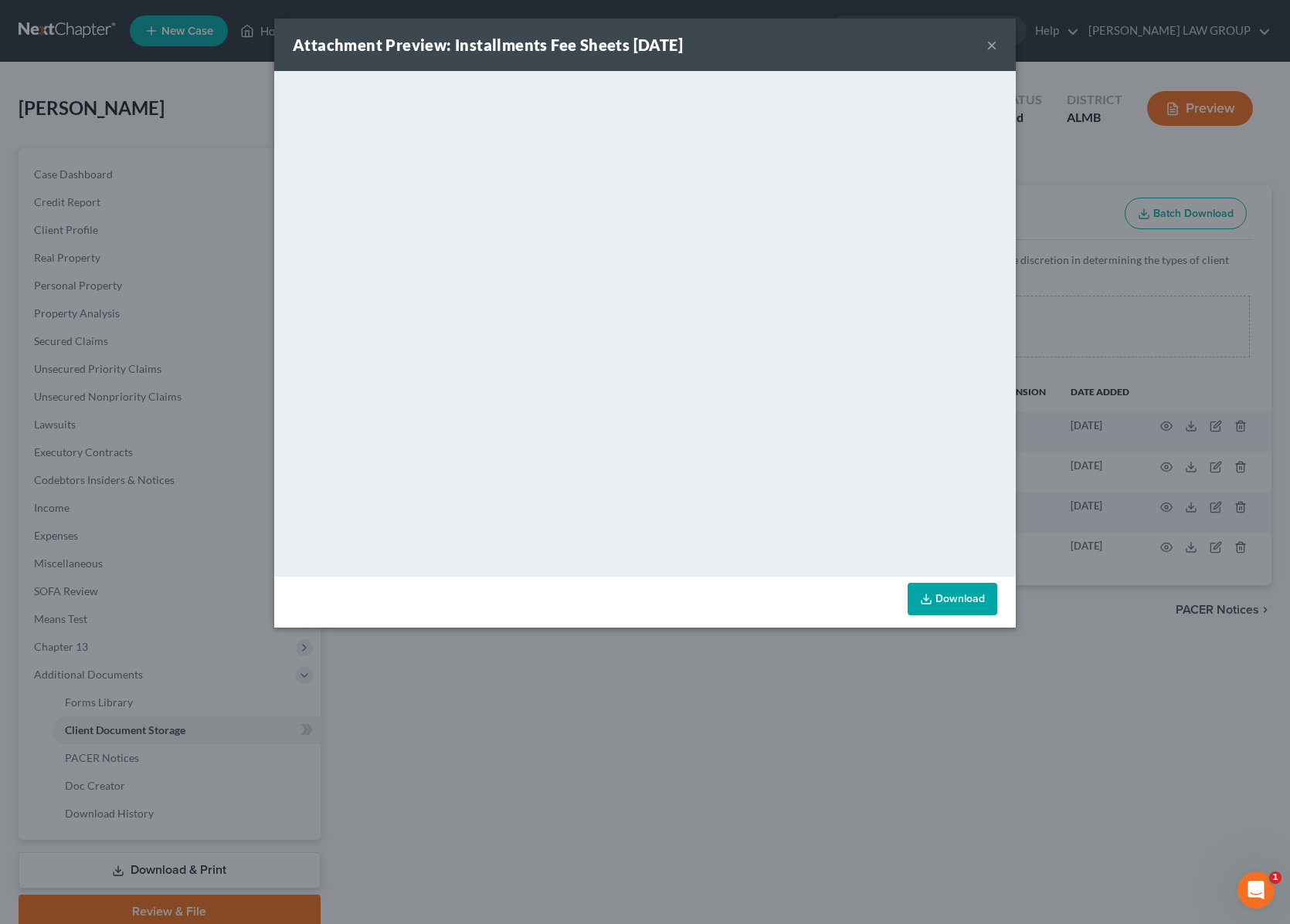
click at [993, 48] on button "×" at bounding box center [992, 44] width 11 height 18
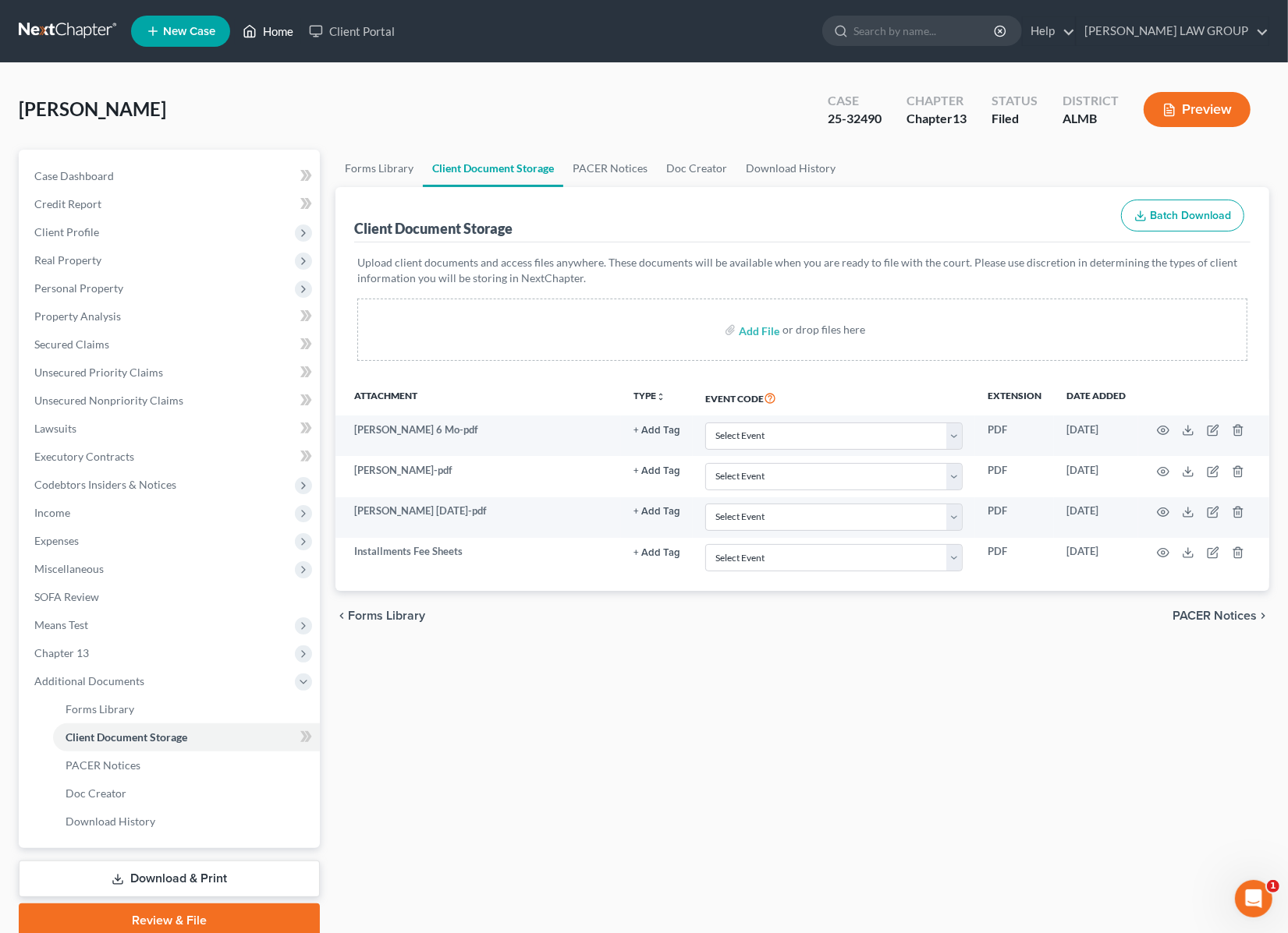
click at [266, 25] on link "Home" at bounding box center [268, 31] width 66 height 28
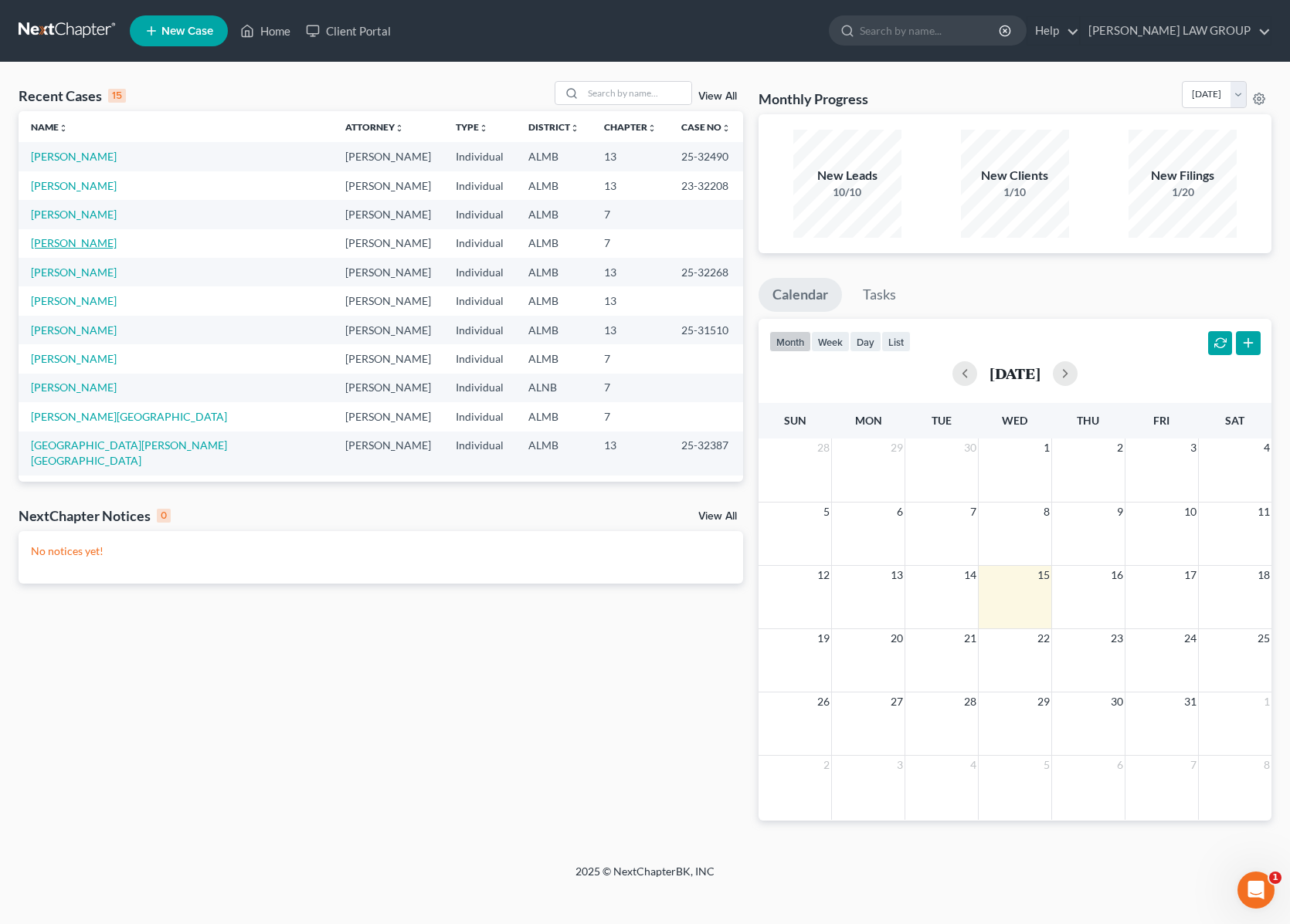
click at [81, 245] on link "[PERSON_NAME]" at bounding box center [73, 242] width 86 height 13
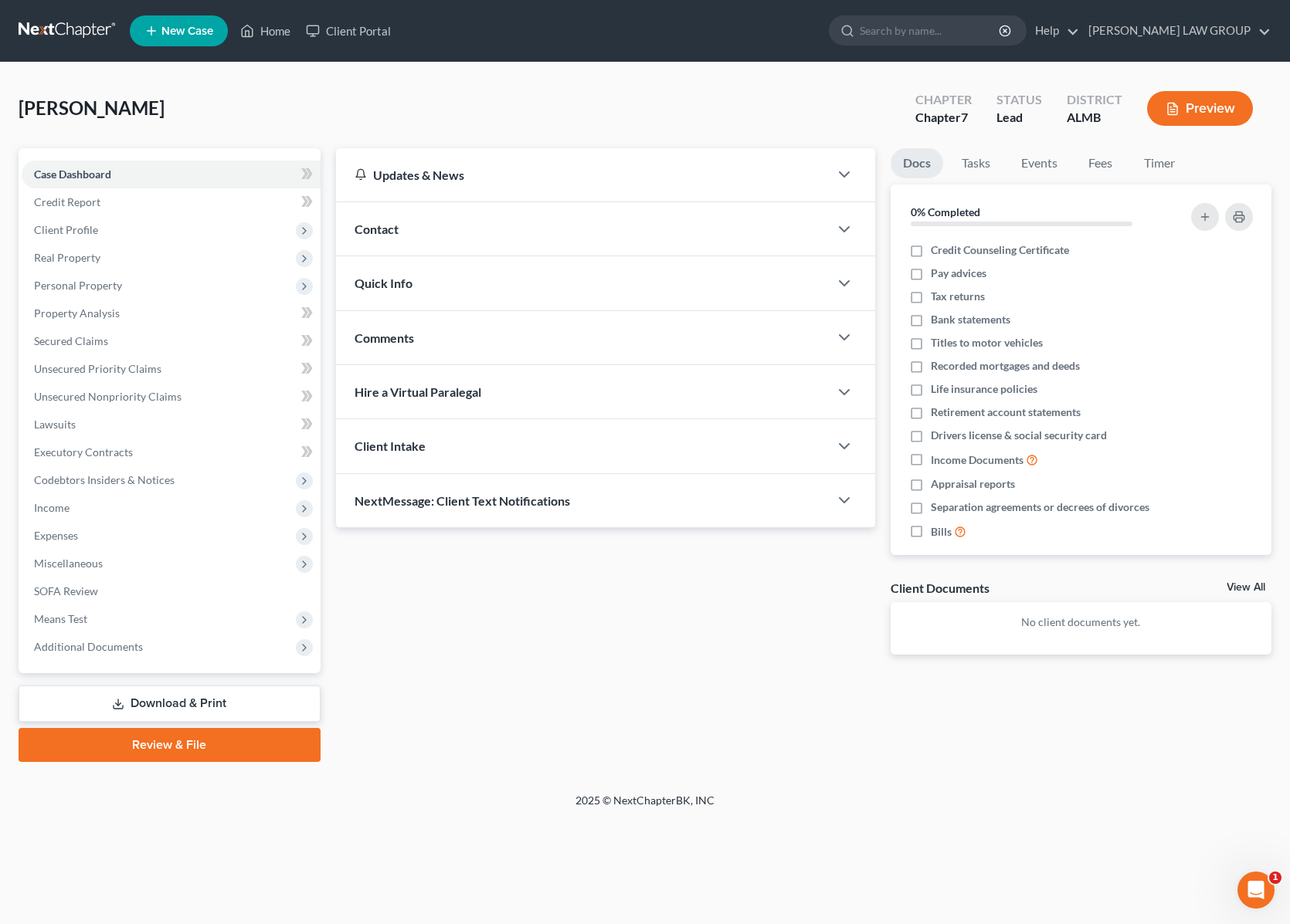
click at [163, 708] on link "Download & Print" at bounding box center [169, 704] width 302 height 36
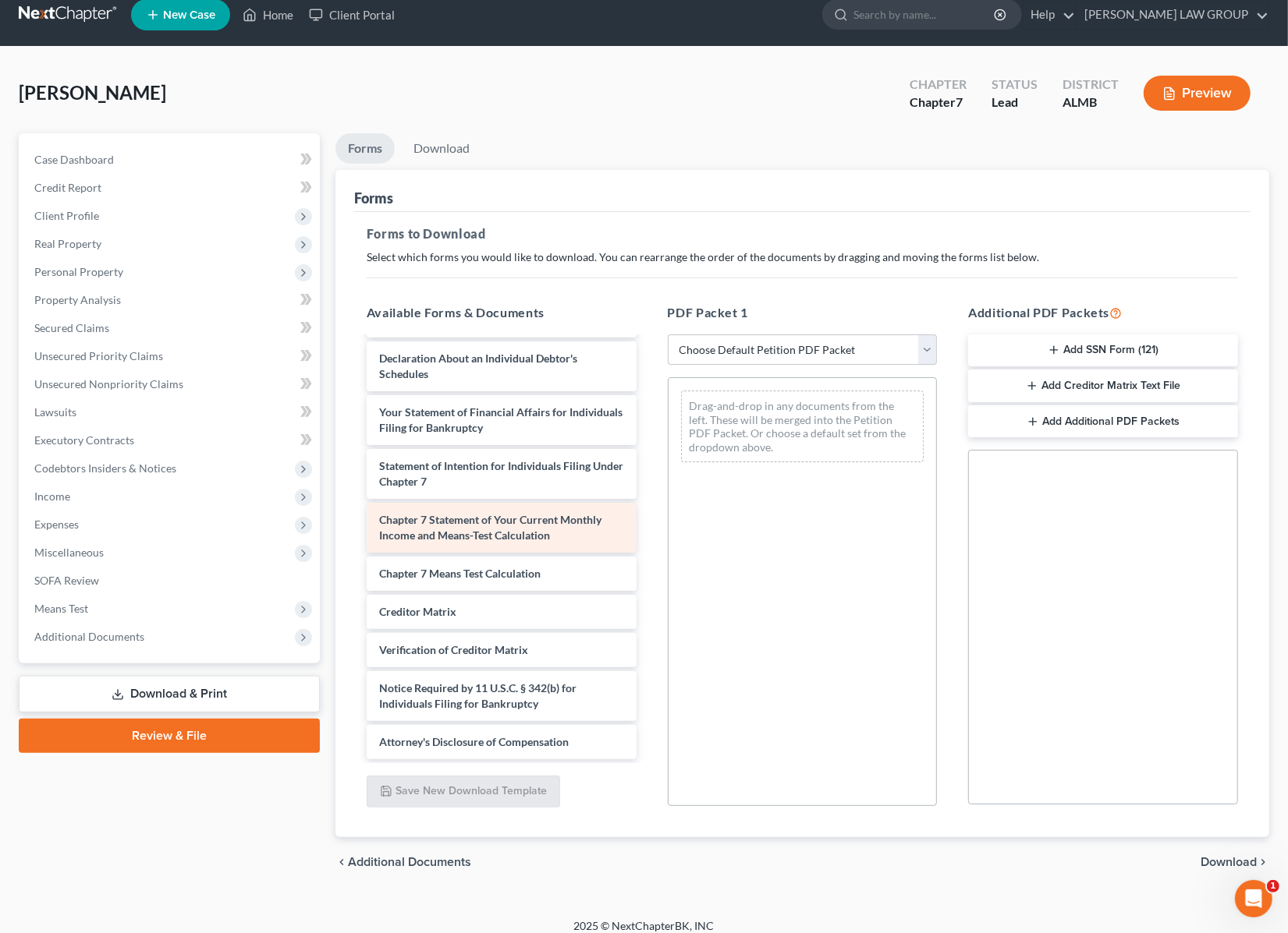
scroll to position [29, 0]
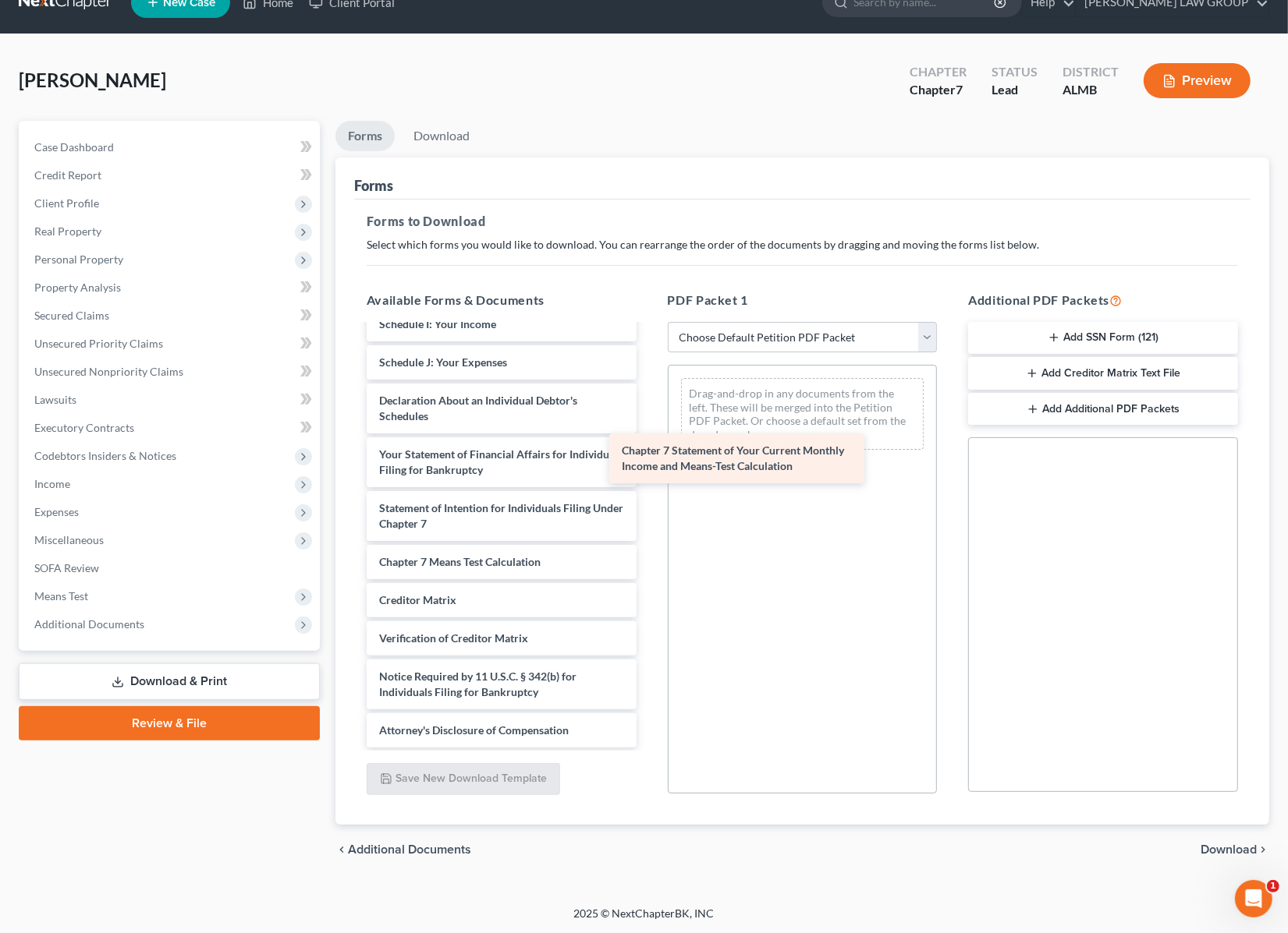
drag, startPoint x: 493, startPoint y: 517, endPoint x: 798, endPoint y: 444, distance: 313.6
click at [649, 449] on div "Chapter 7 Statement of Your Current Monthly Income and Means-Test Calculation V…" at bounding box center [501, 343] width 295 height 808
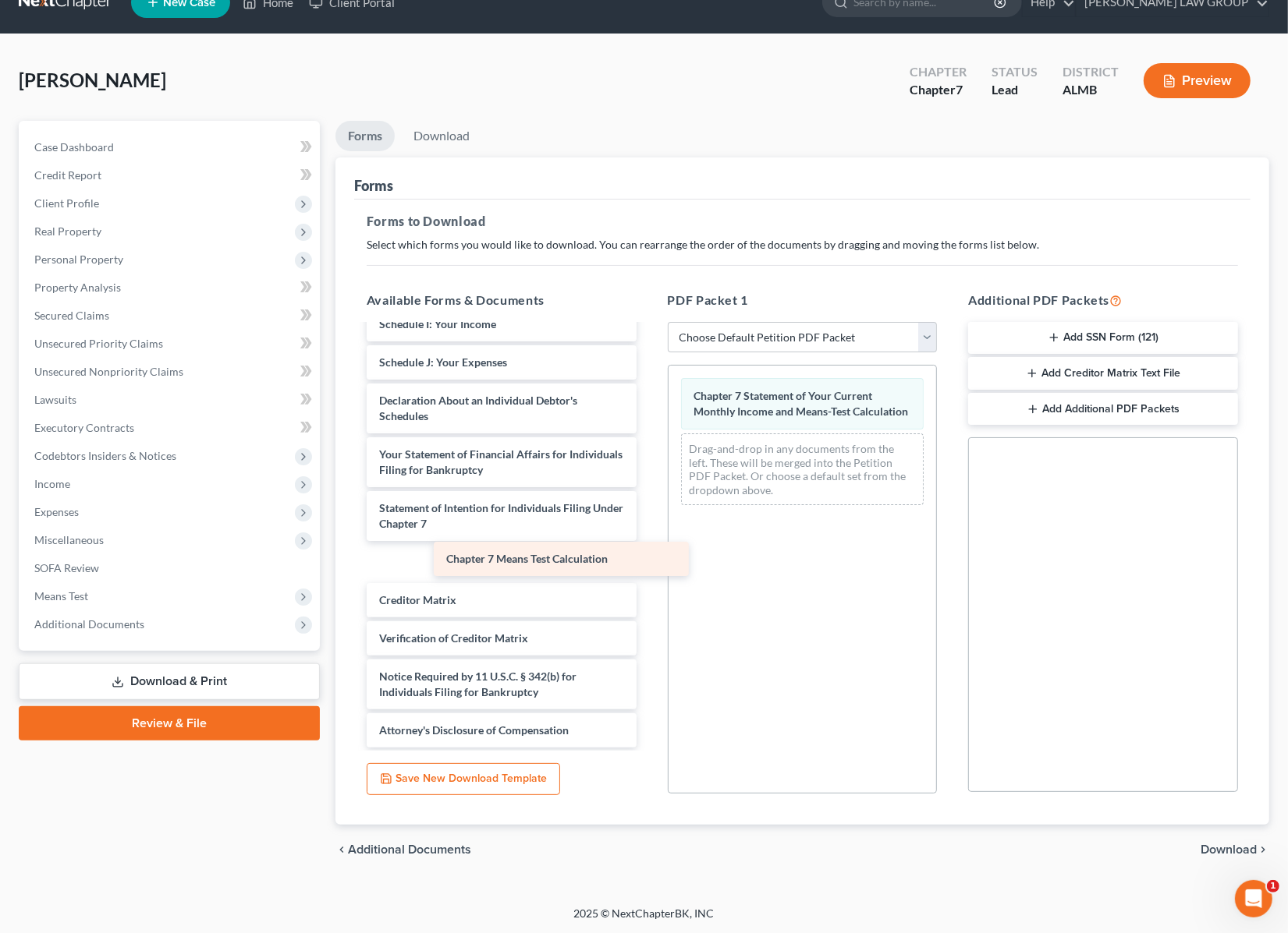
scroll to position [348, 0]
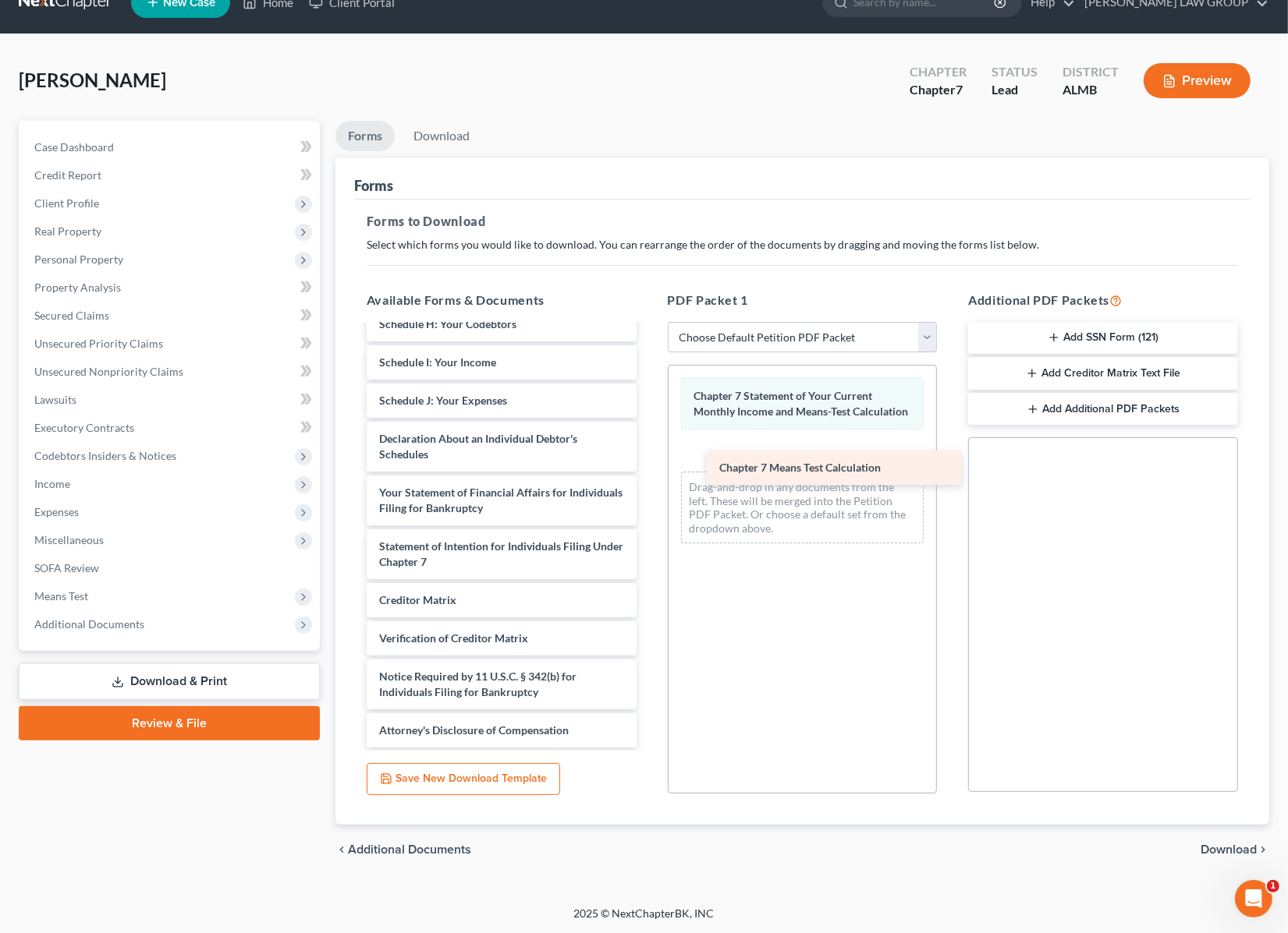
drag, startPoint x: 486, startPoint y: 558, endPoint x: 825, endPoint y: 456, distance: 354.0
click at [649, 457] on div "Chapter 7 Means Test Calculation Voluntary Petition for Individuals Filing for …" at bounding box center [501, 362] width 295 height 770
click at [1223, 847] on span "Download" at bounding box center [1229, 849] width 56 height 12
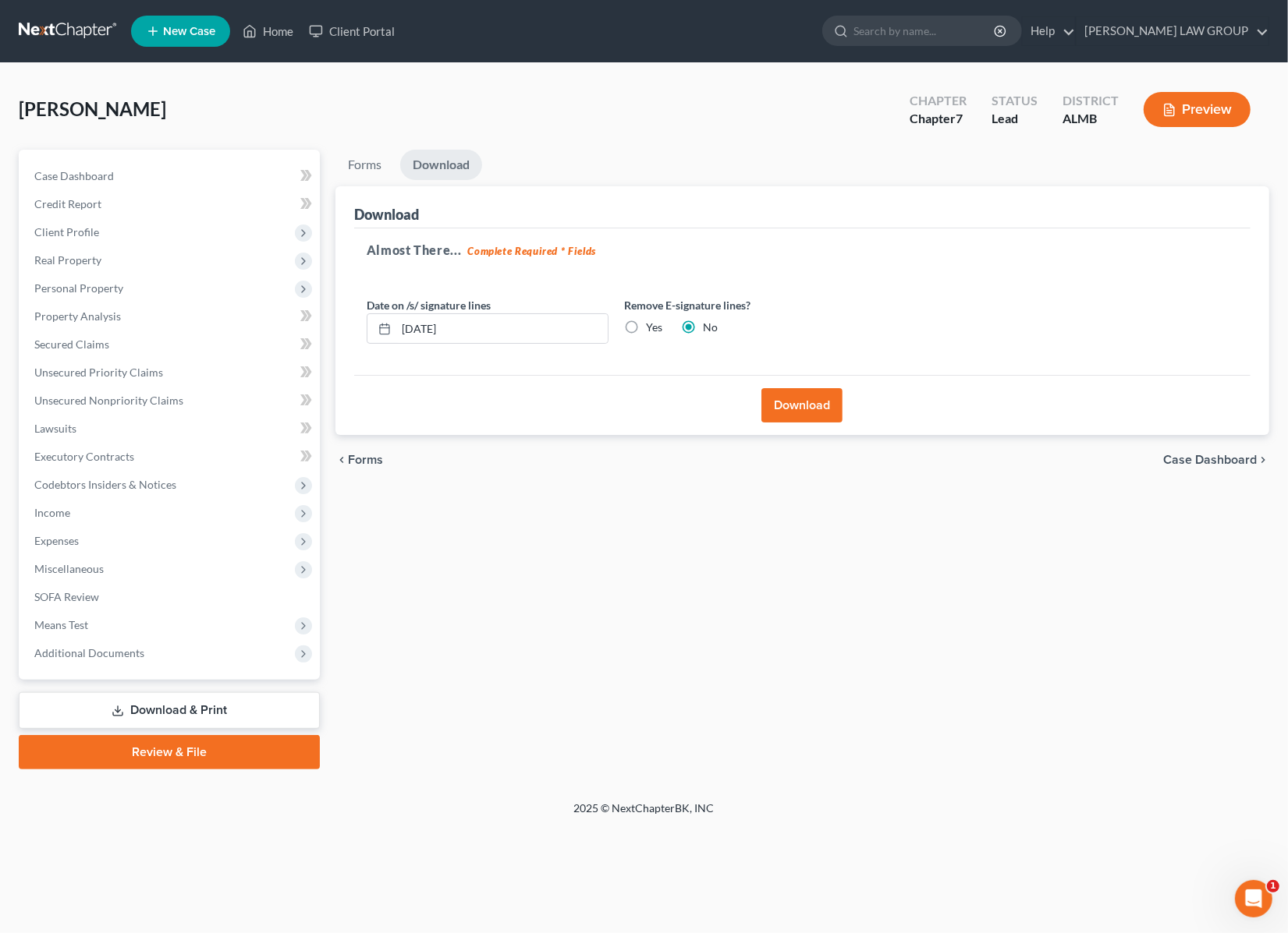
scroll to position [0, 0]
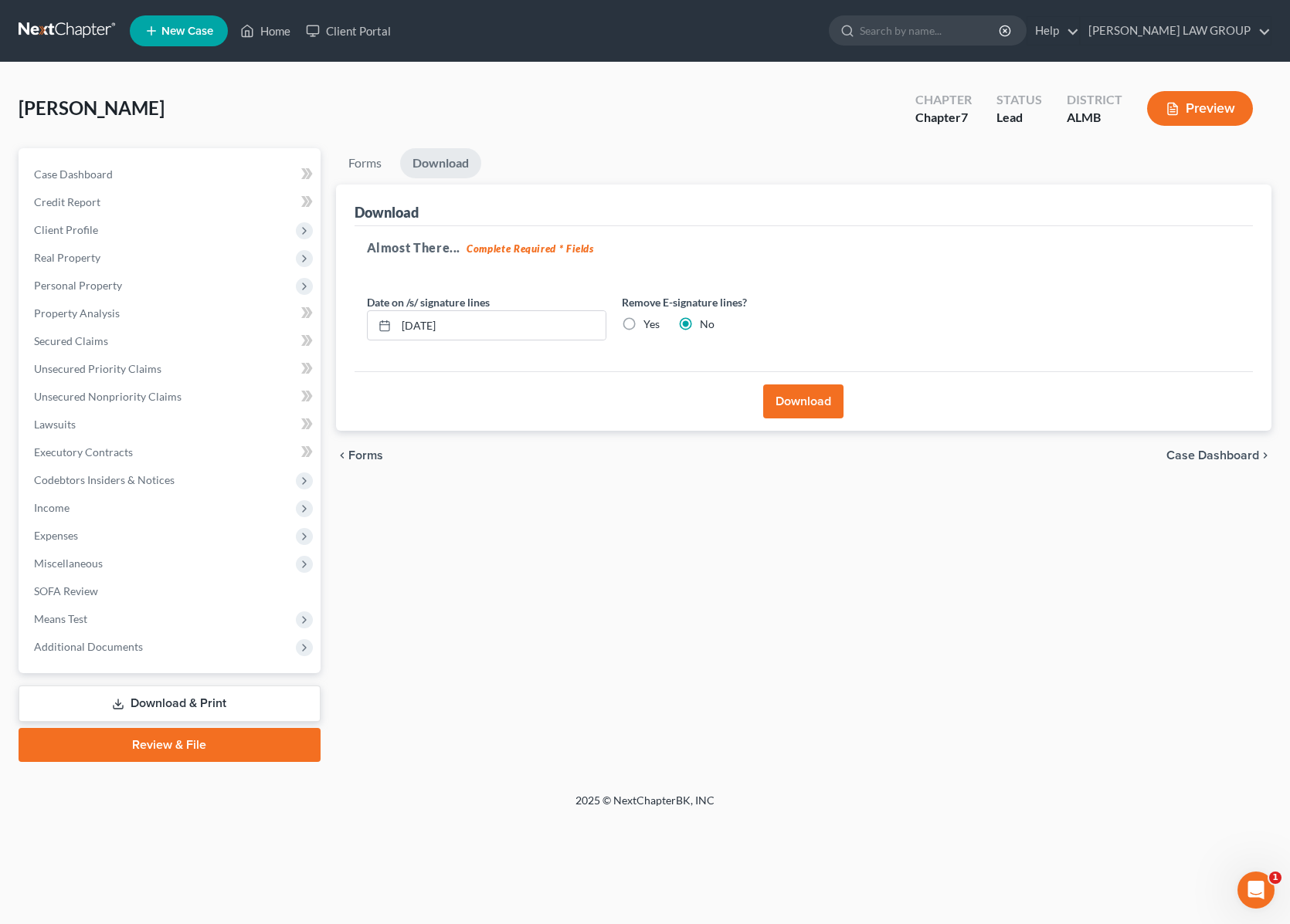
click at [781, 391] on button "Download" at bounding box center [802, 401] width 80 height 34
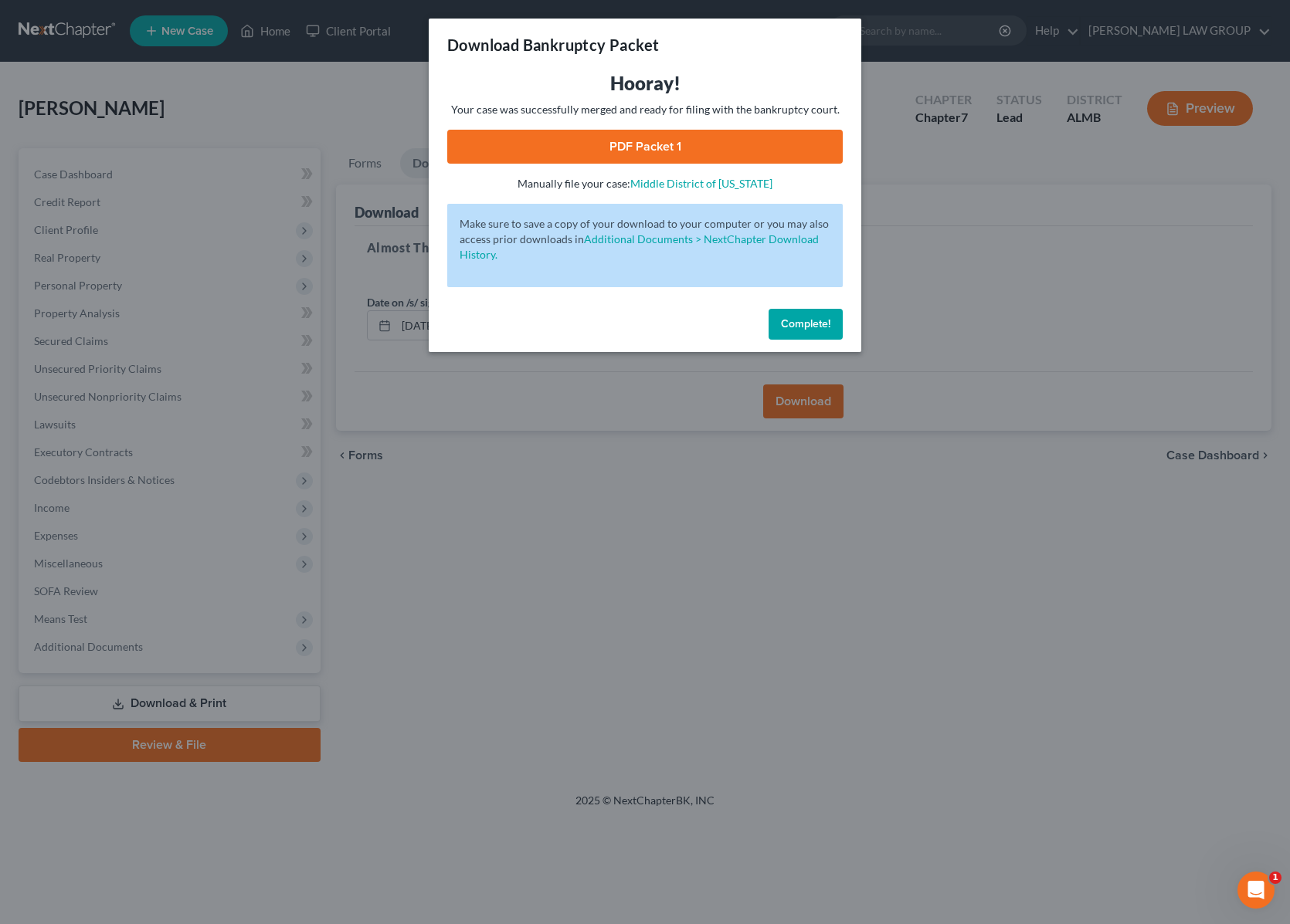
click at [552, 147] on link "PDF Packet 1" at bounding box center [644, 146] width 395 height 34
click at [936, 263] on div "Download Bankruptcy Packet Hooray! Your case was successfully merged and ready …" at bounding box center [645, 462] width 1290 height 924
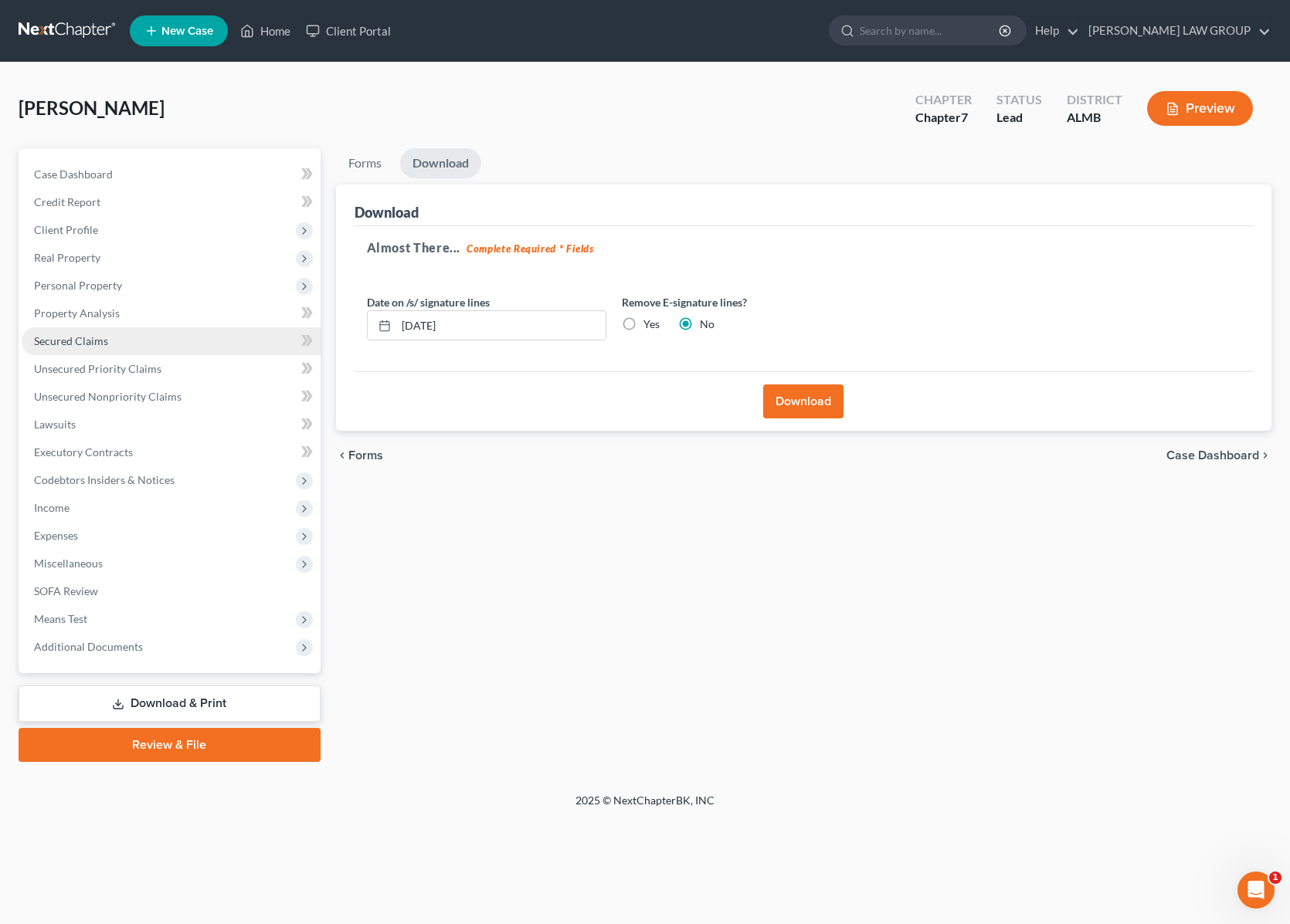
click at [86, 338] on span "Secured Claims" at bounding box center [71, 341] width 74 height 13
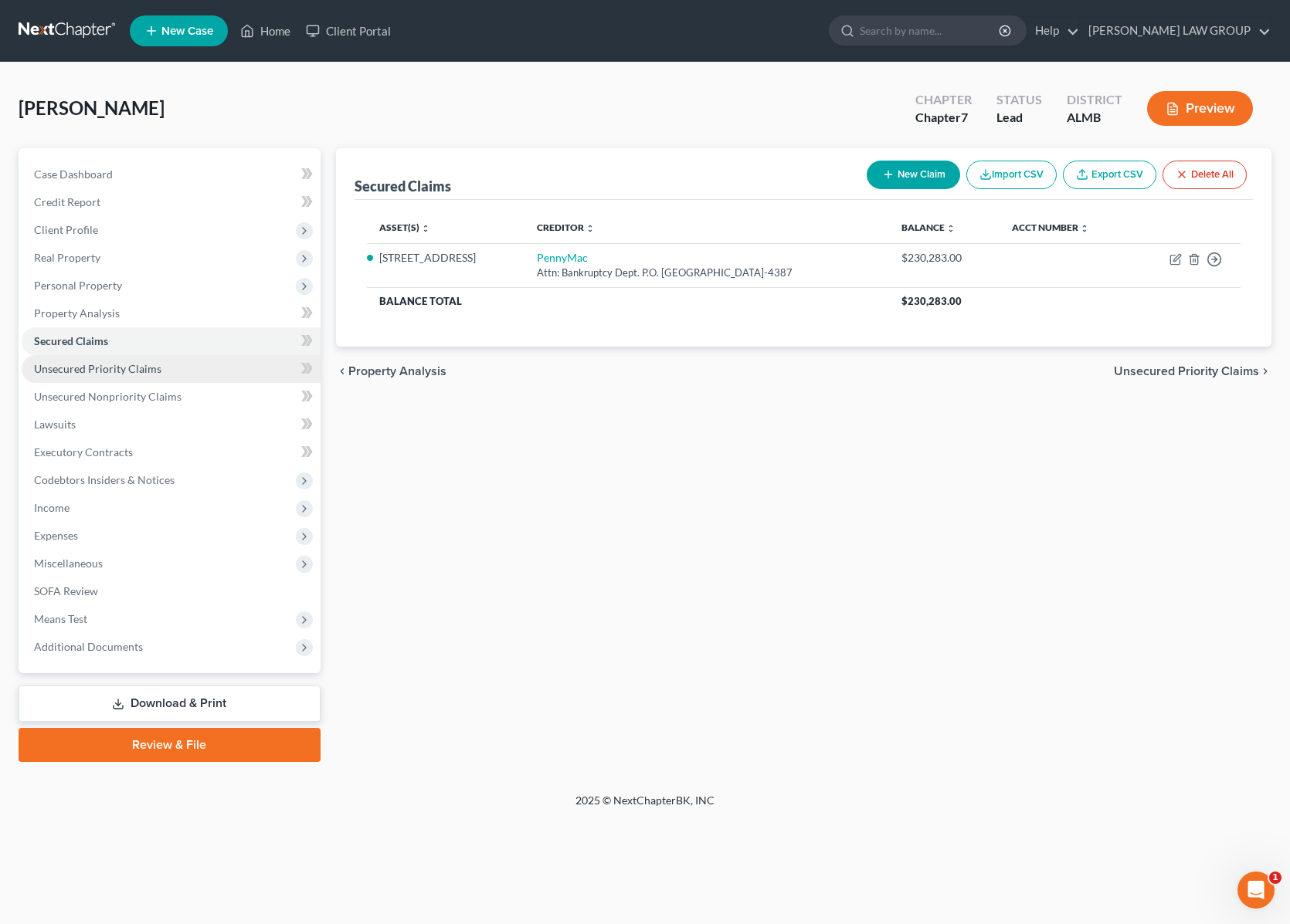
click at [101, 372] on span "Unsecured Priority Claims" at bounding box center [97, 368] width 127 height 13
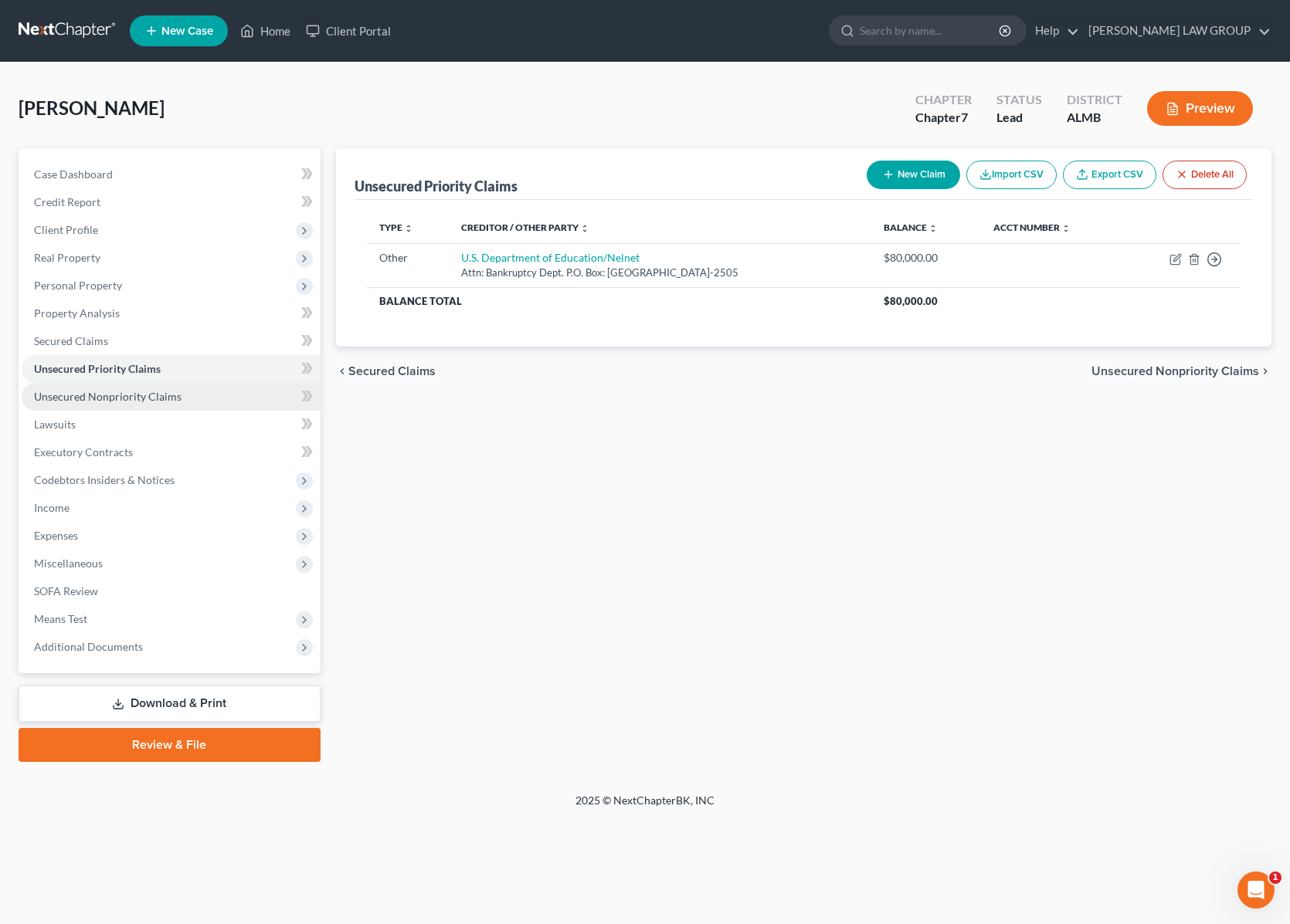
click at [102, 392] on span "Unsecured Nonpriority Claims" at bounding box center [107, 396] width 148 height 13
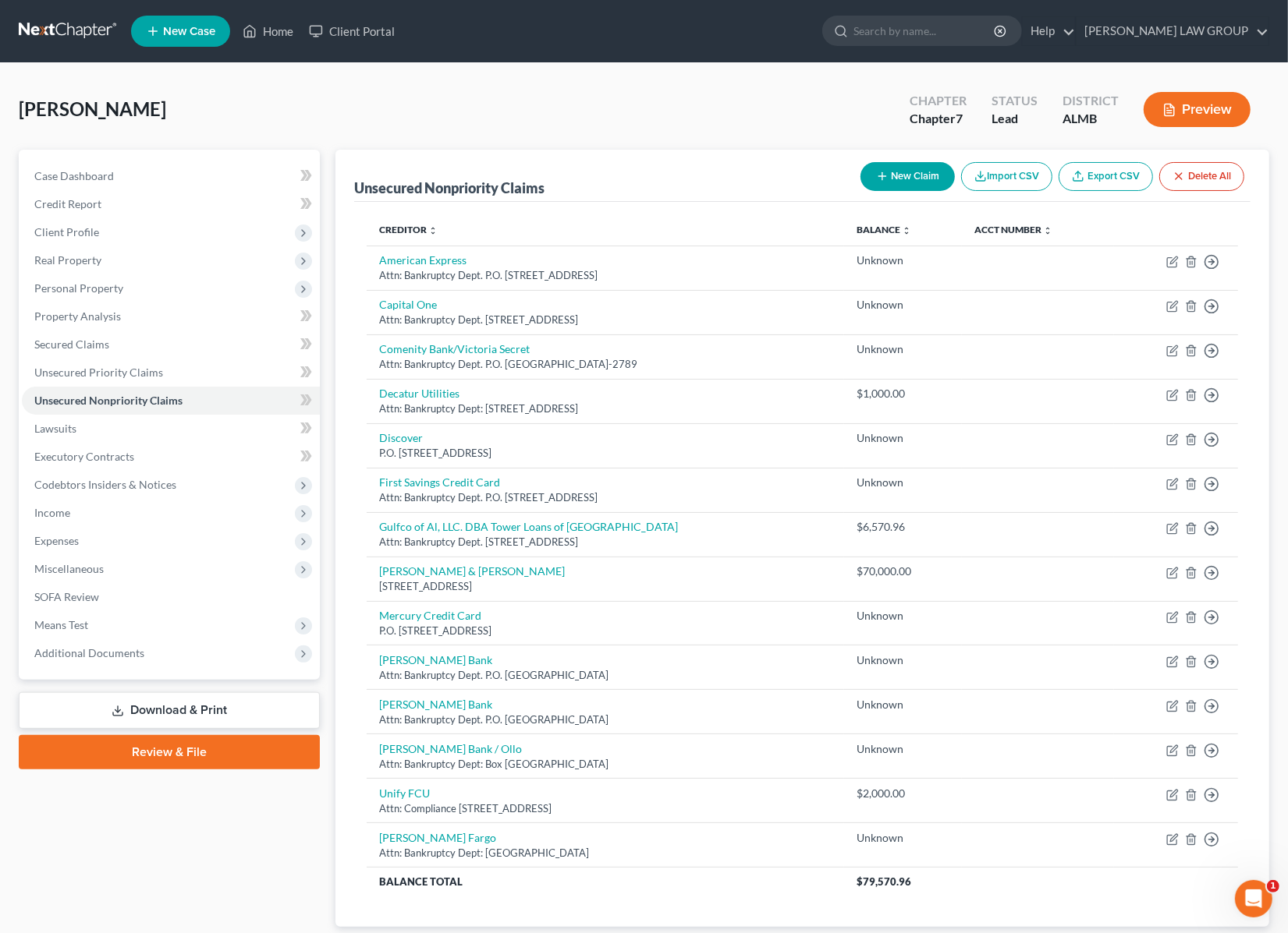
click at [187, 710] on link "Download & Print" at bounding box center [169, 710] width 301 height 37
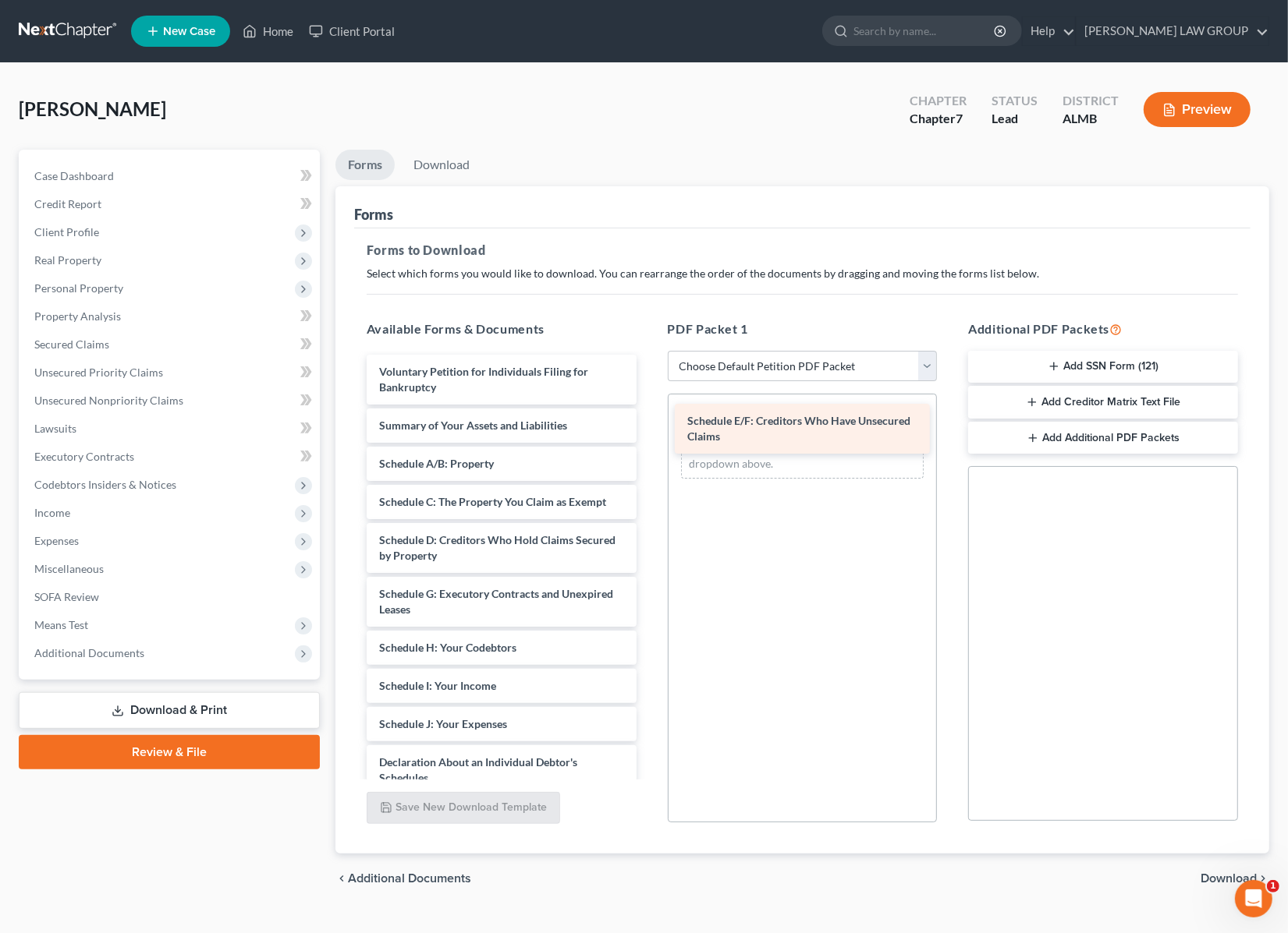
drag, startPoint x: 469, startPoint y: 605, endPoint x: 777, endPoint y: 433, distance: 352.8
click at [649, 433] on div "Schedule E/F: Creditors Who Have Unsecured Claims Voluntary Petition for Indivi…" at bounding box center [501, 758] width 295 height 808
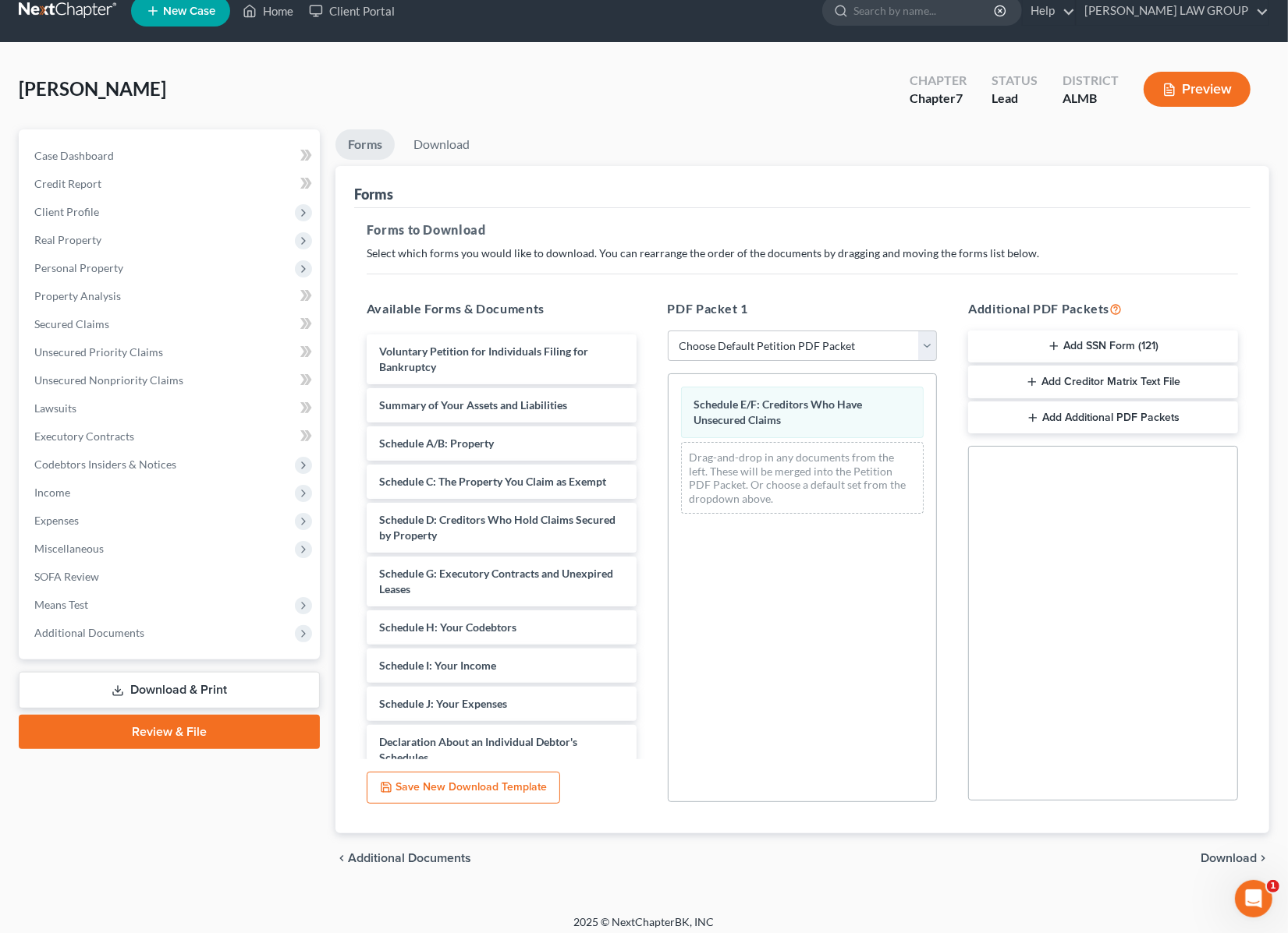
scroll to position [29, 0]
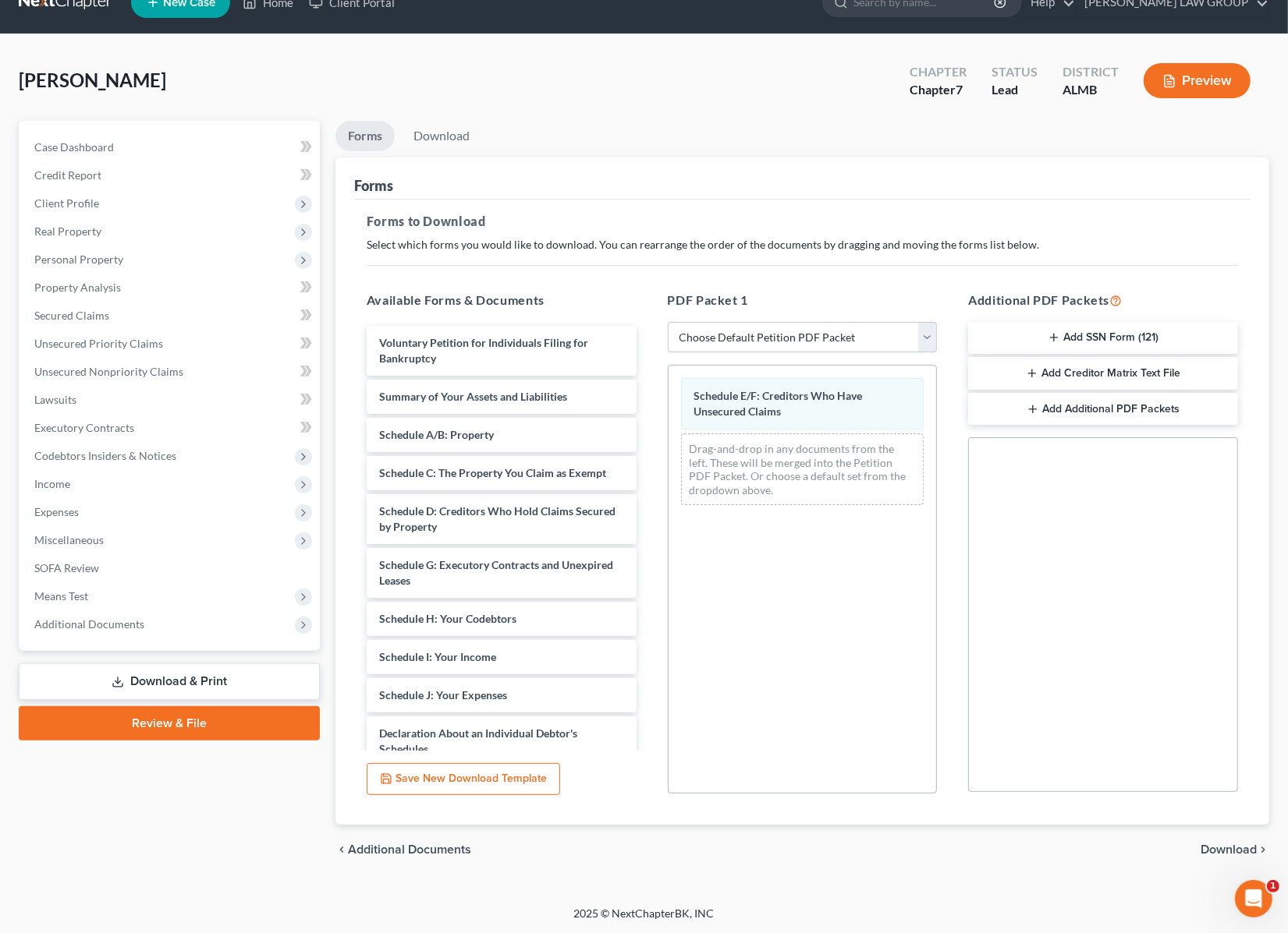
click at [1215, 844] on span "Download" at bounding box center [1229, 849] width 56 height 12
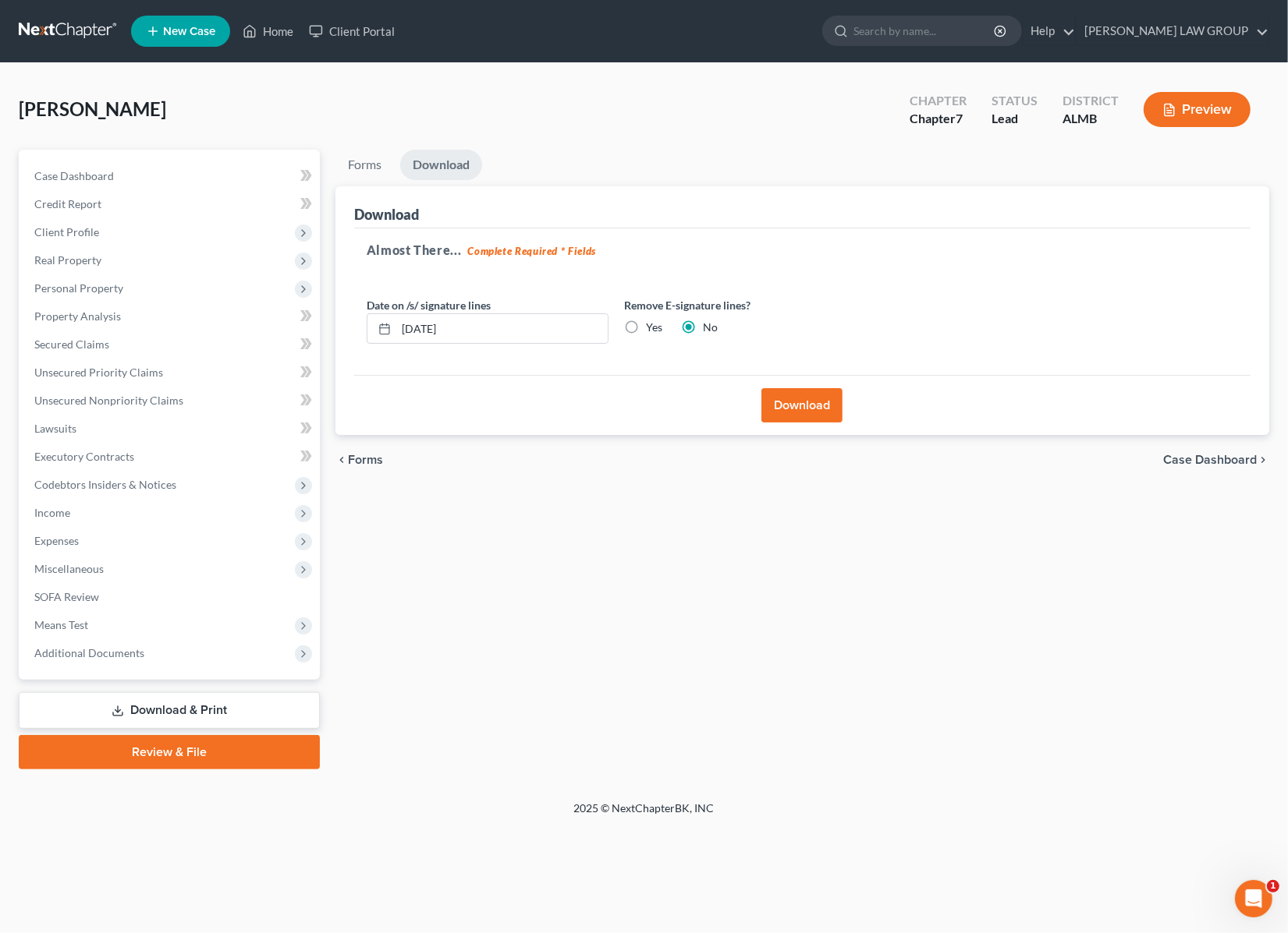
scroll to position [0, 0]
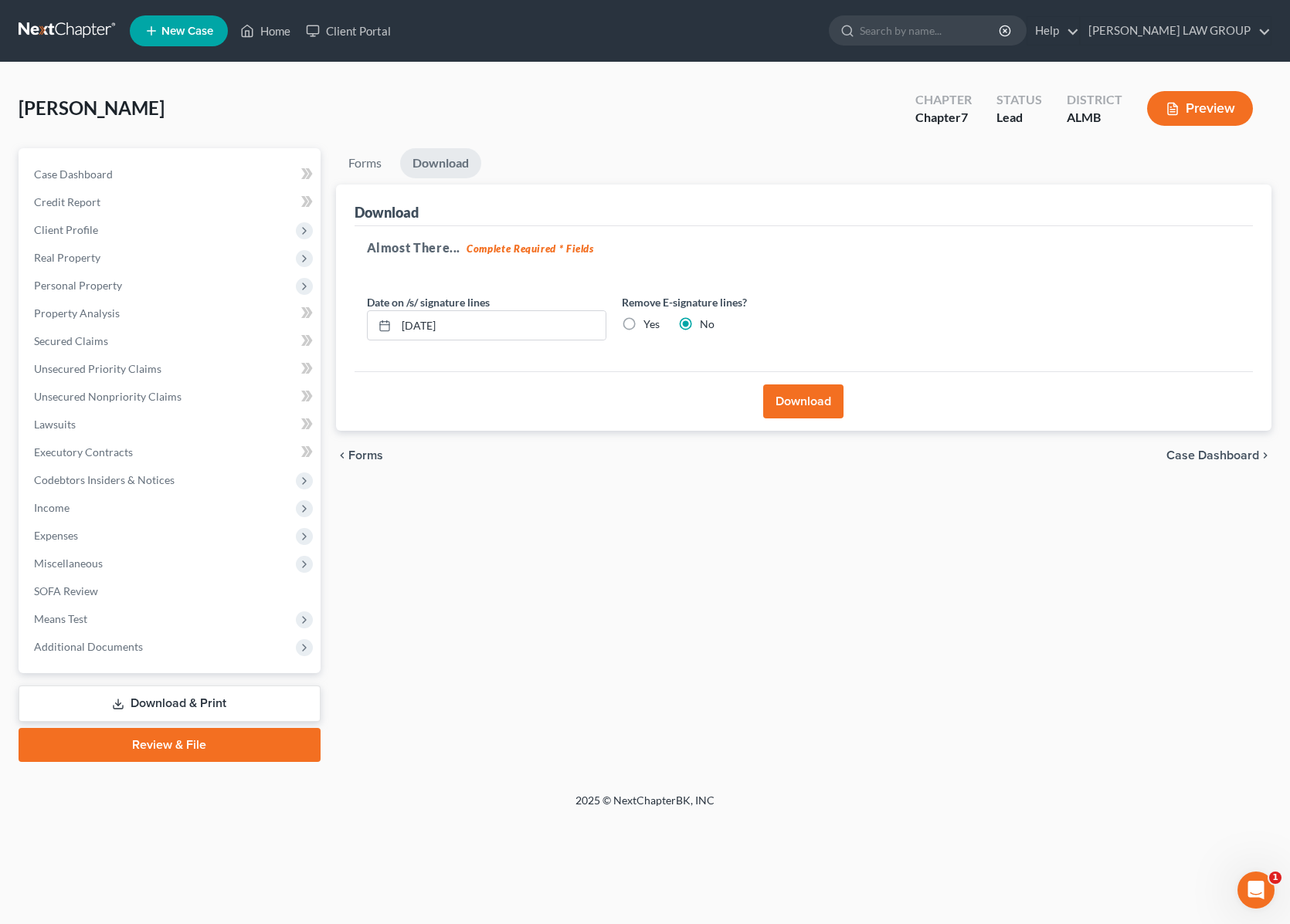
click at [795, 396] on button "Download" at bounding box center [802, 401] width 80 height 34
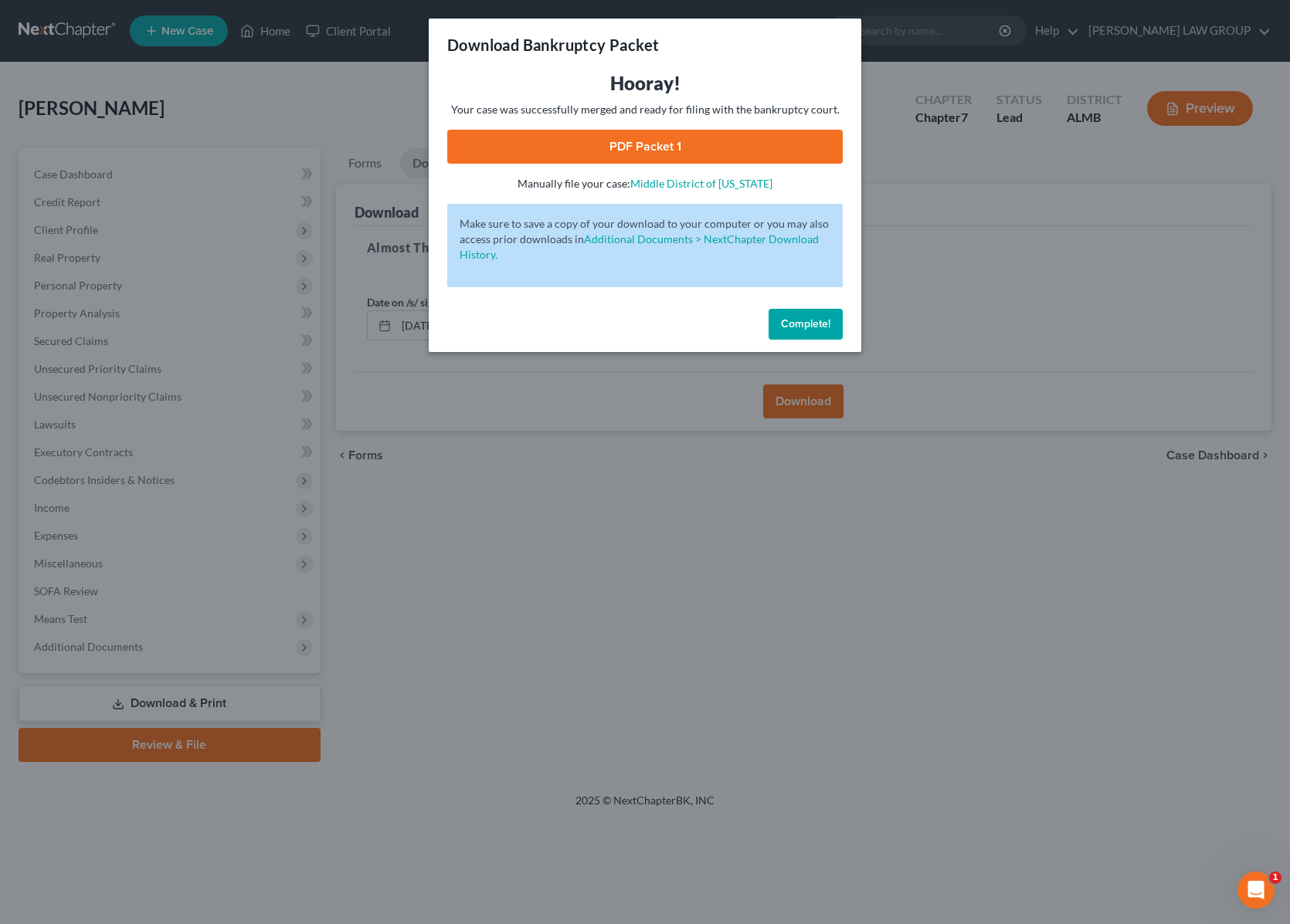
click at [566, 136] on link "PDF Packet 1" at bounding box center [644, 146] width 395 height 34
click at [989, 303] on div "Download Bankruptcy Packet Hooray! Your case was successfully merged and ready …" at bounding box center [645, 462] width 1290 height 924
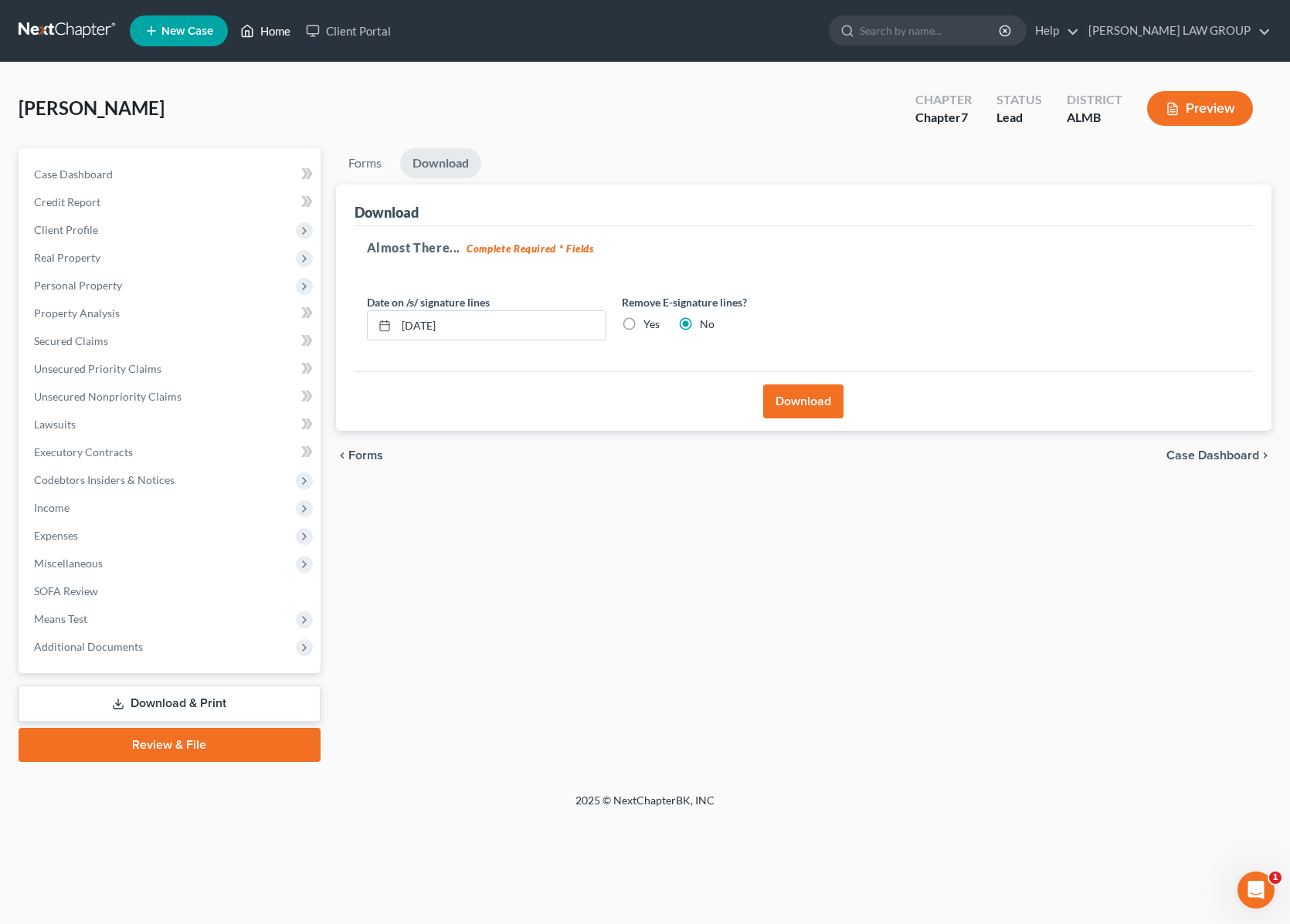
click at [276, 31] on link "Home" at bounding box center [265, 31] width 66 height 28
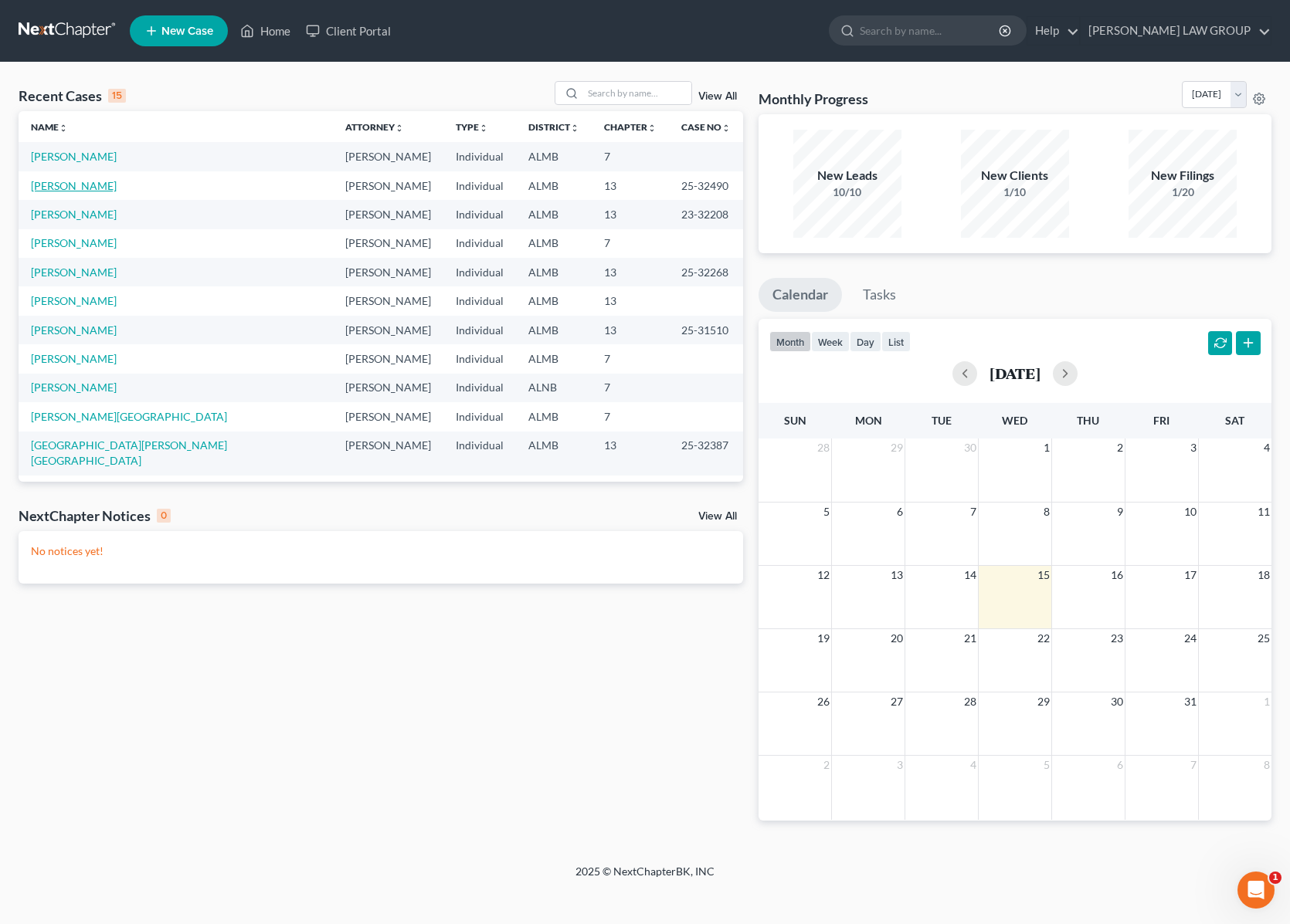
click at [80, 182] on link "[PERSON_NAME]" at bounding box center [73, 185] width 86 height 13
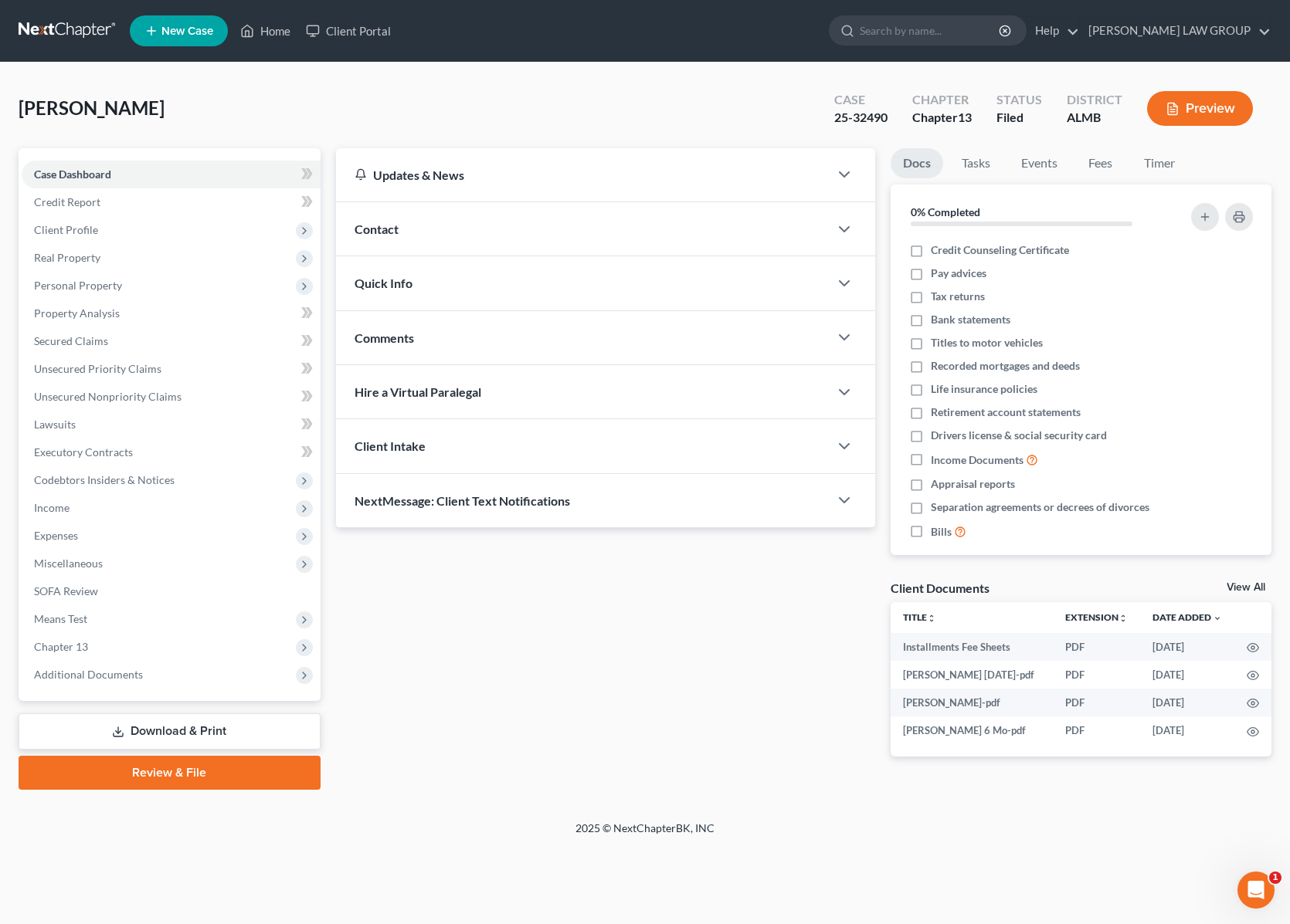
click at [219, 730] on link "Download & Print" at bounding box center [169, 731] width 302 height 36
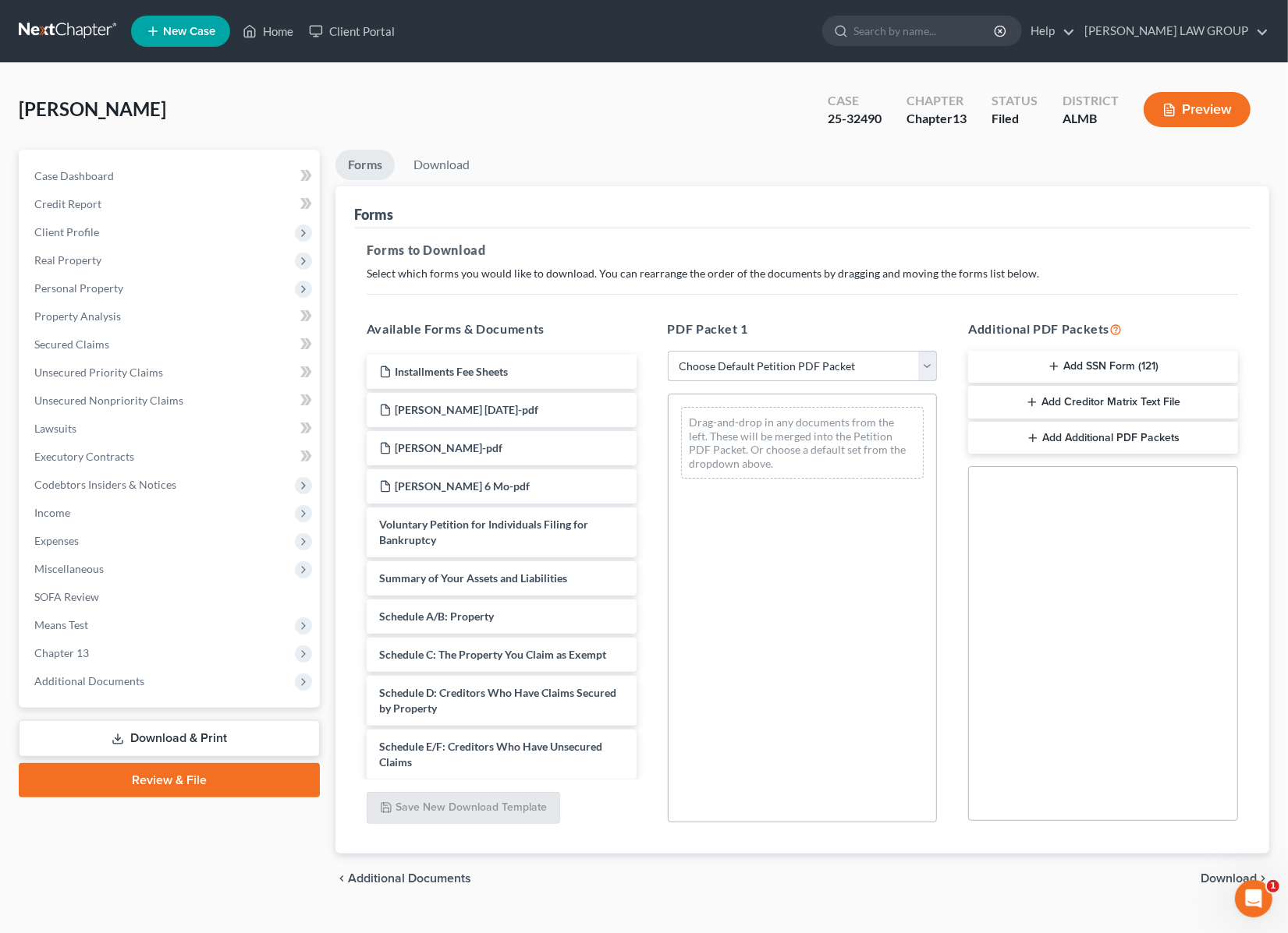
click at [710, 364] on select "Choose Default Petition PDF Packet Complete Bankruptcy Petition (all forms and …" at bounding box center [802, 367] width 270 height 31
select select "0"
click at [668, 351] on select "Choose Default Petition PDF Packet Complete Bankruptcy Petition (all forms and …" at bounding box center [802, 367] width 270 height 31
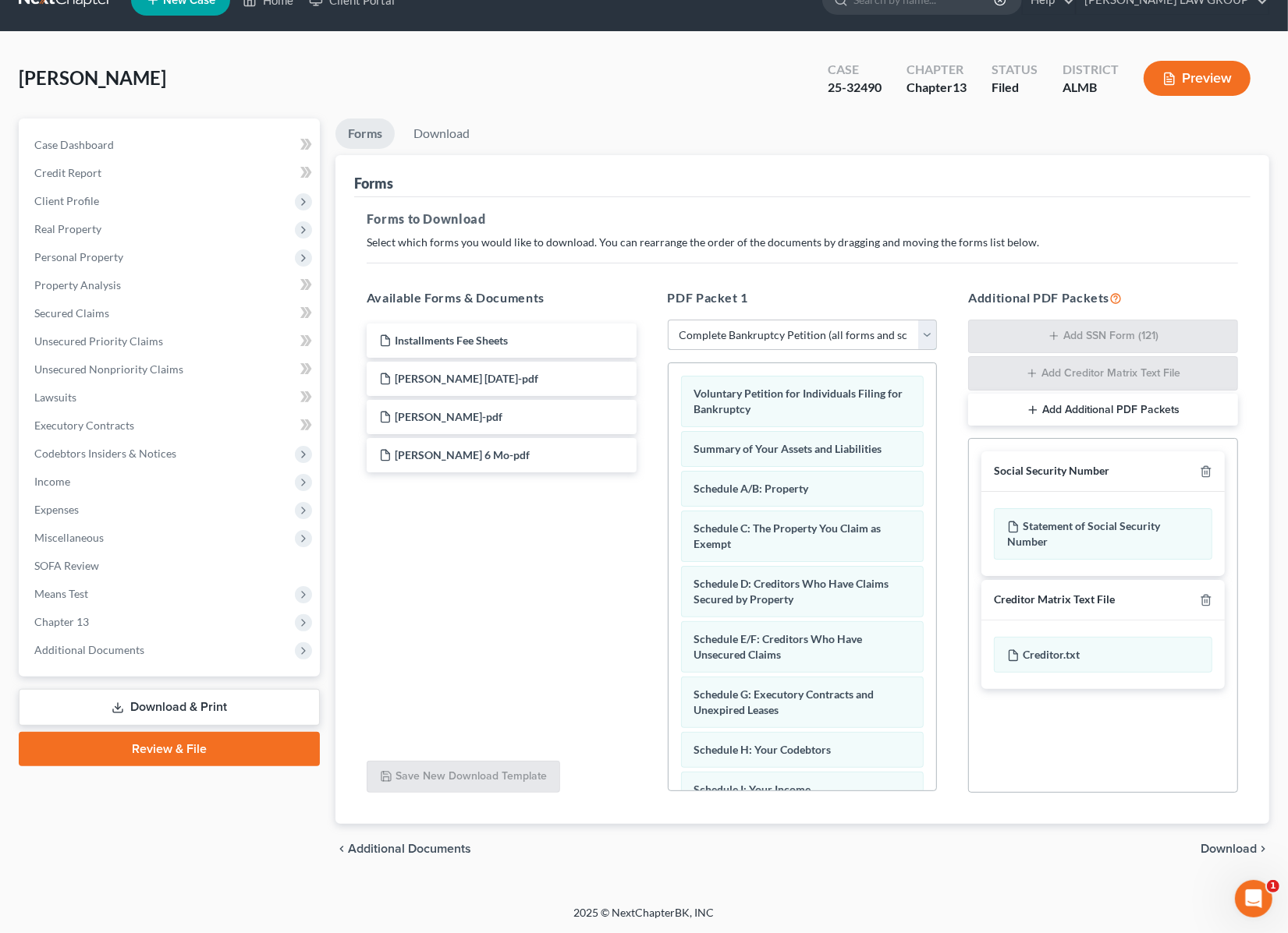
scroll to position [492, 0]
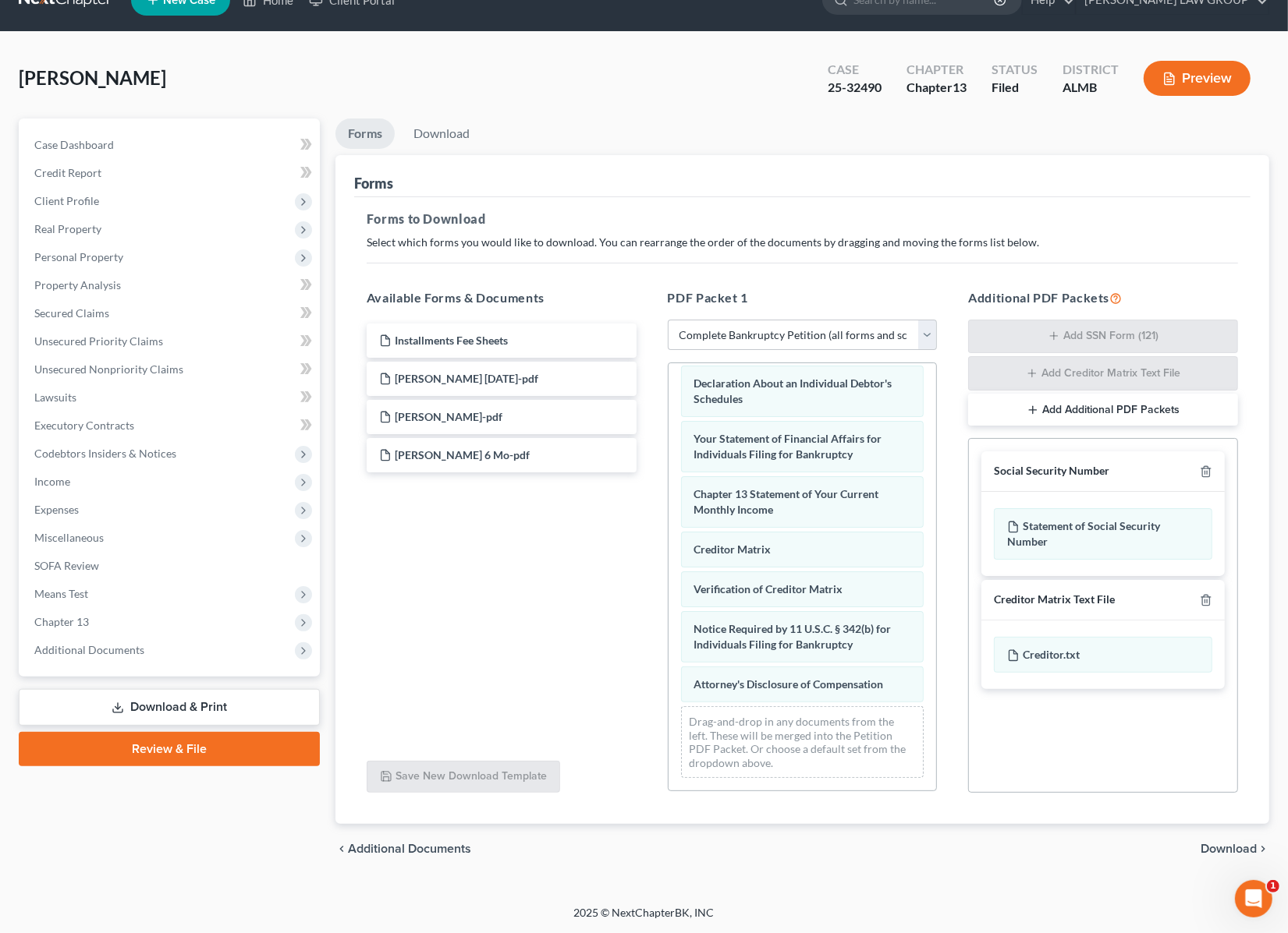
click at [1229, 844] on span "Download" at bounding box center [1229, 848] width 56 height 12
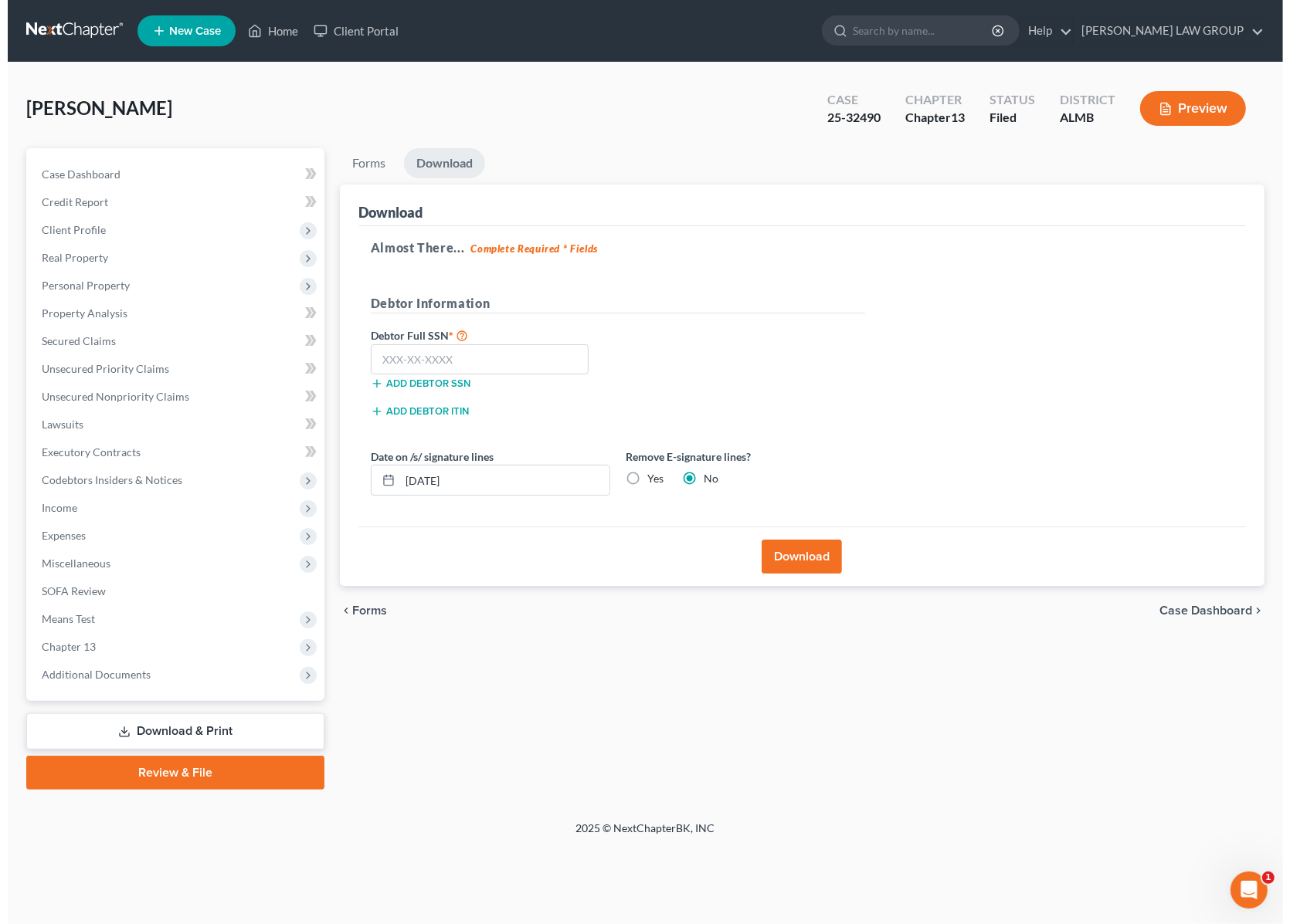
scroll to position [0, 0]
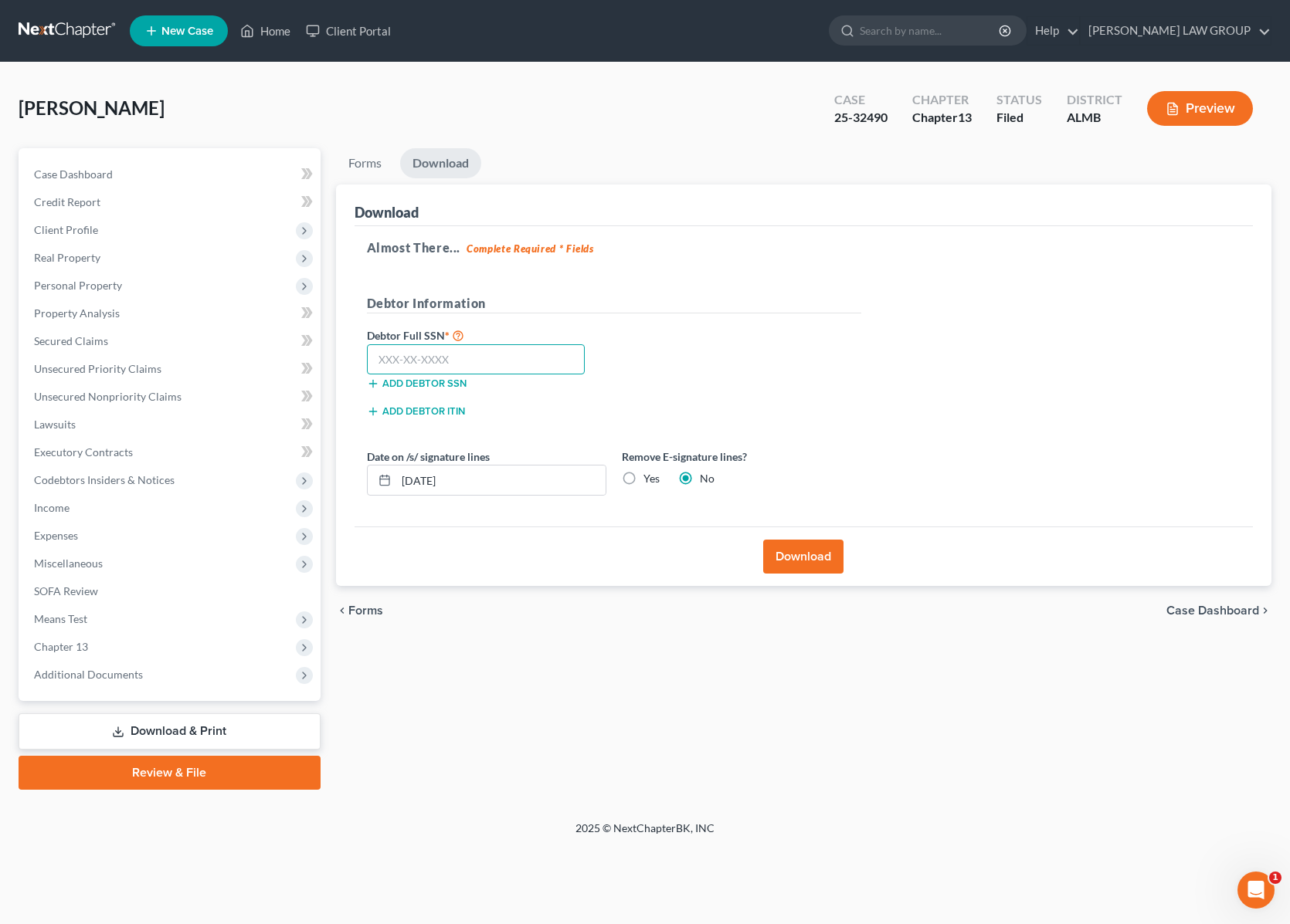
click at [521, 361] on input "text" at bounding box center [476, 360] width 219 height 31
type input "111-11-1111"
click at [836, 564] on button "Download" at bounding box center [802, 556] width 80 height 34
click at [815, 553] on button "Download" at bounding box center [802, 556] width 80 height 34
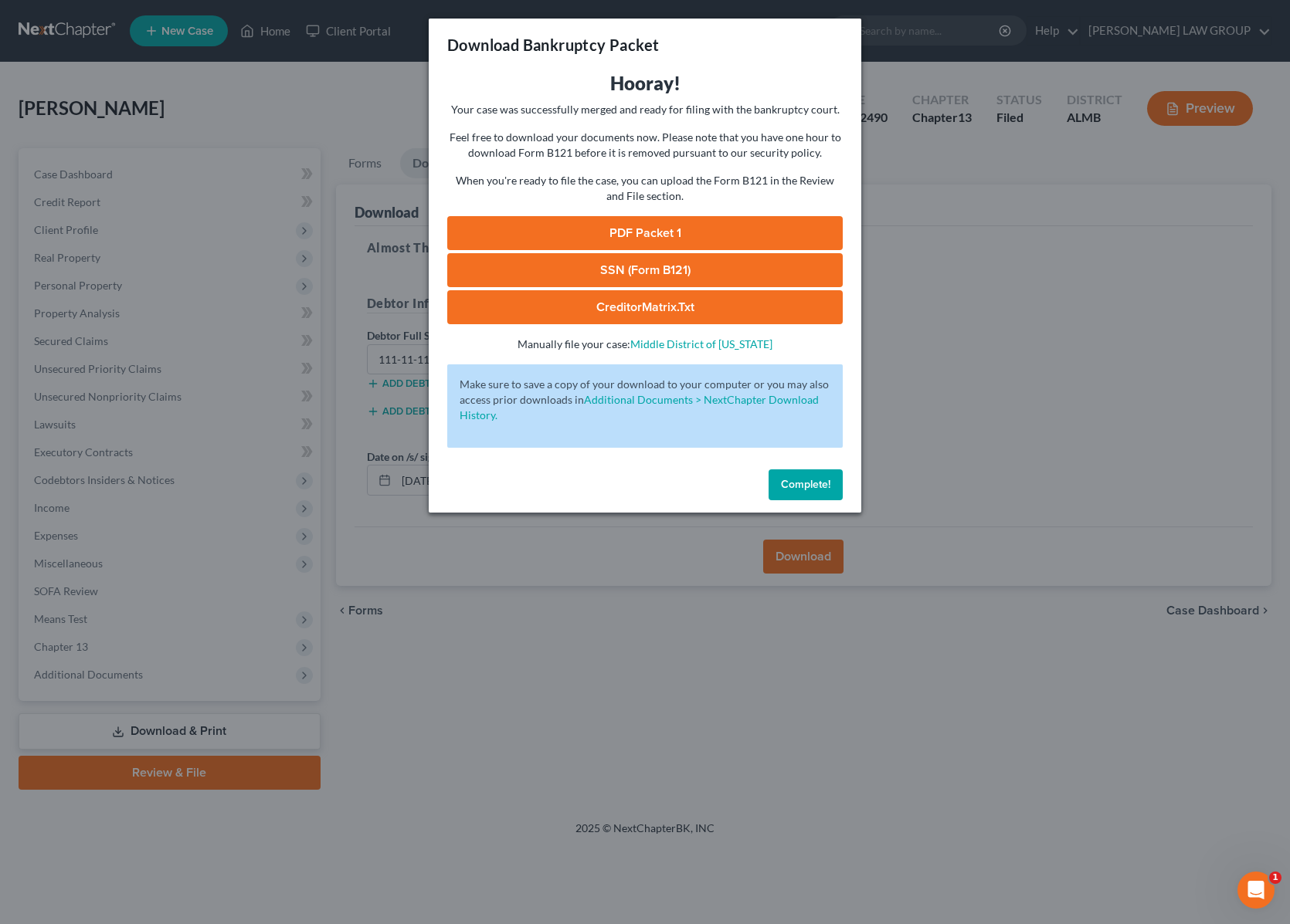
click at [683, 221] on link "PDF Packet 1" at bounding box center [644, 233] width 395 height 34
click at [1016, 303] on div "Download Bankruptcy Packet Hooray! Your case was successfully merged and ready …" at bounding box center [645, 462] width 1290 height 924
click at [1049, 257] on div "Download Bankruptcy Packet Hooray! Your case was successfully merged and ready …" at bounding box center [645, 462] width 1290 height 924
